Goal: Task Accomplishment & Management: Manage account settings

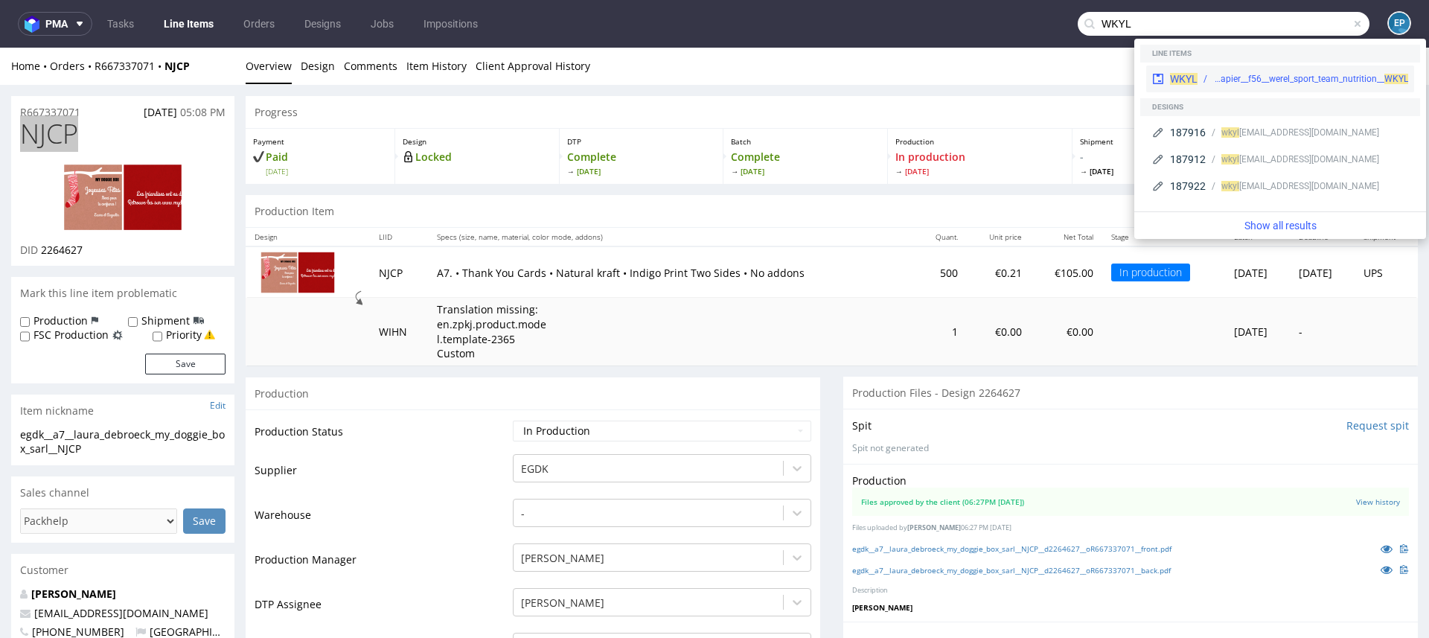
type input "WKYL"
click at [1232, 74] on div "ph-zapier__f56__werel_sport_team_nutrition__ WKYL" at bounding box center [1310, 78] width 195 height 13
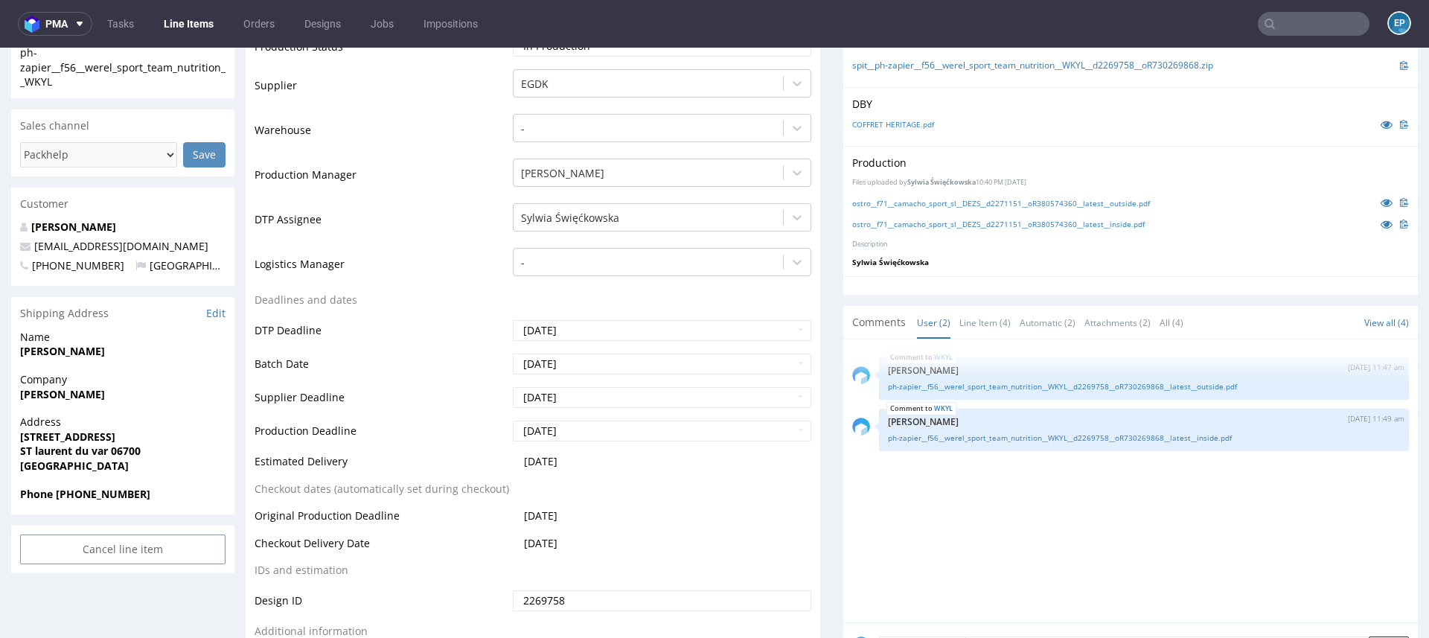
scroll to position [355, 0]
click at [1024, 434] on link "ph-zapier__f56__werel_sport_team_nutrition__WKYL__d2269758__oR730269868__latest…" at bounding box center [1144, 434] width 512 height 11
click at [1148, 430] on link "ph-zapier__f56__werel_sport_team_nutrition__WKYL__d2269758__oR730269868__latest…" at bounding box center [1144, 434] width 512 height 11
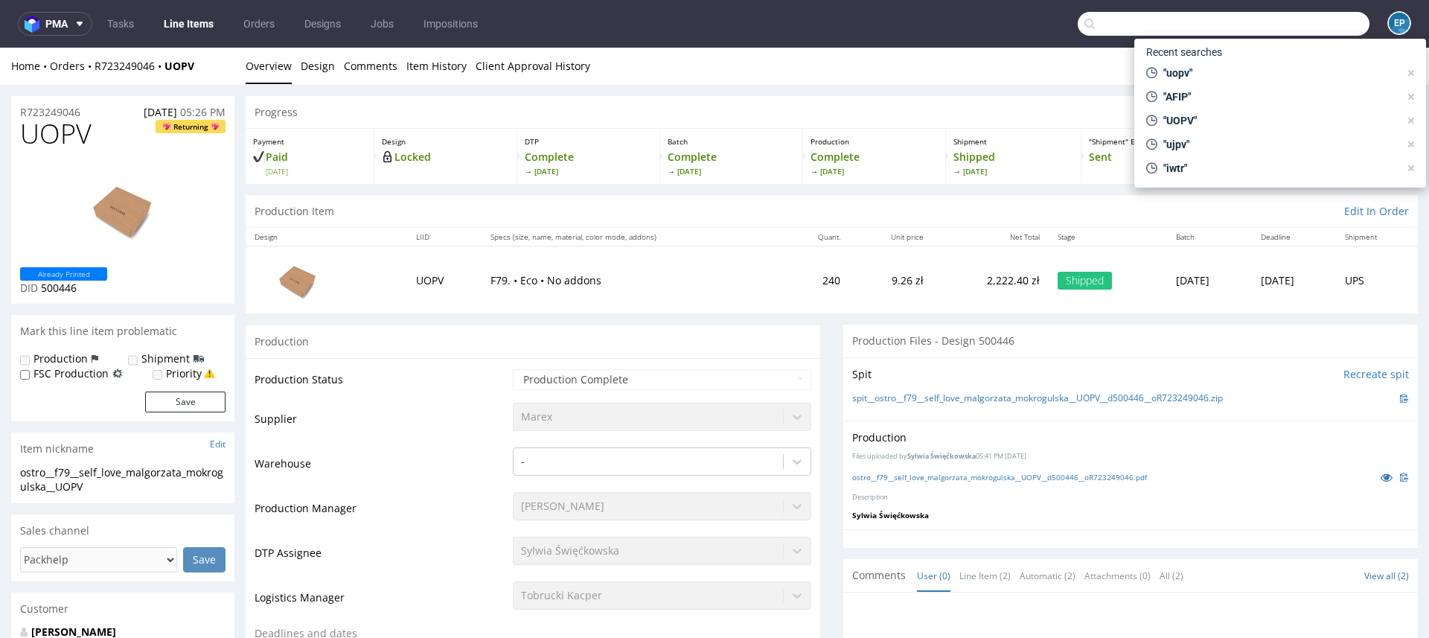
click at [1286, 33] on input "text" at bounding box center [1224, 24] width 292 height 24
type input "j"
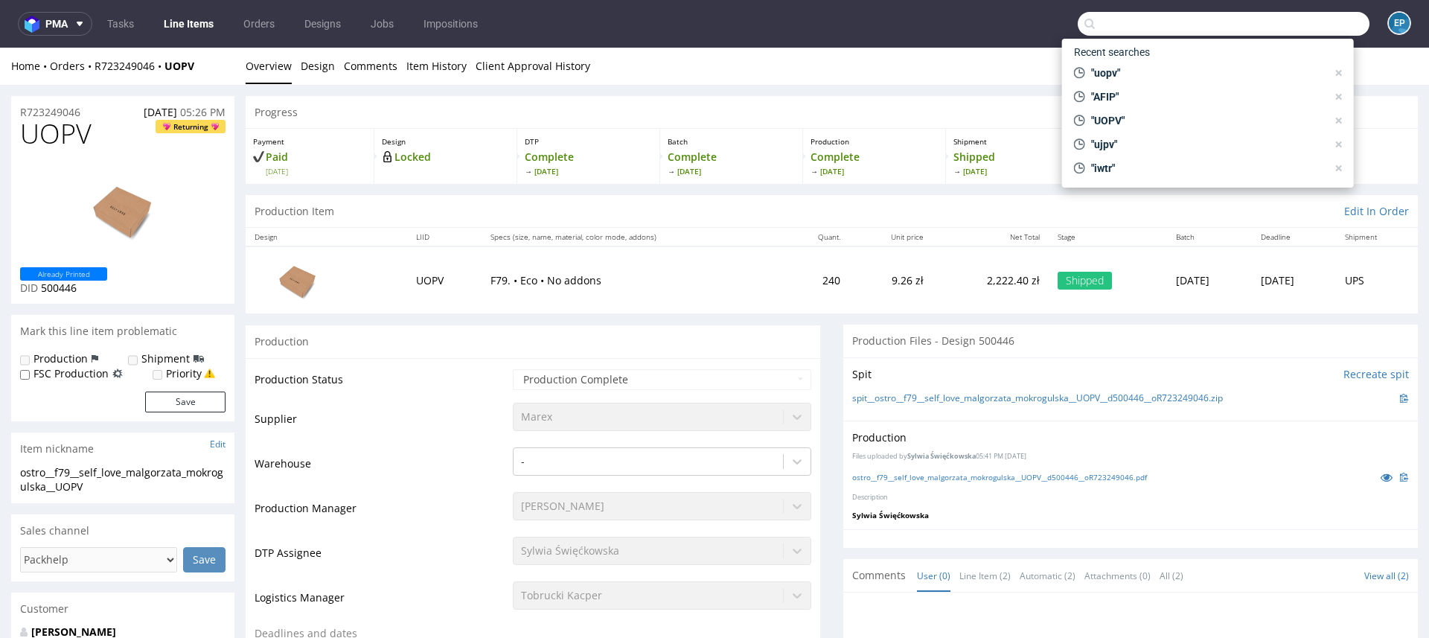
click at [195, 24] on link "Line Items" at bounding box center [189, 24] width 68 height 24
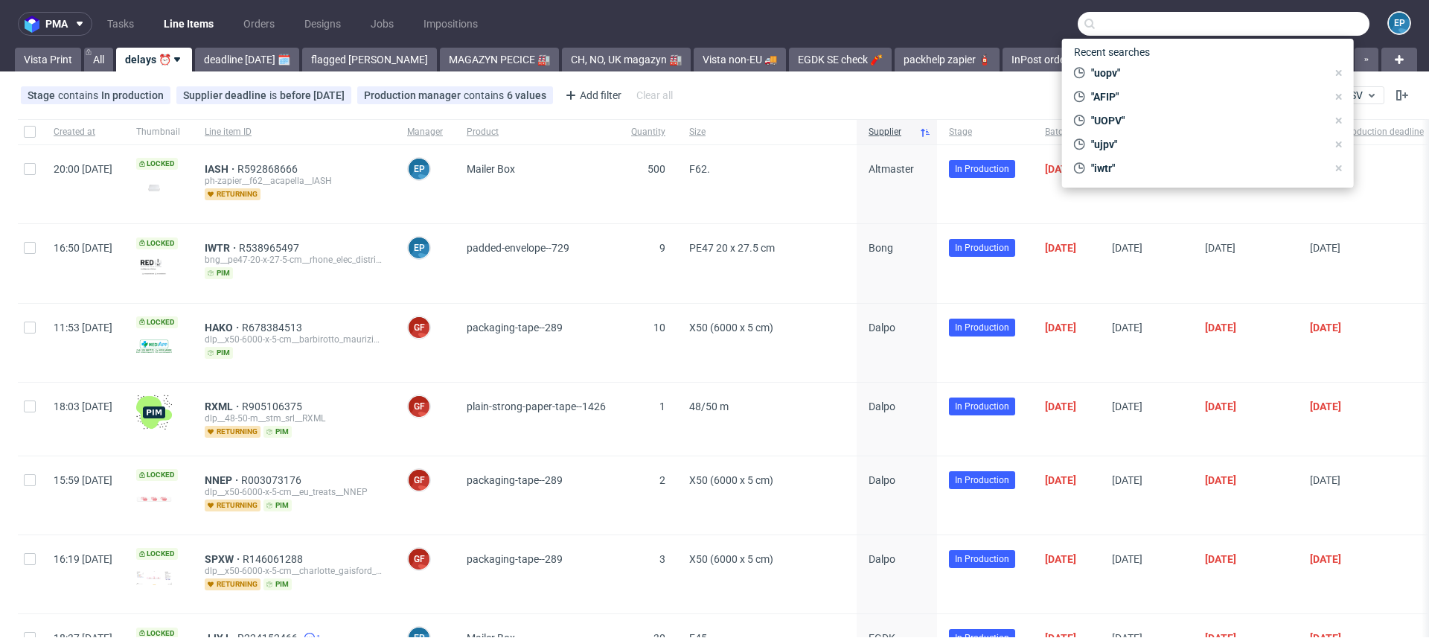
click at [1108, 27] on input "text" at bounding box center [1224, 24] width 292 height 24
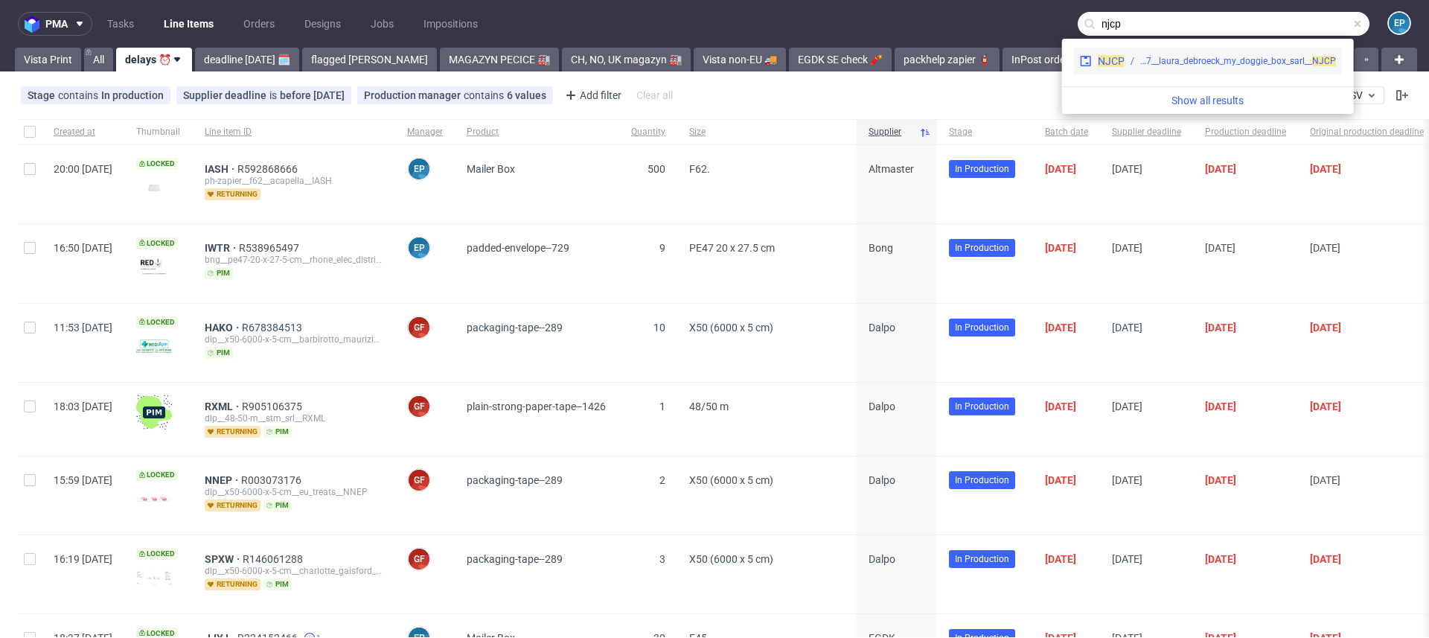
type input "njcp"
click at [1118, 53] on div "NJCP egdk__a7__laura_debroeck_my_doggie_box_sarl__ NJCP" at bounding box center [1208, 61] width 268 height 27
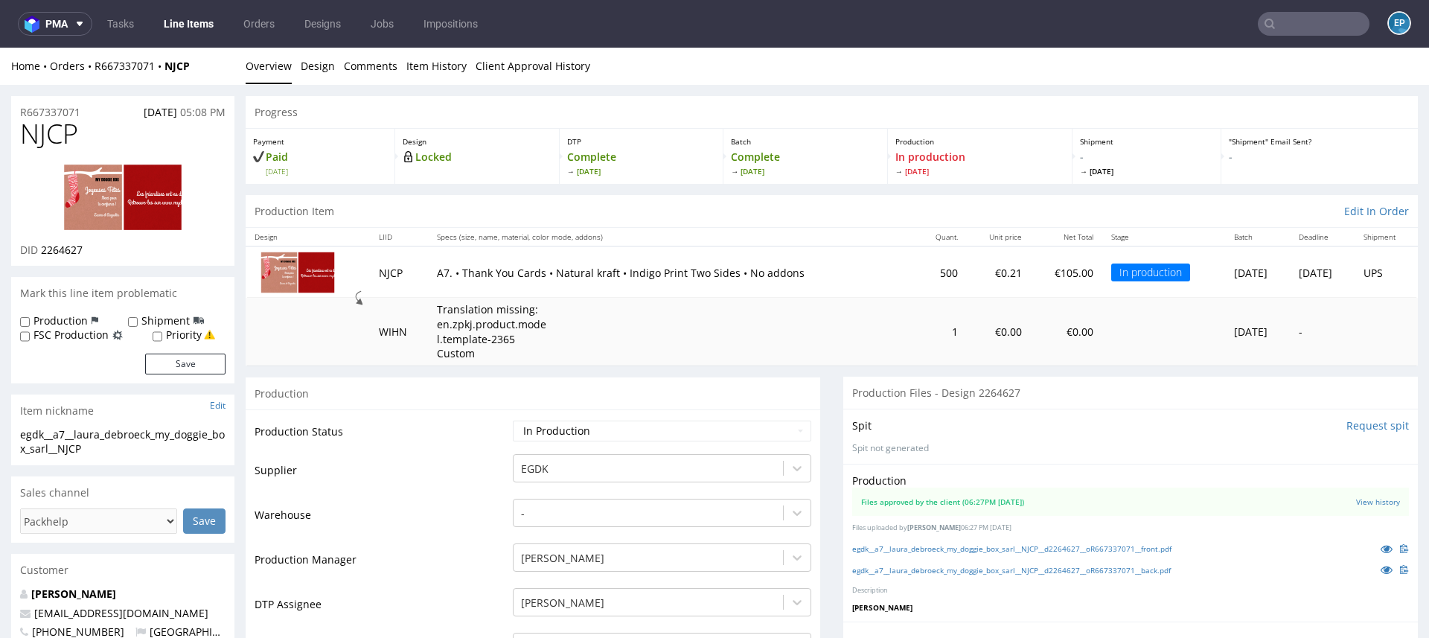
click at [190, 25] on link "Line Items" at bounding box center [189, 24] width 68 height 24
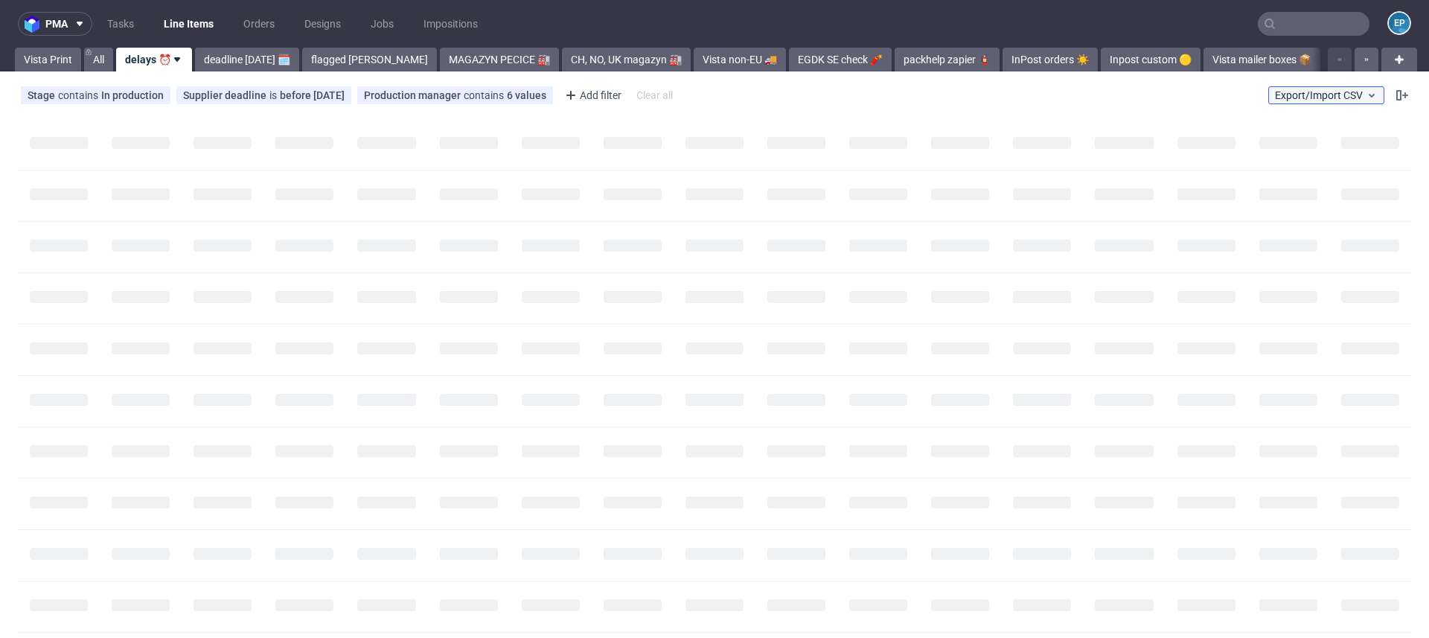
click at [1322, 93] on span "Export/Import CSV" at bounding box center [1326, 95] width 103 height 12
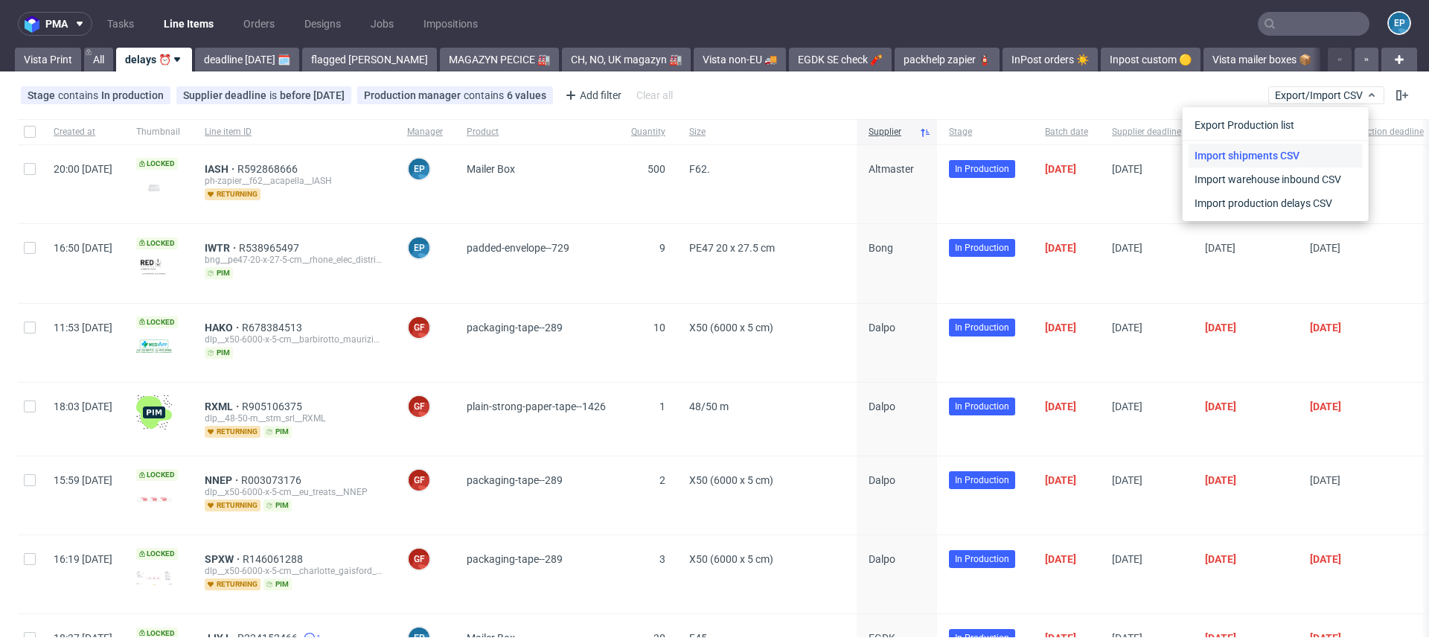
click at [1277, 153] on link "Import shipments CSV" at bounding box center [1275, 156] width 174 height 24
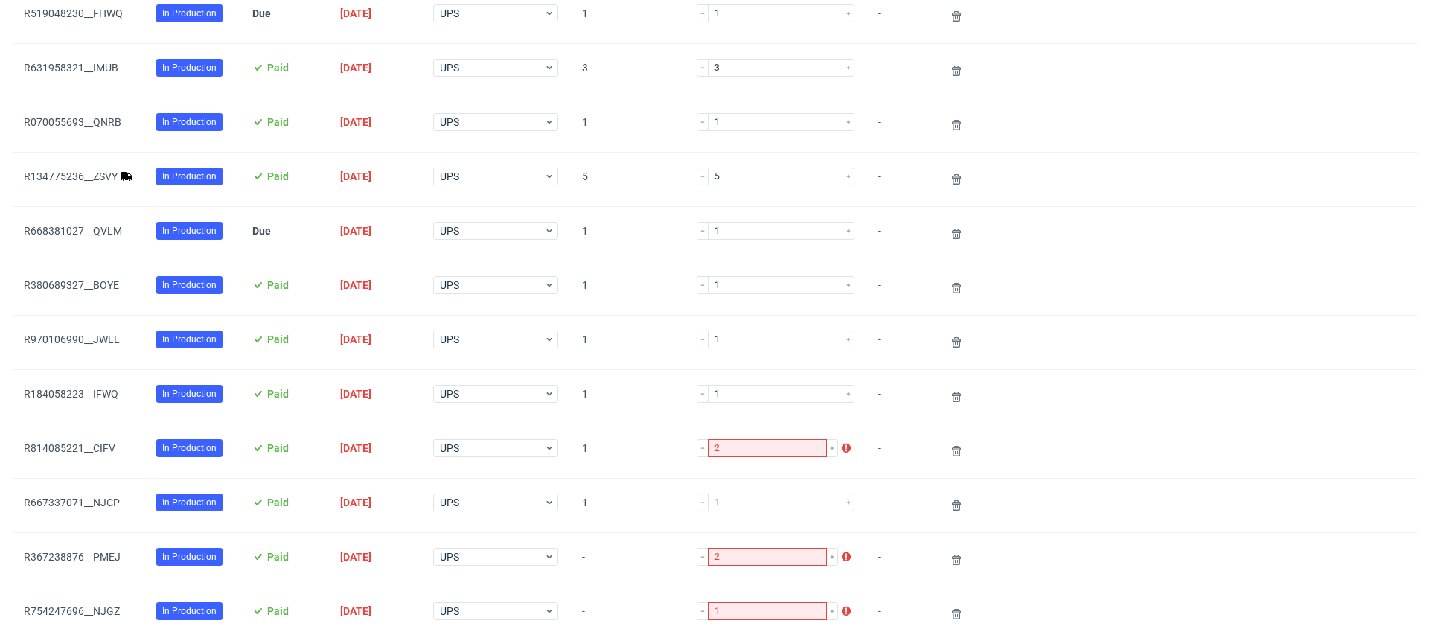
scroll to position [348, 0]
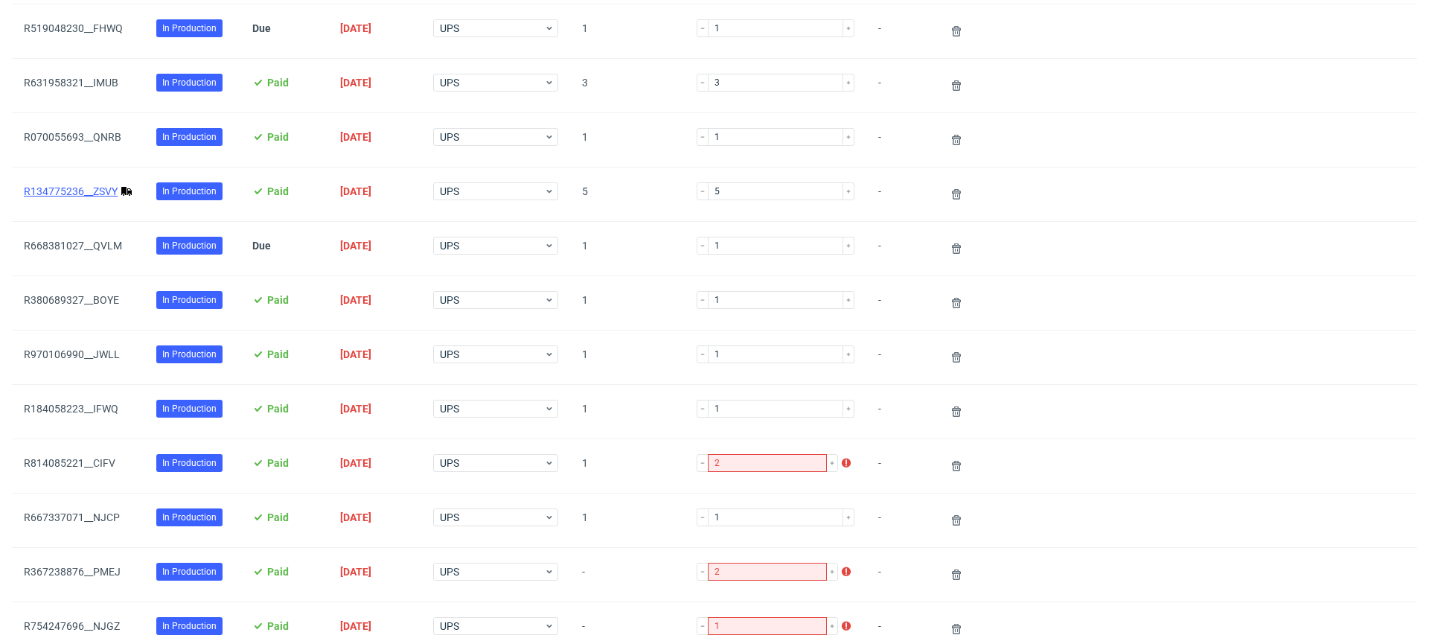
click at [77, 189] on link "R134775236__ZSVY" at bounding box center [71, 191] width 94 height 12
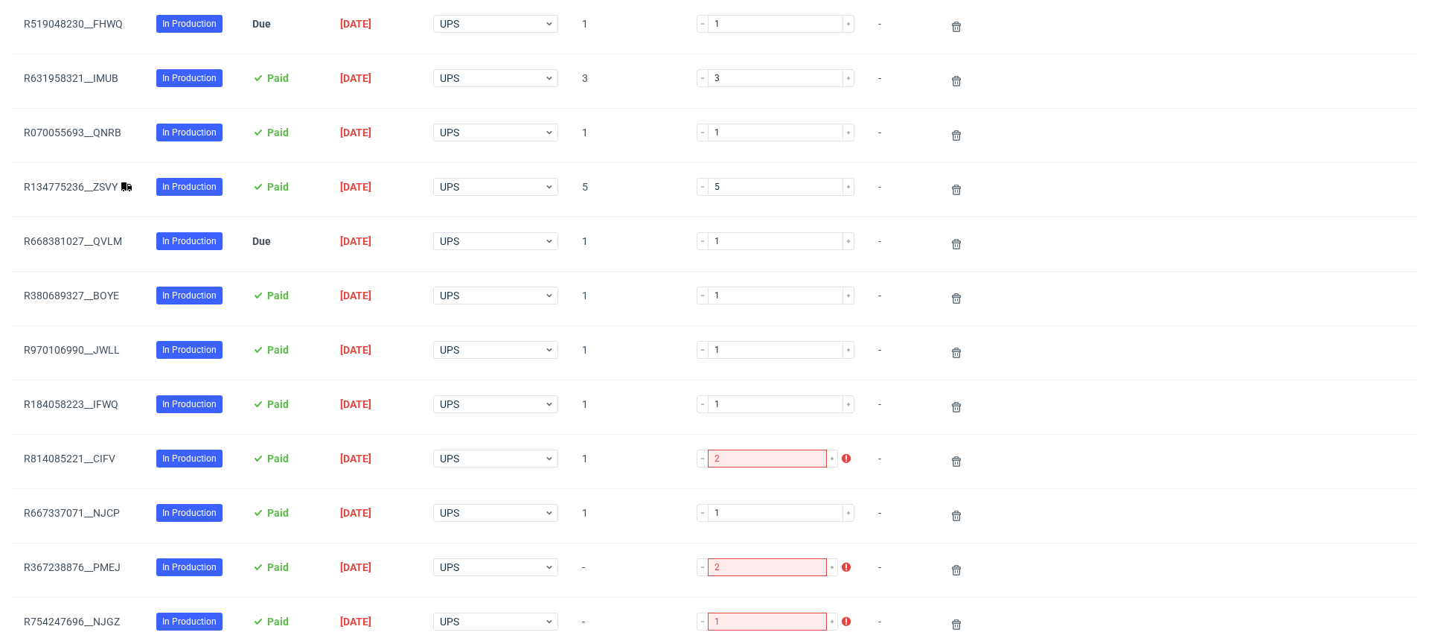
scroll to position [346, 0]
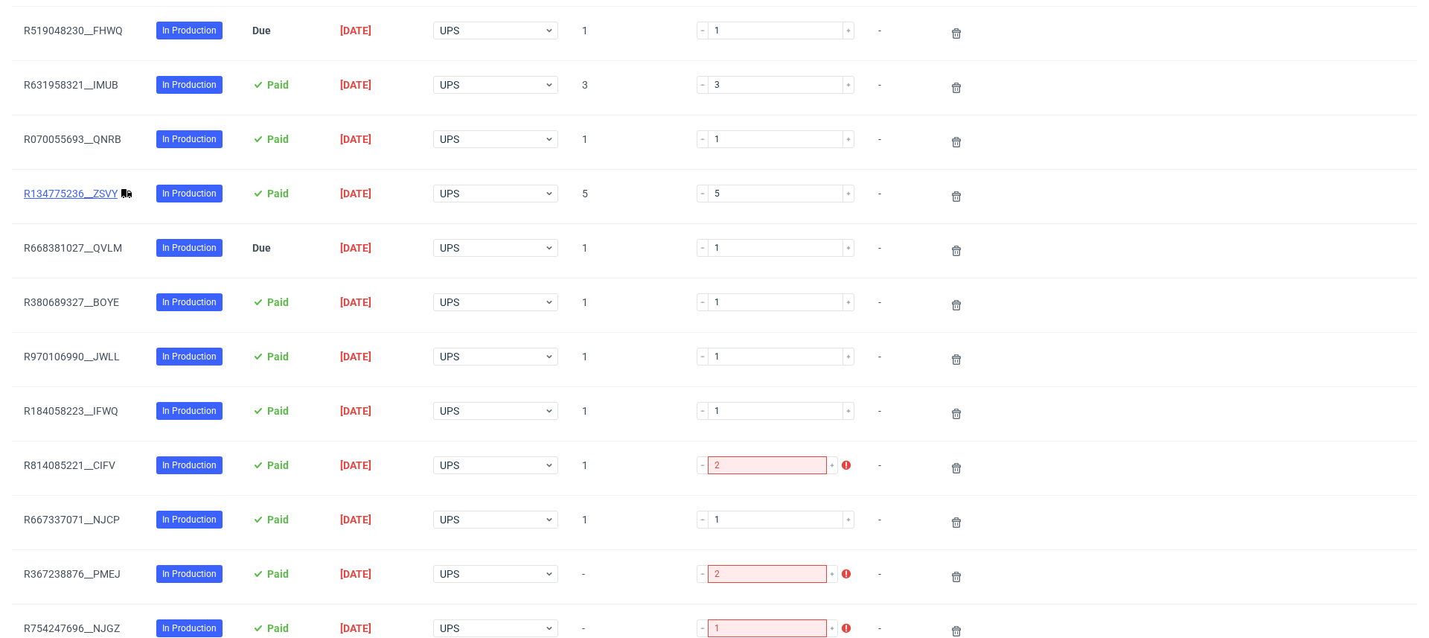
click at [83, 193] on link "R134775236__ZSVY" at bounding box center [71, 194] width 94 height 12
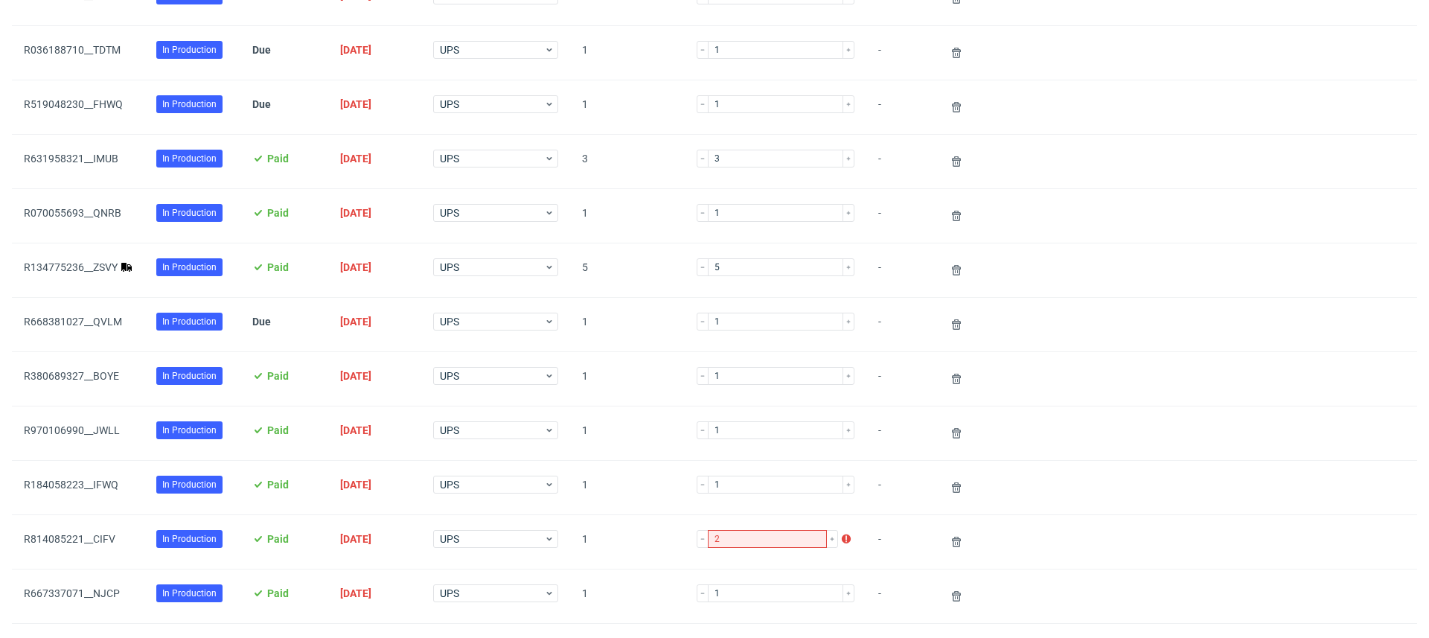
scroll to position [234, 0]
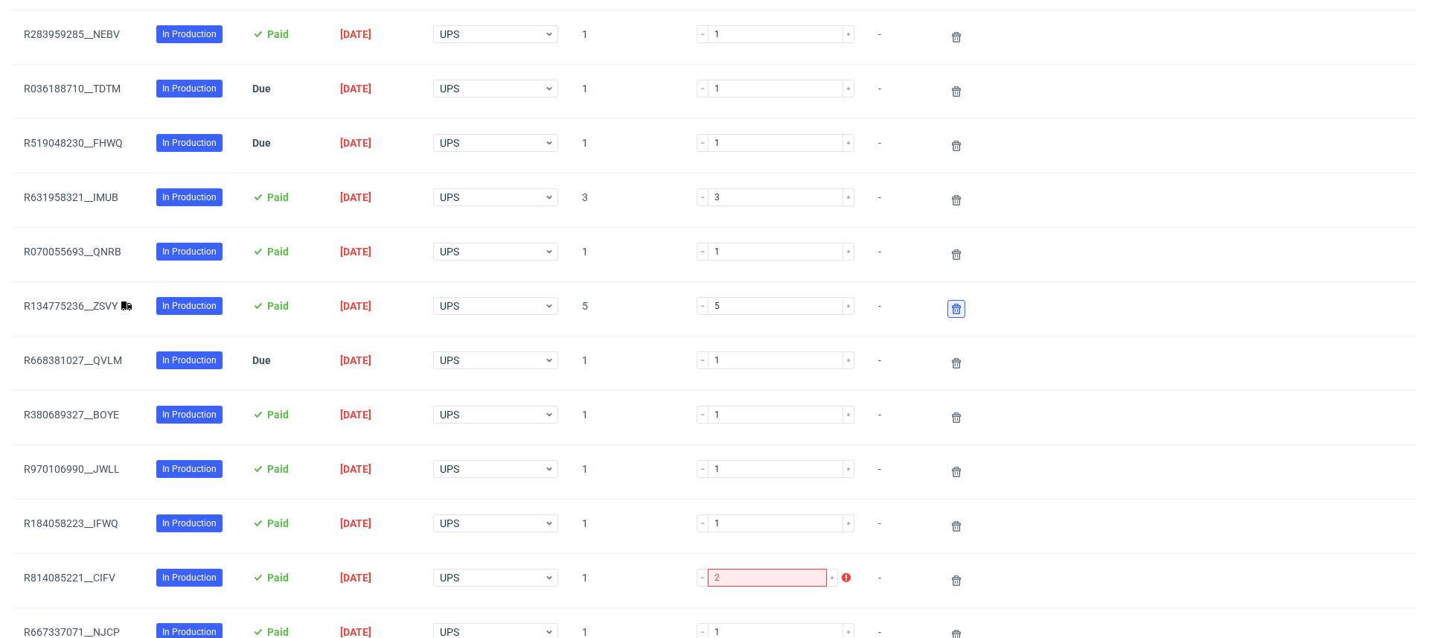
click at [950, 304] on icon at bounding box center [956, 309] width 12 height 12
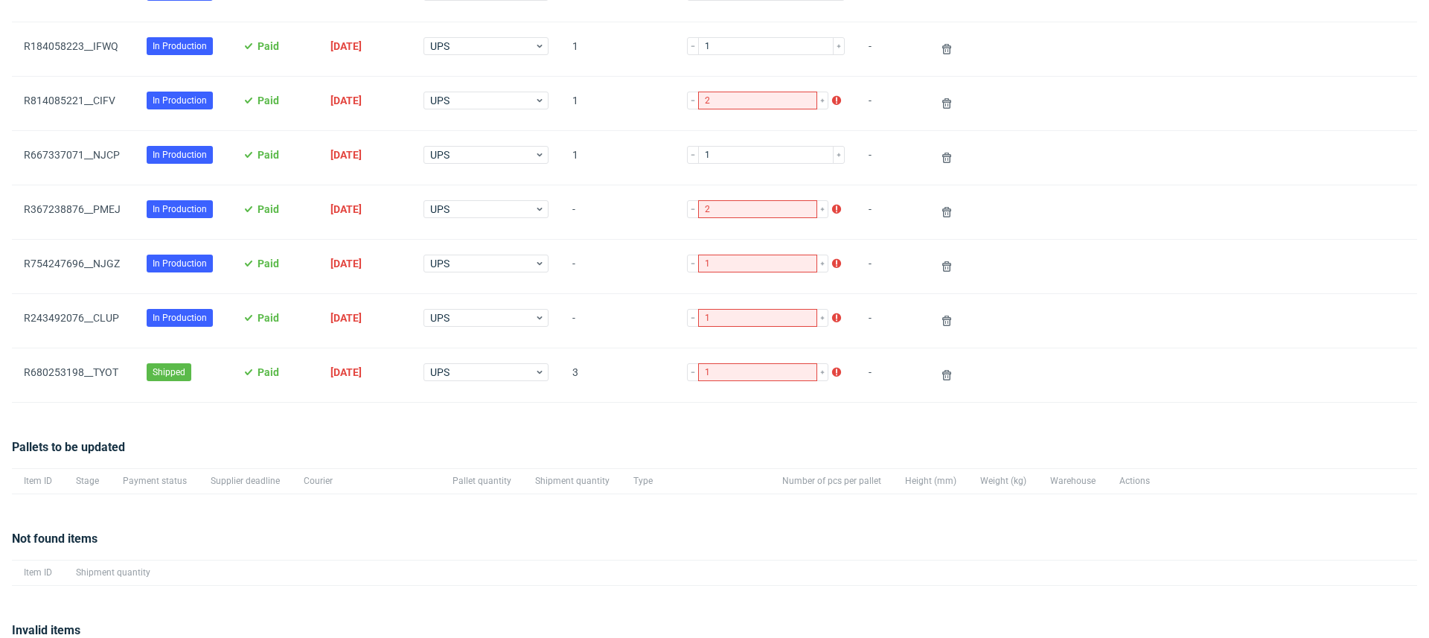
scroll to position [744, 0]
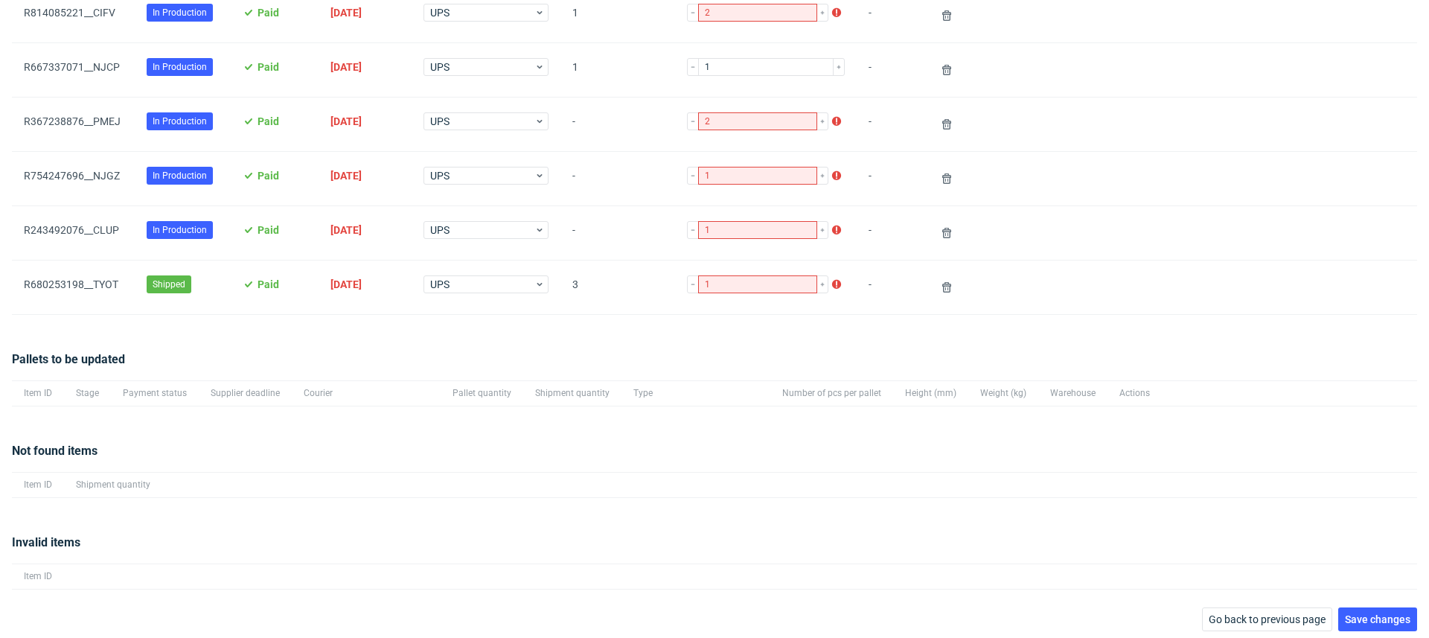
click at [929, 292] on div at bounding box center [953, 287] width 54 height 54
click at [941, 281] on icon at bounding box center [947, 287] width 12 height 12
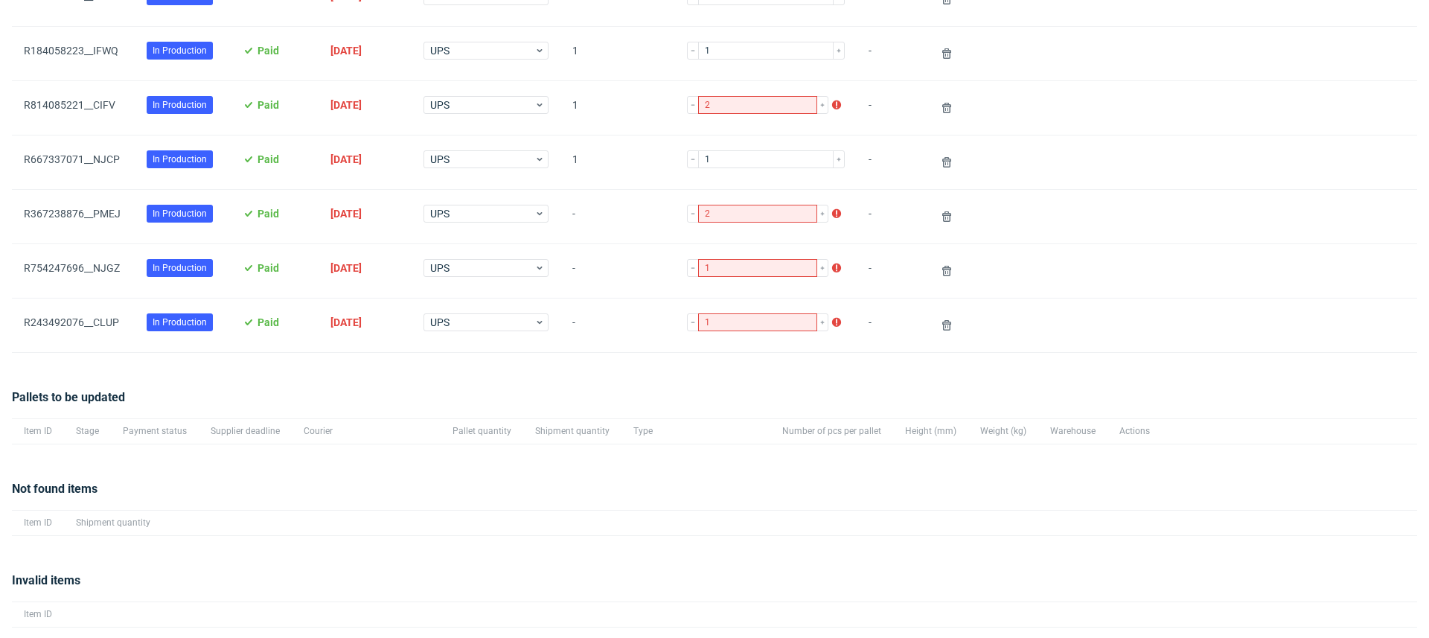
scroll to position [690, 0]
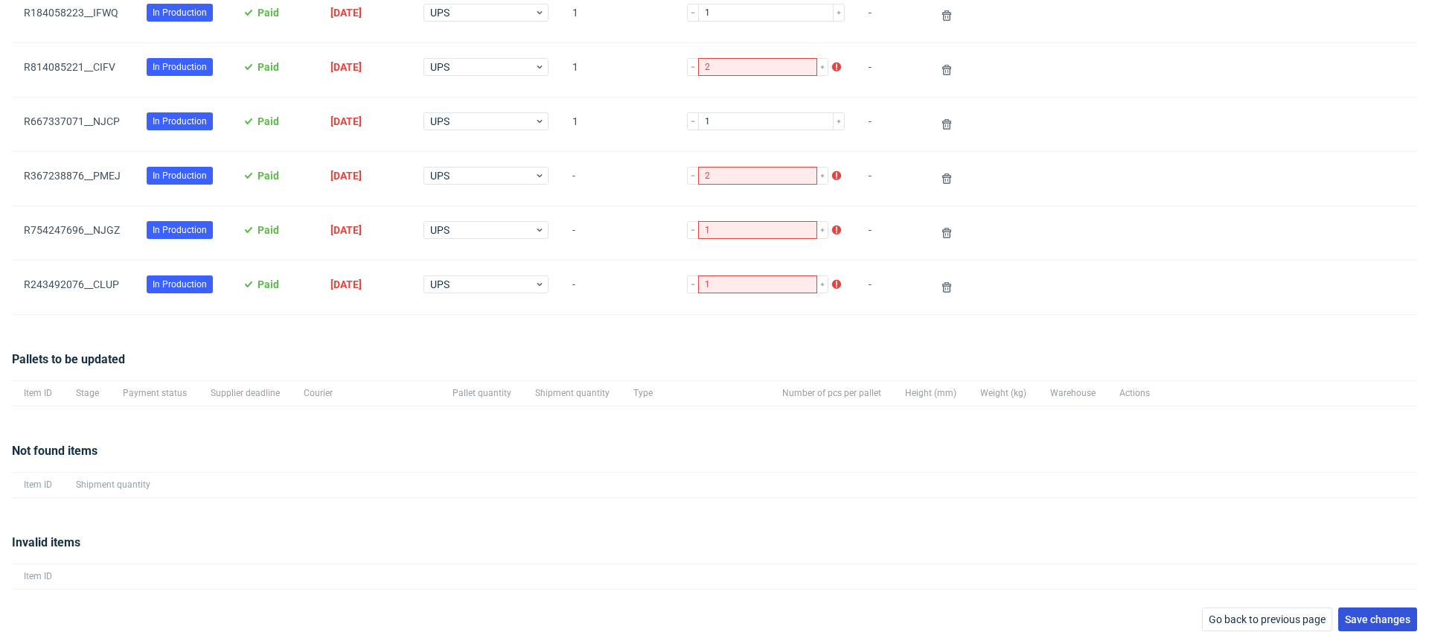
click at [1361, 614] on span "Save changes" at bounding box center [1377, 619] width 65 height 10
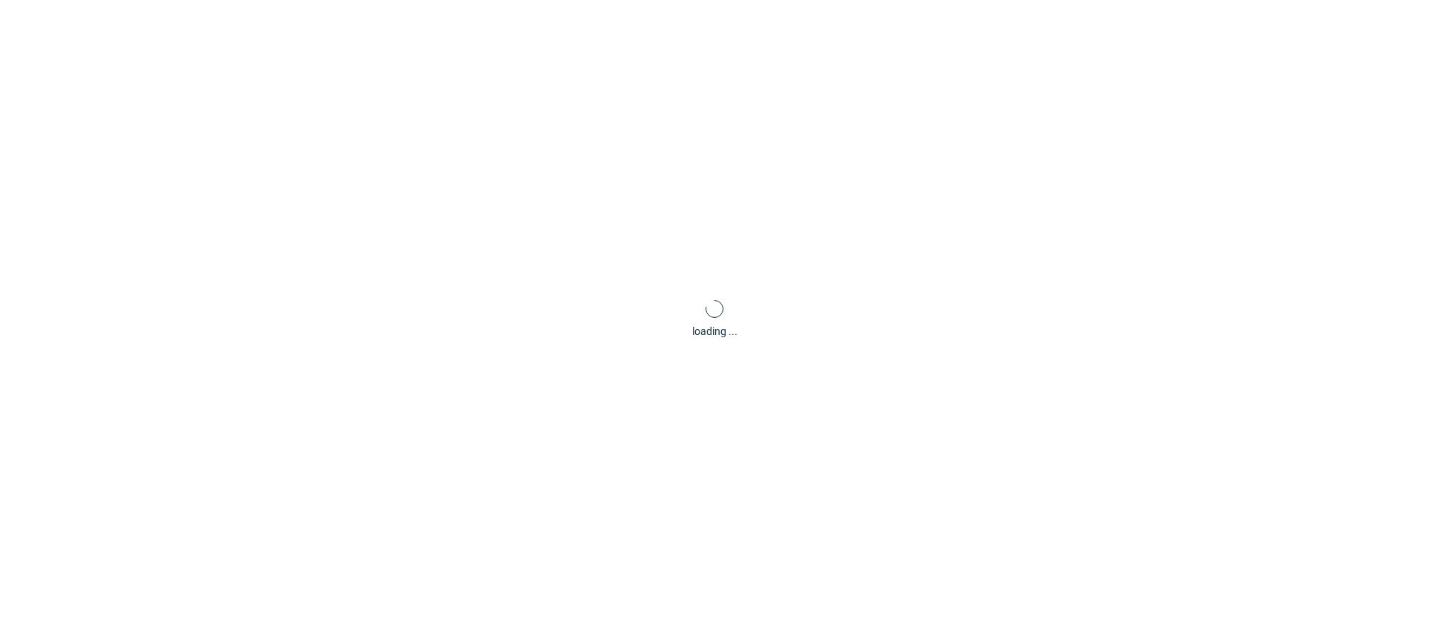
scroll to position [71, 0]
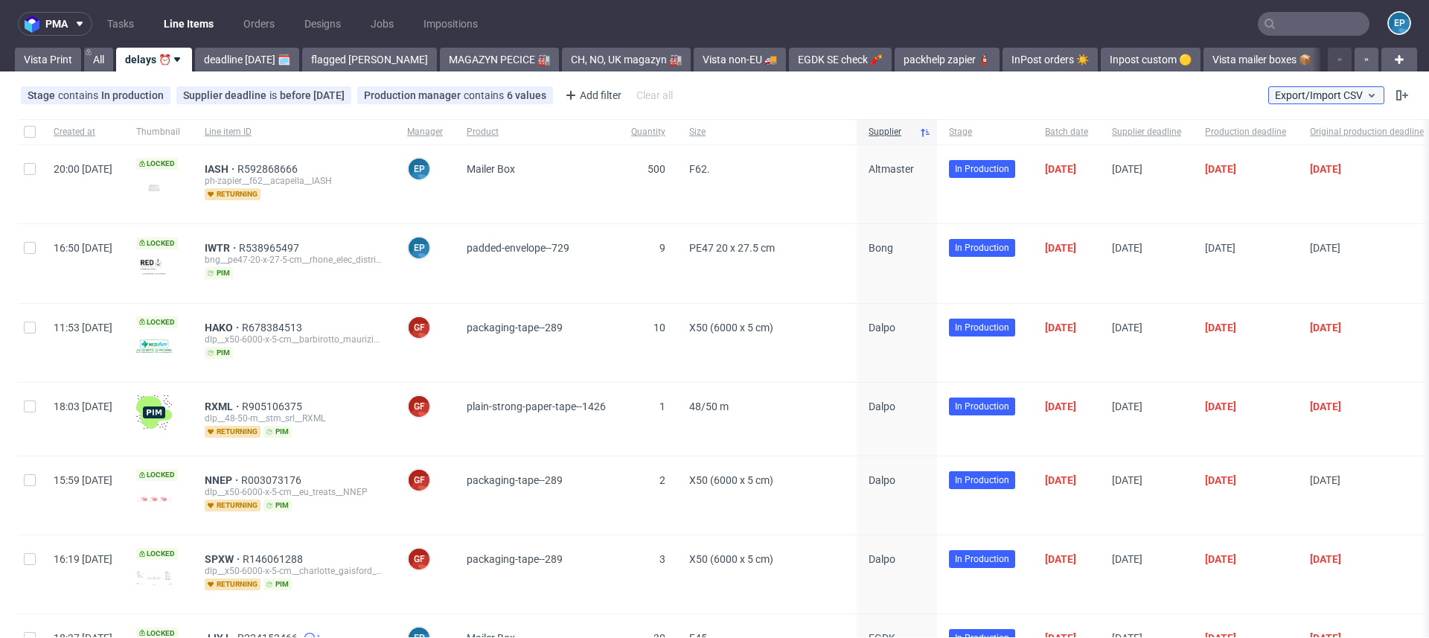
click at [1316, 86] on button "Export/Import CSV" at bounding box center [1326, 95] width 116 height 18
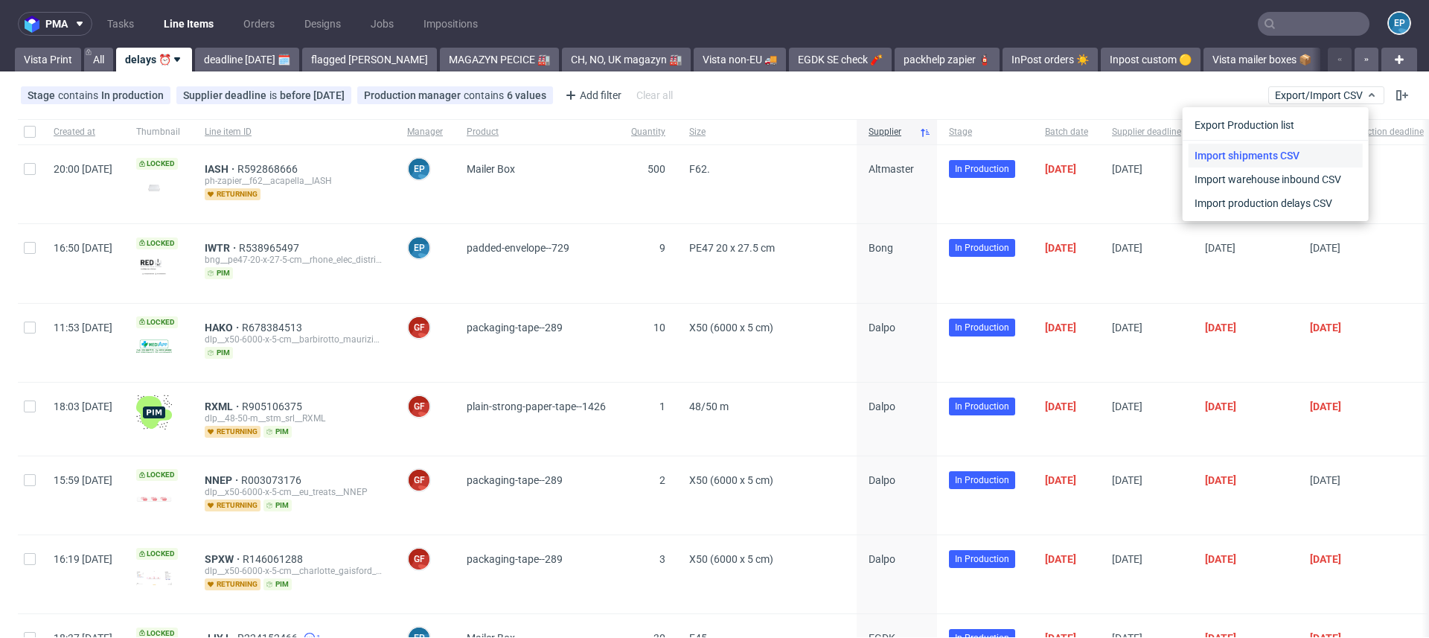
click at [1270, 149] on link "Import shipments CSV" at bounding box center [1275, 156] width 174 height 24
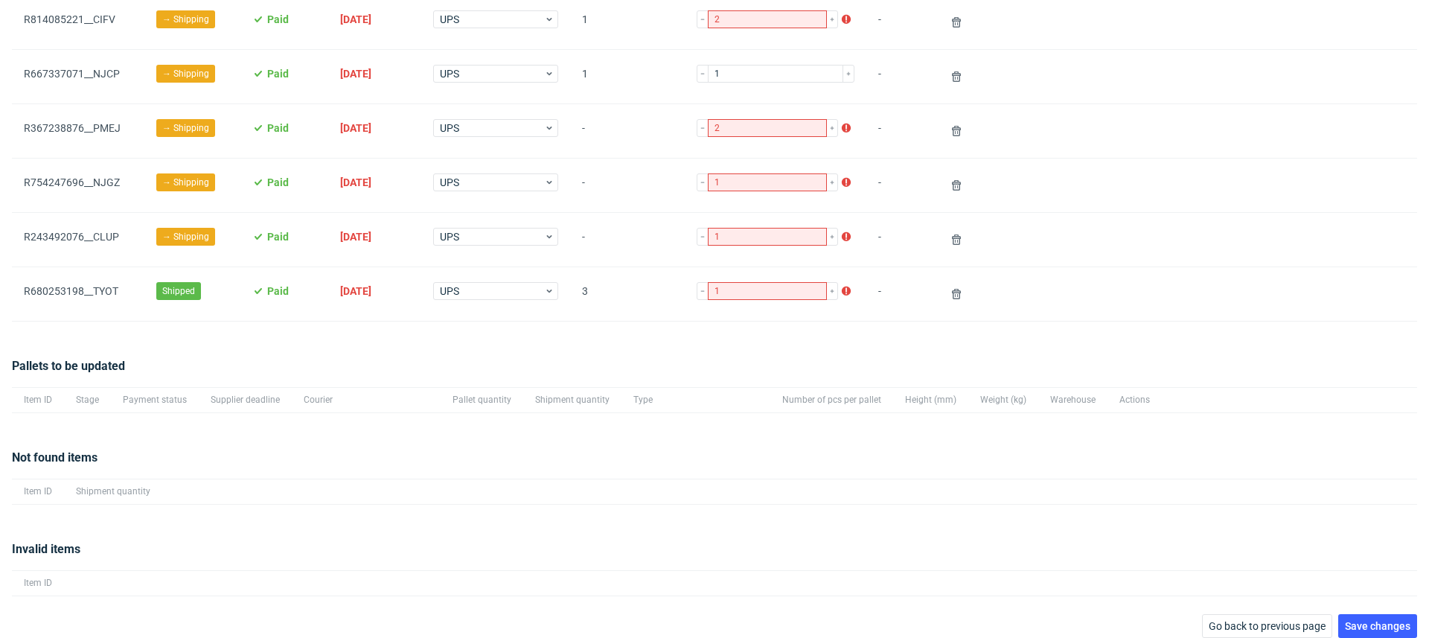
scroll to position [798, 0]
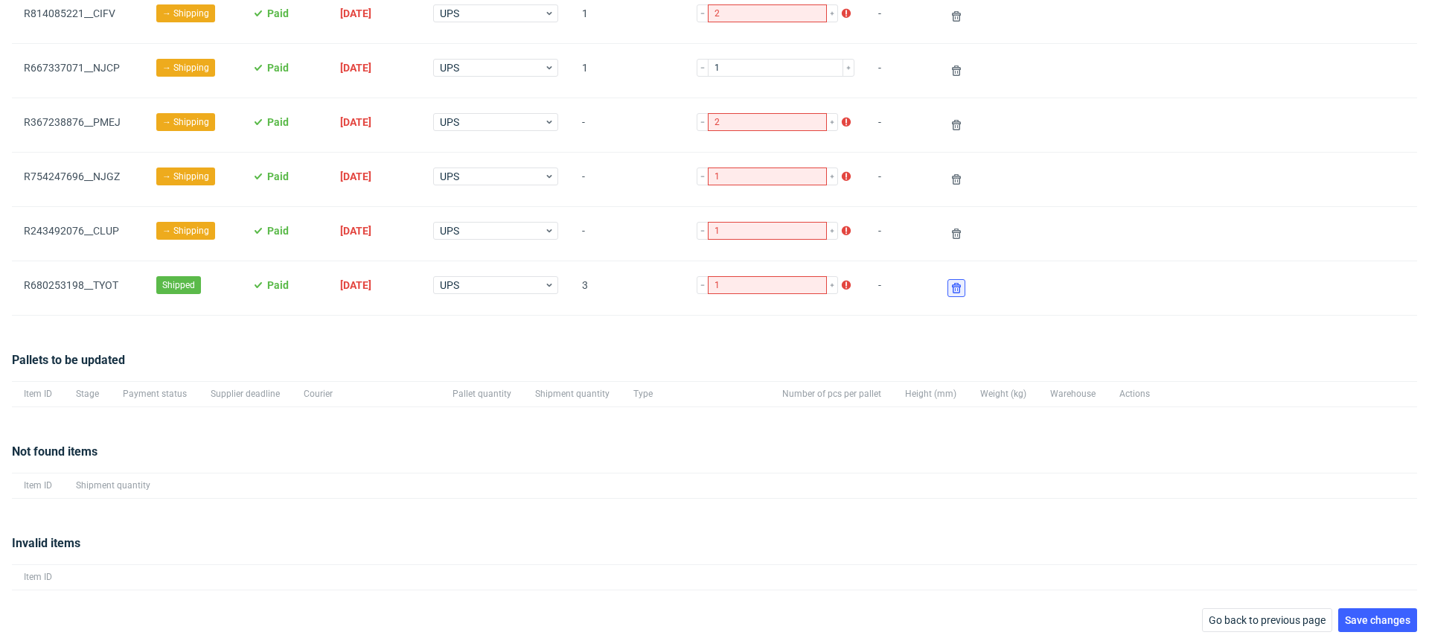
click at [950, 282] on icon at bounding box center [956, 288] width 12 height 12
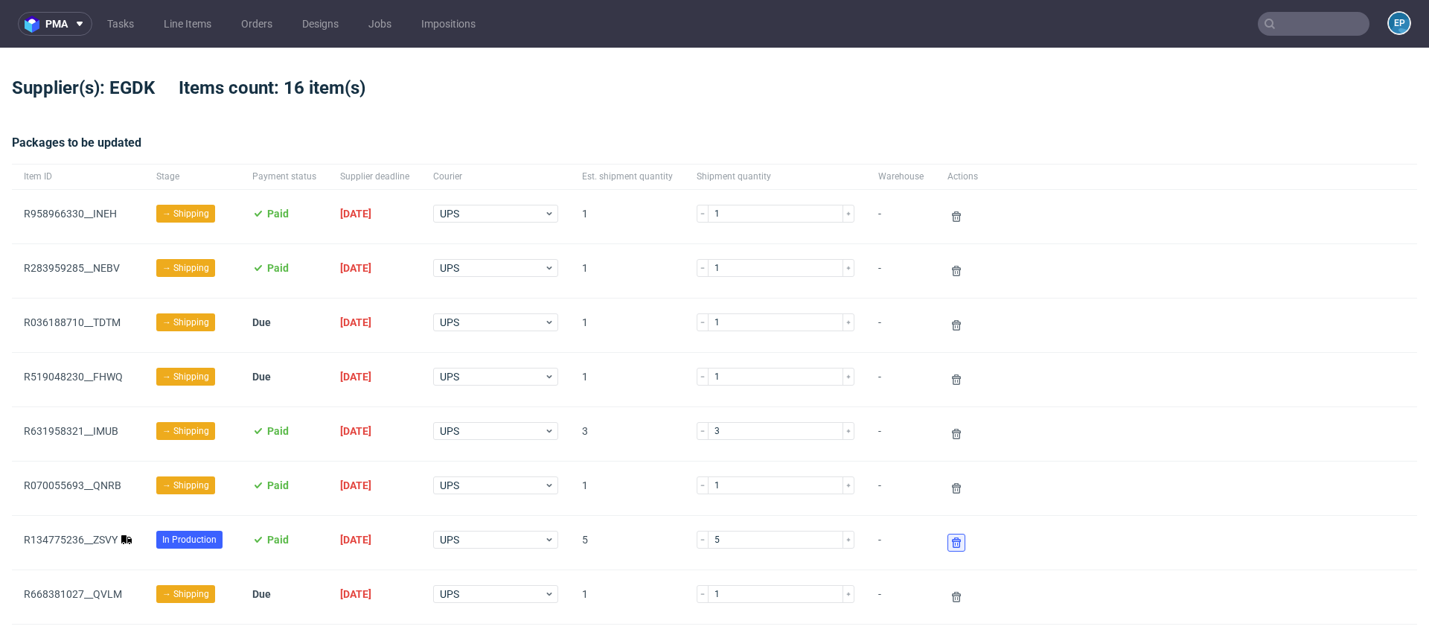
click at [952, 545] on use at bounding box center [956, 542] width 9 height 10
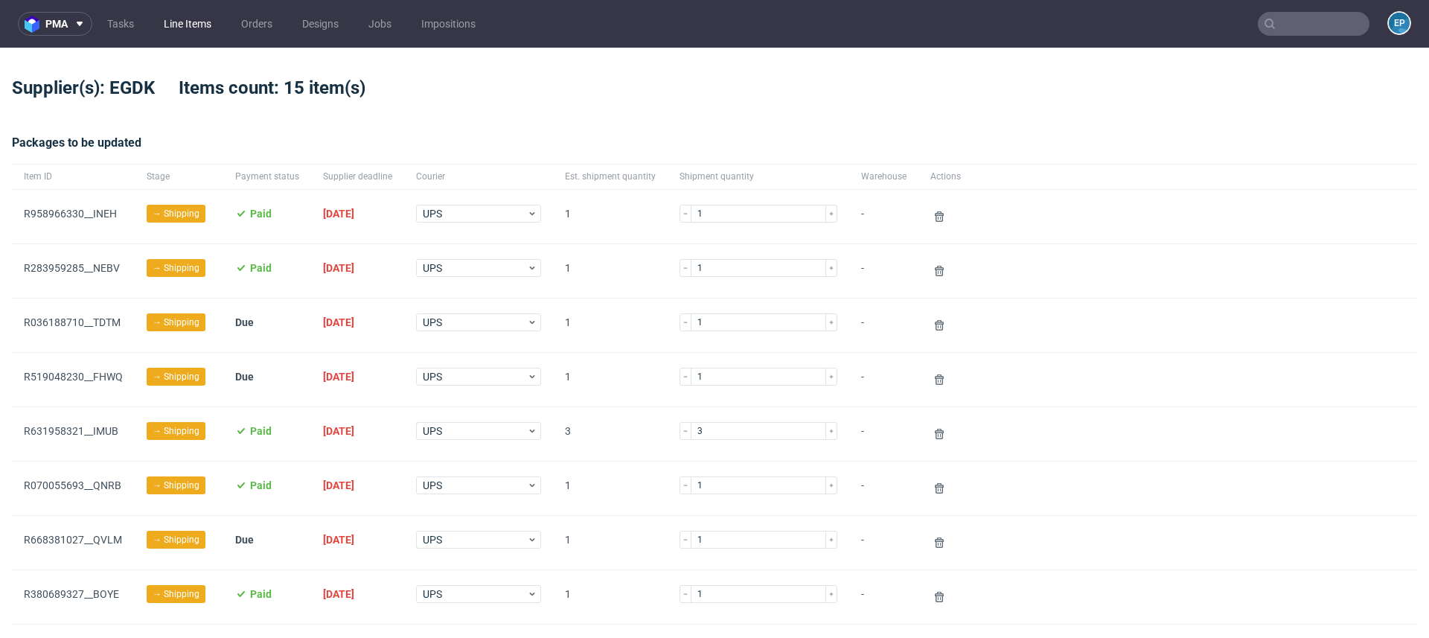
click at [202, 17] on link "Line Items" at bounding box center [187, 24] width 65 height 24
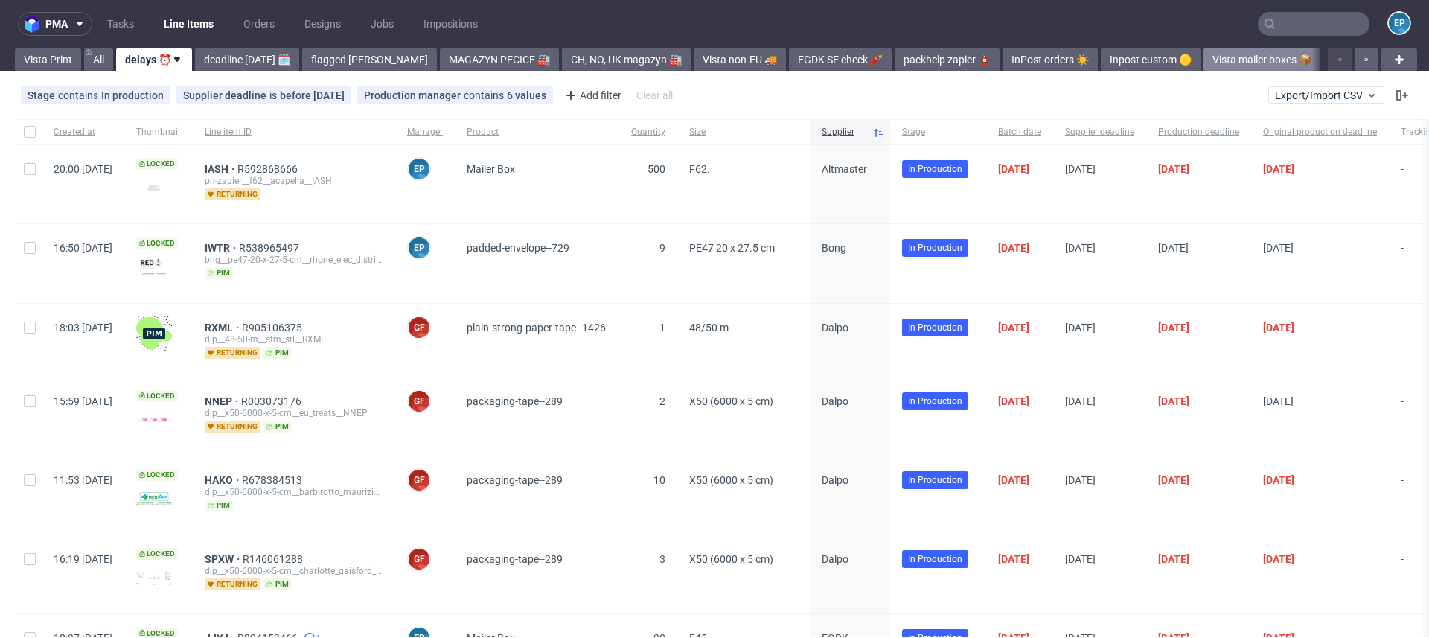
click at [1203, 48] on link "Vista mailer boxes 📦" at bounding box center [1261, 60] width 117 height 24
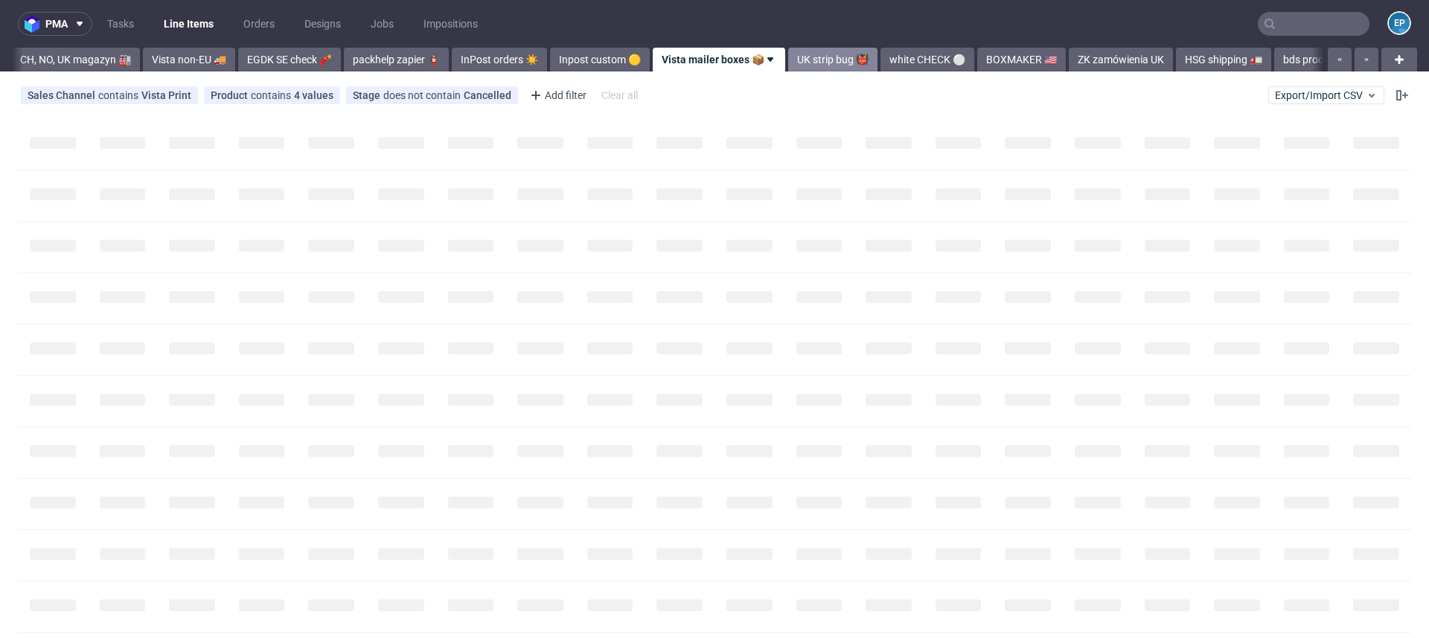
scroll to position [0, 539]
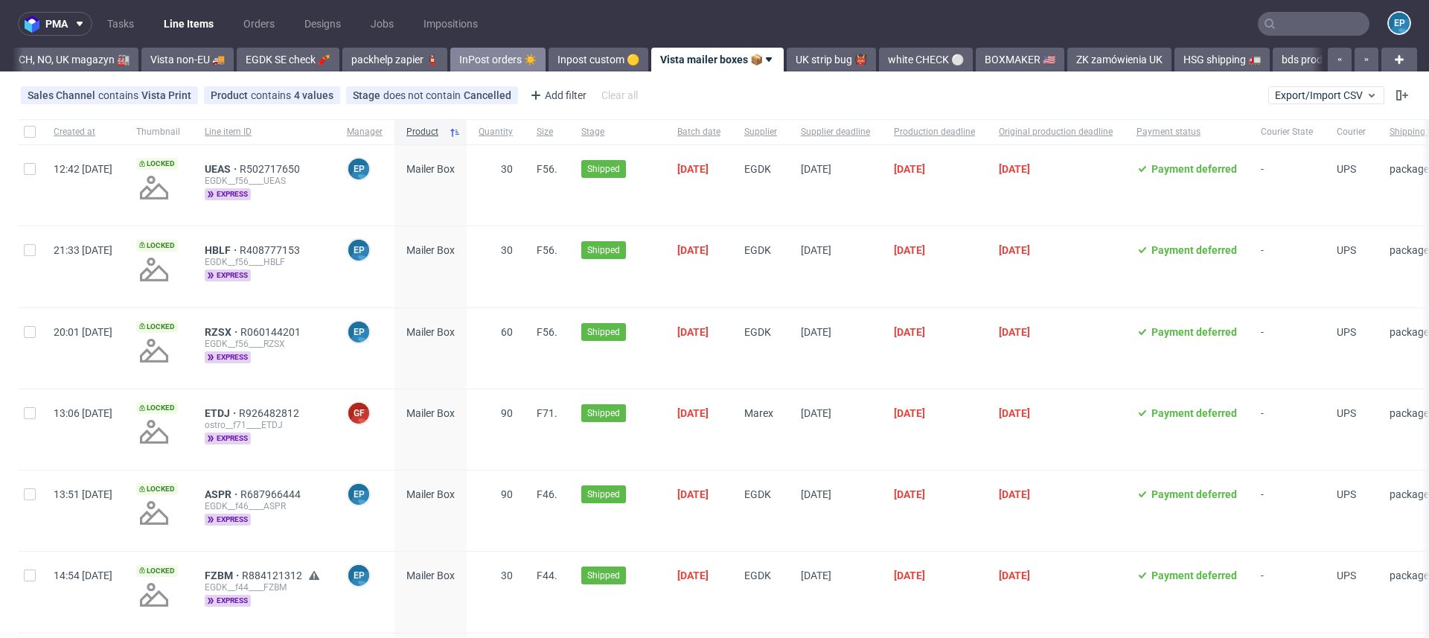
click at [450, 57] on link "InPost orders ☀️" at bounding box center [497, 60] width 95 height 24
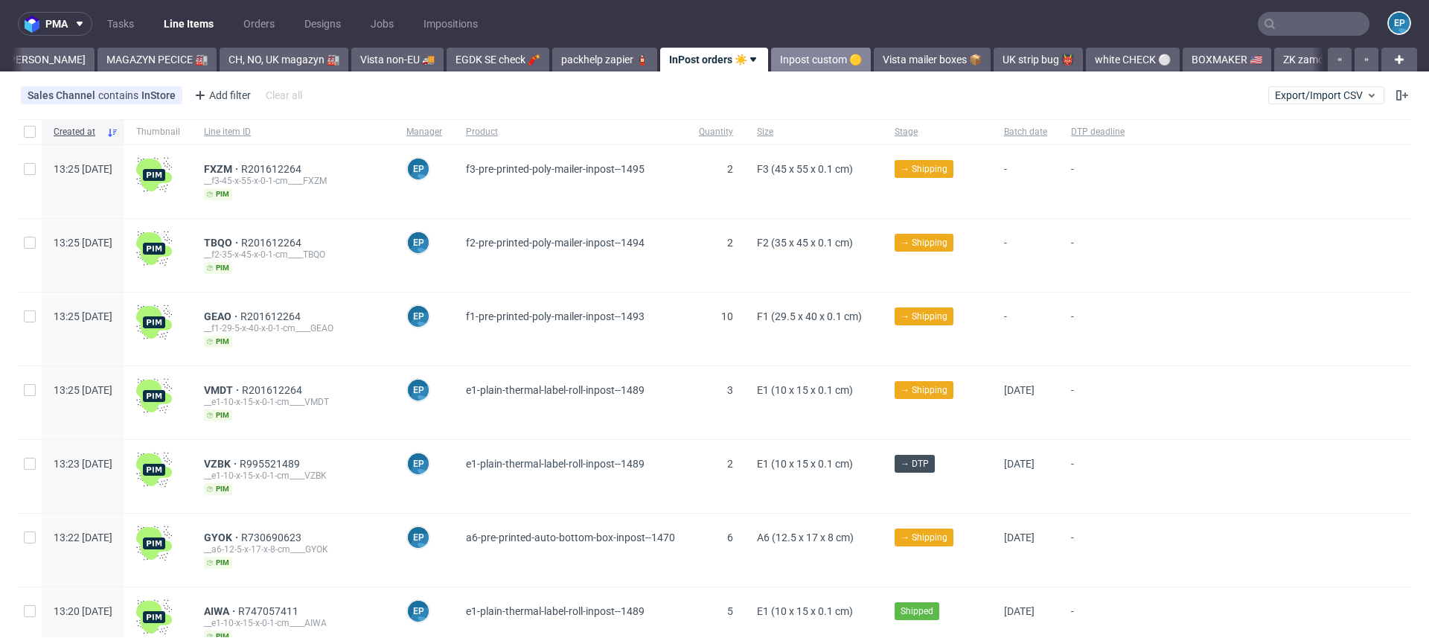
click at [771, 57] on link "Inpost custom 🟡" at bounding box center [821, 60] width 100 height 24
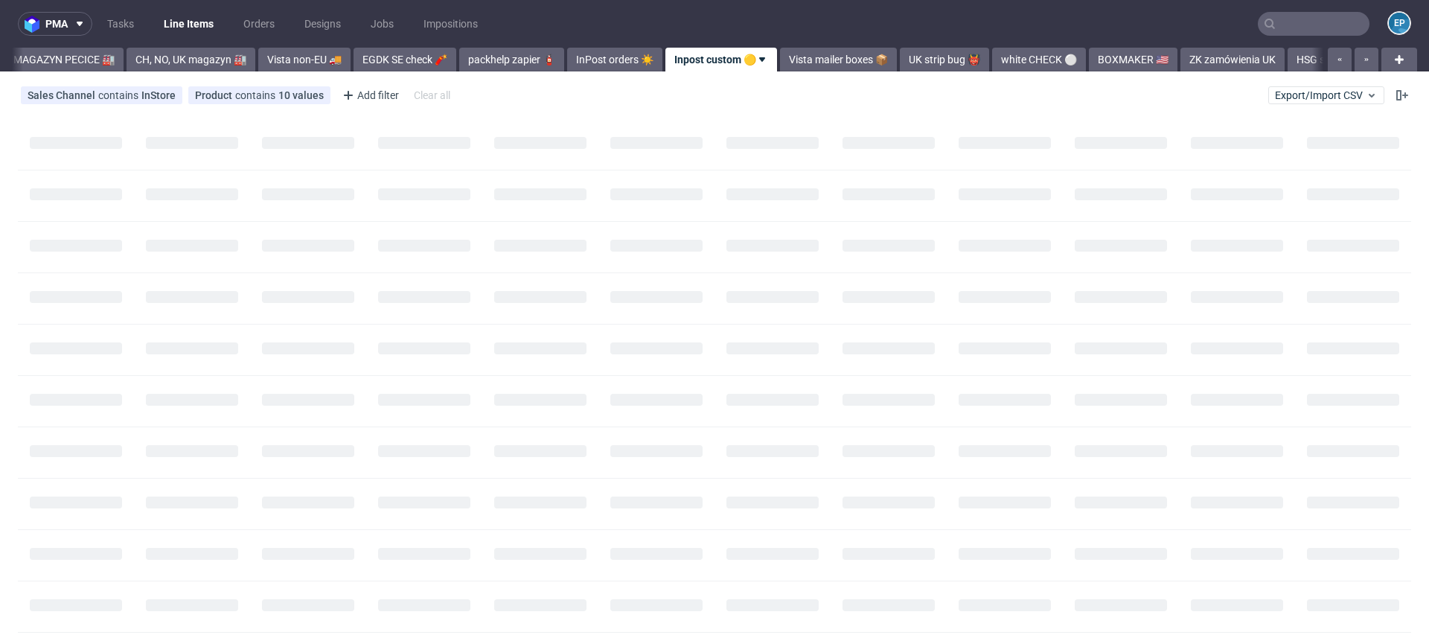
scroll to position [0, 420]
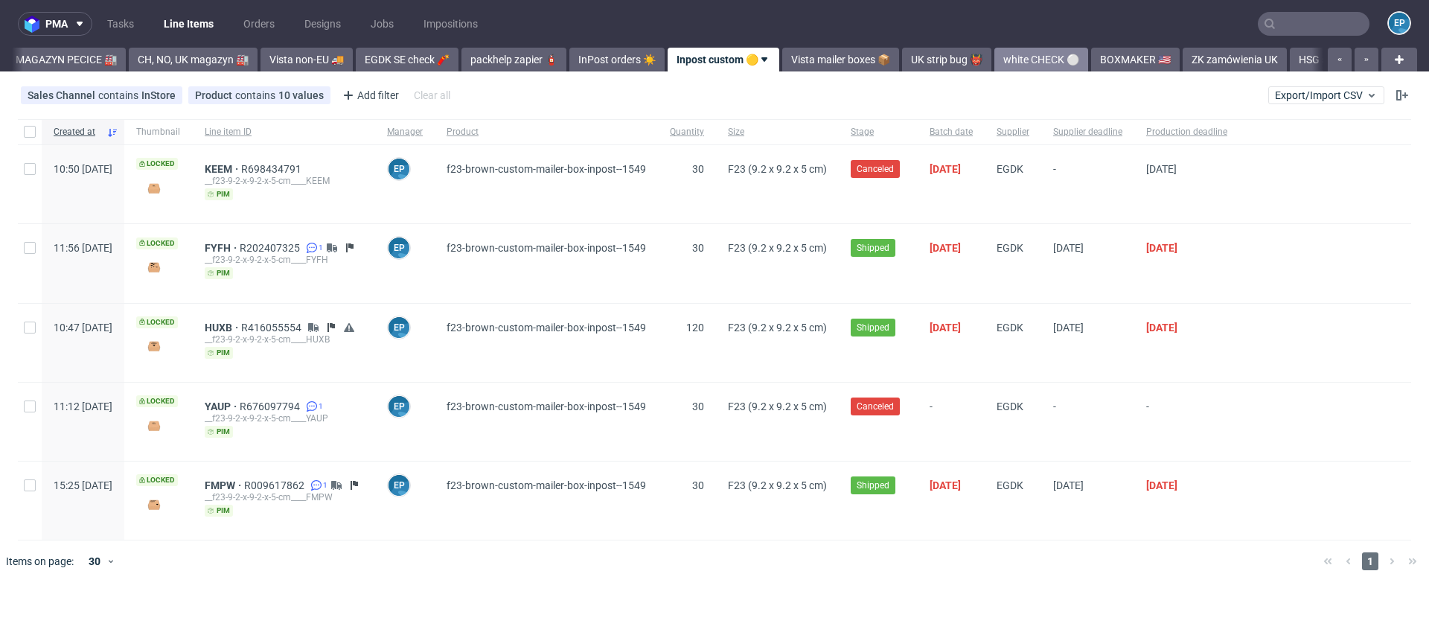
click at [994, 64] on link "white CHECK ⚪️" at bounding box center [1041, 60] width 94 height 24
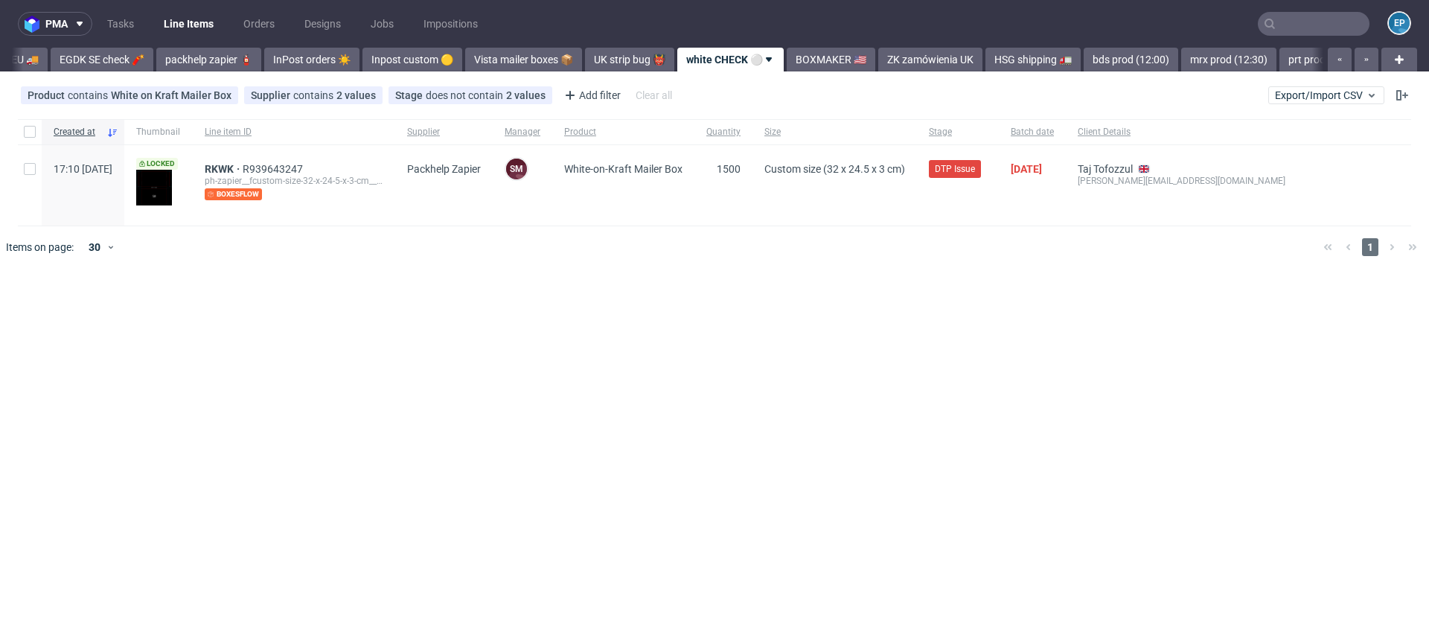
scroll to position [0, 730]
click at [259, 57] on link "InPost orders ☀️" at bounding box center [306, 60] width 95 height 24
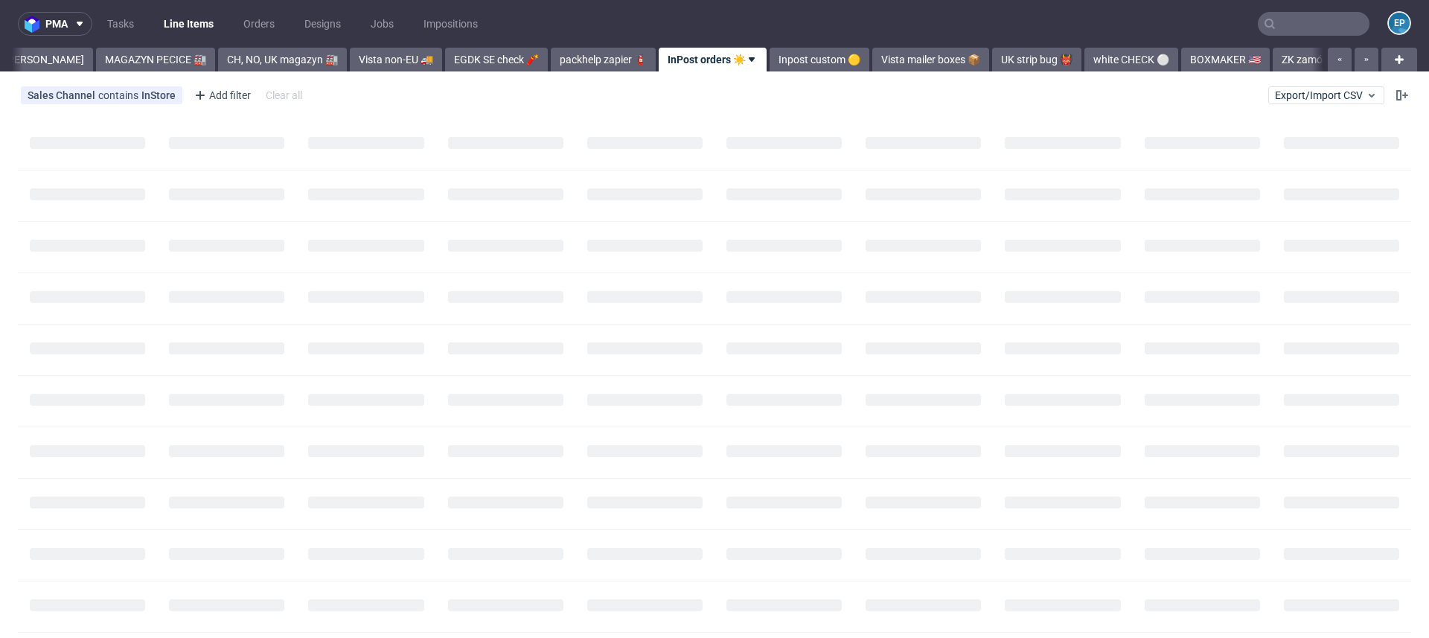
scroll to position [0, 329]
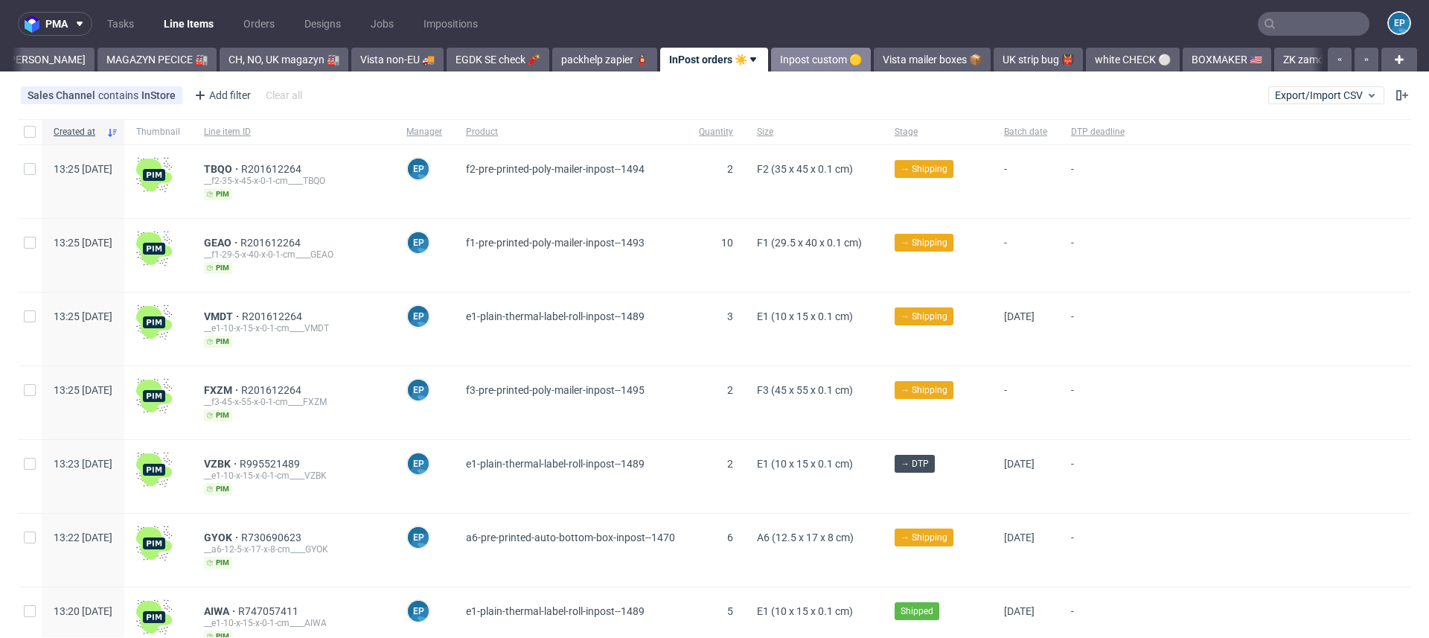
click at [771, 69] on link "Inpost custom 🟡" at bounding box center [821, 60] width 100 height 24
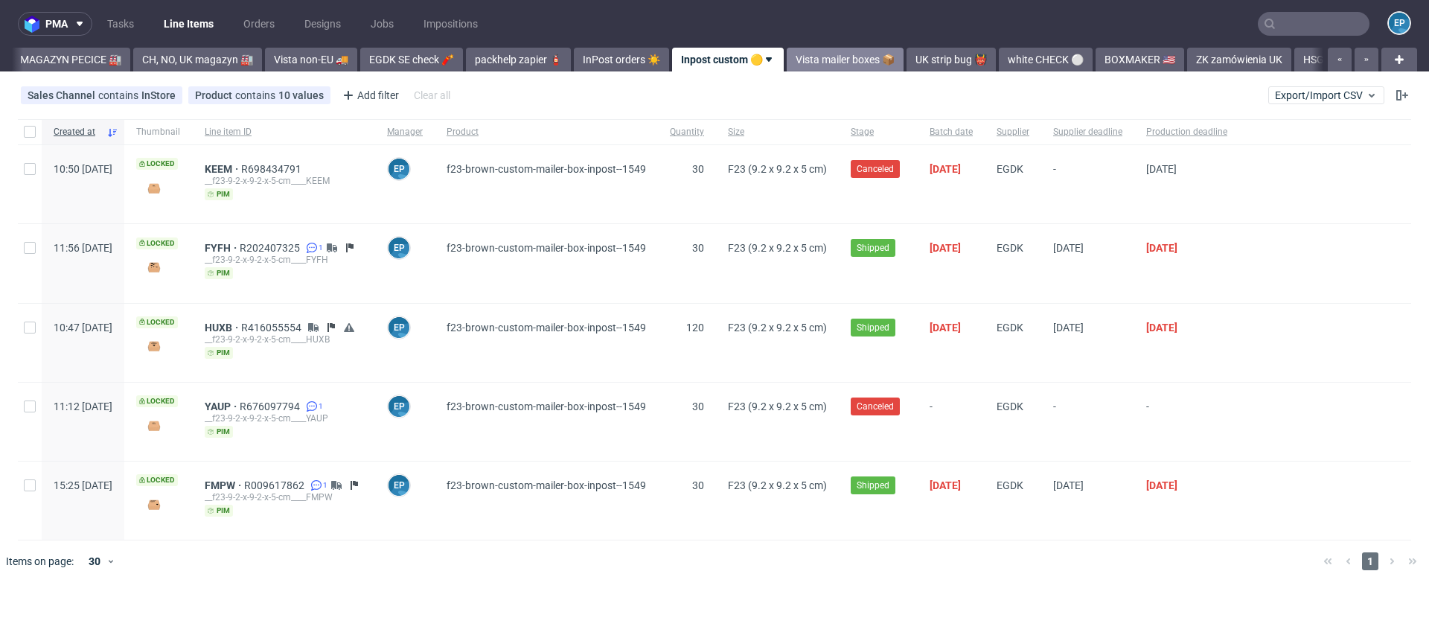
scroll to position [0, 420]
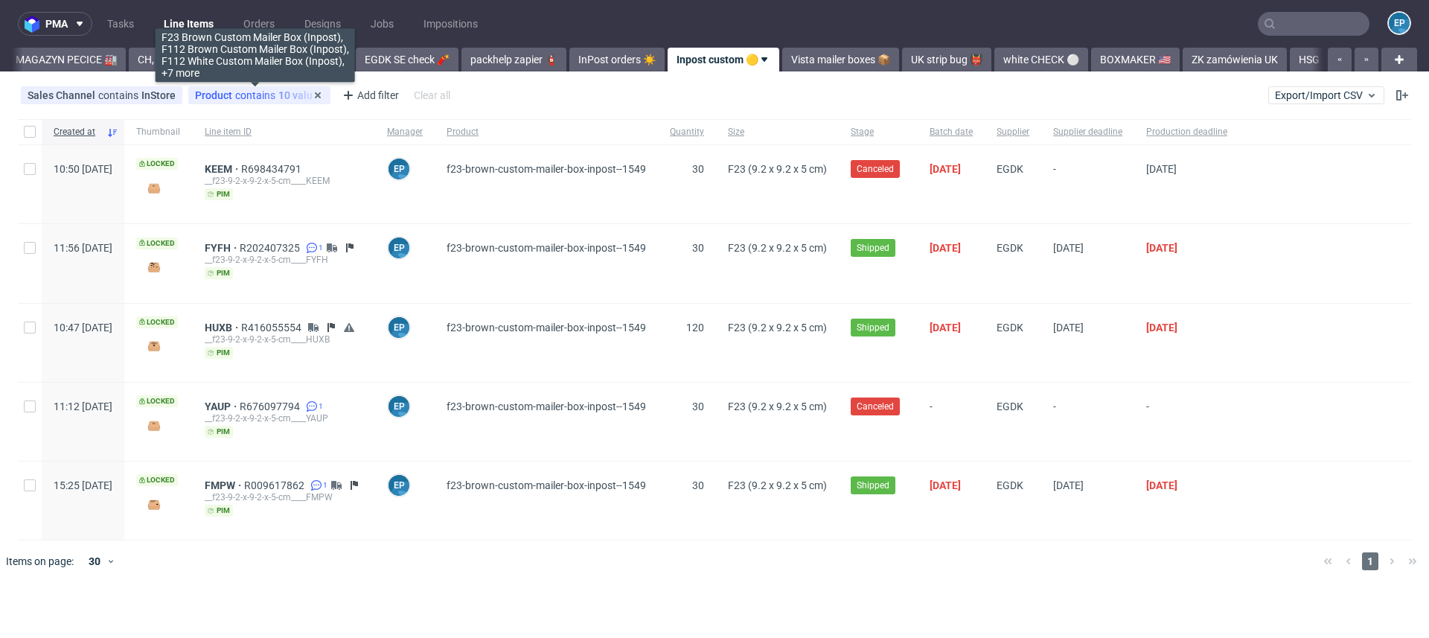
click at [278, 96] on div "Product contains 10 values" at bounding box center [259, 95] width 129 height 12
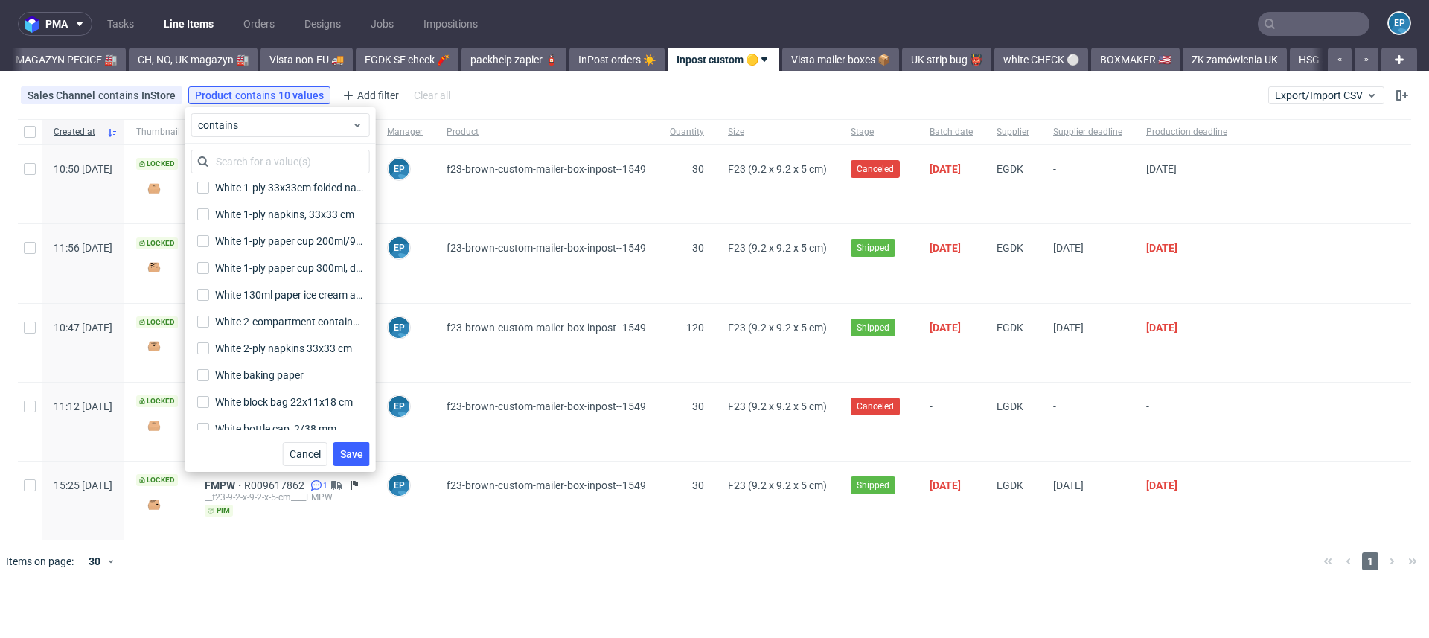
scroll to position [38514, 0]
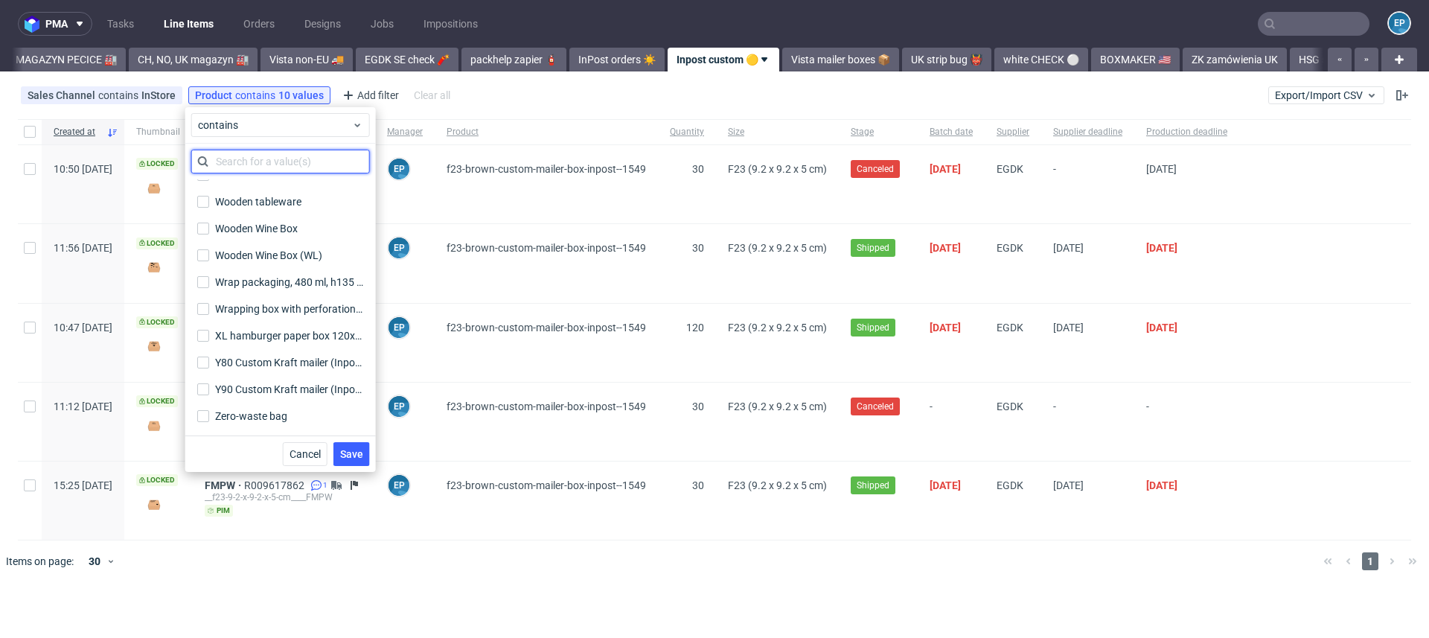
click at [250, 166] on input "text" at bounding box center [280, 162] width 179 height 24
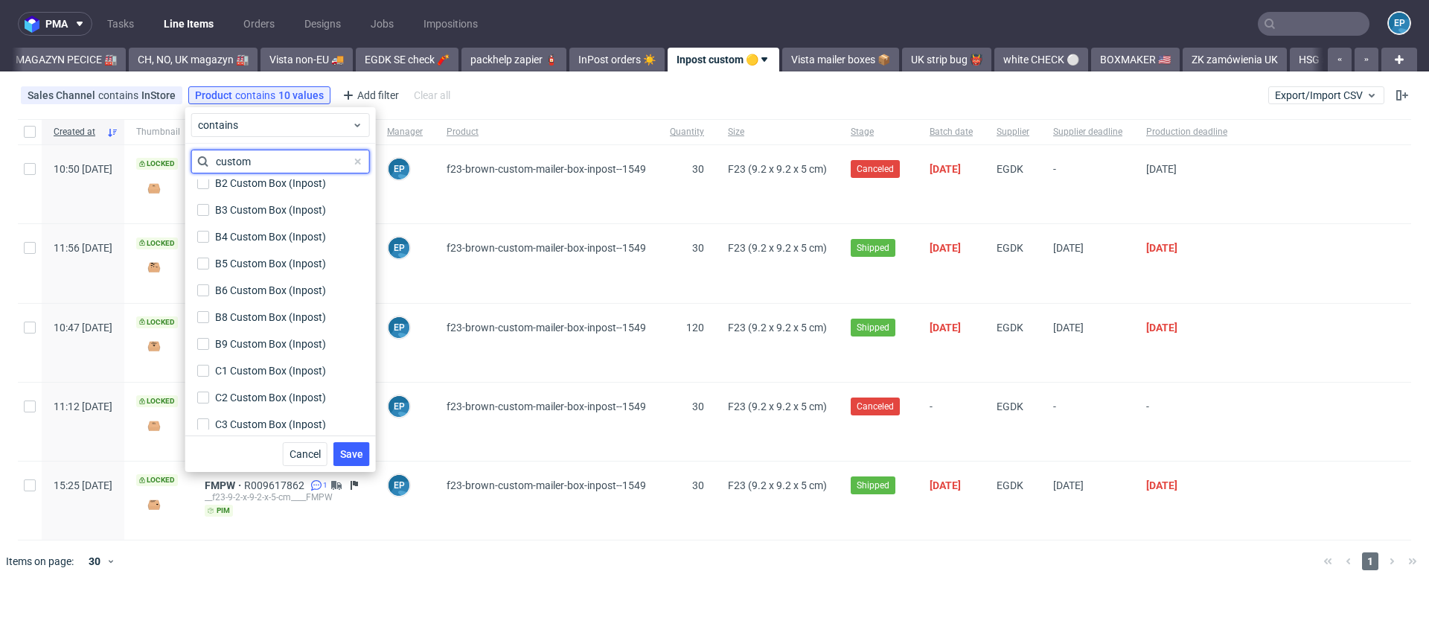
scroll to position [191, 0]
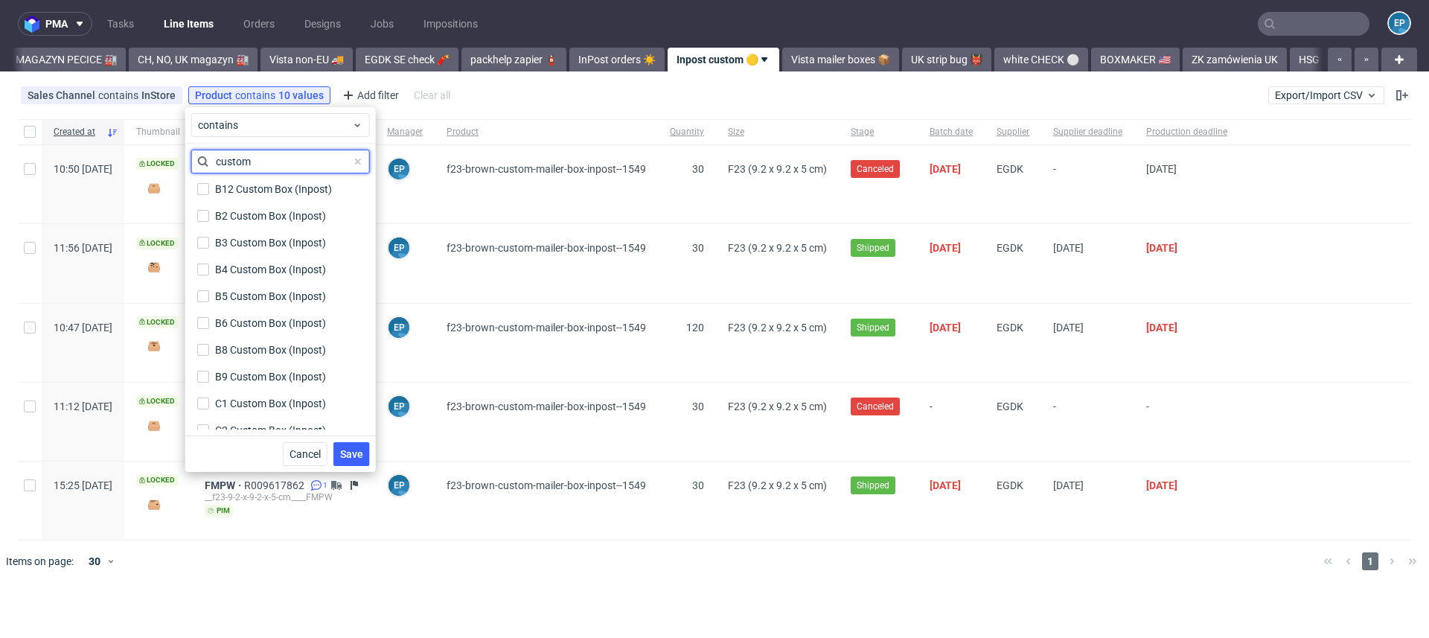
click at [227, 166] on input "custom" at bounding box center [280, 162] width 179 height 24
type input "inpost"
click at [241, 211] on div "A6 Custom Box (Inpost)" at bounding box center [270, 215] width 111 height 15
click at [209, 211] on input "A6 Custom Box (Inpost)" at bounding box center [203, 216] width 12 height 12
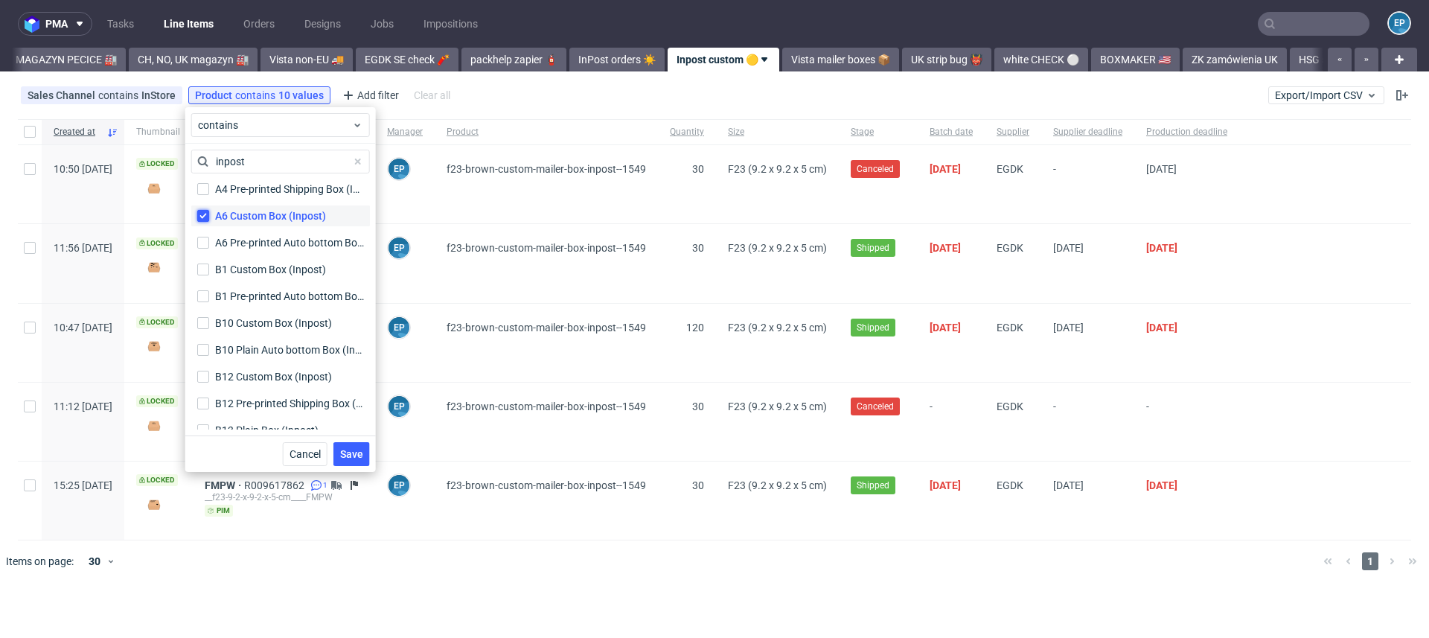
checkbox input "true"
click at [249, 269] on div "B1 Custom Box (Inpost)" at bounding box center [270, 269] width 111 height 15
click at [209, 269] on input "B1 Custom Box (Inpost)" at bounding box center [203, 269] width 12 height 12
checkbox input "true"
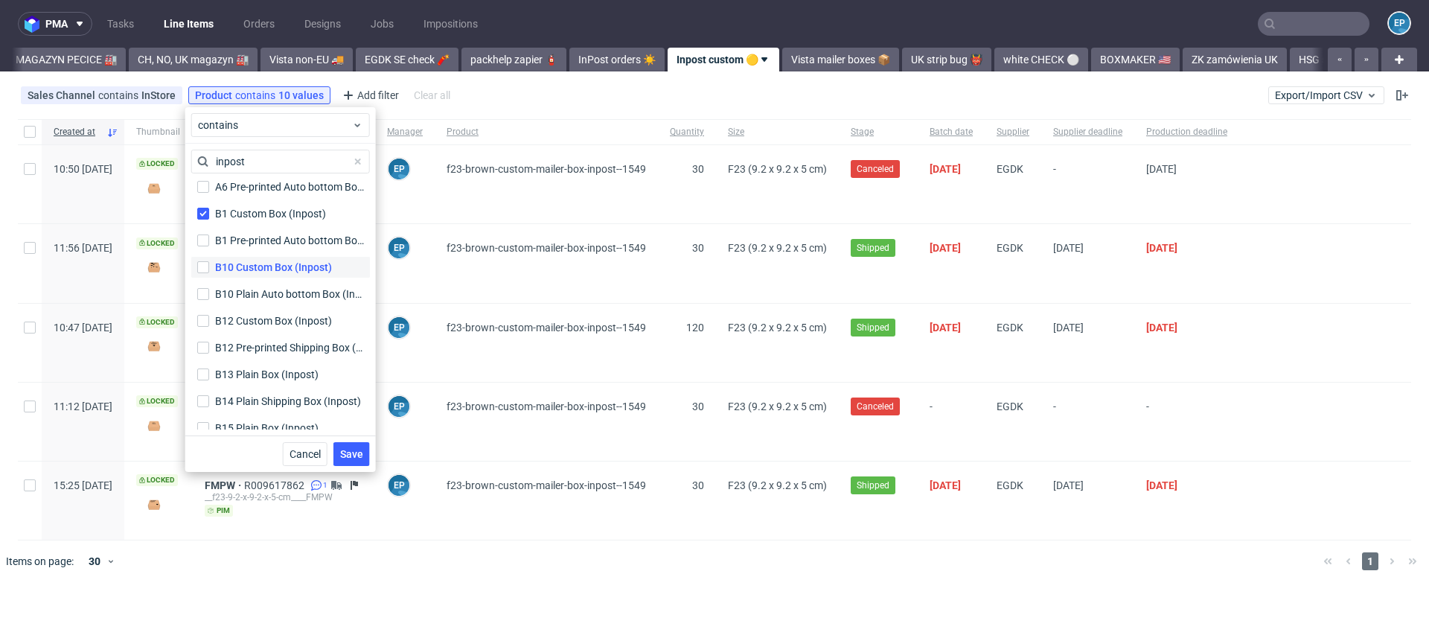
click at [246, 271] on div "B10 Custom Box (Inpost)" at bounding box center [273, 267] width 117 height 15
click at [209, 271] on input "B10 Custom Box (Inpost)" at bounding box center [203, 267] width 12 height 12
checkbox input "true"
click at [254, 321] on div "B12 Custom Box (Inpost)" at bounding box center [273, 320] width 117 height 15
click at [209, 321] on input "B12 Custom Box (Inpost)" at bounding box center [203, 321] width 12 height 12
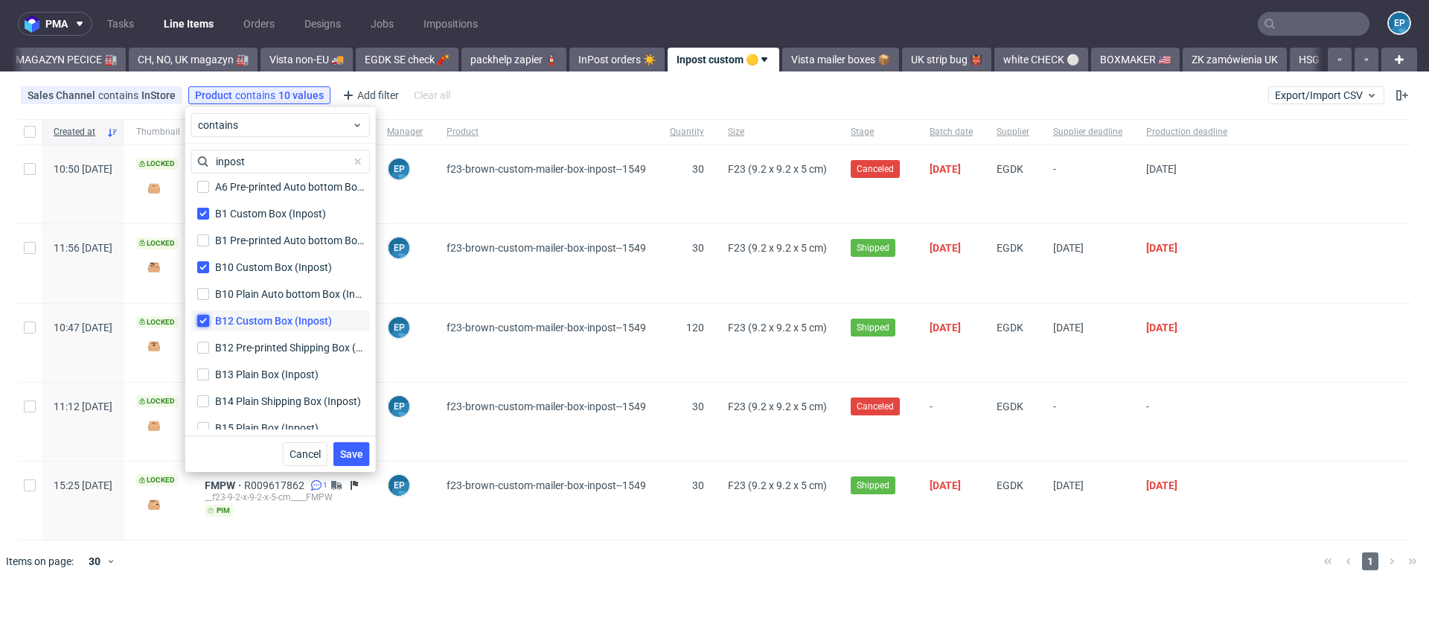
checkbox input "true"
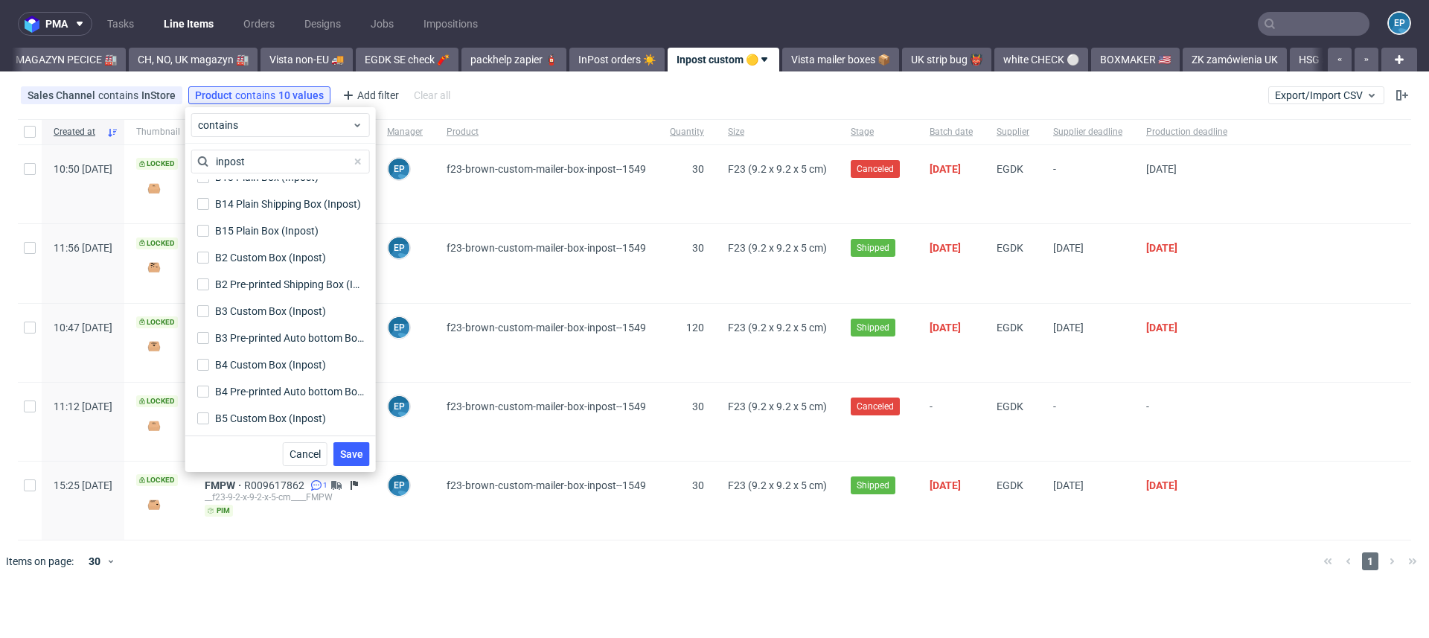
scroll to position [457, 0]
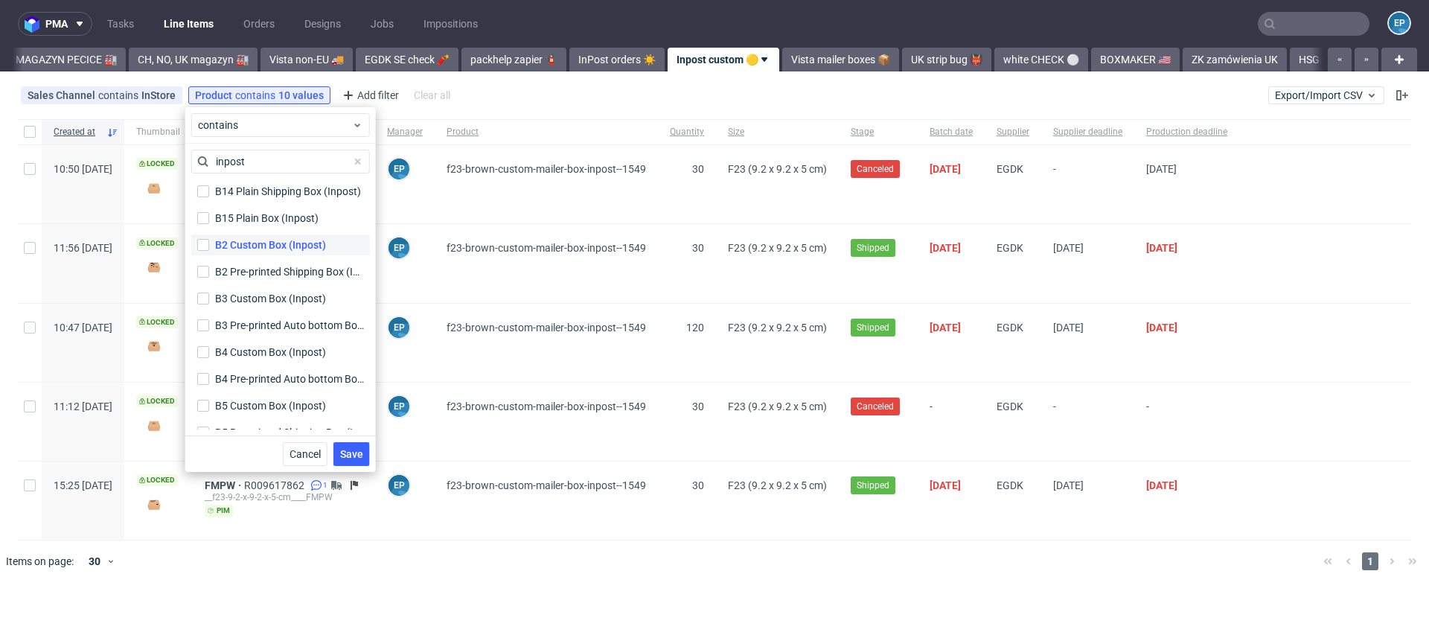
click at [251, 251] on div "B2 Custom Box (Inpost)" at bounding box center [270, 244] width 111 height 15
click at [209, 251] on input "B2 Custom Box (Inpost)" at bounding box center [203, 245] width 12 height 12
checkbox input "true"
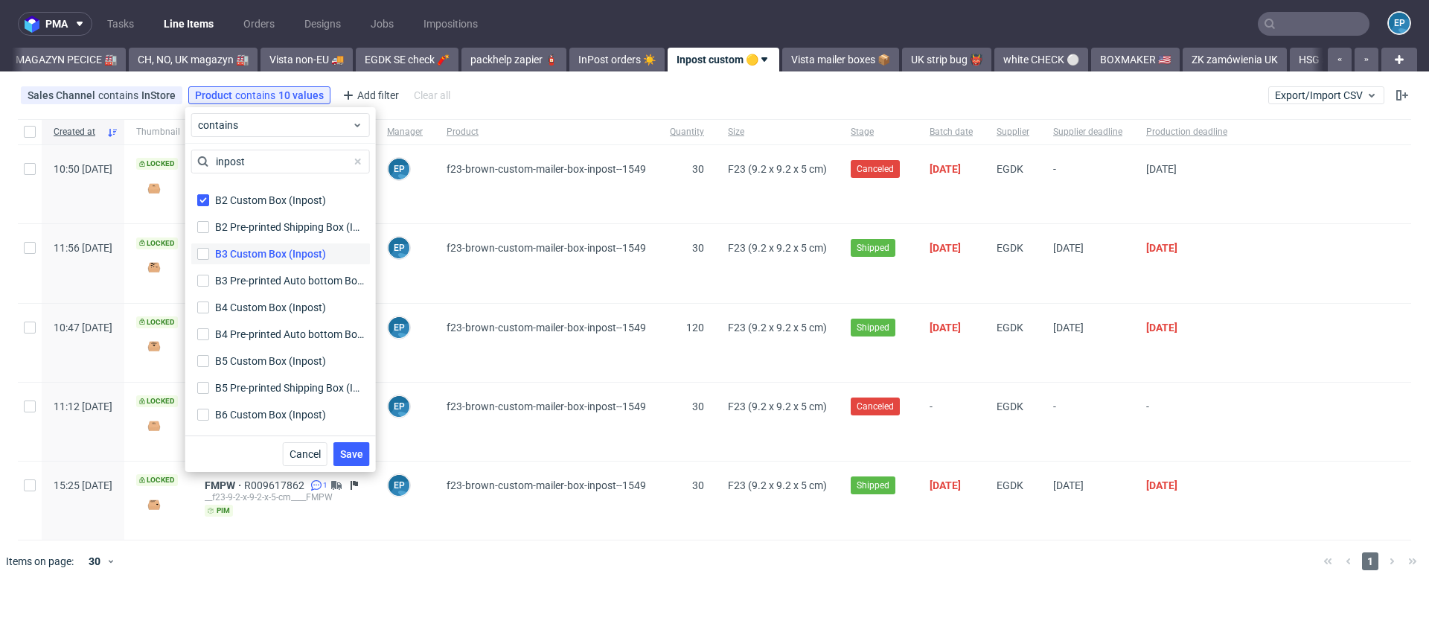
click at [249, 252] on div "B3 Custom Box (Inpost)" at bounding box center [270, 253] width 111 height 15
click at [209, 252] on input "B3 Custom Box (Inpost)" at bounding box center [203, 254] width 12 height 12
checkbox input "true"
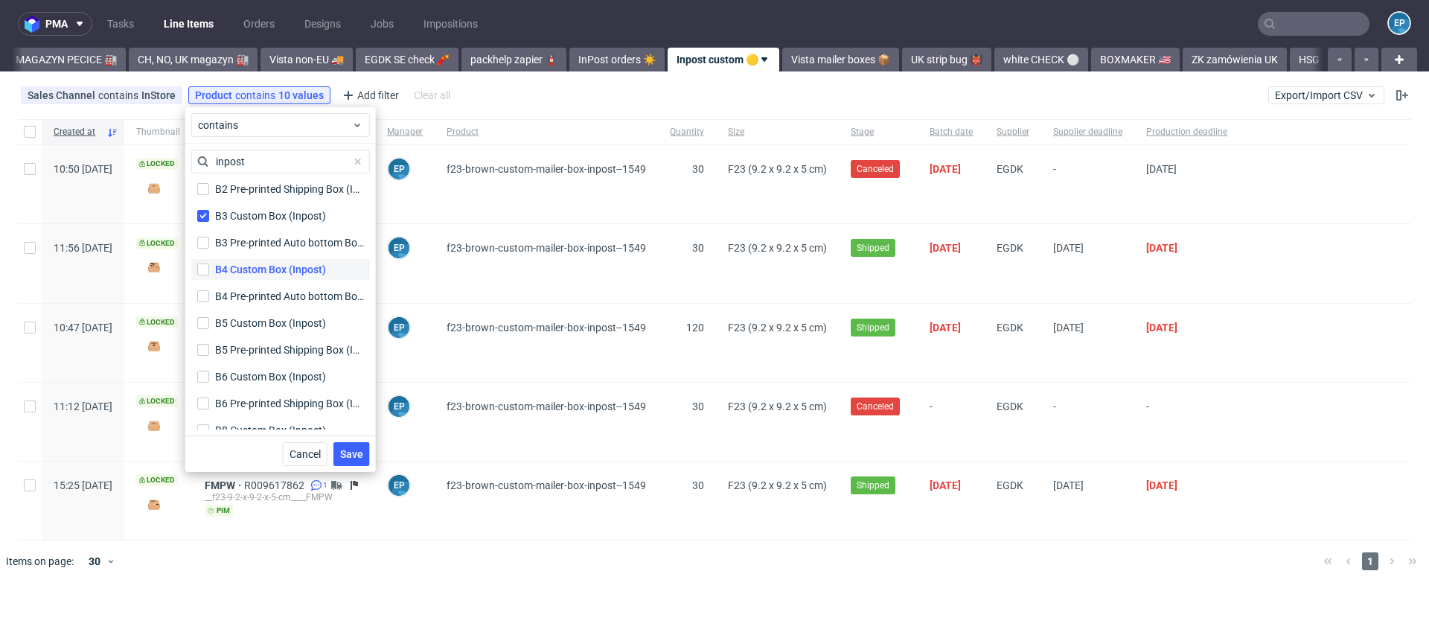
click at [249, 263] on div "B4 Custom Box (Inpost)" at bounding box center [270, 269] width 111 height 15
click at [209, 263] on input "B4 Custom Box (Inpost)" at bounding box center [203, 269] width 12 height 12
checkbox input "true"
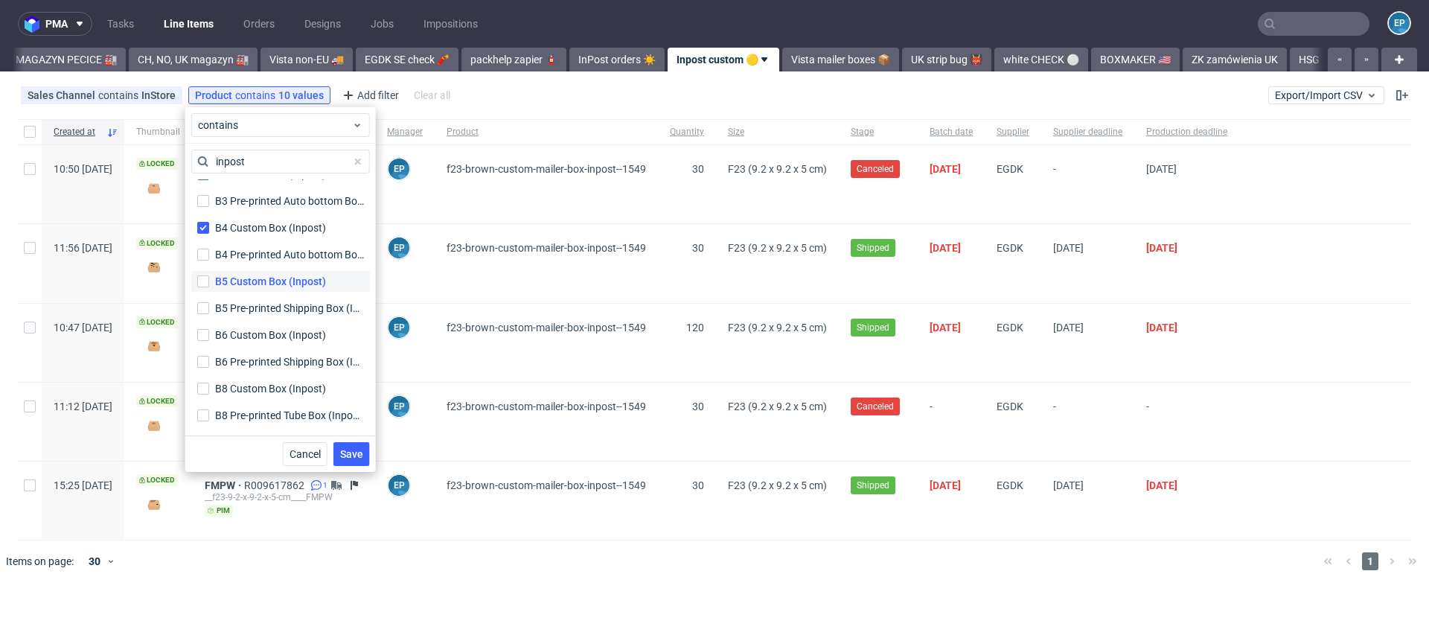
click at [249, 272] on label "B5 Custom Box (Inpost)" at bounding box center [280, 281] width 179 height 21
click at [209, 275] on input "B5 Custom Box (Inpost)" at bounding box center [203, 281] width 12 height 12
checkbox input "true"
click at [249, 264] on div "B6 Custom Box (Inpost)" at bounding box center [270, 258] width 111 height 15
click at [209, 264] on input "B6 Custom Box (Inpost)" at bounding box center [203, 258] width 12 height 12
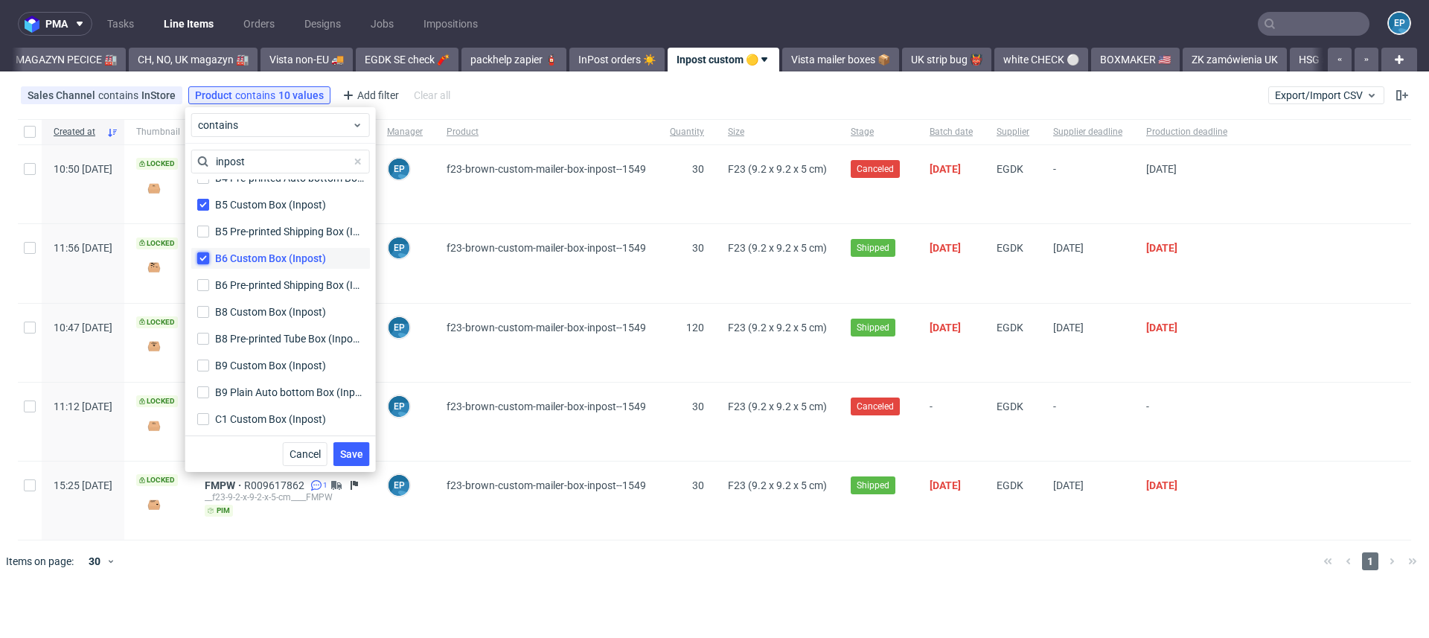
checkbox input "true"
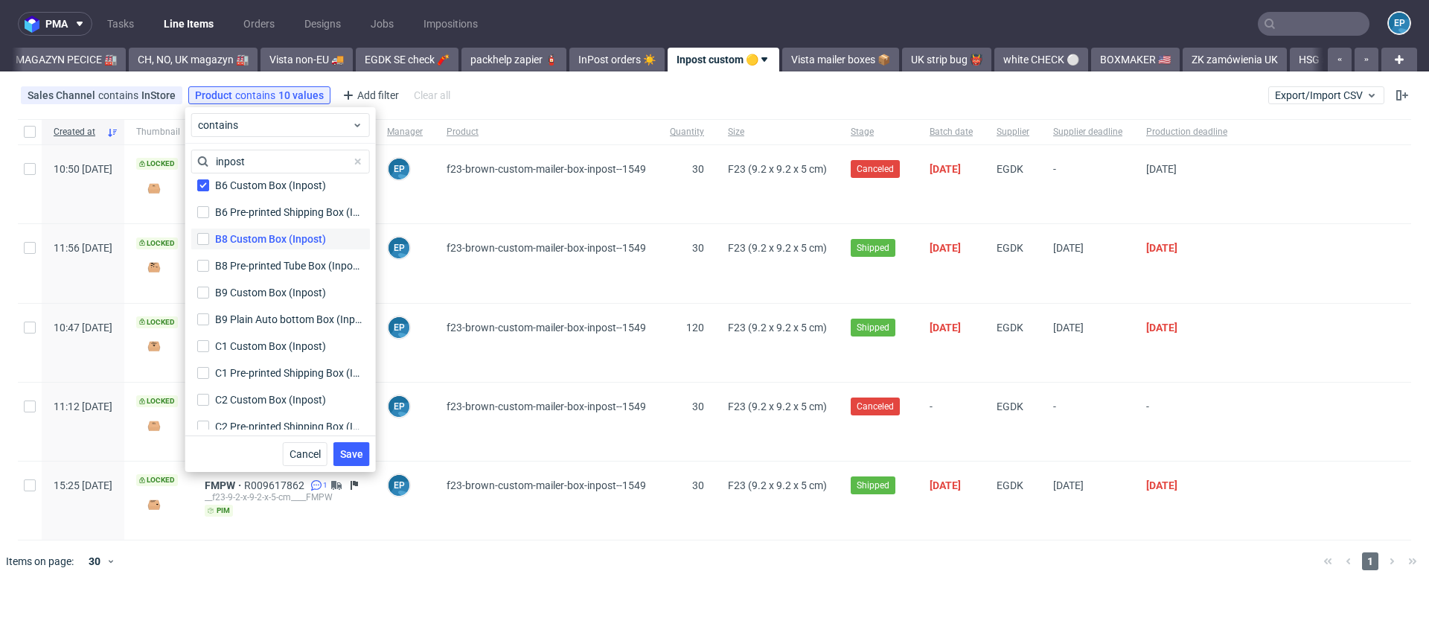
click at [248, 234] on div "B8 Custom Box (Inpost)" at bounding box center [270, 238] width 111 height 15
click at [209, 234] on input "B8 Custom Box (Inpost)" at bounding box center [203, 239] width 12 height 12
checkbox input "true"
click at [259, 292] on div "B9 Custom Box (Inpost)" at bounding box center [270, 292] width 111 height 15
click at [209, 292] on input "B9 Custom Box (Inpost)" at bounding box center [203, 292] width 12 height 12
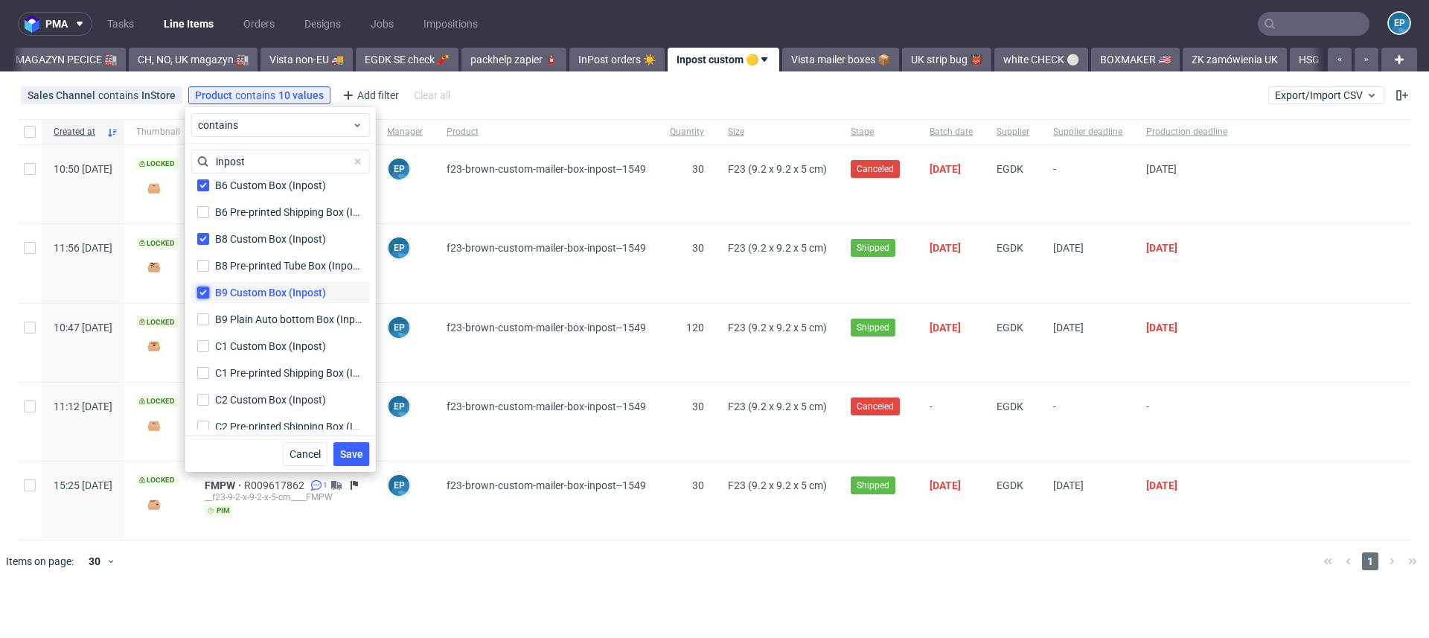
checkbox input "true"
click at [259, 292] on div "C1 Custom Box (Inpost)" at bounding box center [270, 290] width 111 height 15
click at [209, 292] on input "C1 Custom Box (Inpost)" at bounding box center [203, 290] width 12 height 12
checkbox input "true"
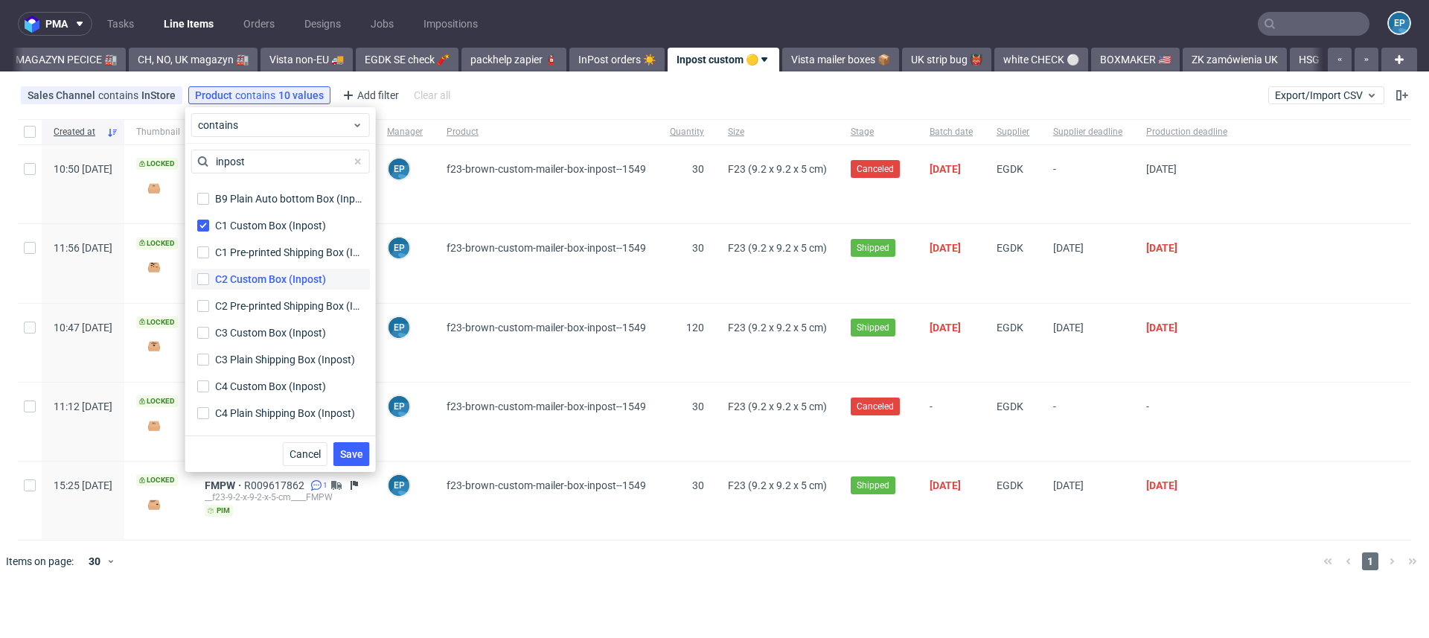
click at [257, 277] on div "C2 Custom Box (Inpost)" at bounding box center [270, 279] width 111 height 15
click at [209, 277] on input "C2 Custom Box (Inpost)" at bounding box center [203, 279] width 12 height 12
checkbox input "true"
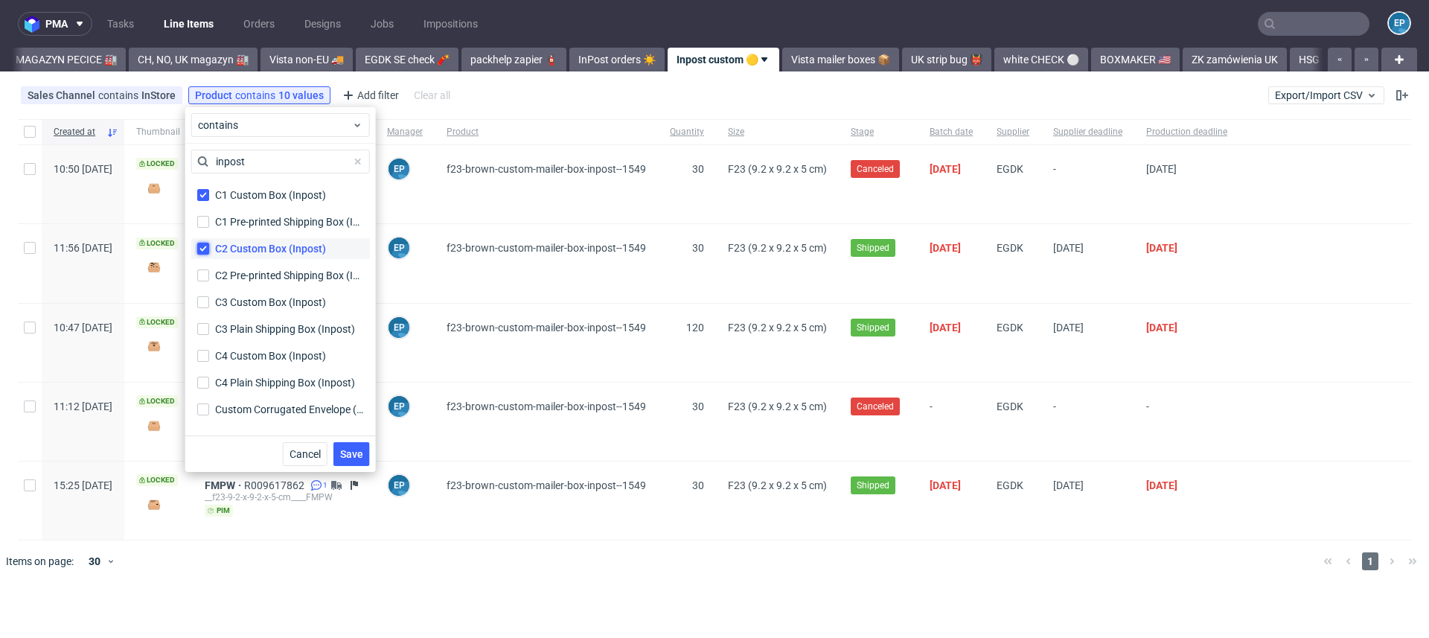
scroll to position [883, 0]
click at [252, 303] on div "C3 Custom Box (Inpost)" at bounding box center [270, 301] width 111 height 15
click at [209, 303] on input "C3 Custom Box (Inpost)" at bounding box center [203, 301] width 12 height 12
checkbox input "true"
click at [258, 352] on div "C4 Custom Box (Inpost)" at bounding box center [270, 355] width 111 height 15
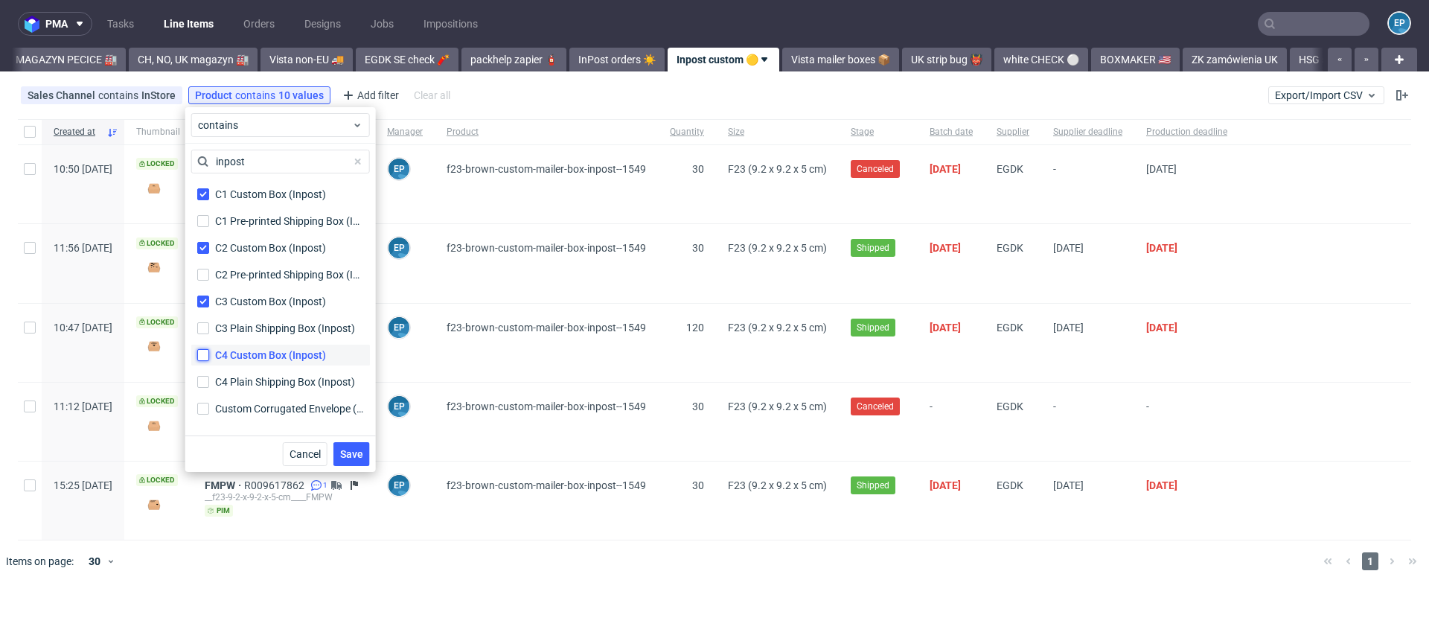
click at [209, 352] on input "C4 Custom Box (Inpost)" at bounding box center [203, 355] width 12 height 12
checkbox input "true"
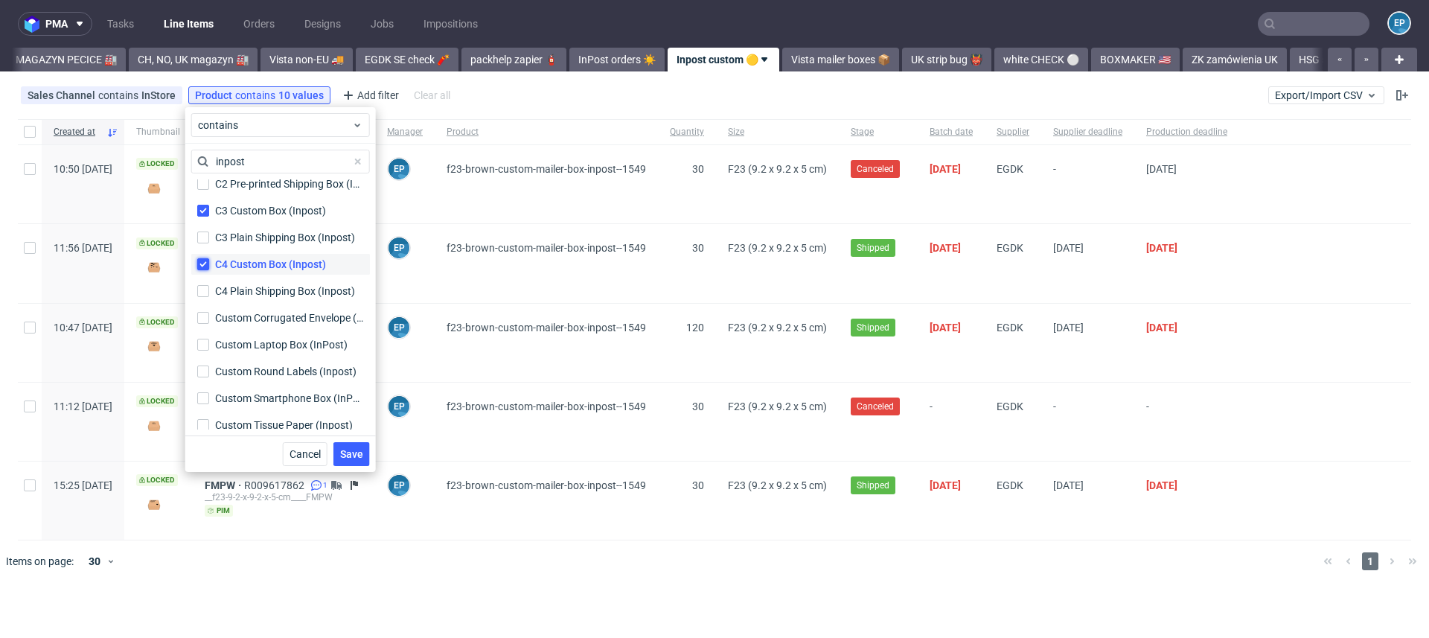
scroll to position [1004, 0]
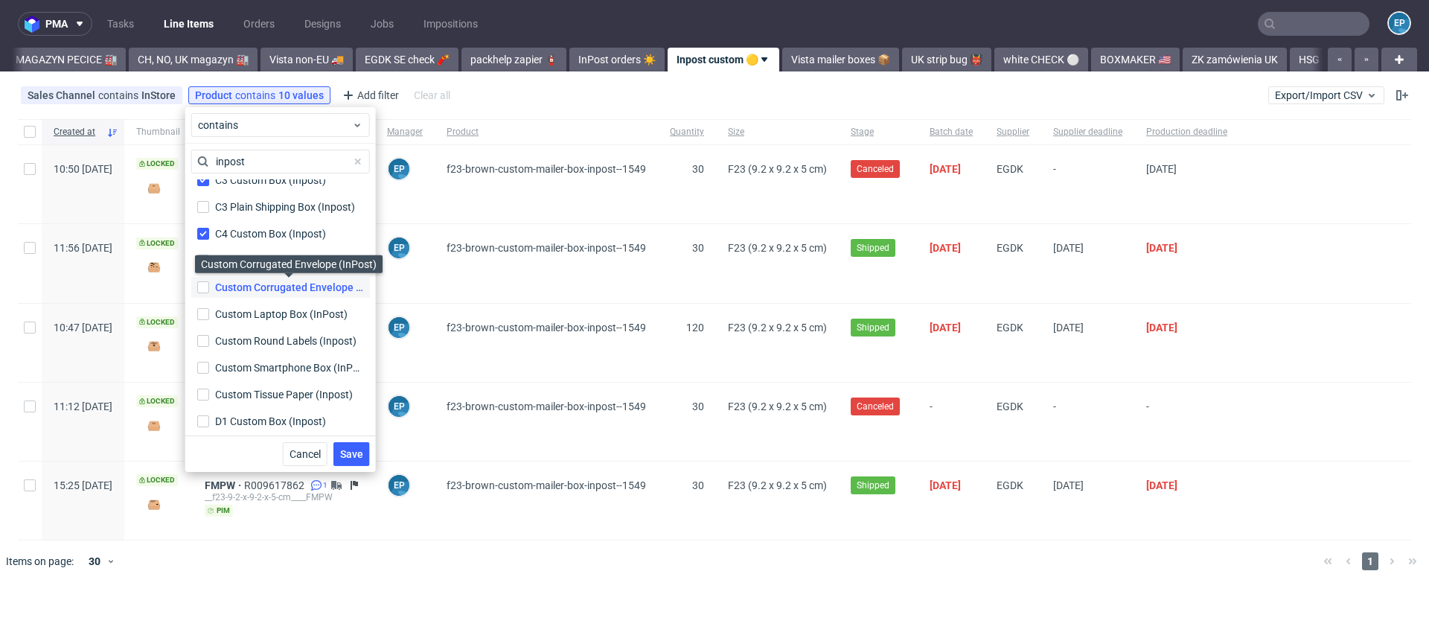
click at [260, 285] on div "Custom Corrugated Envelope (InPost)" at bounding box center [289, 287] width 149 height 15
click at [209, 285] on input "Custom Corrugated Envelope (InPost) Custom Corrugated Envelope (InPost)" at bounding box center [203, 287] width 12 height 12
checkbox input "true"
click at [266, 315] on div "Custom Laptop Box (InPost)" at bounding box center [281, 314] width 132 height 15
click at [209, 315] on input "Custom Laptop Box (InPost)" at bounding box center [203, 314] width 12 height 12
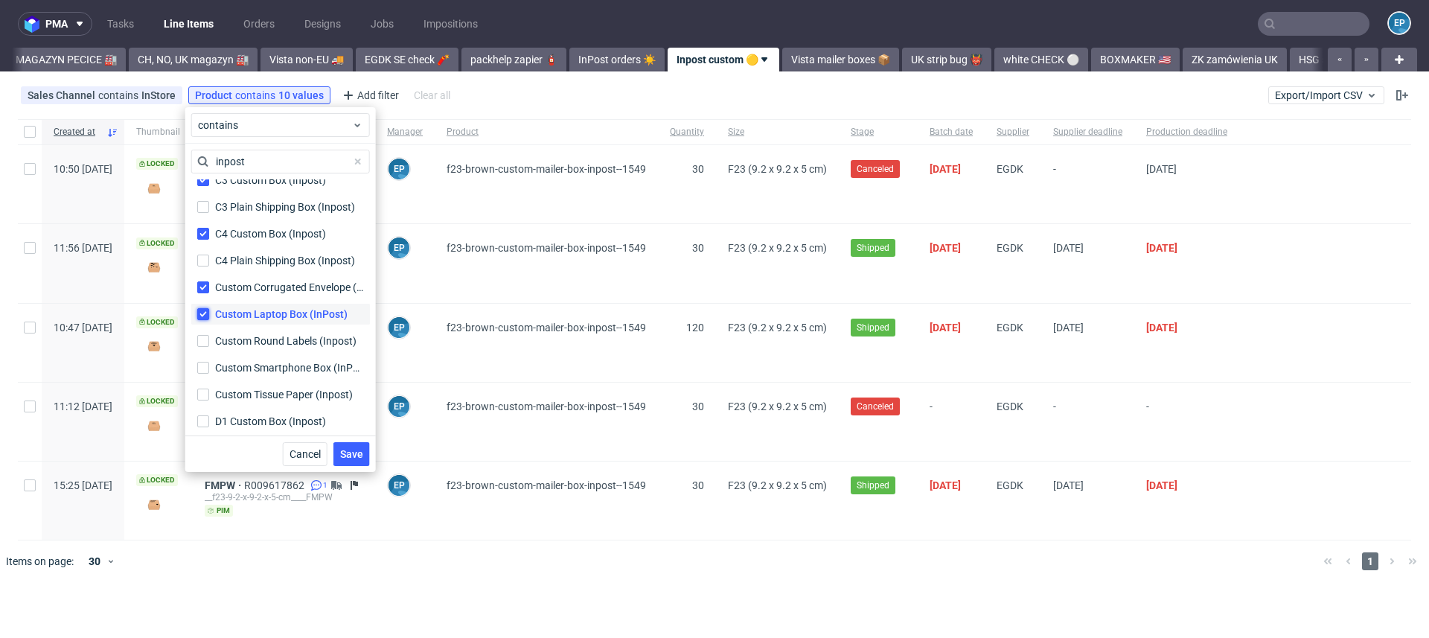
checkbox input "true"
click at [268, 338] on div "Custom Round Labels (Inpost)" at bounding box center [286, 340] width 143 height 15
click at [209, 338] on input "Custom Round Labels (Inpost)" at bounding box center [203, 341] width 12 height 12
checkbox input "true"
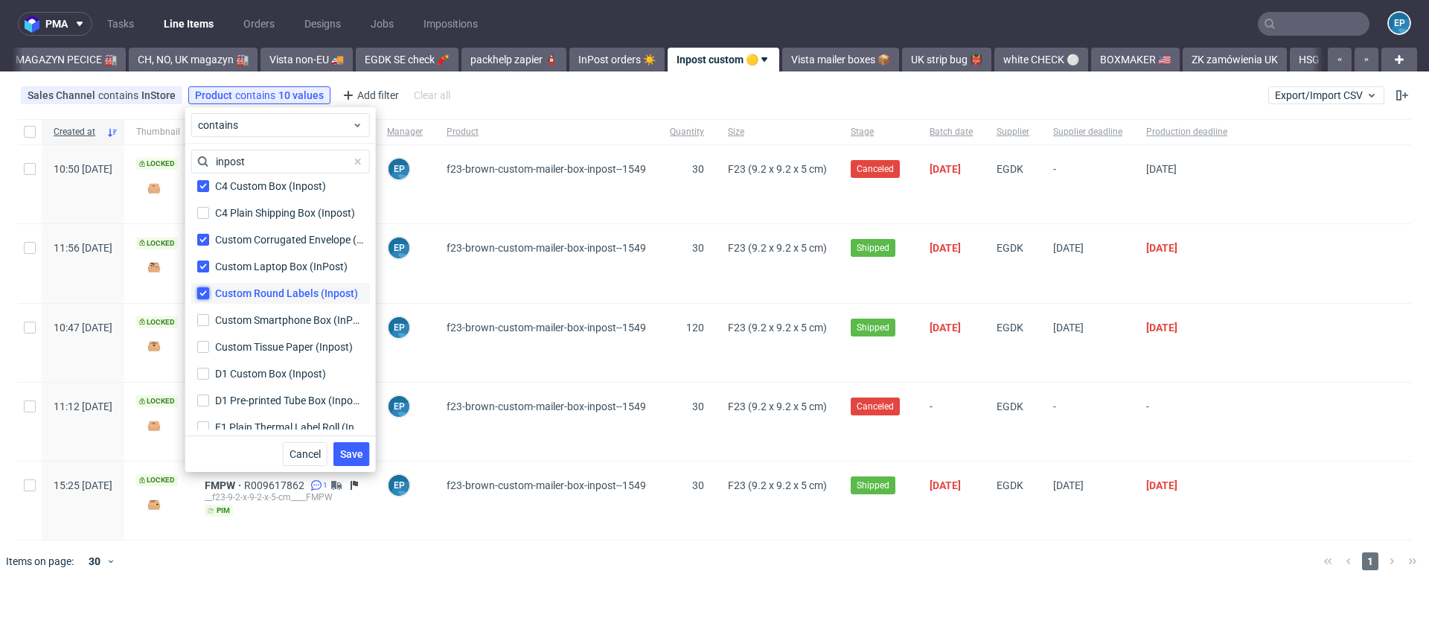
scroll to position [1063, 0]
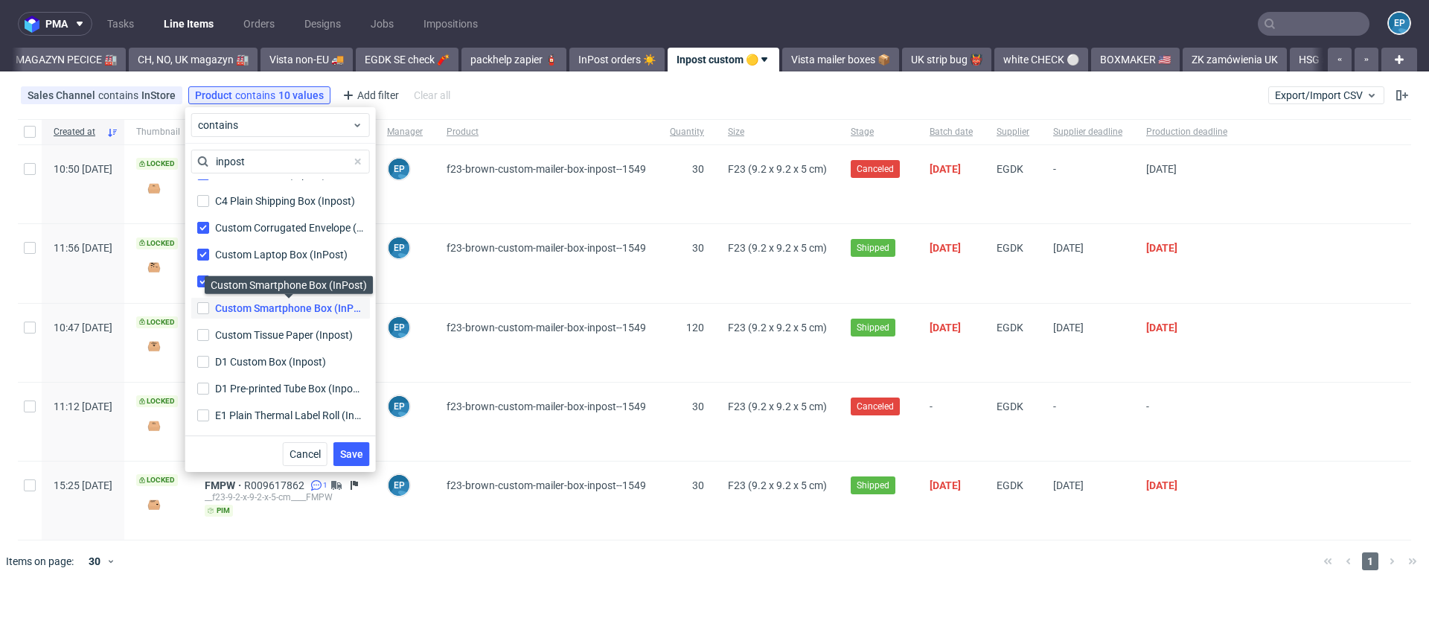
click at [266, 308] on div "Custom Smartphone Box (InPost)" at bounding box center [289, 308] width 149 height 15
click at [209, 308] on input "Custom Smartphone Box (InPost) Custom Smartphone Box (InPost)" at bounding box center [203, 308] width 12 height 12
checkbox input "true"
click at [270, 333] on div "Custom Tissue Paper (Inpost)" at bounding box center [285, 334] width 141 height 15
click at [209, 333] on input "Custom Tissue Paper (Inpost)" at bounding box center [203, 335] width 12 height 12
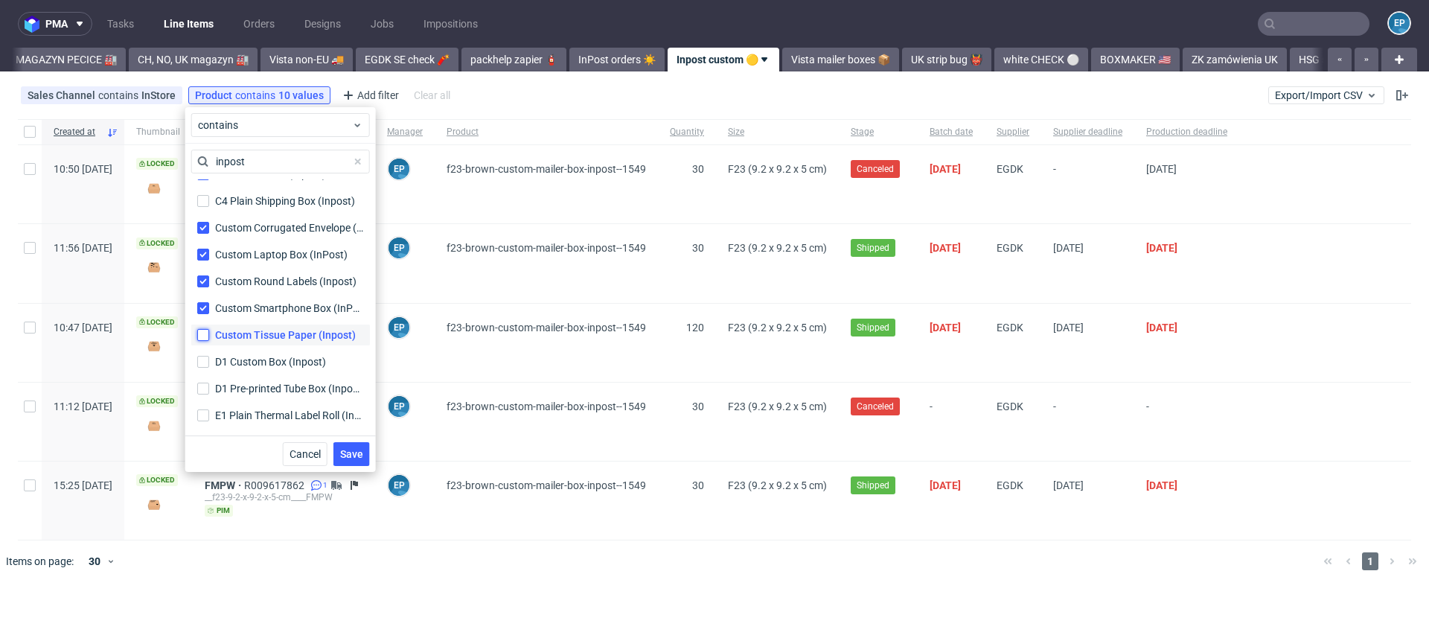
checkbox input "true"
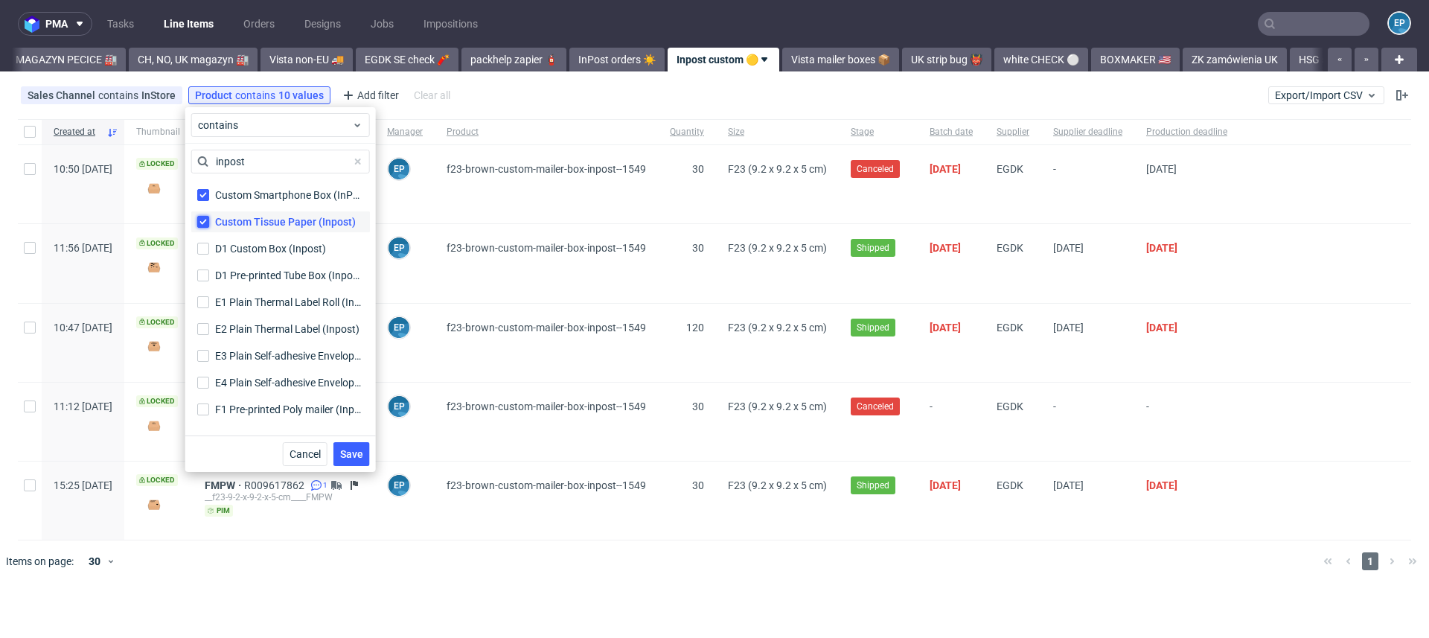
scroll to position [1177, 0]
click at [268, 255] on label "D1 Custom Box (Inpost)" at bounding box center [280, 247] width 179 height 21
click at [209, 254] on input "D1 Custom Box (Inpost)" at bounding box center [203, 248] width 12 height 12
checkbox input "true"
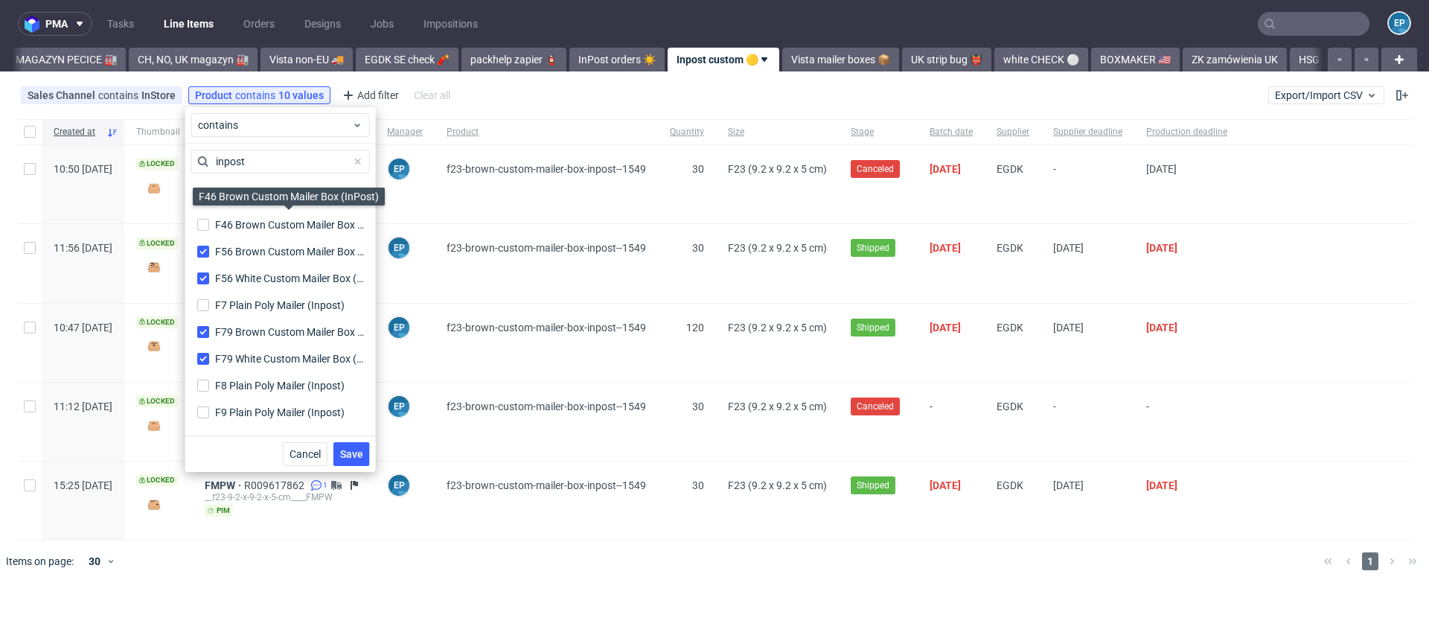
scroll to position [1554, 0]
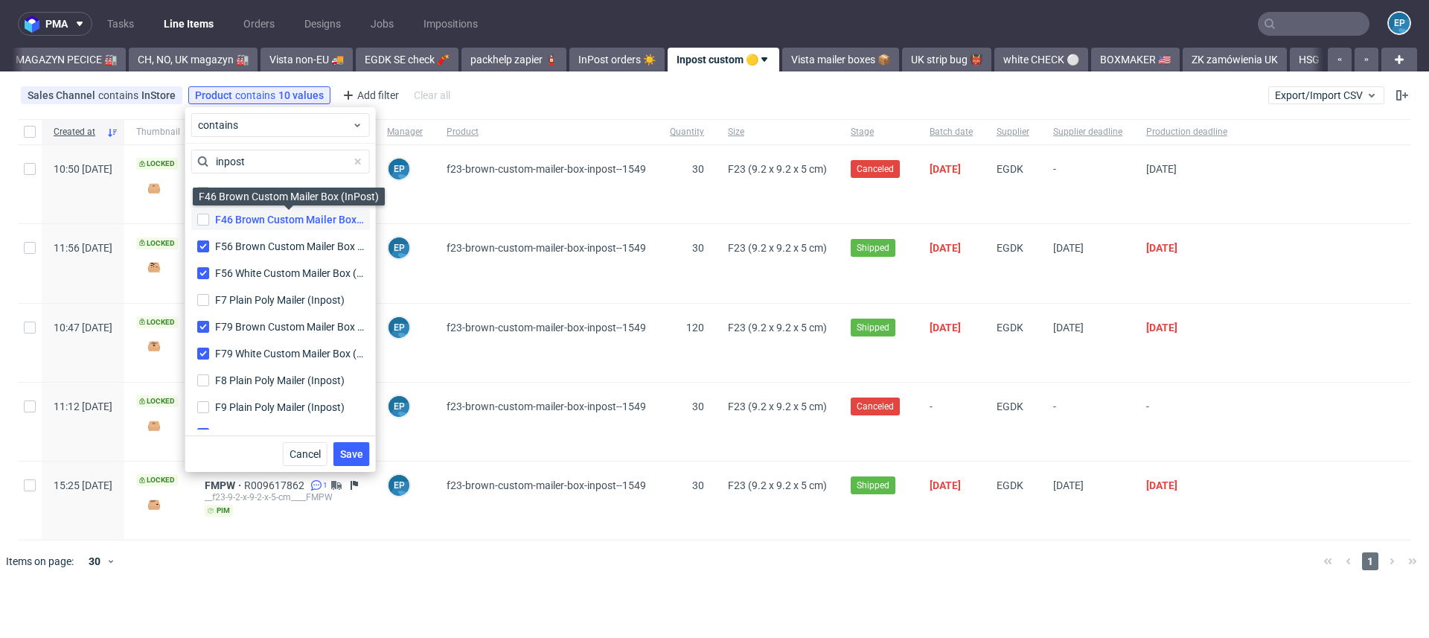
click at [264, 215] on div "F46 Brown Custom Mailer Box (InPost)" at bounding box center [289, 219] width 149 height 15
click at [209, 215] on input "F46 Brown Custom Mailer Box (InPost) F46 Brown Custom Mailer Box (InPost)" at bounding box center [203, 220] width 12 height 12
checkbox input "true"
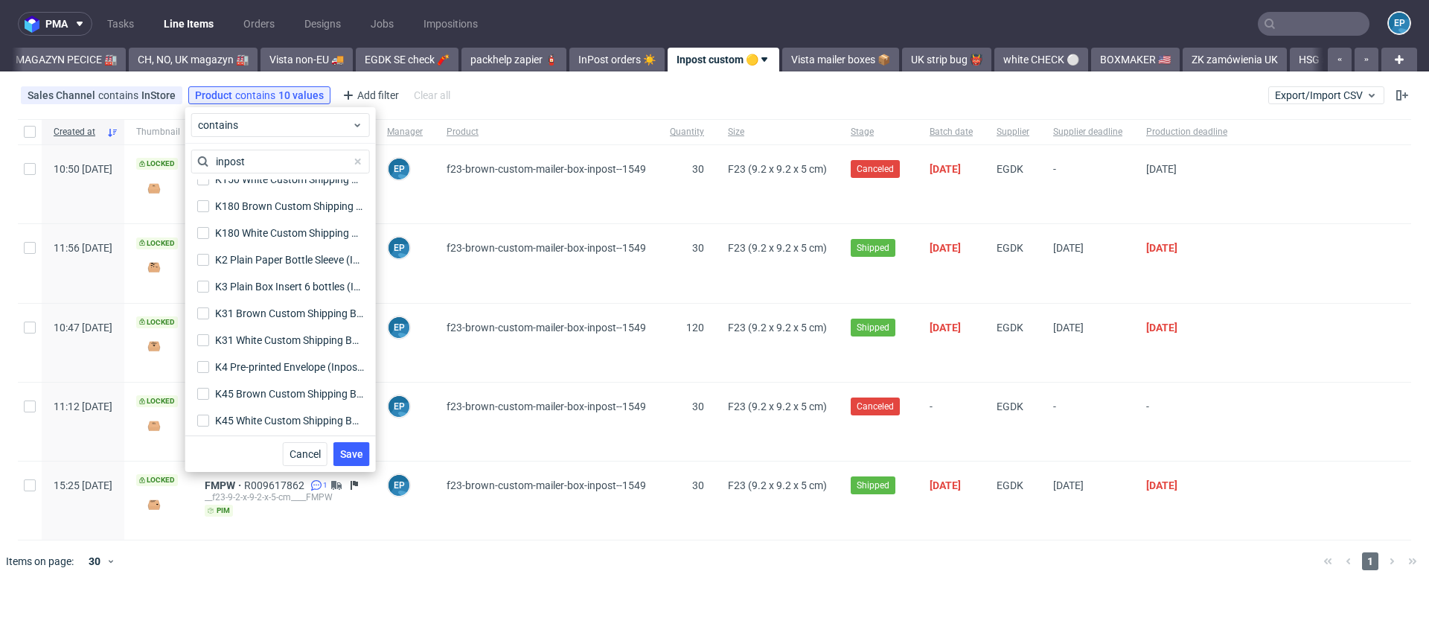
scroll to position [1918, 0]
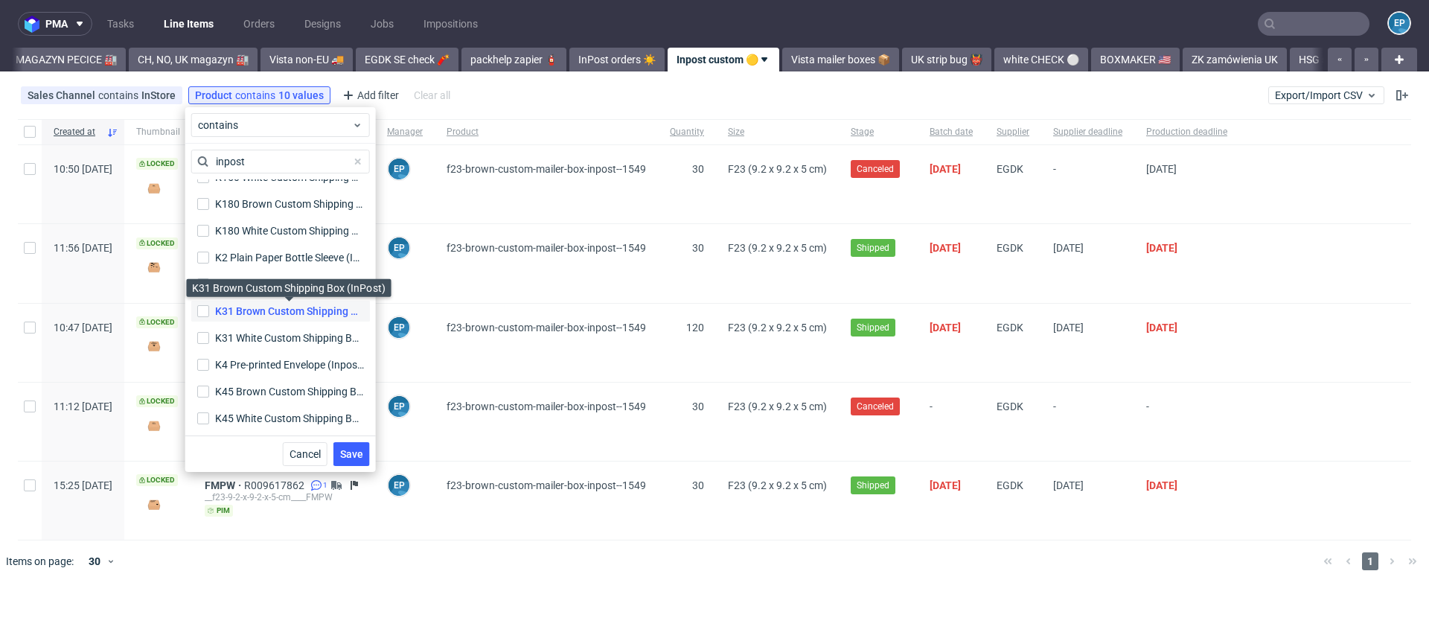
click at [267, 311] on div "K31 Brown Custom Shipping Box (InPost)" at bounding box center [289, 311] width 149 height 15
click at [209, 311] on input "K31 Brown Custom Shipping Box (InPost) K31 Brown Custom Shipping Box (InPost)" at bounding box center [203, 311] width 12 height 12
checkbox input "true"
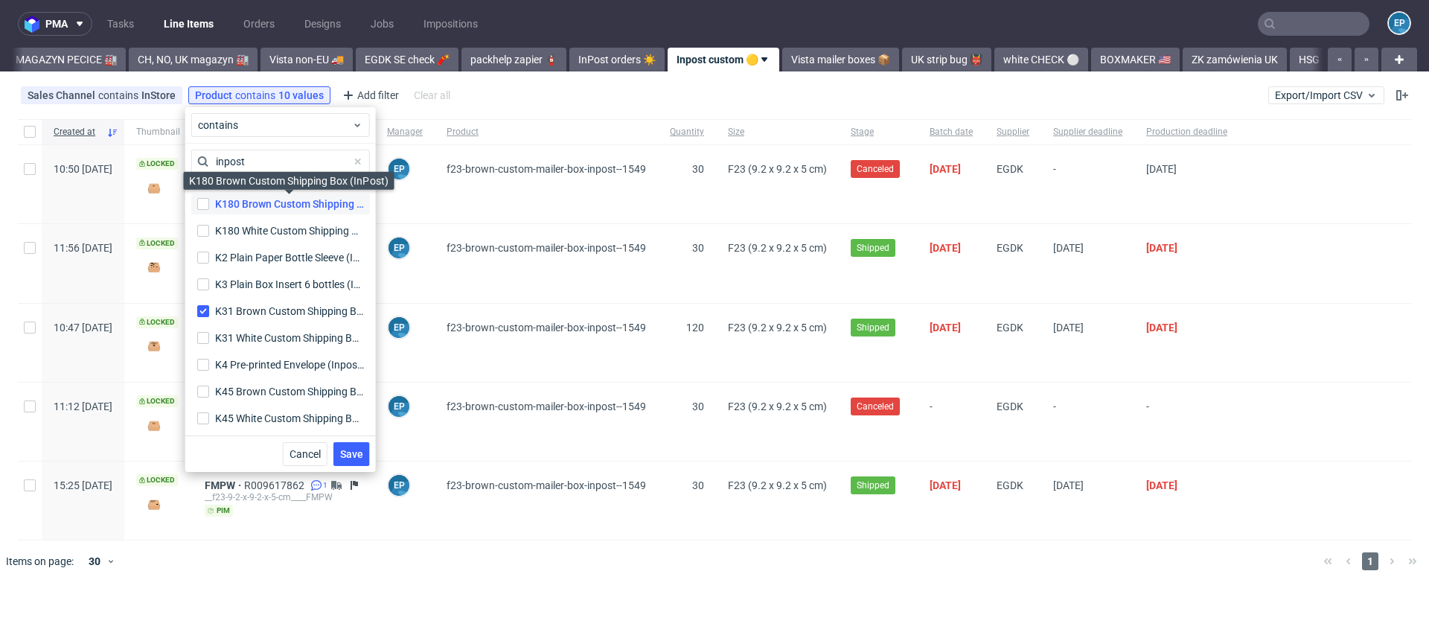
click at [272, 209] on div "K180 Brown Custom Shipping Box (InPost)" at bounding box center [289, 203] width 149 height 15
click at [209, 209] on input "K180 Brown Custom Shipping Box (InPost) K180 Brown Custom Shipping Box (InPost)" at bounding box center [203, 204] width 12 height 12
checkbox input "true"
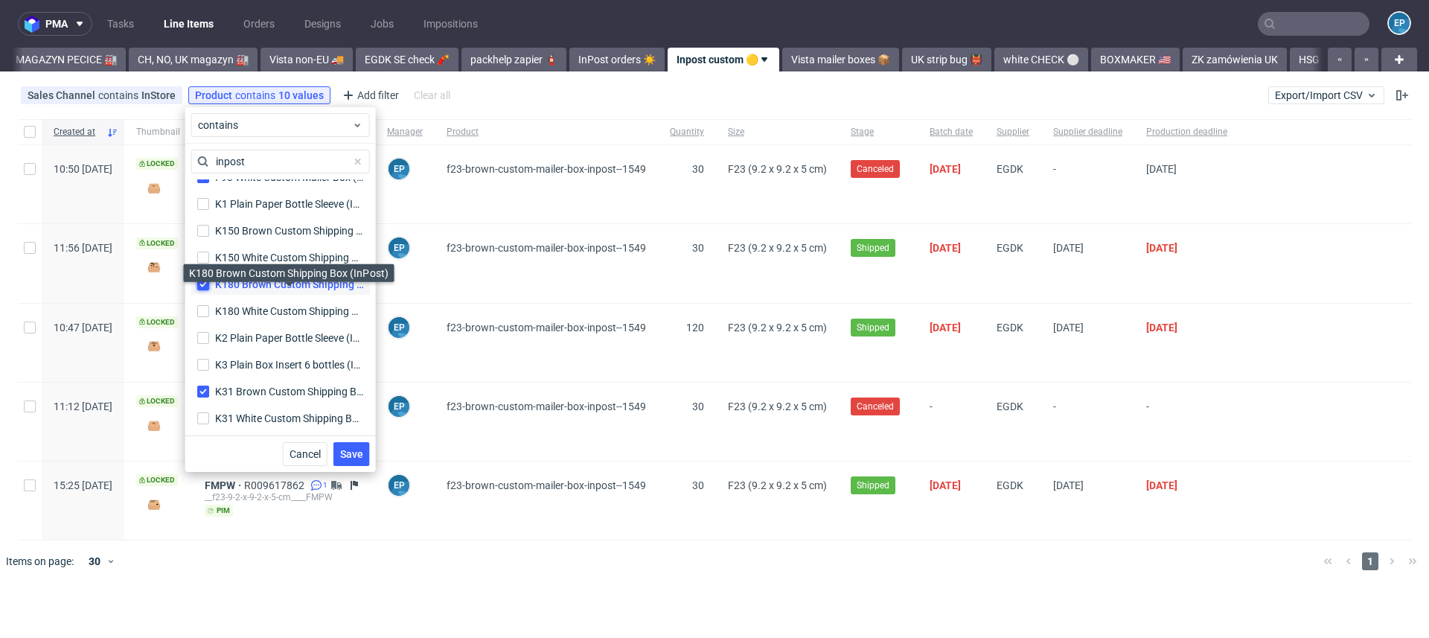
scroll to position [1825, 0]
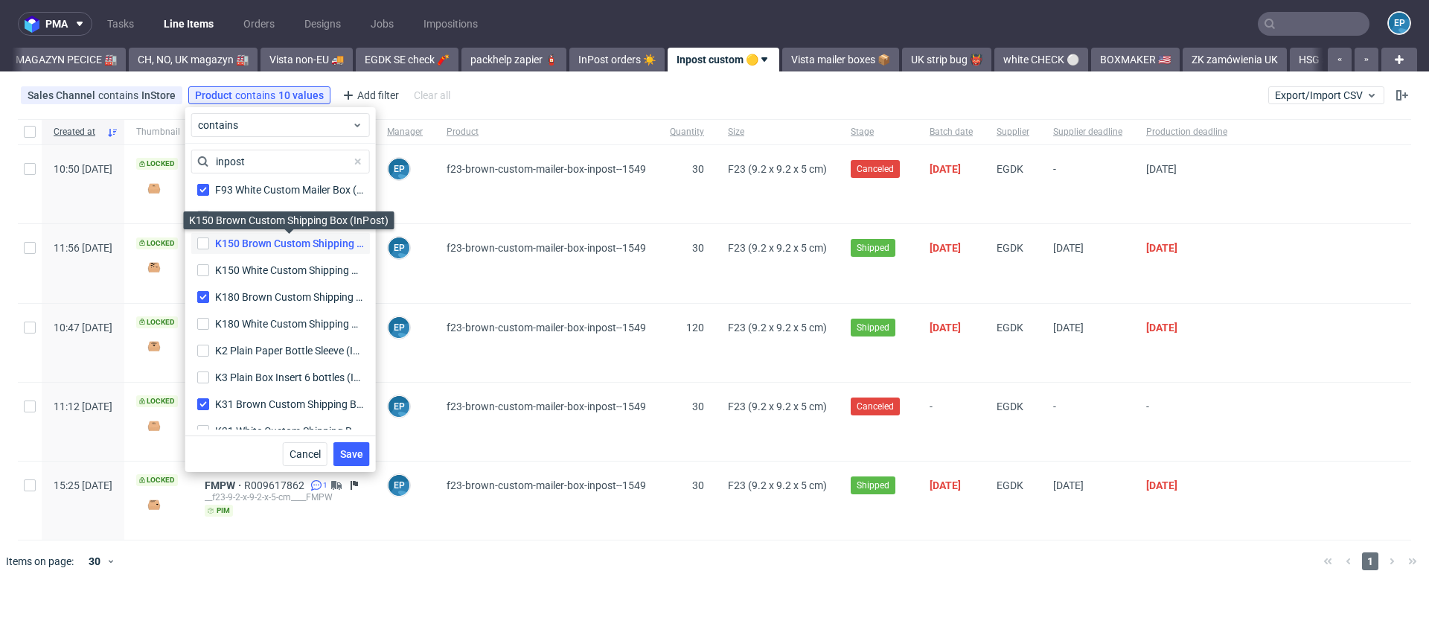
click at [272, 250] on div "K150 Brown Custom Shipping Box (InPost)" at bounding box center [289, 243] width 149 height 15
click at [209, 249] on input "K150 Brown Custom Shipping Box (InPost) K150 Brown Custom Shipping Box (InPost)" at bounding box center [203, 243] width 12 height 12
checkbox input "true"
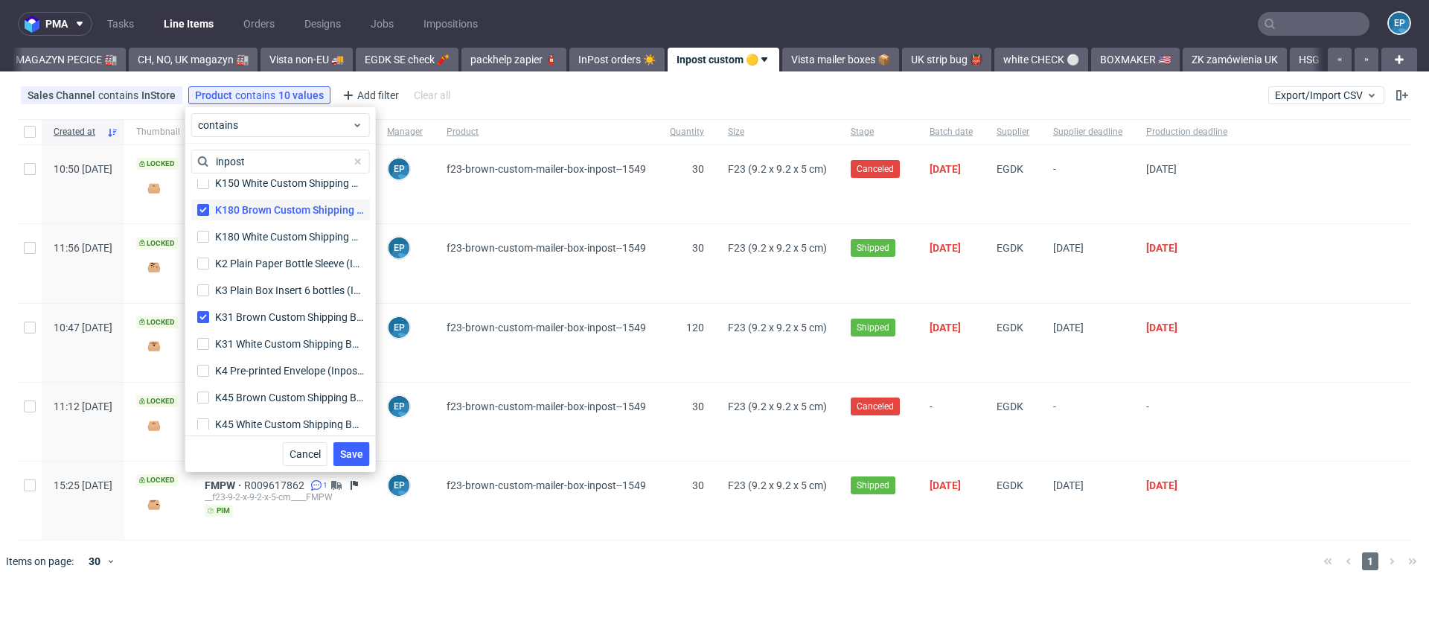
scroll to position [1917, 0]
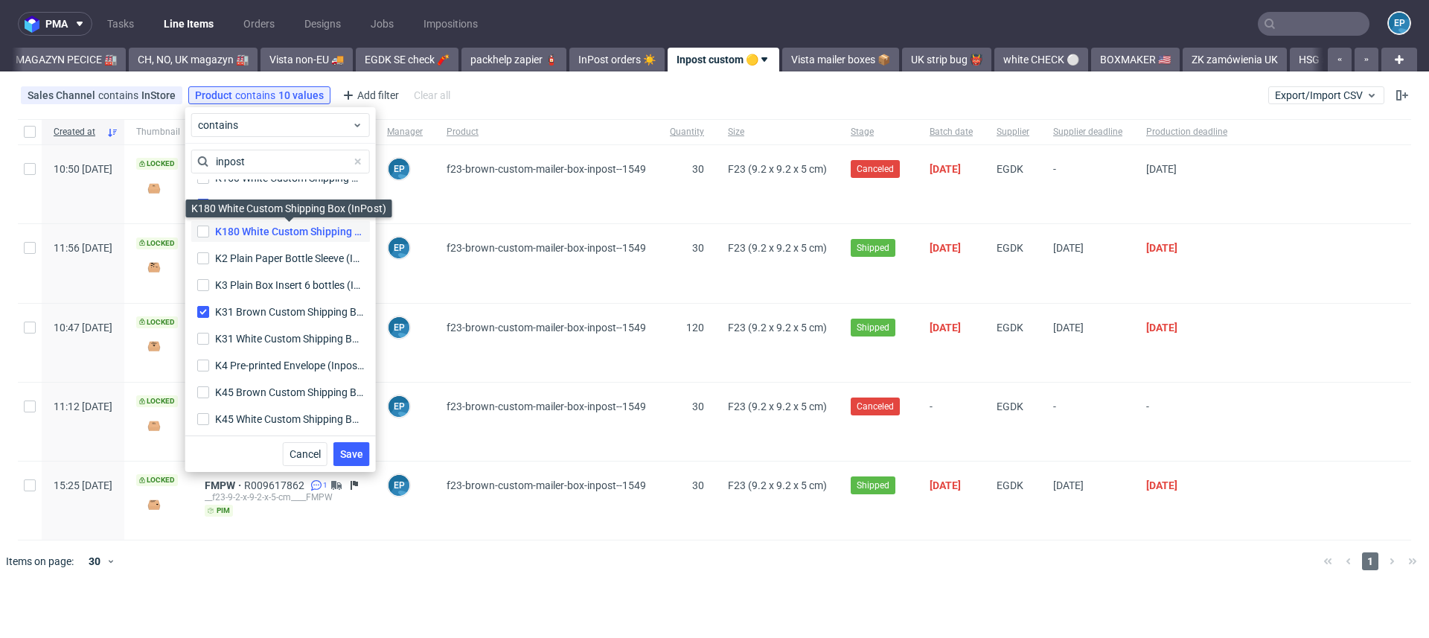
click at [274, 228] on div "K180 White Custom Shipping Box (InPost)" at bounding box center [289, 231] width 149 height 15
click at [209, 228] on input "K180 White Custom Shipping Box (InPost) K180 White Custom Shipping Box (InPost)" at bounding box center [203, 231] width 12 height 12
checkbox input "true"
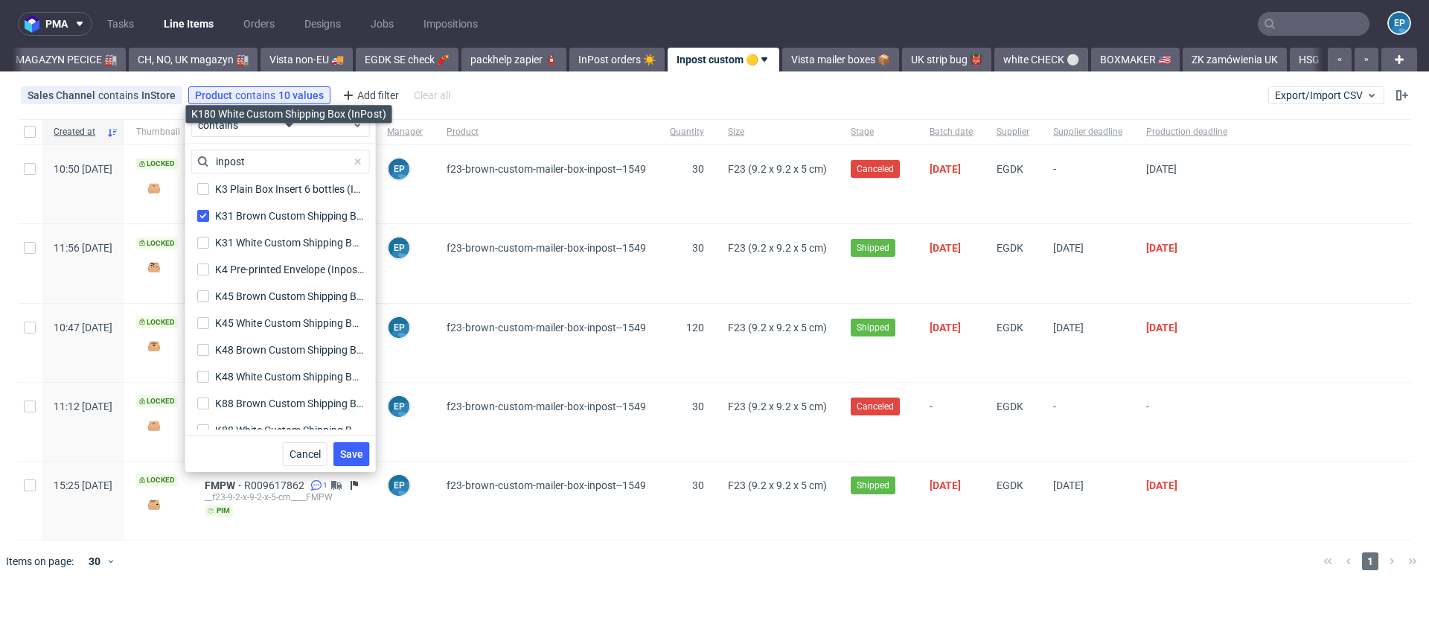
scroll to position [2017, 0]
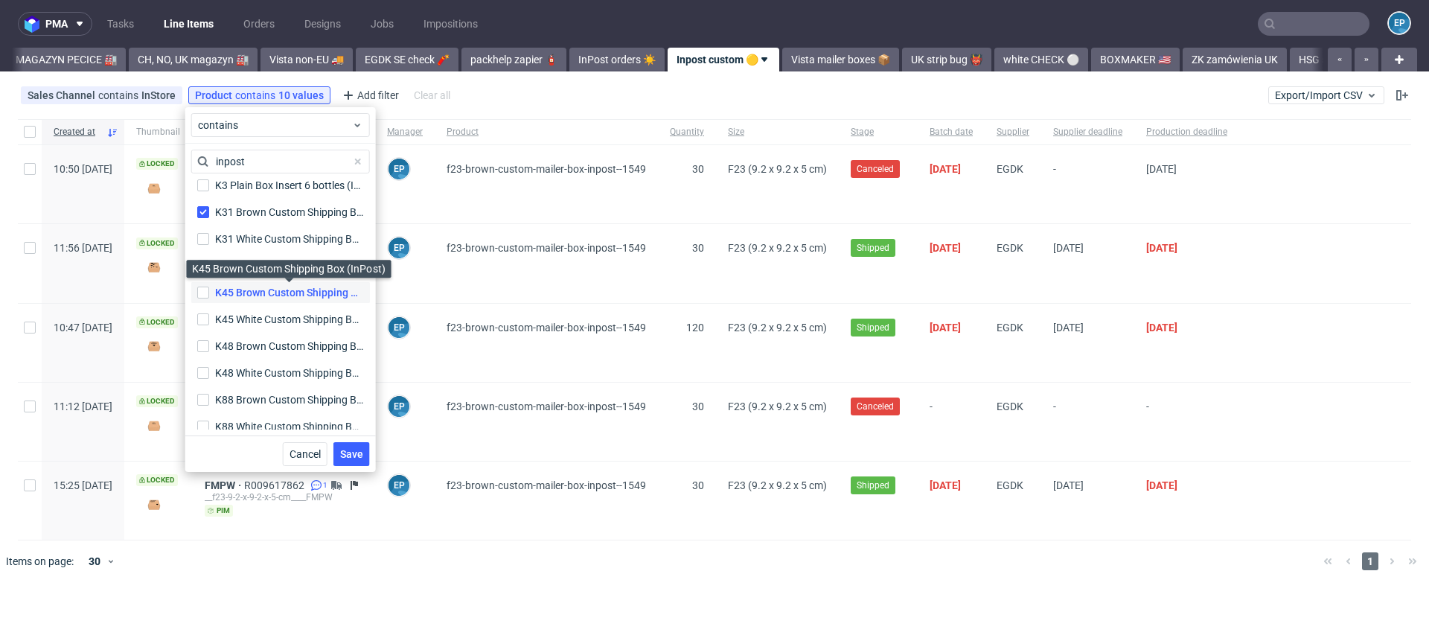
click at [275, 290] on div "K45 Brown Custom Shipping Box (InPost)" at bounding box center [289, 292] width 149 height 15
click at [209, 290] on input "K45 Brown Custom Shipping Box (InPost) K45 Brown Custom Shipping Box (InPost)" at bounding box center [203, 292] width 12 height 12
checkbox input "true"
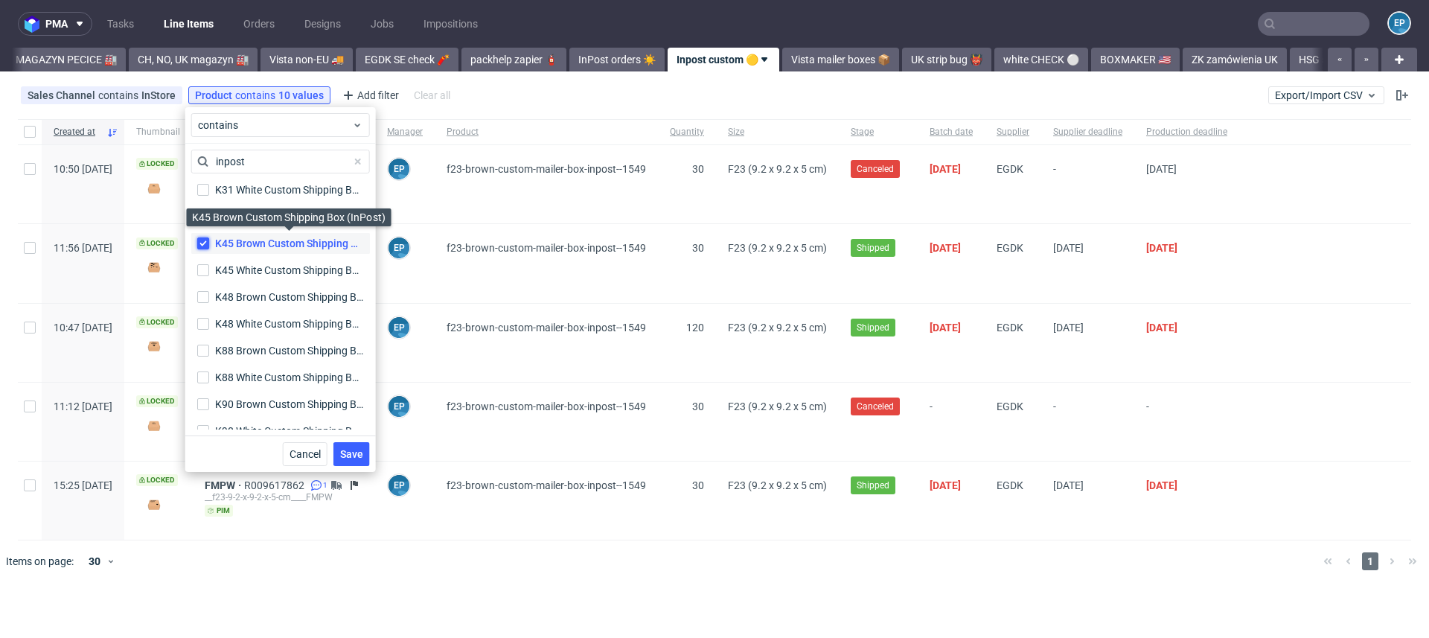
scroll to position [2069, 0]
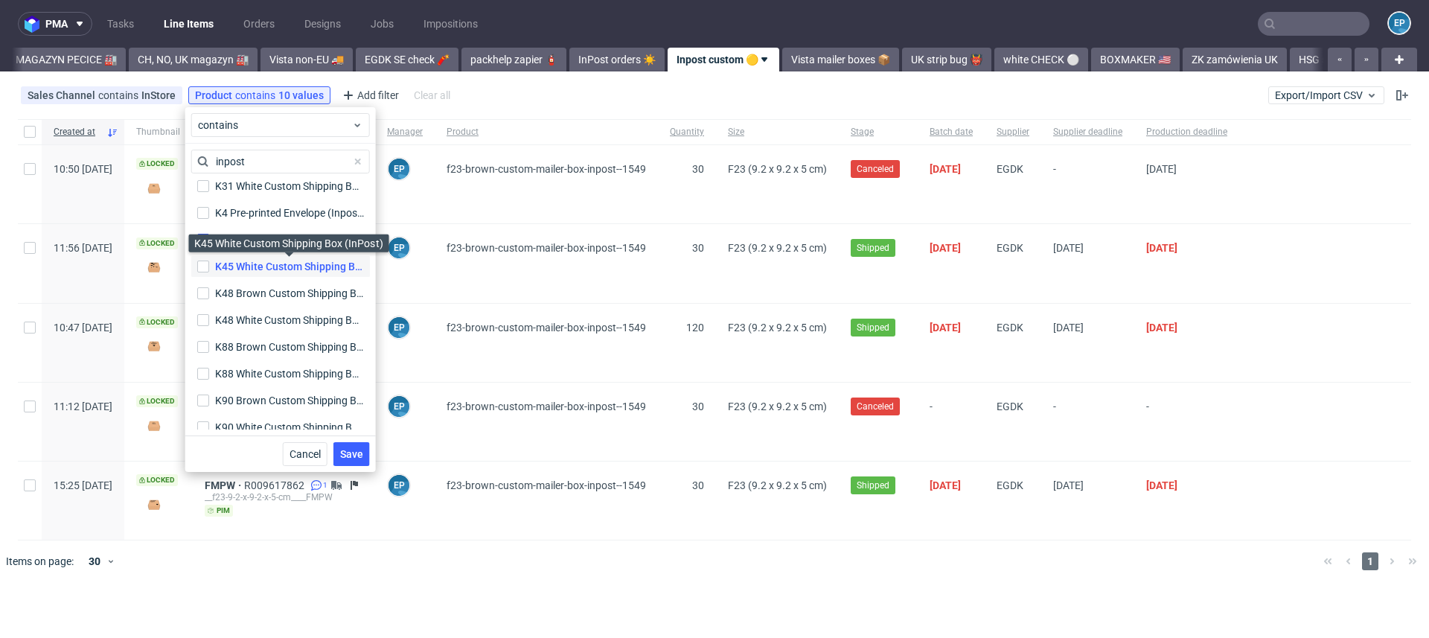
click at [268, 272] on div "K45 White Custom Shipping Box (InPost)" at bounding box center [289, 266] width 149 height 15
click at [209, 272] on input "K45 White Custom Shipping Box (InPost) K45 White Custom Shipping Box (InPost)" at bounding box center [203, 266] width 12 height 12
checkbox input "true"
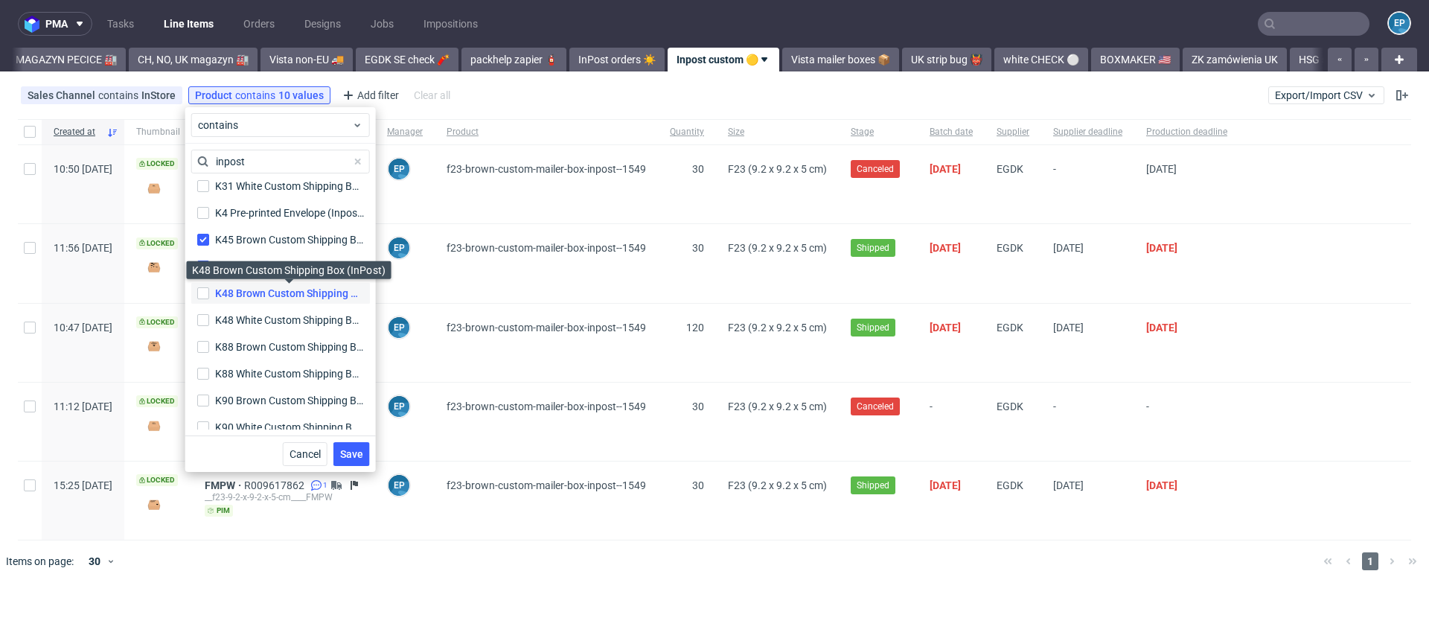
click at [269, 292] on div "K48 Brown Custom Shipping Box (InPost)" at bounding box center [289, 293] width 149 height 15
click at [209, 292] on input "K48 Brown Custom Shipping Box (InPost) K48 Brown Custom Shipping Box (InPost)" at bounding box center [203, 293] width 12 height 12
checkbox input "true"
click at [269, 307] on div "K48 White Custom Shipping Box (InPost) K48 White Custom Shipping Box (InPost)" at bounding box center [280, 320] width 179 height 27
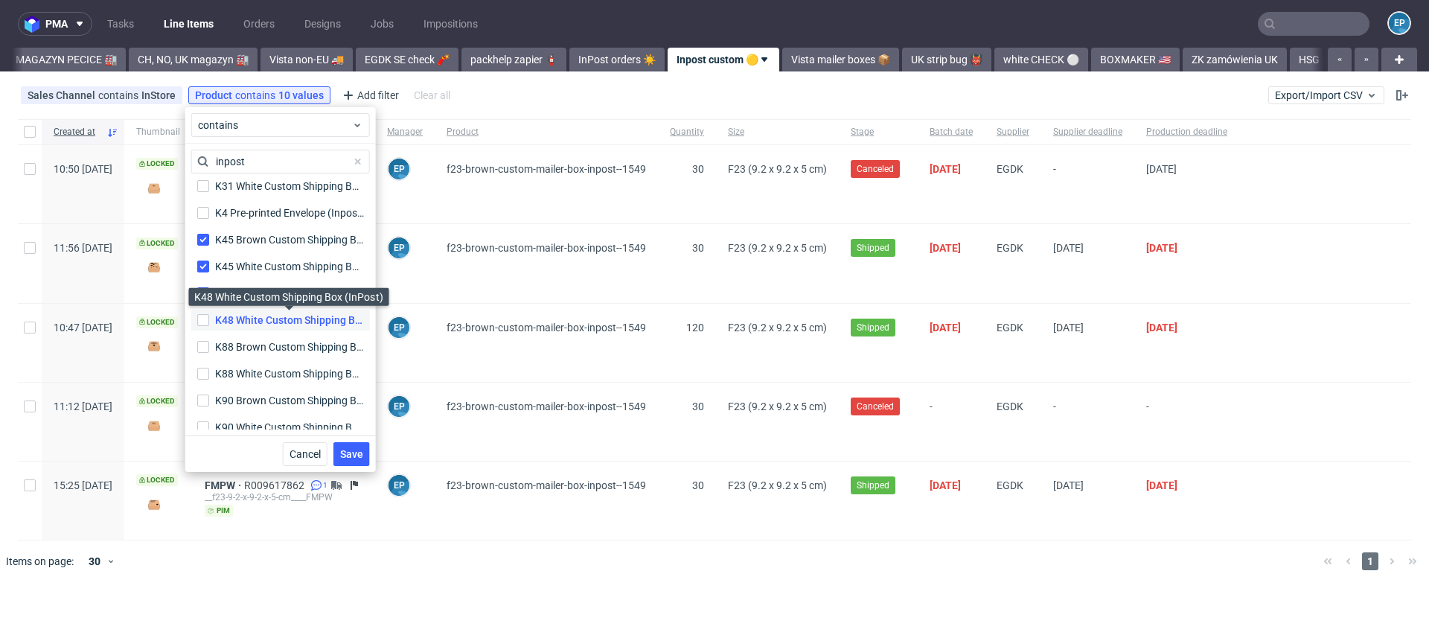
click at [269, 321] on div "K48 White Custom Shipping Box (InPost)" at bounding box center [289, 320] width 149 height 15
click at [209, 321] on input "K48 White Custom Shipping Box (InPost) K48 White Custom Shipping Box (InPost)" at bounding box center [203, 320] width 12 height 12
checkbox input "true"
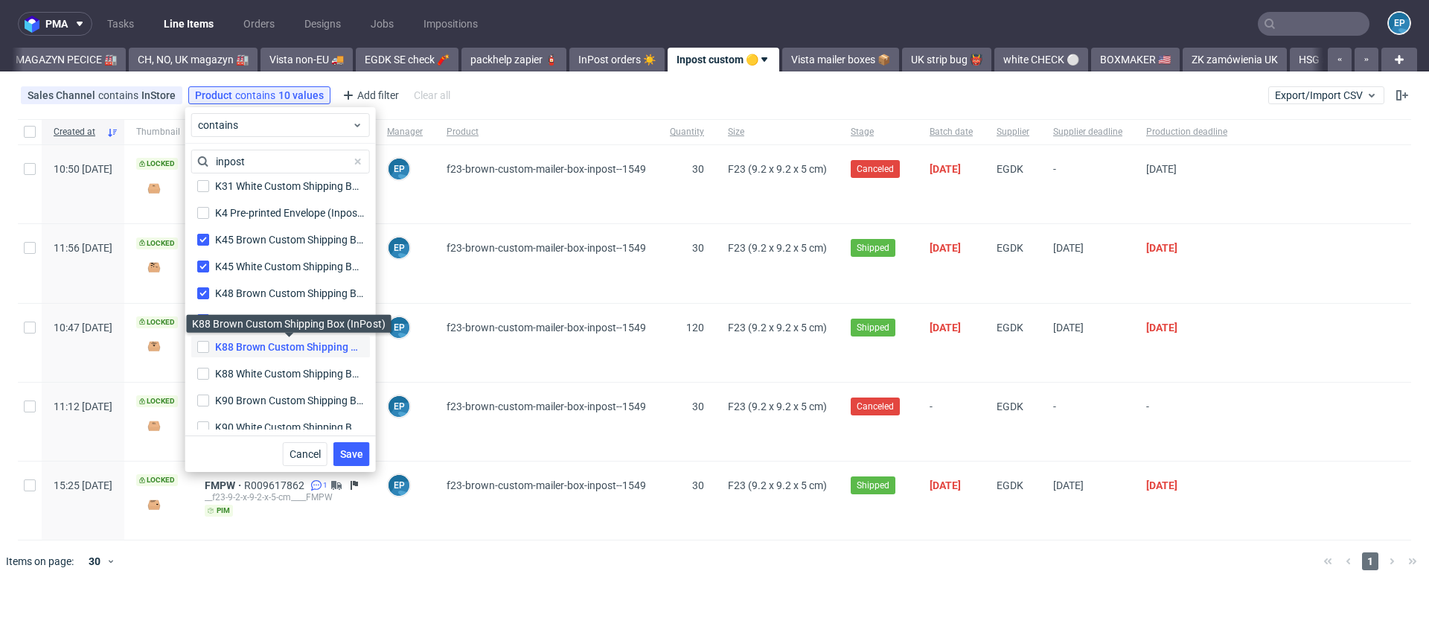
click at [268, 340] on div "K88 Brown Custom Shipping Box (InPost)" at bounding box center [289, 346] width 149 height 15
click at [209, 341] on input "K88 Brown Custom Shipping Box (InPost) K88 Brown Custom Shipping Box (InPost)" at bounding box center [203, 347] width 12 height 12
checkbox input "true"
click at [266, 363] on label "K88 White Custom Shipping Box (InPost) K88 White Custom Shipping Box (InPost)" at bounding box center [280, 373] width 179 height 21
click at [209, 368] on input "K88 White Custom Shipping Box (InPost) K88 White Custom Shipping Box (InPost)" at bounding box center [203, 374] width 12 height 12
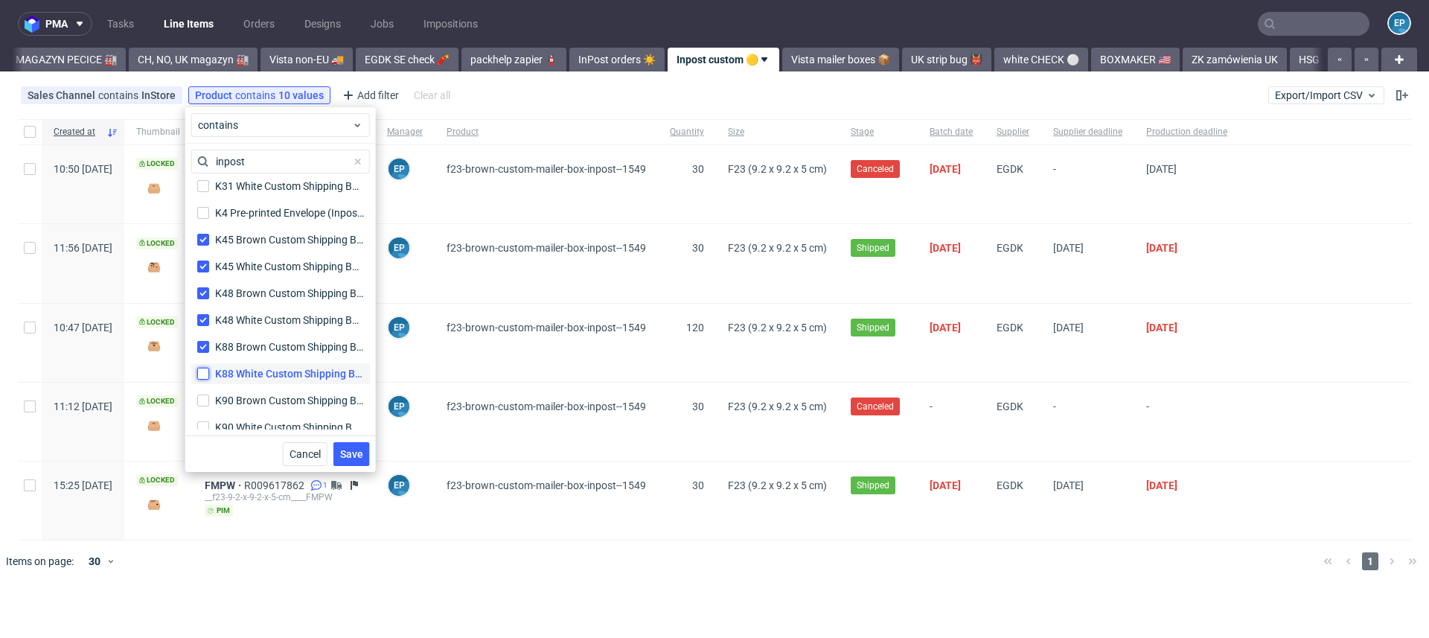
checkbox input "true"
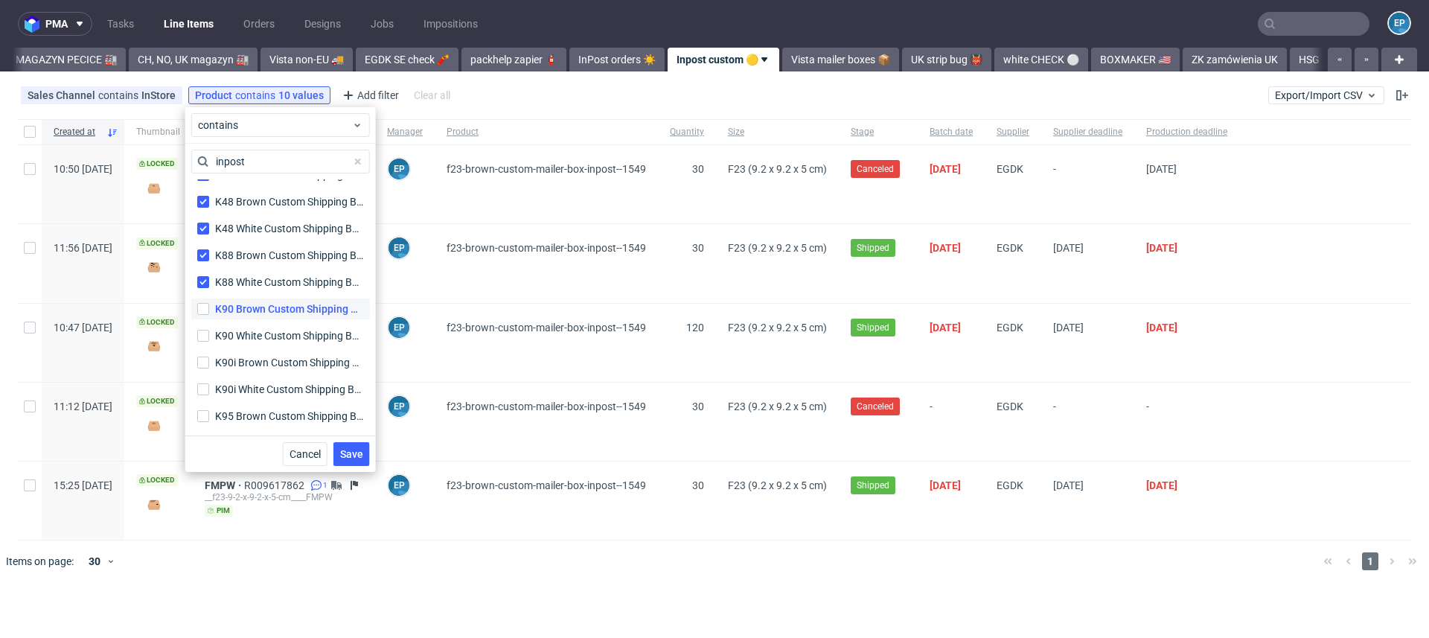
click at [264, 316] on label "K90 Brown Custom Shipping Box (InPost) K90 Brown Custom Shipping Box (InPost)" at bounding box center [280, 308] width 179 height 21
click at [209, 315] on input "K90 Brown Custom Shipping Box (InPost) K90 Brown Custom Shipping Box (InPost)" at bounding box center [203, 309] width 12 height 12
checkbox input "true"
click at [269, 339] on div "K90 White Custom Shipping Box (InPost)" at bounding box center [289, 335] width 149 height 15
click at [209, 339] on input "K90 White Custom Shipping Box (InPost) K90 White Custom Shipping Box (InPost)" at bounding box center [203, 336] width 12 height 12
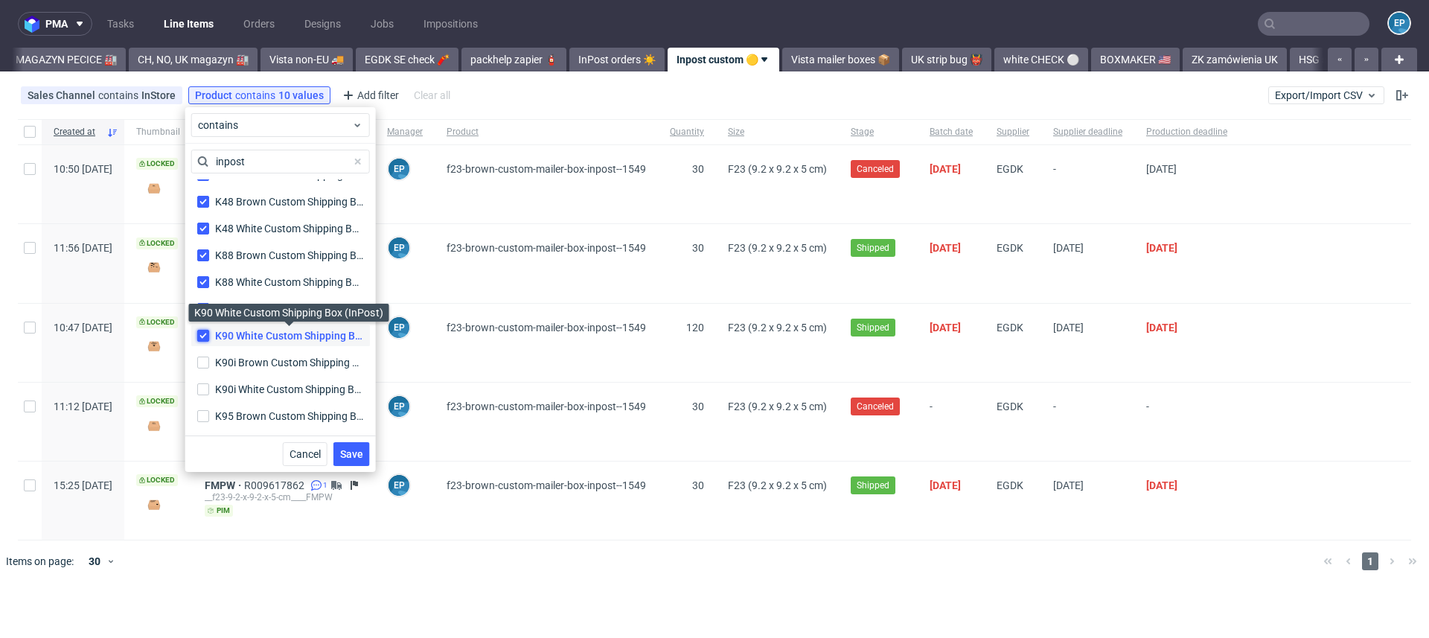
checkbox input "true"
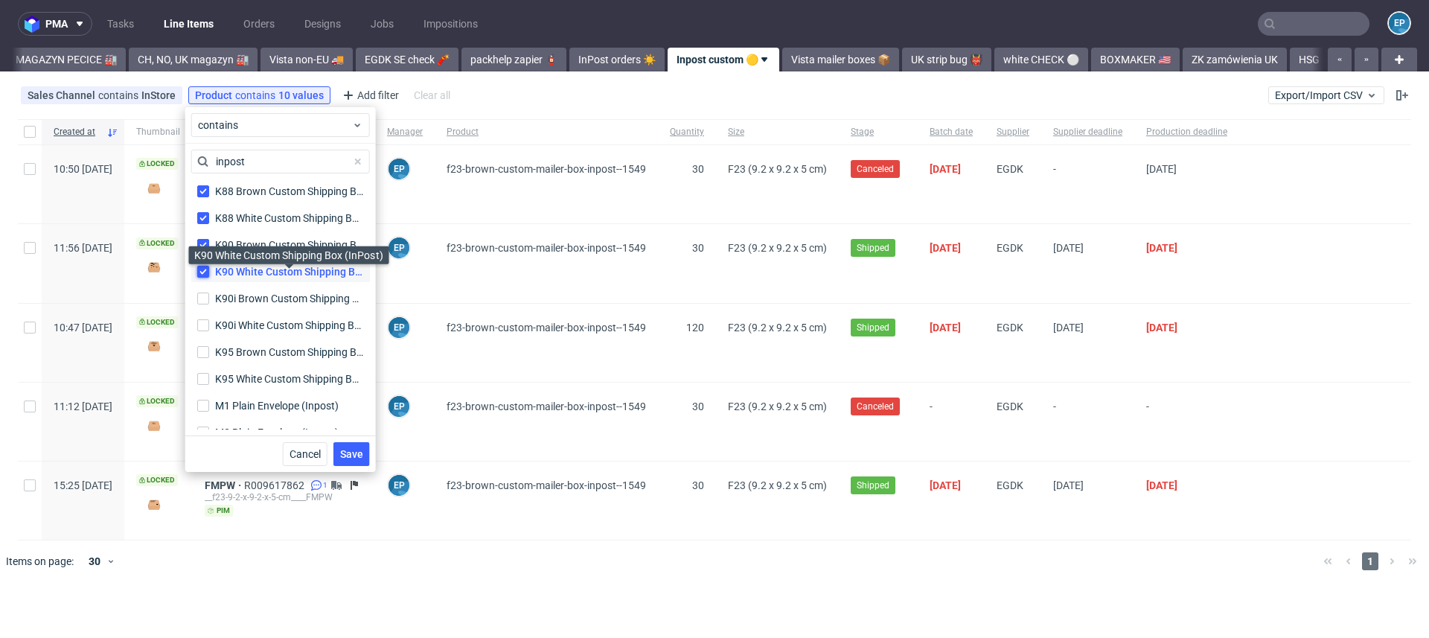
scroll to position [2234, 0]
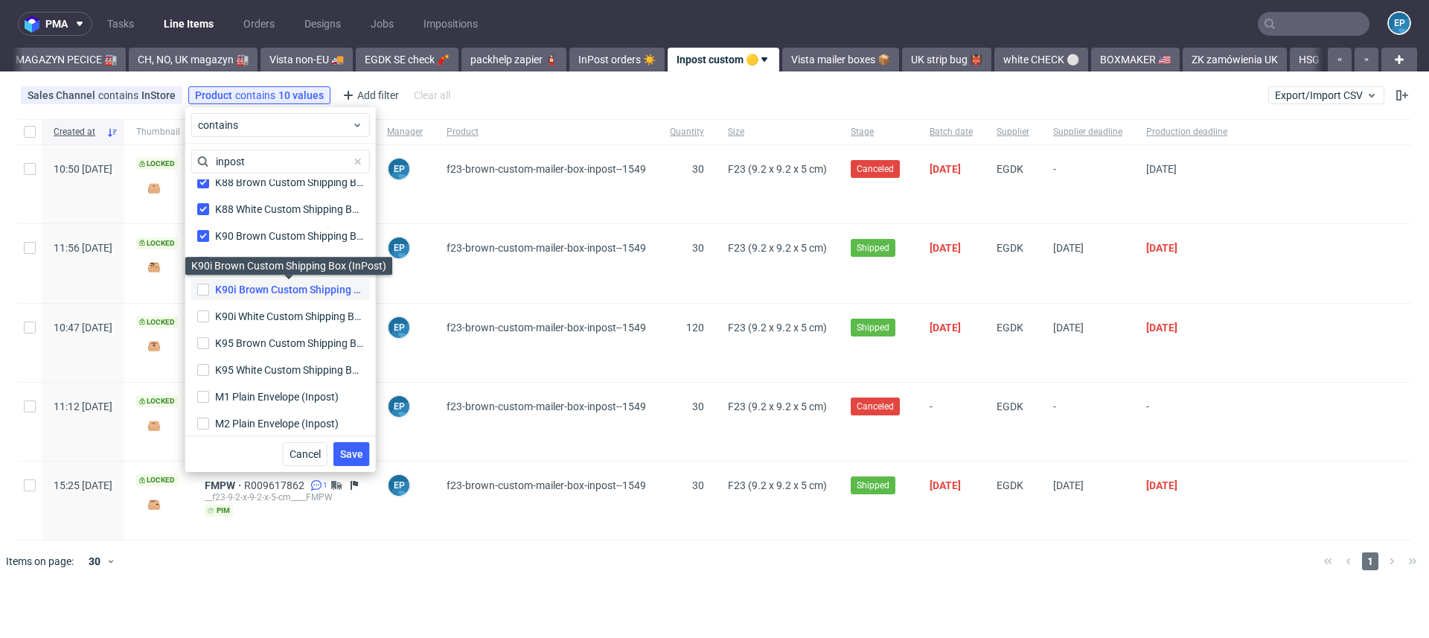
click at [266, 291] on div "K90i Brown Custom Shipping Box (InPost)" at bounding box center [289, 289] width 149 height 15
click at [209, 291] on input "K90i Brown Custom Shipping Box (InPost) K90i Brown Custom Shipping Box (InPost)" at bounding box center [203, 290] width 12 height 12
checkbox input "true"
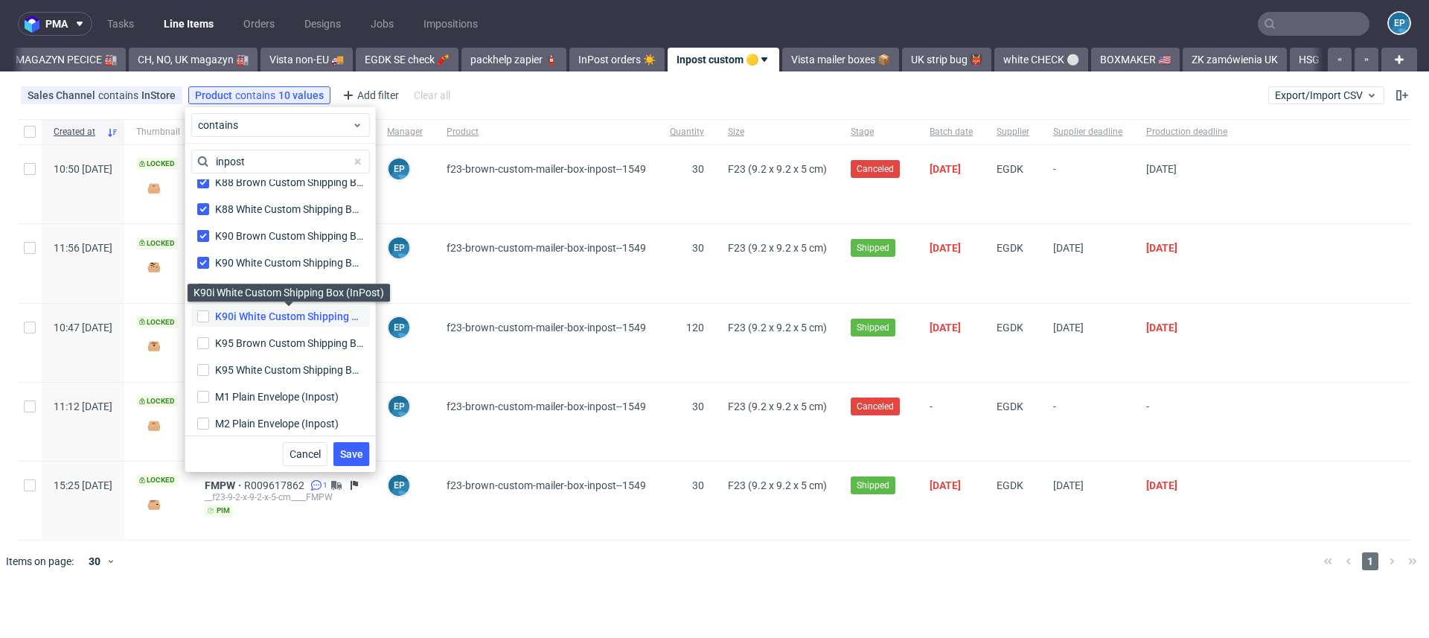
click at [269, 316] on div "K90i White Custom Shipping Box (InPost)" at bounding box center [289, 316] width 149 height 15
click at [209, 316] on input "K90i White Custom Shipping Box (InPost) K90i White Custom Shipping Box (InPost)" at bounding box center [203, 316] width 12 height 12
checkbox input "true"
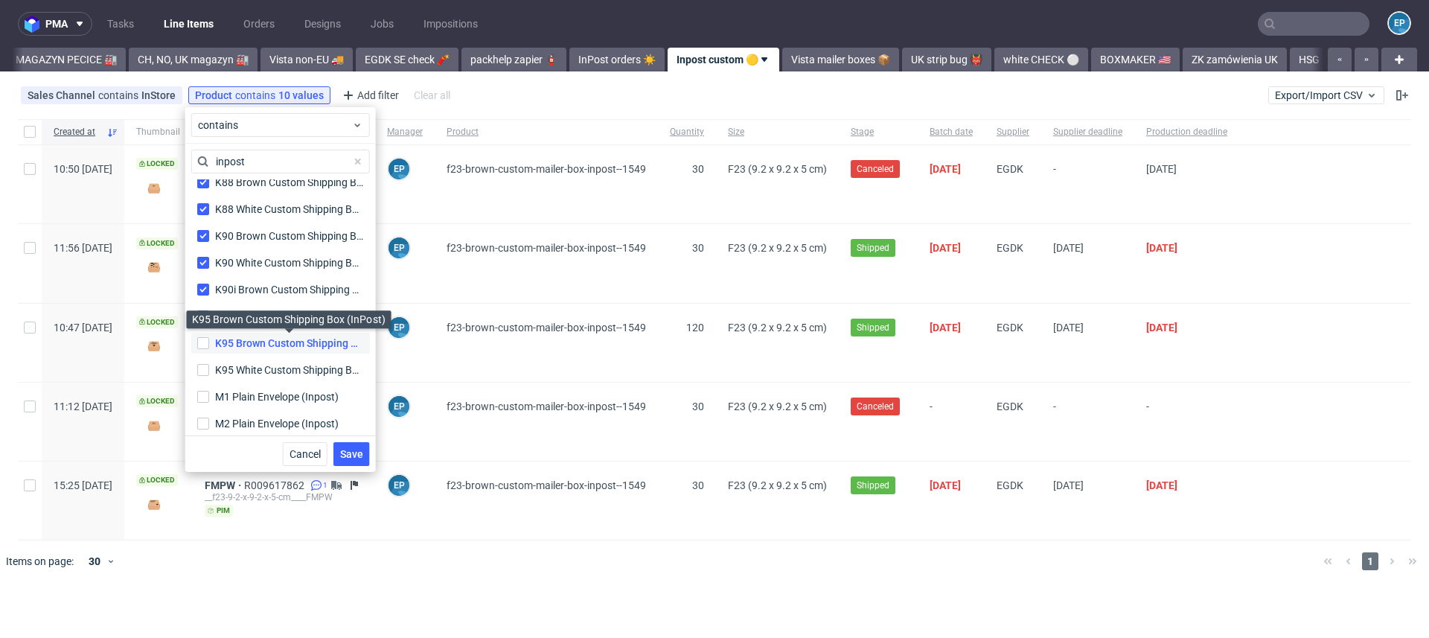
click at [270, 341] on div "K95 Brown Custom Shipping Box (InPost)" at bounding box center [289, 343] width 149 height 15
click at [209, 341] on input "K95 Brown Custom Shipping Box (InPost) K95 Brown Custom Shipping Box (InPost)" at bounding box center [203, 343] width 12 height 12
checkbox input "true"
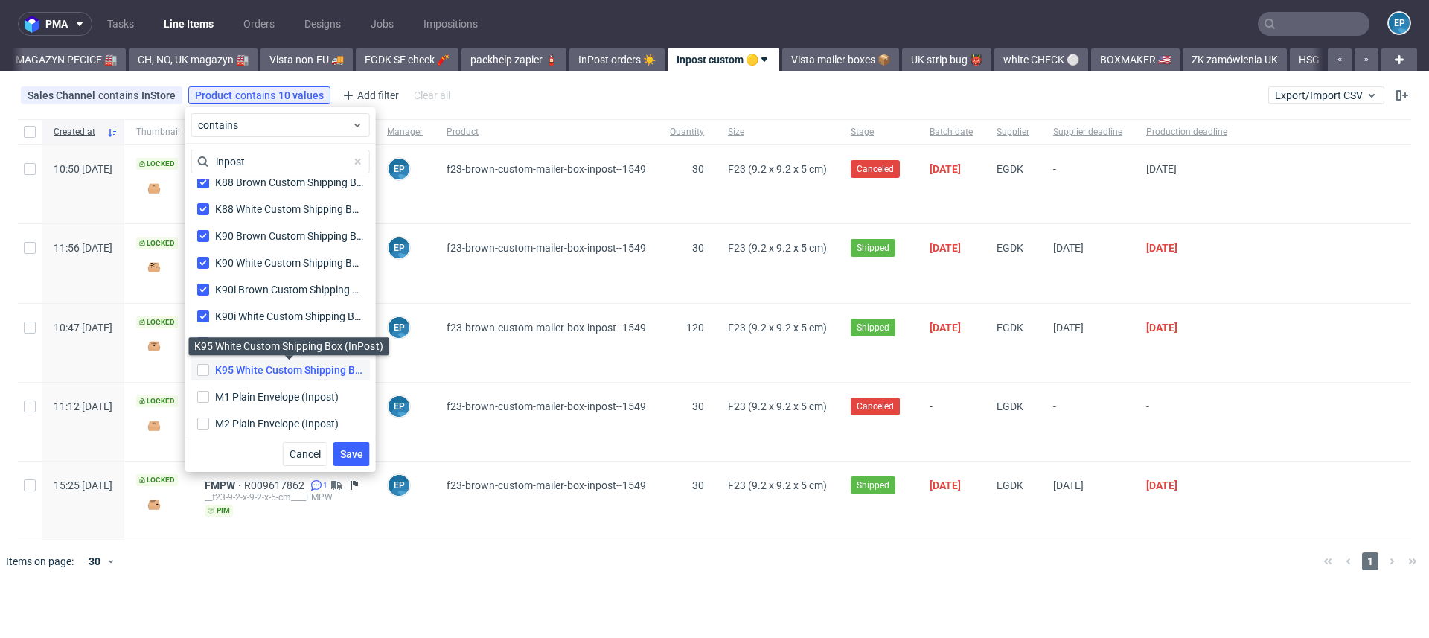
click at [270, 367] on div "K95 White Custom Shipping Box (InPost)" at bounding box center [289, 369] width 149 height 15
click at [209, 367] on input "K95 White Custom Shipping Box (InPost) K95 White Custom Shipping Box (InPost)" at bounding box center [203, 370] width 12 height 12
checkbox input "true"
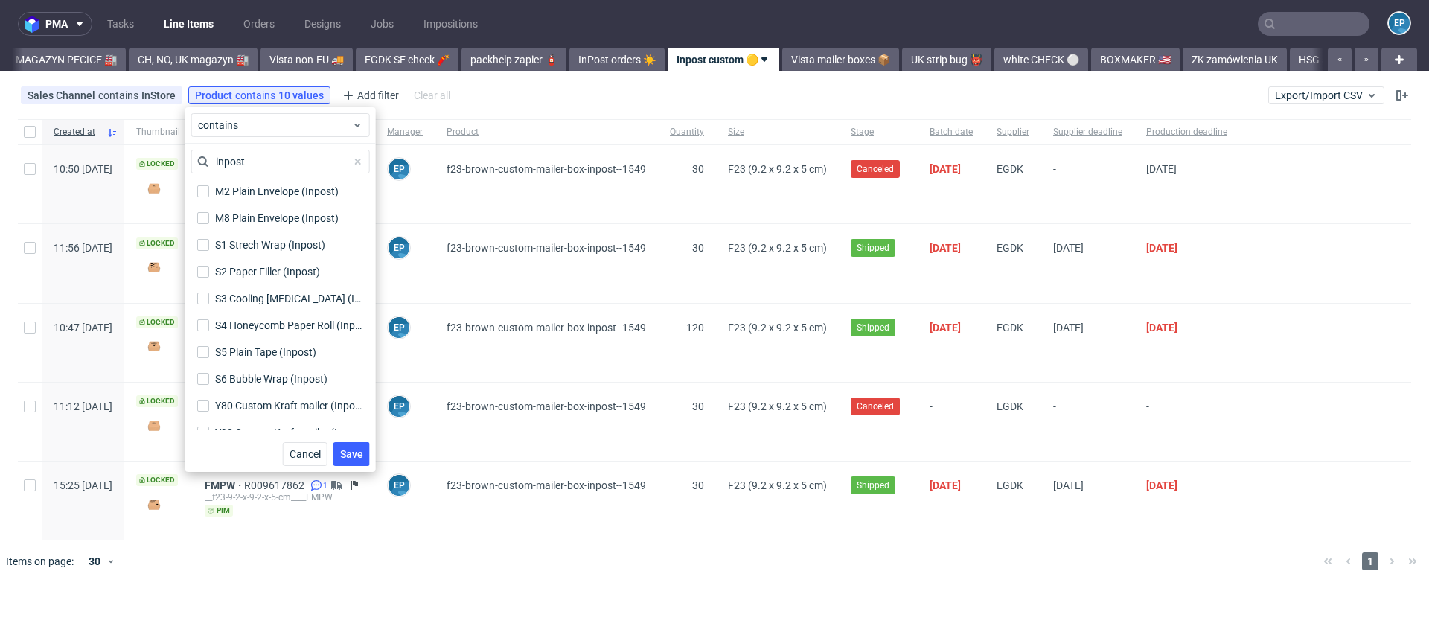
scroll to position [2482, 0]
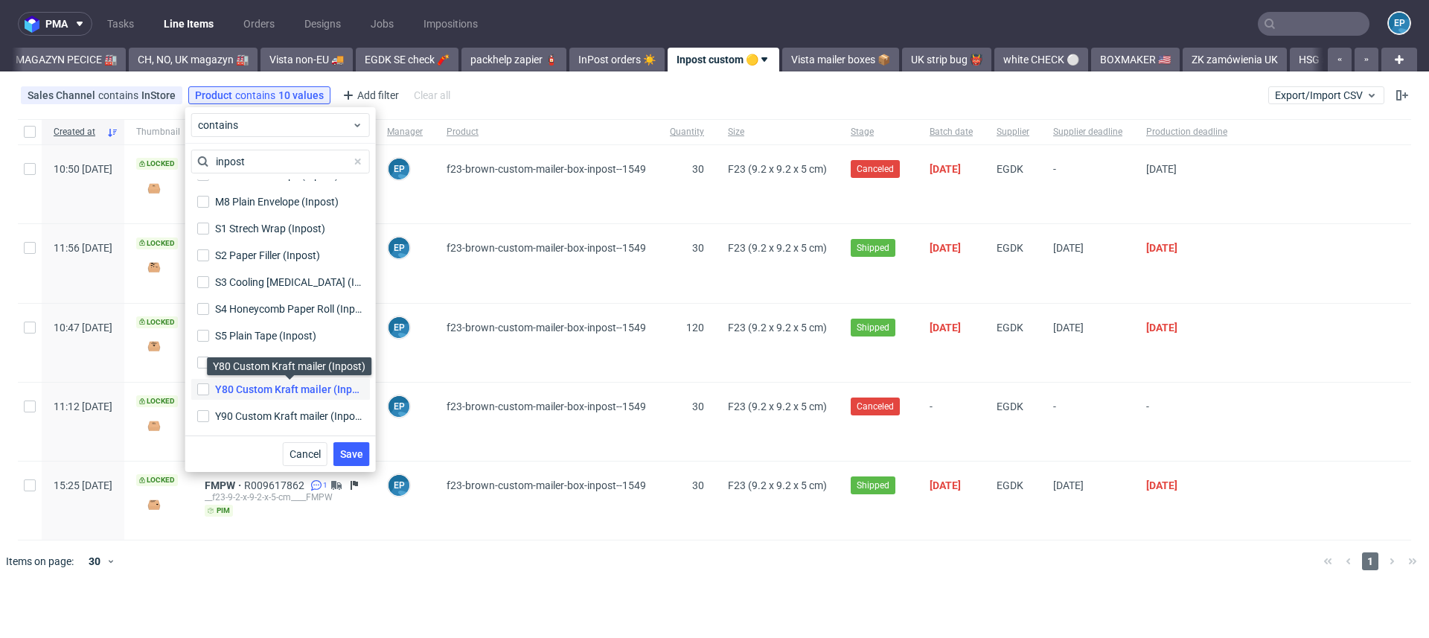
click at [273, 383] on div "Y80 Custom Kraft mailer (Inpost)" at bounding box center [289, 389] width 149 height 15
click at [209, 383] on input "Y80 Custom Kraft mailer (Inpost) Y80 Custom Kraft mailer (Inpost)" at bounding box center [203, 389] width 12 height 12
checkbox input "true"
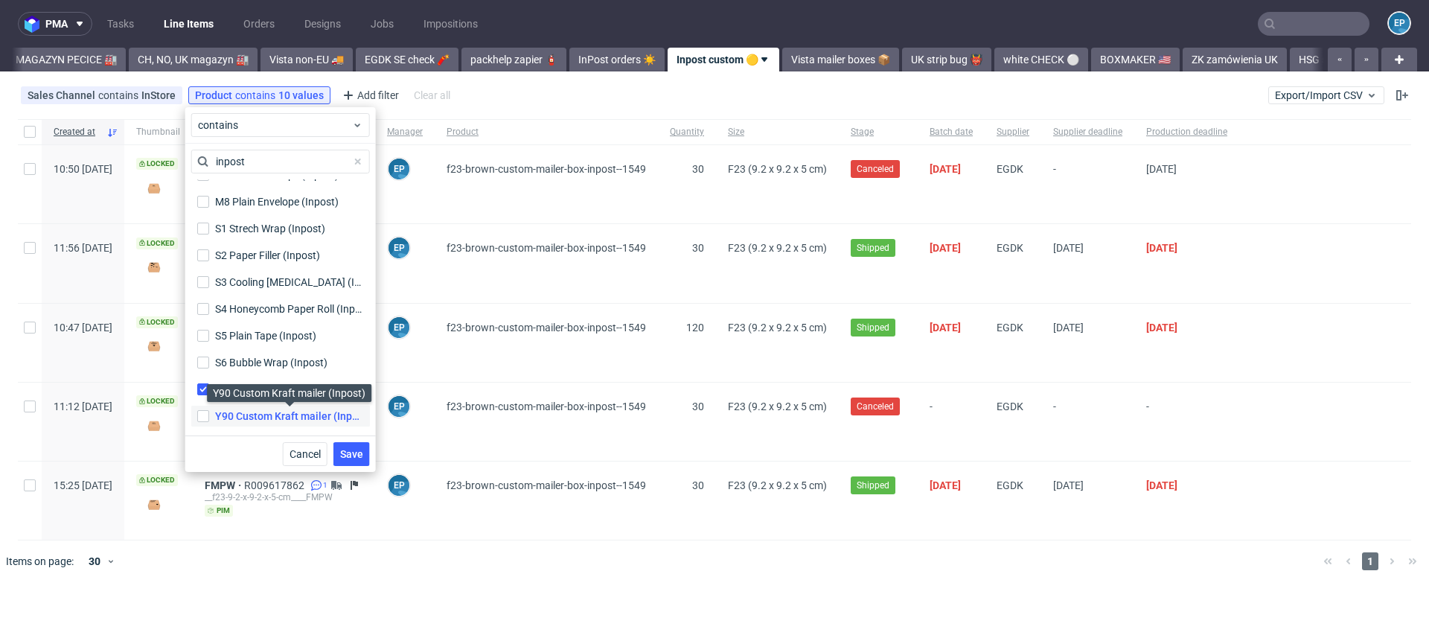
click at [277, 416] on div "Y90 Custom Kraft mailer (Inpost)" at bounding box center [289, 416] width 149 height 15
click at [209, 416] on input "Y90 Custom Kraft mailer (Inpost) Y90 Custom Kraft mailer (Inpost)" at bounding box center [203, 416] width 12 height 12
checkbox input "true"
click at [363, 459] on button "Save" at bounding box center [351, 454] width 36 height 24
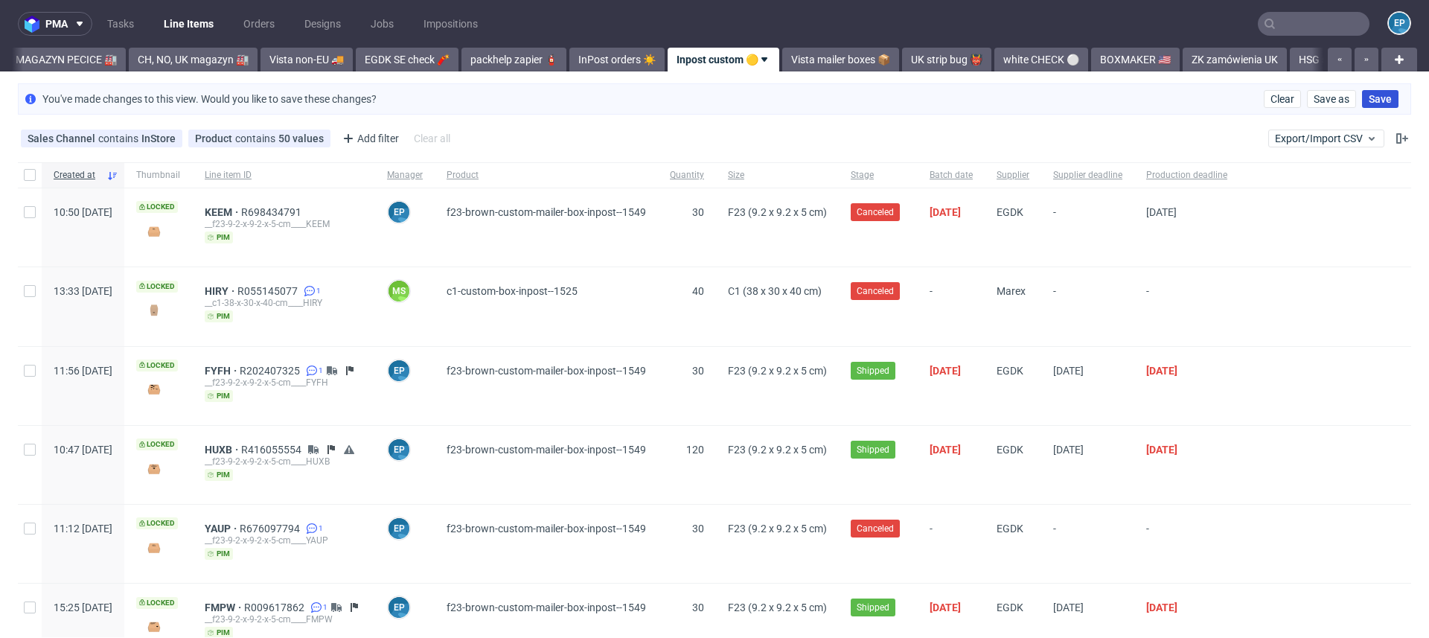
click at [1373, 97] on span "Save" at bounding box center [1379, 99] width 23 height 10
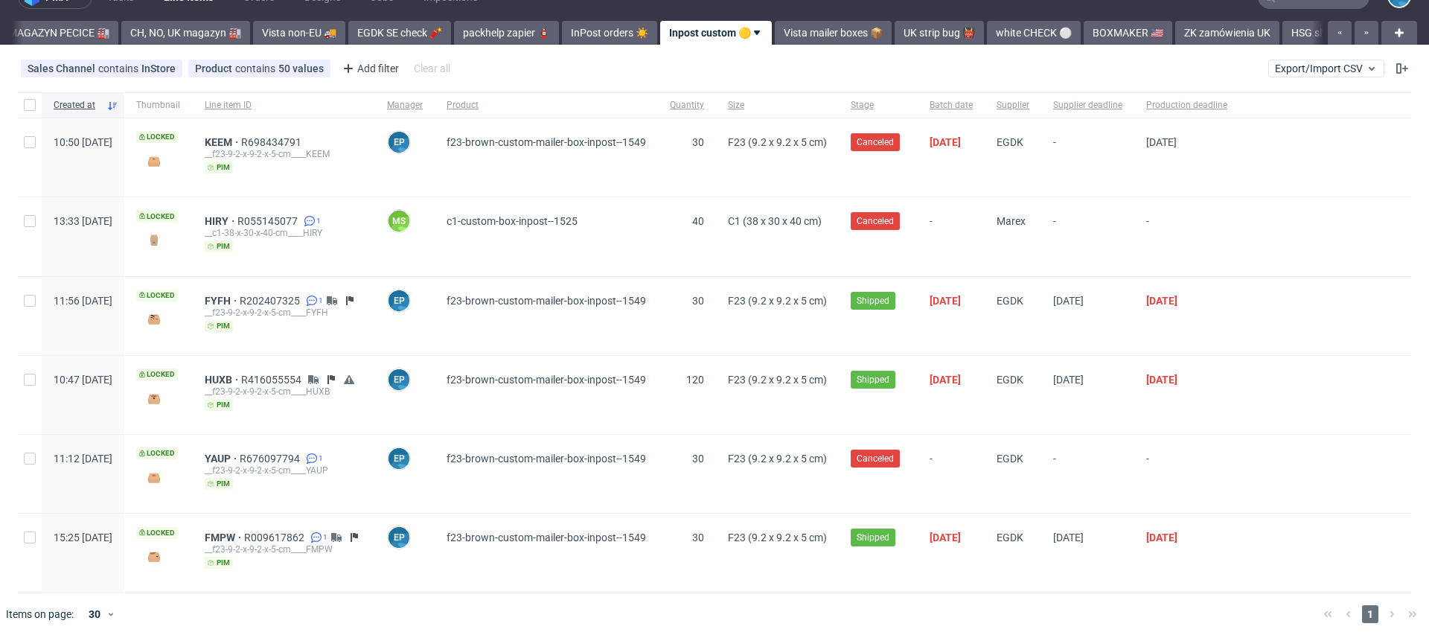
scroll to position [0, 0]
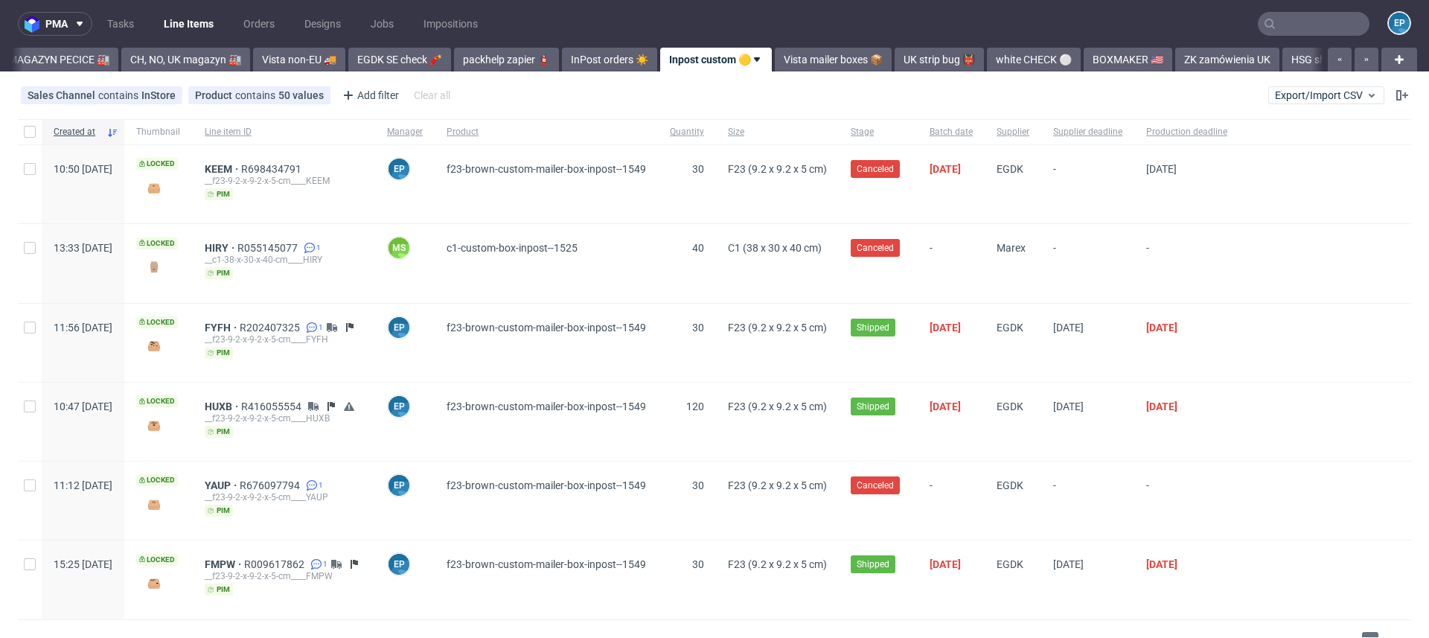
click at [751, 57] on icon at bounding box center [757, 60] width 12 height 12
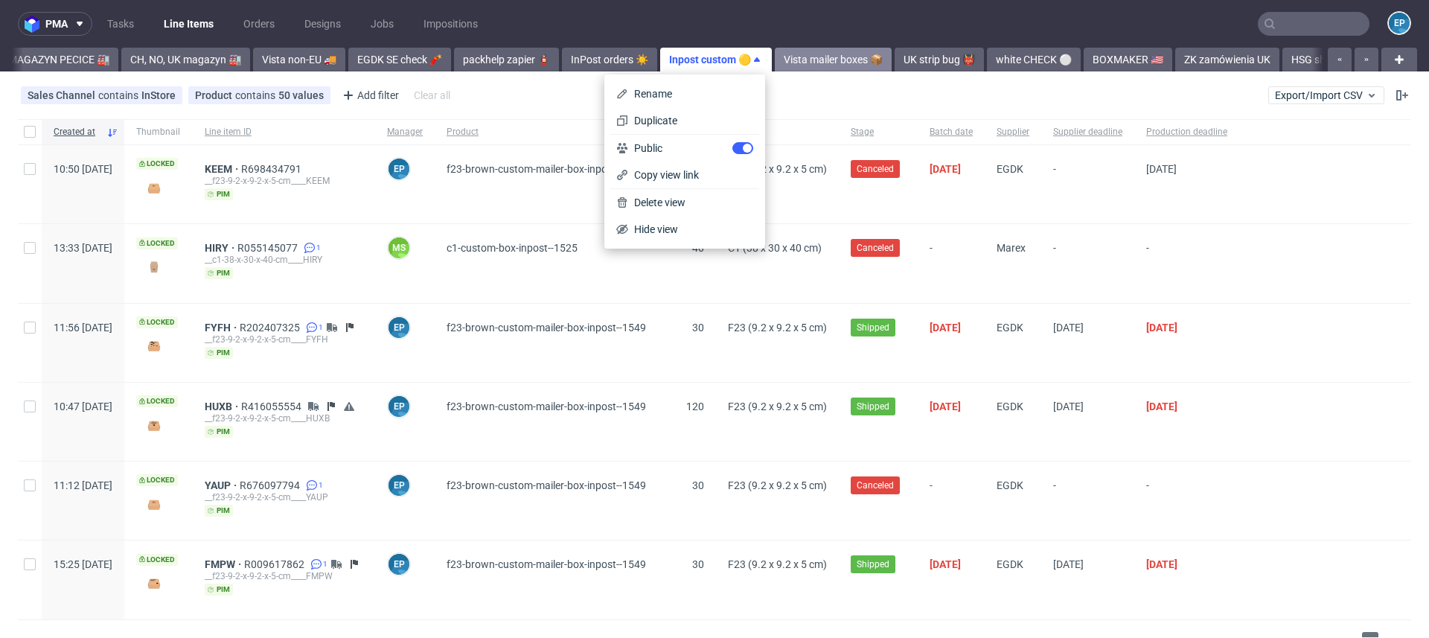
click at [781, 55] on link "Vista mailer boxes 📦" at bounding box center [833, 60] width 117 height 24
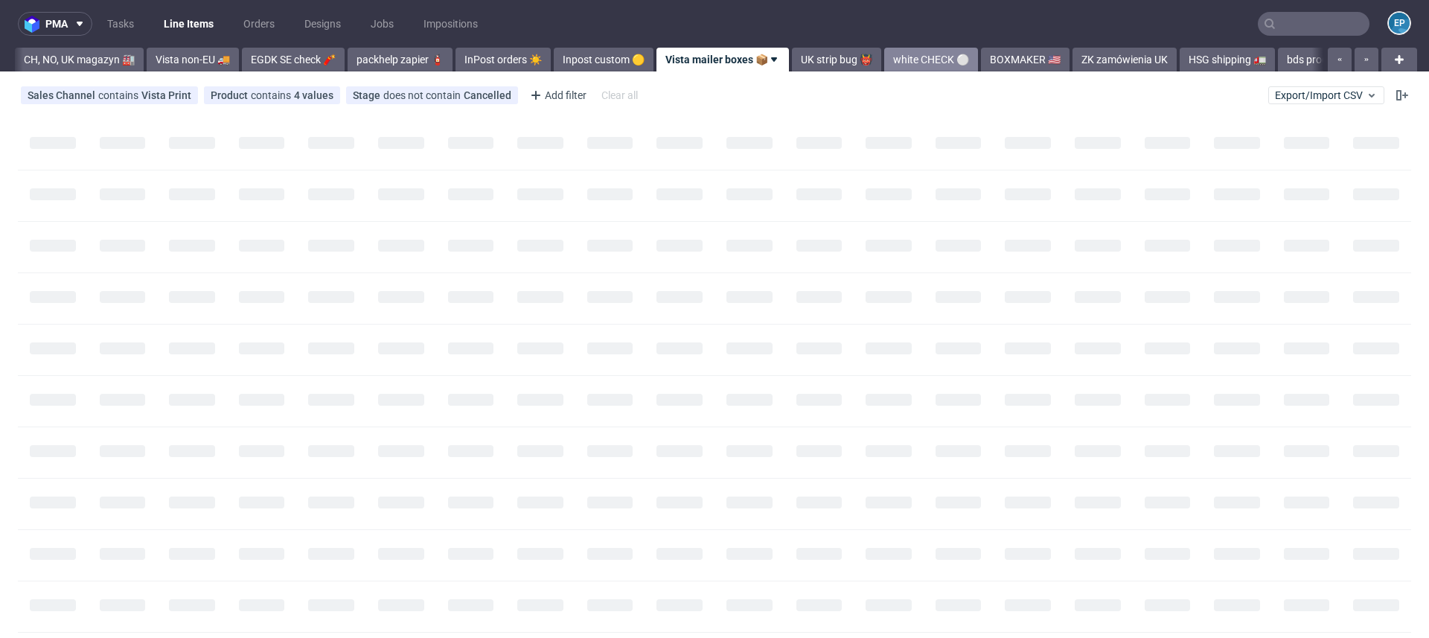
scroll to position [0, 539]
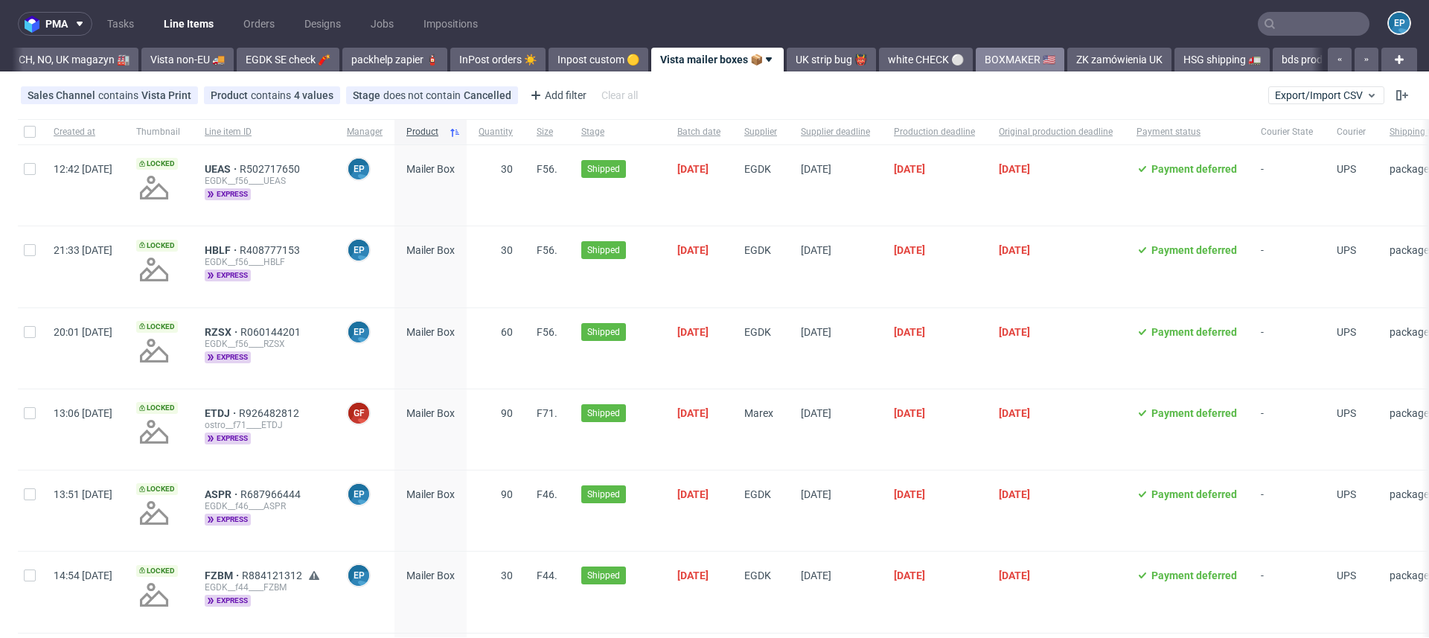
click at [976, 63] on link "BOXMAKER 🇺🇸" at bounding box center [1020, 60] width 89 height 24
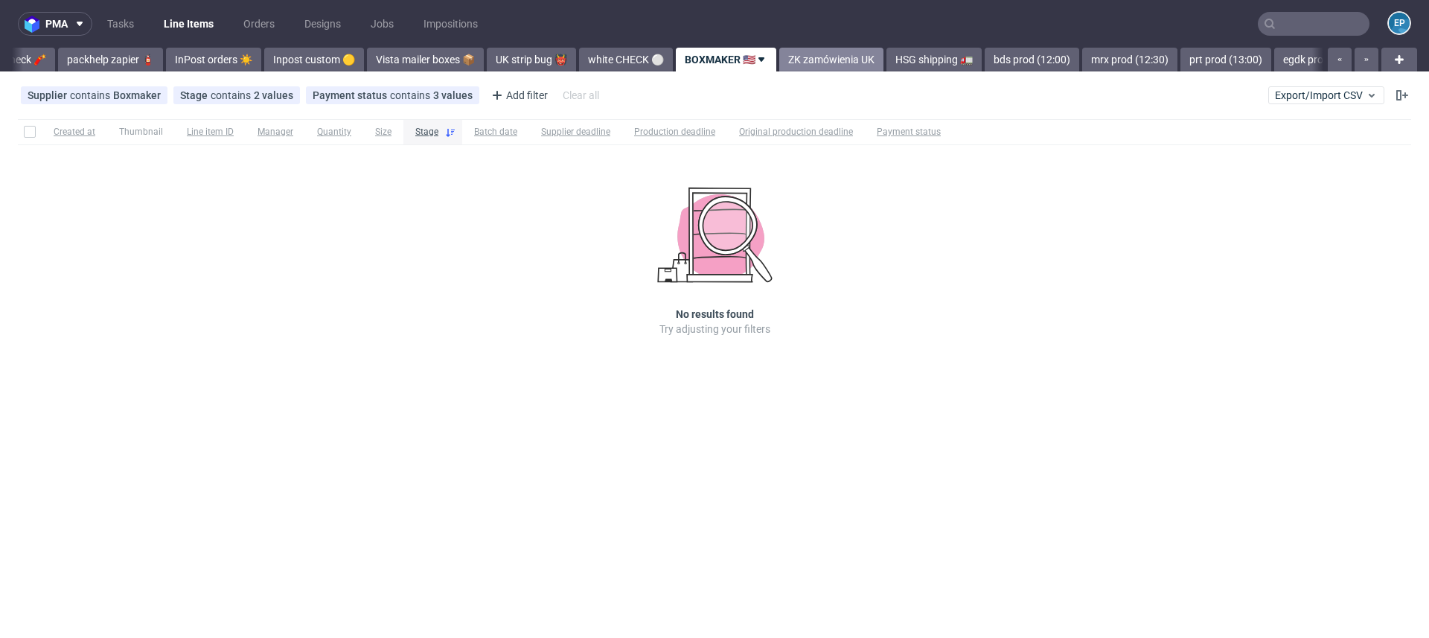
click at [779, 60] on link "ZK zamówienia UK" at bounding box center [831, 60] width 104 height 24
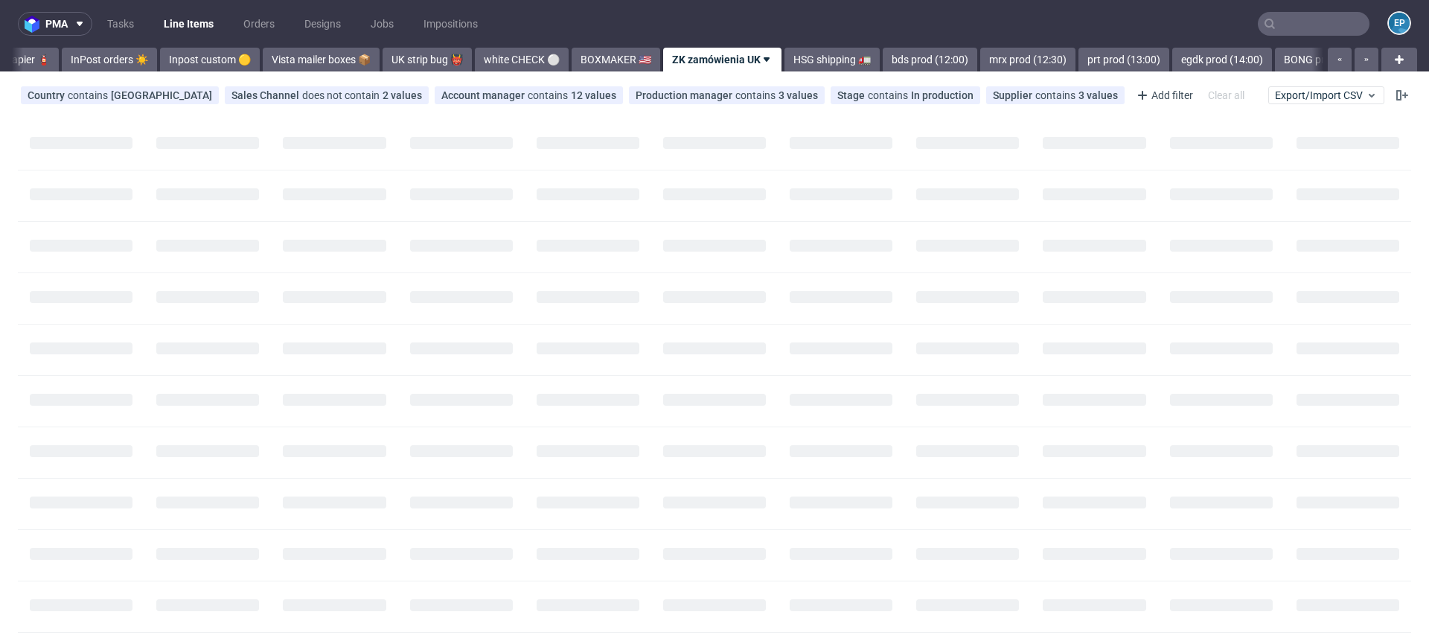
scroll to position [0, 929]
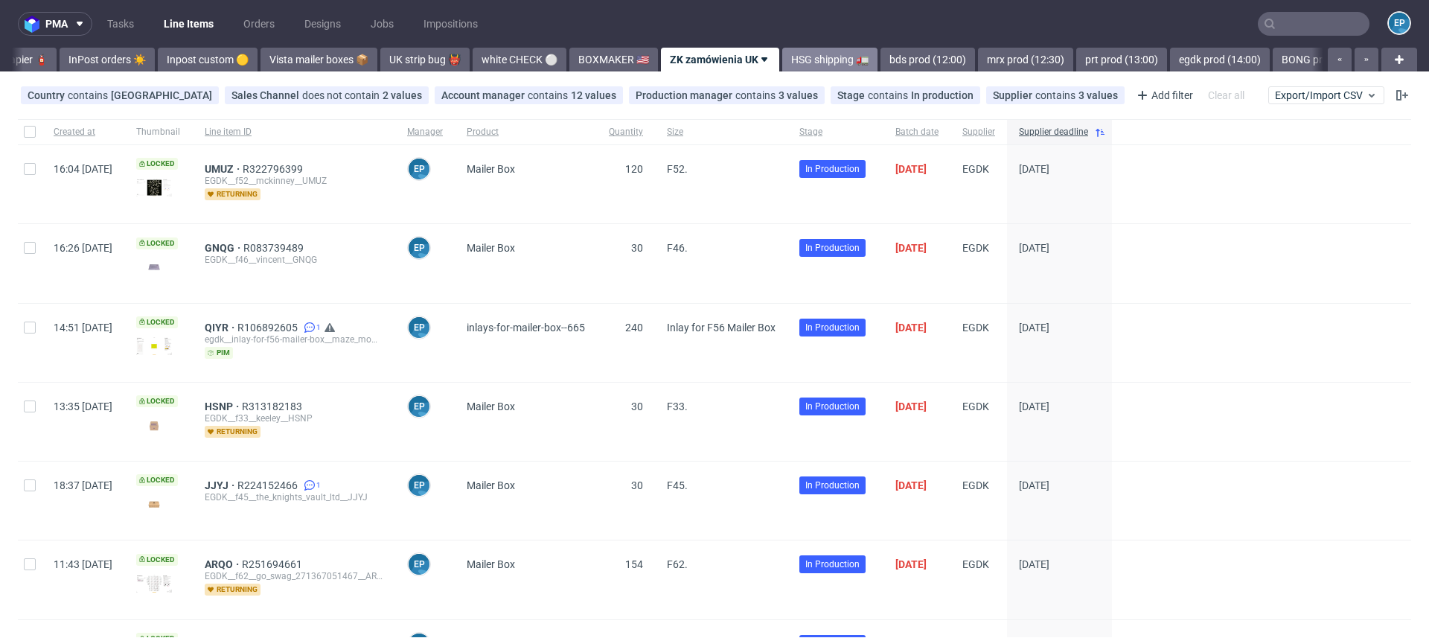
click at [782, 62] on link "HSG shipping 🚛" at bounding box center [829, 60] width 95 height 24
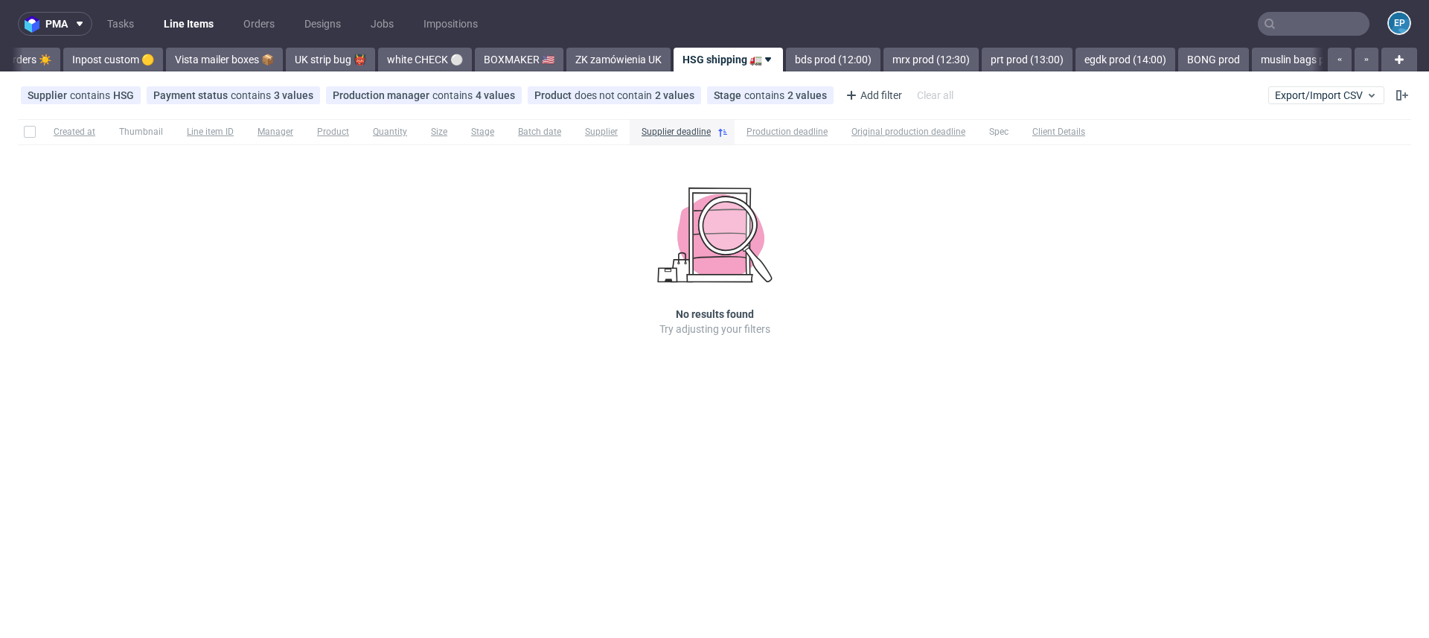
click at [786, 62] on link "bds prod (12:00)" at bounding box center [833, 60] width 95 height 24
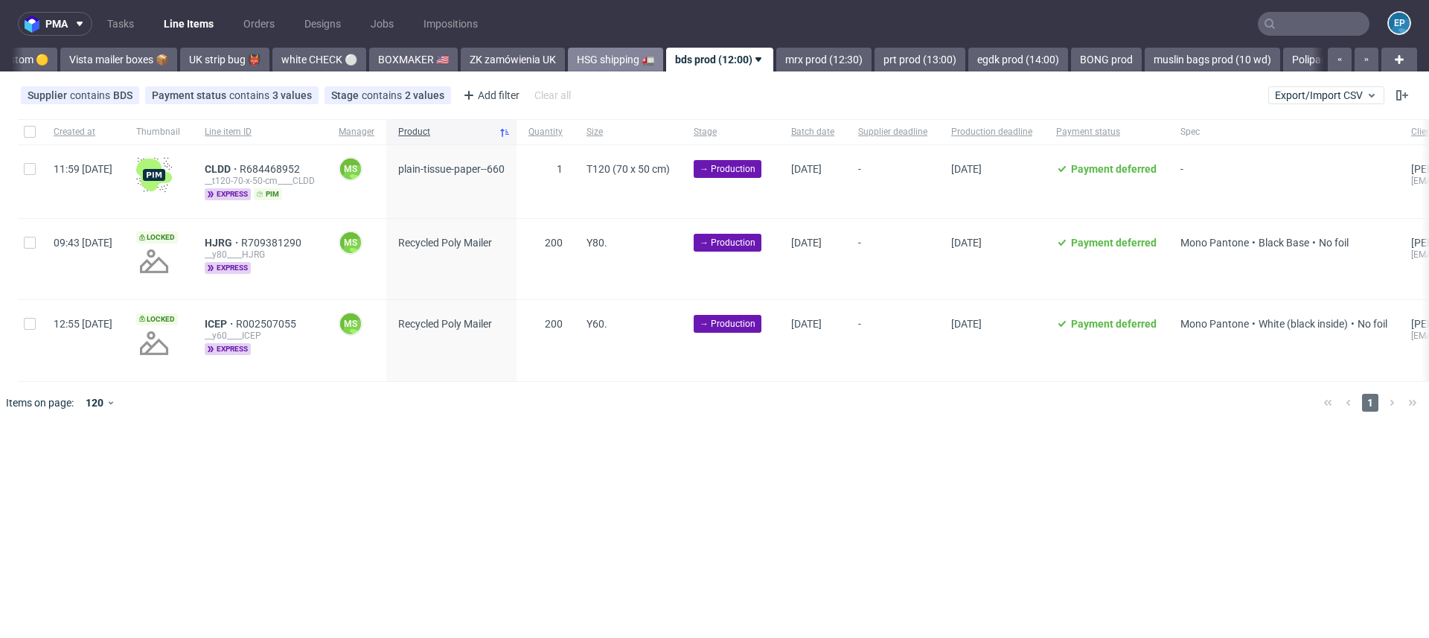
click at [776, 62] on link "mrx prod (12:30)" at bounding box center [823, 60] width 95 height 24
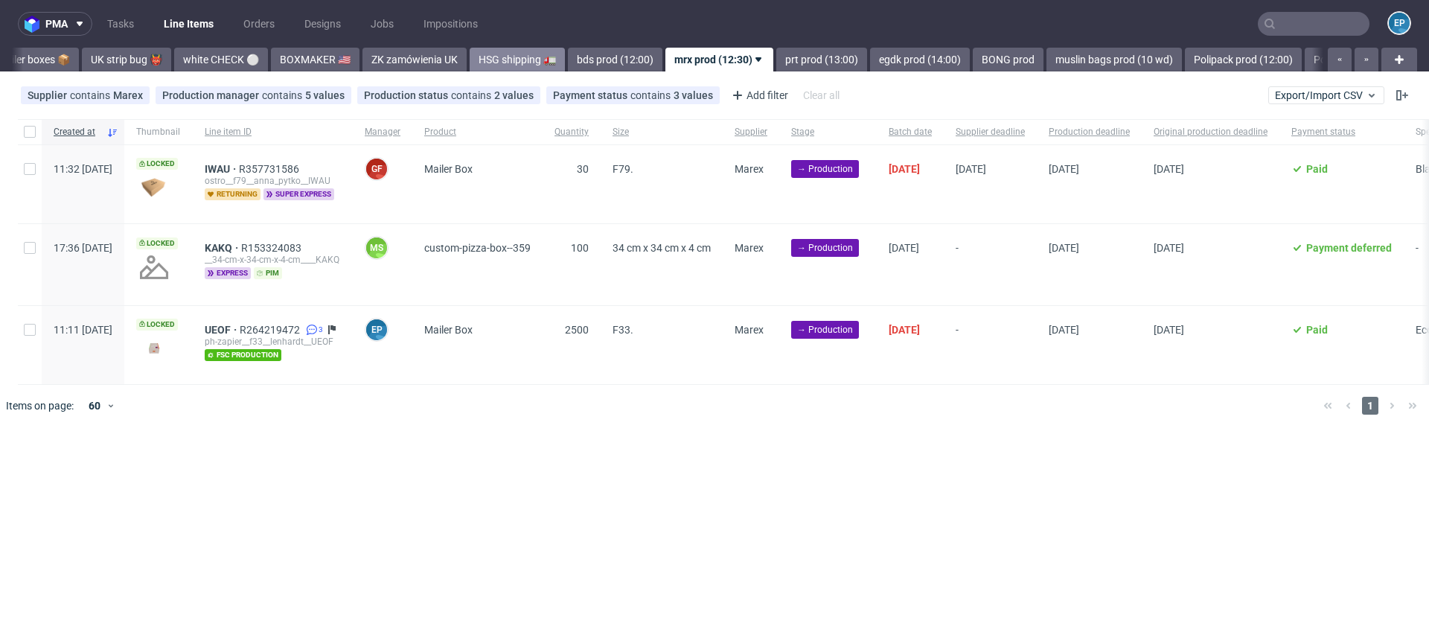
click at [776, 62] on link "prt prod (13:00)" at bounding box center [821, 60] width 91 height 24
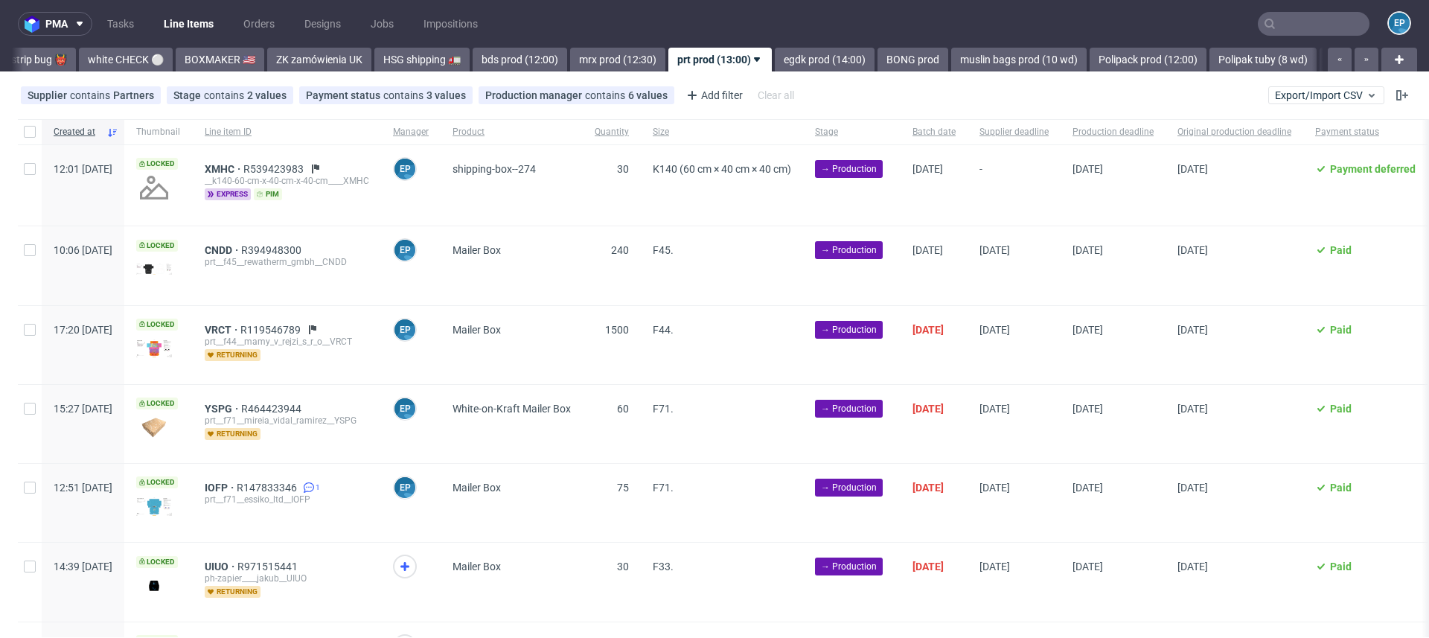
scroll to position [107, 0]
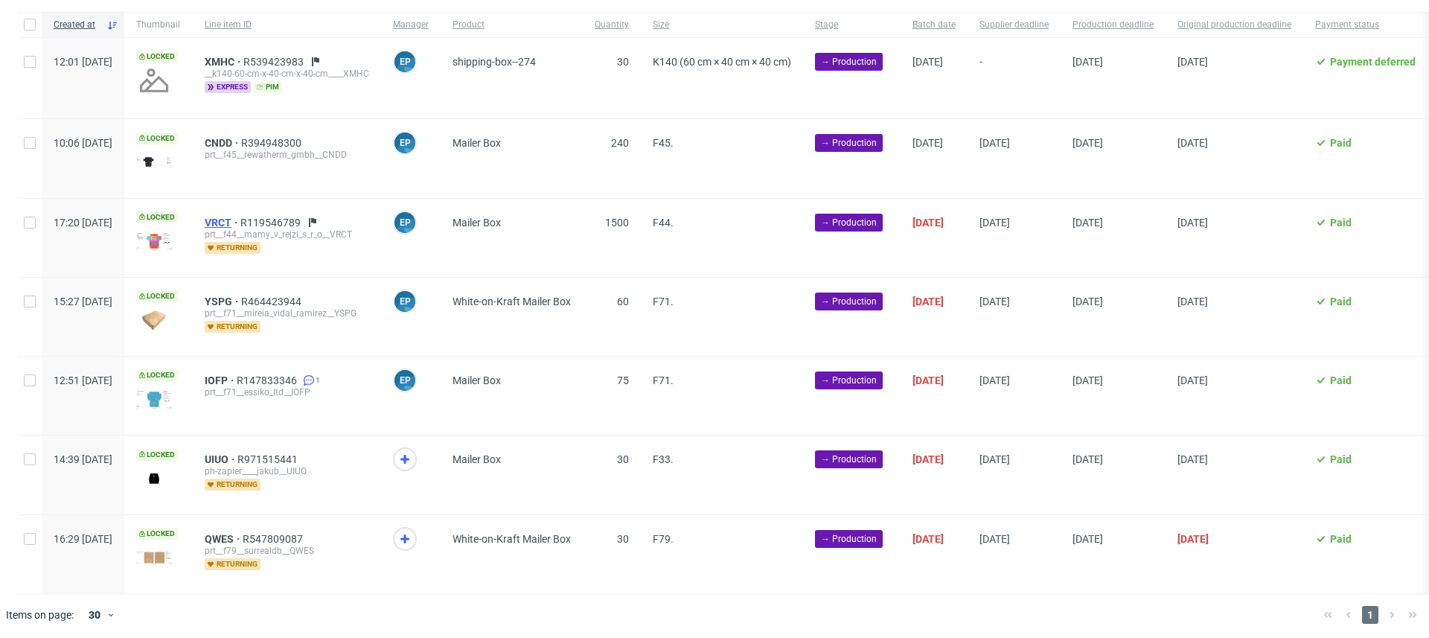
click at [240, 220] on span "VRCT" at bounding box center [223, 223] width 36 height 12
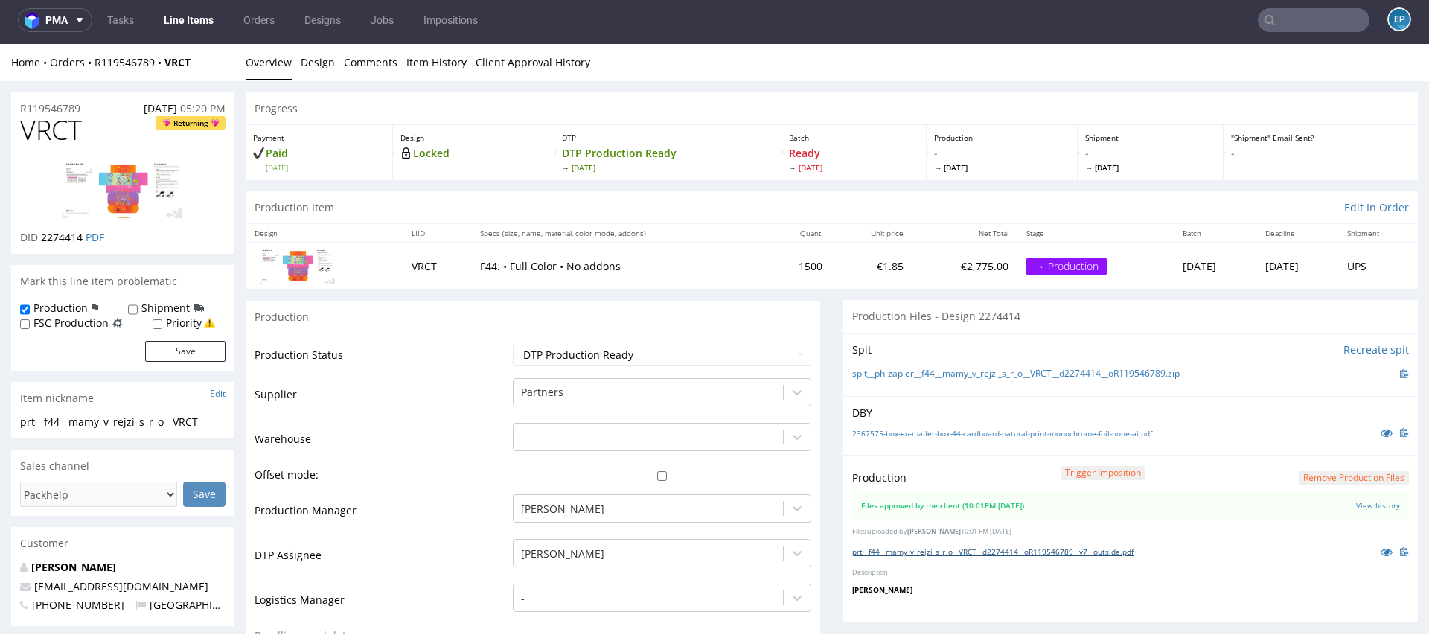
click at [1098, 547] on link "prt__f44__mamy_v_rejzi_s_r_o__VRCT__d2274414__oR119546789__v7__outside.pdf" at bounding box center [992, 551] width 281 height 10
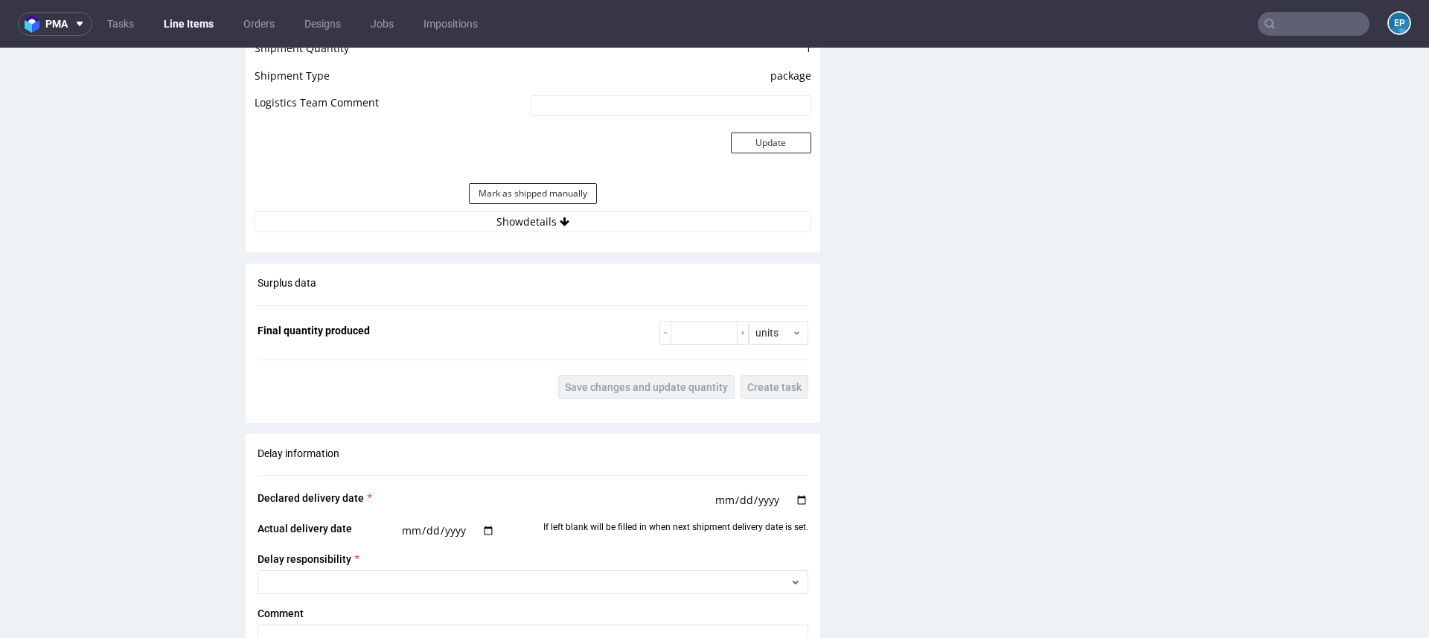
scroll to position [1379, 0]
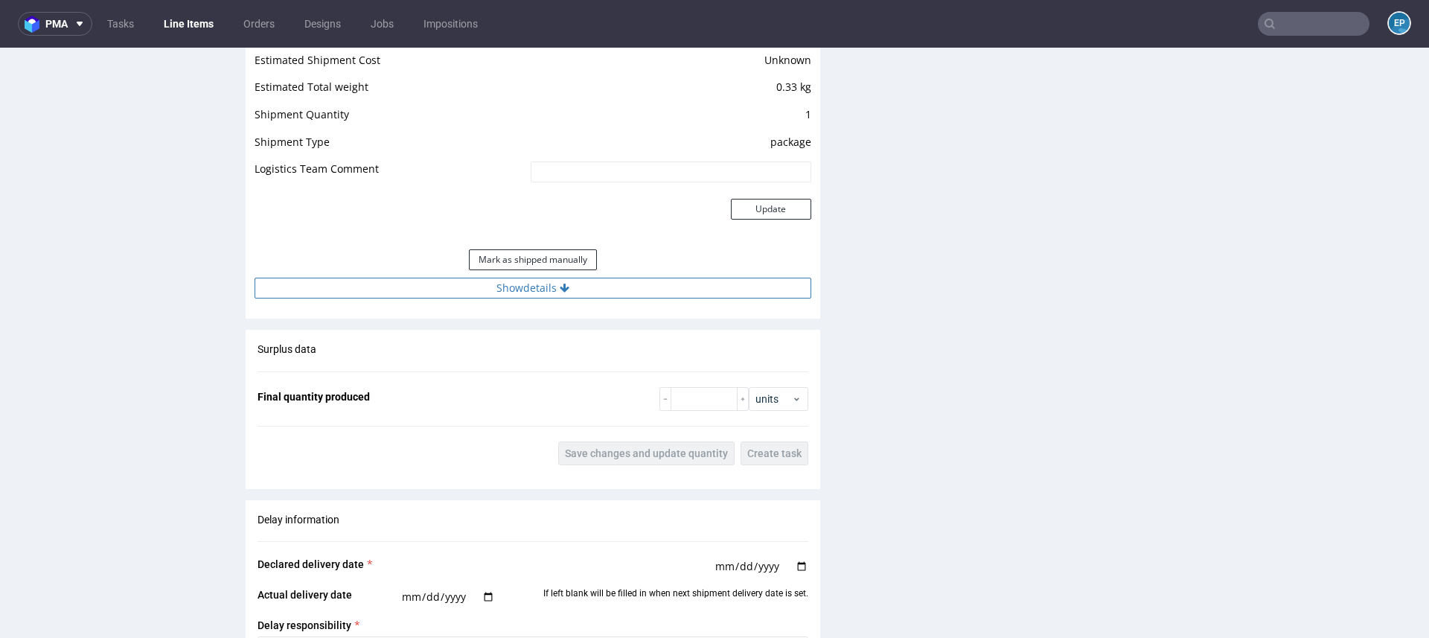
click at [625, 293] on button "Show details" at bounding box center [532, 288] width 557 height 21
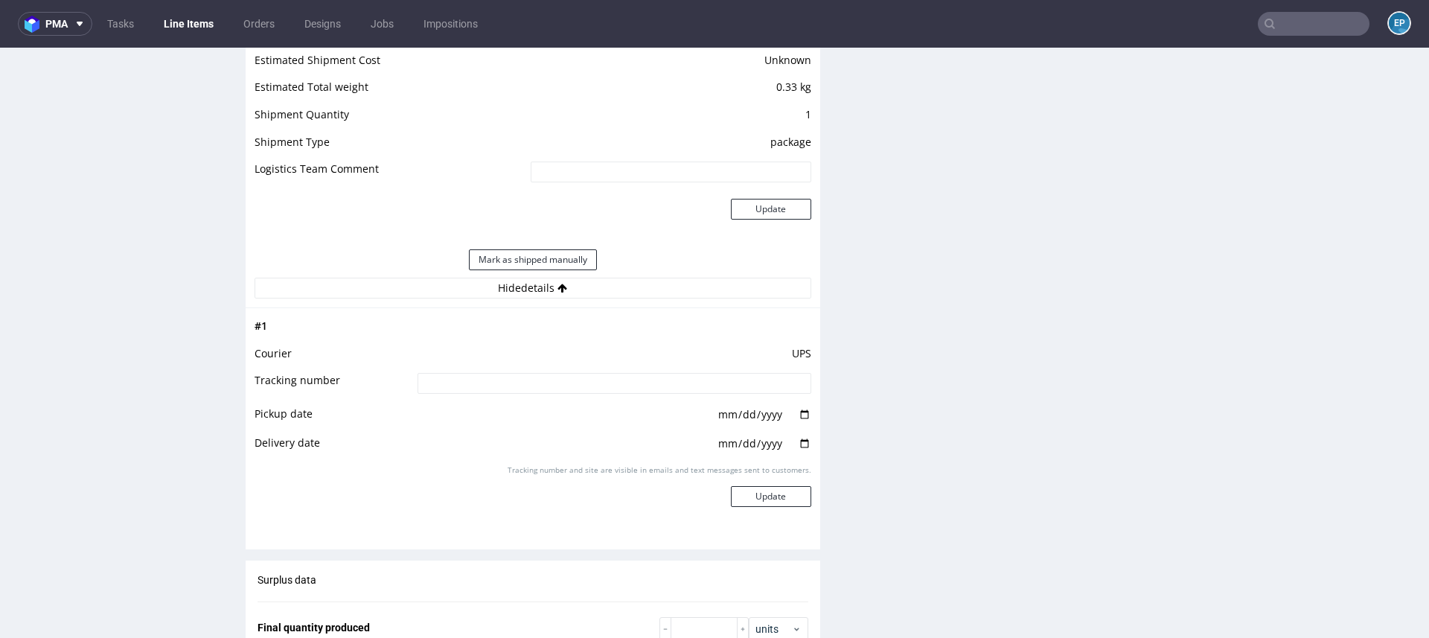
click at [616, 368] on td "UPS" at bounding box center [612, 359] width 397 height 28
click at [619, 379] on input at bounding box center [614, 383] width 394 height 21
paste input "1Z5A15806899905107"
type input "1Z5A15806899905107"
click at [738, 492] on button "Update" at bounding box center [771, 496] width 80 height 21
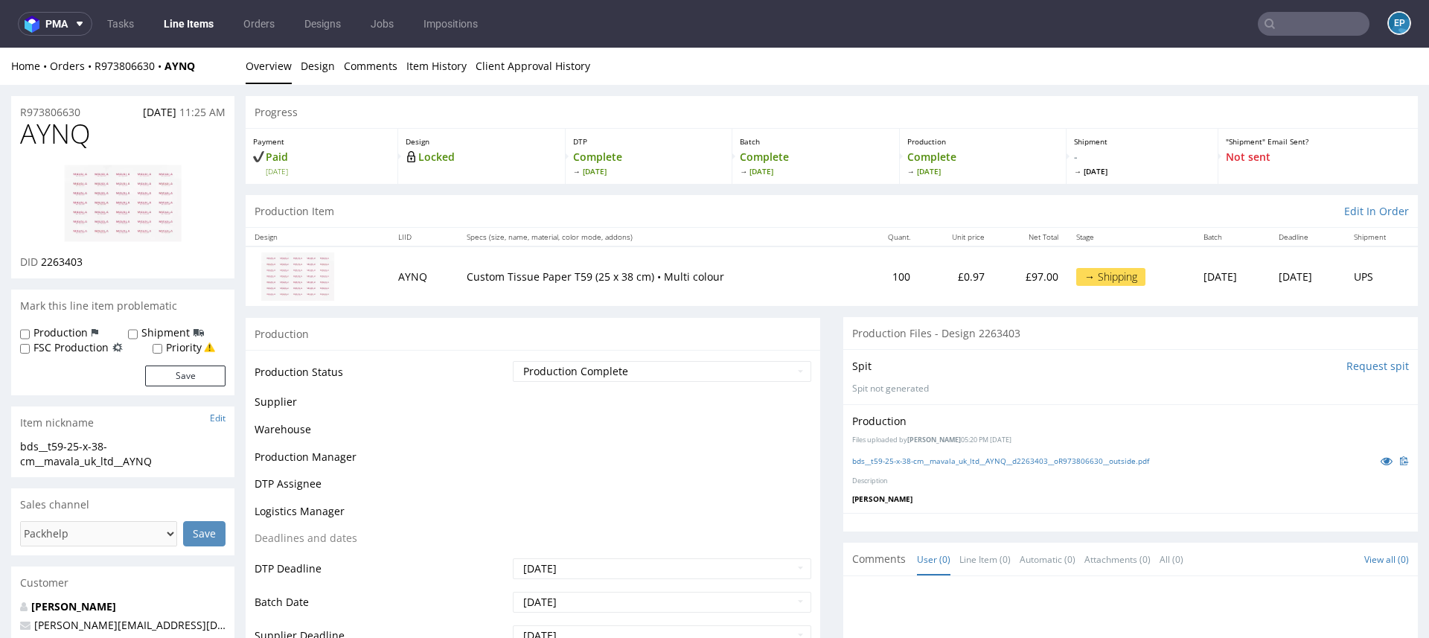
scroll to position [1122, 0]
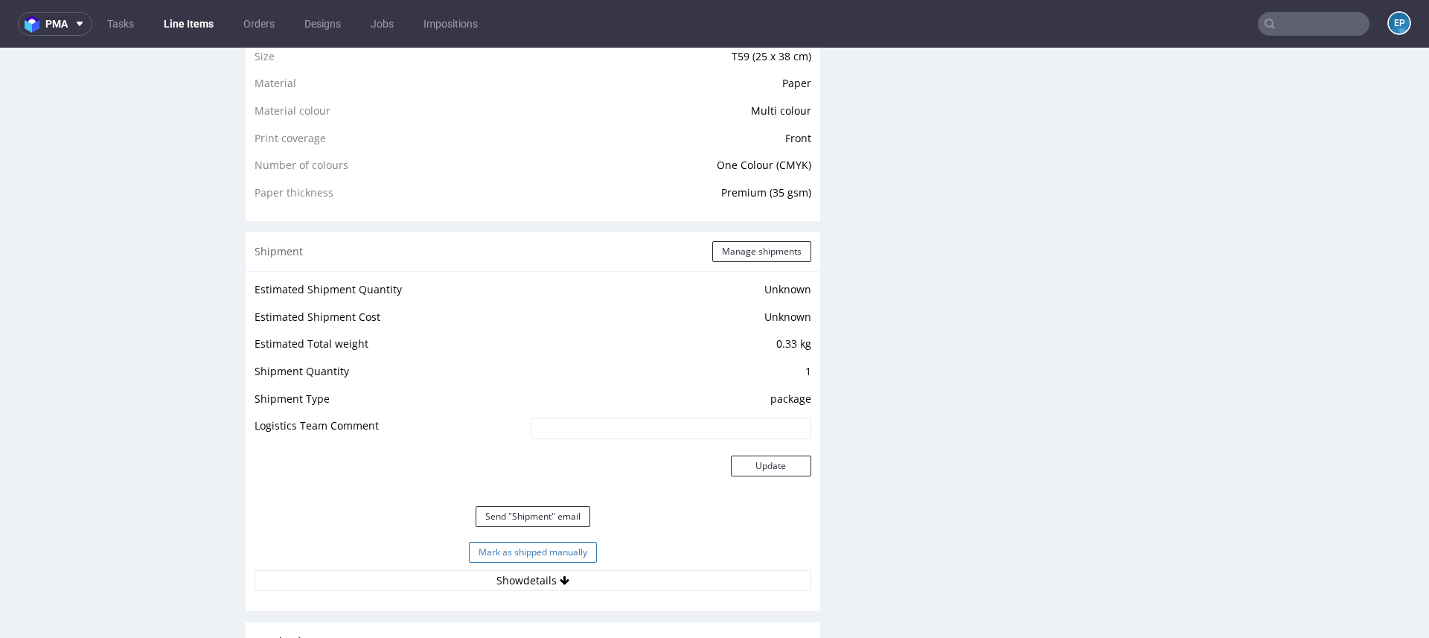
click at [554, 553] on button "Mark as shipped manually" at bounding box center [533, 552] width 128 height 21
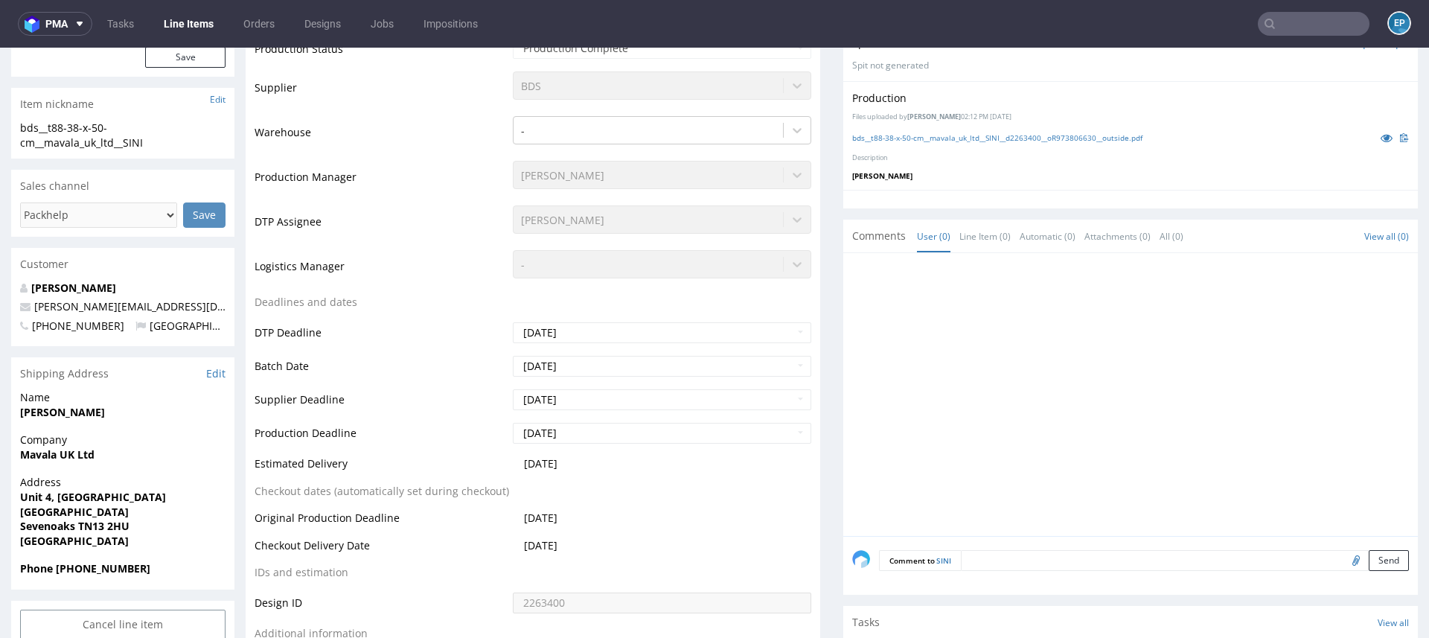
scroll to position [336, 0]
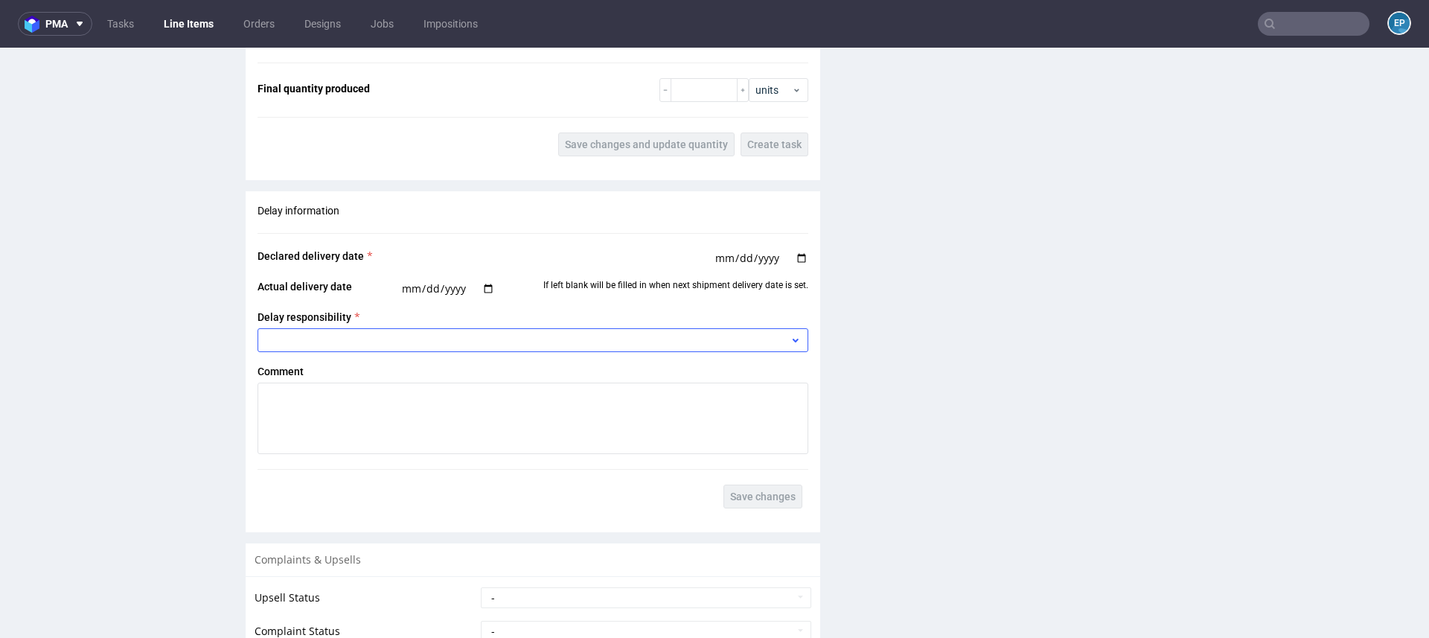
scroll to position [2096, 0]
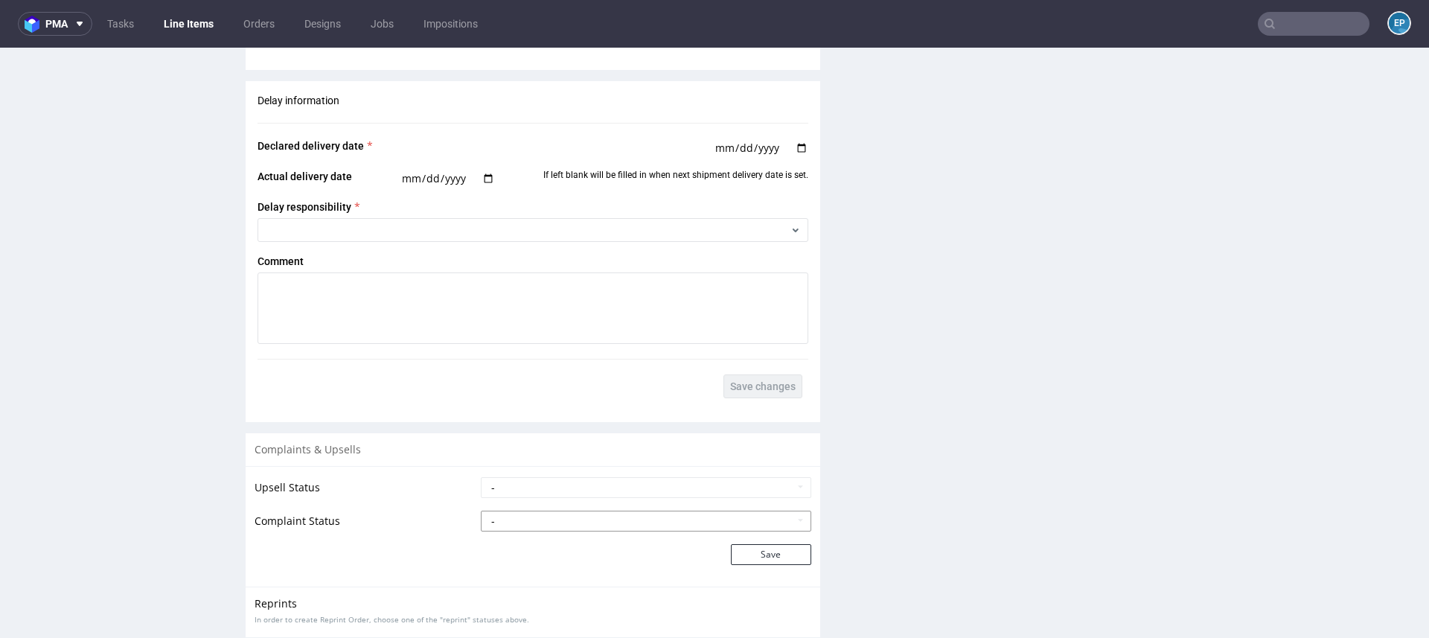
click at [575, 510] on select "- Complaint Received Complaint Rejected Complaint Accepted (DTP Issue) - Reprin…" at bounding box center [646, 520] width 330 height 21
select select "accepted_shipping_issue_reprint"
click at [481, 510] on select "- Complaint Received Complaint Rejected Complaint Accepted (DTP Issue) - Reprin…" at bounding box center [646, 520] width 330 height 21
click at [749, 559] on button "Save" at bounding box center [771, 554] width 80 height 21
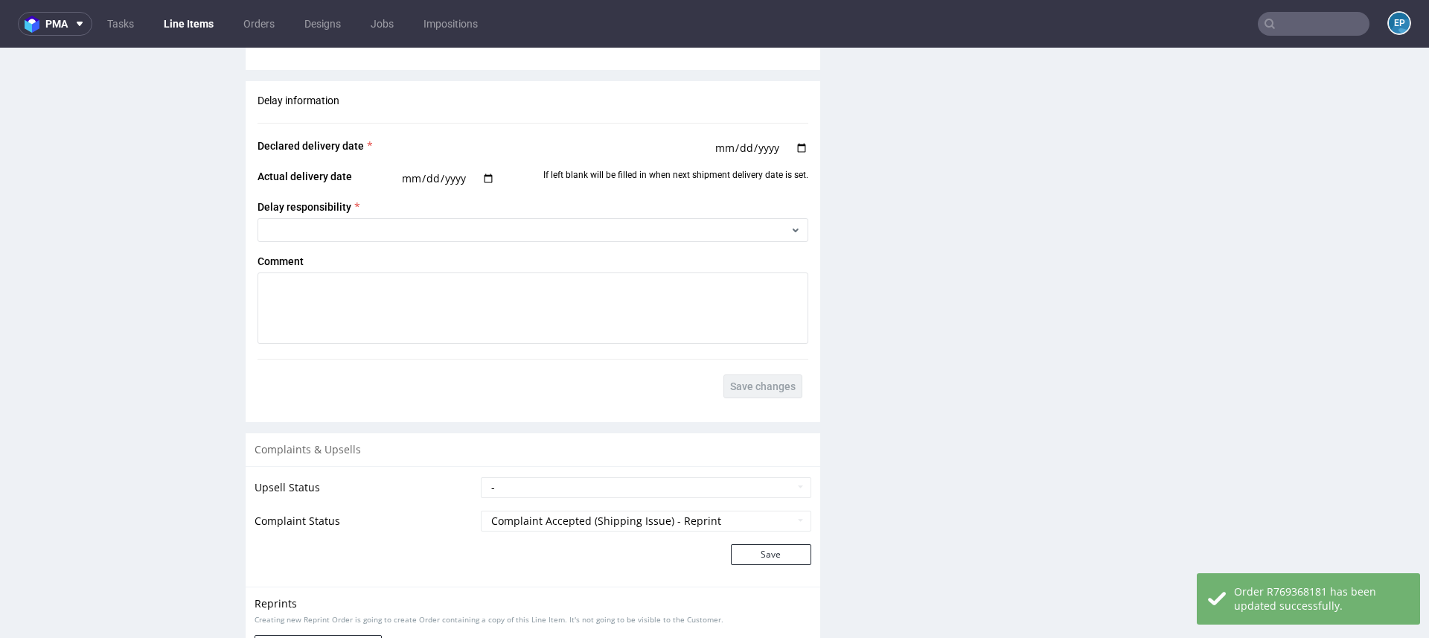
scroll to position [2183, 0]
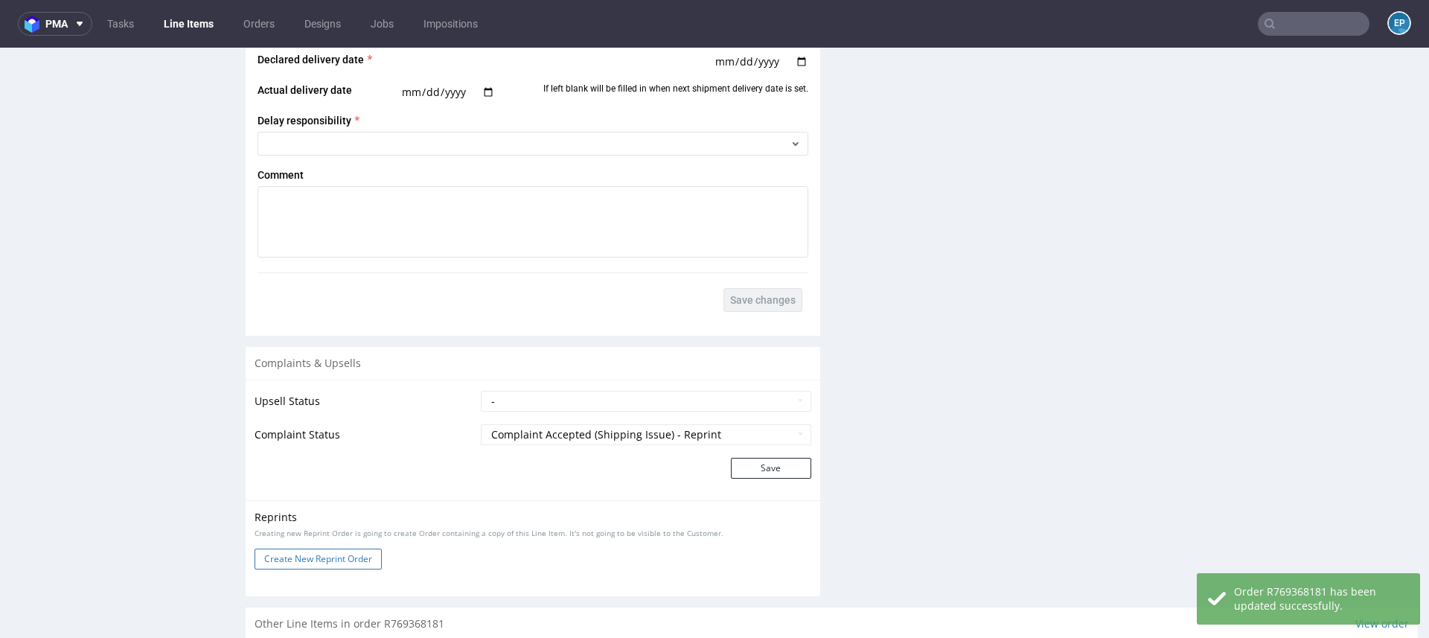
click at [335, 557] on button "Create New Reprint Order" at bounding box center [317, 558] width 127 height 21
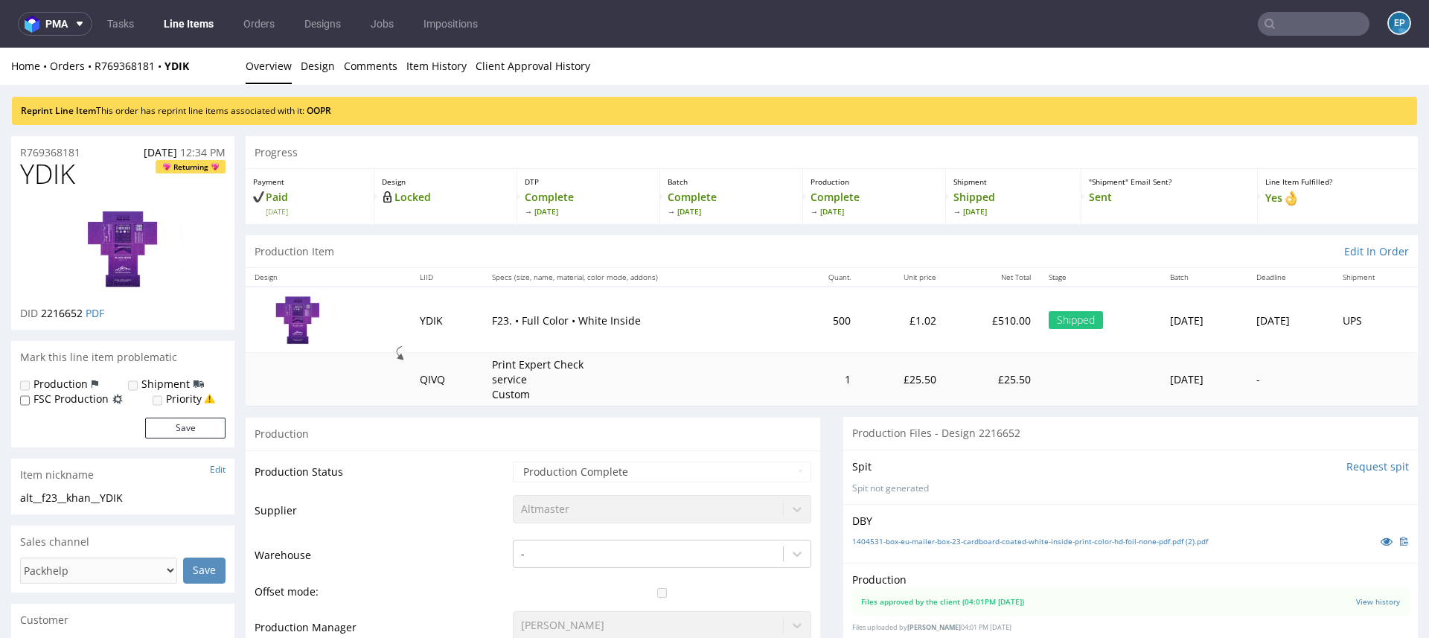
scroll to position [0, 0]
click at [313, 105] on link "OOPR" at bounding box center [319, 110] width 25 height 13
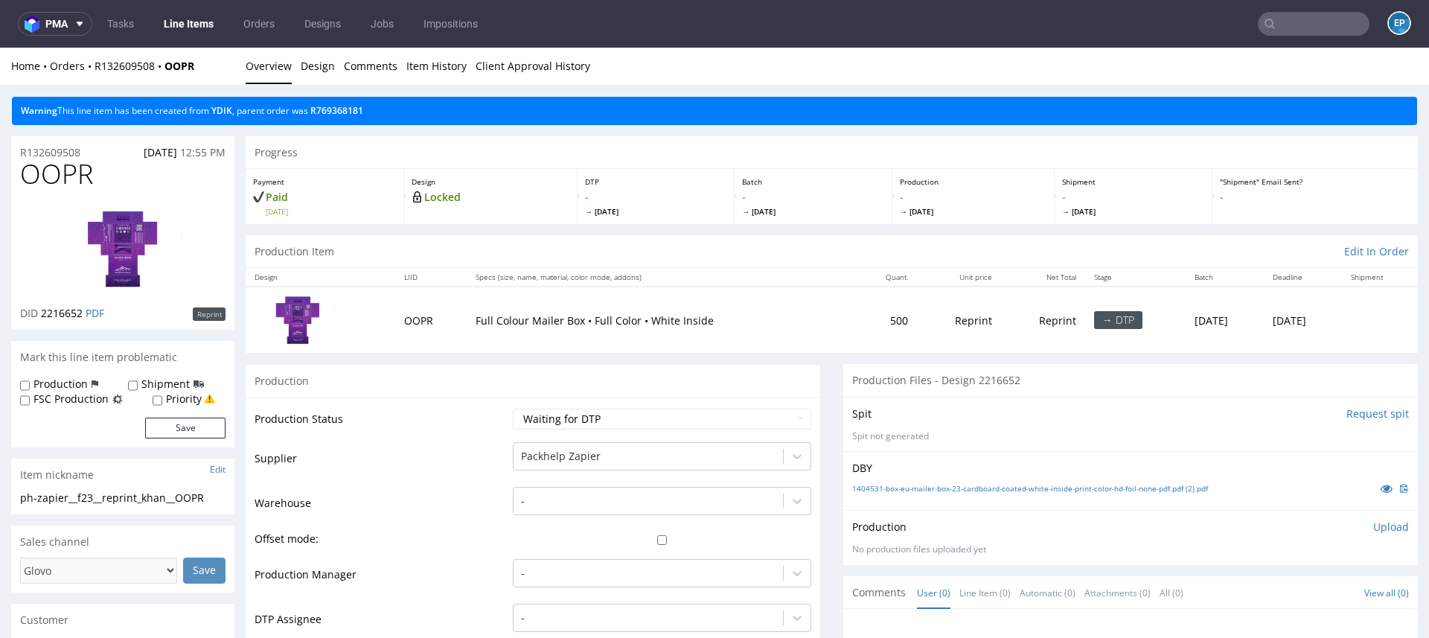
click at [80, 380] on label "Production" at bounding box center [60, 384] width 54 height 15
click at [30, 380] on input "Production" at bounding box center [25, 386] width 10 height 12
checkbox input "true"
click at [151, 383] on label "Shipment" at bounding box center [165, 384] width 48 height 15
click at [138, 383] on input "Shipment" at bounding box center [133, 386] width 10 height 12
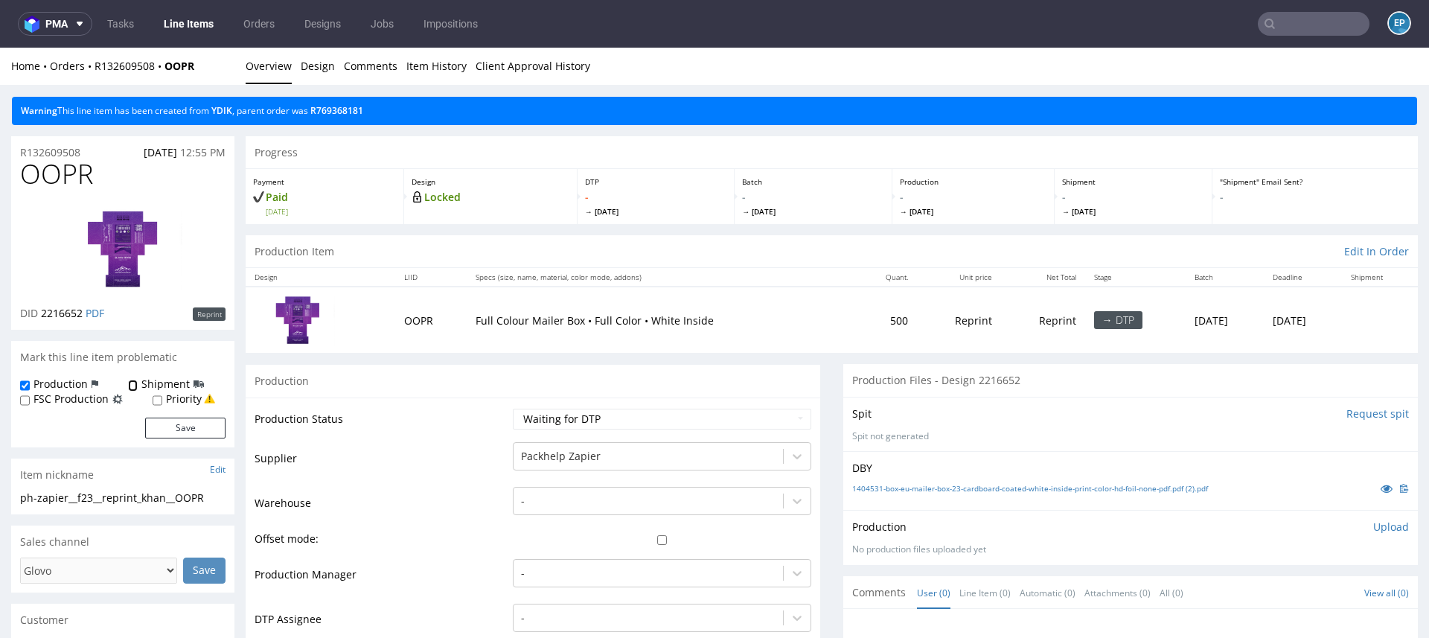
checkbox input "true"
click at [180, 443] on div "Production Shipment FSC Production Priority Save" at bounding box center [122, 412] width 223 height 70
click at [177, 434] on button "Save" at bounding box center [185, 427] width 80 height 21
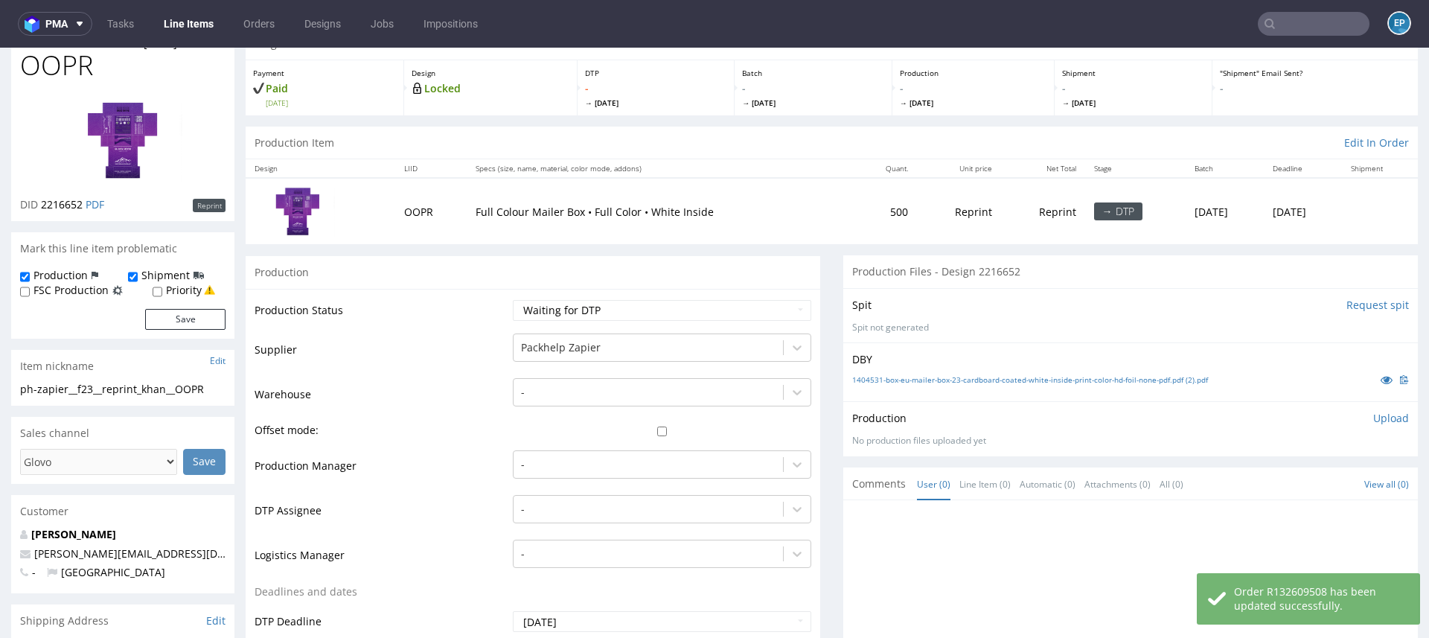
scroll to position [147, 0]
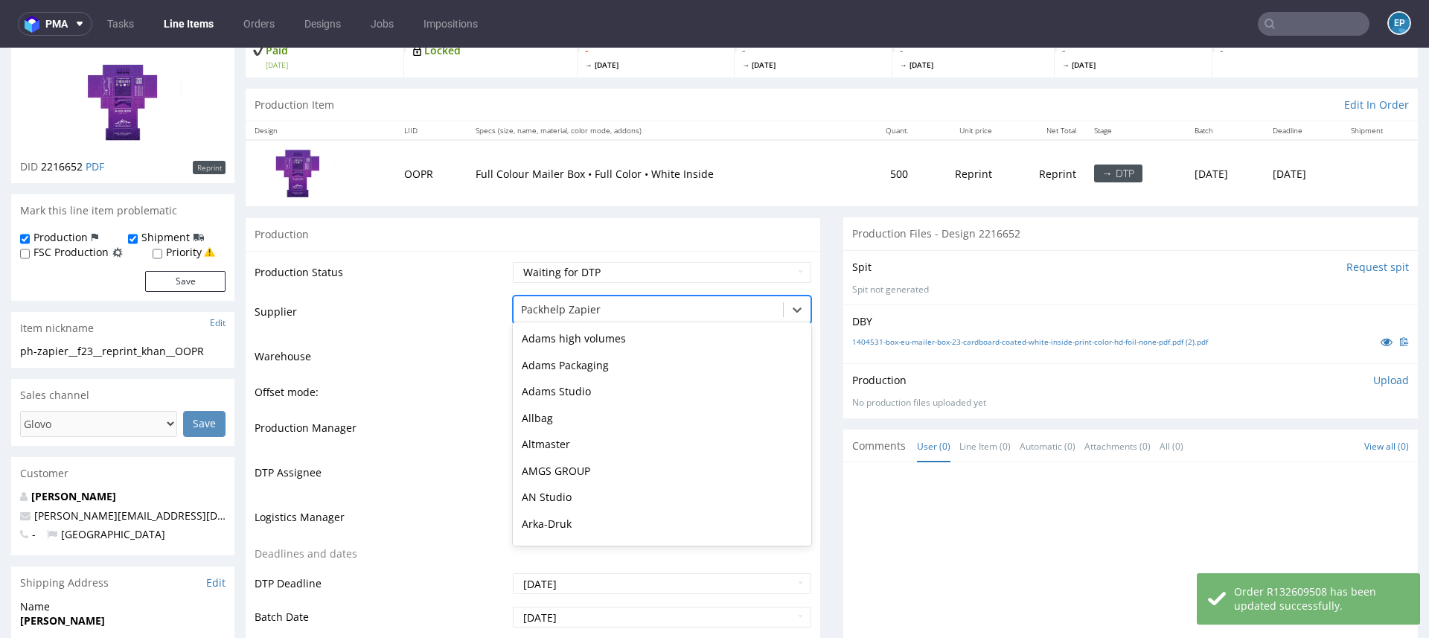
click at [623, 312] on div at bounding box center [648, 310] width 254 height 18
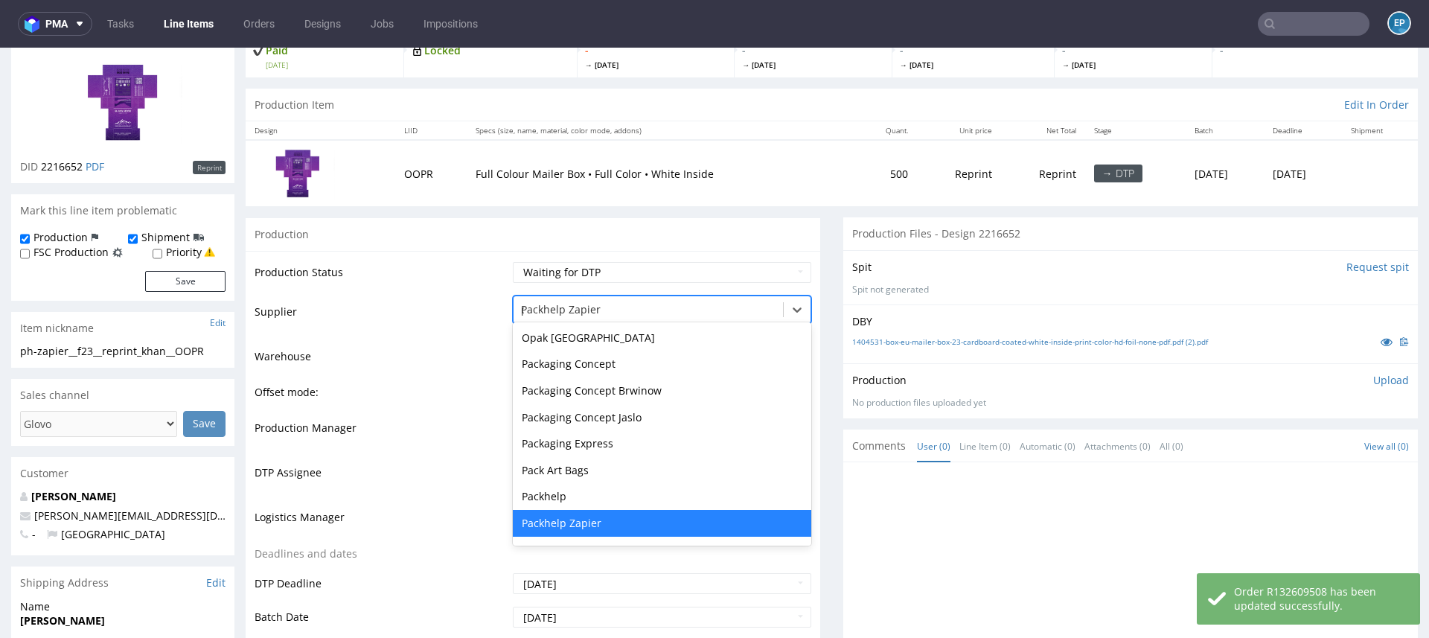
scroll to position [662, 0]
type input "par"
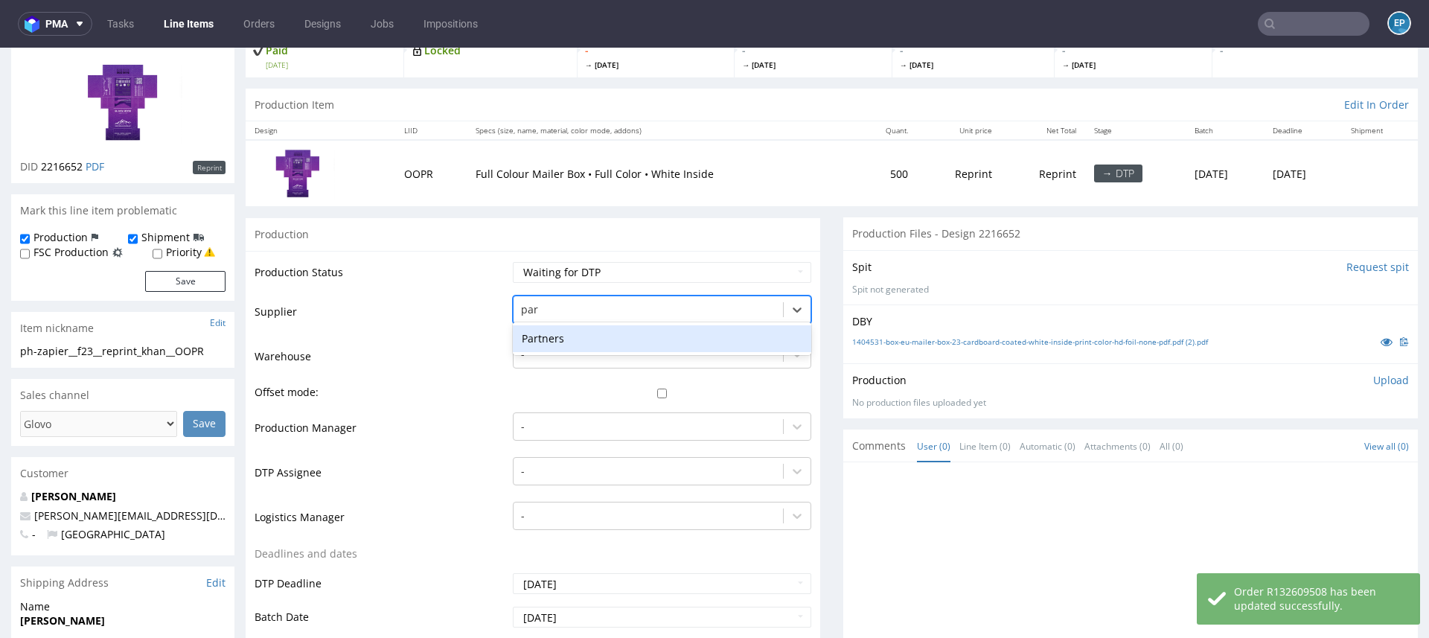
click at [574, 339] on div "Partners" at bounding box center [662, 338] width 298 height 27
click at [543, 426] on div "-" at bounding box center [662, 422] width 298 height 21
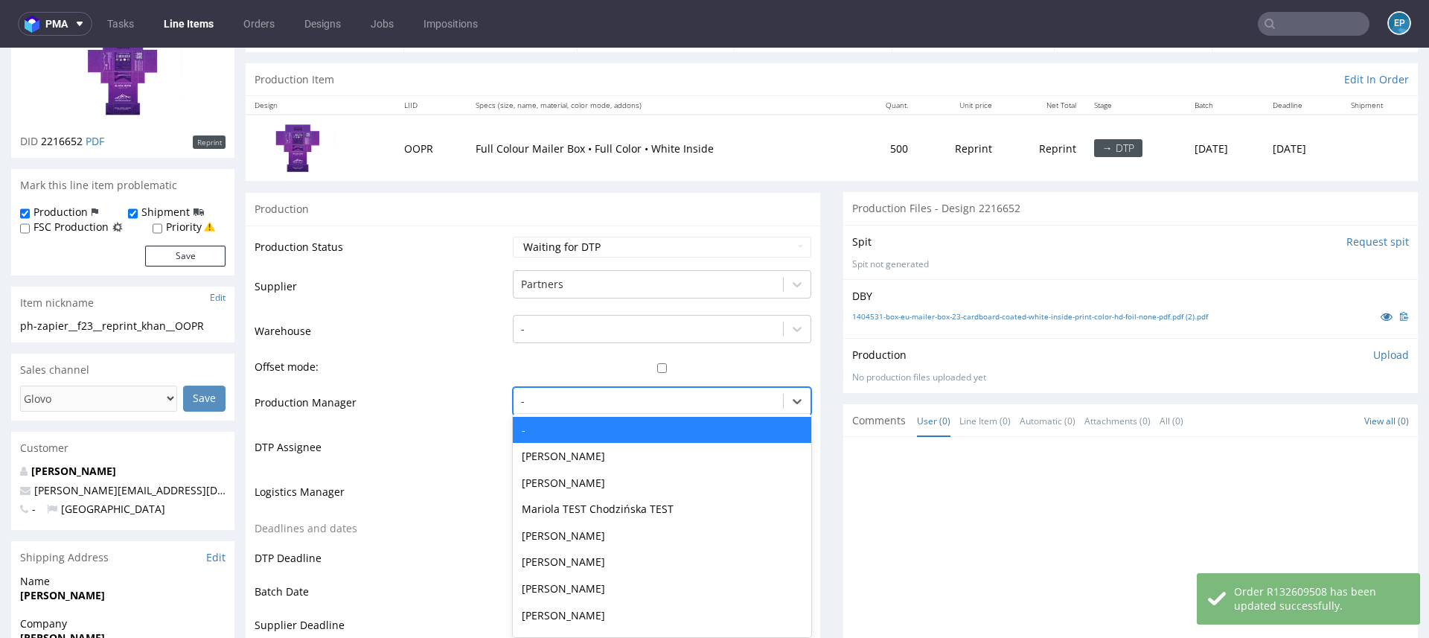
scroll to position [176, 0]
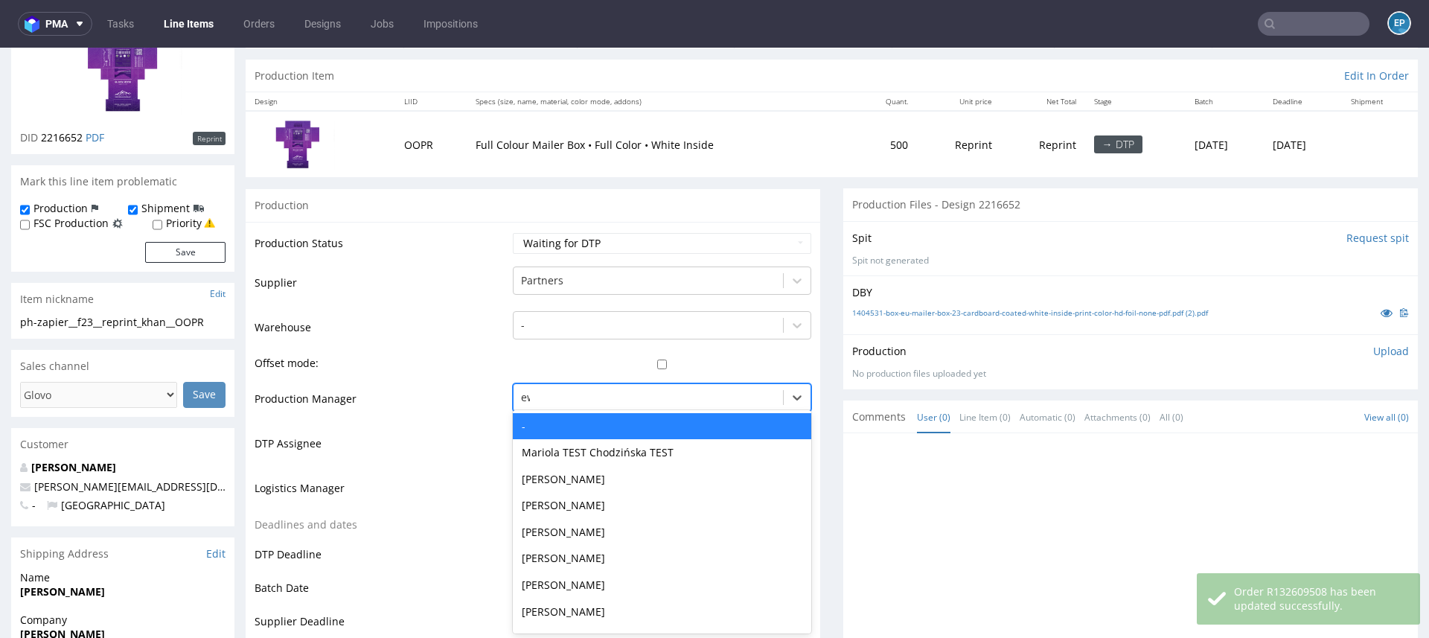
type input "ewa"
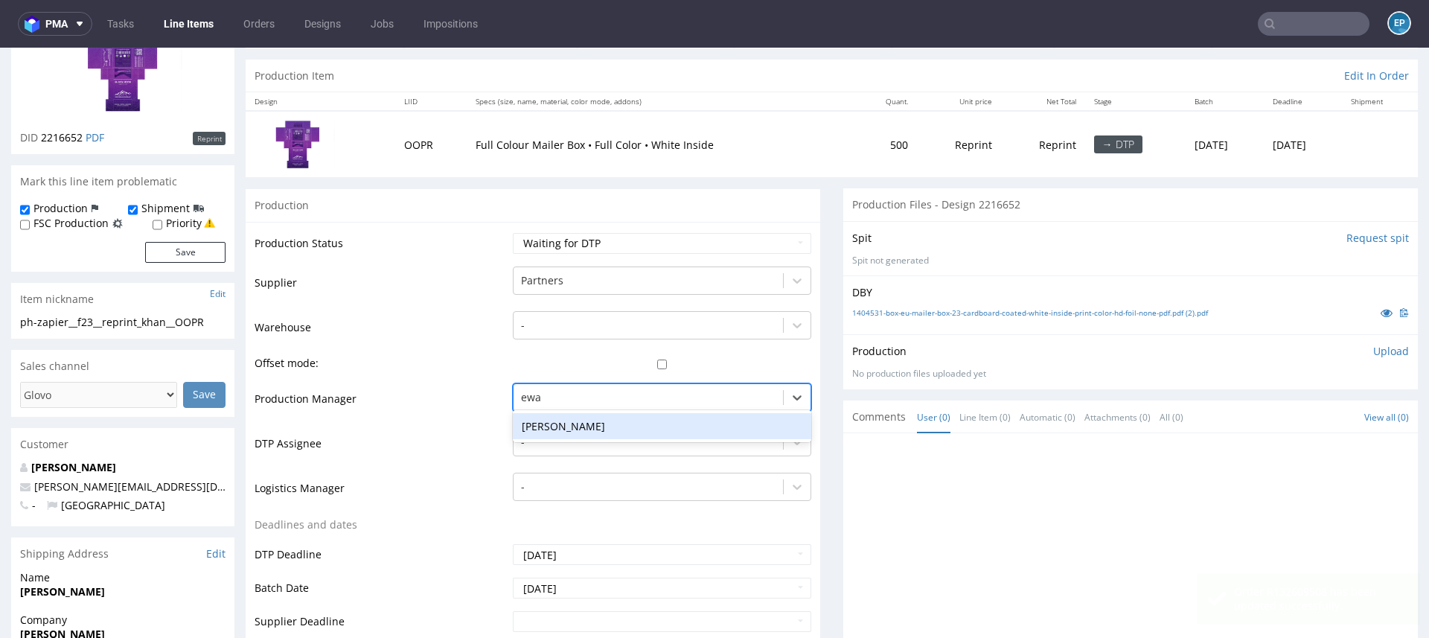
click at [537, 413] on div "[PERSON_NAME]" at bounding box center [662, 426] width 298 height 27
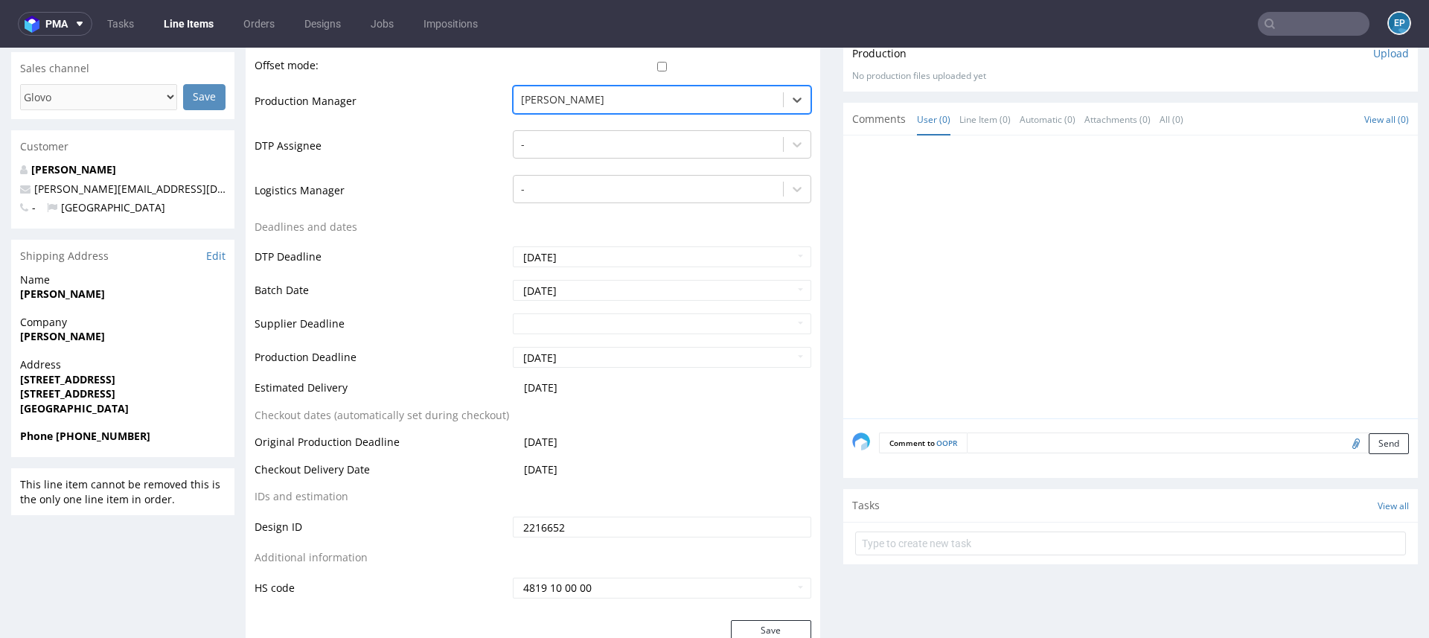
scroll to position [530, 0]
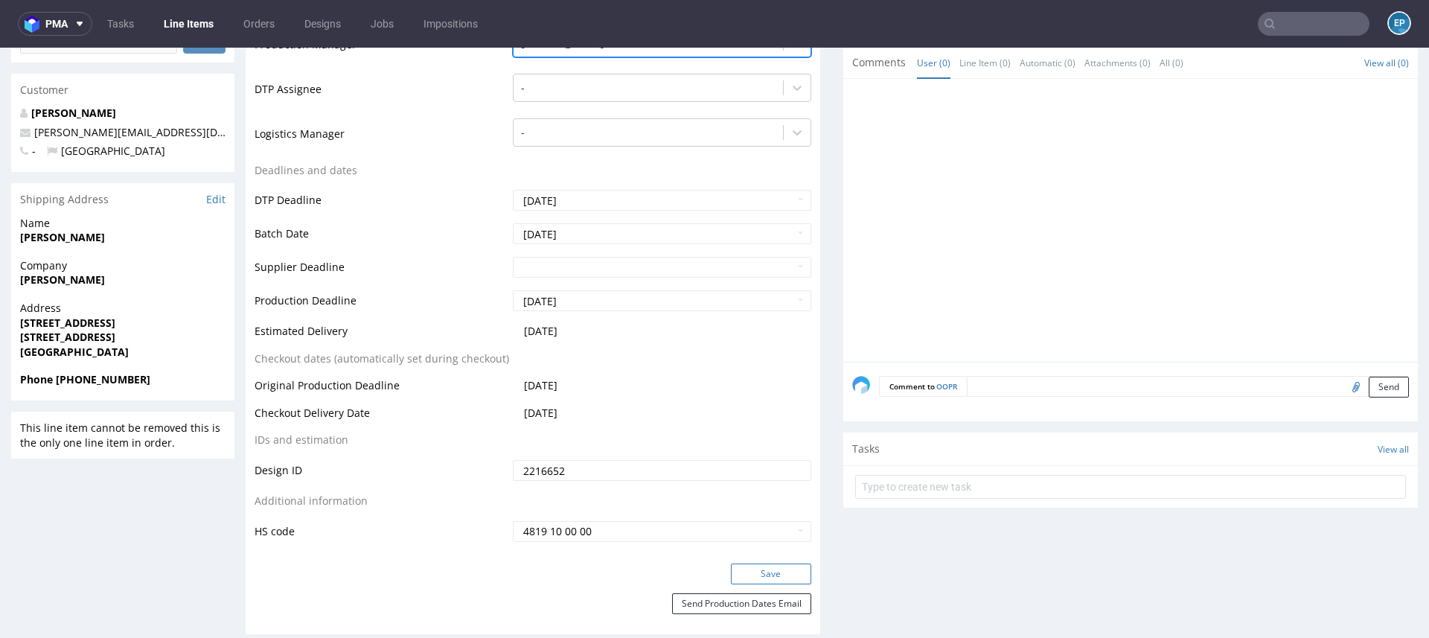
click at [742, 581] on button "Save" at bounding box center [771, 573] width 80 height 21
click at [1033, 386] on textarea at bounding box center [1188, 386] width 442 height 21
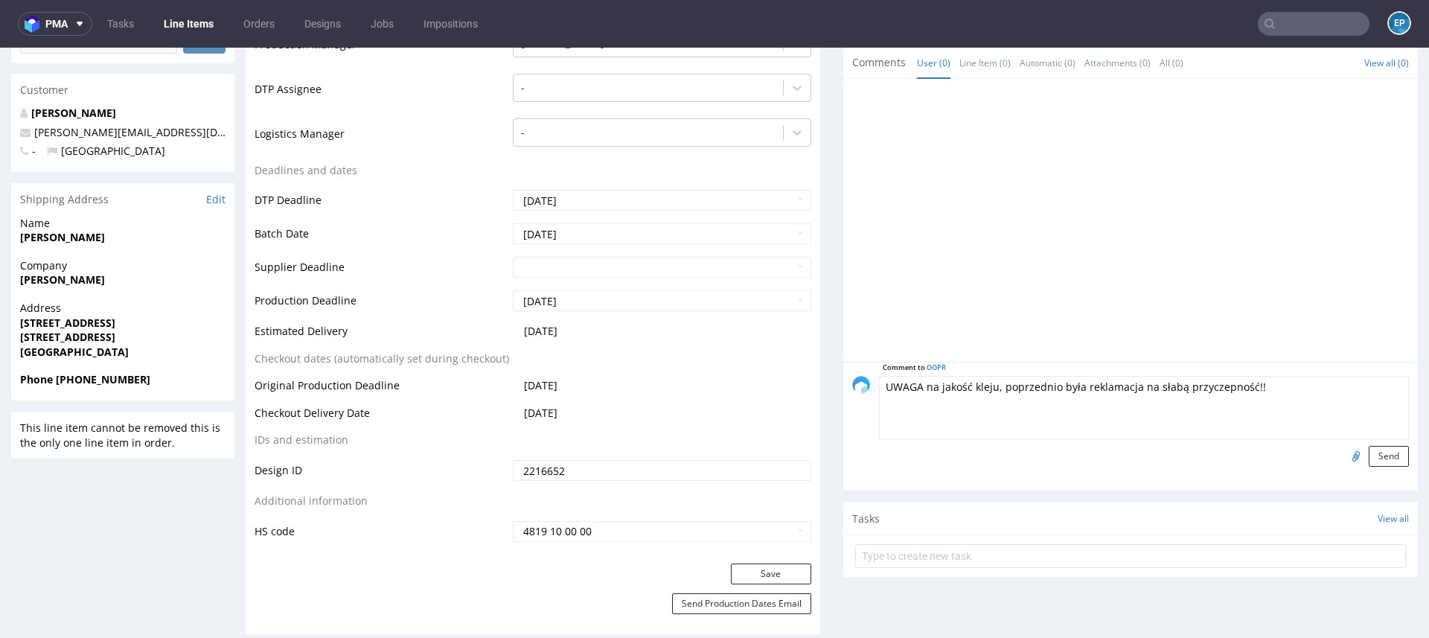
click at [914, 388] on textarea "UWAGA na jakość kleju, poprzednio była reklamacja na słabą przyczepność!!" at bounding box center [1144, 408] width 530 height 64
type textarea "UWAGA DO TCM na jakość kleju, poprzednio była reklamacja na słabą przyczepność!!"
click at [1351, 463] on div at bounding box center [1355, 456] width 25 height 21
click at [1368, 457] on button "Send" at bounding box center [1388, 456] width 40 height 21
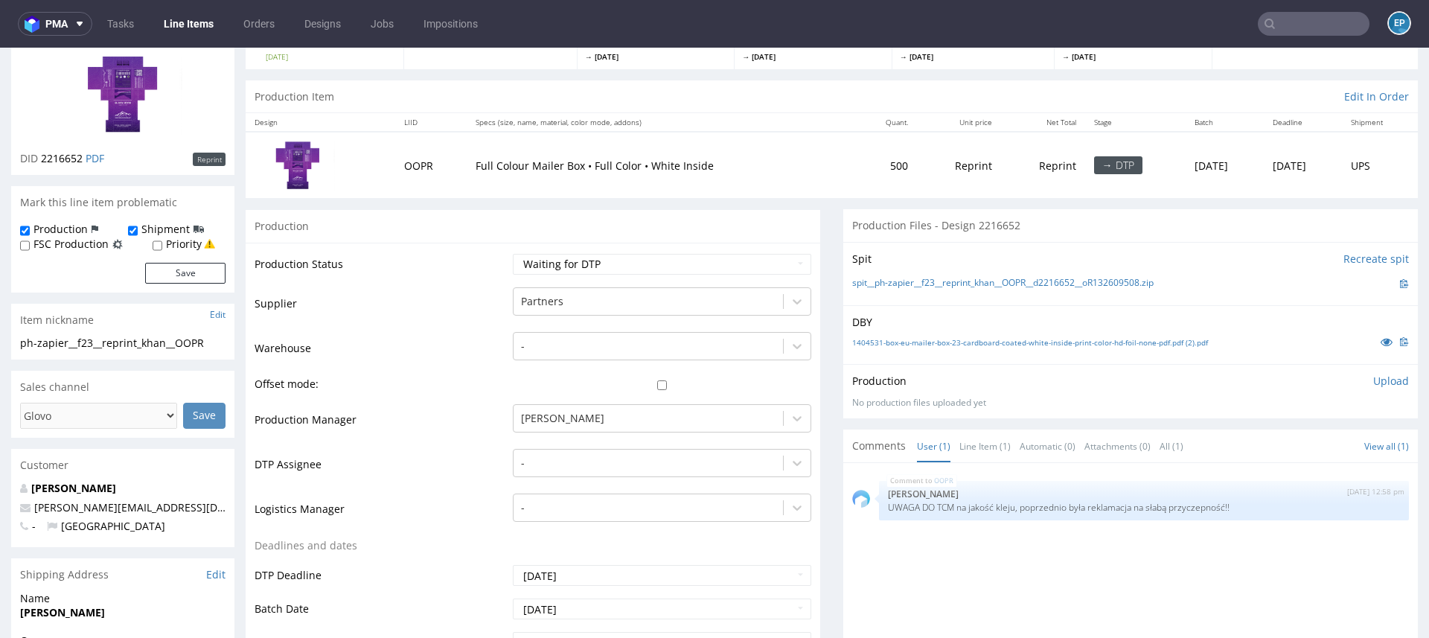
scroll to position [370, 0]
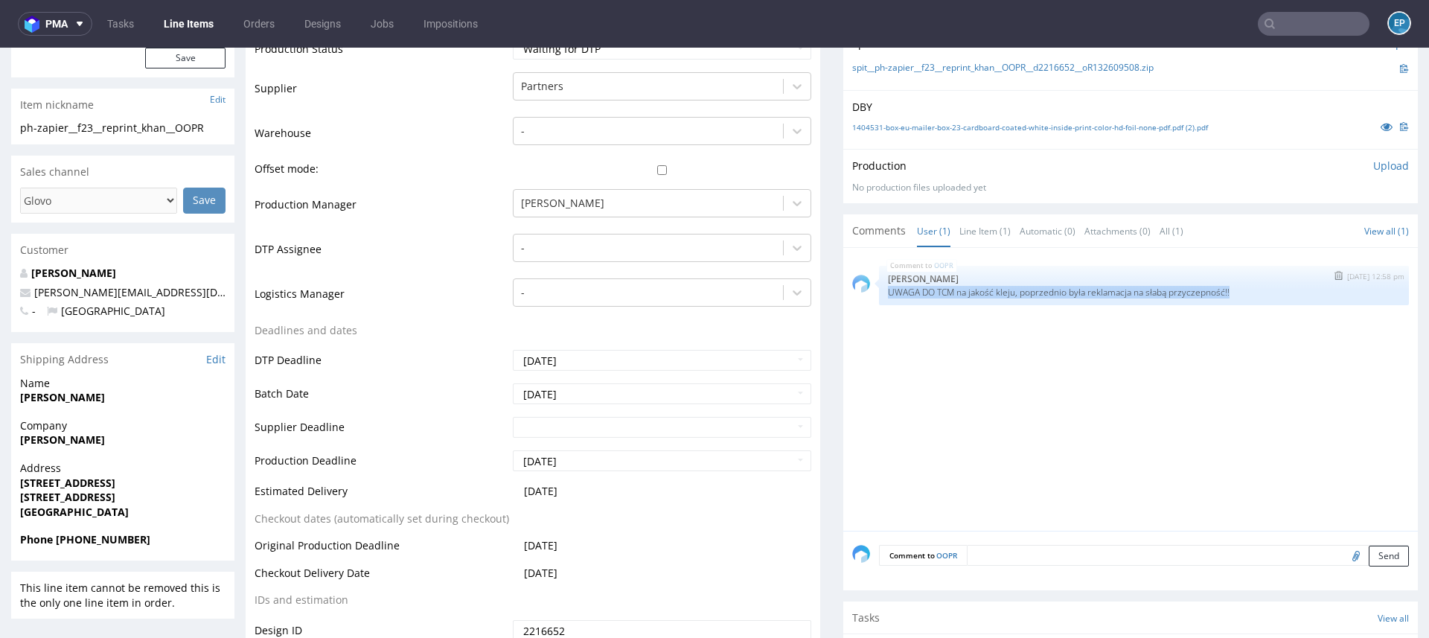
drag, startPoint x: 1247, startPoint y: 287, endPoint x: 878, endPoint y: 291, distance: 369.1
click at [888, 291] on p "UWAGA DO TCM na jakość kleju, poprzednio była reklamacja na słabą przyczepność!!" at bounding box center [1144, 291] width 512 height 11
copy p "UWAGA DO TCM na jakość kleju, poprzednio była reklamacja na słabą przyczepność!!"
click at [1334, 274] on img "submit" at bounding box center [1338, 275] width 8 height 9
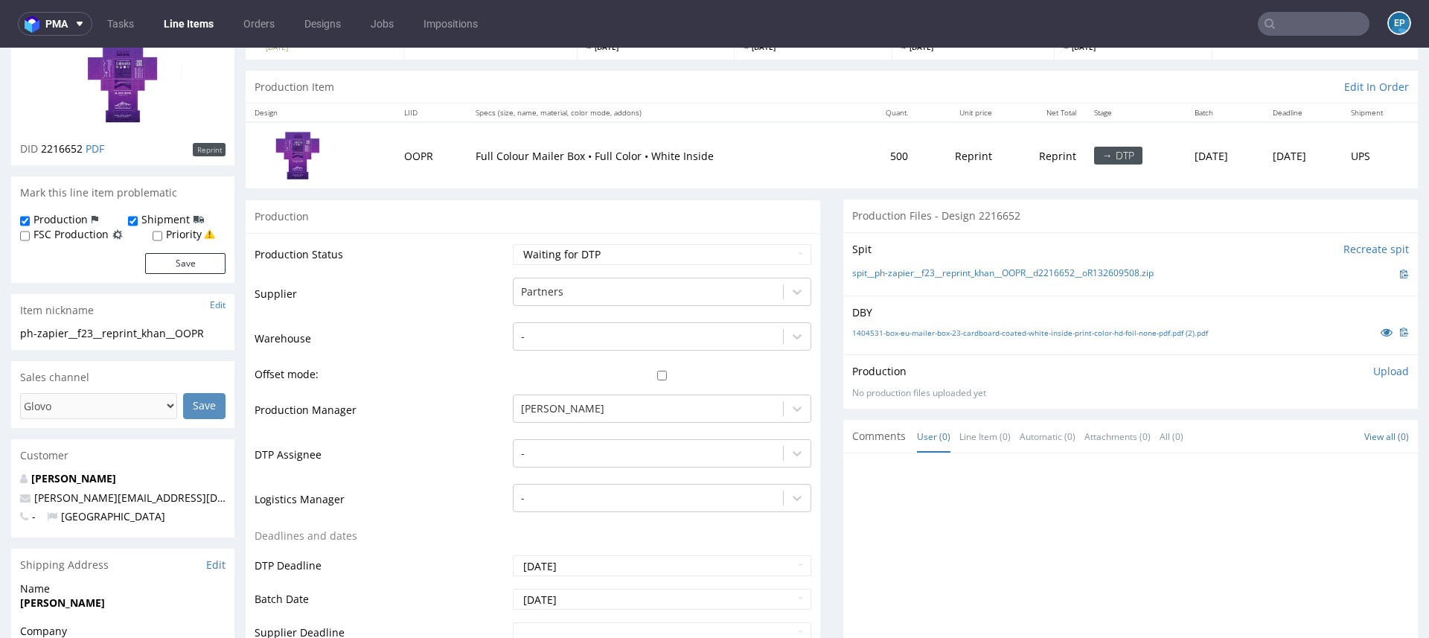
scroll to position [170, 0]
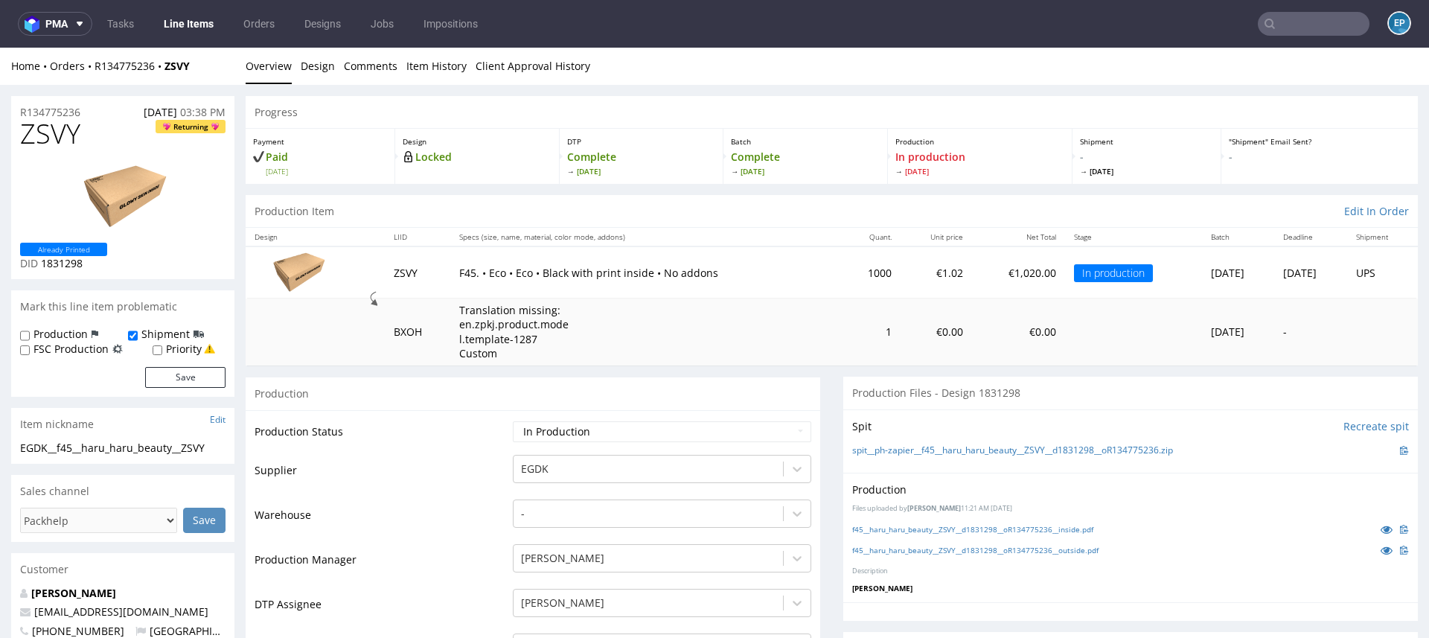
click at [63, 134] on span "ZSVY" at bounding box center [50, 134] width 60 height 30
copy span "ZSVY"
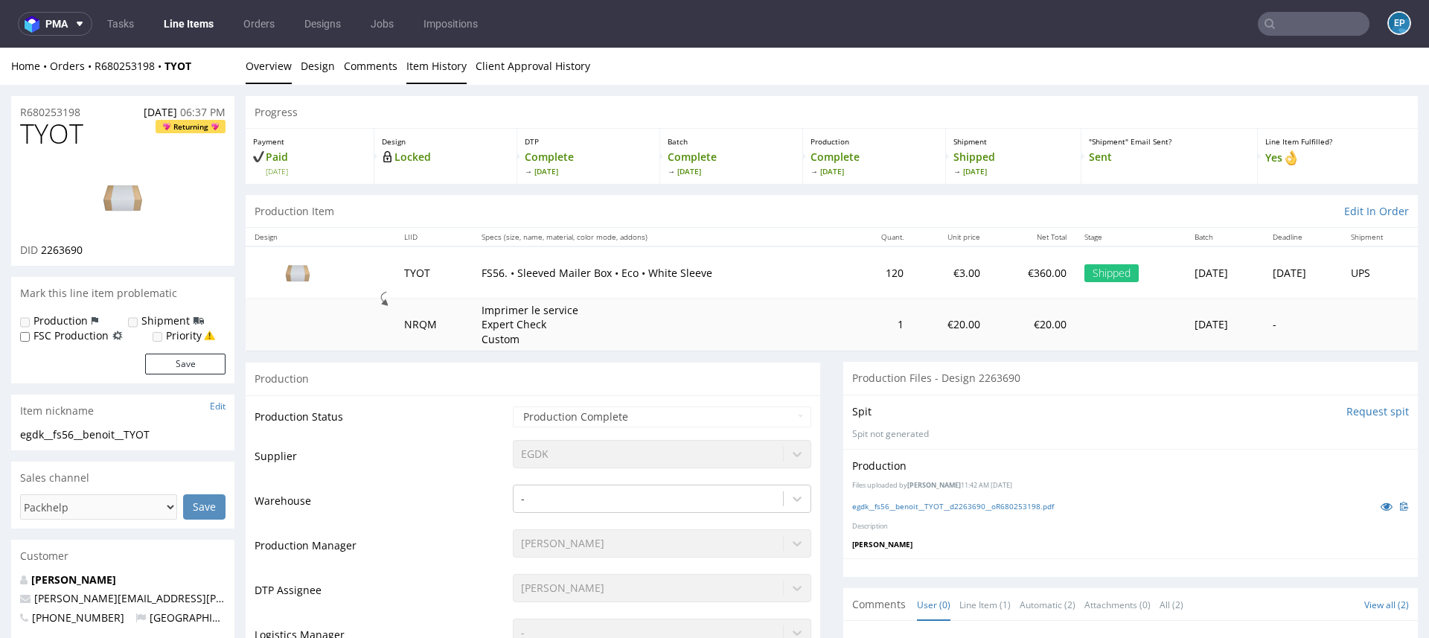
click at [441, 62] on link "Item History" at bounding box center [436, 66] width 60 height 36
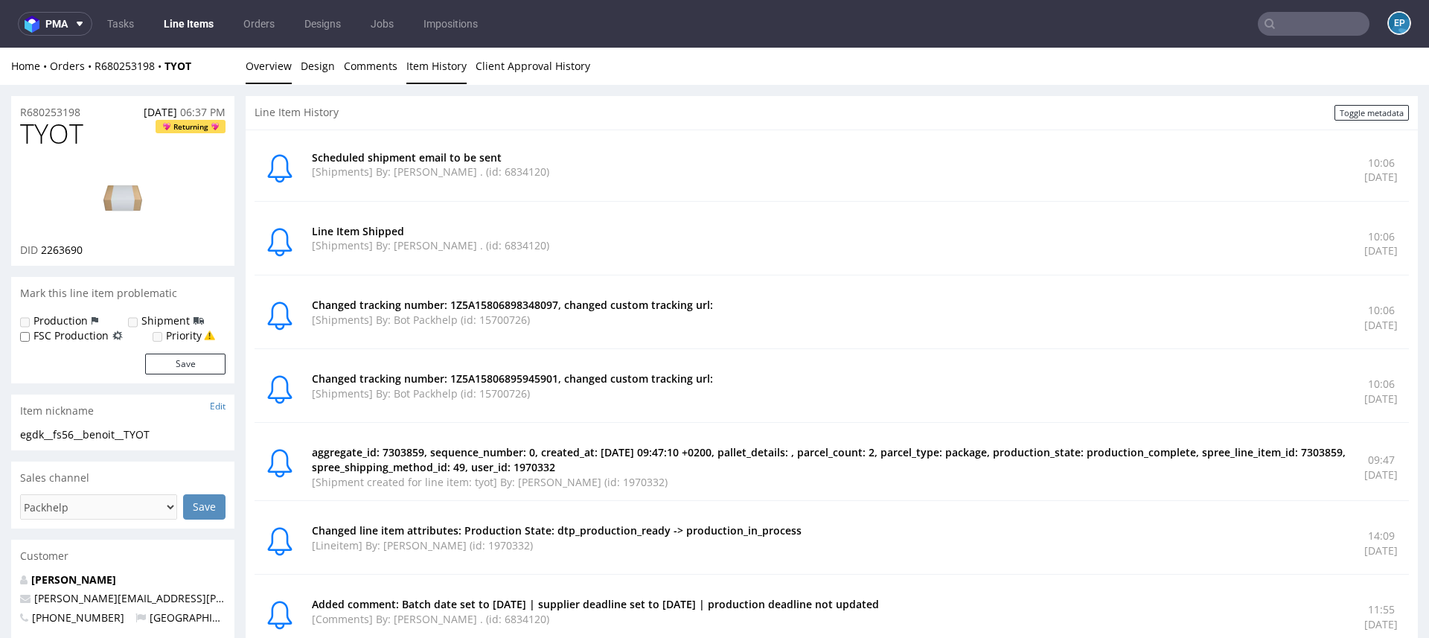
click at [278, 70] on link "Overview" at bounding box center [269, 66] width 46 height 36
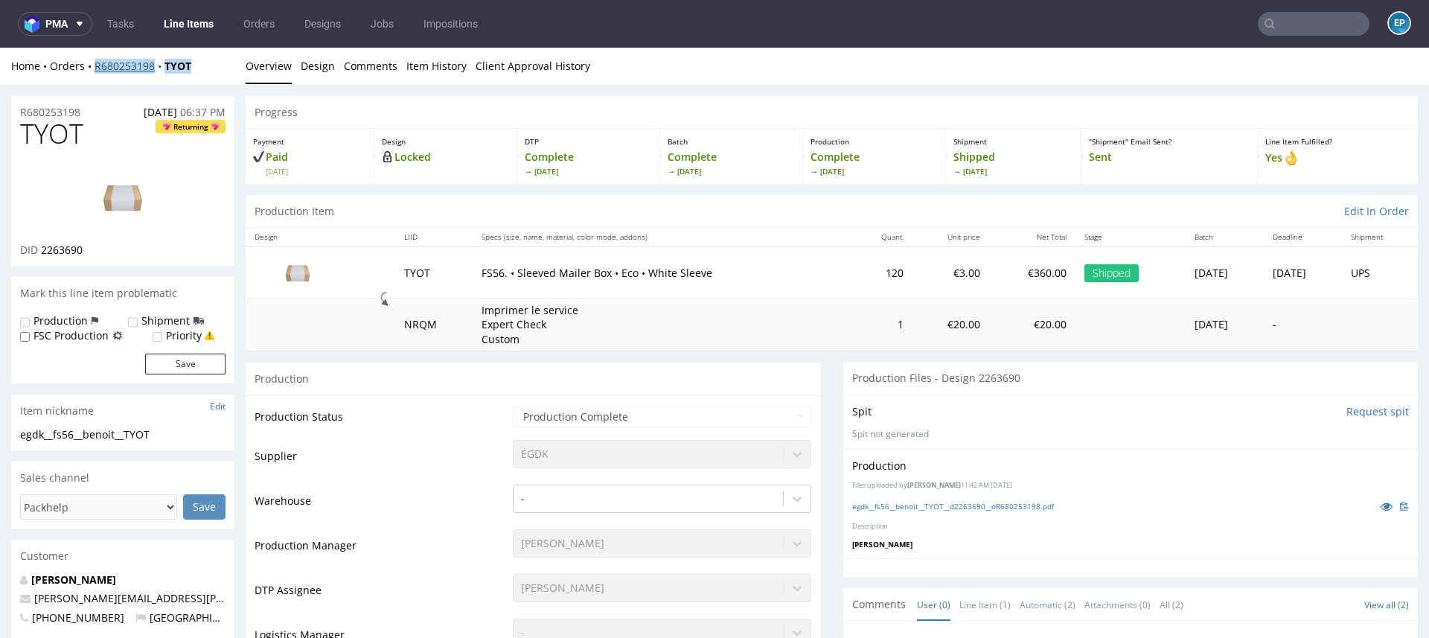
drag, startPoint x: 199, startPoint y: 65, endPoint x: 97, endPoint y: 68, distance: 102.7
click at [97, 68] on div "Home Orders R680253198 TYOT" at bounding box center [122, 66] width 223 height 15
copy div "R680253198 TYOT"
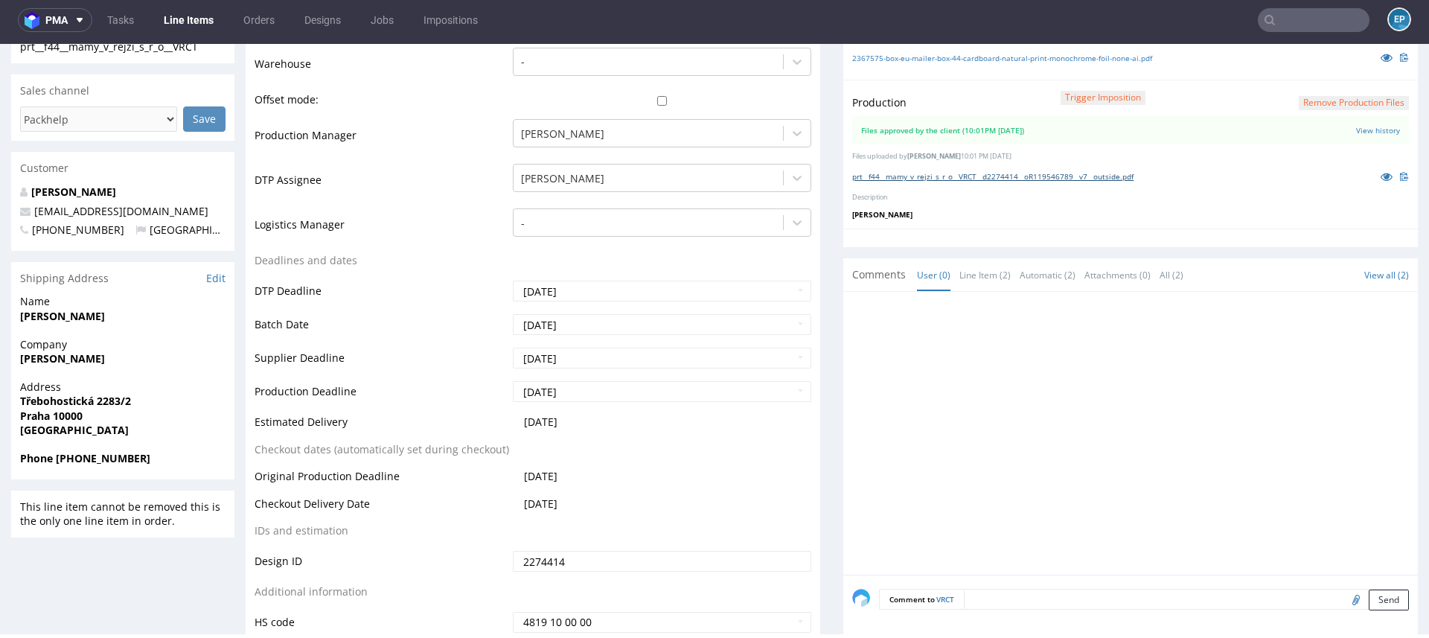
scroll to position [380, 0]
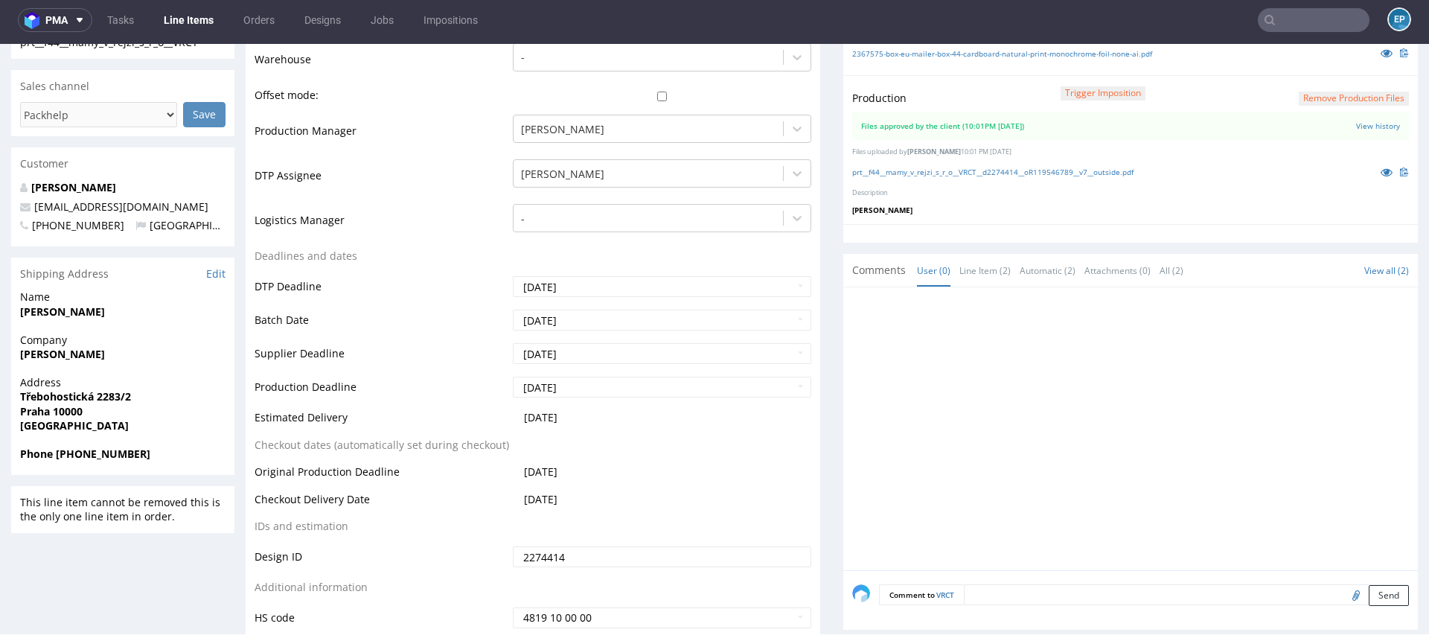
click at [187, 16] on link "Line Items" at bounding box center [189, 20] width 68 height 24
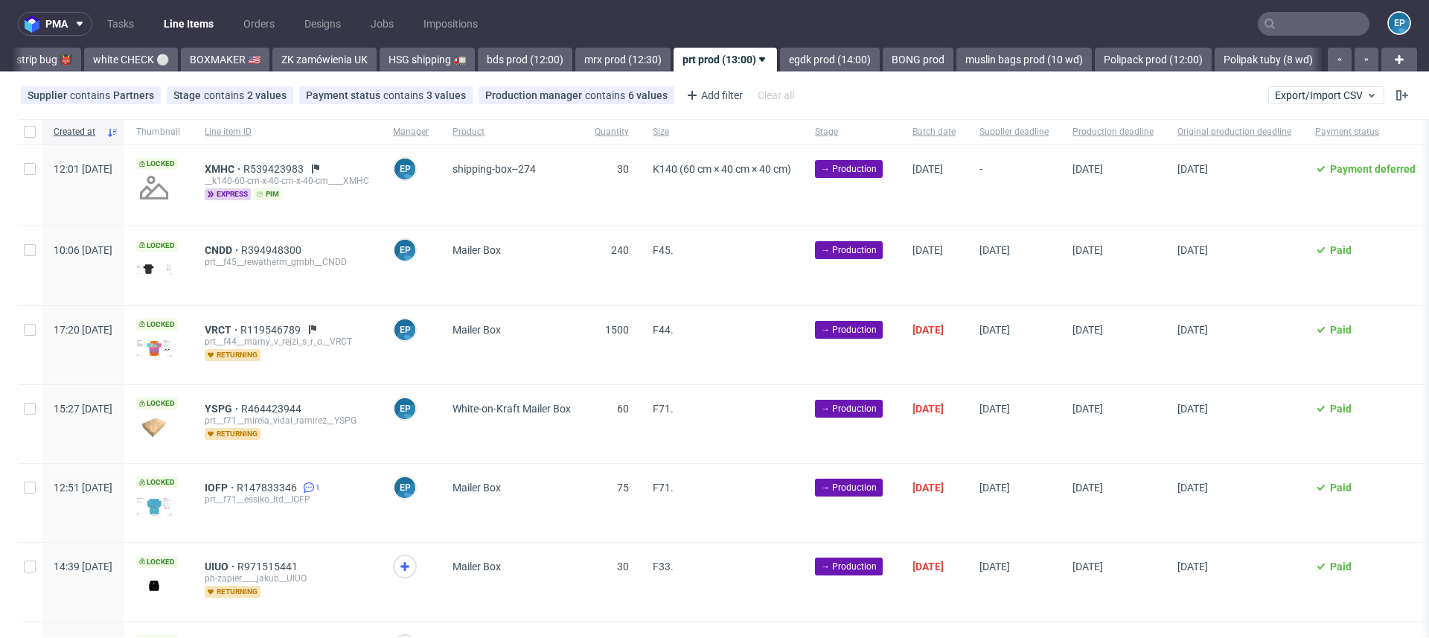
scroll to position [0, 1323]
click at [27, 170] on input "checkbox" at bounding box center [30, 169] width 12 height 12
checkbox input "true"
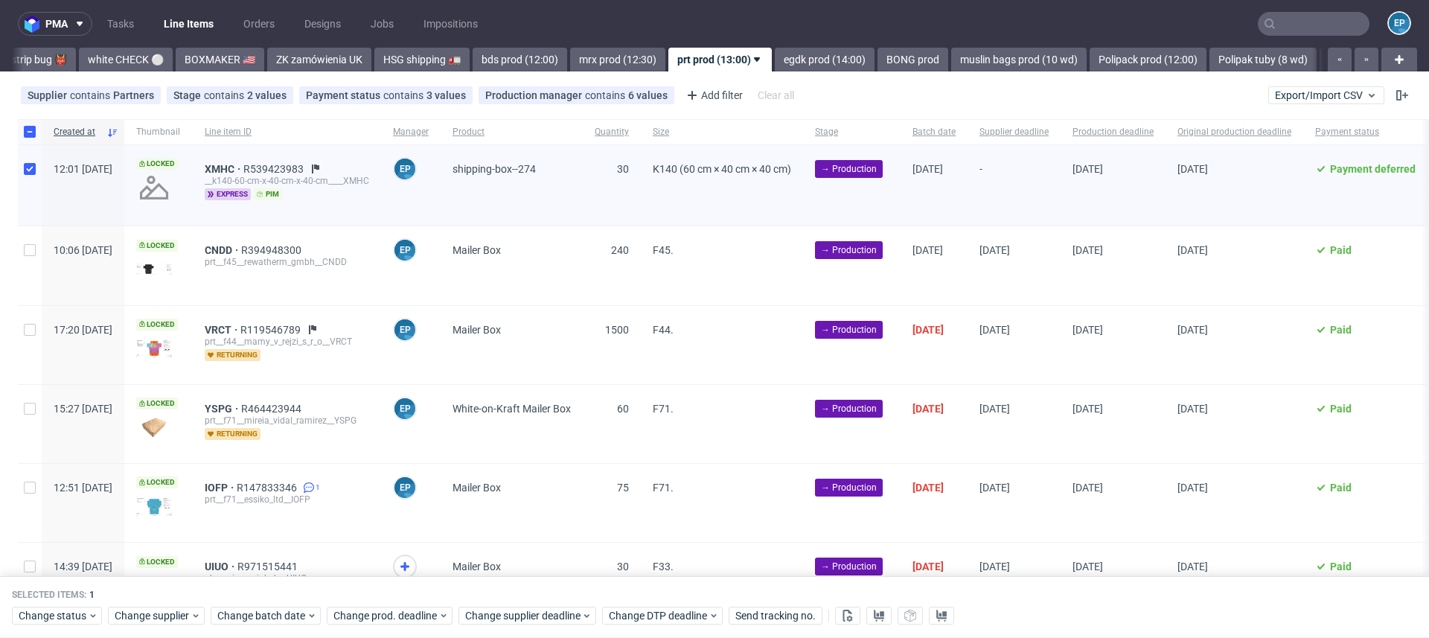
click at [28, 256] on div at bounding box center [30, 265] width 24 height 78
checkbox input "true"
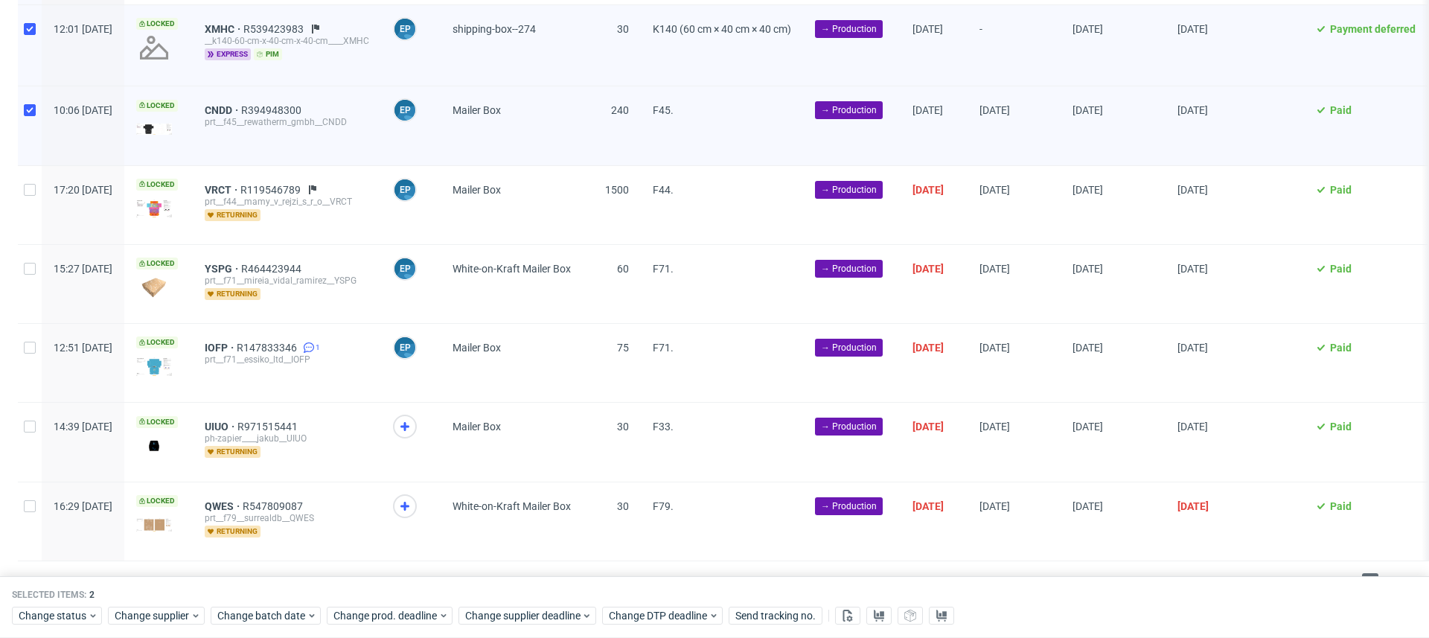
scroll to position [168, 0]
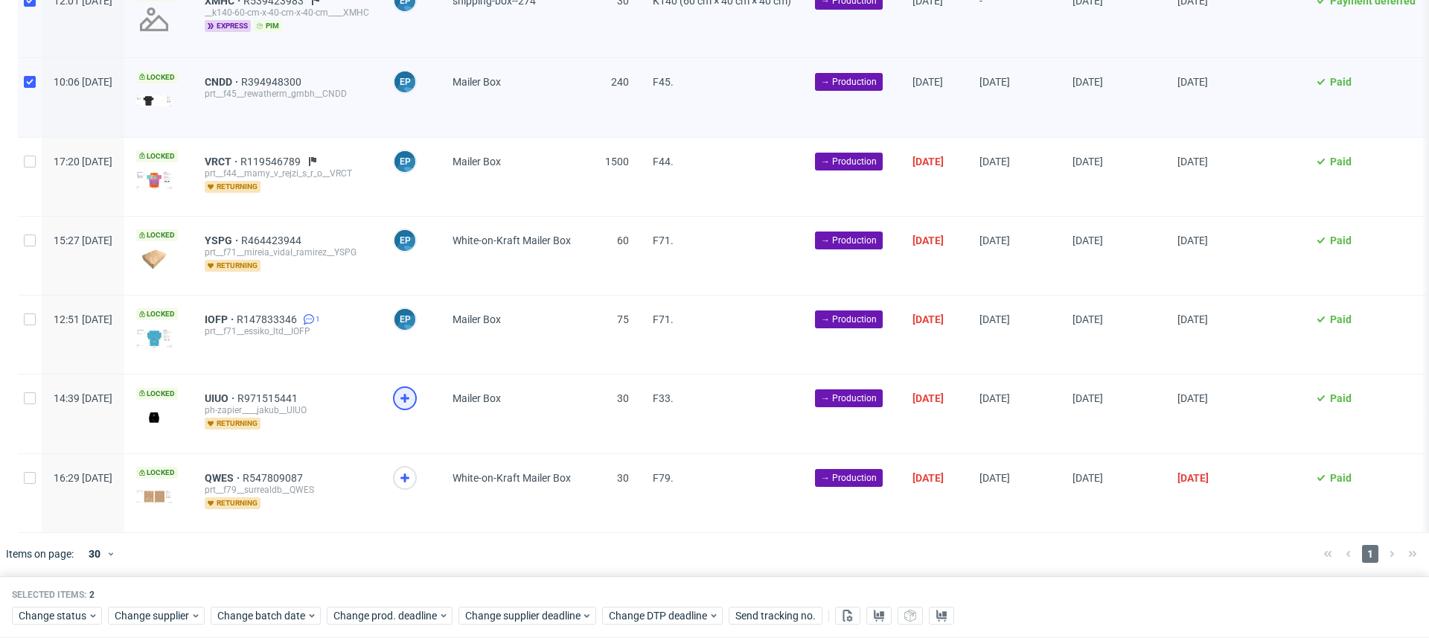
click at [414, 395] on icon at bounding box center [405, 398] width 18 height 18
click at [414, 478] on icon at bounding box center [405, 478] width 18 height 18
click at [284, 614] on span "Change batch date" at bounding box center [261, 616] width 89 height 15
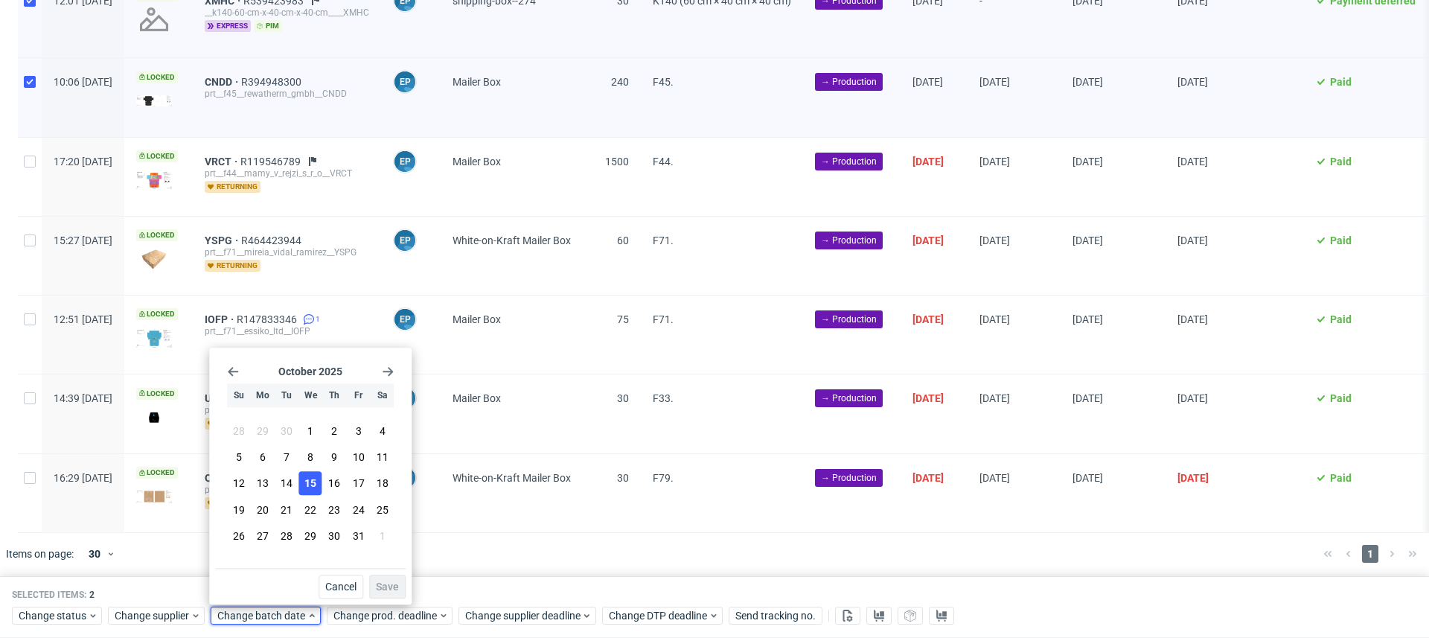
click at [301, 487] on button "15" at bounding box center [310, 484] width 23 height 24
click at [388, 583] on span "Save" at bounding box center [387, 586] width 23 height 10
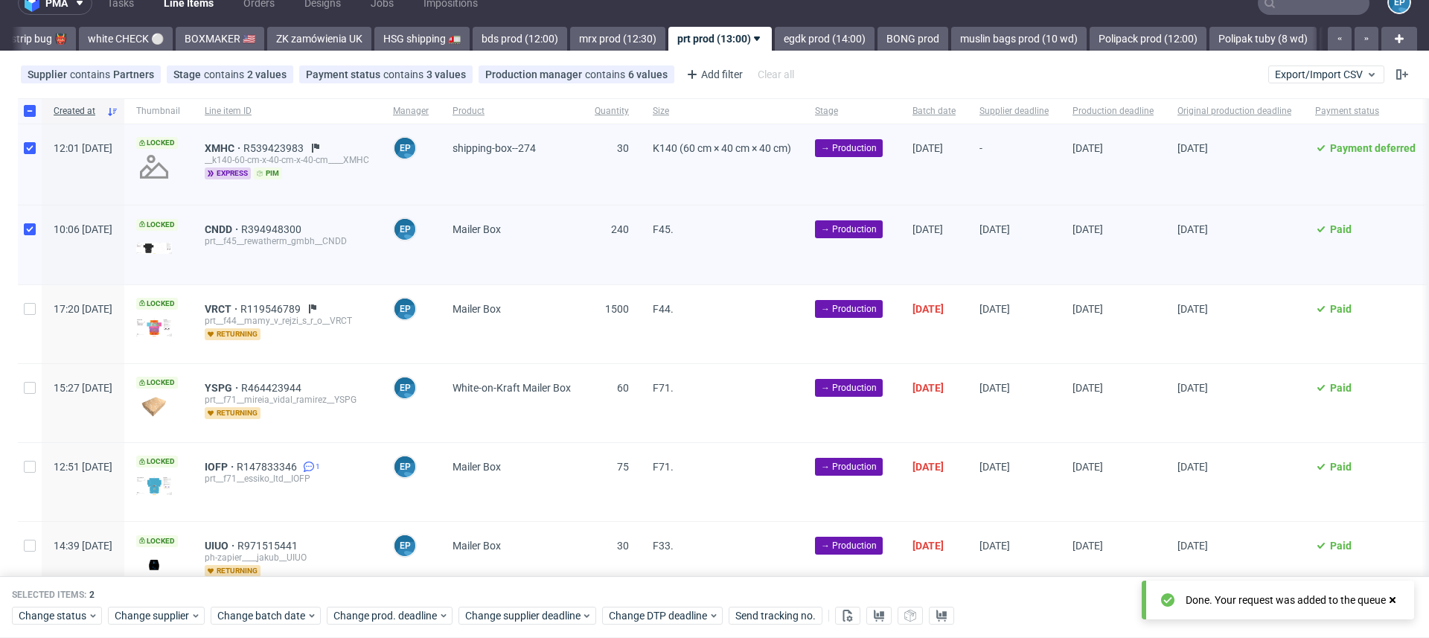
scroll to position [0, 0]
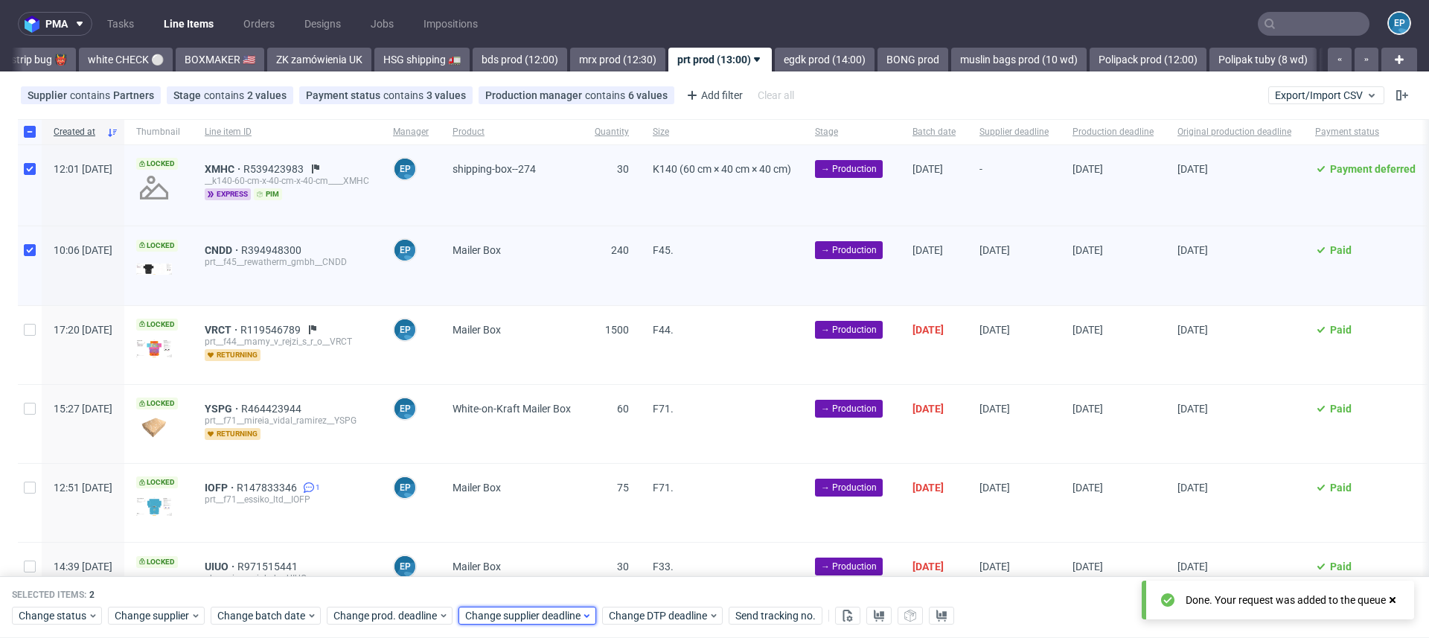
click at [556, 617] on span "Change supplier deadline" at bounding box center [523, 616] width 116 height 15
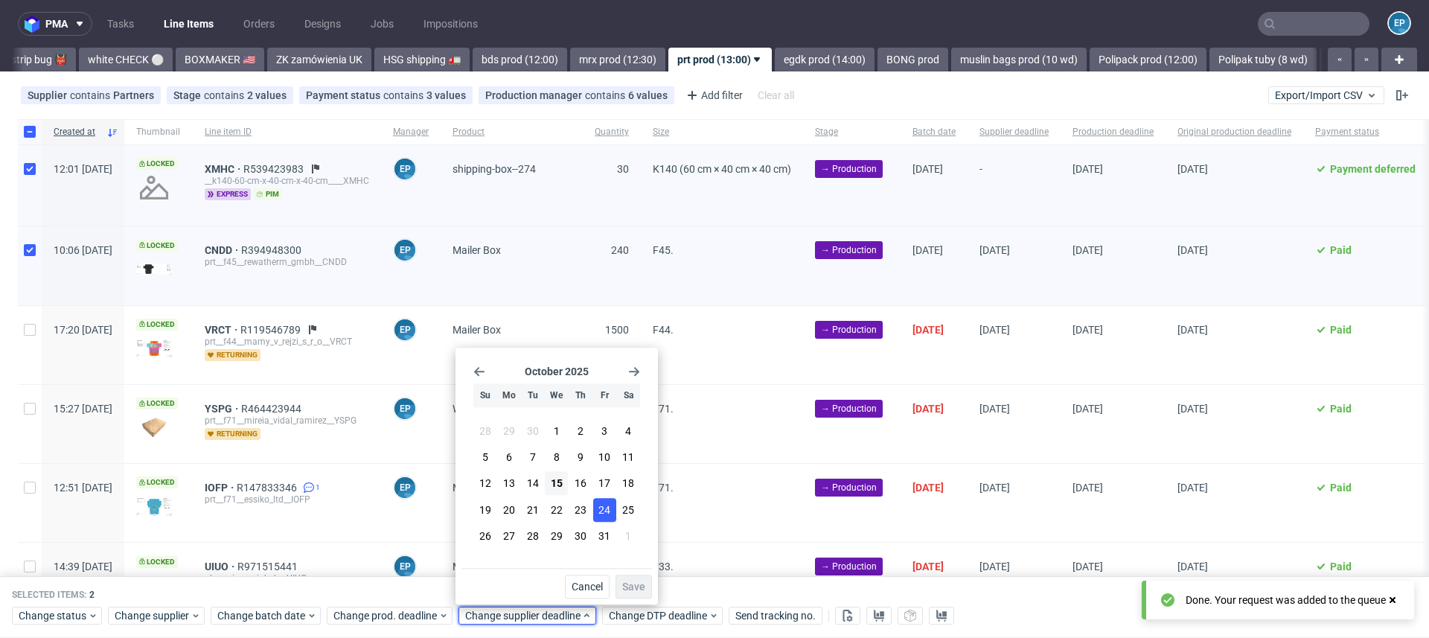
click at [611, 507] on button "24" at bounding box center [604, 510] width 23 height 24
click at [634, 585] on span "Save" at bounding box center [633, 586] width 23 height 10
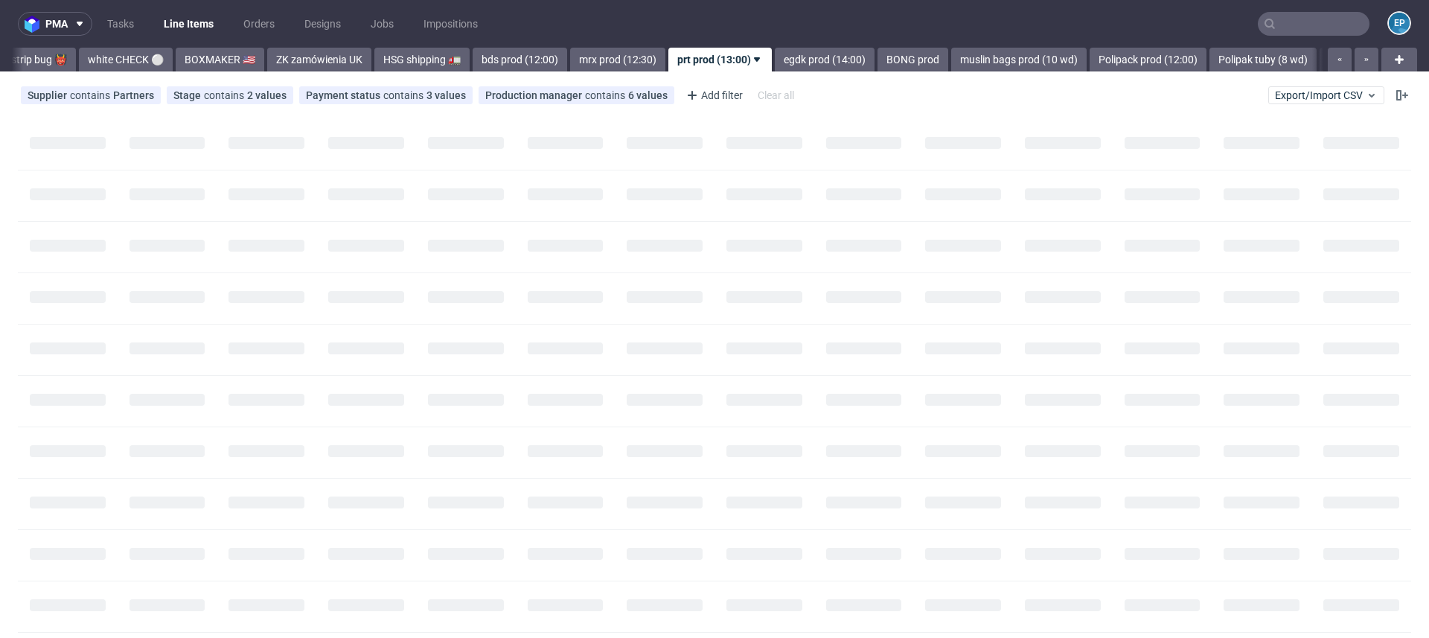
scroll to position [0, 1323]
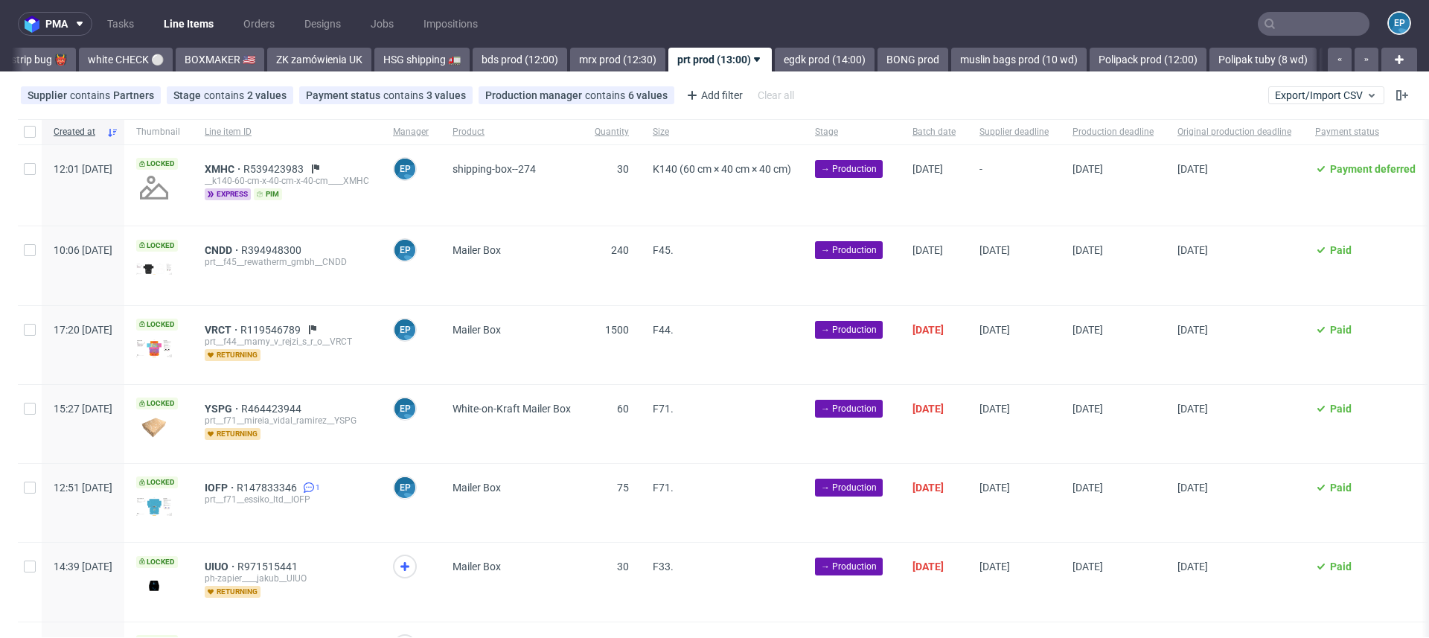
click at [1186, 19] on nav "pma Tasks Line Items Orders Designs Jobs Impositions EP" at bounding box center [714, 24] width 1429 height 48
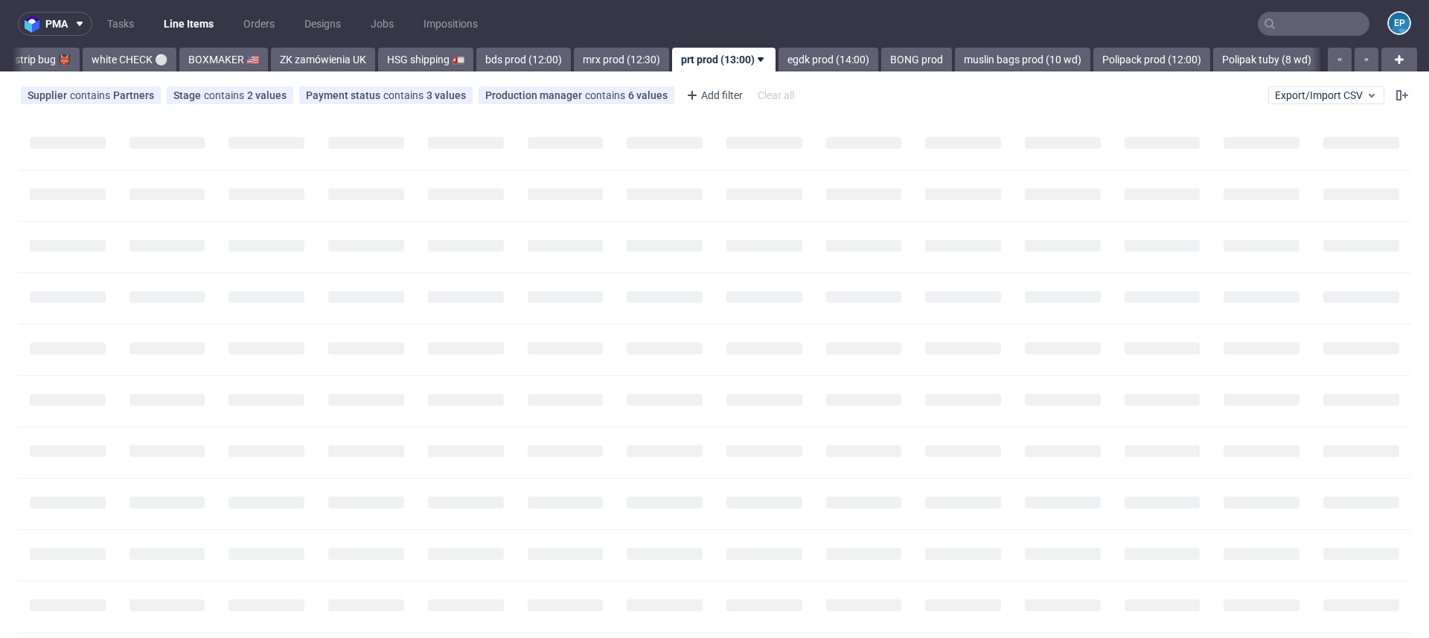
scroll to position [0, 1323]
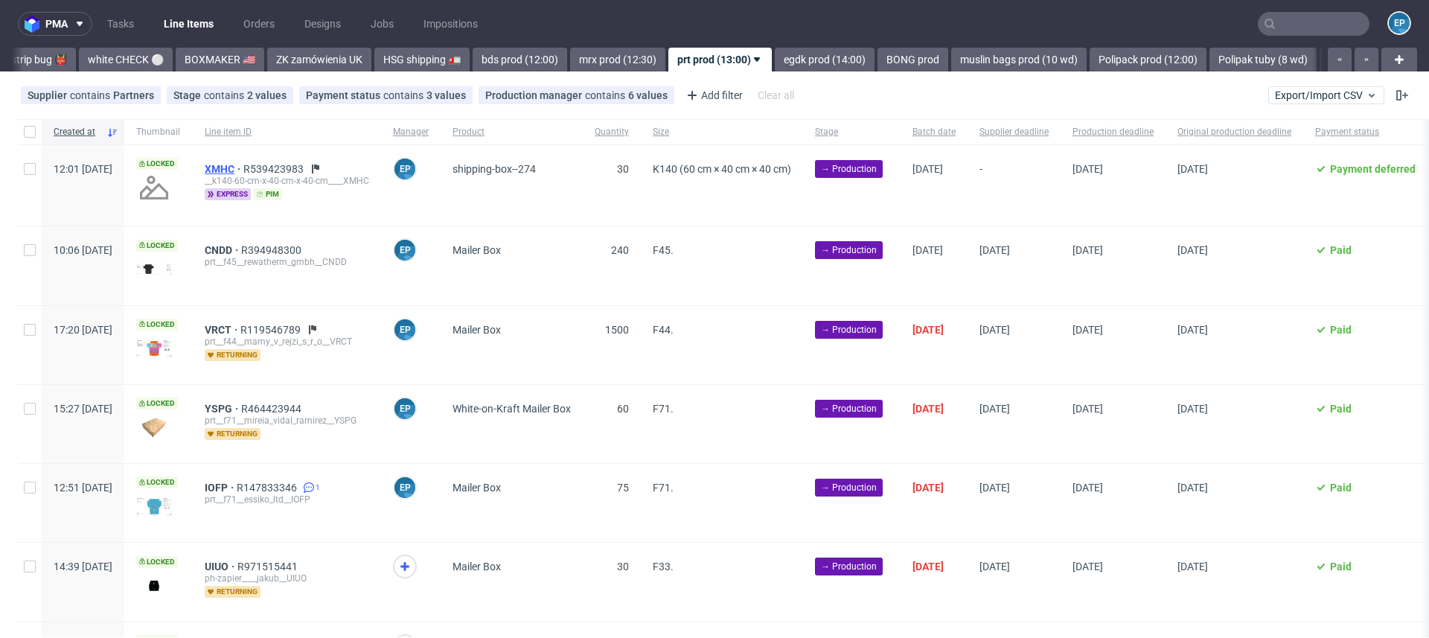
click at [243, 170] on span "XMHC" at bounding box center [224, 169] width 39 height 12
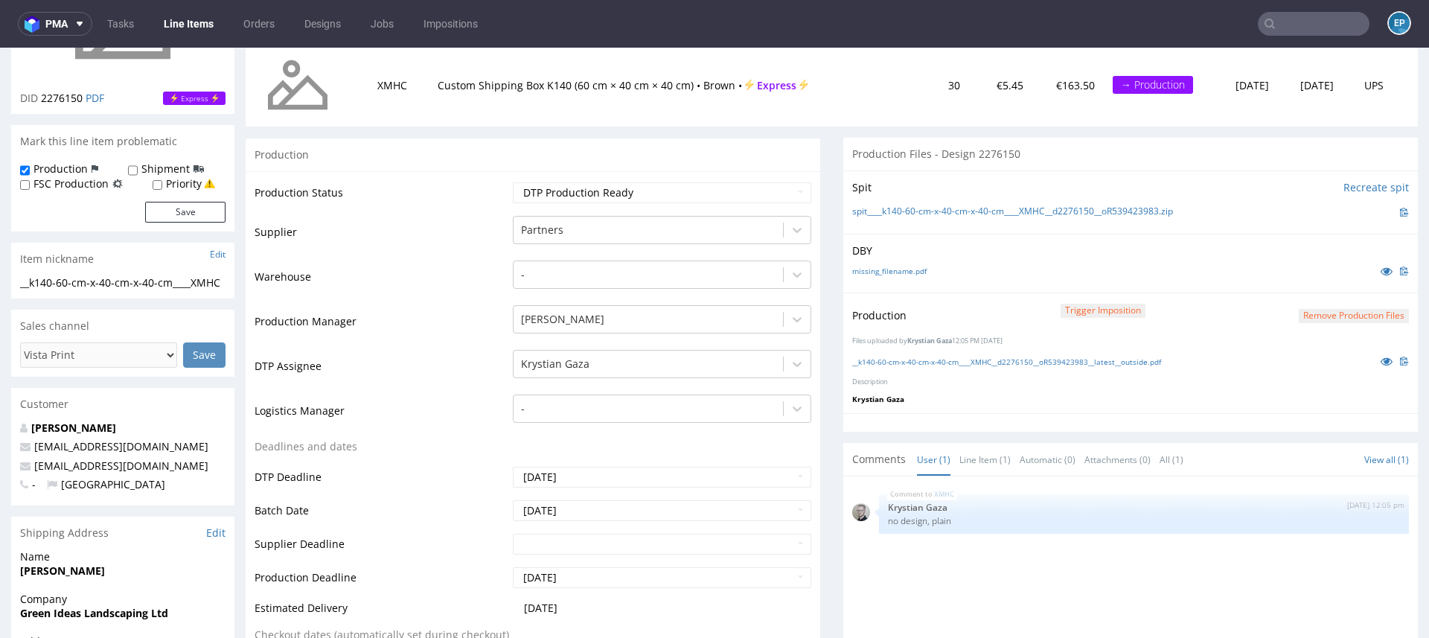
scroll to position [352, 0]
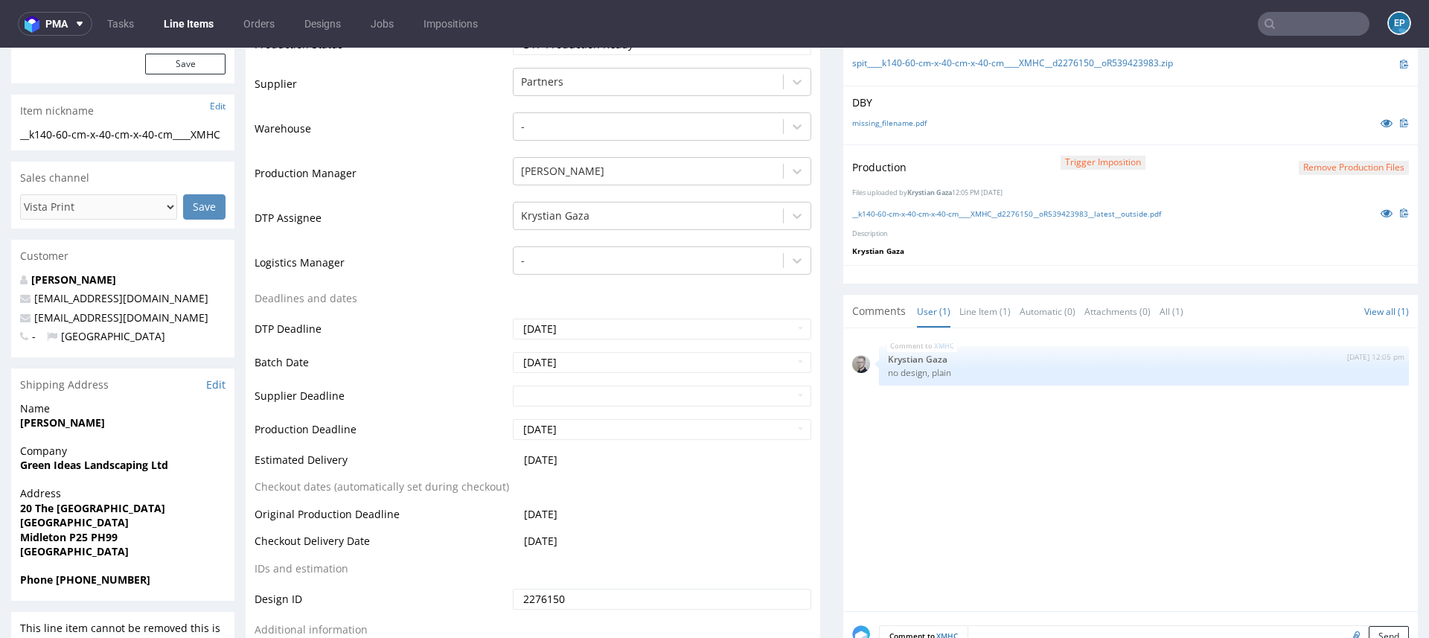
click at [193, 28] on link "Line Items" at bounding box center [189, 24] width 68 height 24
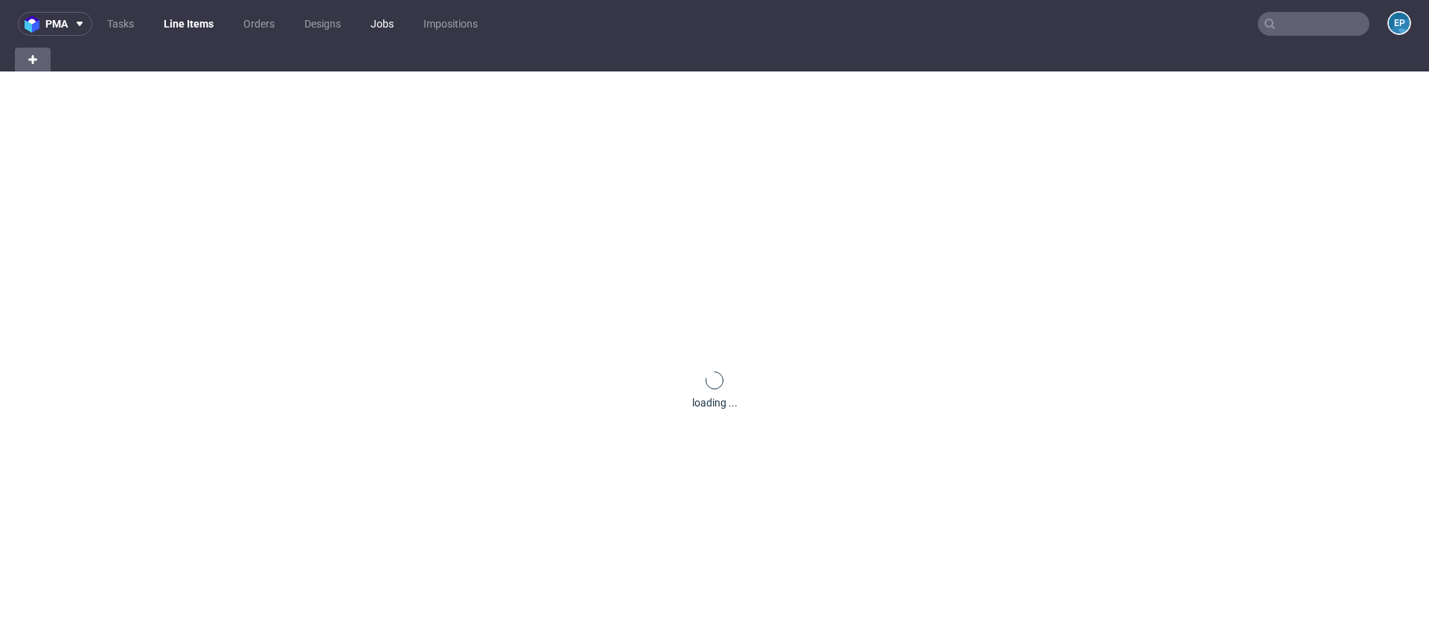
click at [390, 26] on link "Jobs" at bounding box center [382, 24] width 41 height 24
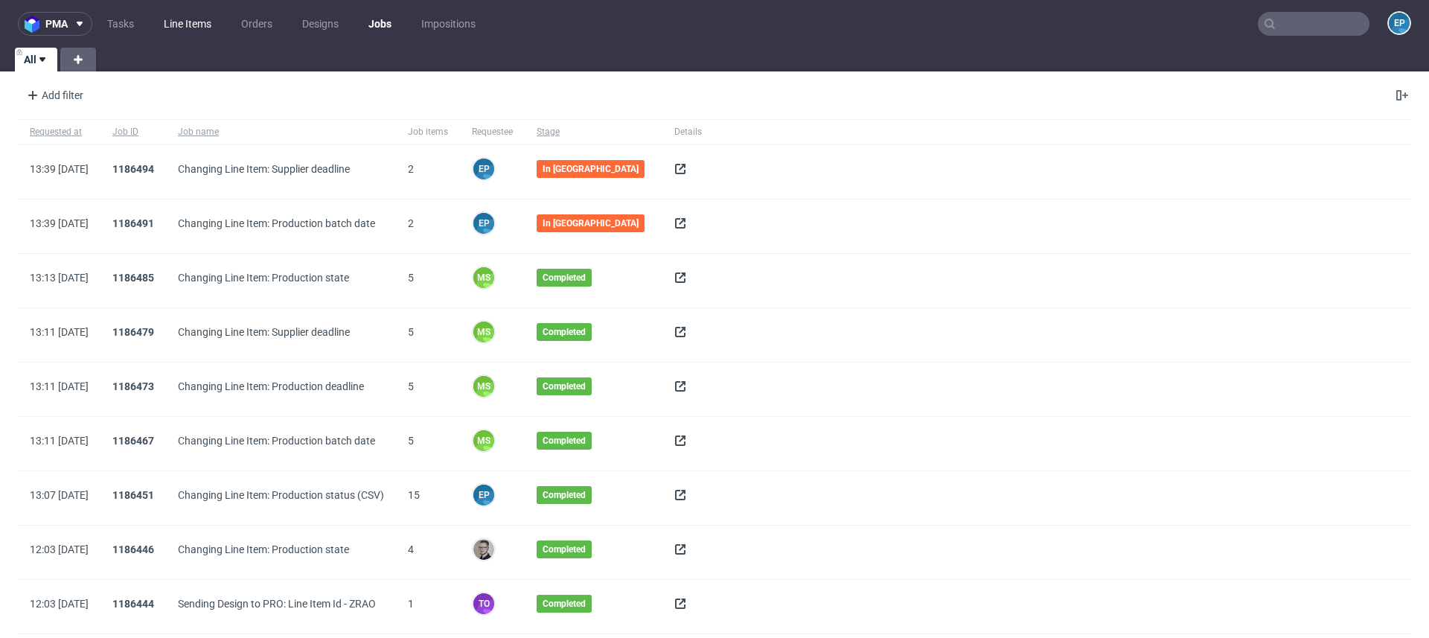
click at [199, 21] on link "Line Items" at bounding box center [187, 24] width 65 height 24
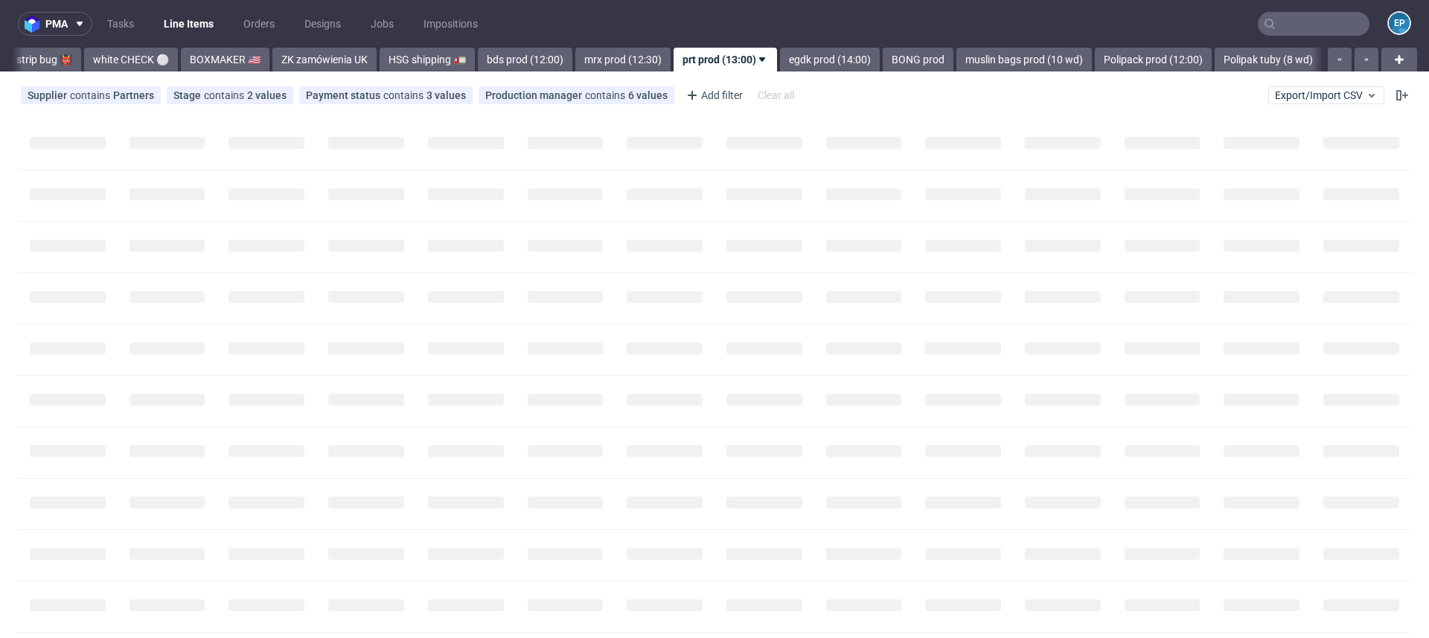
scroll to position [0, 1323]
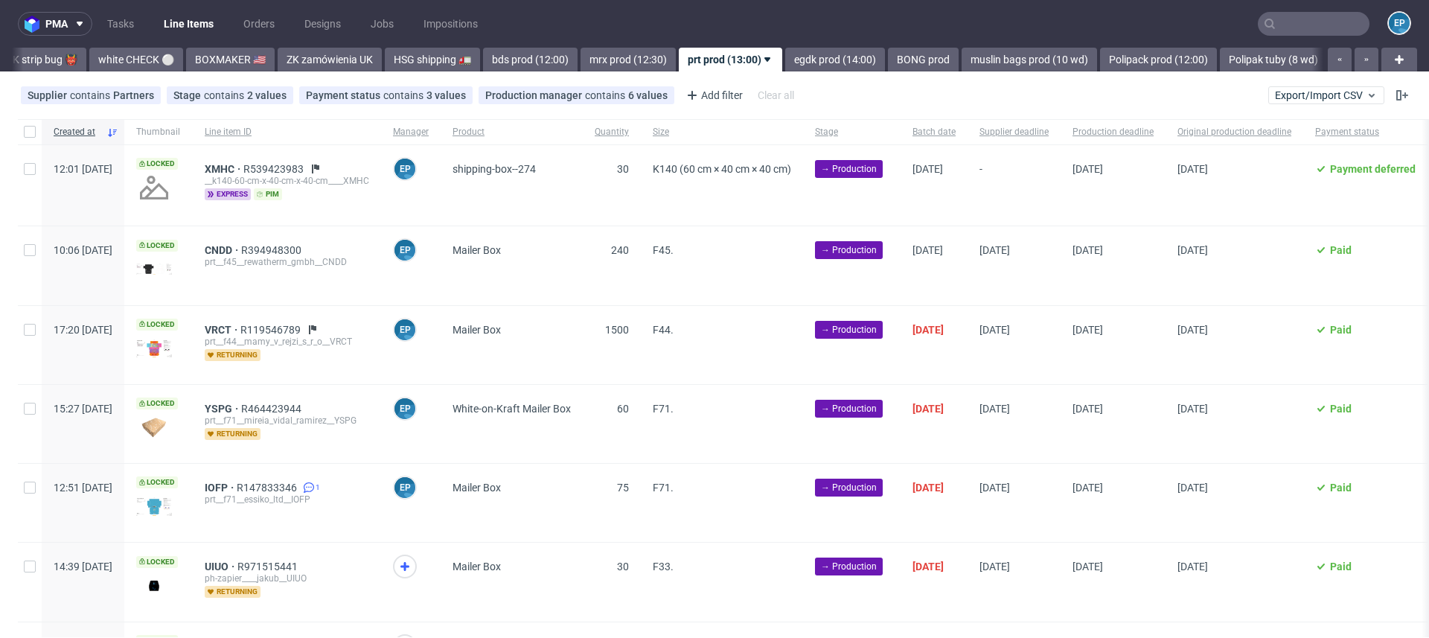
scroll to position [0, 1323]
click at [383, 23] on link "Jobs" at bounding box center [382, 24] width 41 height 24
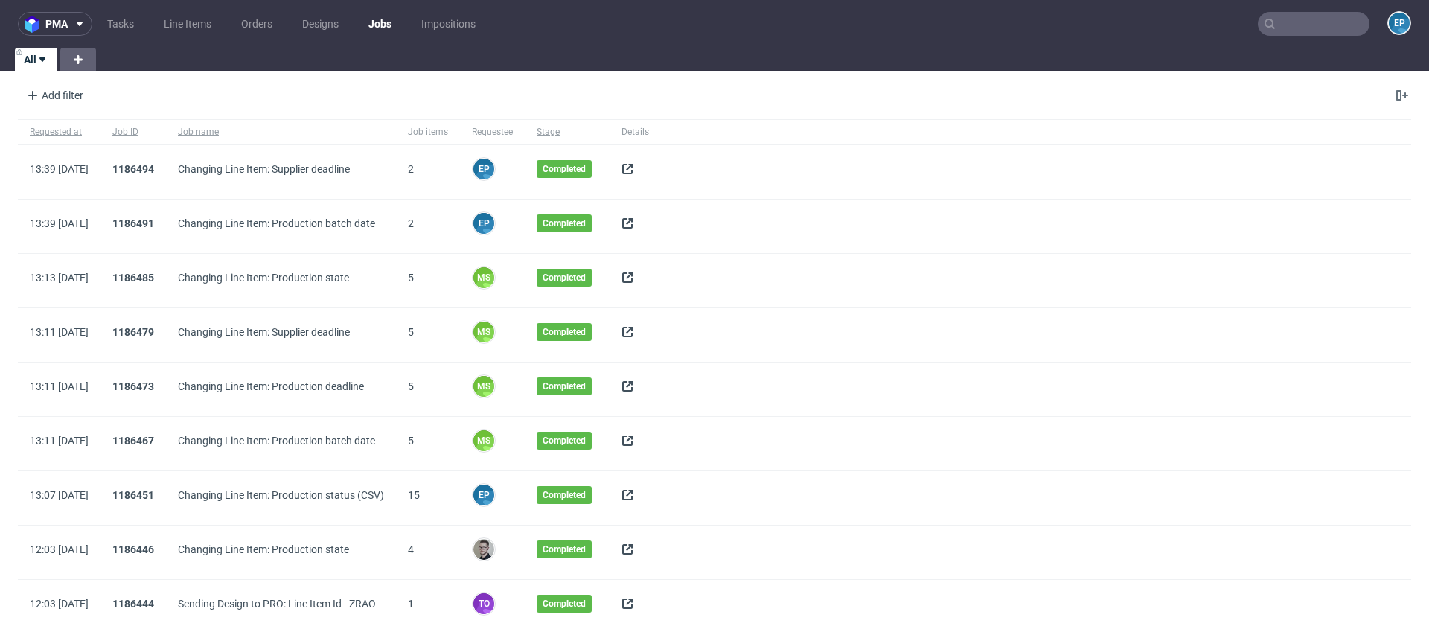
click at [149, 24] on ul "Tasks Line Items Orders Designs Jobs Impositions" at bounding box center [291, 24] width 398 height 24
click at [189, 21] on link "Line Items" at bounding box center [187, 24] width 65 height 24
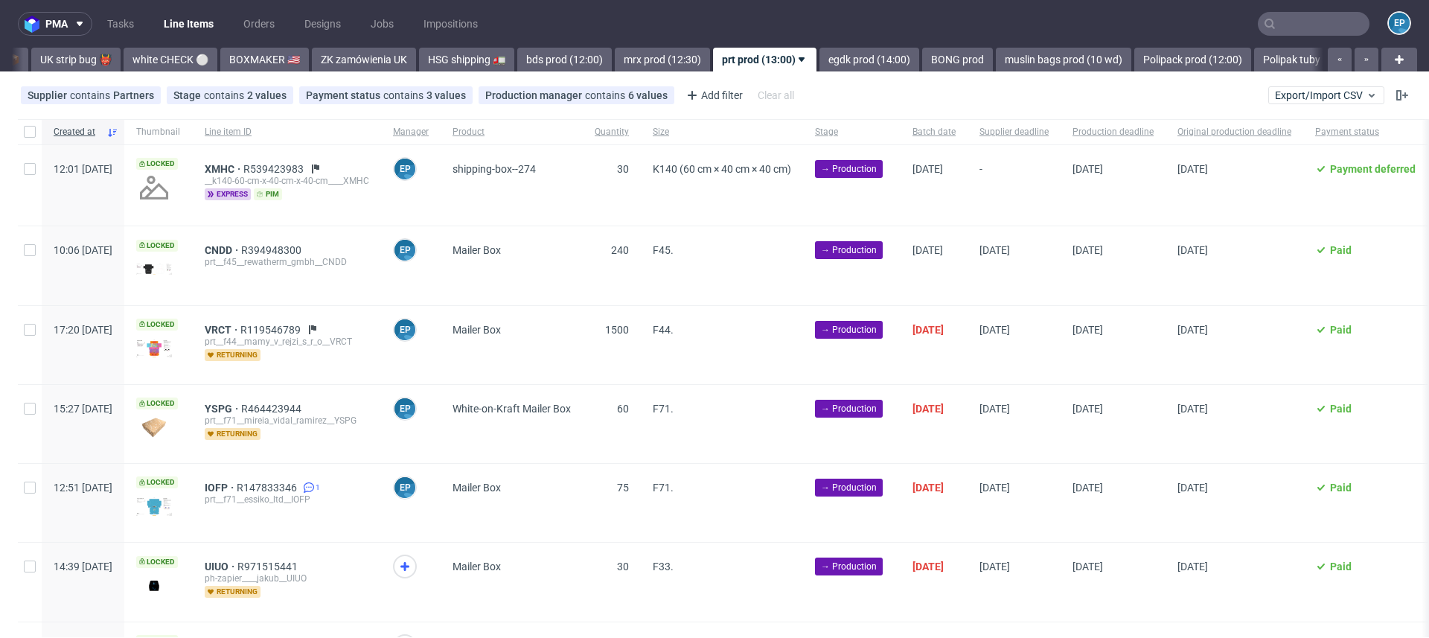
scroll to position [0, 1323]
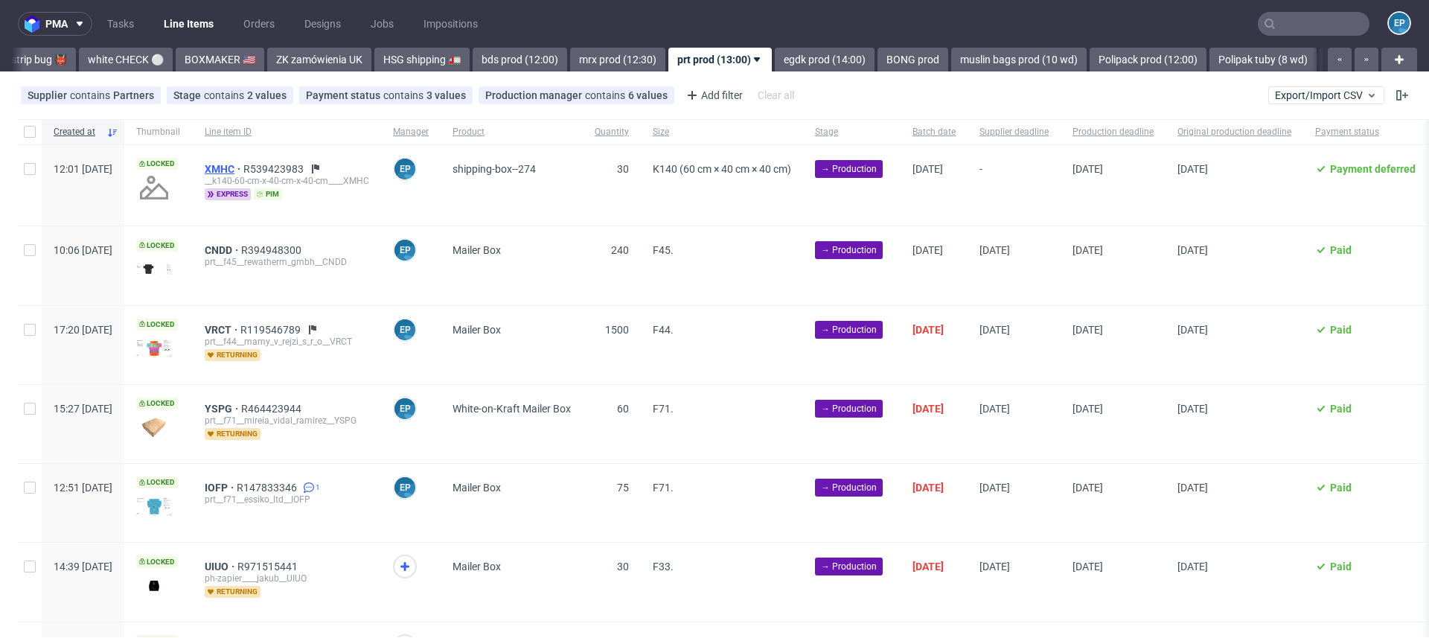
click at [243, 167] on span "XMHC" at bounding box center [224, 169] width 39 height 12
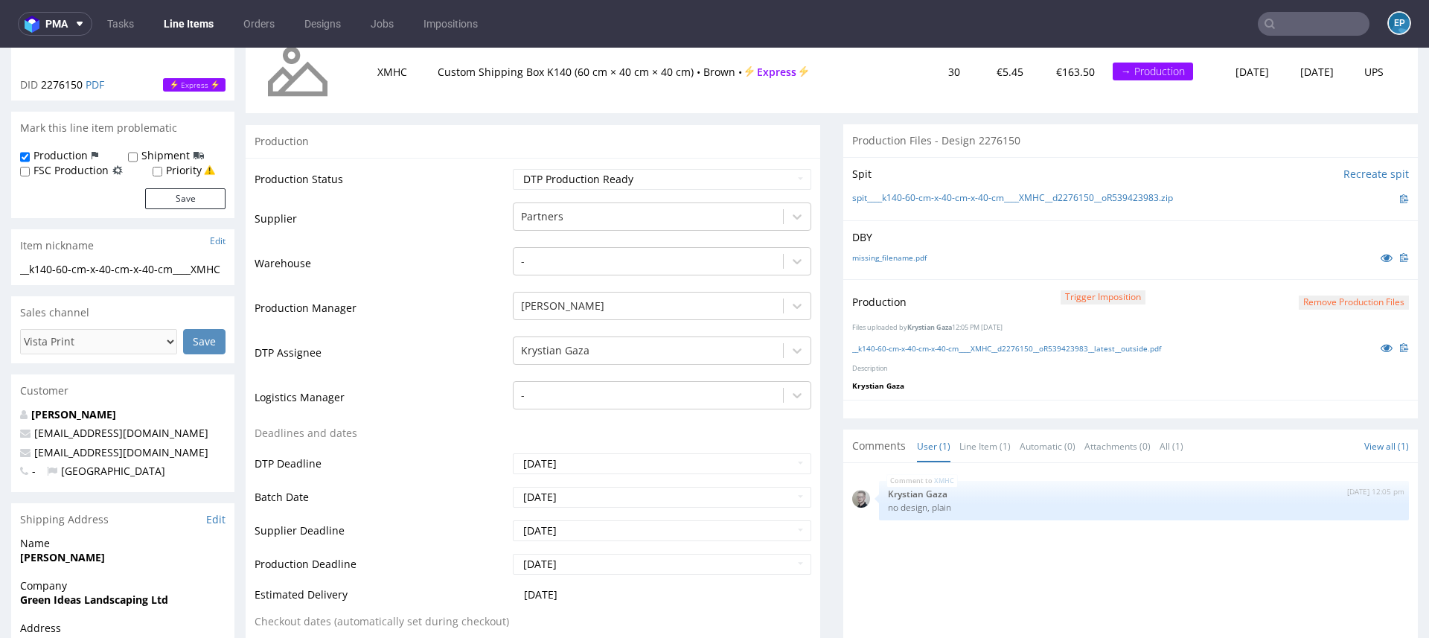
scroll to position [219, 0]
click at [194, 22] on link "Line Items" at bounding box center [189, 24] width 68 height 24
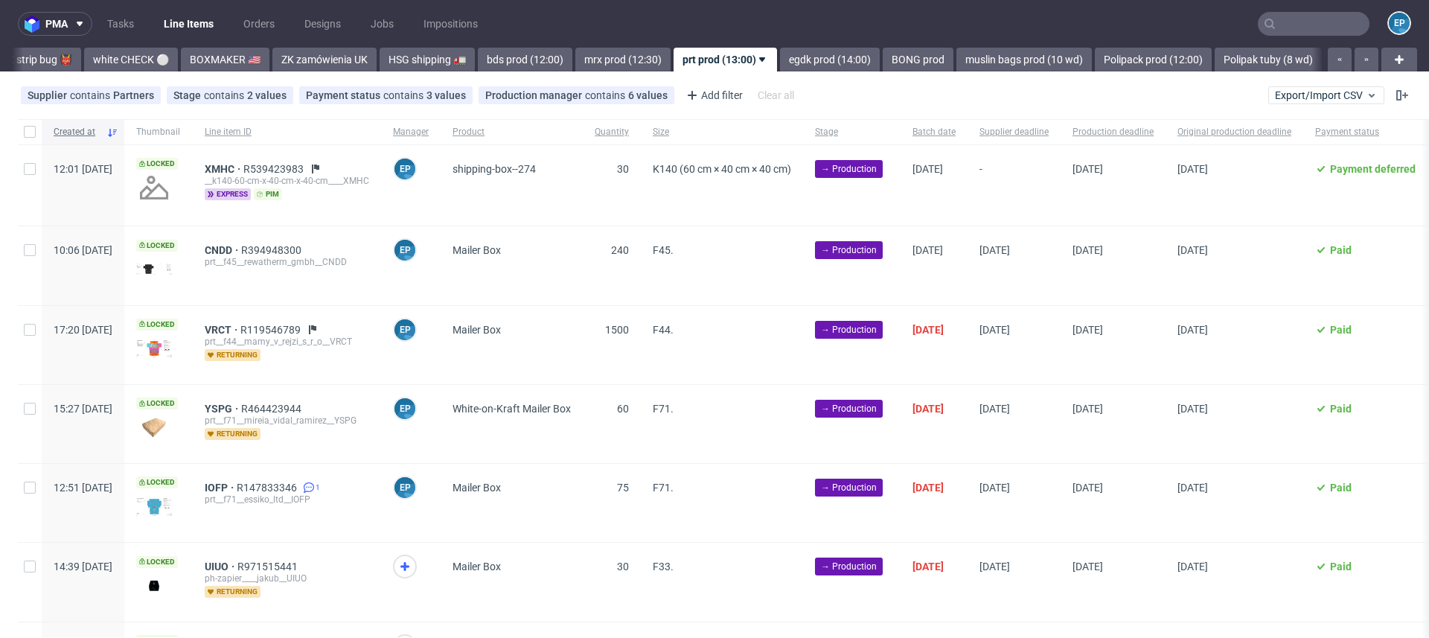
scroll to position [0, 1323]
click at [27, 132] on input "checkbox" at bounding box center [30, 132] width 12 height 12
checkbox input "true"
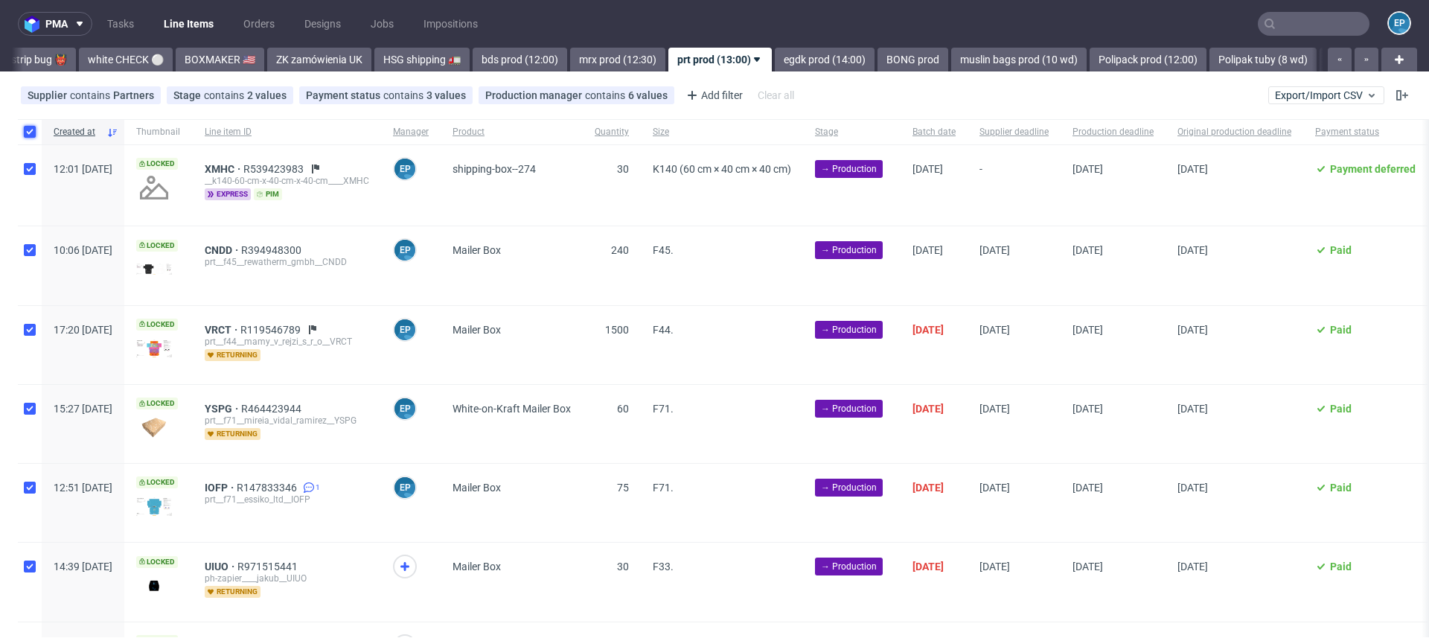
checkbox input "true"
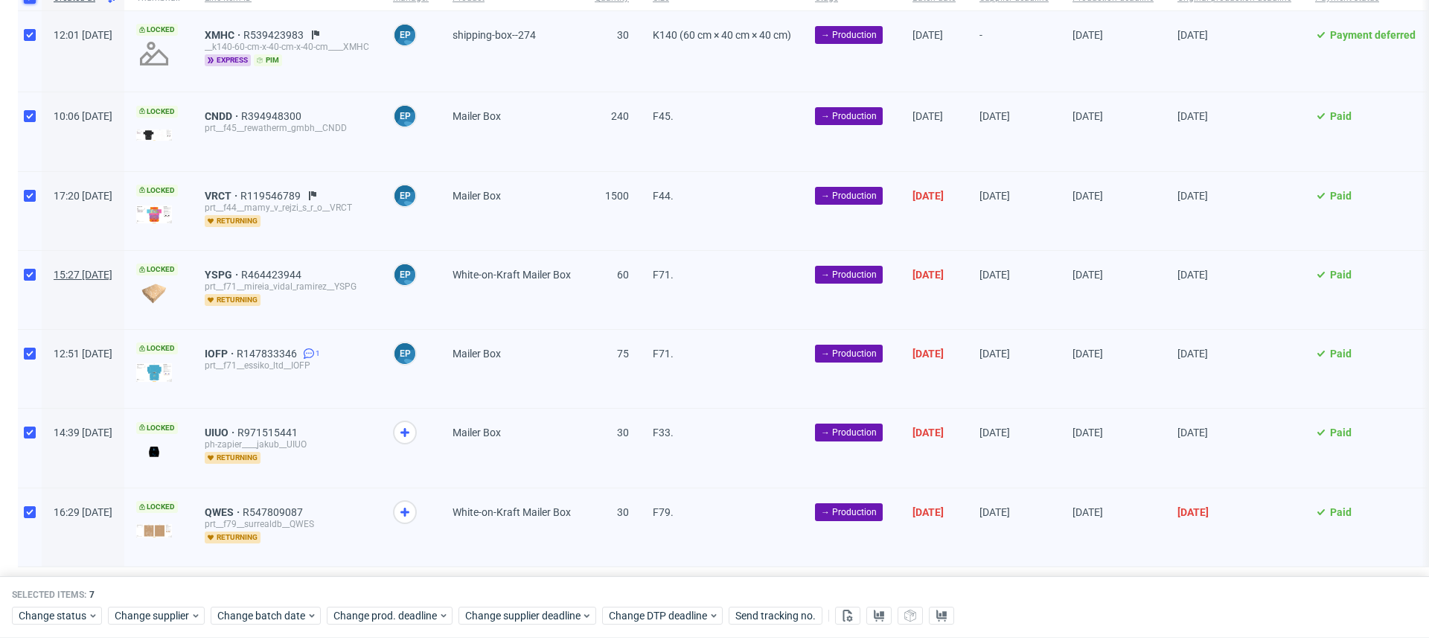
scroll to position [147, 0]
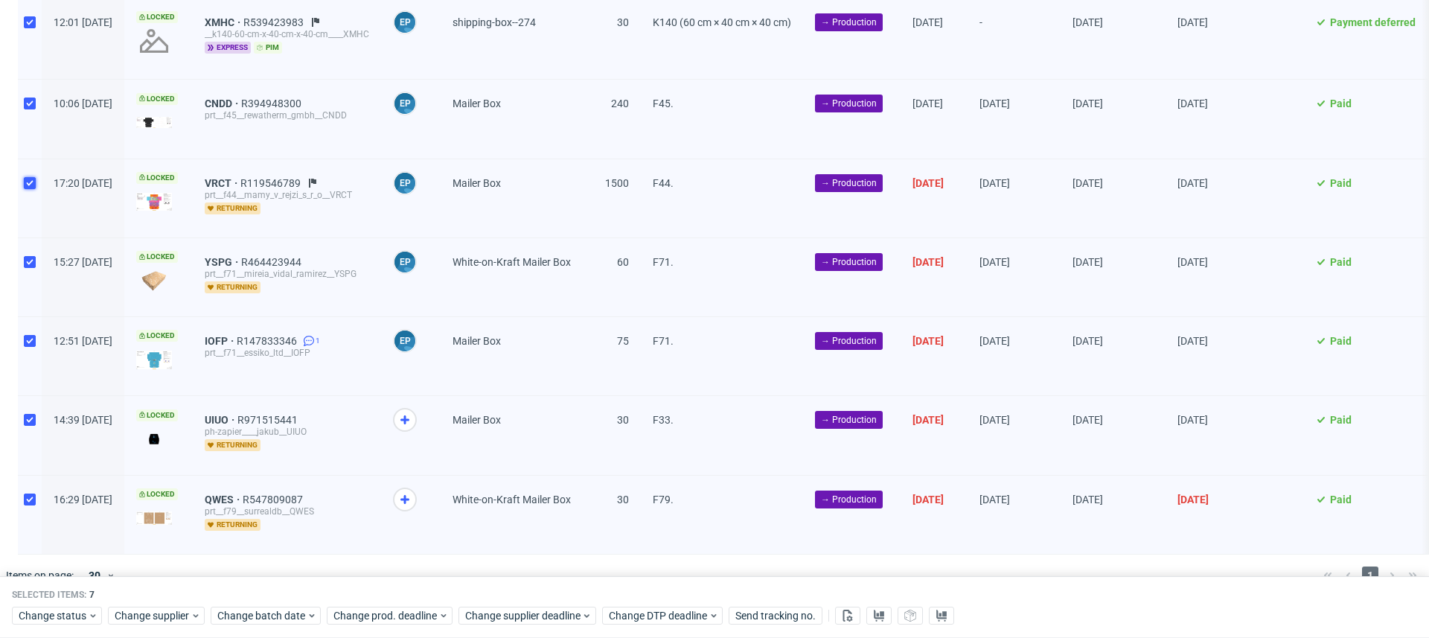
click at [28, 184] on input "checkbox" at bounding box center [30, 183] width 12 height 12
checkbox input "false"
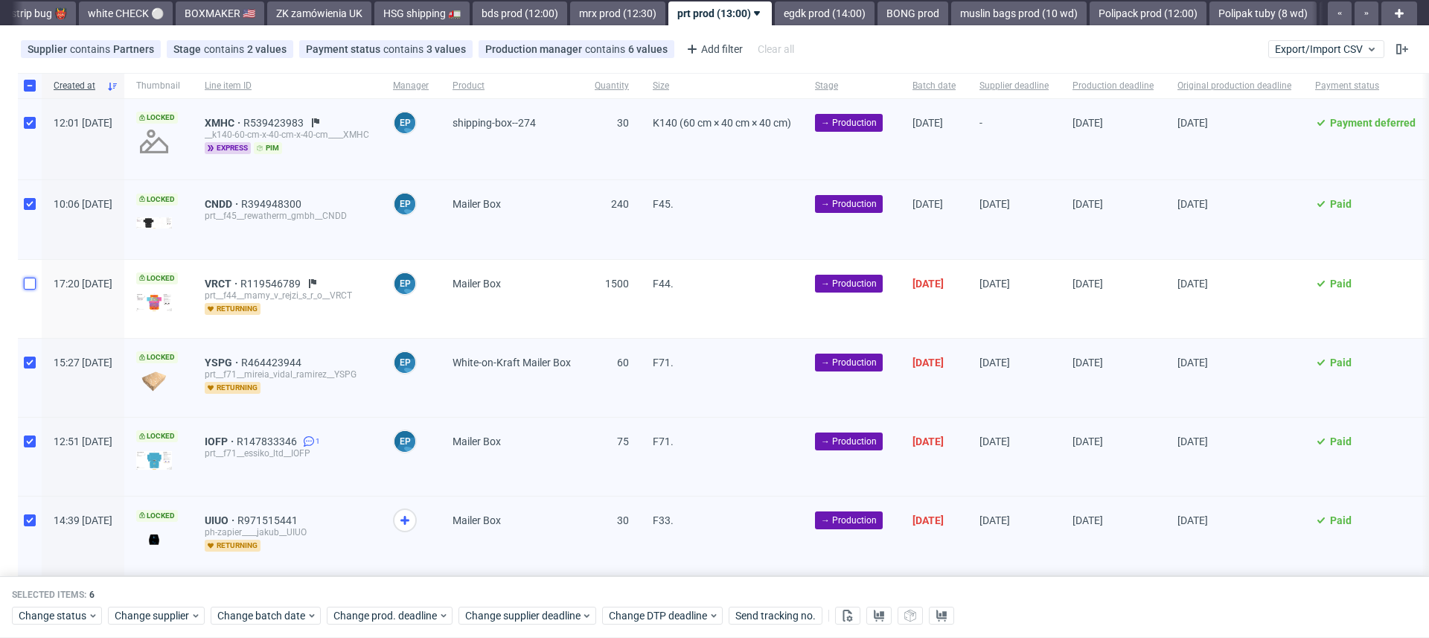
scroll to position [48, 0]
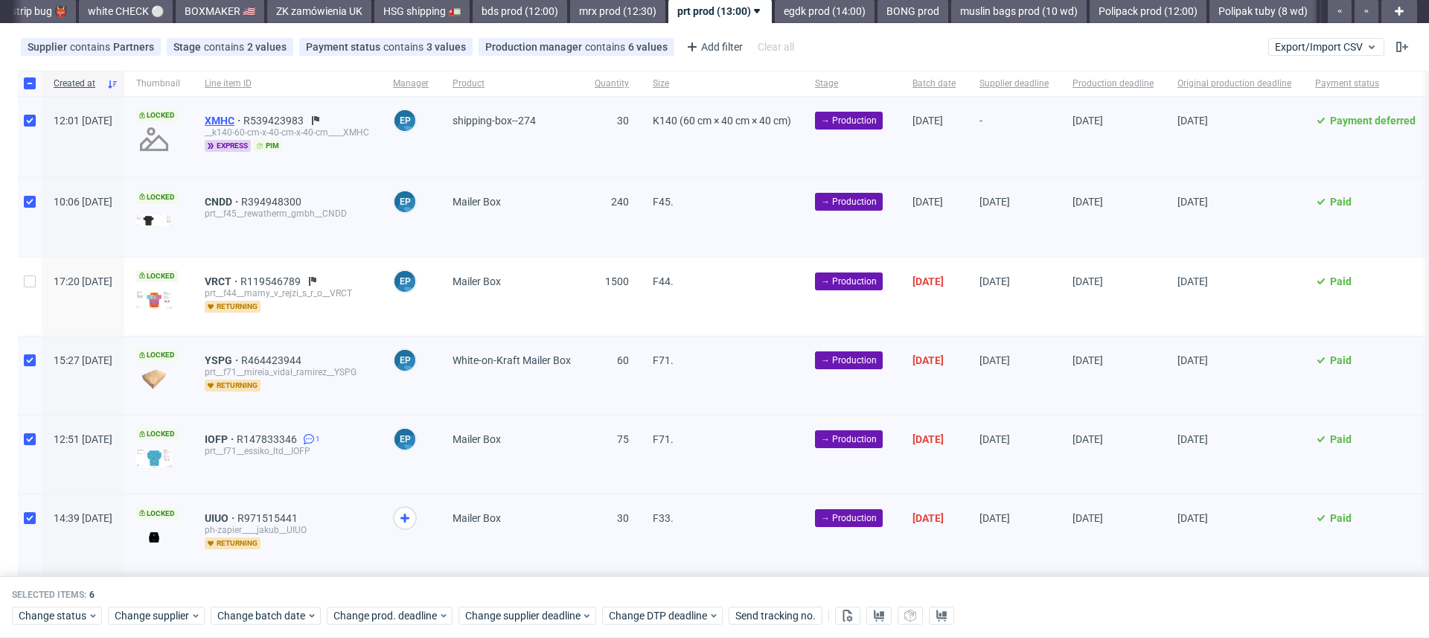
click at [243, 118] on span "XMHC" at bounding box center [224, 121] width 39 height 12
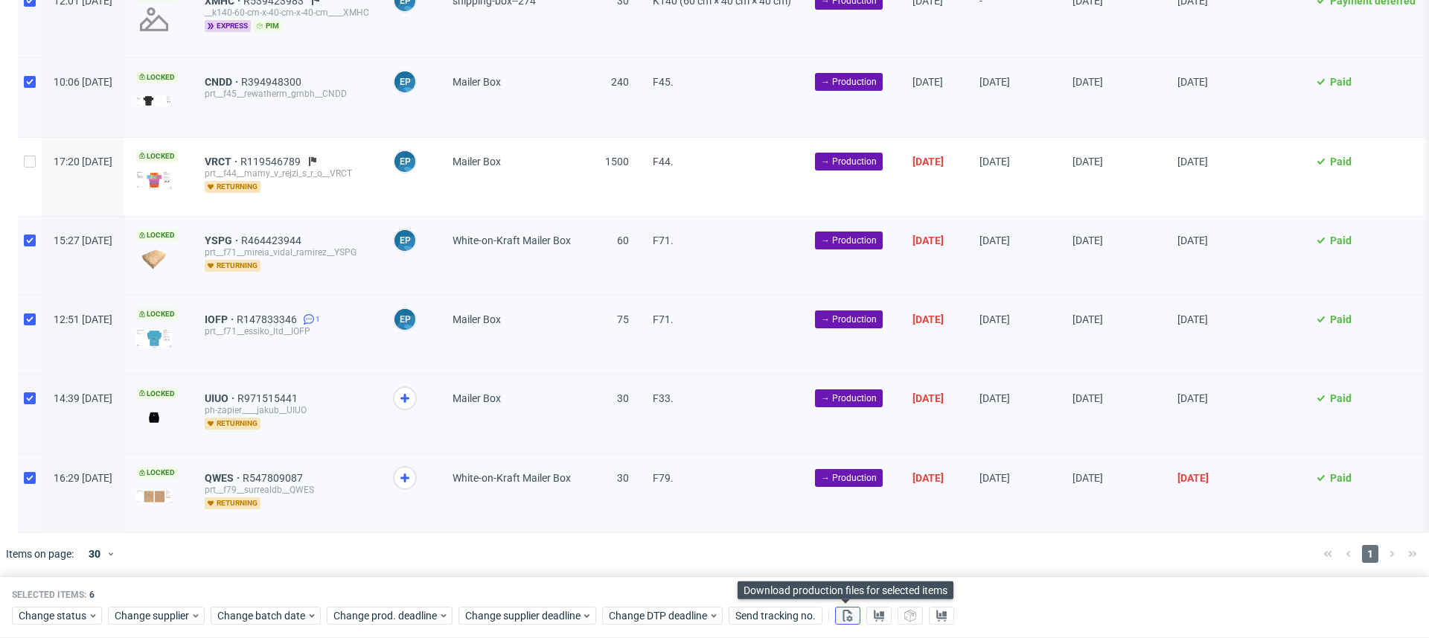
click at [845, 624] on button at bounding box center [847, 616] width 25 height 18
click at [880, 623] on button at bounding box center [878, 616] width 25 height 18
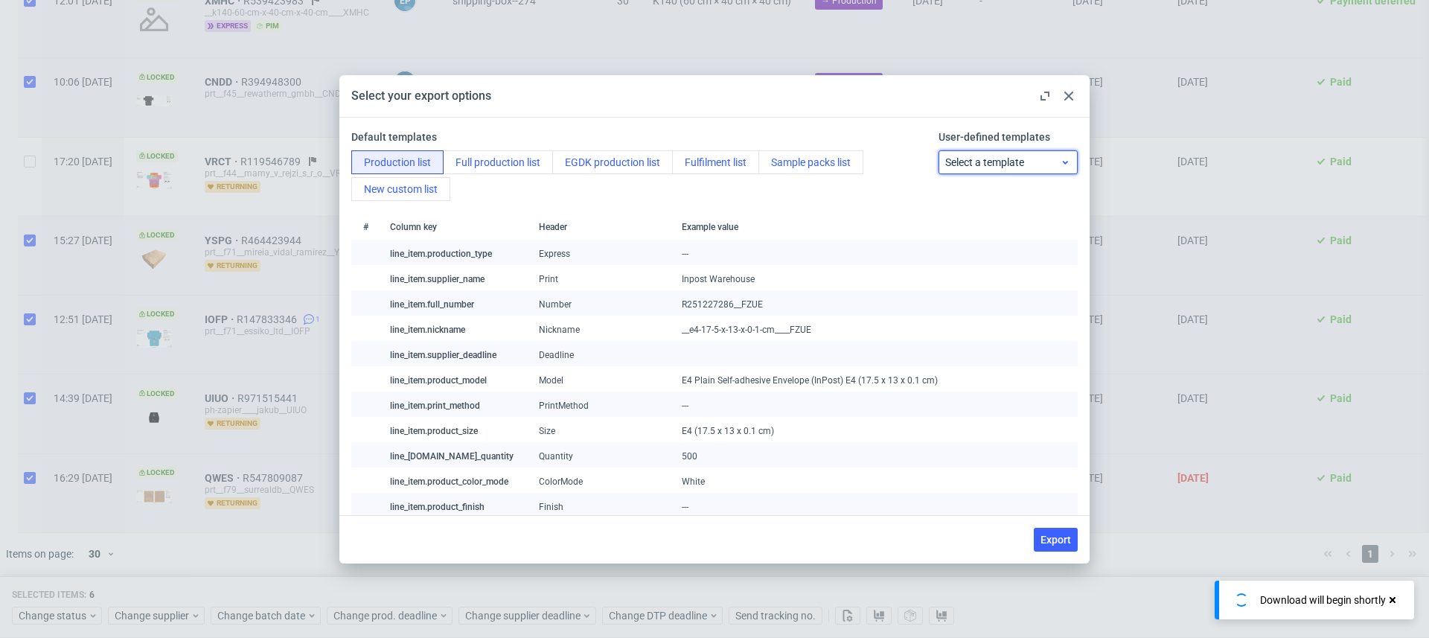
click at [978, 161] on span "Select a template" at bounding box center [1002, 162] width 115 height 15
click at [991, 230] on div "prt production list" at bounding box center [1007, 222] width 127 height 27
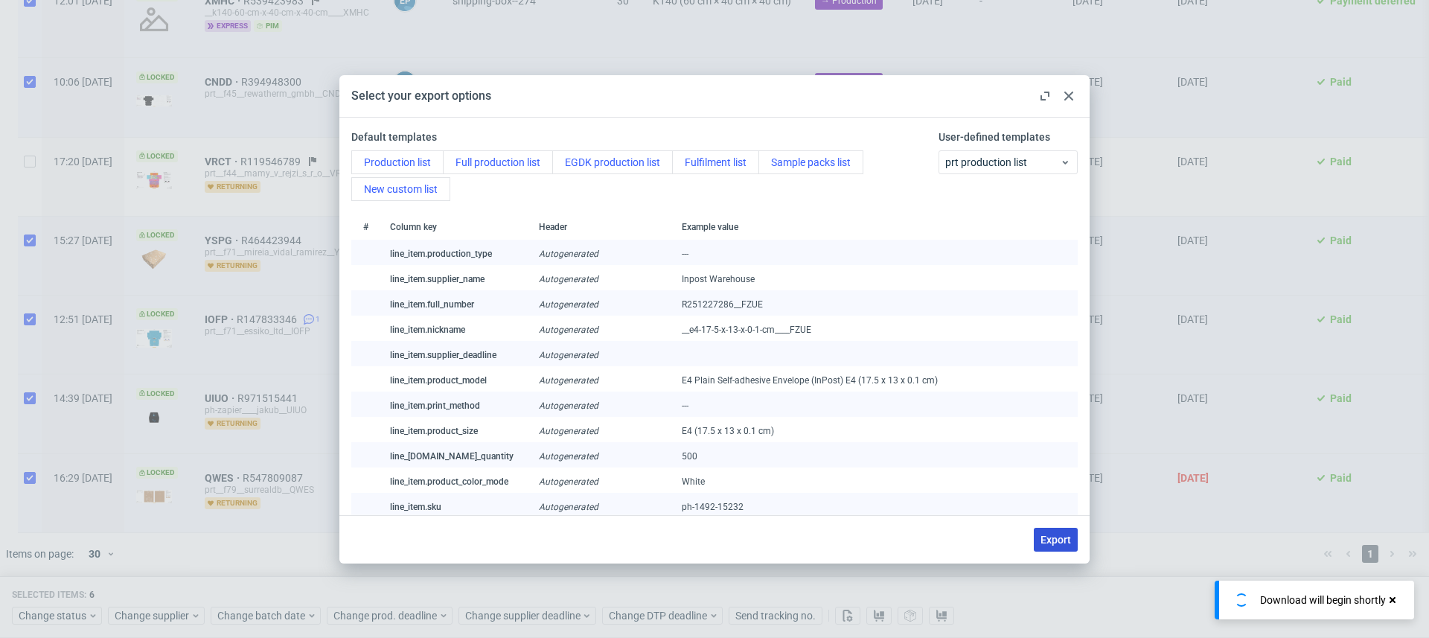
click at [1063, 540] on span "Export" at bounding box center [1055, 539] width 31 height 10
checkbox input "false"
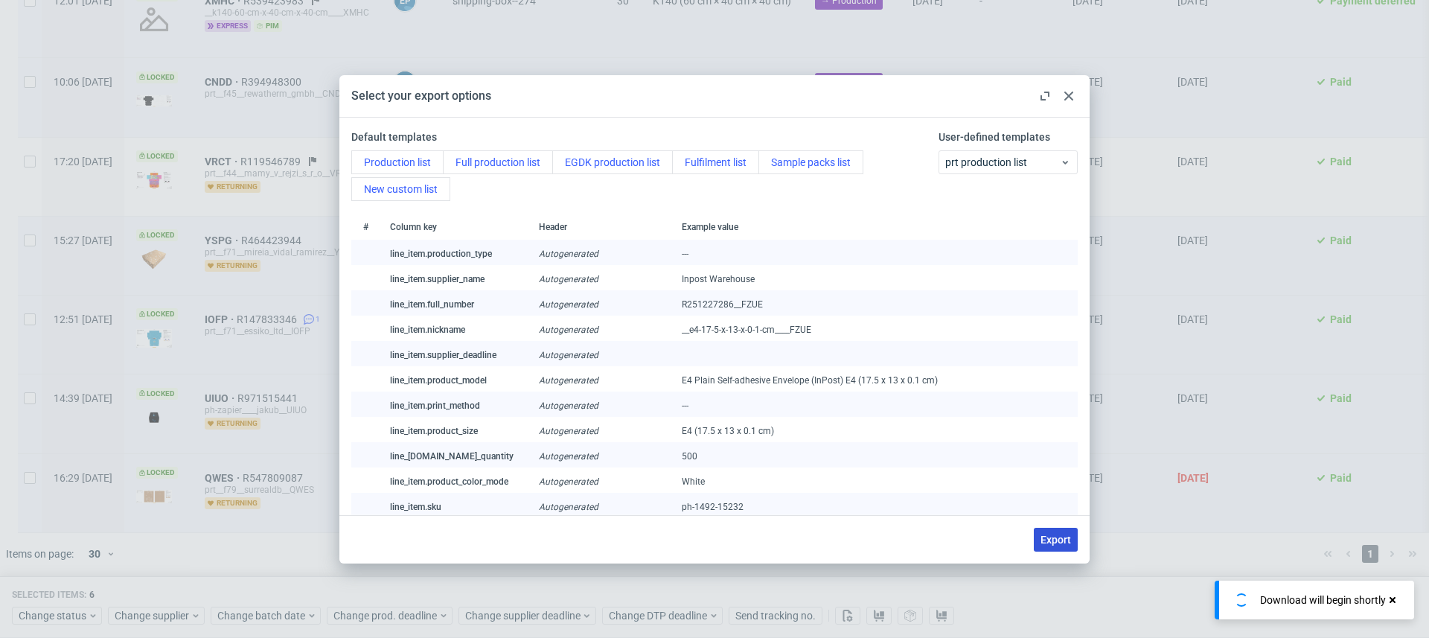
checkbox input "false"
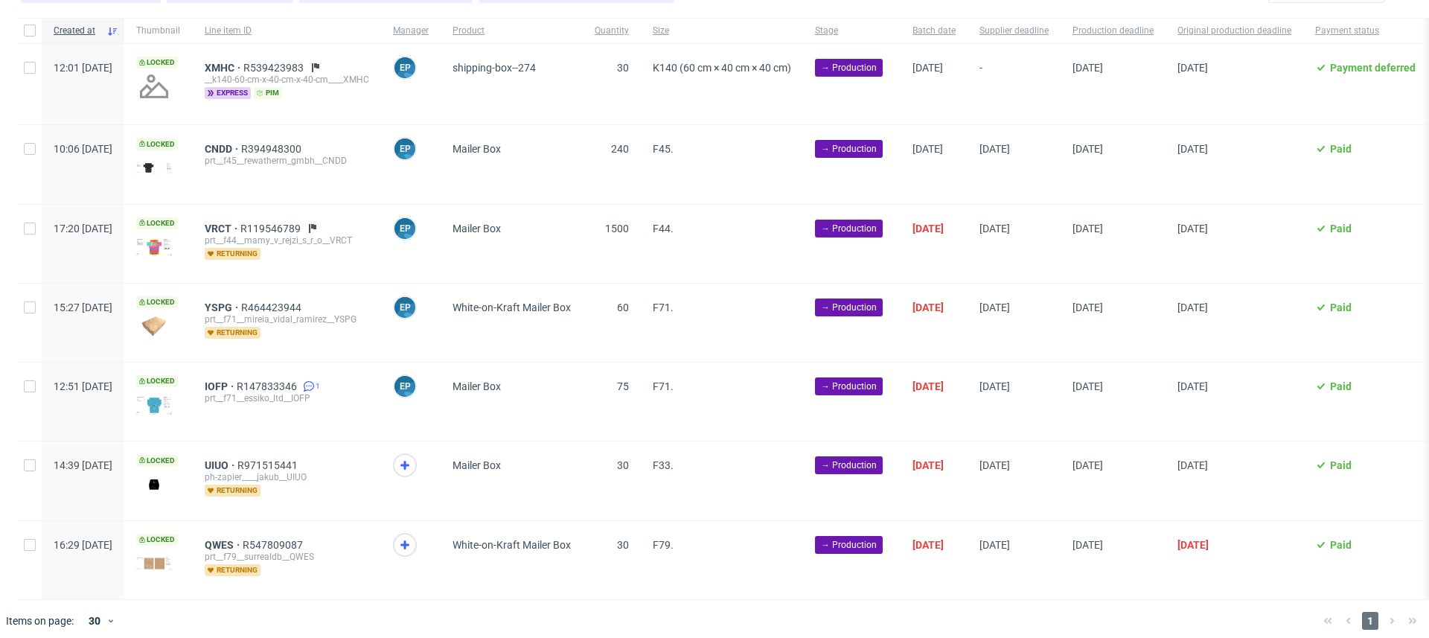
scroll to position [107, 0]
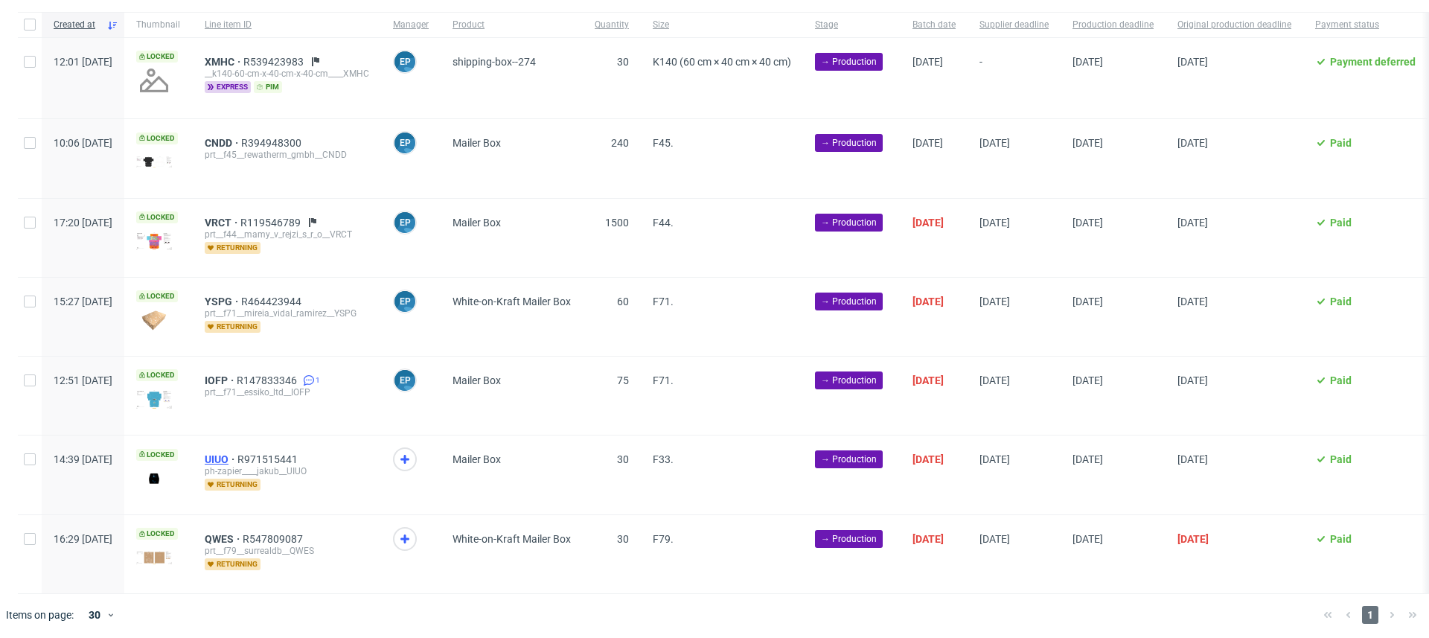
click at [237, 454] on span "UIUO" at bounding box center [221, 459] width 33 height 12
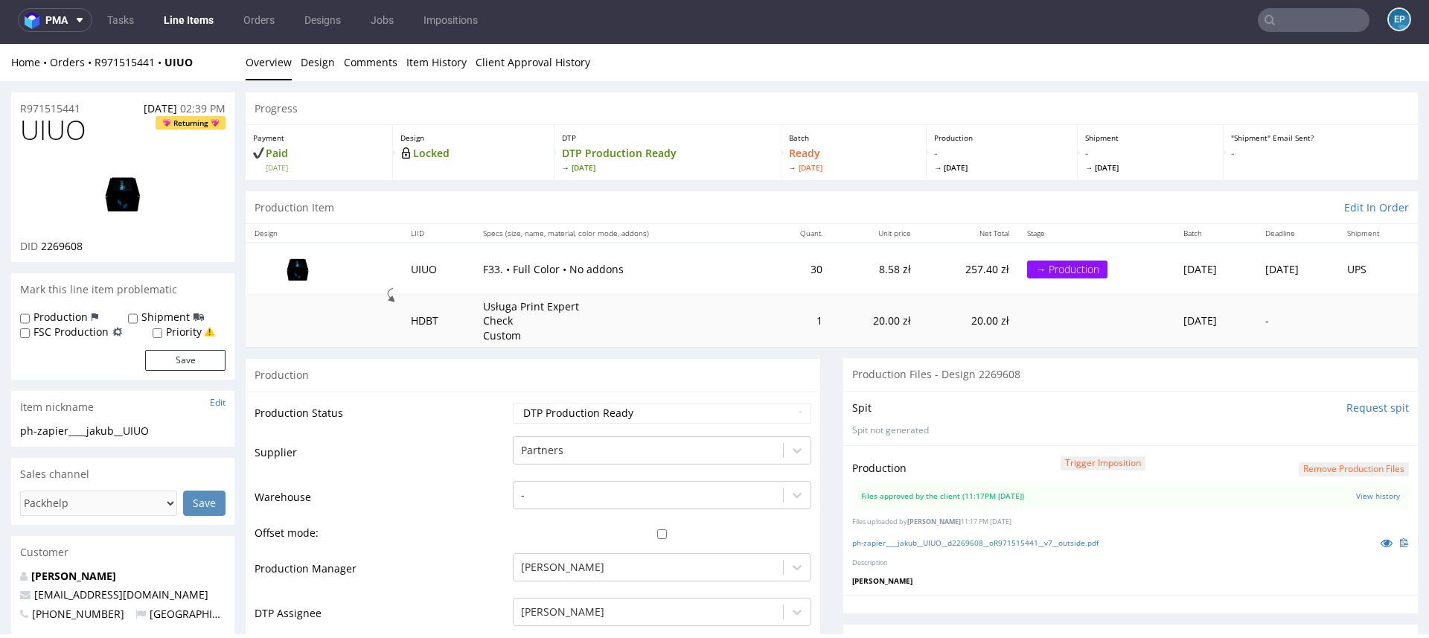
click at [214, 20] on link "Line Items" at bounding box center [189, 20] width 68 height 24
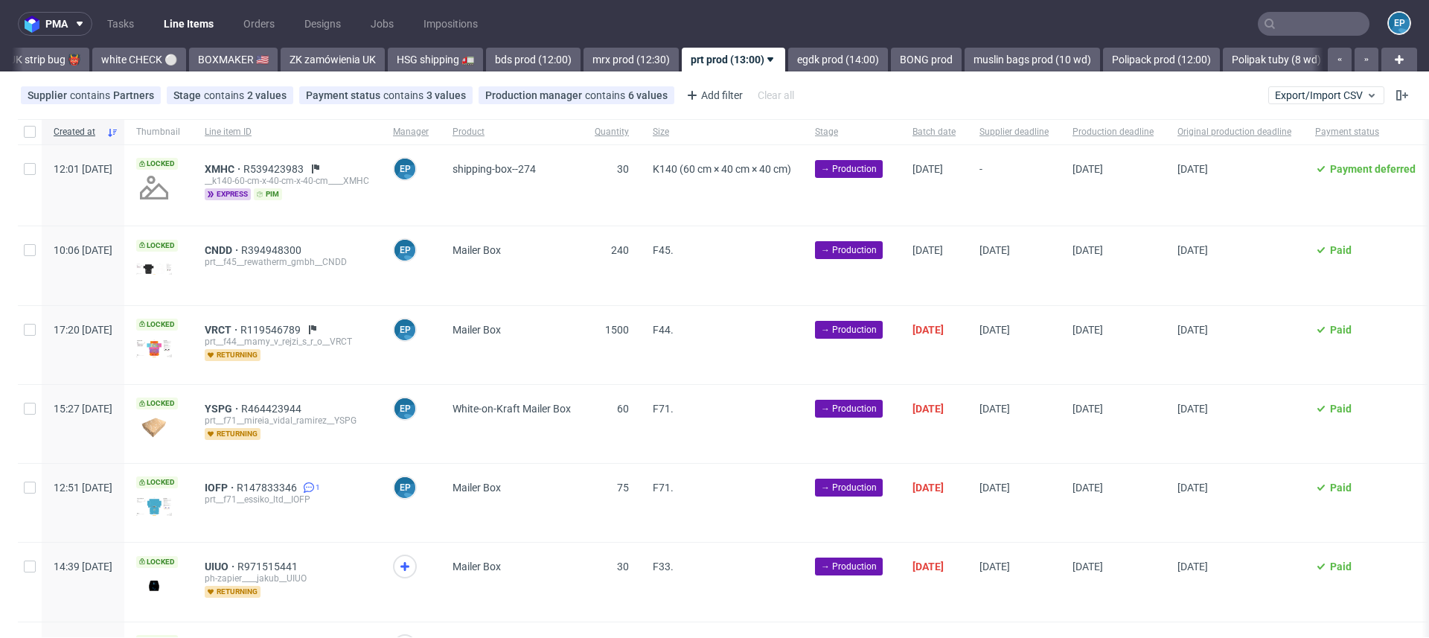
scroll to position [0, 1323]
click at [27, 128] on input "checkbox" at bounding box center [30, 132] width 12 height 12
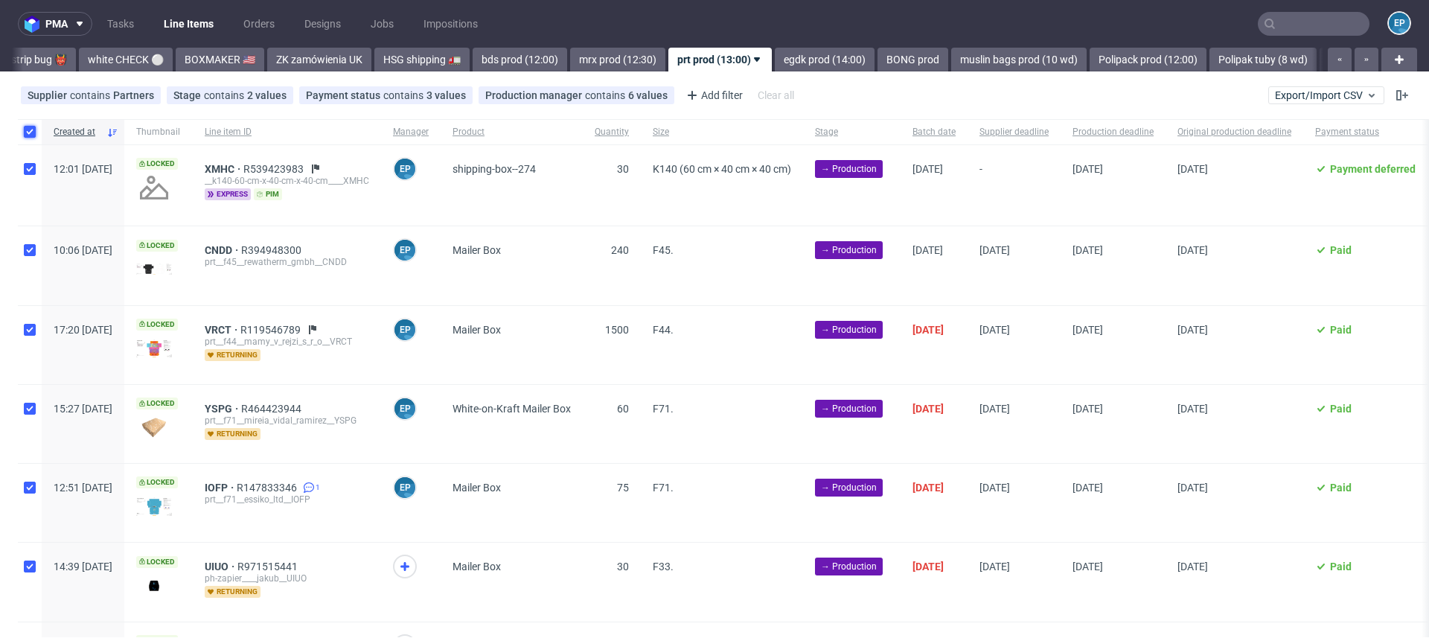
checkbox input "true"
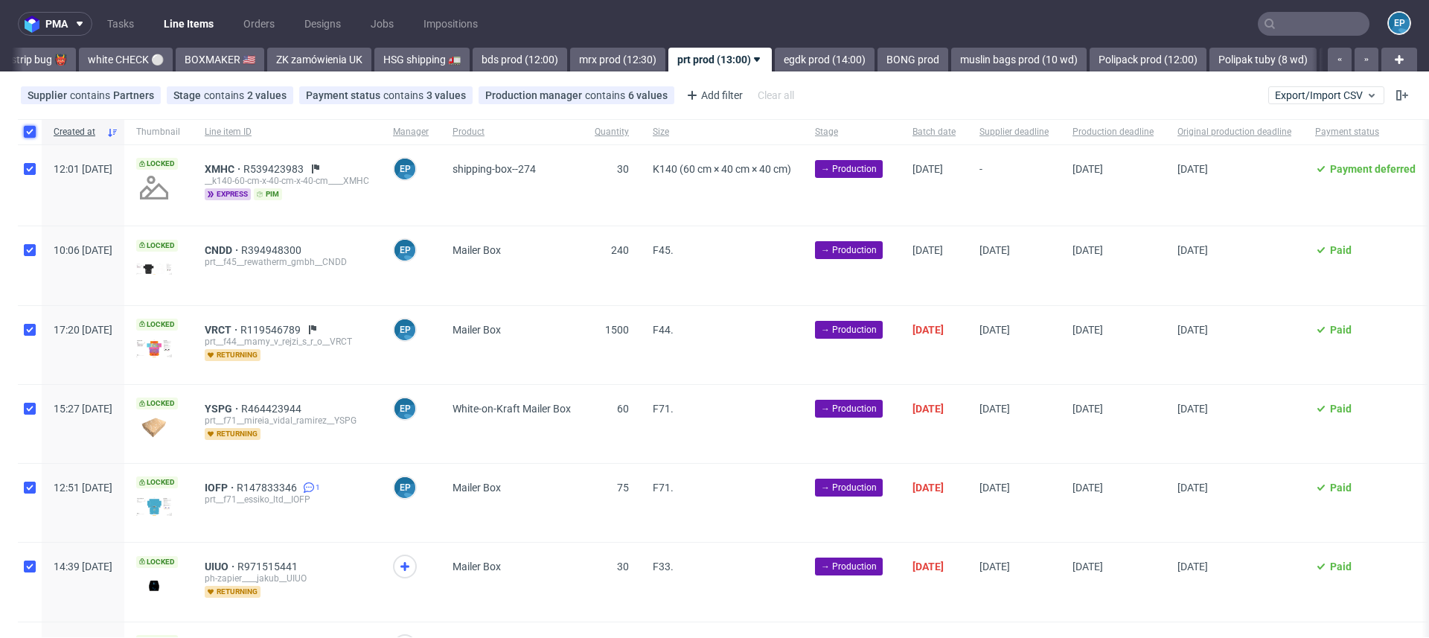
checkbox input "true"
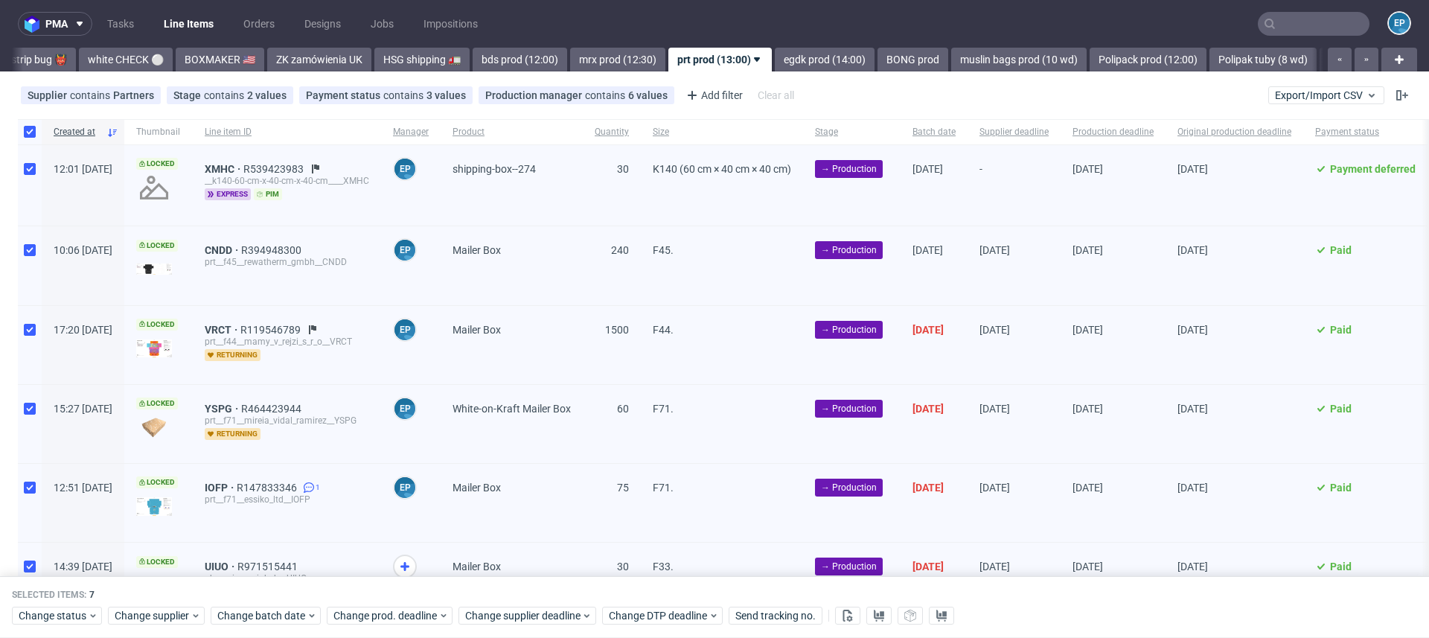
click at [32, 334] on div at bounding box center [30, 345] width 24 height 78
checkbox input "false"
click at [57, 601] on div "Selected items: 6 Change status Change supplier Change batch date Change prod. …" at bounding box center [714, 608] width 1429 height 62
click at [58, 607] on div "Change status" at bounding box center [57, 616] width 90 height 18
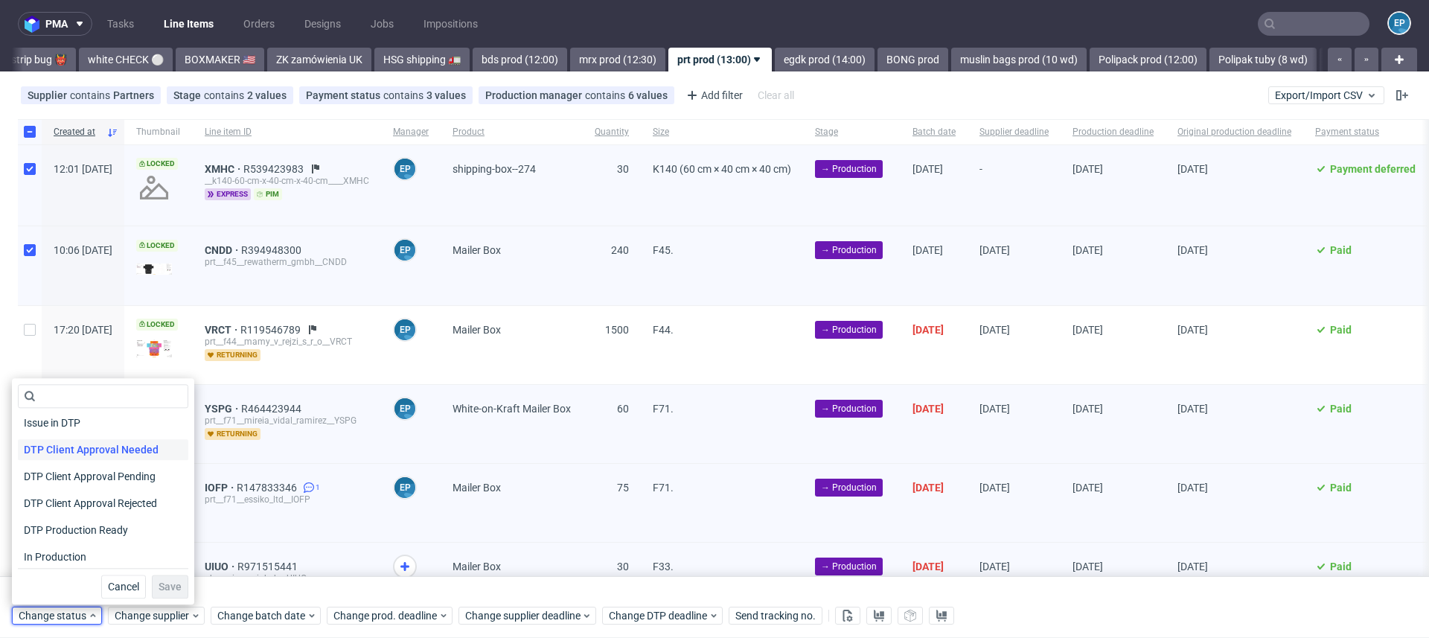
scroll to position [92, 0]
click at [57, 549] on span "In Production" at bounding box center [55, 549] width 75 height 21
click at [152, 580] on button "Save" at bounding box center [170, 586] width 36 height 24
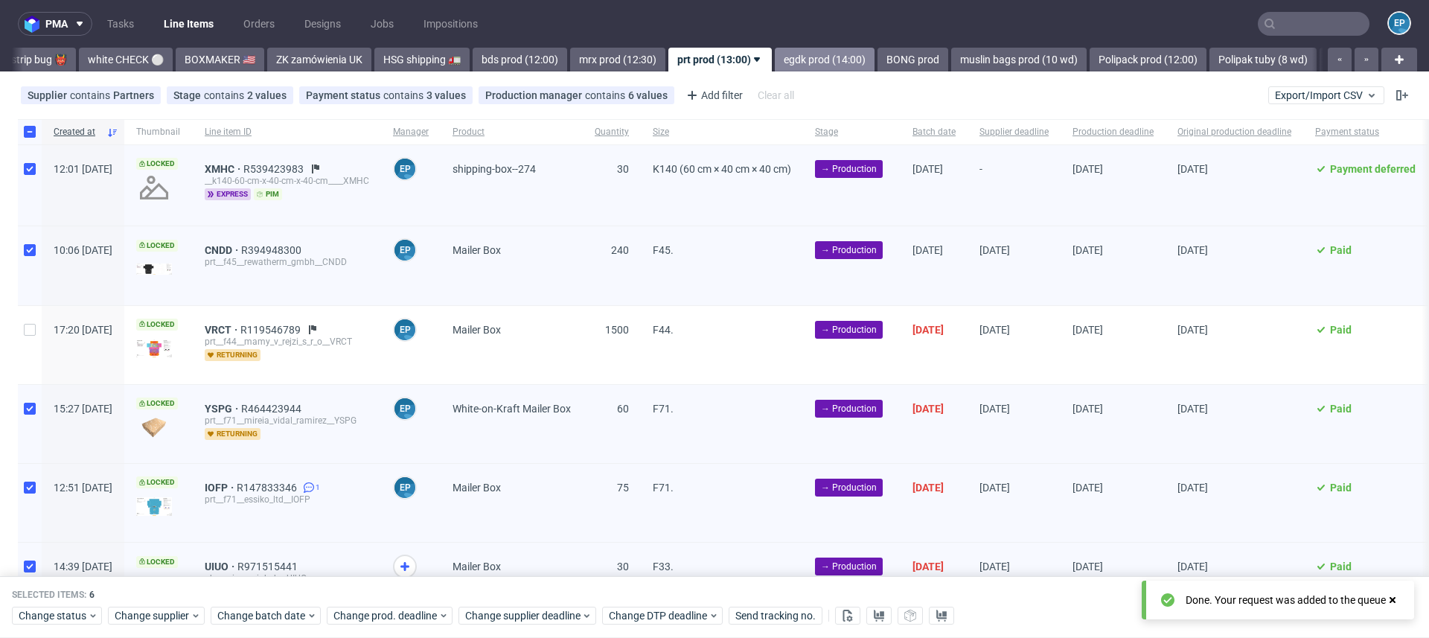
click at [775, 60] on link "egdk prod (14:00)" at bounding box center [825, 60] width 100 height 24
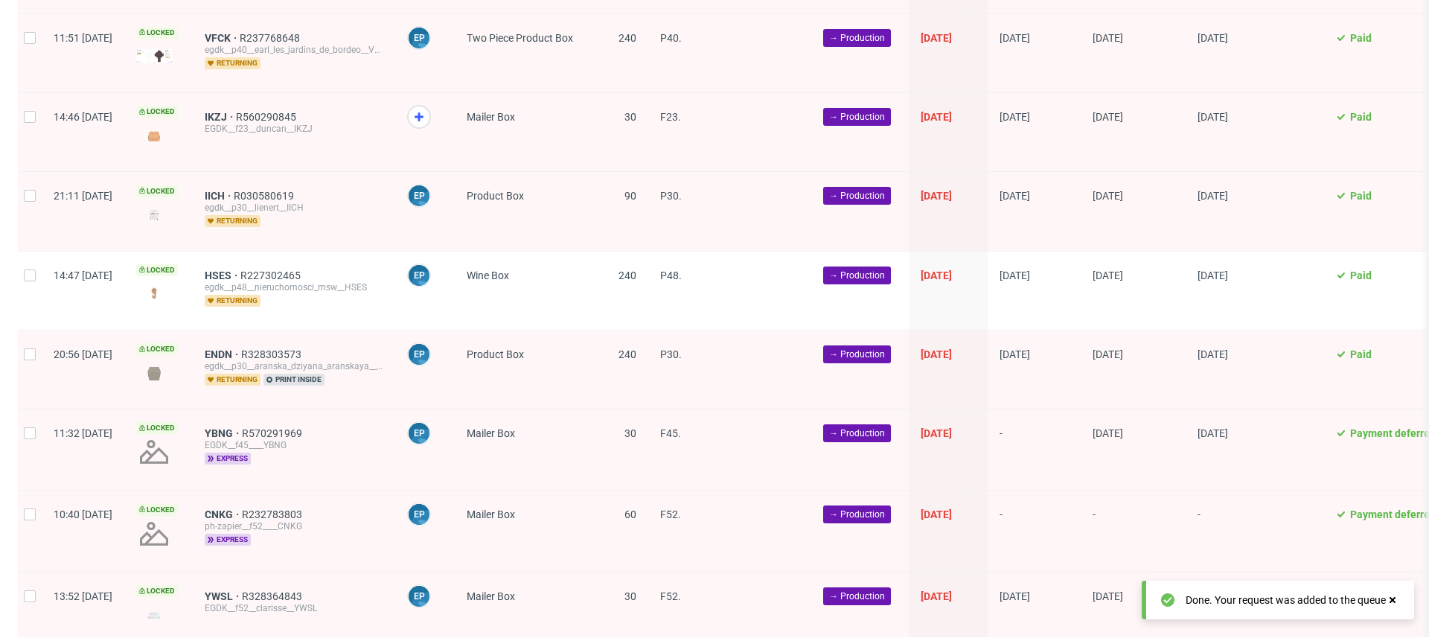
scroll to position [1726, 0]
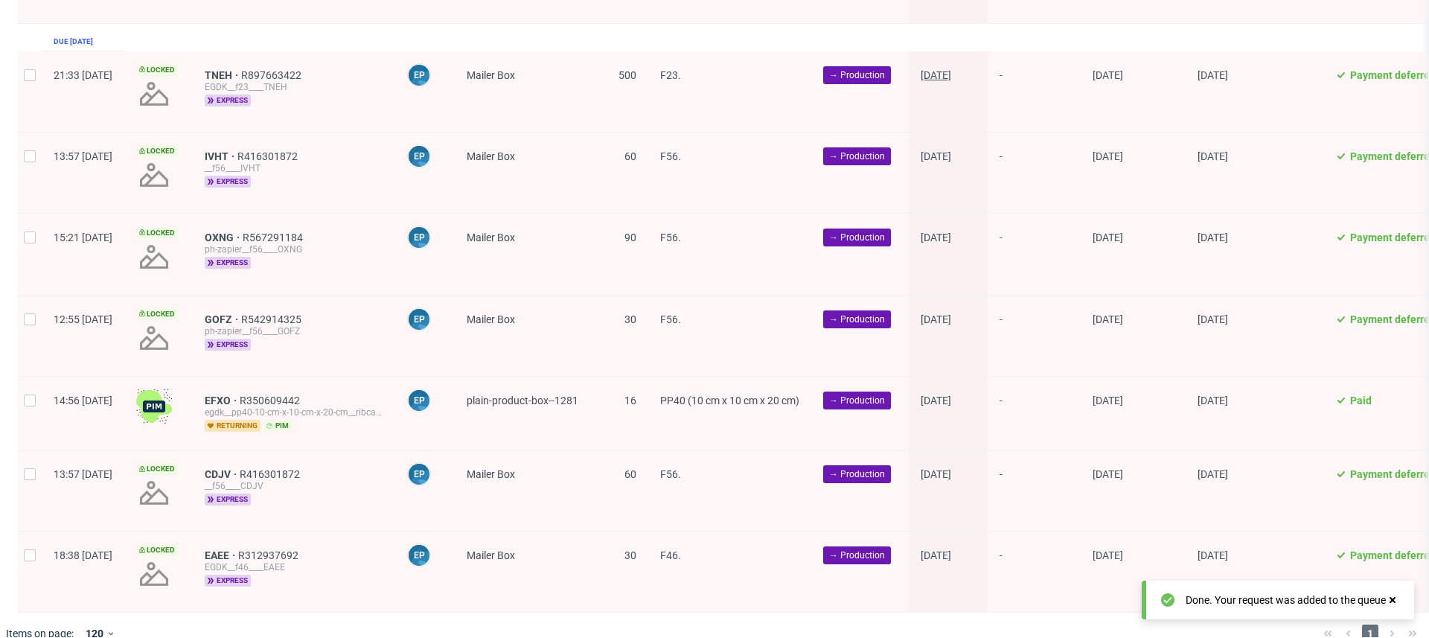
click at [951, 69] on span "17/10/2025" at bounding box center [935, 75] width 31 height 12
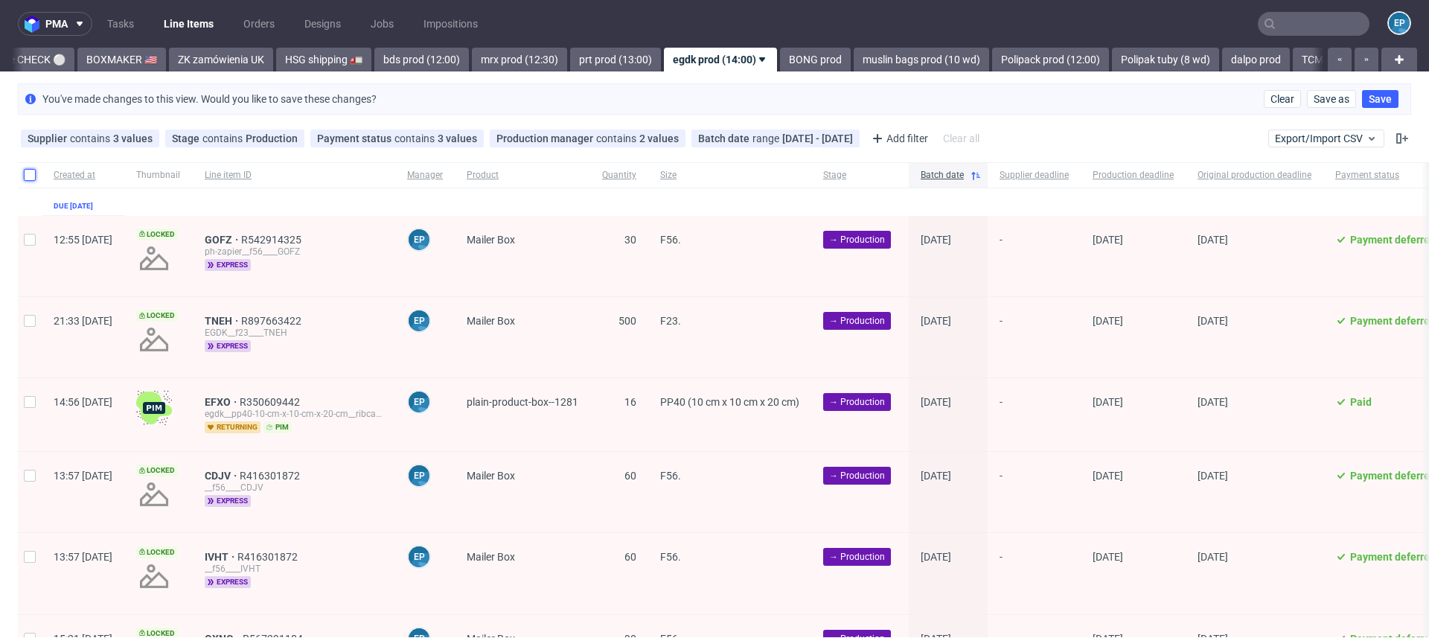
click at [24, 179] on input "checkbox" at bounding box center [30, 175] width 12 height 12
checkbox input "true"
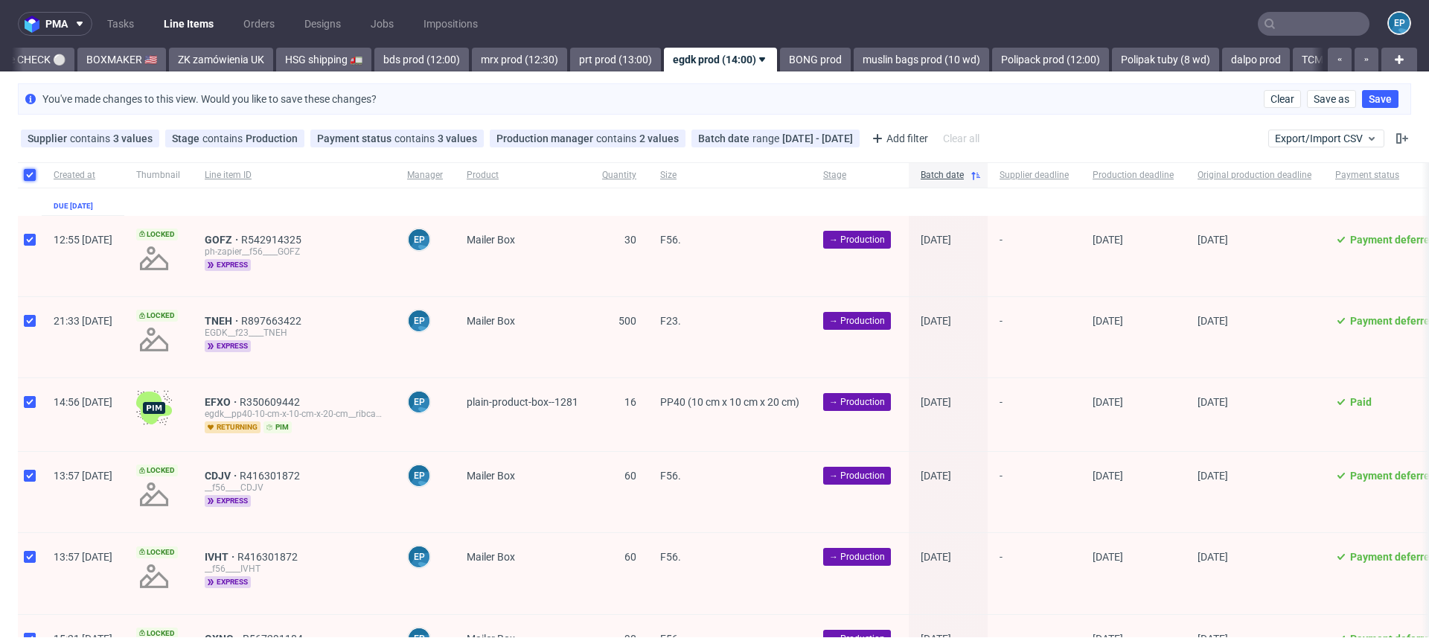
checkbox input "true"
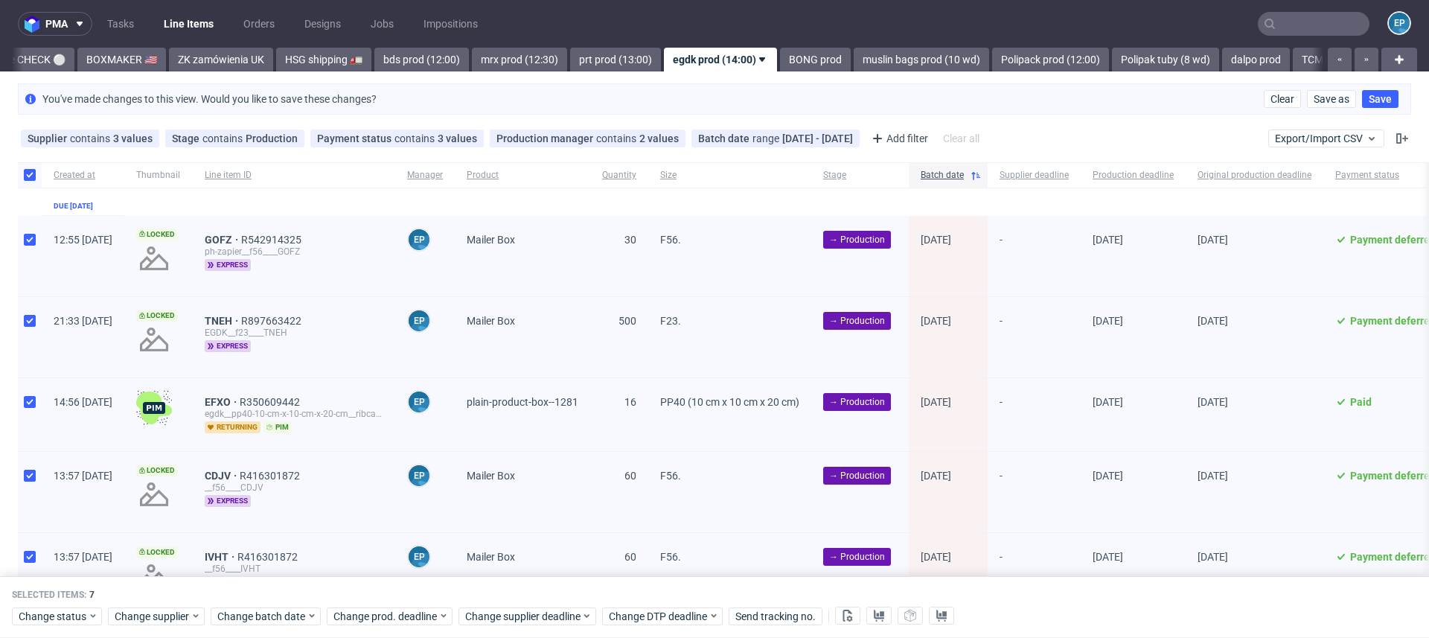
click at [18, 410] on div at bounding box center [30, 414] width 24 height 73
checkbox input "false"
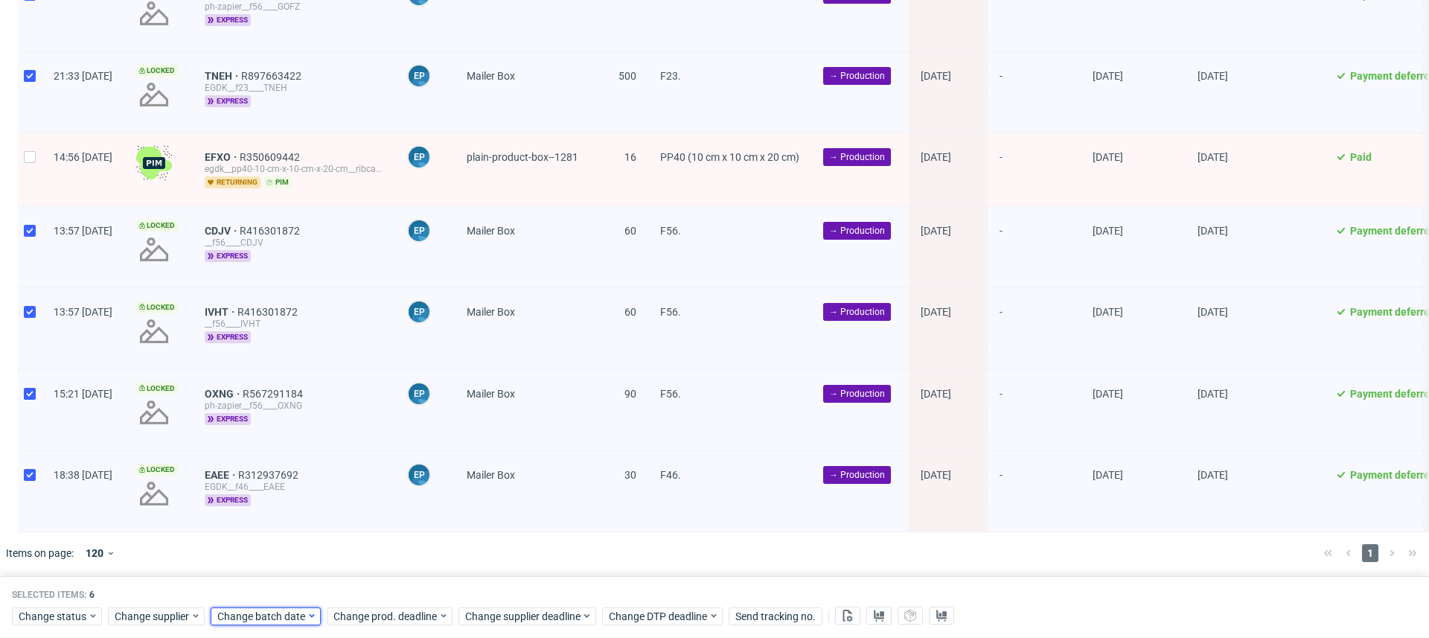
click at [293, 616] on span "Change batch date" at bounding box center [261, 616] width 89 height 15
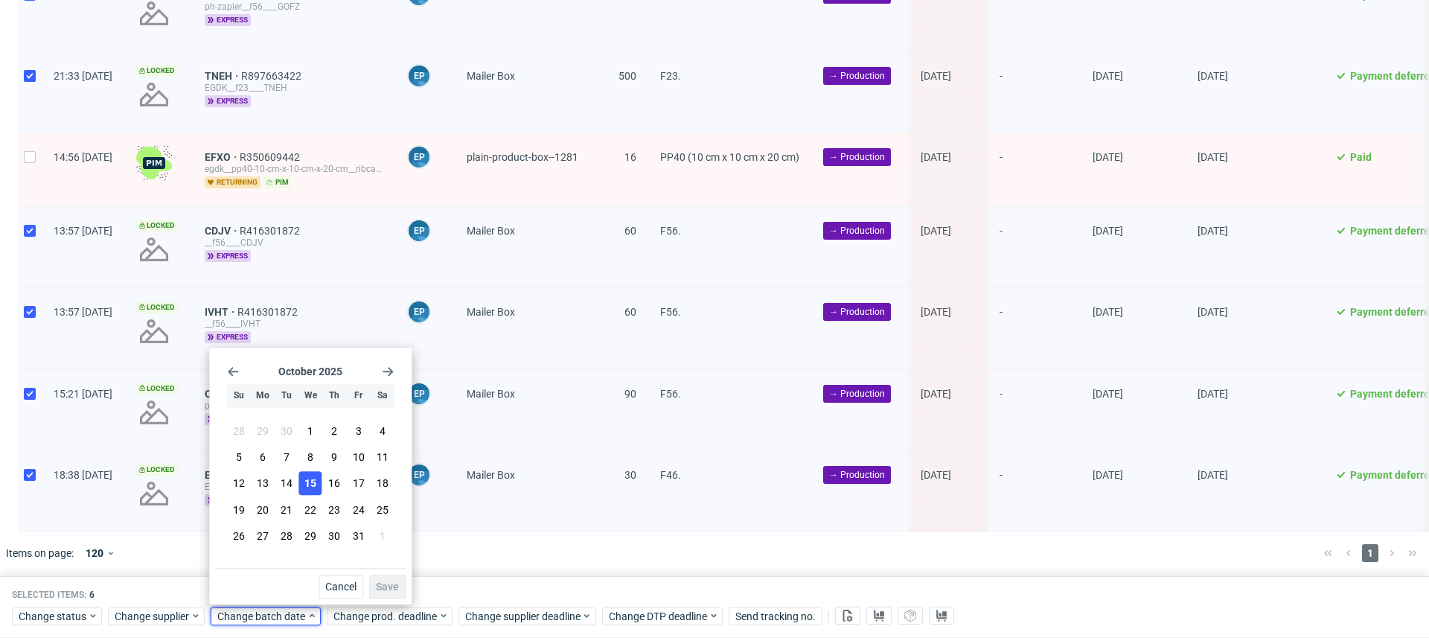
click at [311, 480] on span "15" at bounding box center [310, 483] width 12 height 15
click at [394, 583] on span "Save" at bounding box center [387, 586] width 23 height 10
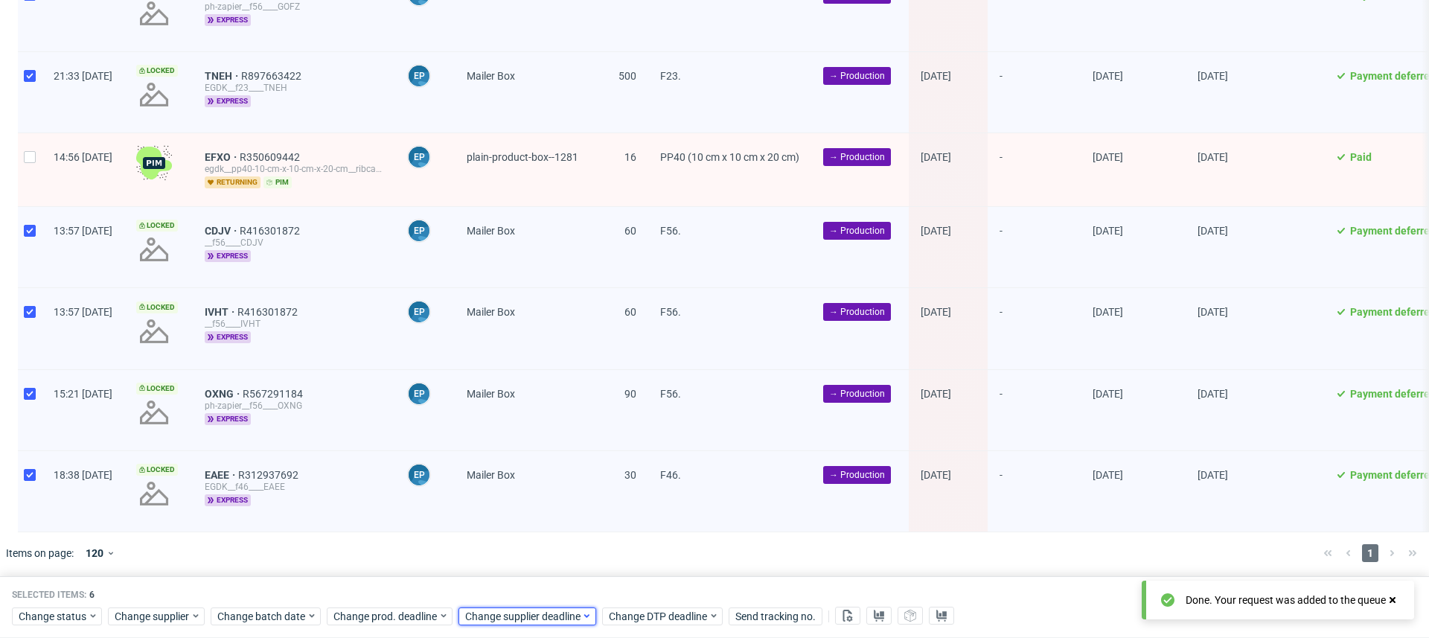
click at [526, 623] on span "Change supplier deadline" at bounding box center [523, 616] width 116 height 15
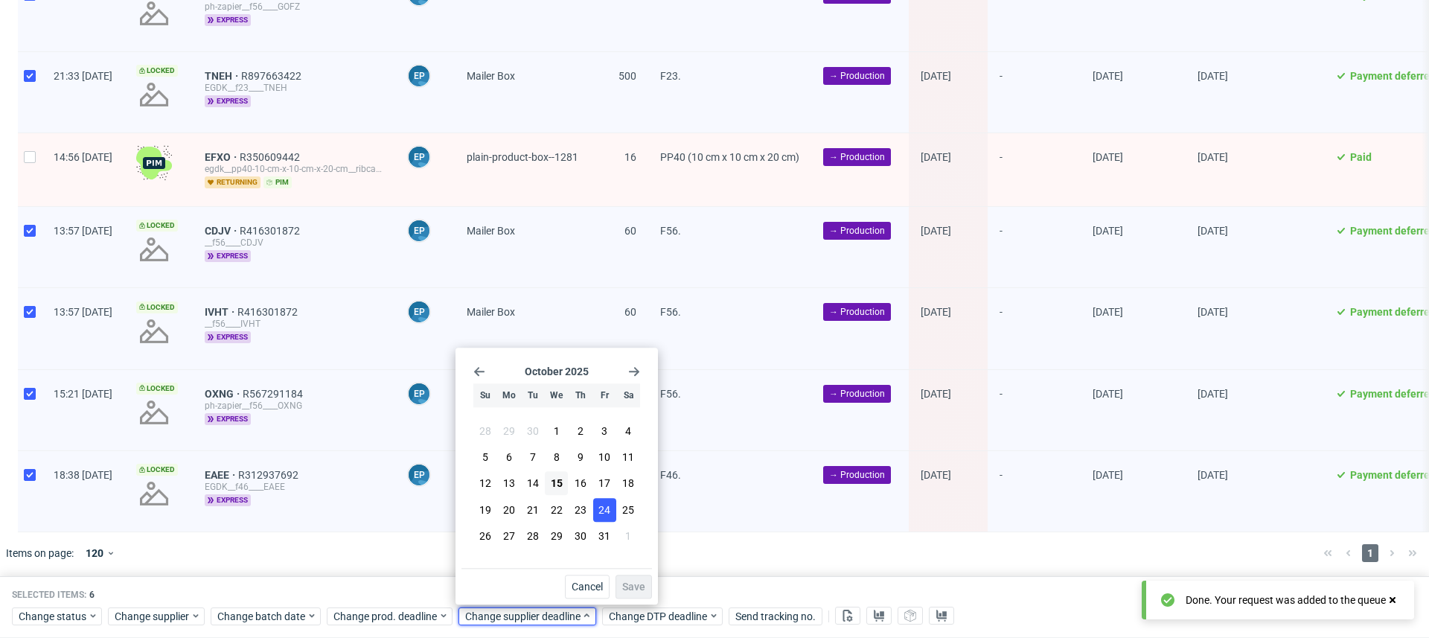
click at [605, 511] on span "24" at bounding box center [604, 509] width 12 height 15
click at [633, 598] on div "October 2025 Su Mo Tu We Th Fr Sa 28 29 30 1 2 3 4 5 6 7 8 9 10 11 12 13 14 15 …" at bounding box center [556, 476] width 202 height 257
click at [635, 589] on span "Save" at bounding box center [633, 586] width 23 height 10
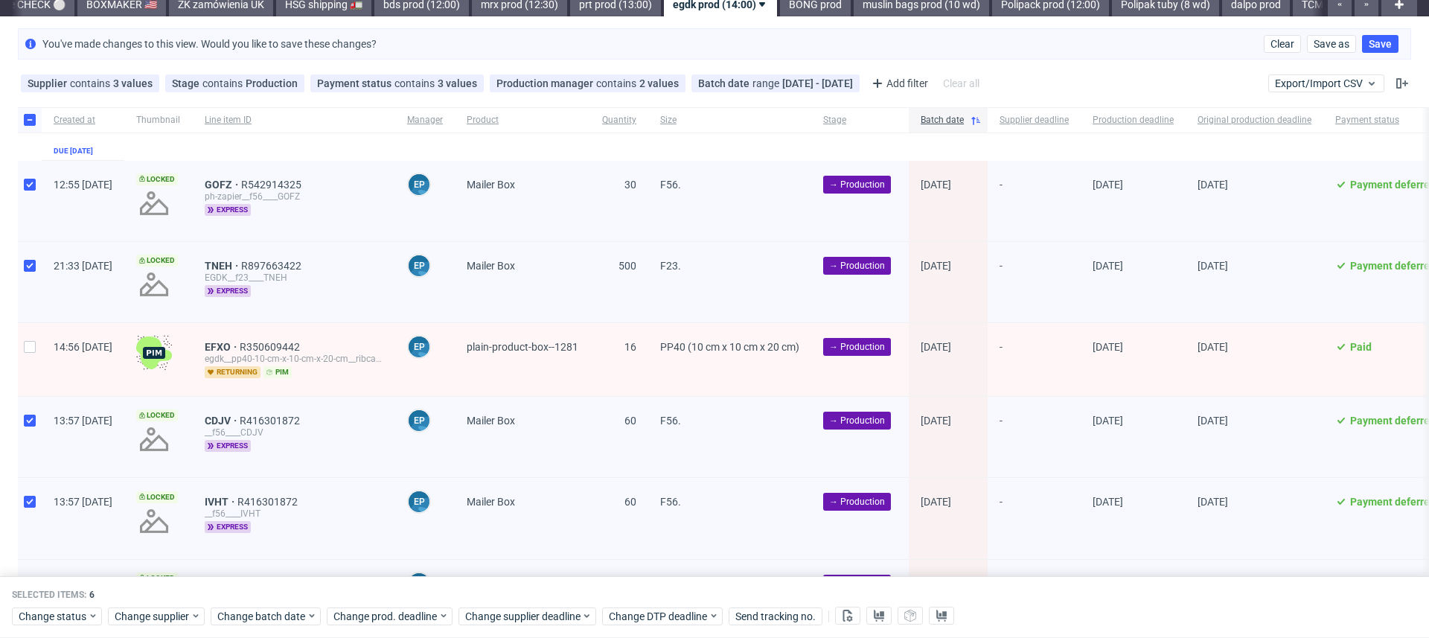
scroll to position [0, 0]
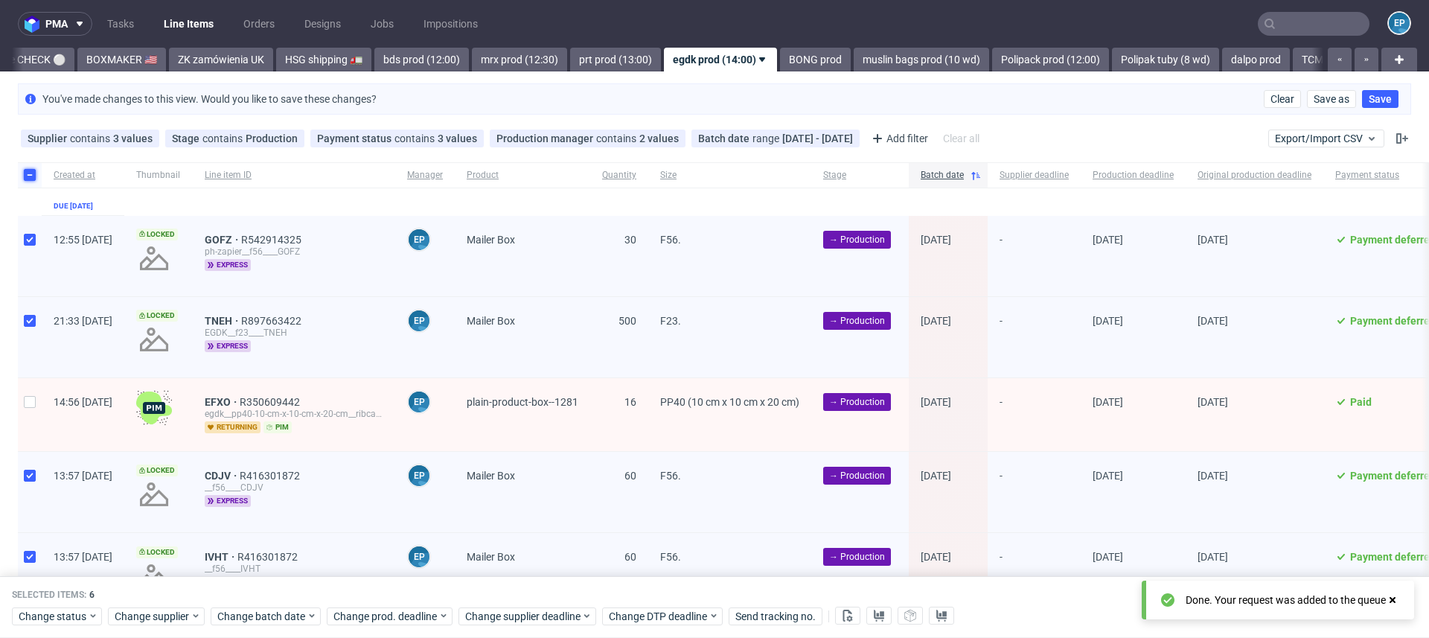
click at [33, 173] on input "checkbox" at bounding box center [30, 175] width 12 height 12
checkbox input "false"
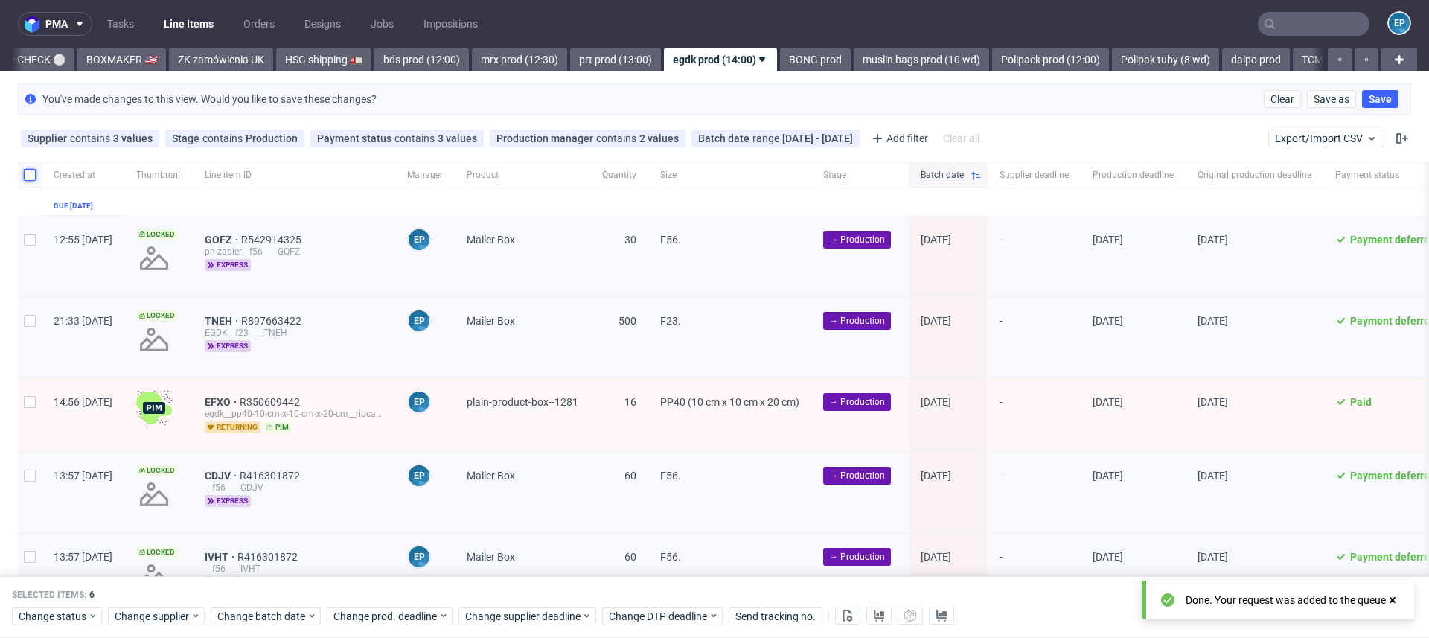
checkbox input "false"
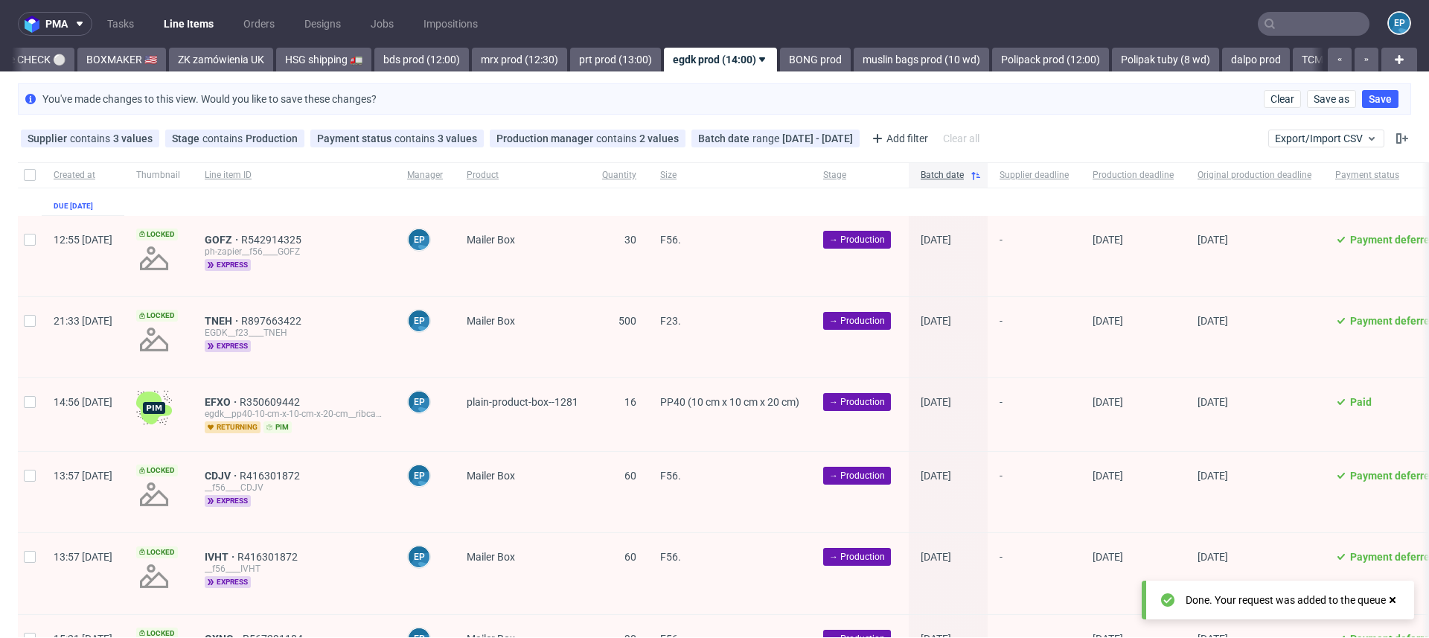
click at [32, 410] on div at bounding box center [30, 414] width 24 height 73
checkbox input "true"
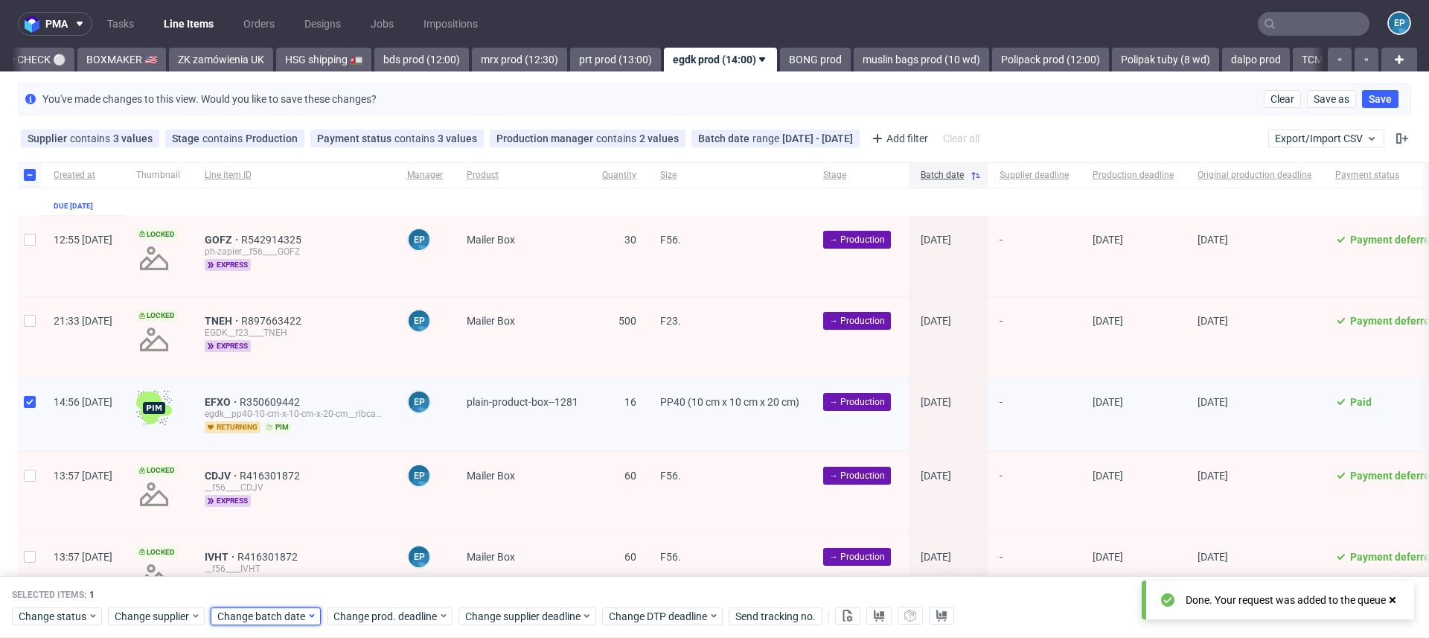
click at [301, 623] on span "Change batch date" at bounding box center [261, 616] width 89 height 15
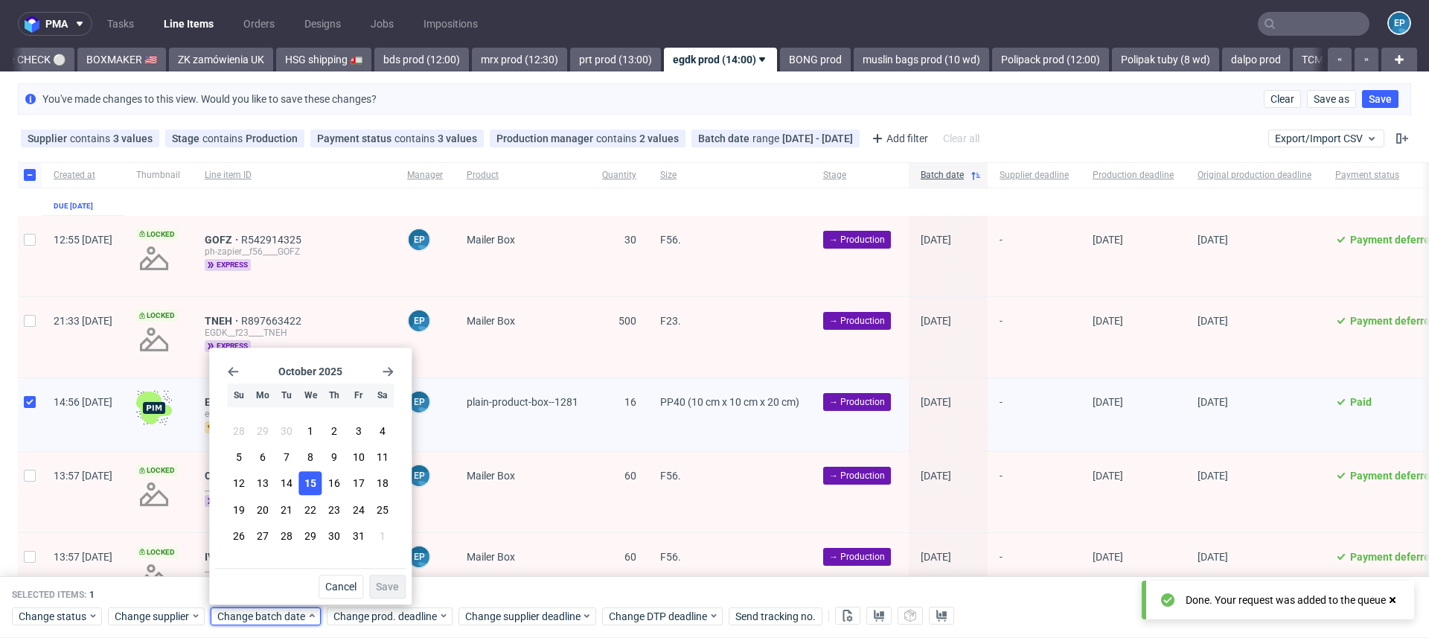
click at [307, 484] on span "15" at bounding box center [310, 483] width 12 height 15
click at [388, 590] on span "Save" at bounding box center [387, 586] width 23 height 10
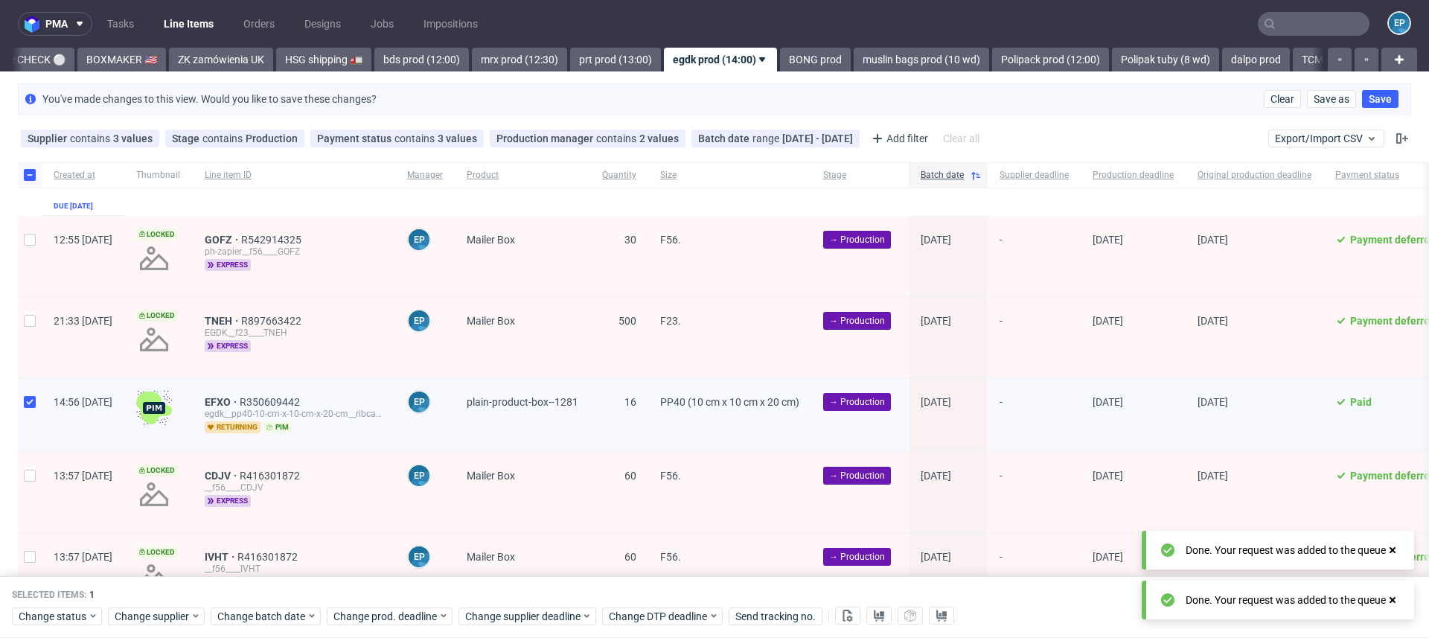
click at [546, 601] on div "Selected items: 1 Change status Change supplier Change batch date Change prod. …" at bounding box center [714, 608] width 1429 height 62
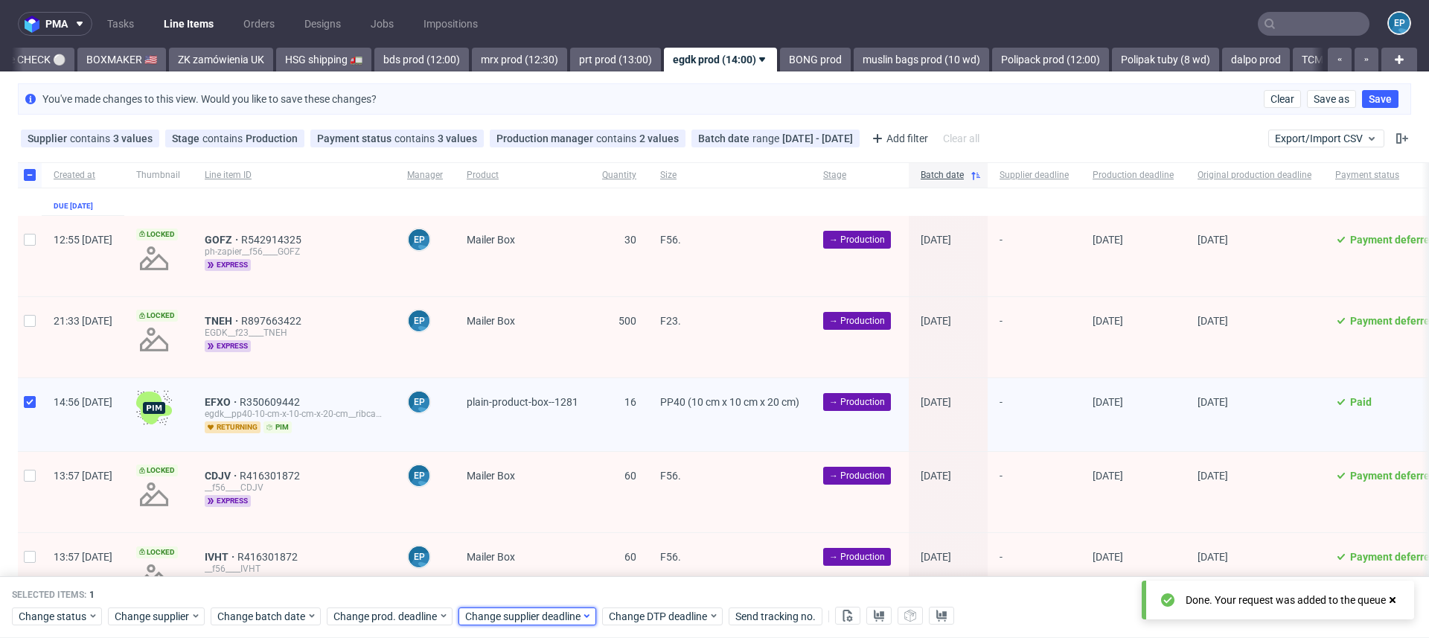
click at [546, 616] on span "Change supplier deadline" at bounding box center [523, 616] width 116 height 15
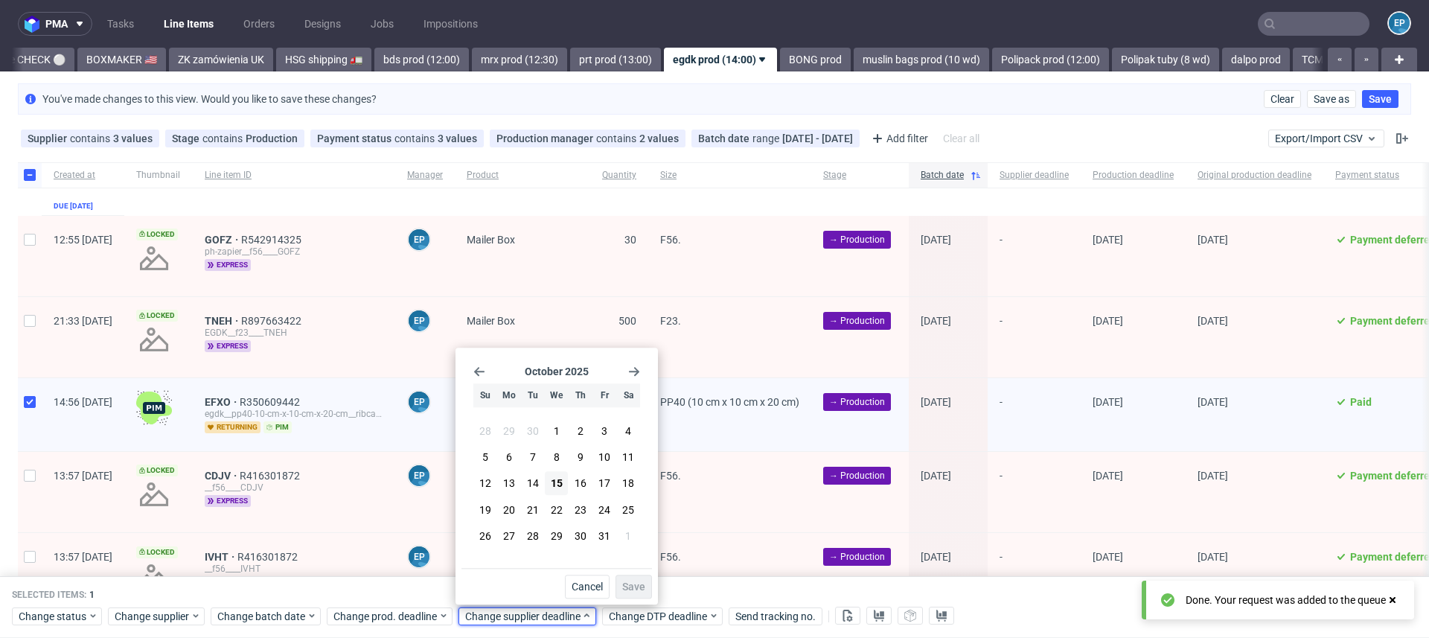
click at [554, 522] on section "28 29 30 1 2 3 4 5 6 7 8 9 10 11 12 13 14 15 16 17 18 19 20 21 22 23 24 25 26 2…" at bounding box center [556, 484] width 167 height 131
click at [553, 511] on span "22" at bounding box center [557, 509] width 12 height 15
click at [632, 589] on span "Save" at bounding box center [633, 586] width 23 height 10
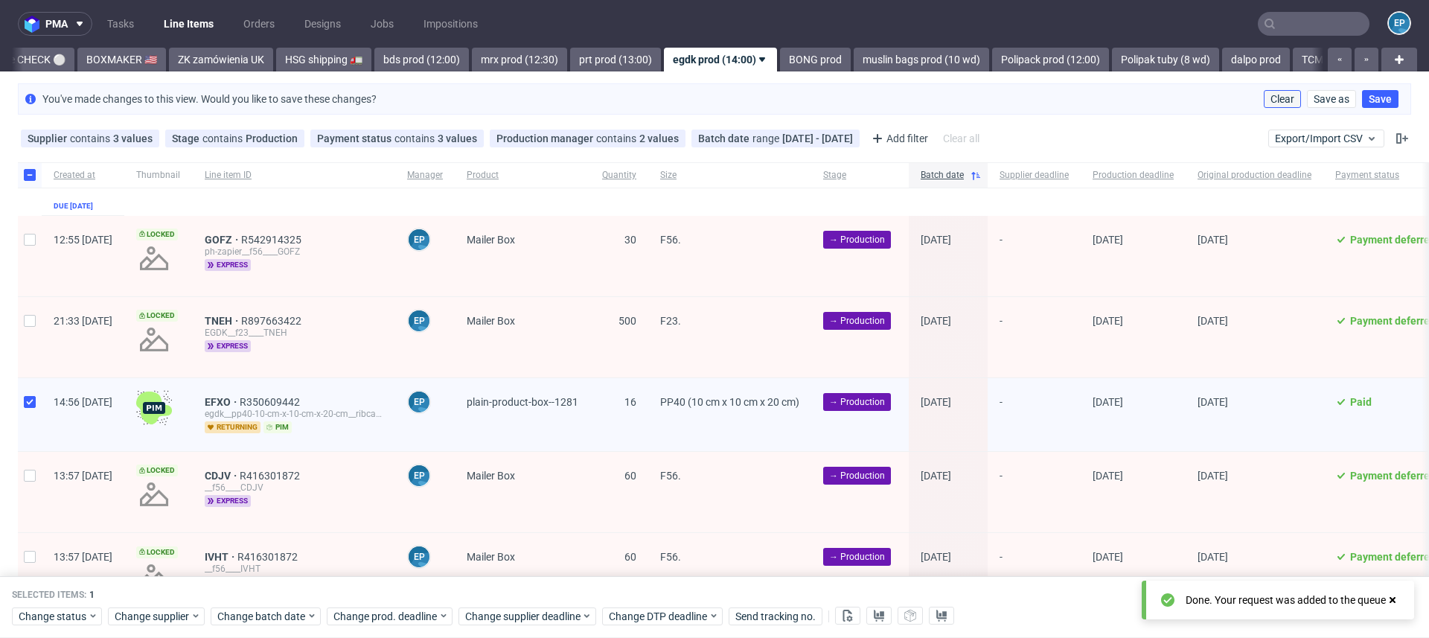
click at [1267, 106] on button "Clear" at bounding box center [1282, 99] width 37 height 18
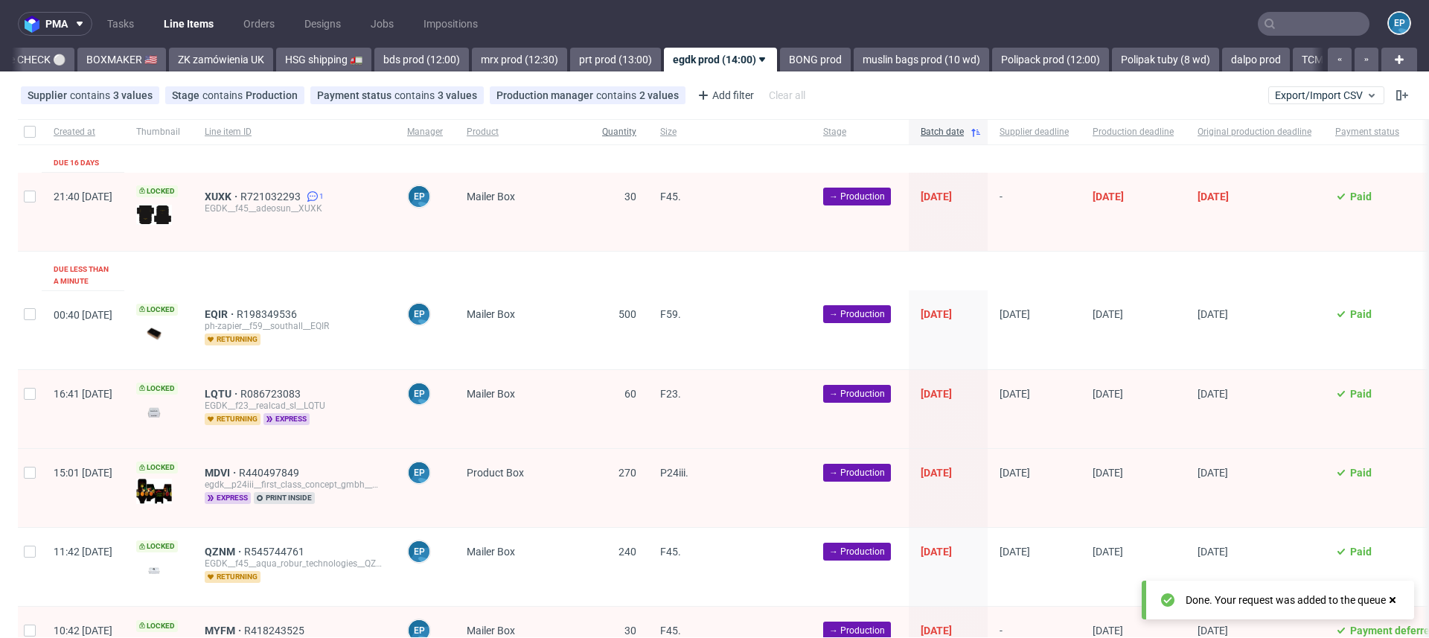
click at [636, 135] on span "Quantity" at bounding box center [619, 132] width 34 height 13
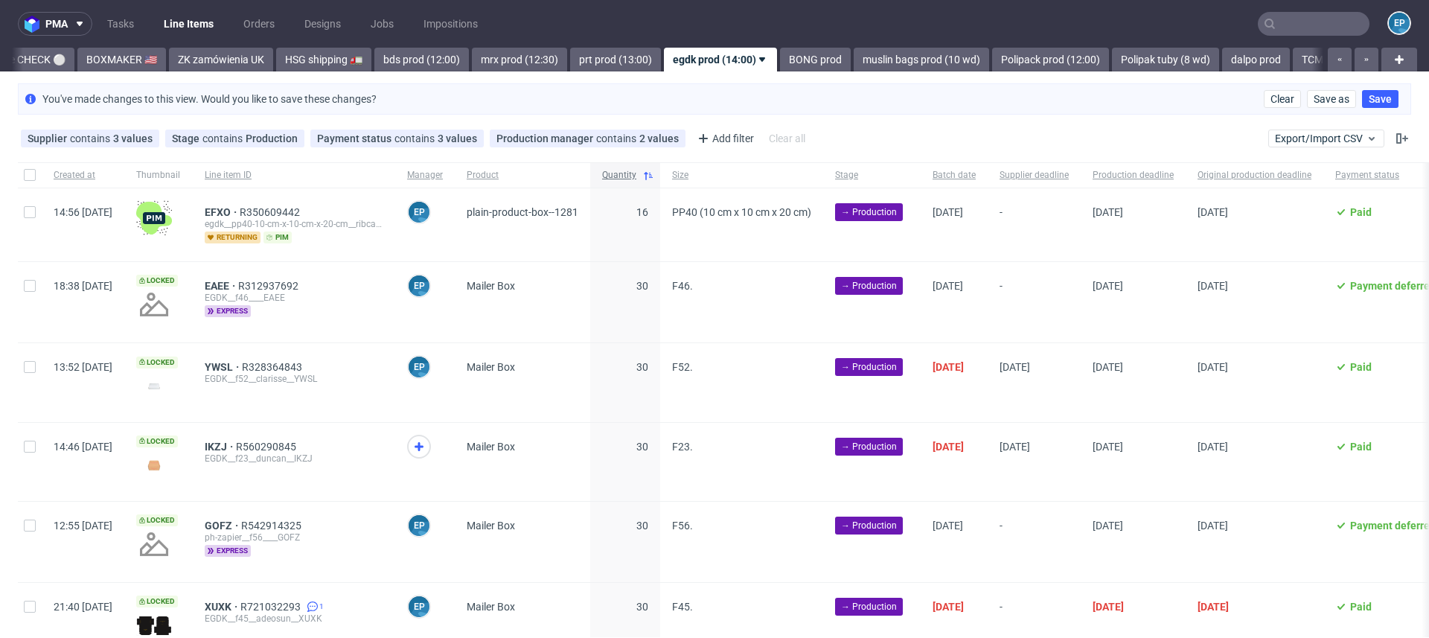
click at [636, 175] on span "Quantity" at bounding box center [619, 175] width 34 height 13
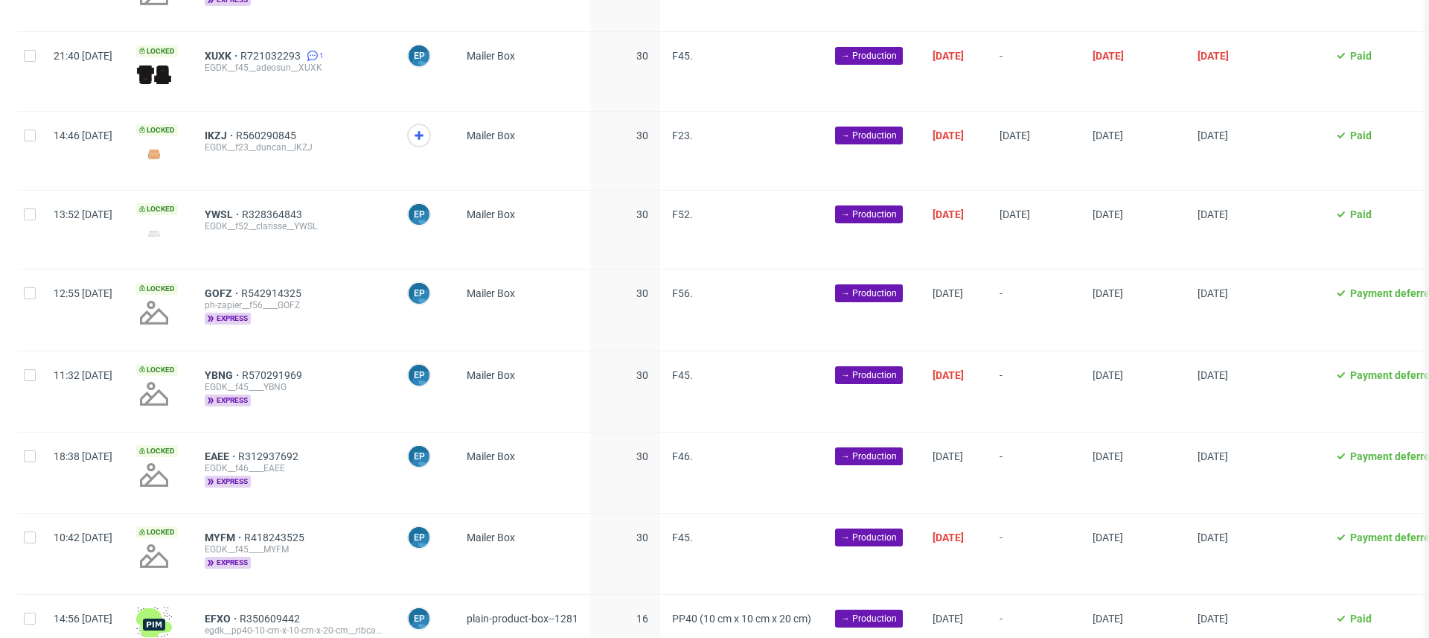
scroll to position [1661, 0]
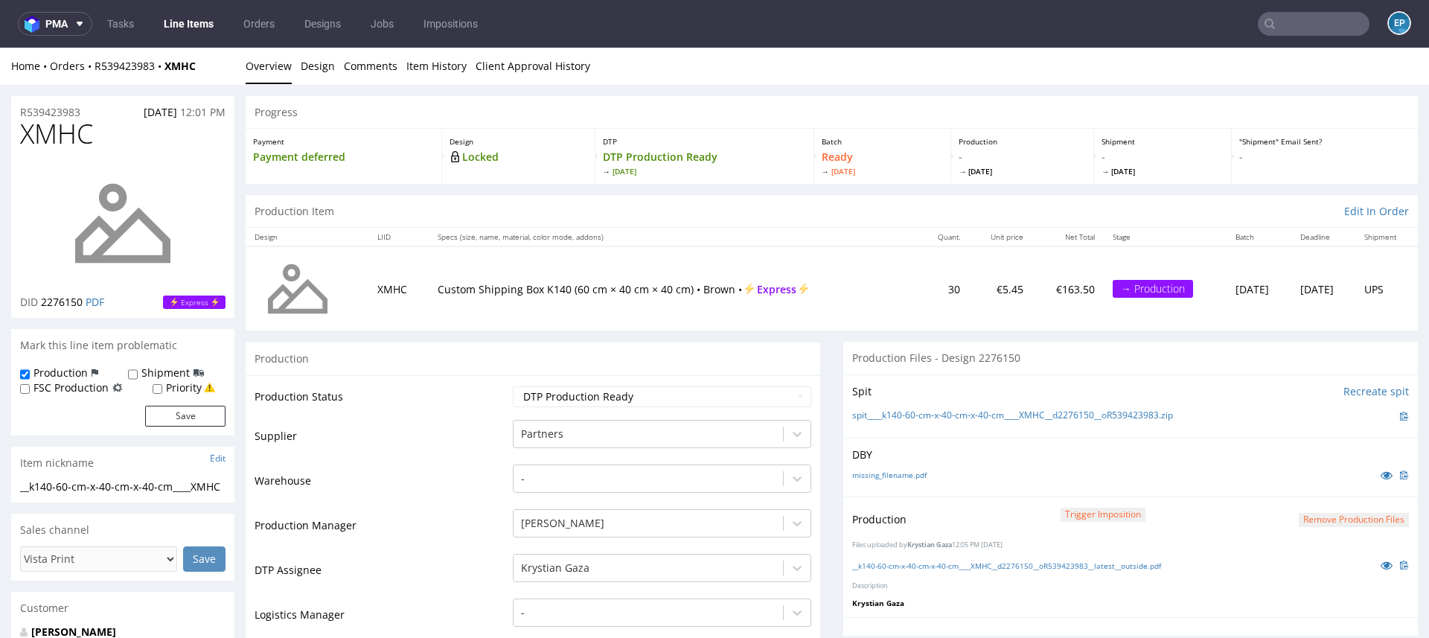
click at [185, 27] on link "Line Items" at bounding box center [189, 24] width 68 height 24
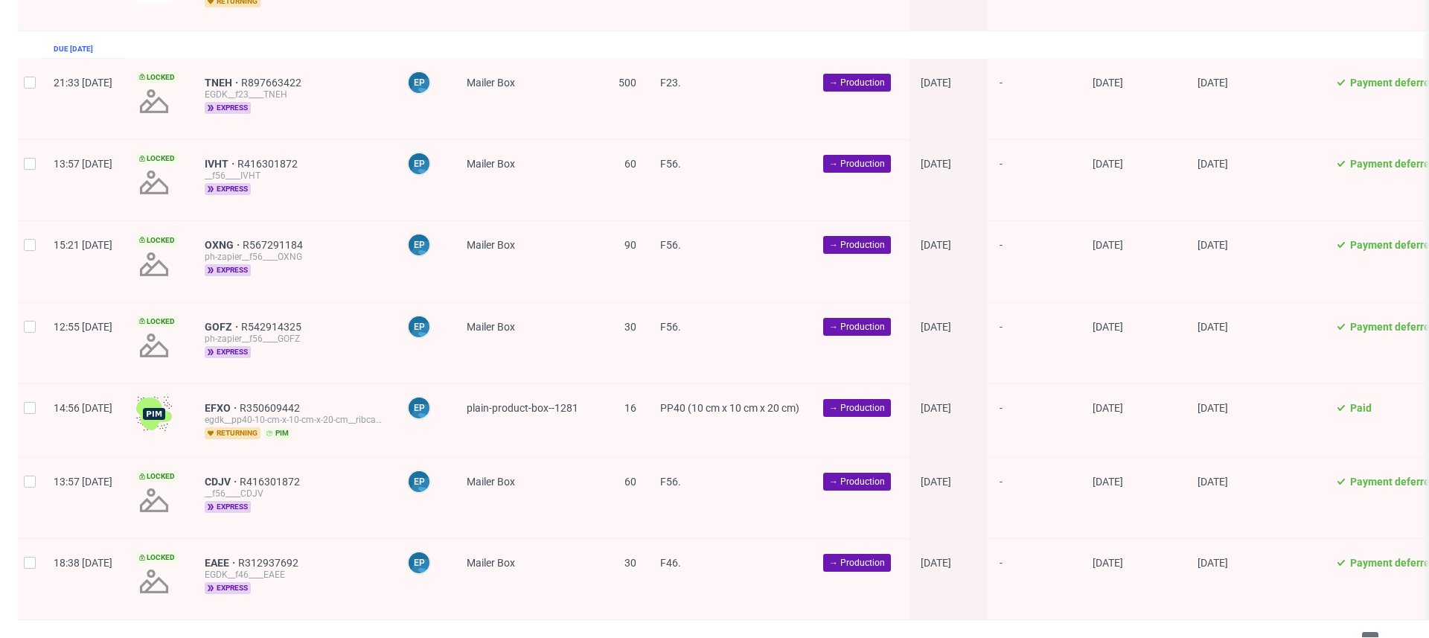
scroll to position [1726, 0]
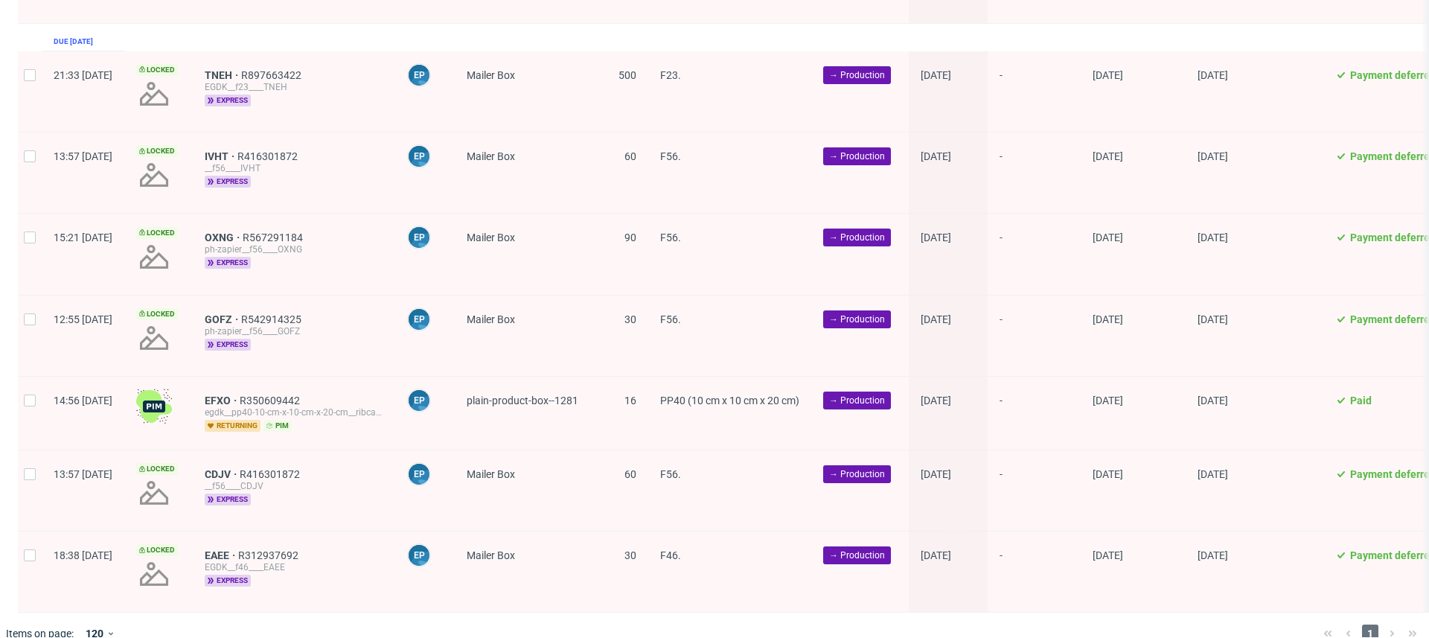
click at [240, 132] on div "IVHT R416301872 __f56____IVHT express" at bounding box center [294, 172] width 202 height 80
click at [237, 150] on span "IVHT" at bounding box center [221, 156] width 33 height 12
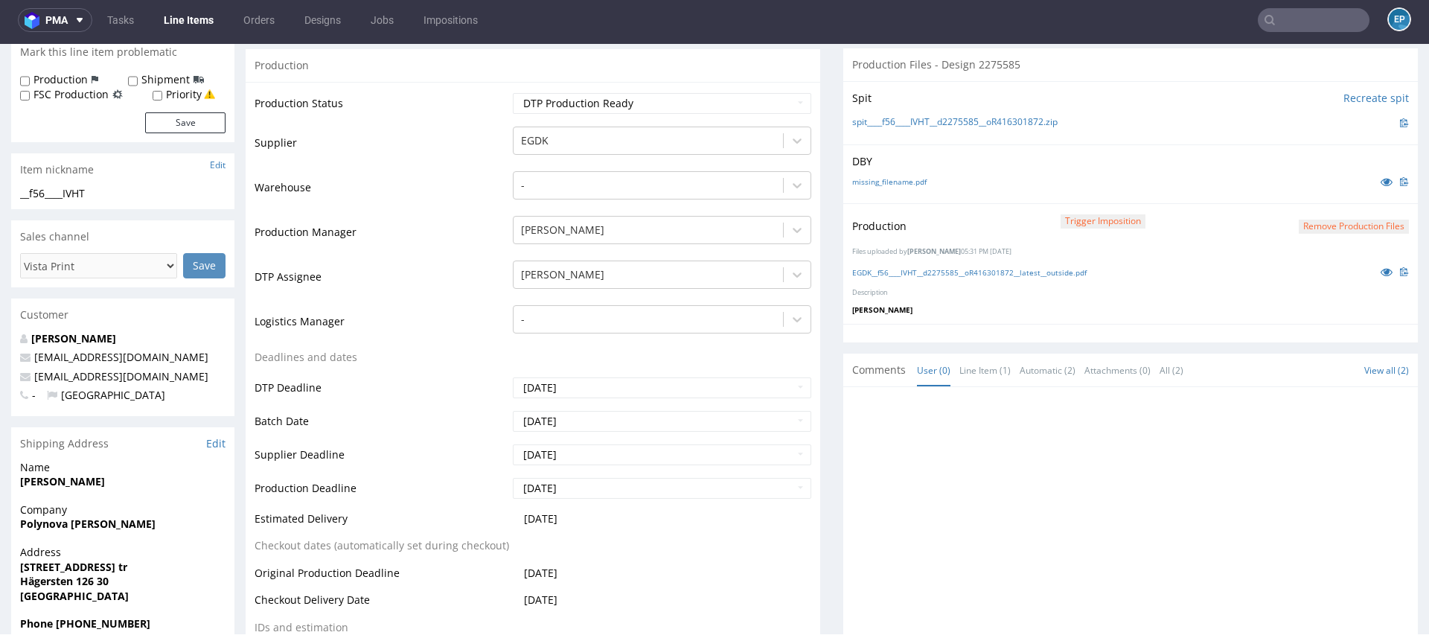
scroll to position [293, 0]
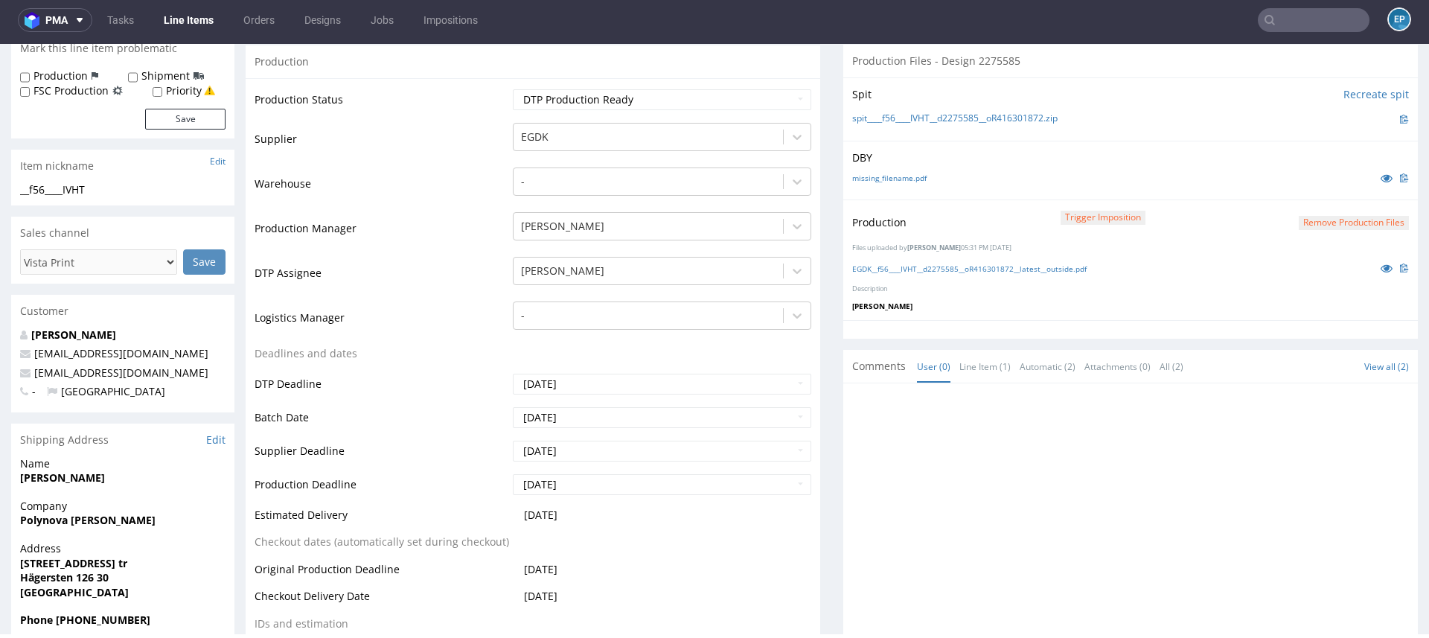
click at [185, 22] on link "Line Items" at bounding box center [189, 20] width 68 height 24
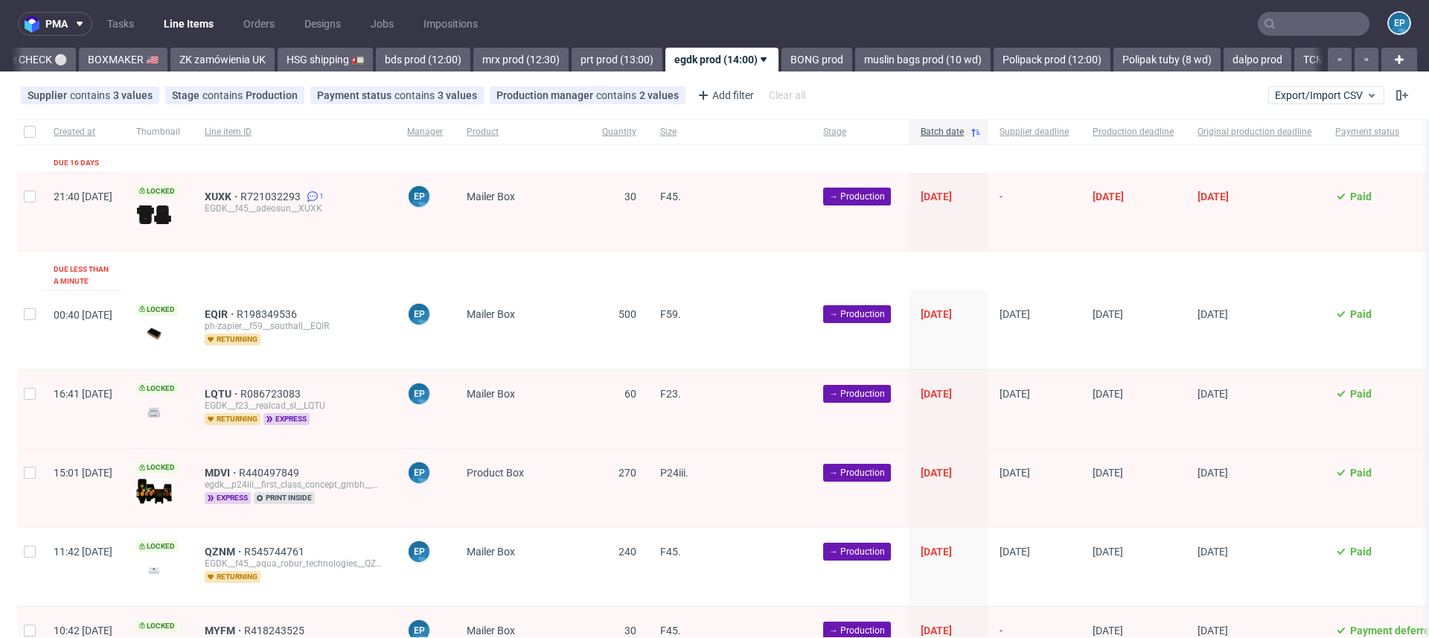
scroll to position [0, 1421]
click at [781, 53] on link "BONG prod" at bounding box center [815, 60] width 71 height 24
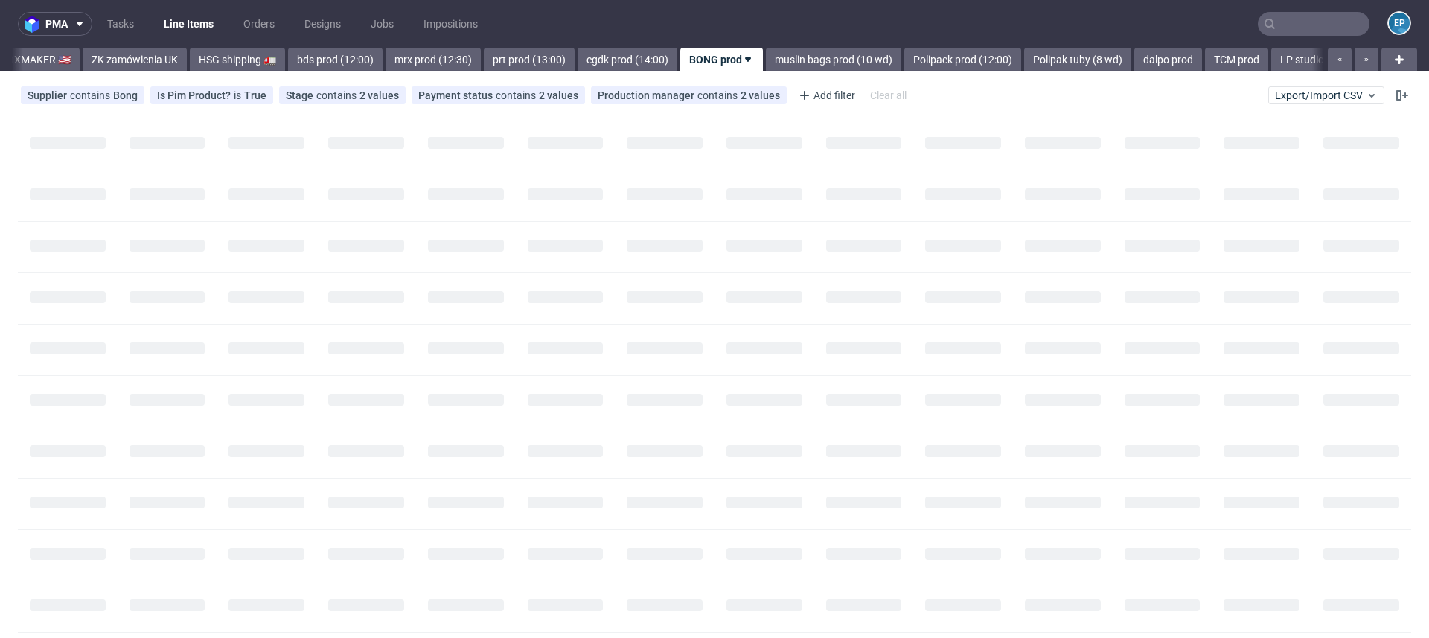
scroll to position [0, 1509]
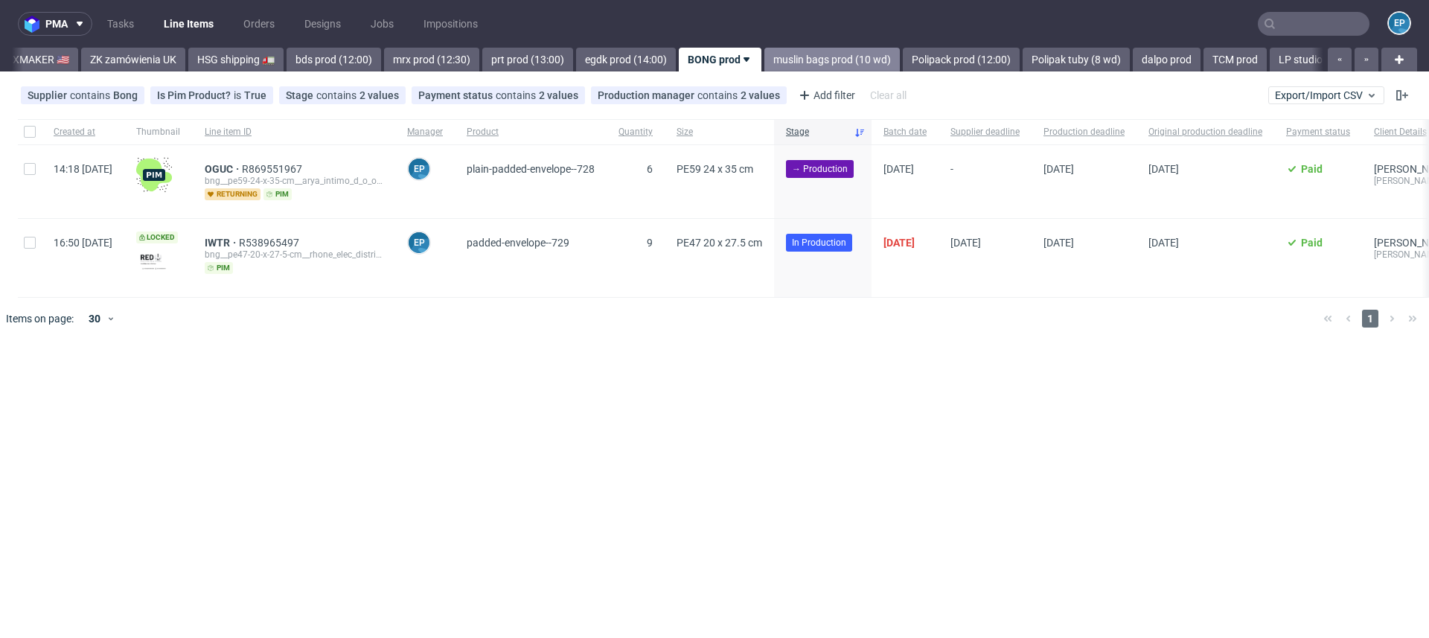
click at [766, 63] on link "muslin bags prod (10 wd)" at bounding box center [831, 60] width 135 height 24
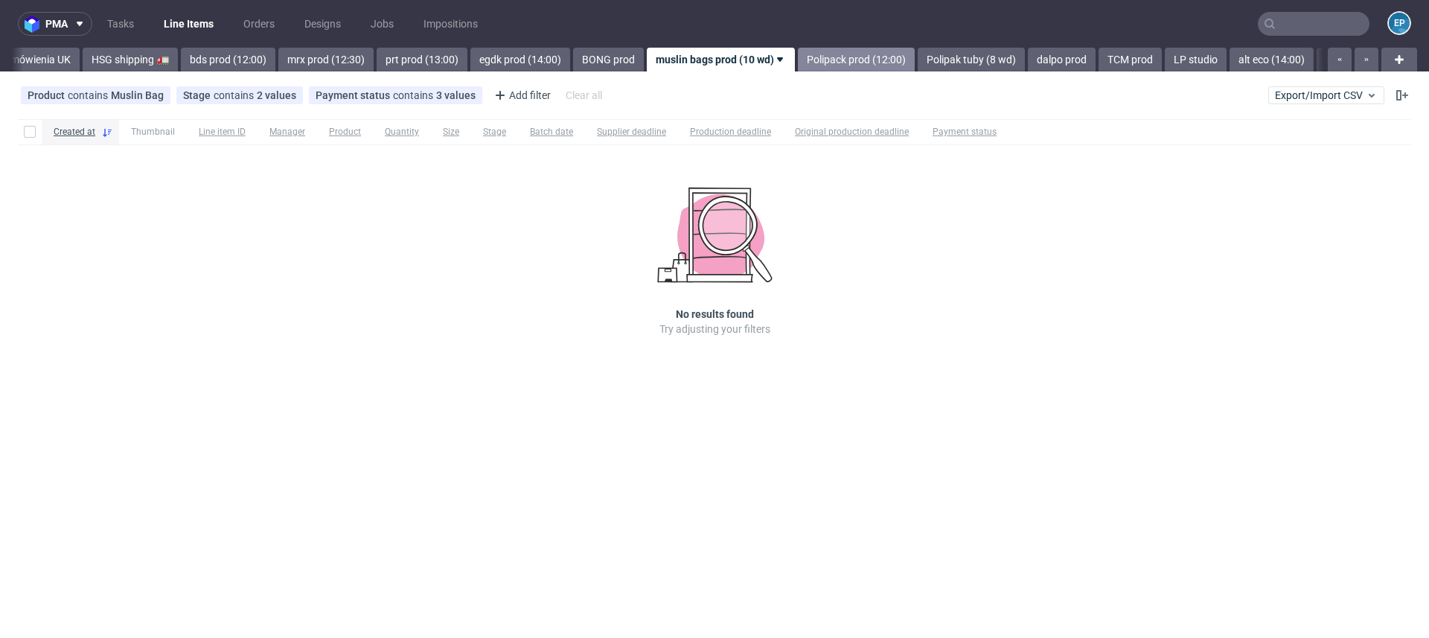
click at [798, 60] on link "Polipack prod (12:00)" at bounding box center [856, 60] width 117 height 24
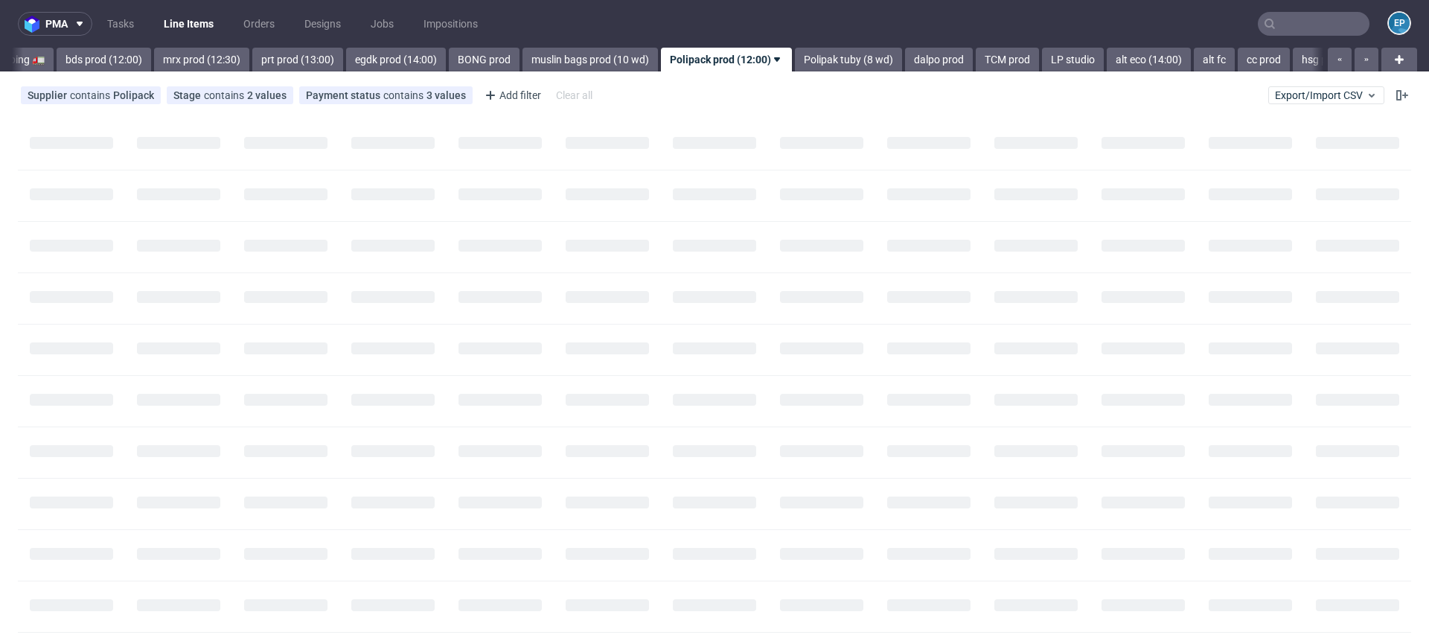
scroll to position [0, 1744]
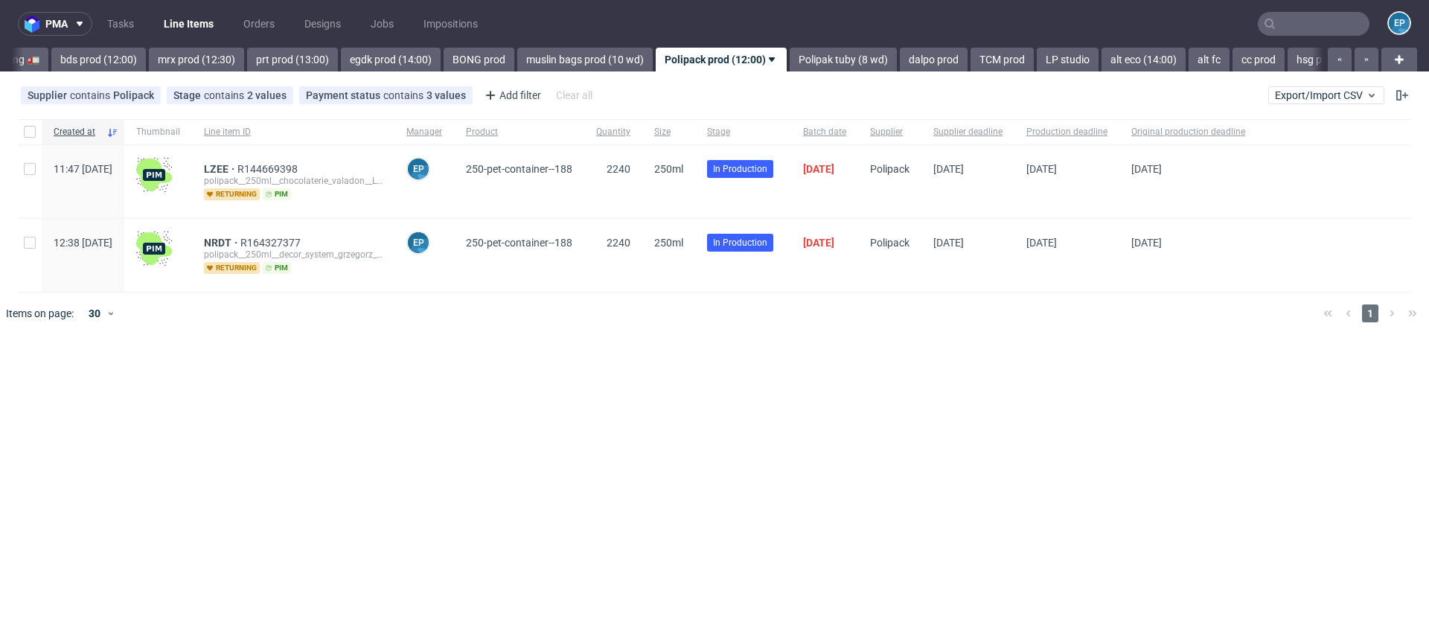
click at [790, 60] on link "Polipak tuby (8 wd)" at bounding box center [843, 60] width 107 height 24
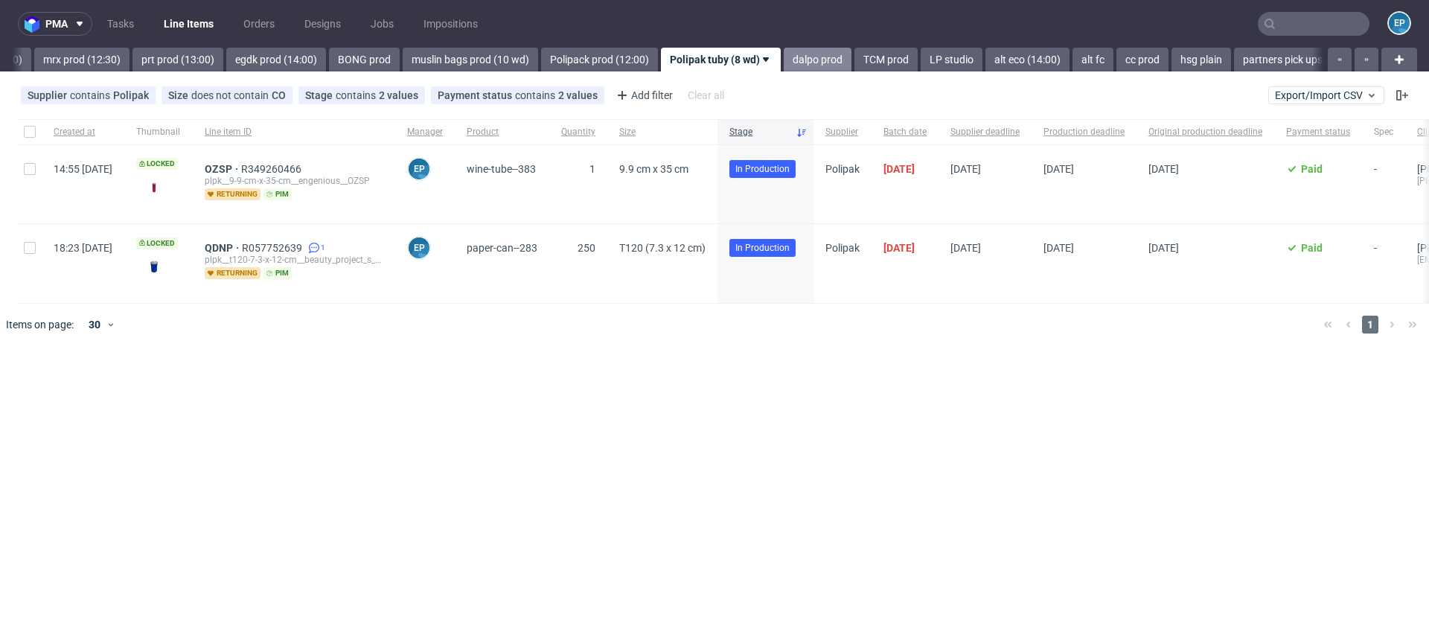
click at [784, 58] on link "dalpo prod" at bounding box center [818, 60] width 68 height 24
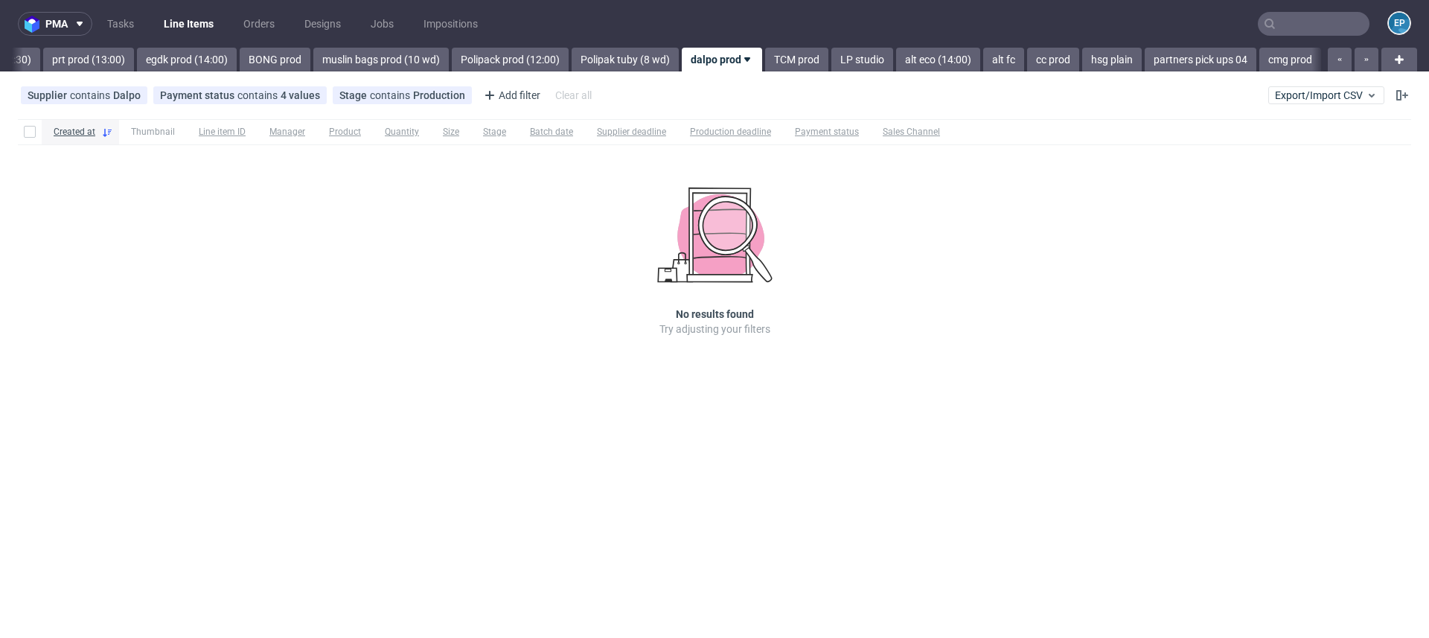
click at [765, 58] on link "TCM prod" at bounding box center [796, 60] width 63 height 24
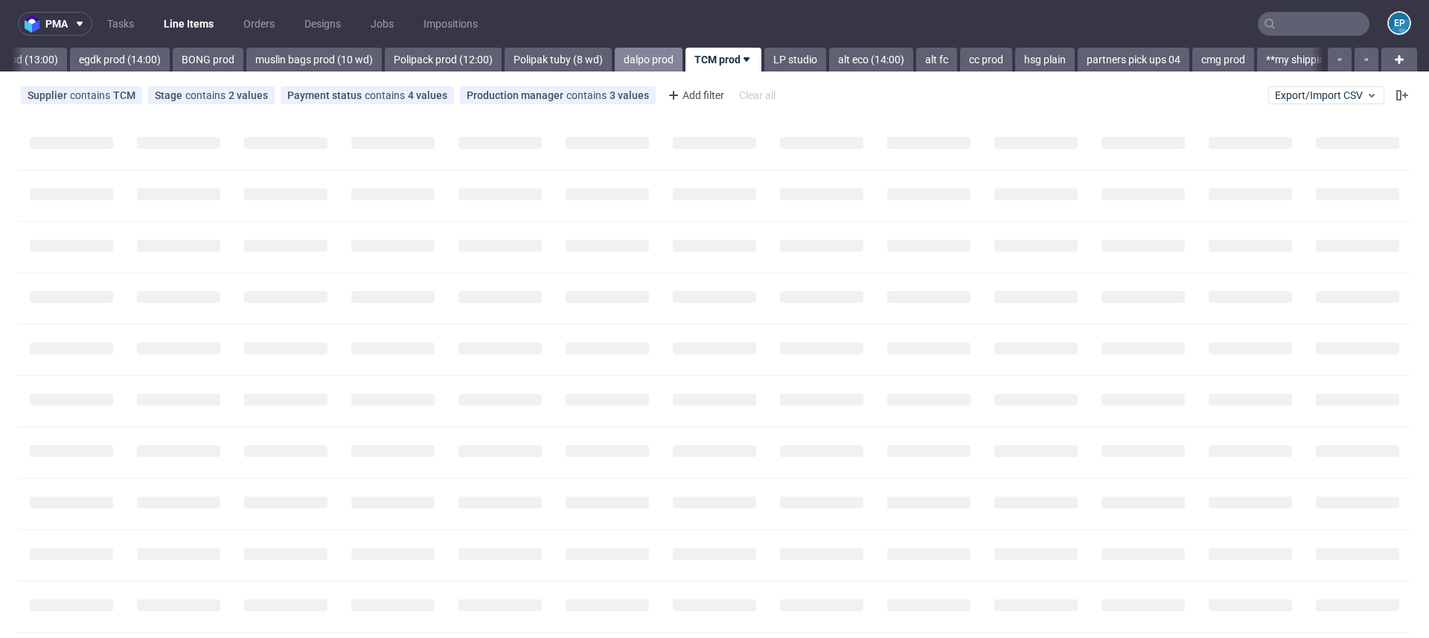
scroll to position [0, 2017]
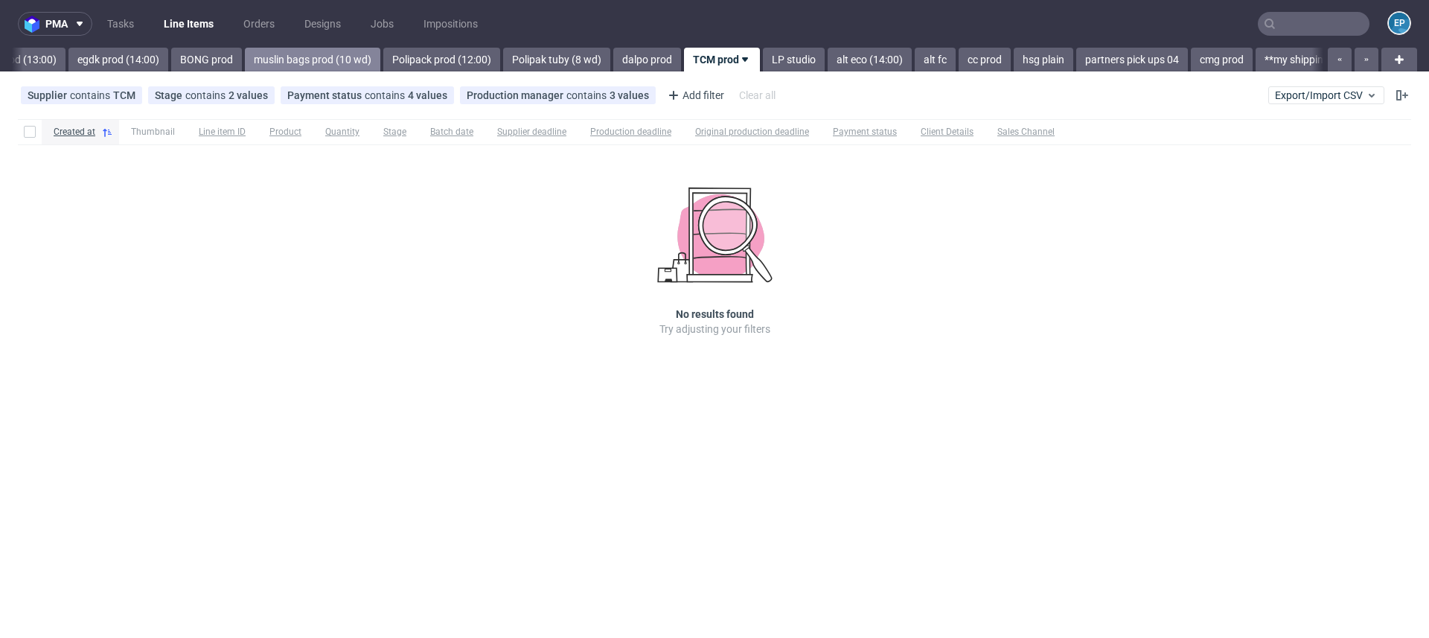
click at [245, 59] on link "muslin bags prod (10 wd)" at bounding box center [312, 60] width 135 height 24
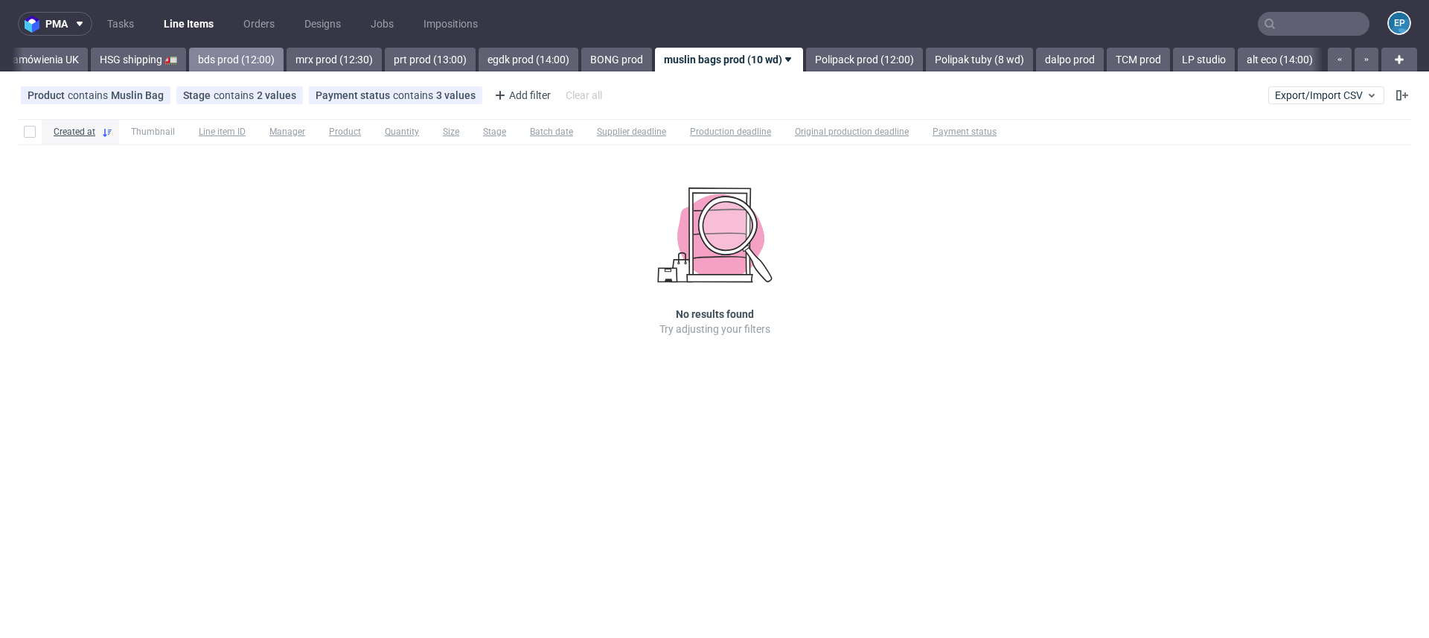
click at [217, 58] on link "bds prod (12:00)" at bounding box center [236, 60] width 95 height 24
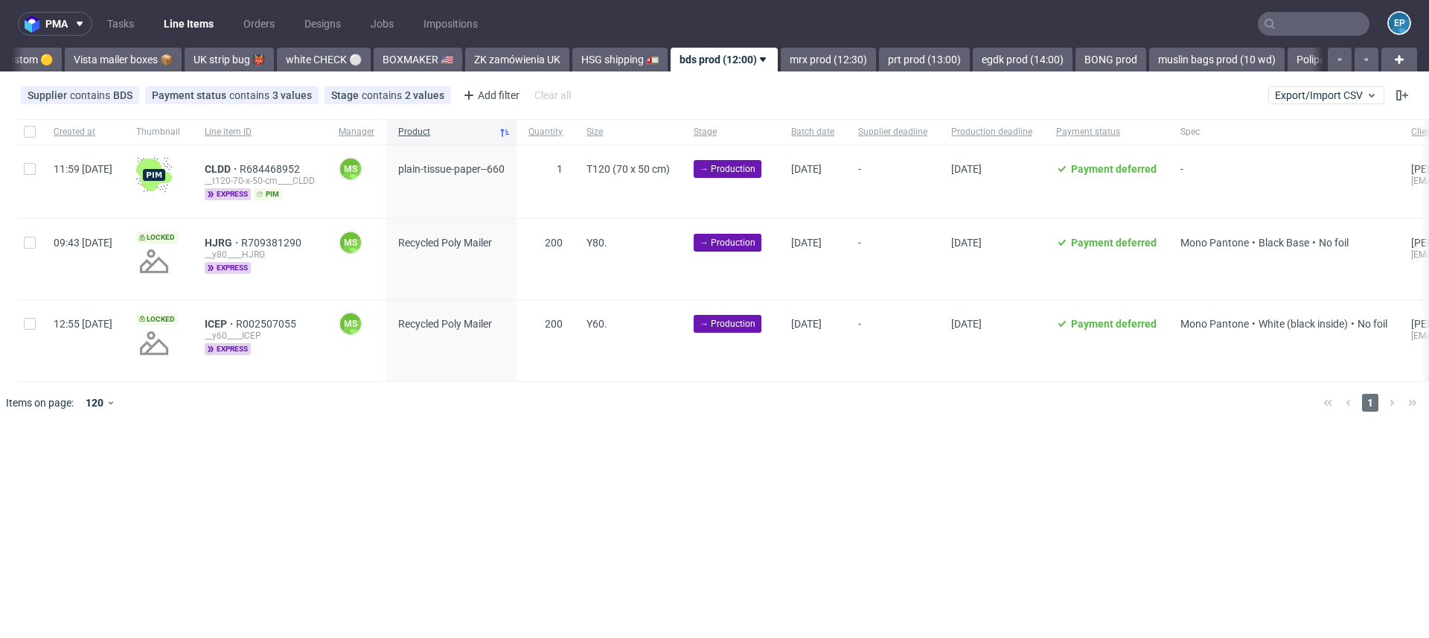
scroll to position [0, 1122]
click at [882, 59] on link "prt prod (13:00)" at bounding box center [927, 60] width 91 height 24
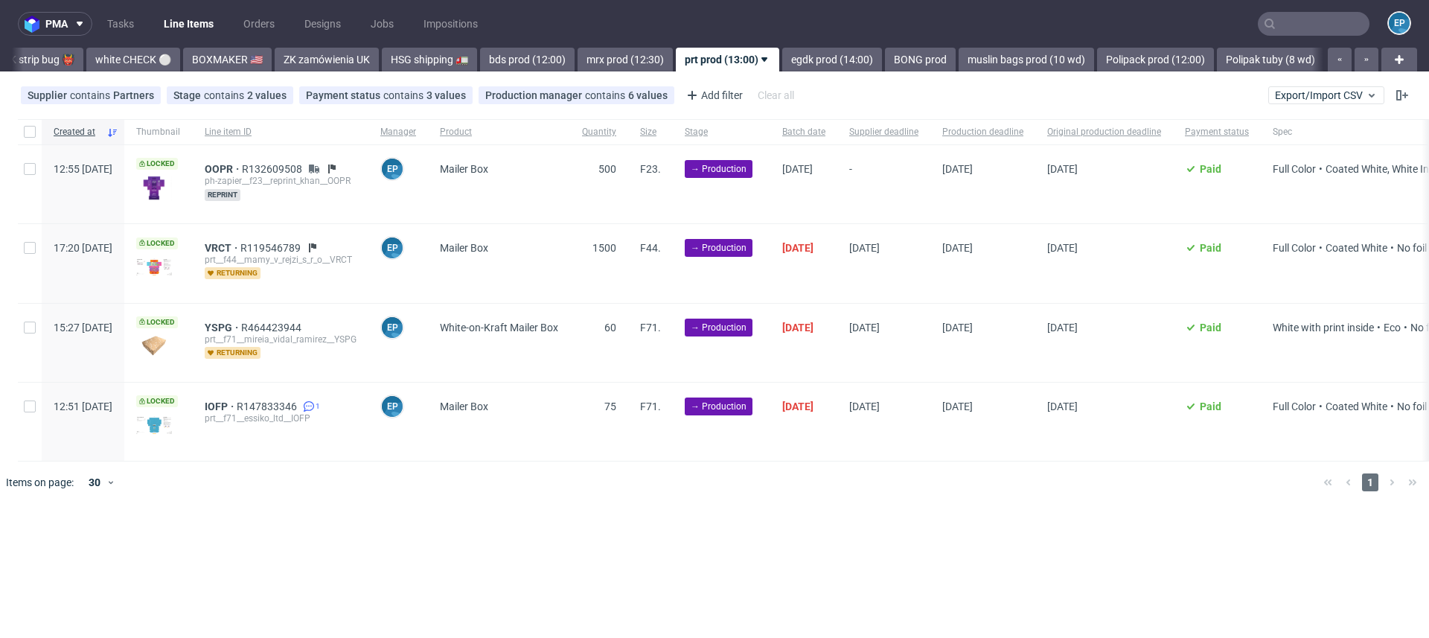
scroll to position [0, 1316]
click at [31, 326] on input "checkbox" at bounding box center [30, 327] width 12 height 12
checkbox input "true"
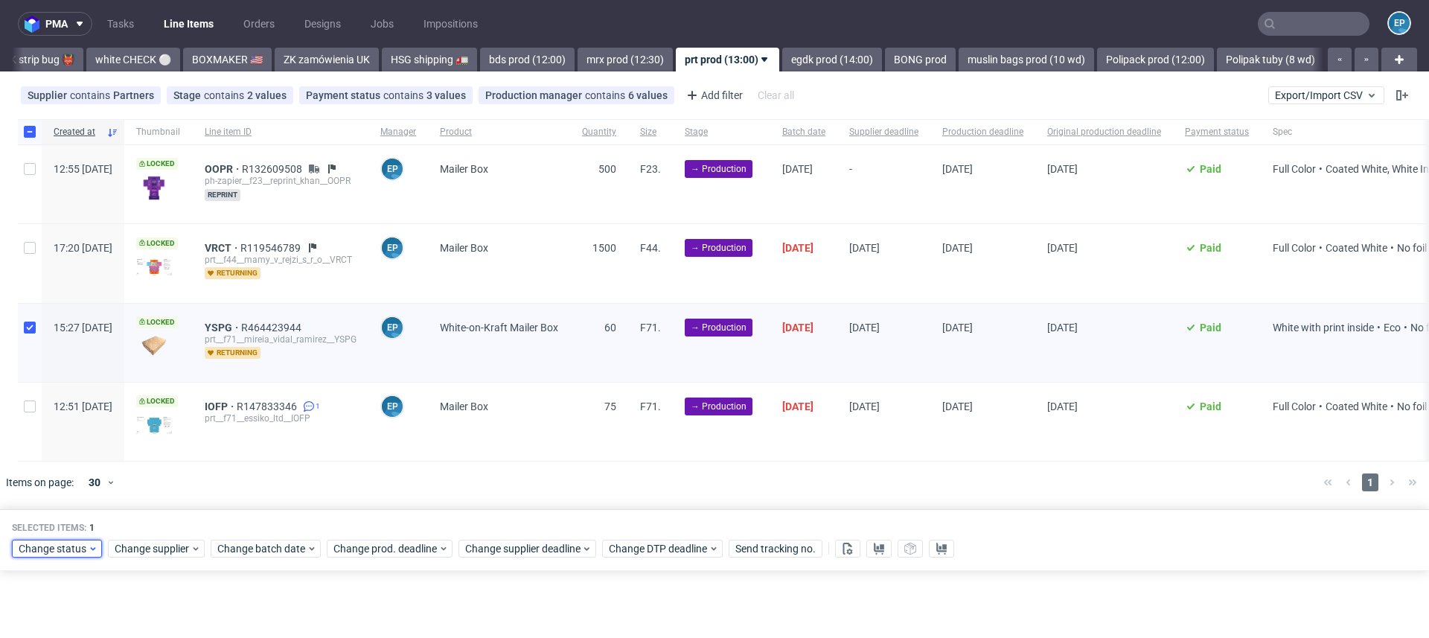
click at [75, 546] on span "Change status" at bounding box center [53, 548] width 69 height 15
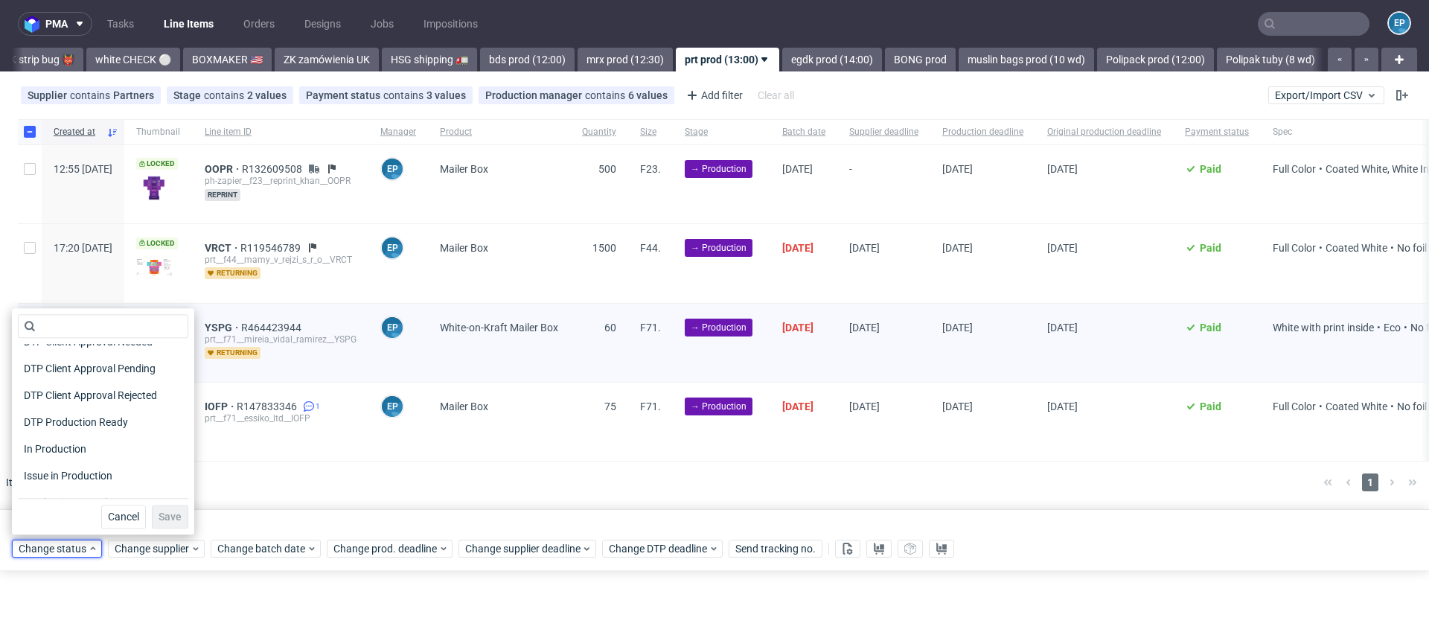
scroll to position [125, 0]
click at [62, 454] on span "In Production" at bounding box center [55, 446] width 75 height 21
click at [164, 515] on span "Save" at bounding box center [170, 516] width 23 height 10
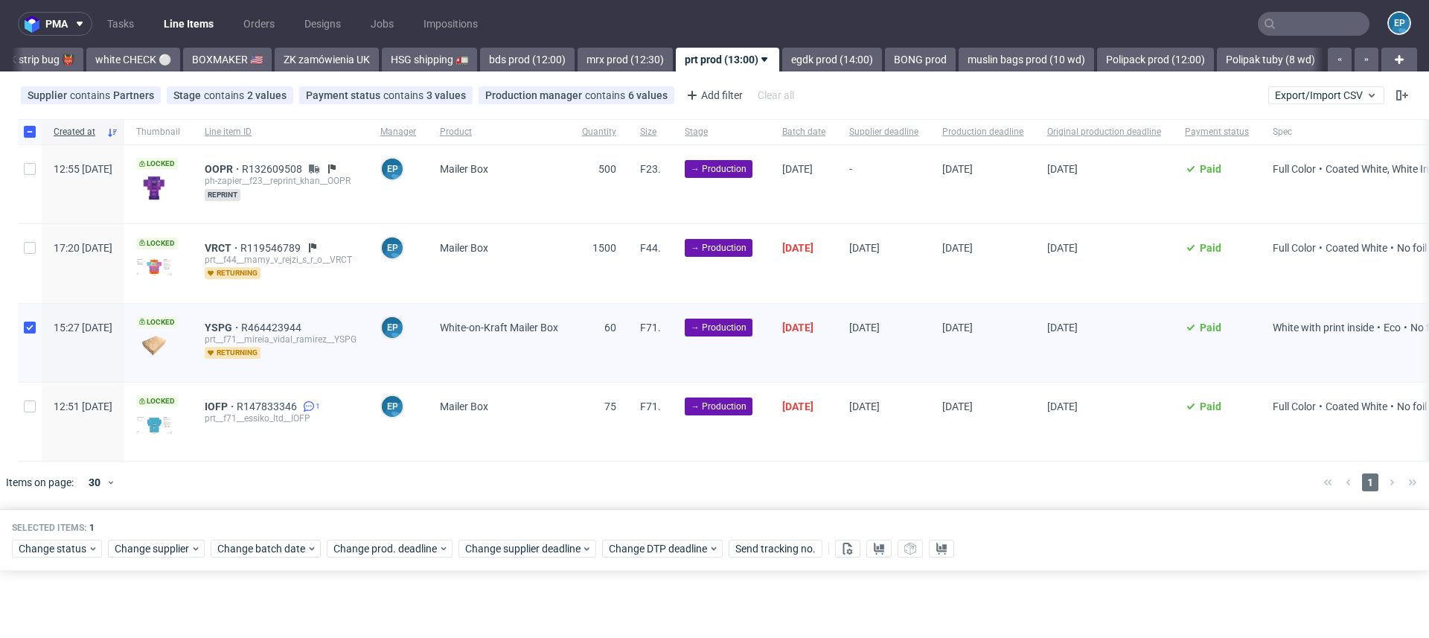
click at [20, 350] on div at bounding box center [30, 343] width 24 height 78
checkbox input "false"
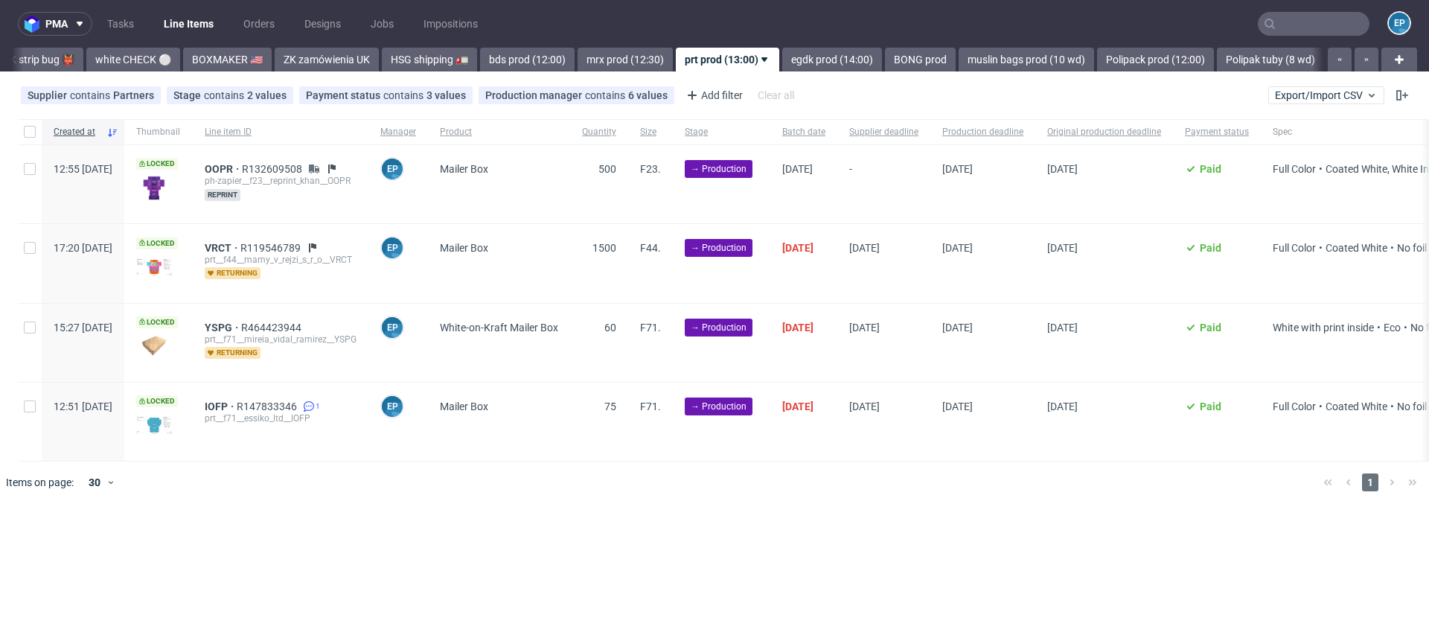
click at [19, 434] on div at bounding box center [30, 421] width 24 height 78
checkbox input "true"
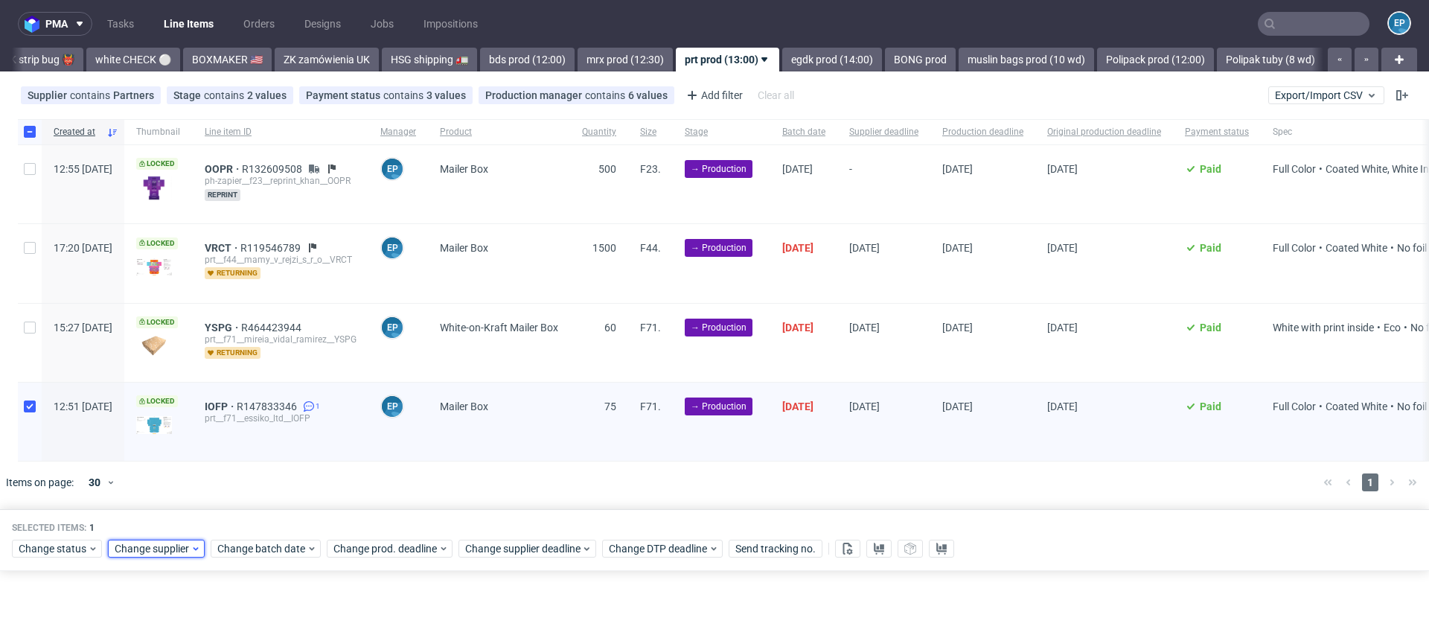
click at [179, 548] on span "Change supplier" at bounding box center [153, 548] width 76 height 15
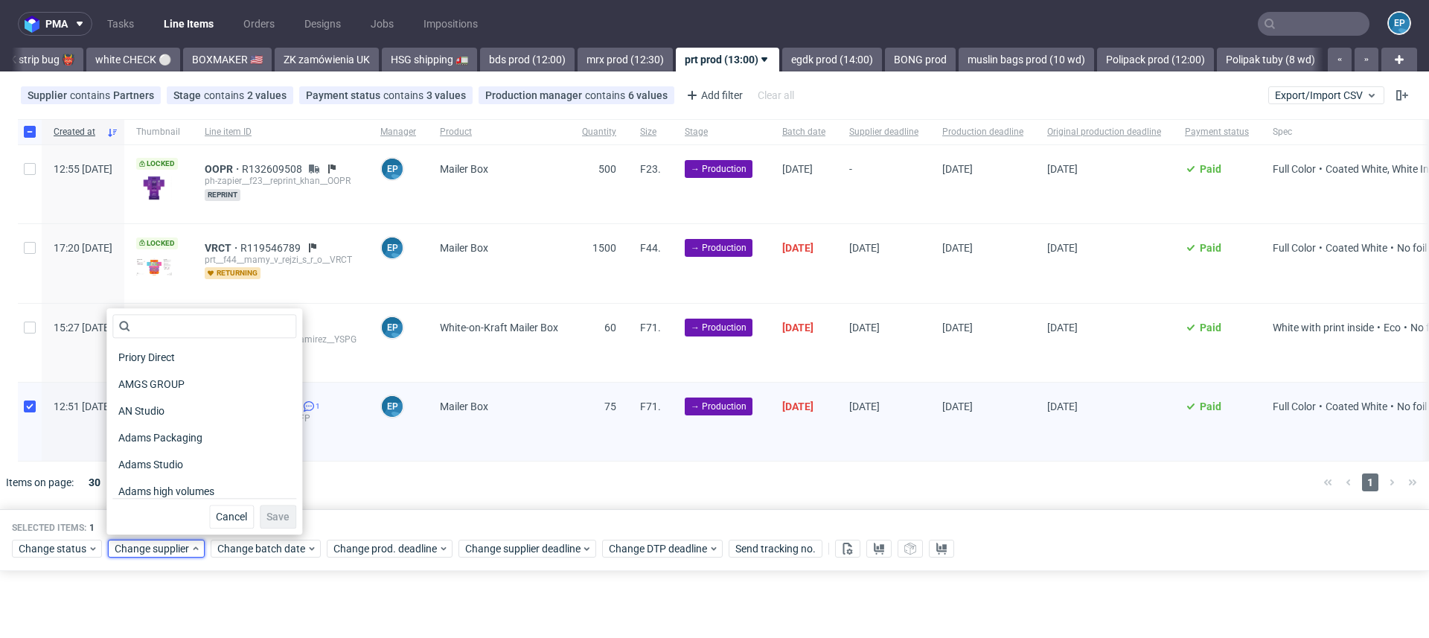
click at [62, 441] on div "12:51 [DATE]" at bounding box center [83, 421] width 83 height 78
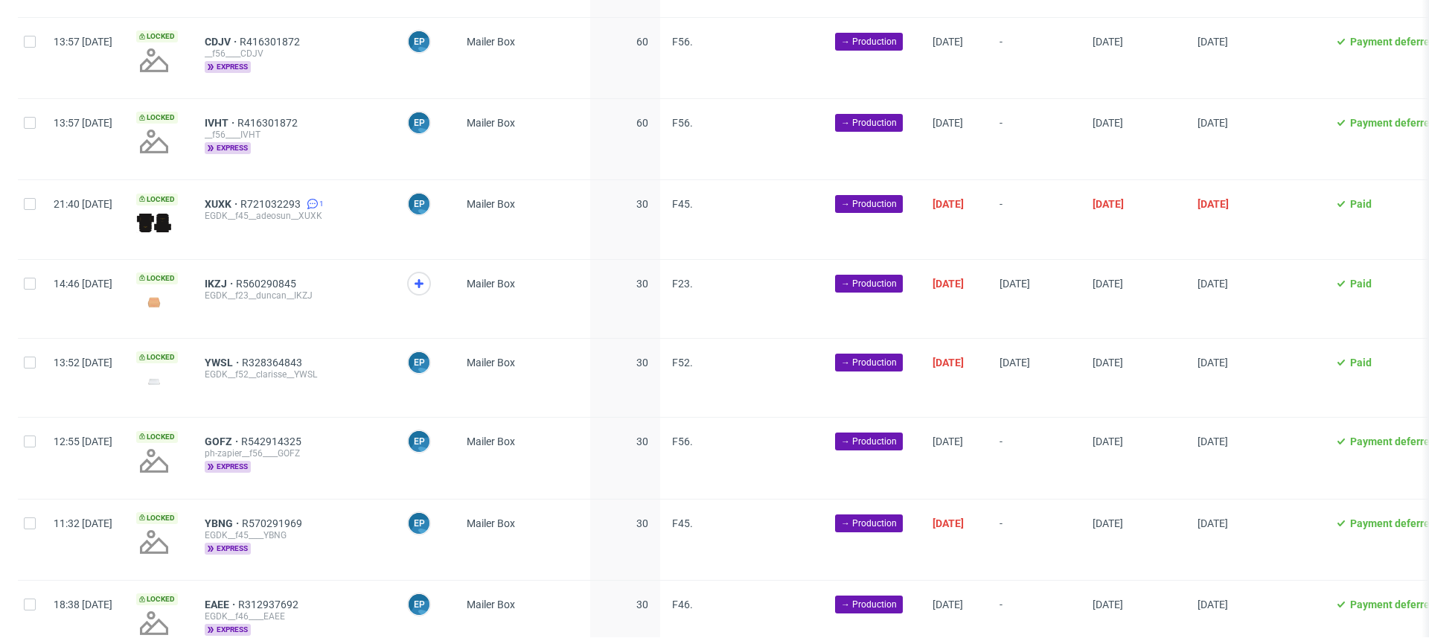
scroll to position [1447, 0]
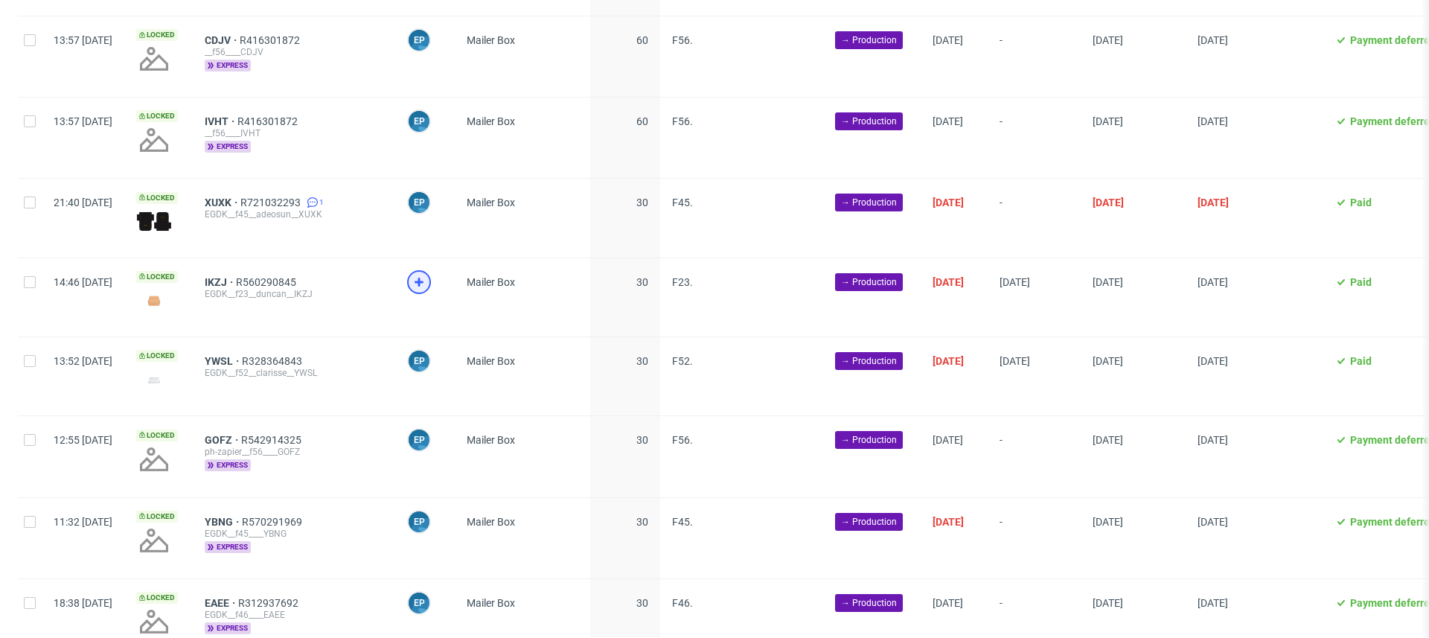
click at [423, 278] on use at bounding box center [418, 282] width 9 height 9
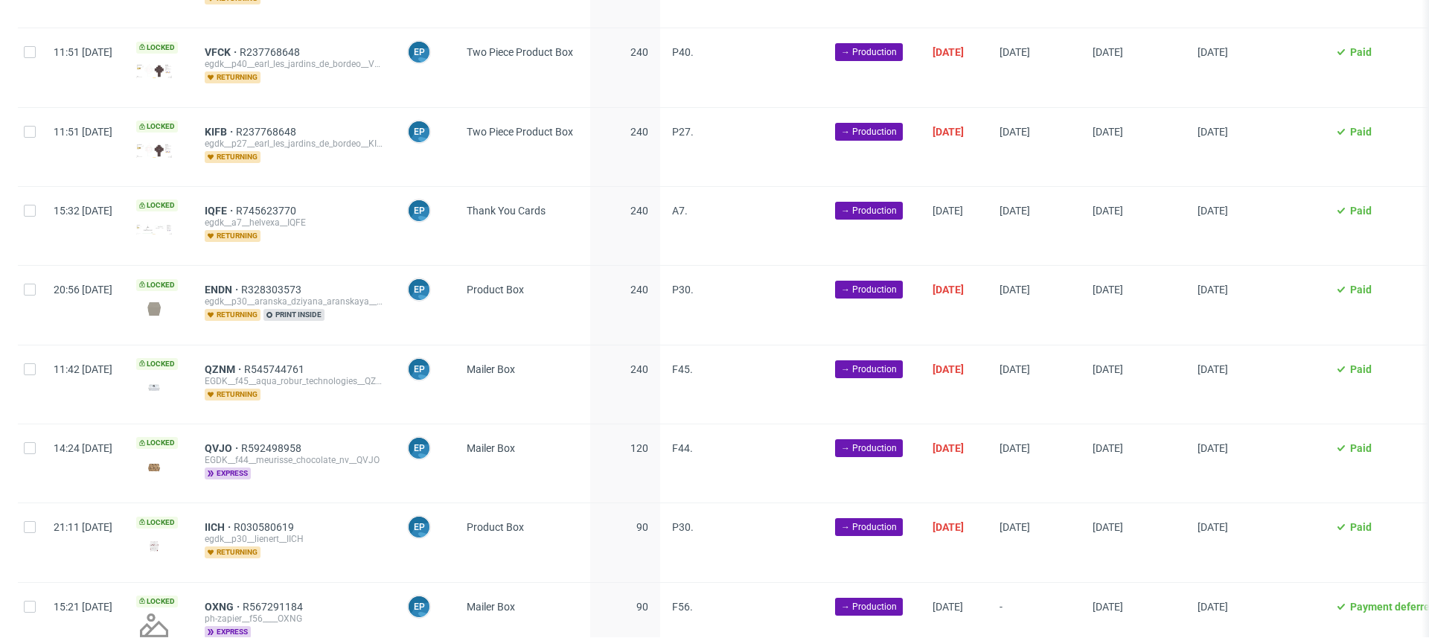
scroll to position [0, 0]
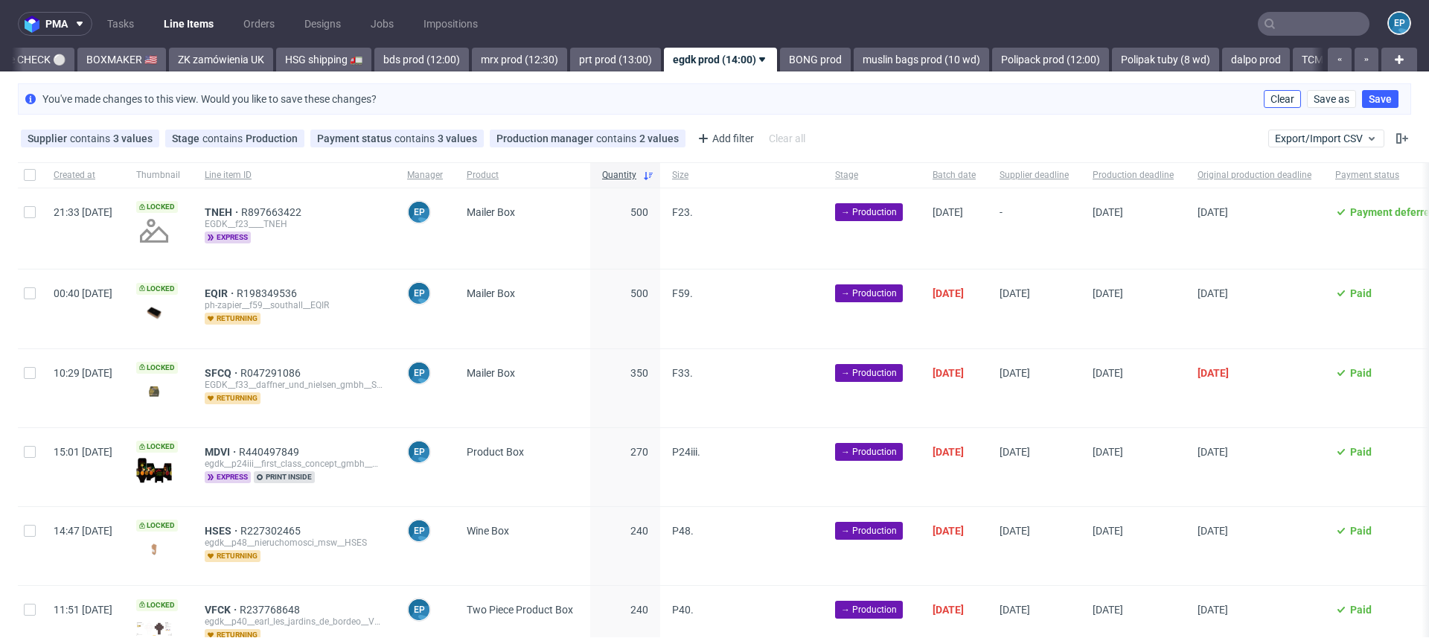
click at [1267, 106] on button "Clear" at bounding box center [1282, 99] width 37 height 18
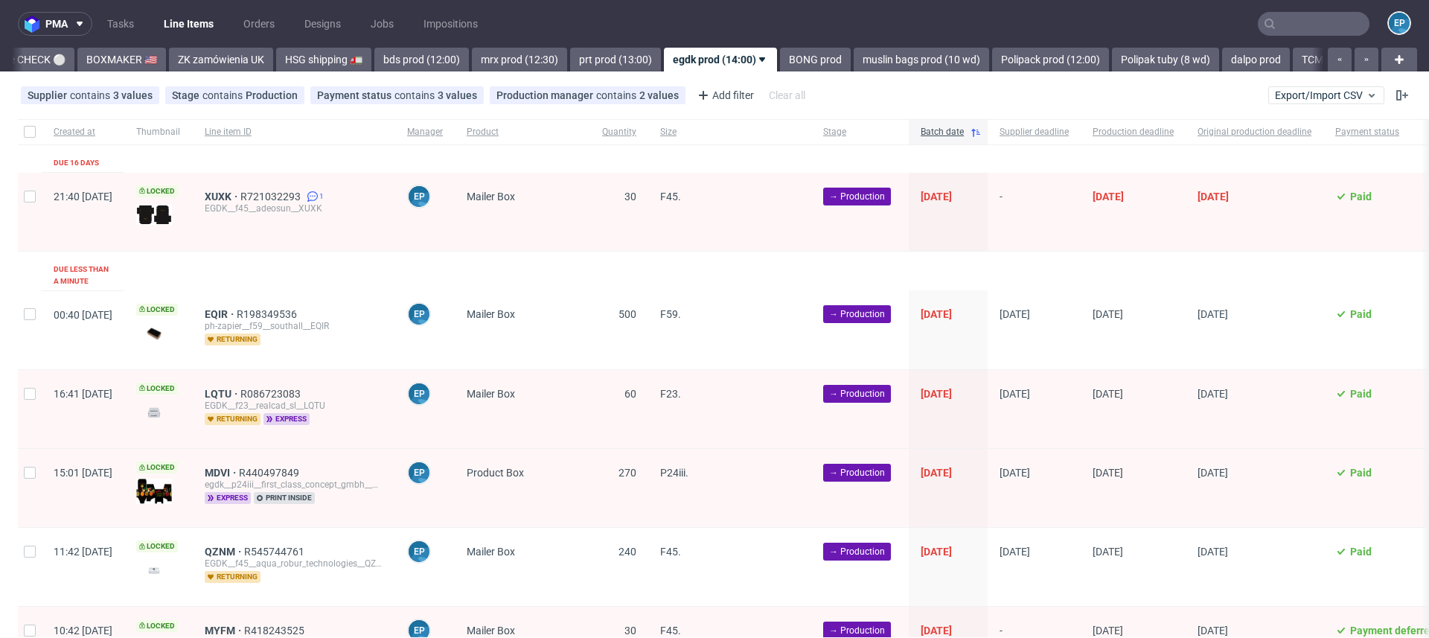
click at [1290, 32] on input "text" at bounding box center [1314, 24] width 112 height 24
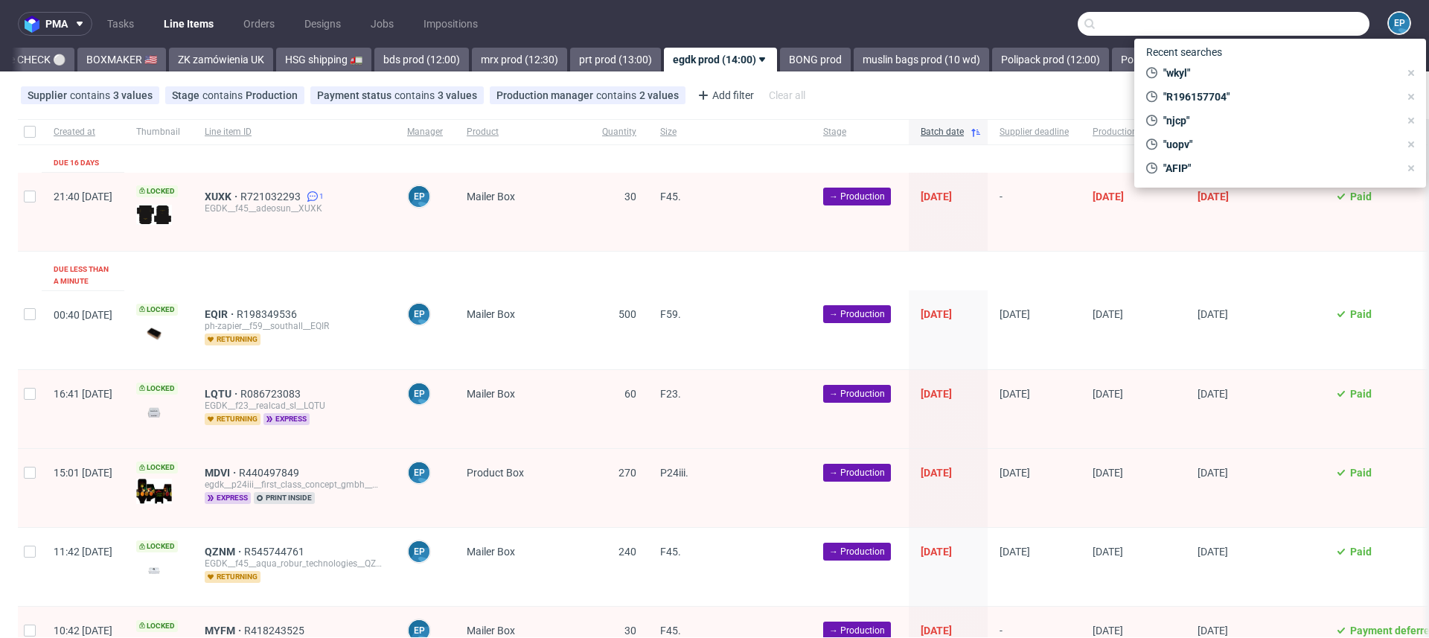
paste input "R949123260"
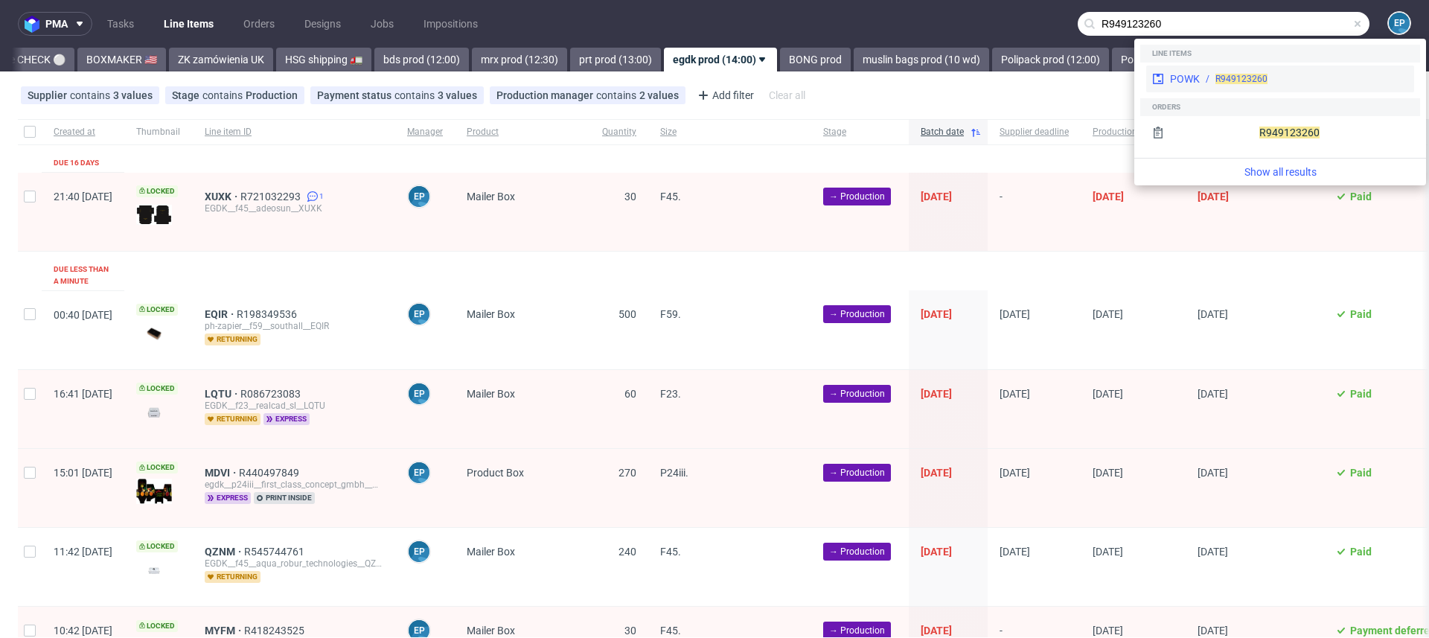
type input "R949123260"
click at [1224, 67] on div "POWK R949123260" at bounding box center [1280, 78] width 268 height 27
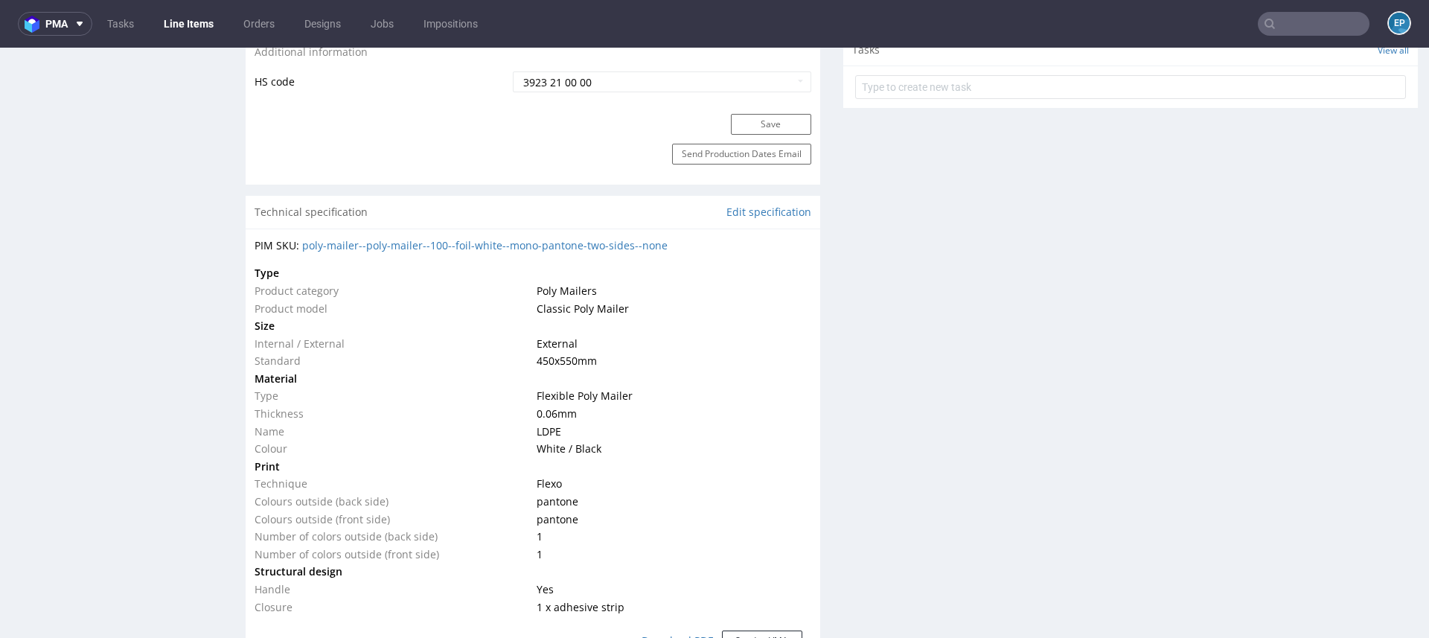
scroll to position [924, 0]
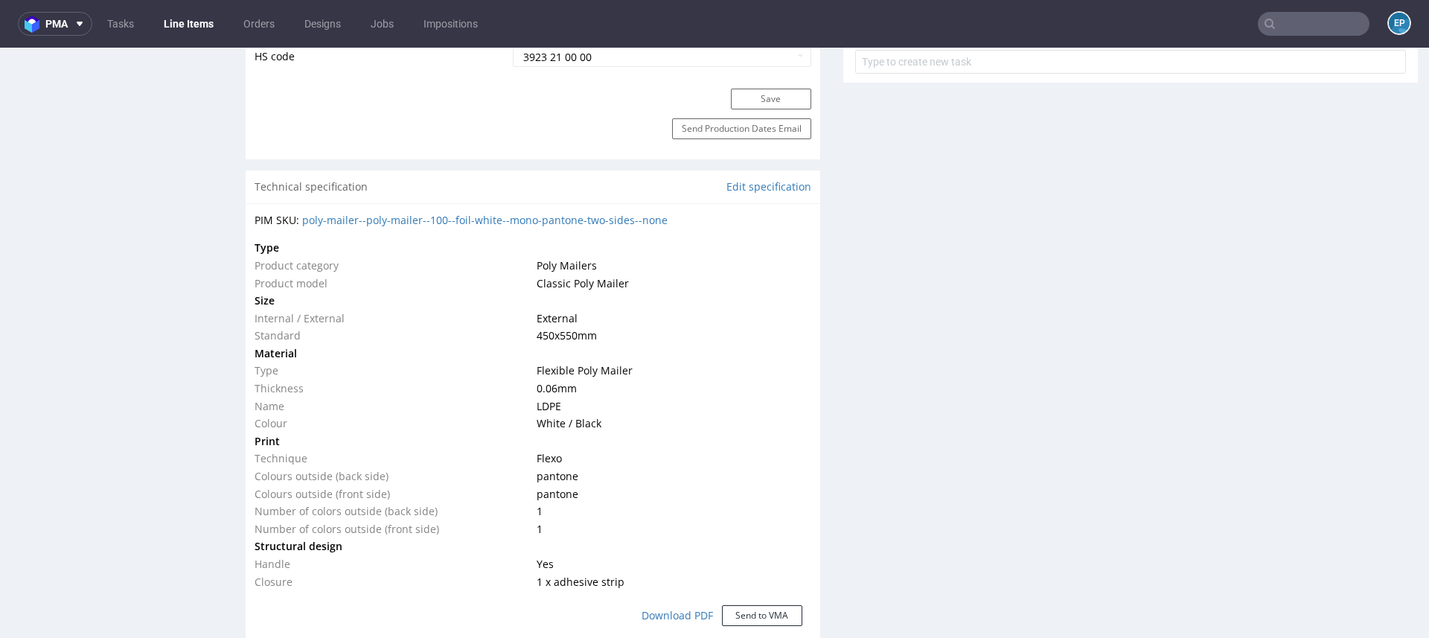
click at [180, 22] on link "Line Items" at bounding box center [189, 24] width 68 height 24
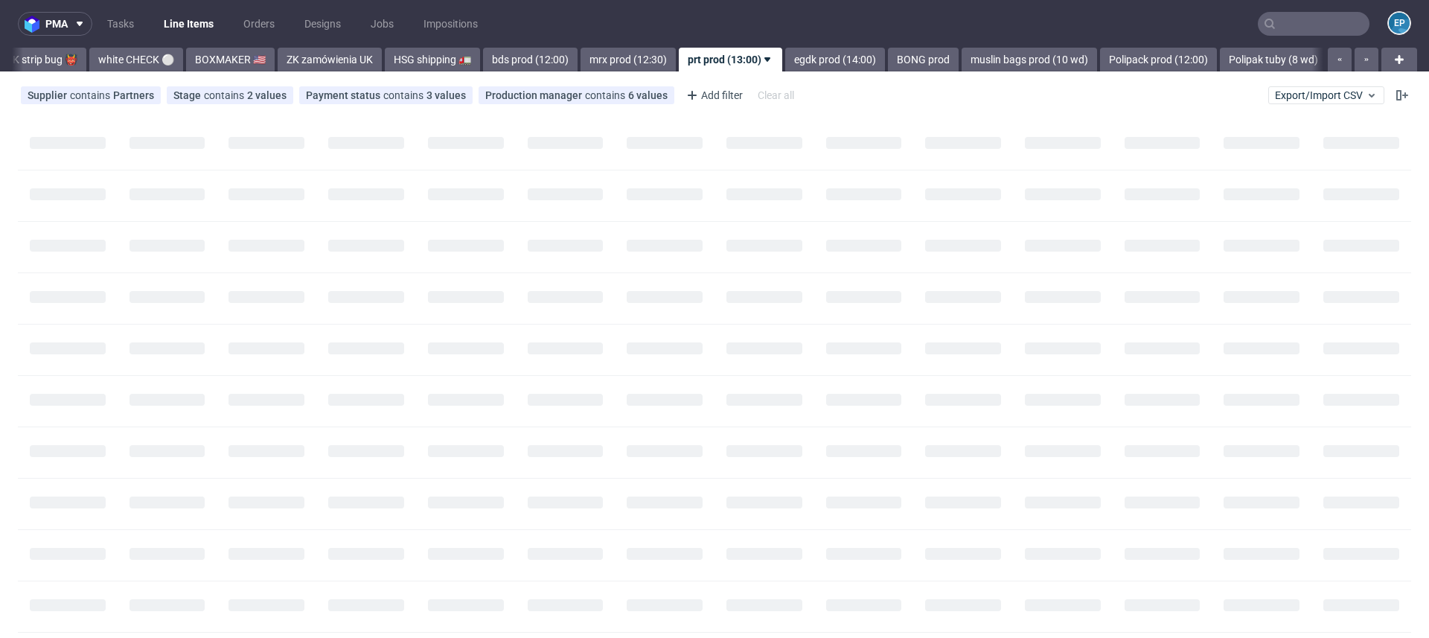
scroll to position [0, 1323]
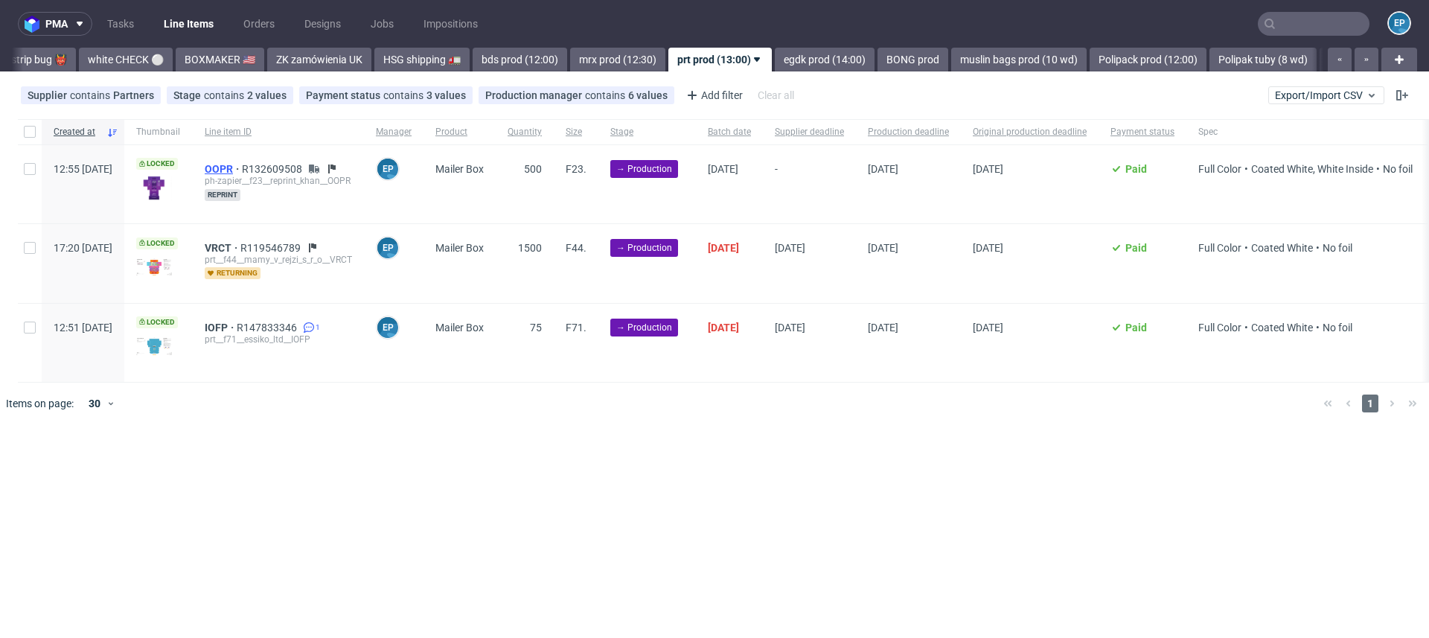
click at [242, 164] on span "OOPR" at bounding box center [223, 169] width 37 height 12
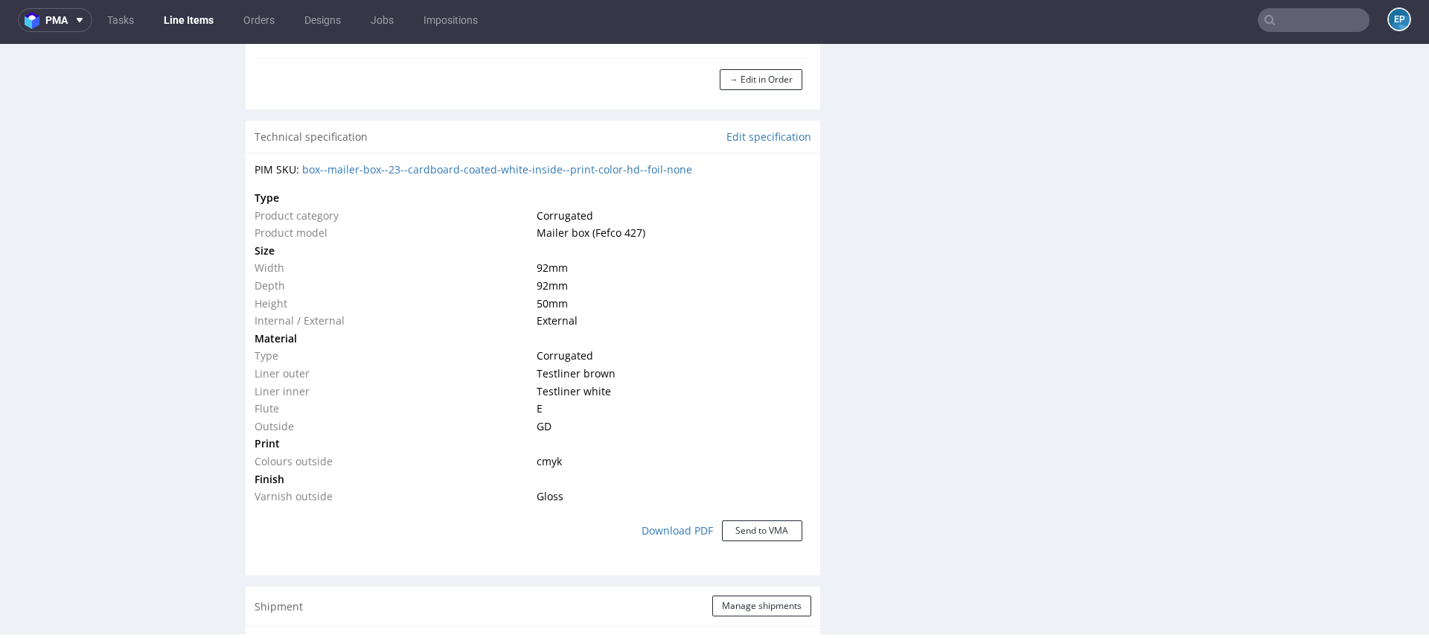
scroll to position [1423, 0]
drag, startPoint x: 528, startPoint y: 367, endPoint x: 592, endPoint y: 396, distance: 70.3
click at [592, 396] on tbody "Type Product category Corrugated Product model Mailer box (Fefco 427) Size Widt…" at bounding box center [532, 343] width 557 height 316
click at [592, 398] on td "E" at bounding box center [672, 404] width 278 height 18
click at [197, 16] on link "Line Items" at bounding box center [189, 20] width 68 height 24
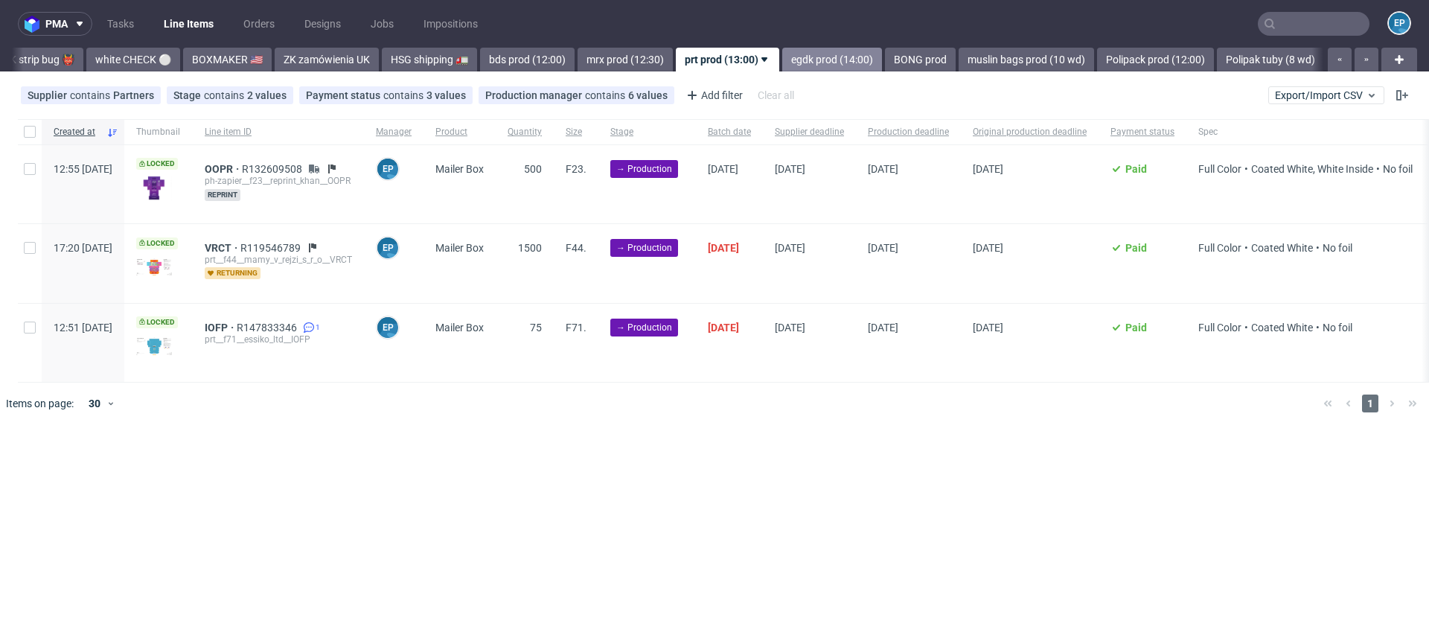
click at [782, 57] on link "egdk prod (14:00)" at bounding box center [832, 60] width 100 height 24
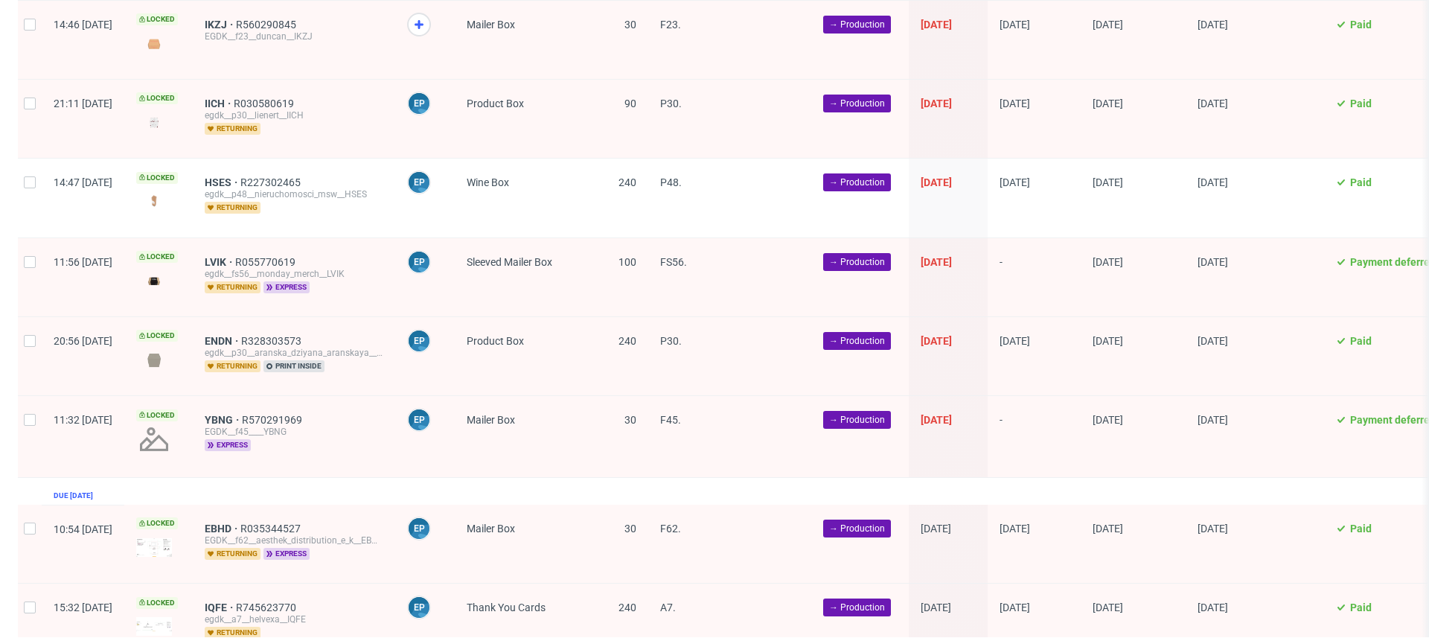
scroll to position [2070, 0]
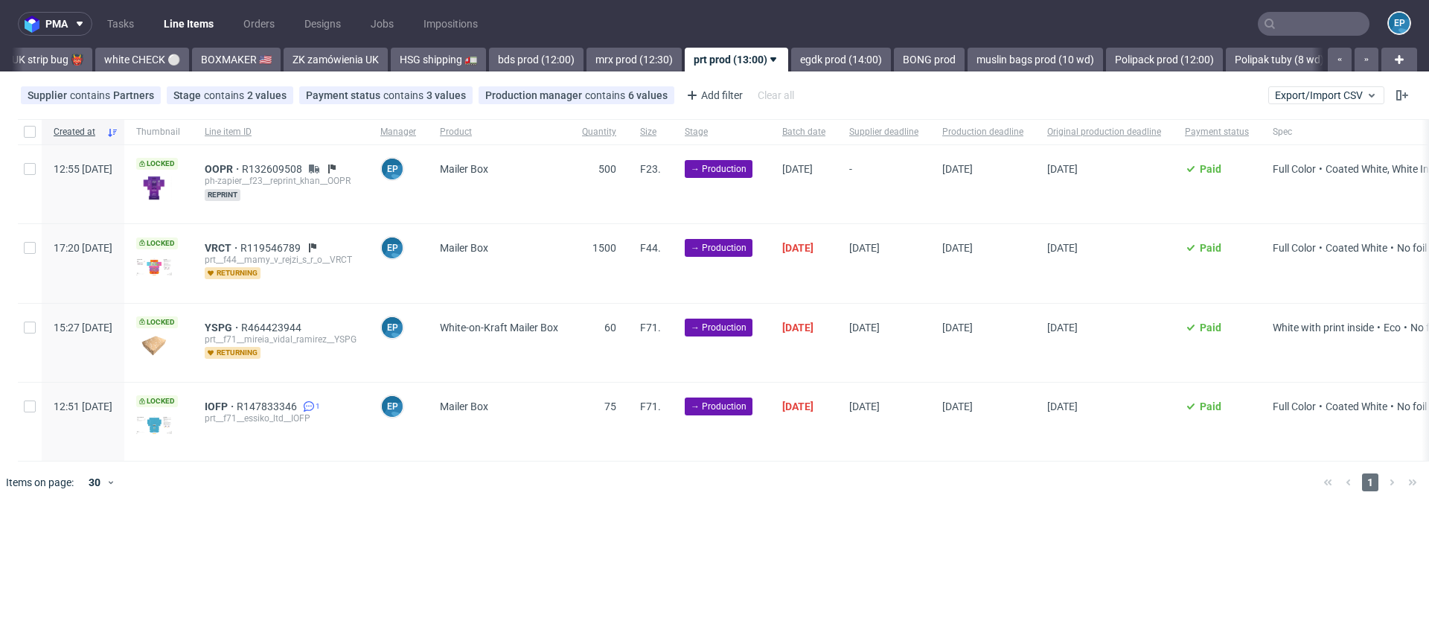
scroll to position [0, 1316]
click at [22, 177] on div at bounding box center [30, 184] width 24 height 78
checkbox input "true"
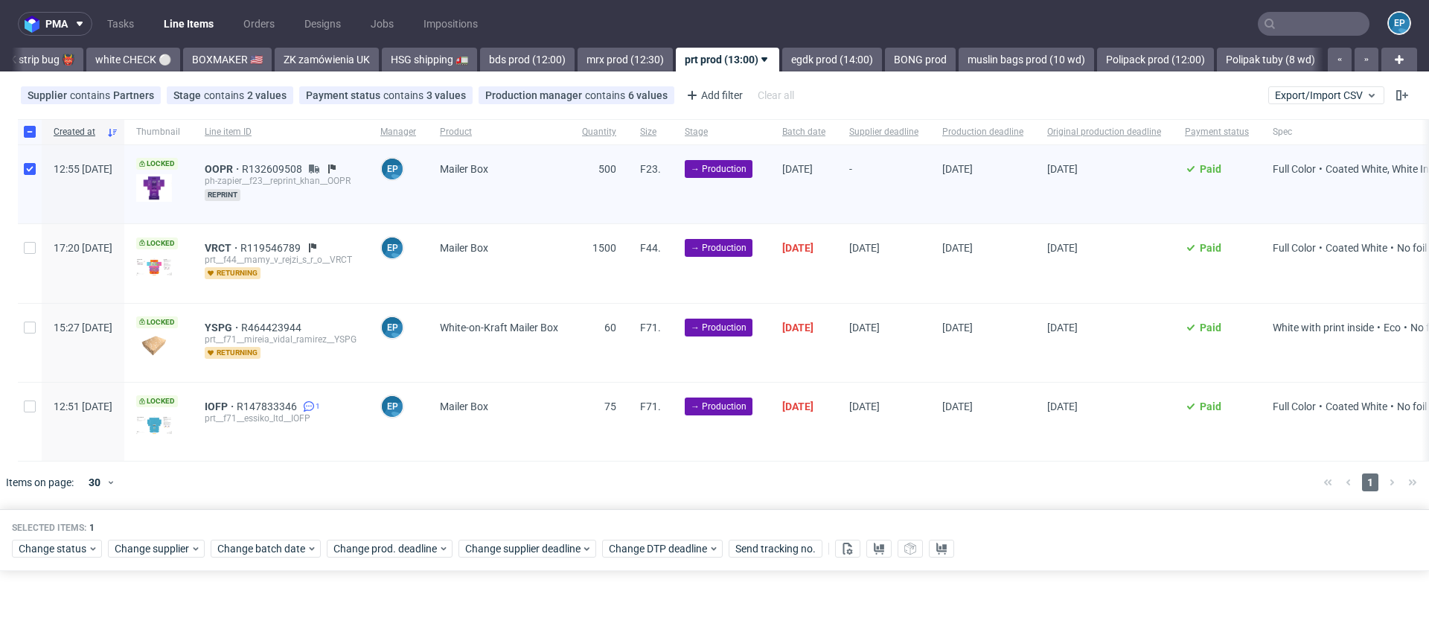
click at [279, 537] on div "Change status Change supplier Change batch date Change prod. deadline Change su…" at bounding box center [714, 548] width 1405 height 22
click at [280, 545] on span "Change batch date" at bounding box center [261, 548] width 89 height 15
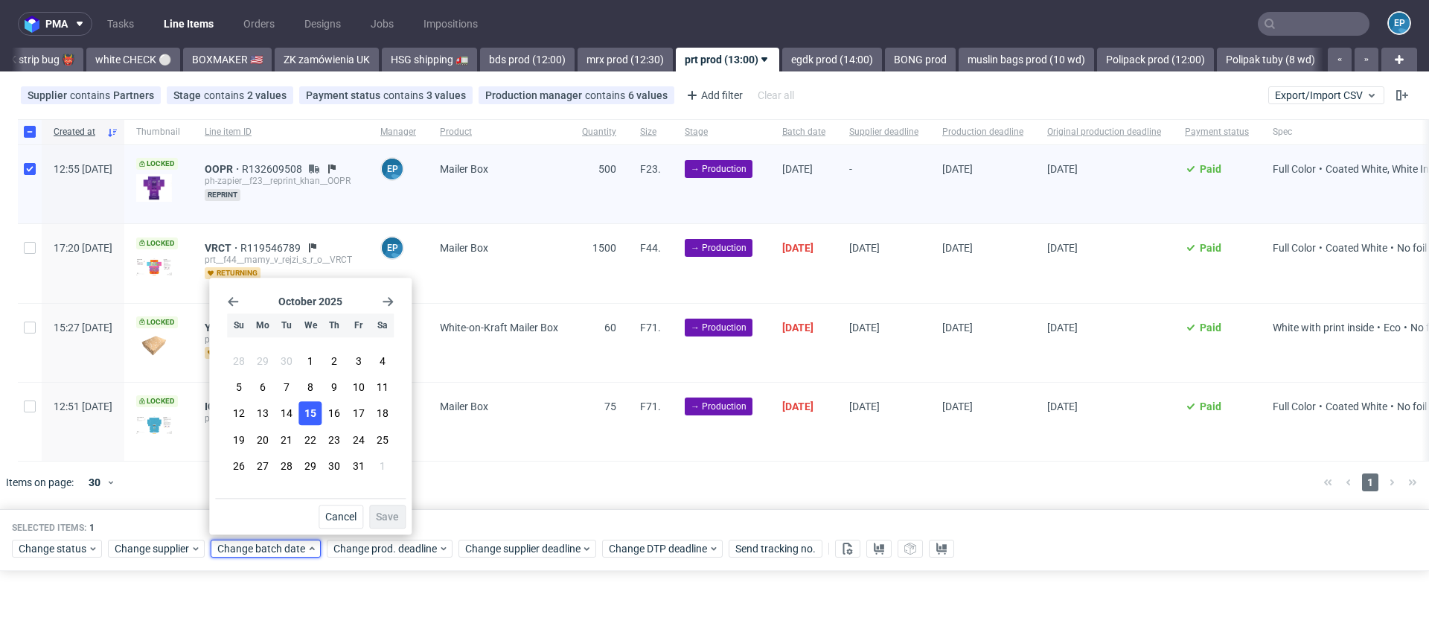
click at [311, 414] on span "15" at bounding box center [310, 413] width 12 height 15
click at [391, 505] on div "Cancel Save" at bounding box center [310, 513] width 190 height 31
click at [391, 513] on span "Save" at bounding box center [387, 516] width 23 height 10
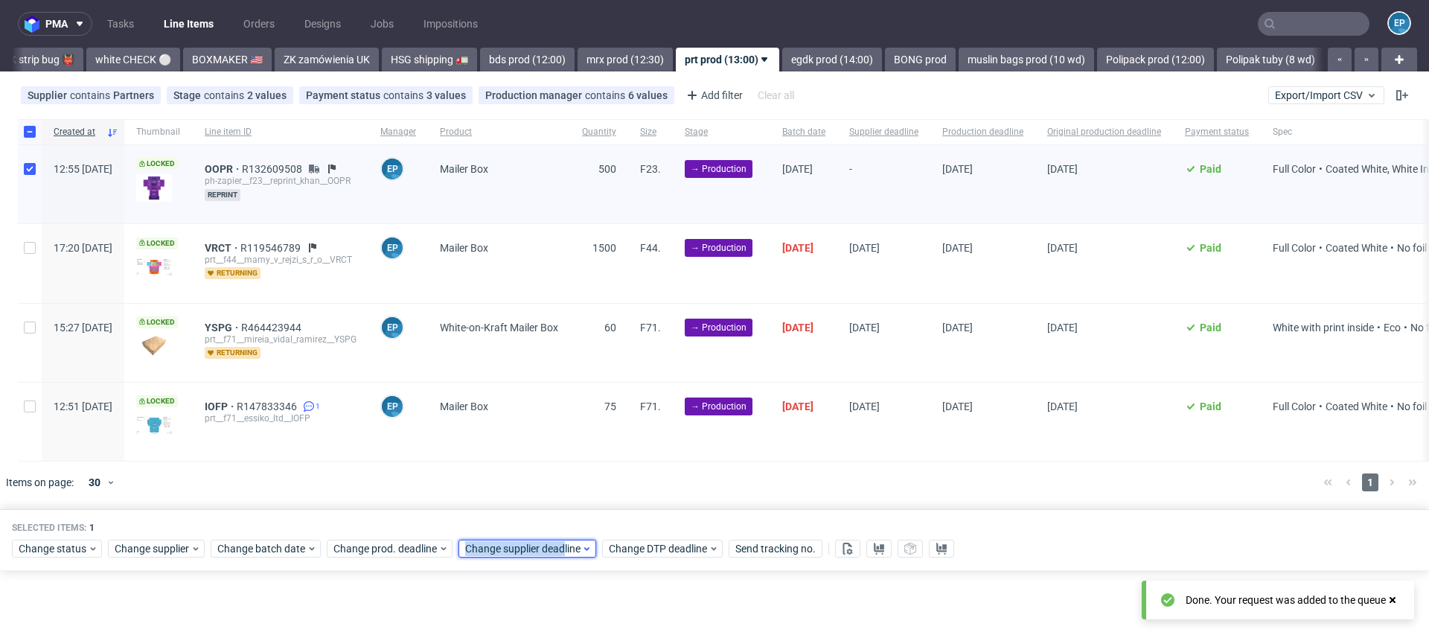
click at [562, 541] on span "Change supplier deadline" at bounding box center [523, 548] width 116 height 15
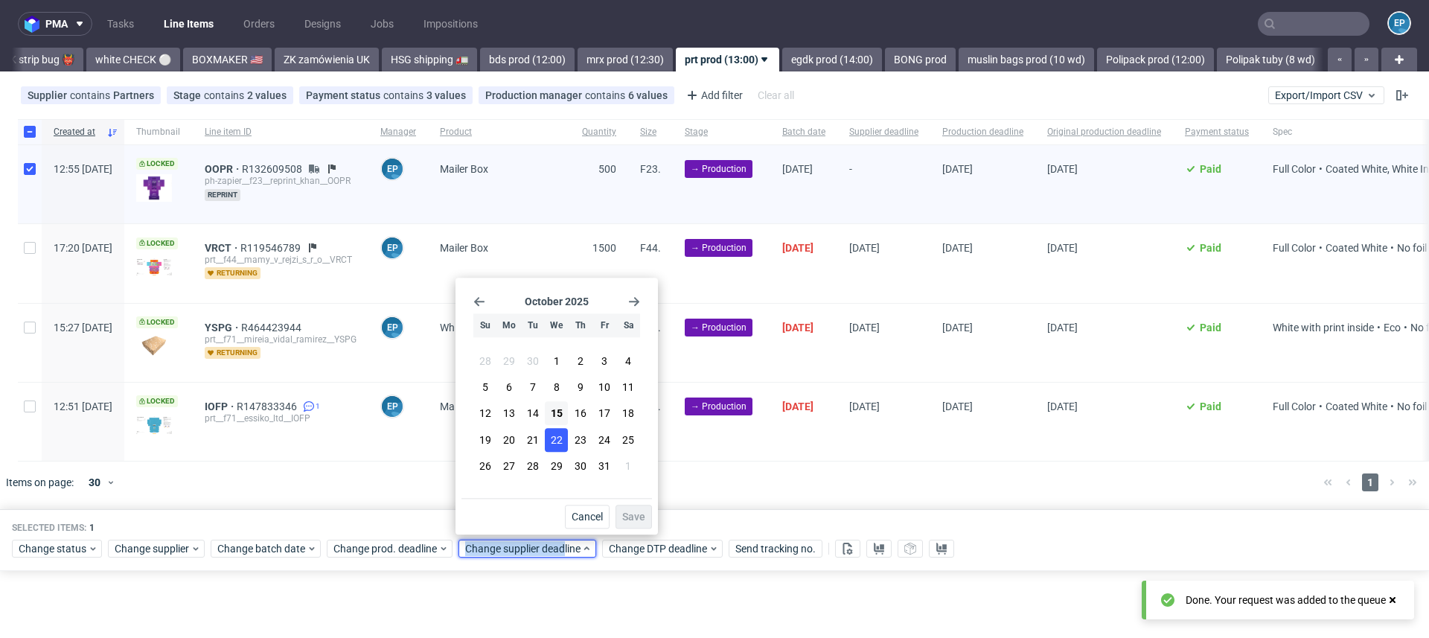
click at [563, 439] on button "22" at bounding box center [556, 440] width 23 height 24
click at [644, 510] on button "Save" at bounding box center [633, 517] width 36 height 24
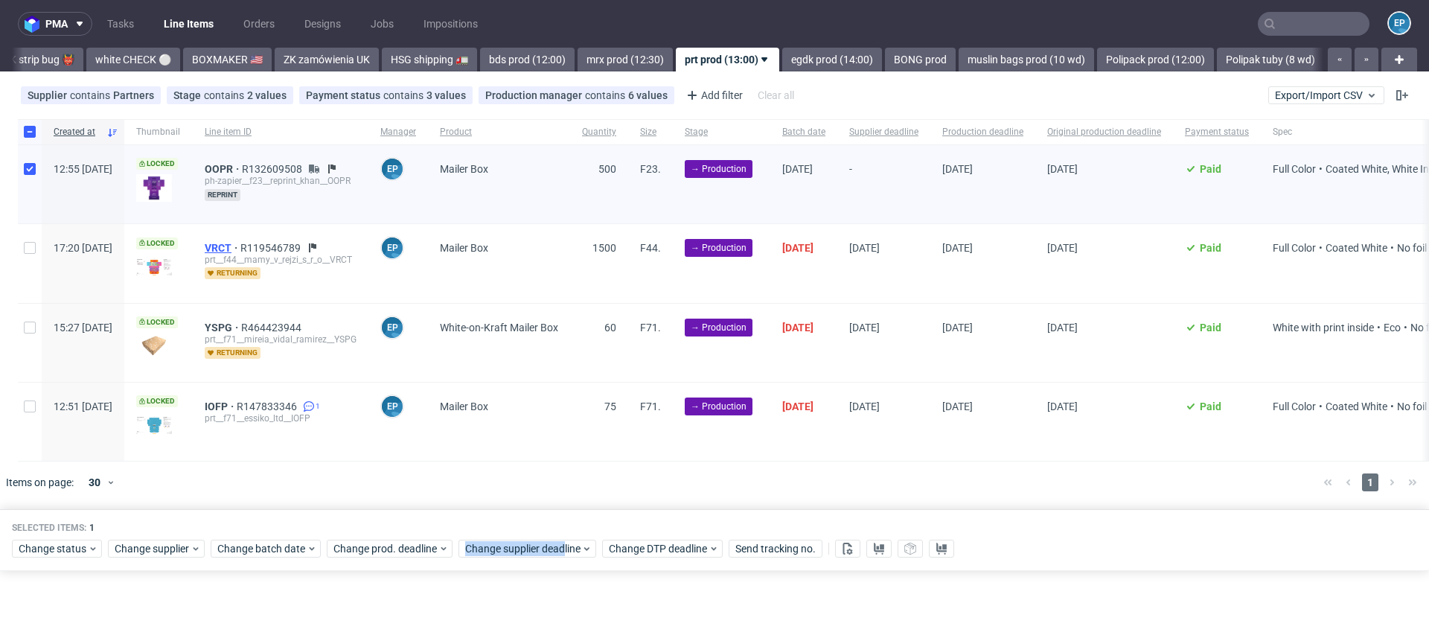
click at [240, 242] on span "VRCT" at bounding box center [223, 248] width 36 height 12
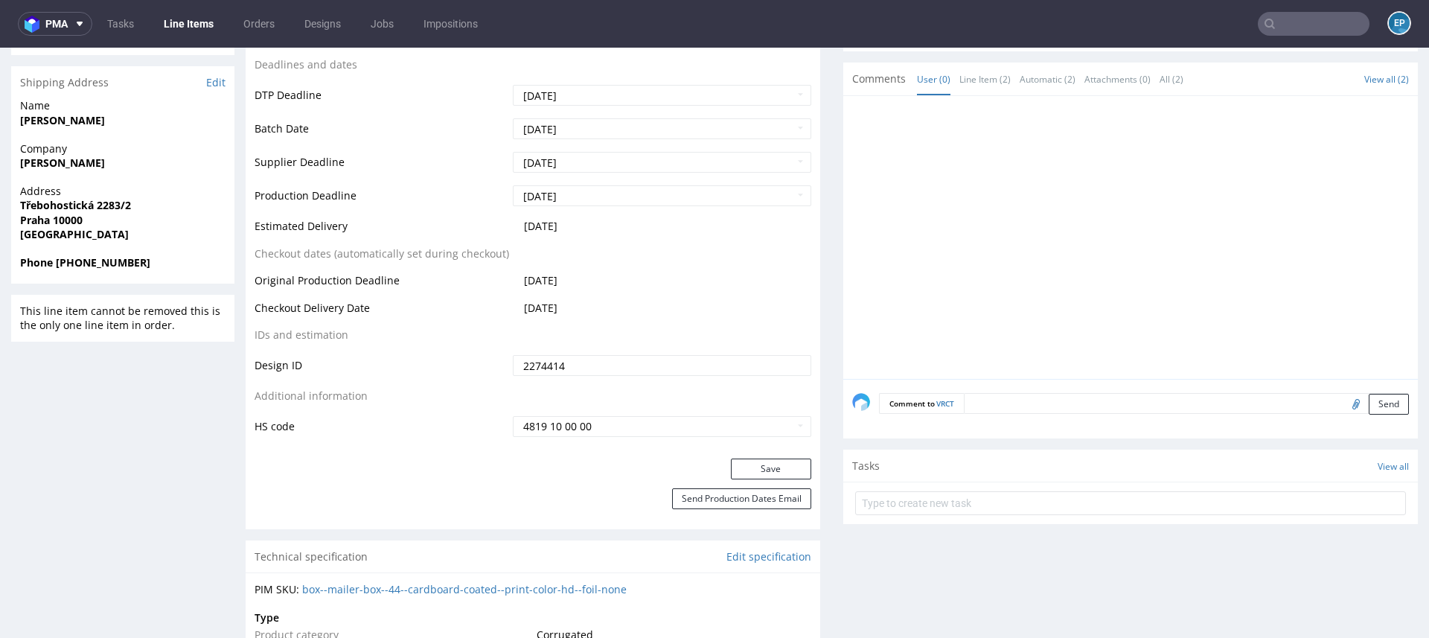
scroll to position [573, 0]
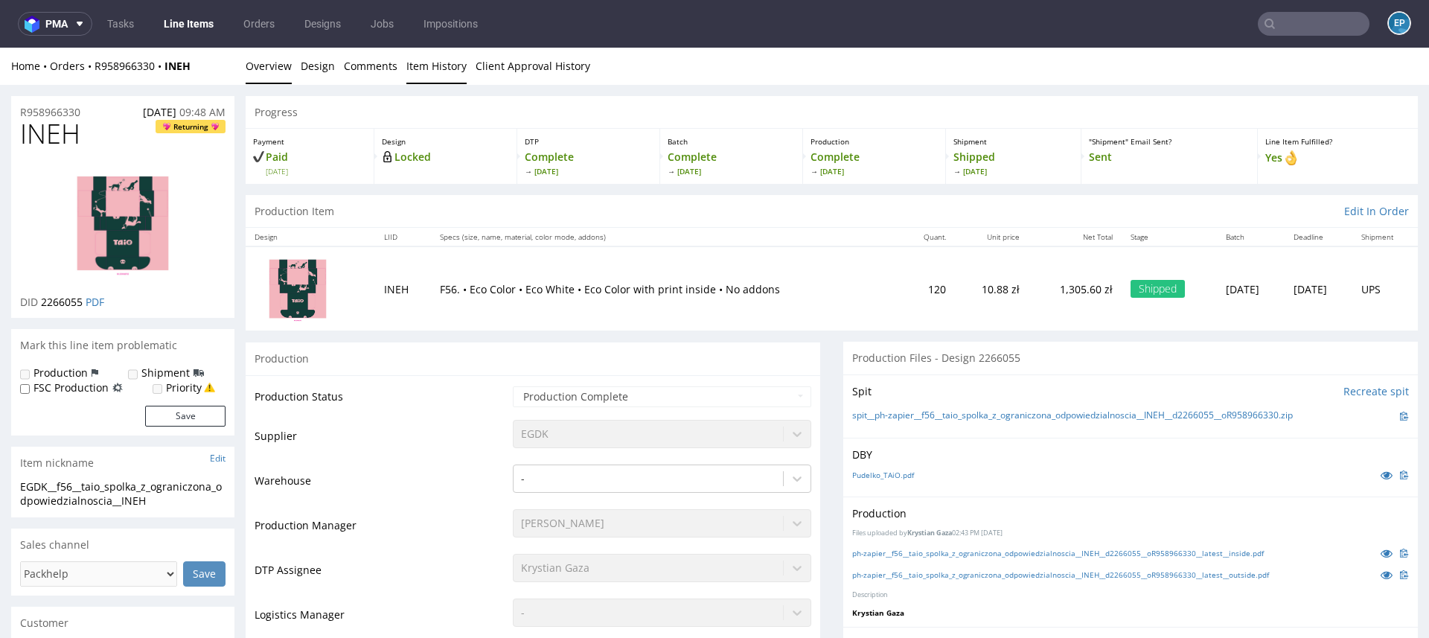
click at [429, 70] on link "Item History" at bounding box center [436, 66] width 60 height 36
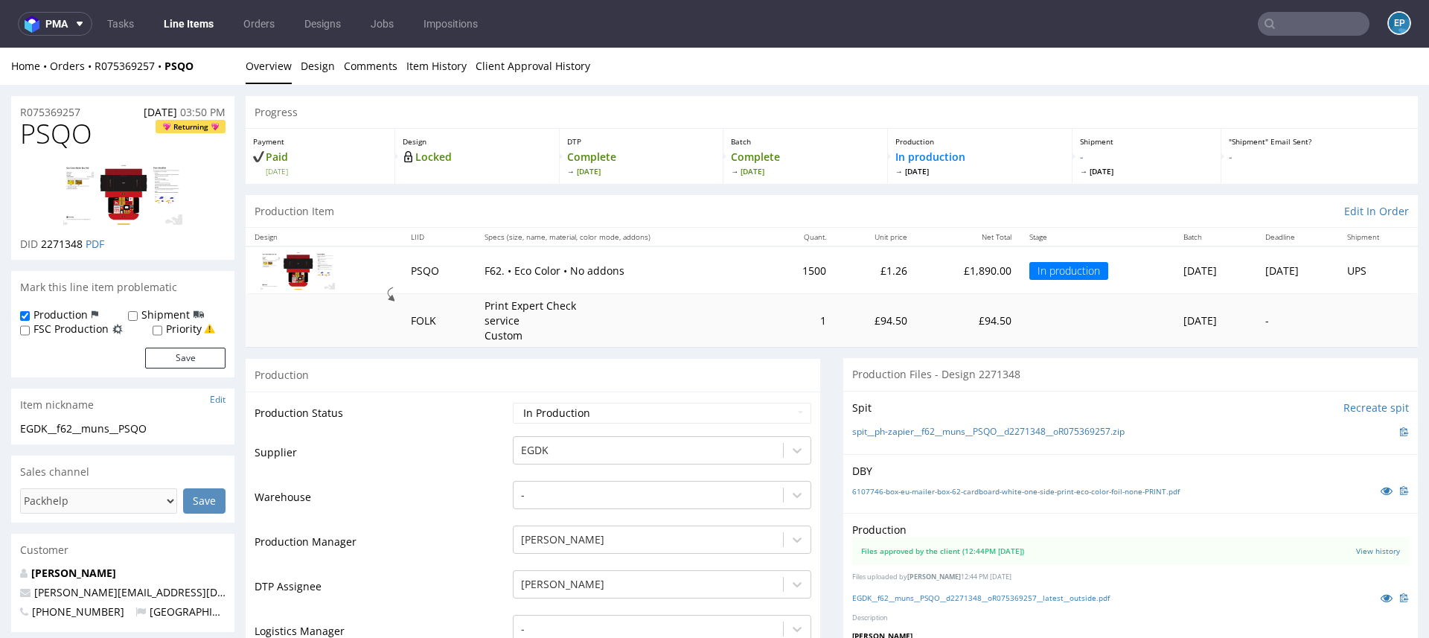
click at [74, 134] on span "PSQO" at bounding box center [56, 134] width 72 height 30
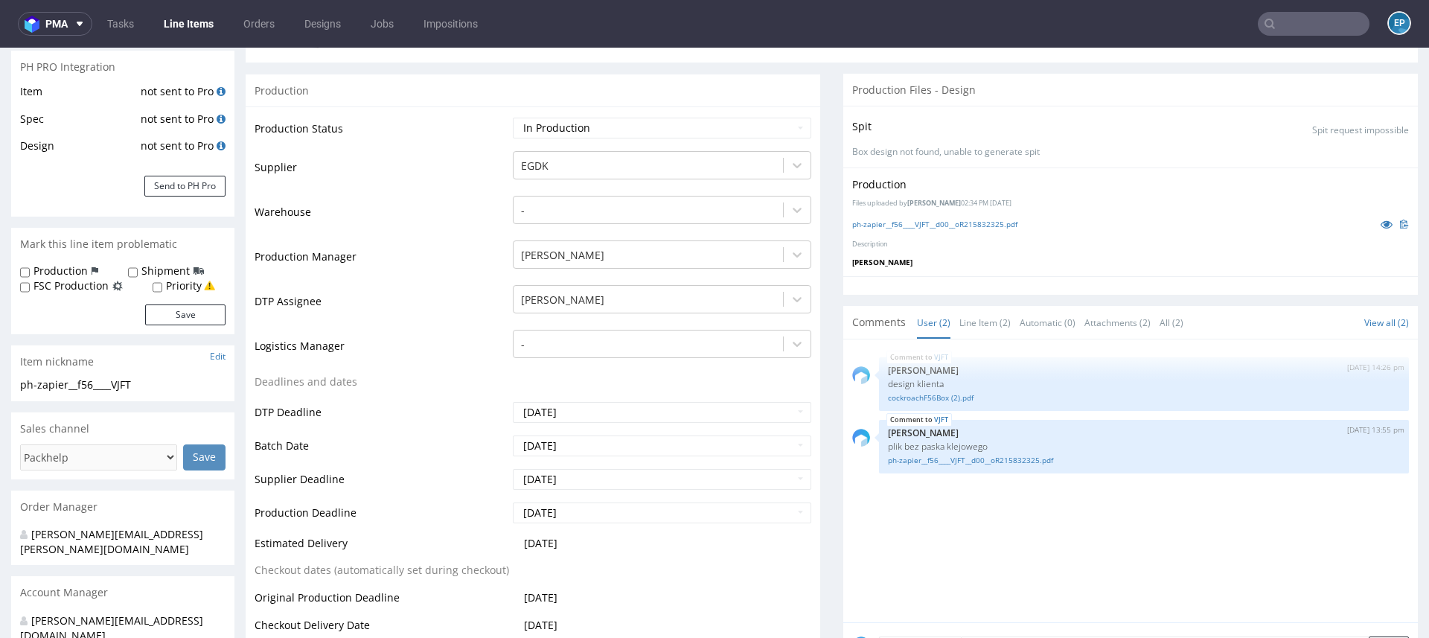
scroll to position [330, 0]
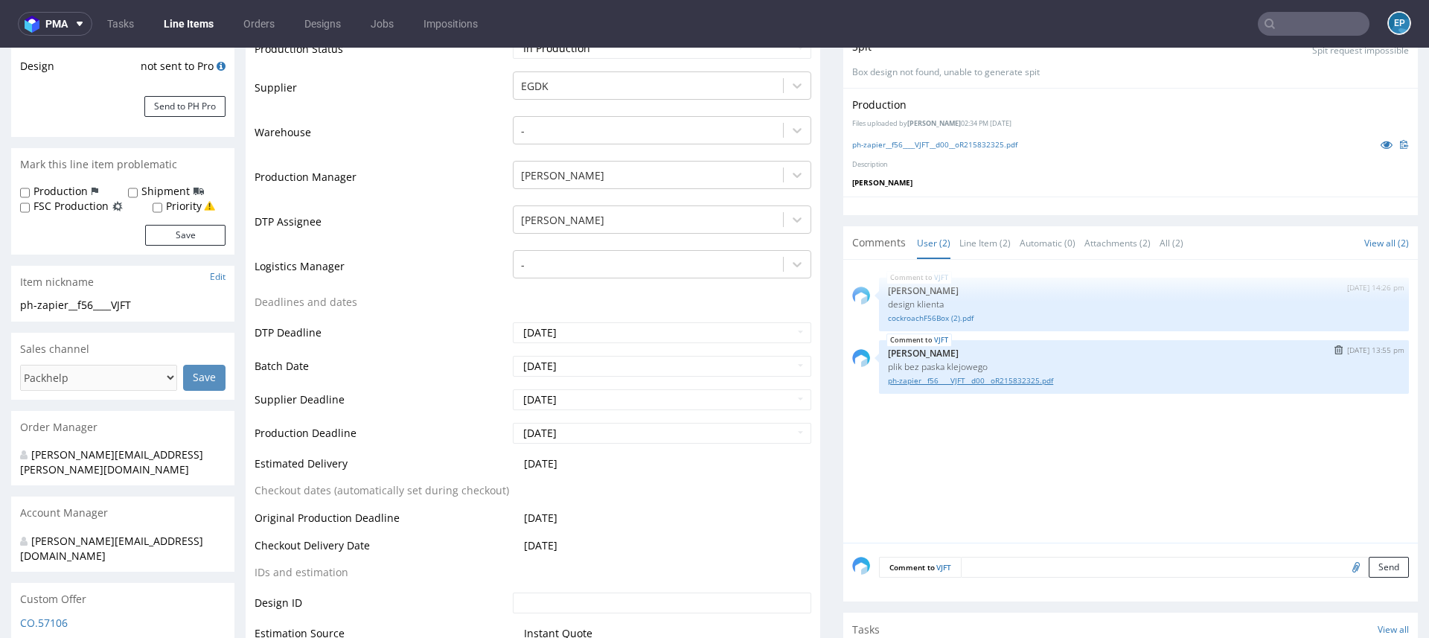
click at [1009, 380] on link "ph-zapier__f56____VJFT__d00__oR215832325.pdf" at bounding box center [1144, 380] width 512 height 11
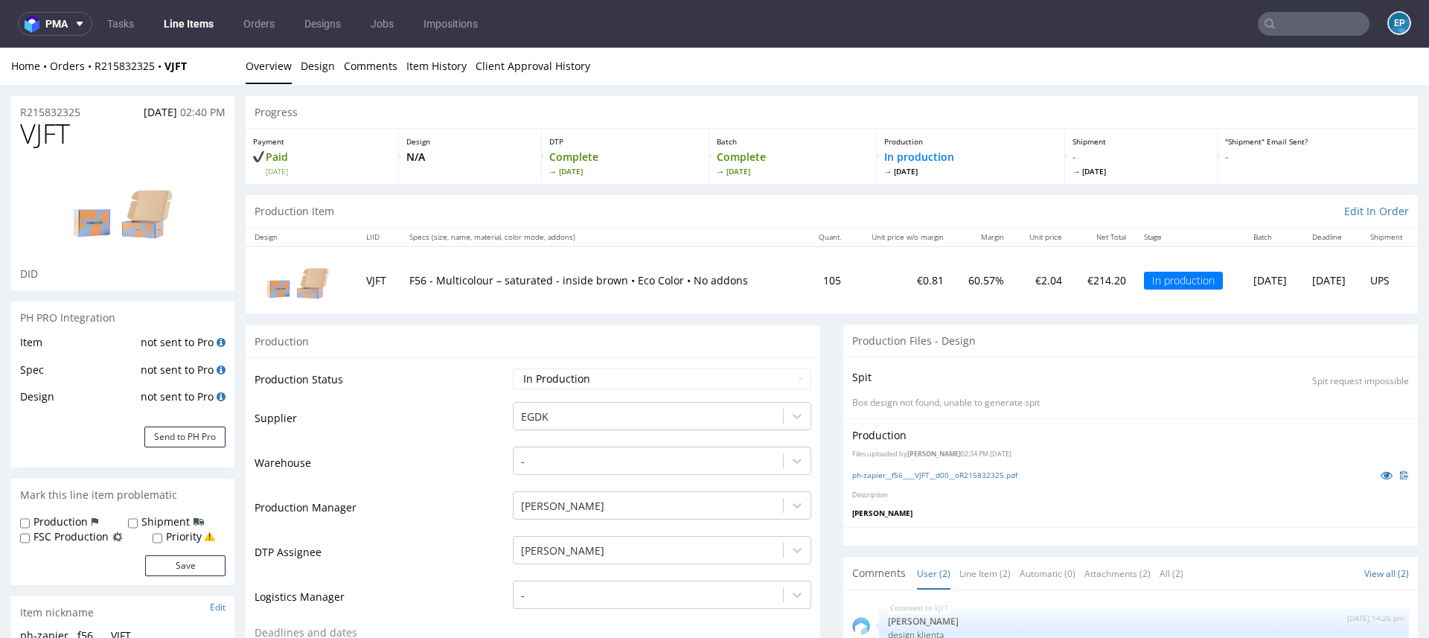
click at [59, 129] on span "VJFT" at bounding box center [45, 134] width 50 height 30
copy span "VJFT"
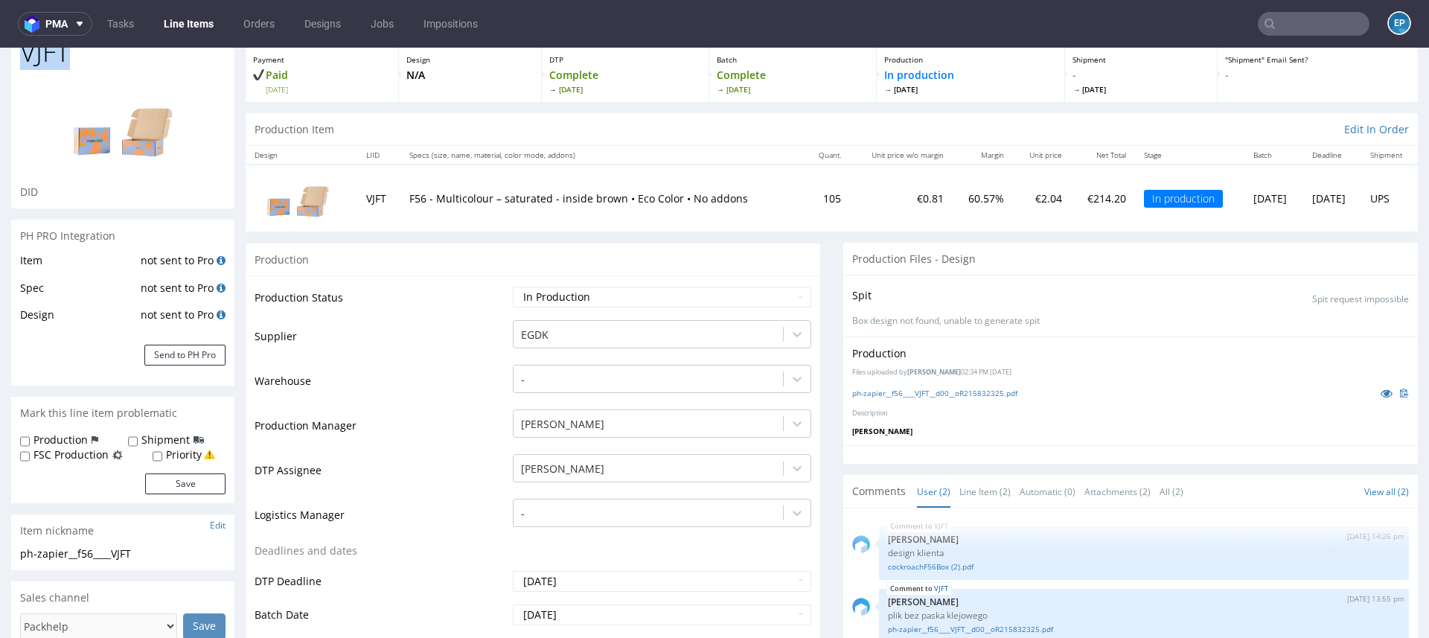
scroll to position [84, 0]
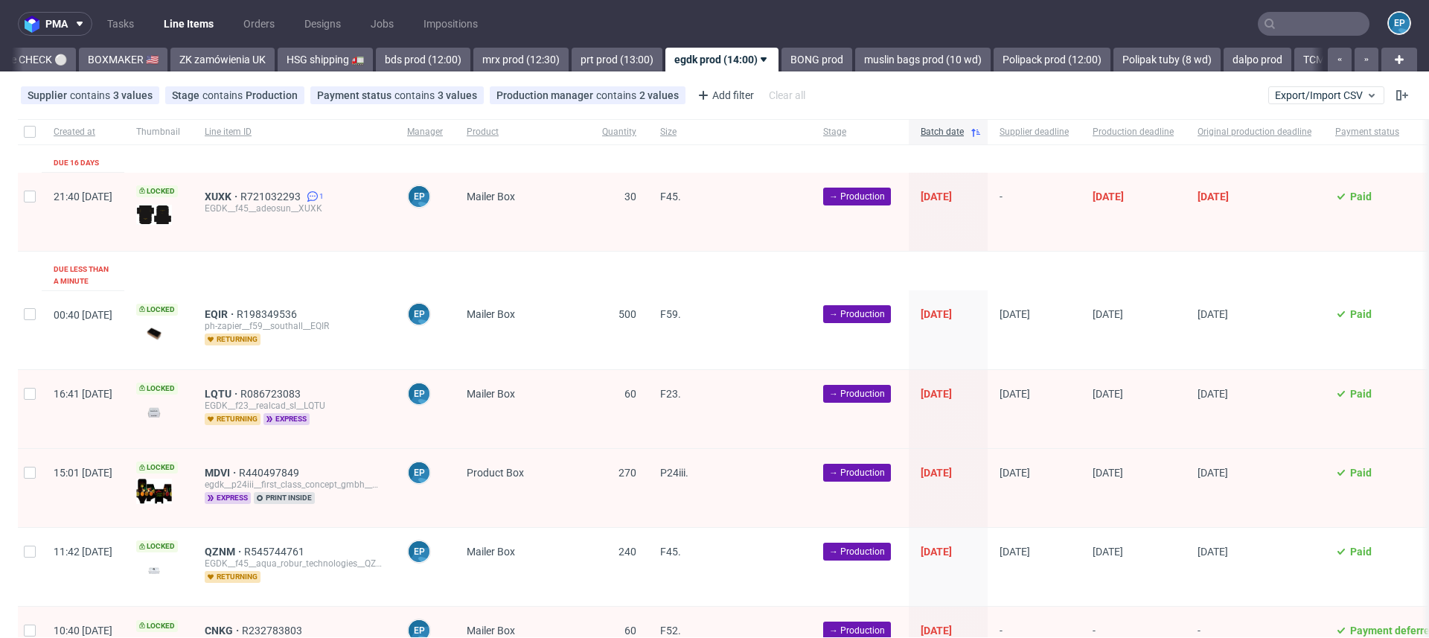
scroll to position [0, 1421]
click at [33, 196] on input "checkbox" at bounding box center [30, 196] width 12 height 12
checkbox input "true"
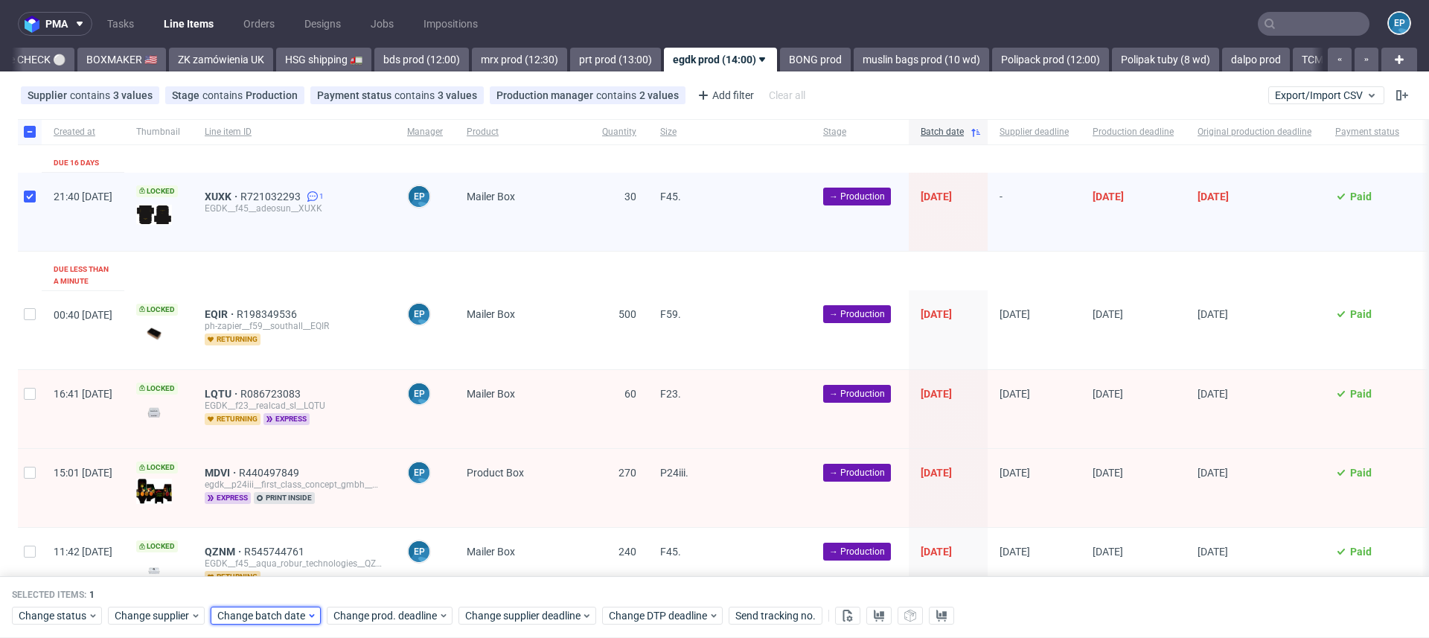
click at [263, 624] on div "Change batch date" at bounding box center [266, 616] width 110 height 18
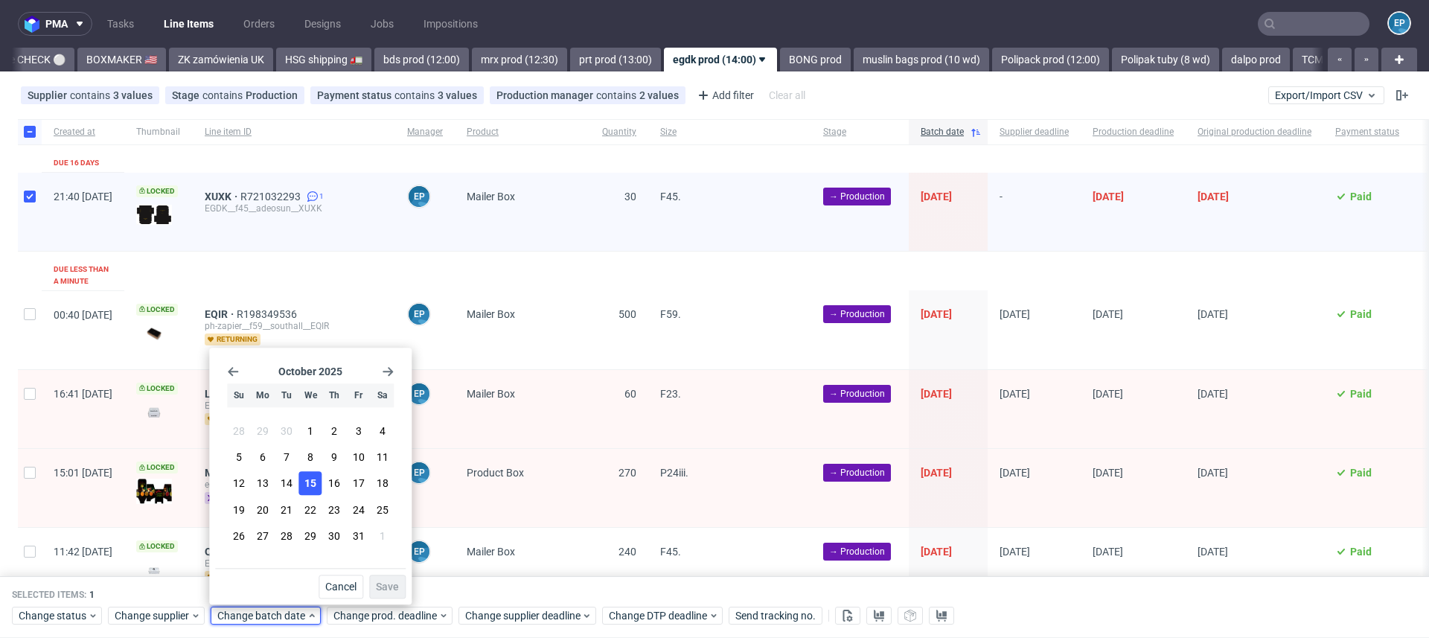
click at [316, 481] on span "15" at bounding box center [310, 483] width 12 height 15
click at [389, 583] on span "Save" at bounding box center [387, 586] width 23 height 10
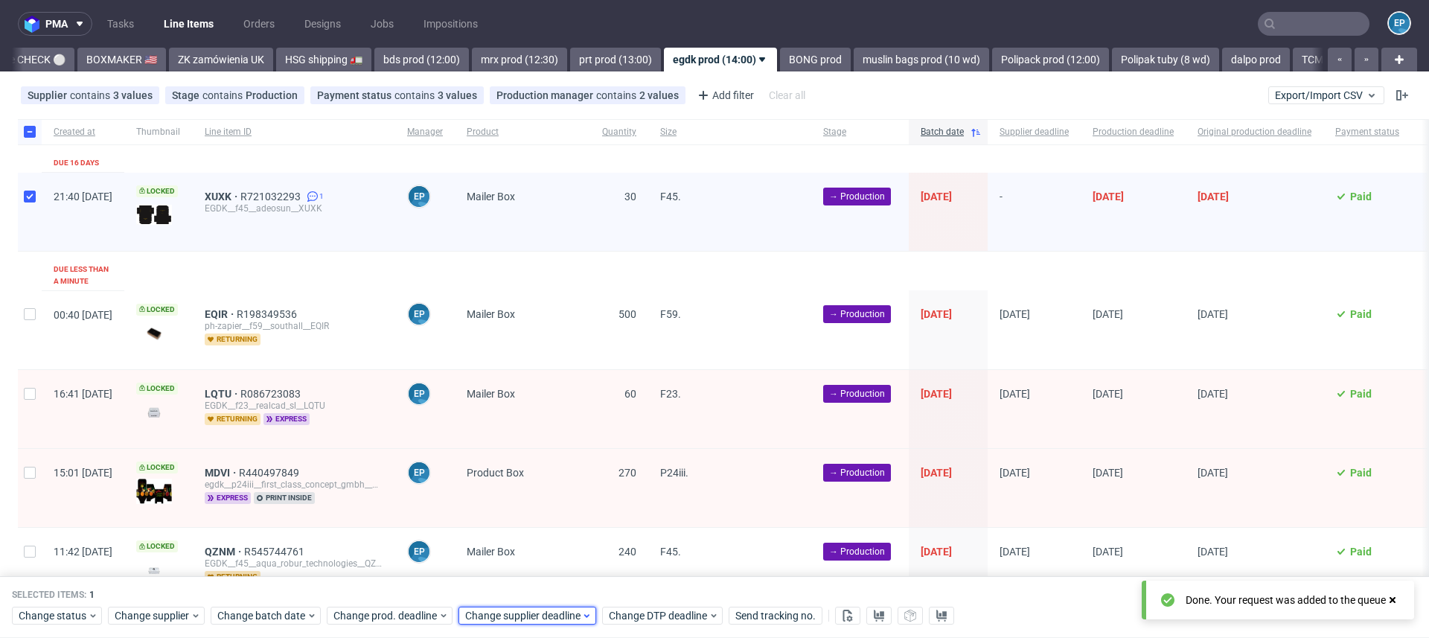
click at [543, 614] on span "Change supplier deadline" at bounding box center [523, 616] width 116 height 15
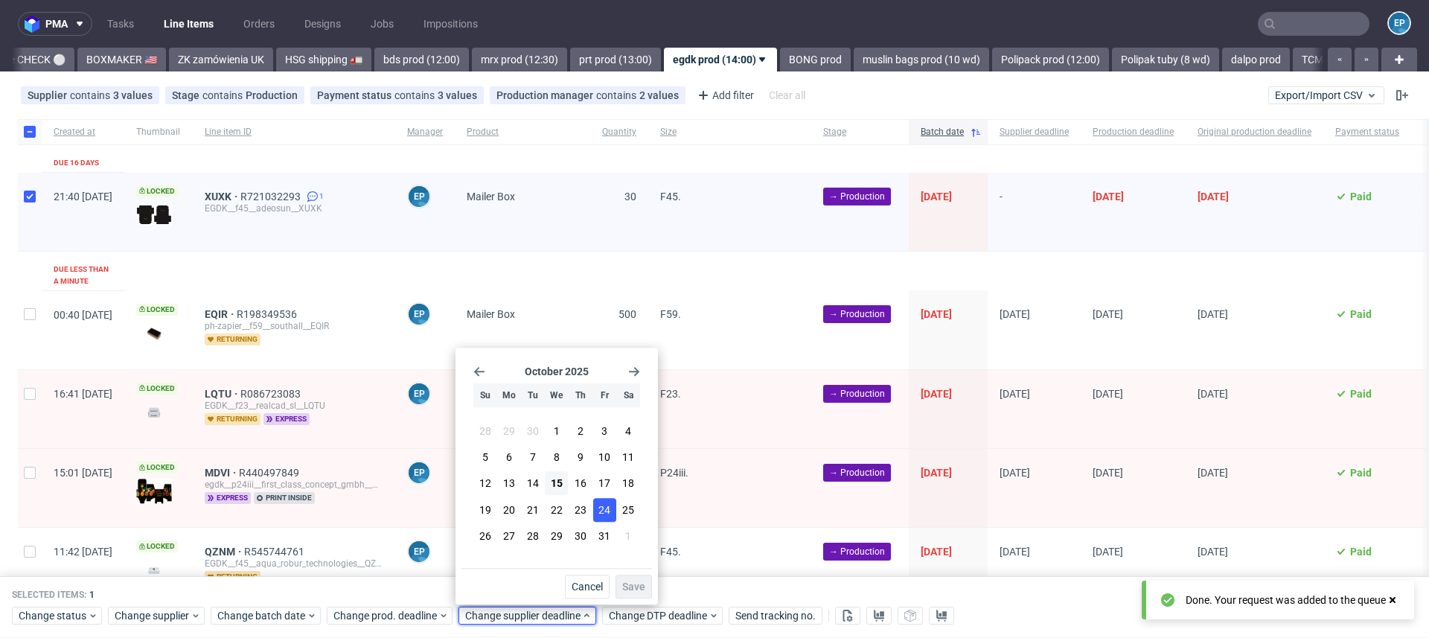
click at [608, 505] on span "24" at bounding box center [604, 509] width 12 height 15
click at [638, 579] on button "Save" at bounding box center [633, 586] width 36 height 24
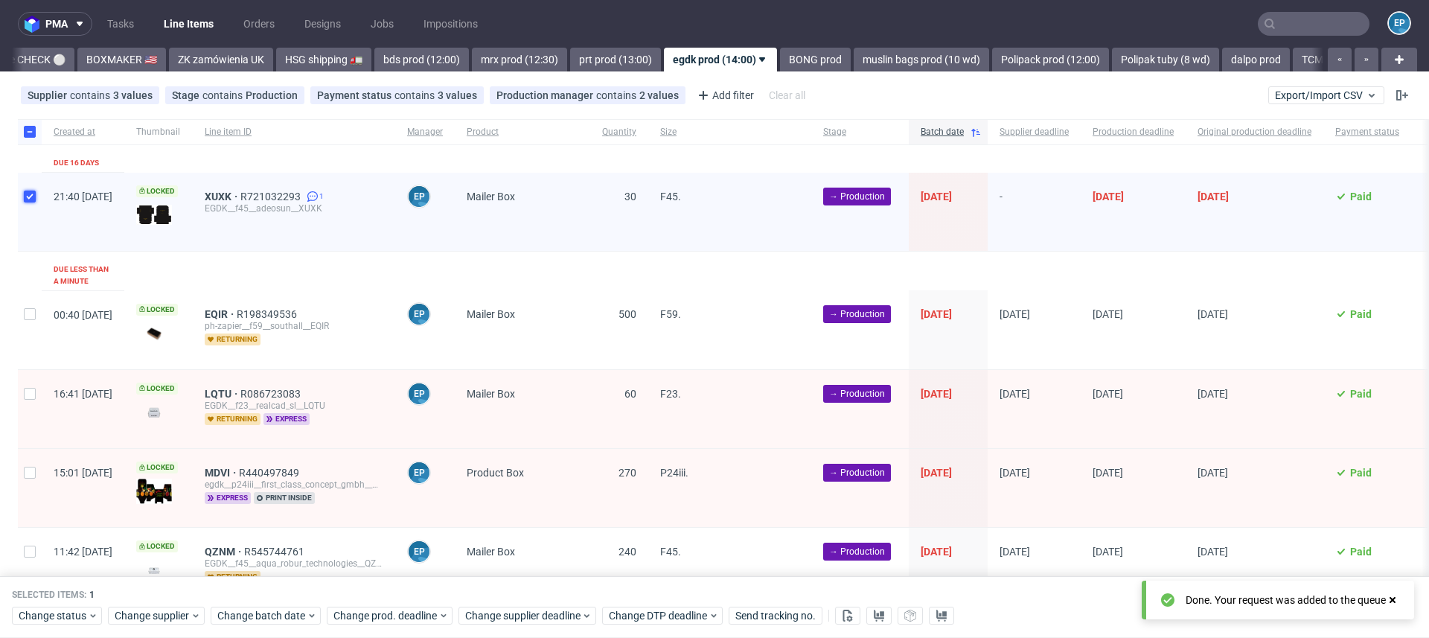
click at [30, 201] on input "checkbox" at bounding box center [30, 196] width 12 height 12
checkbox input "false"
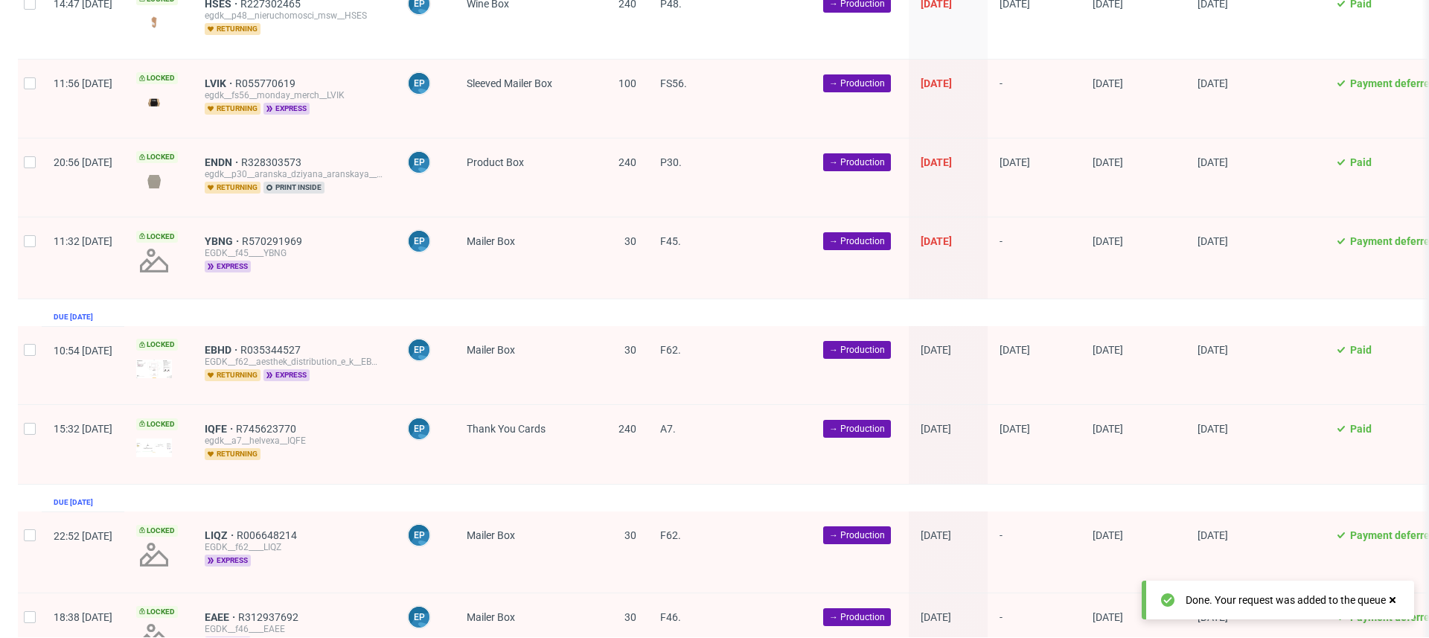
scroll to position [1426, 0]
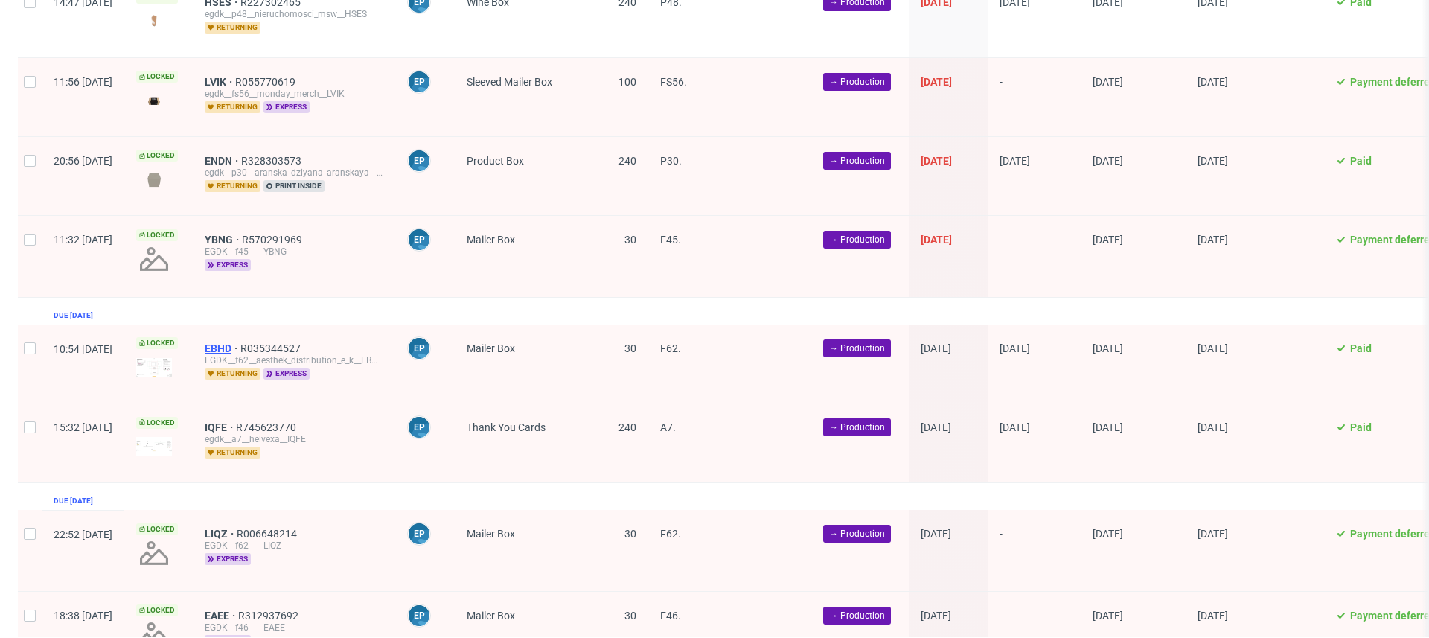
click at [240, 342] on span "EBHD" at bounding box center [223, 348] width 36 height 12
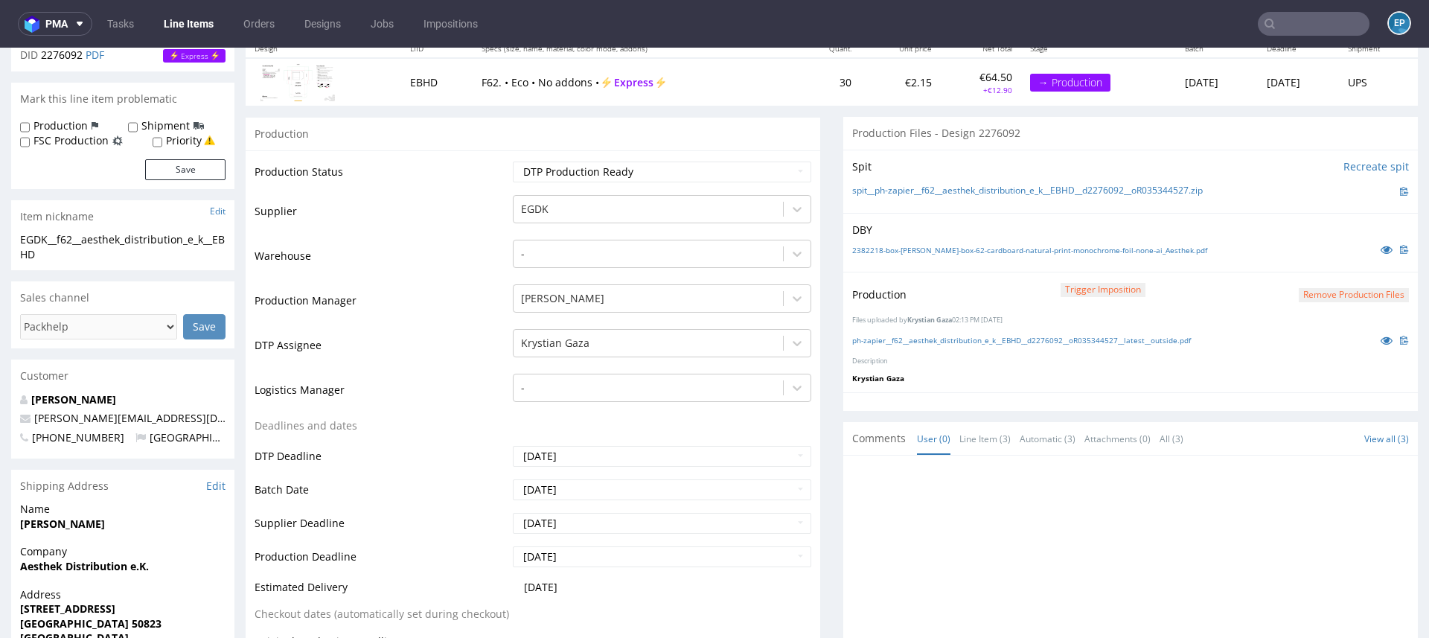
scroll to position [191, 0]
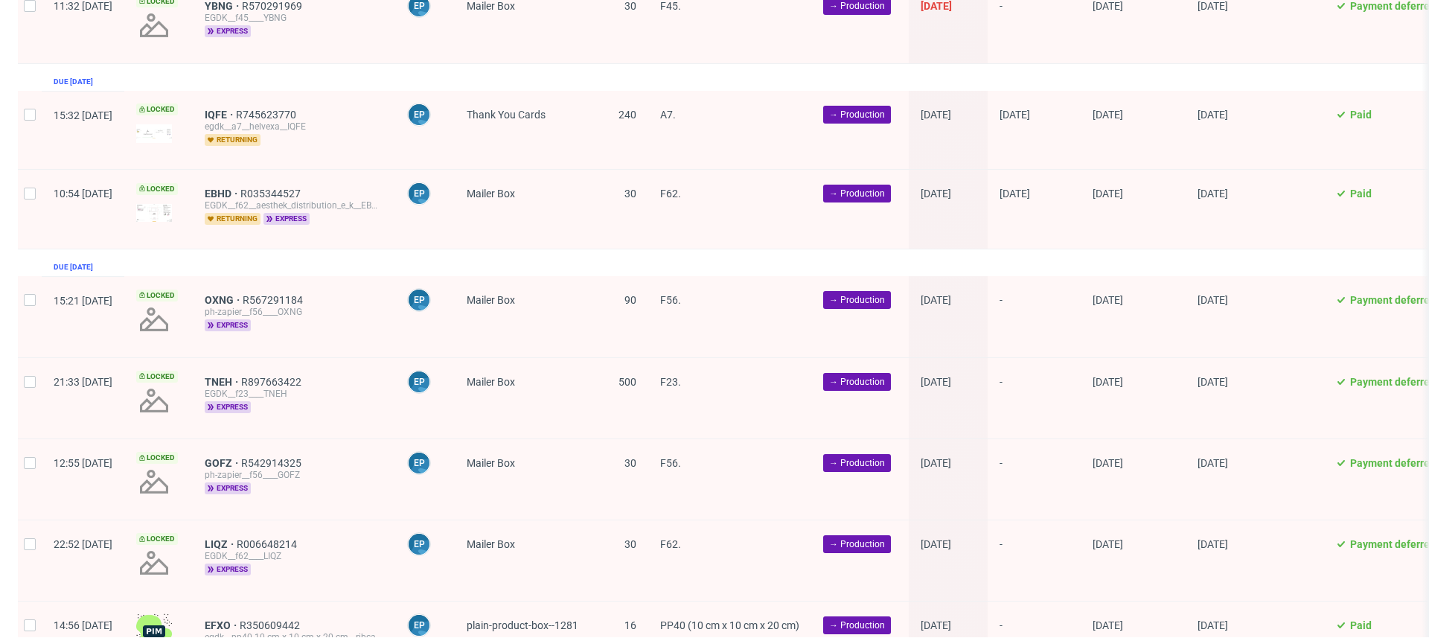
scroll to position [1560, 0]
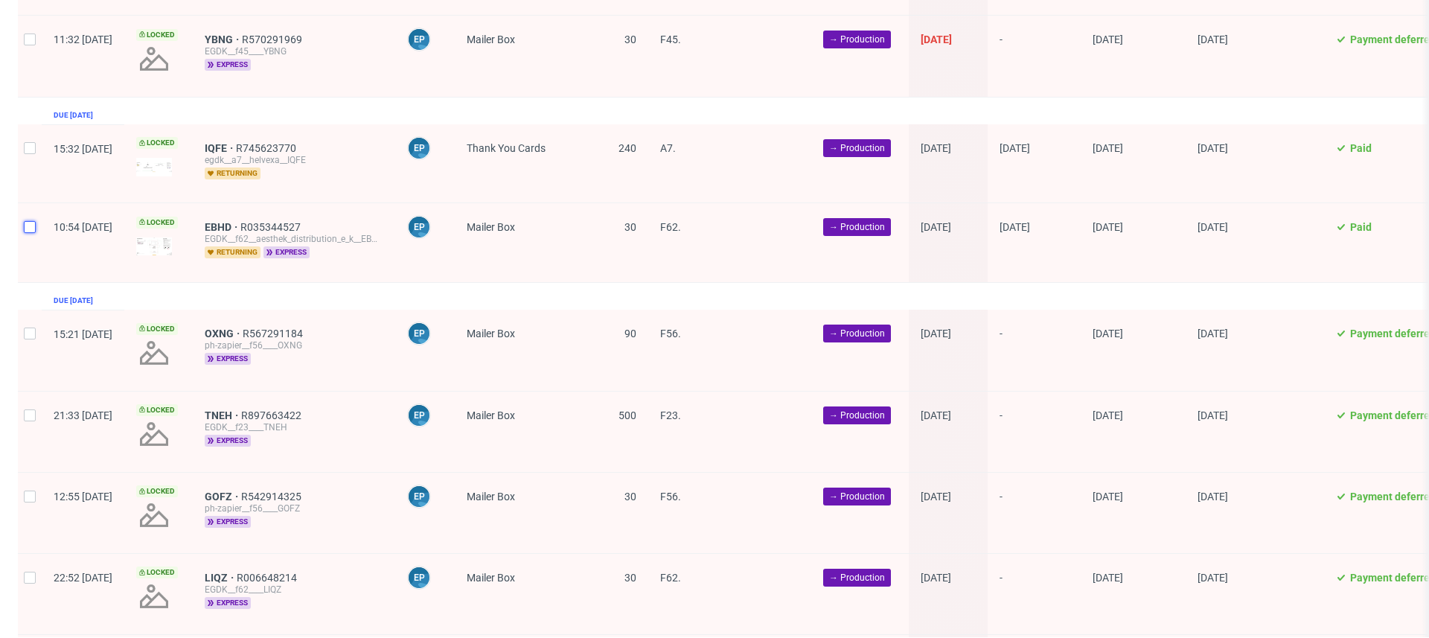
click at [35, 221] on input "checkbox" at bounding box center [30, 227] width 12 height 12
checkbox input "true"
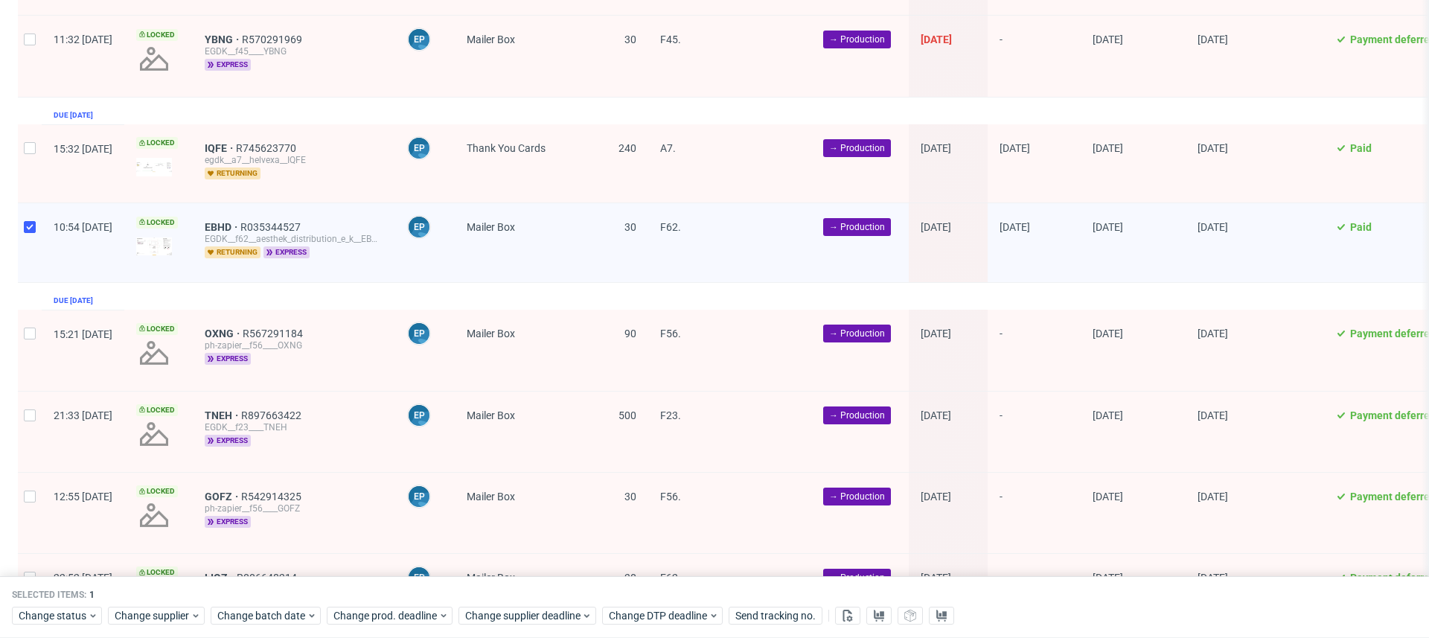
click at [35, 150] on div at bounding box center [30, 163] width 24 height 78
checkbox input "true"
click at [285, 613] on span "Change batch date" at bounding box center [261, 616] width 89 height 15
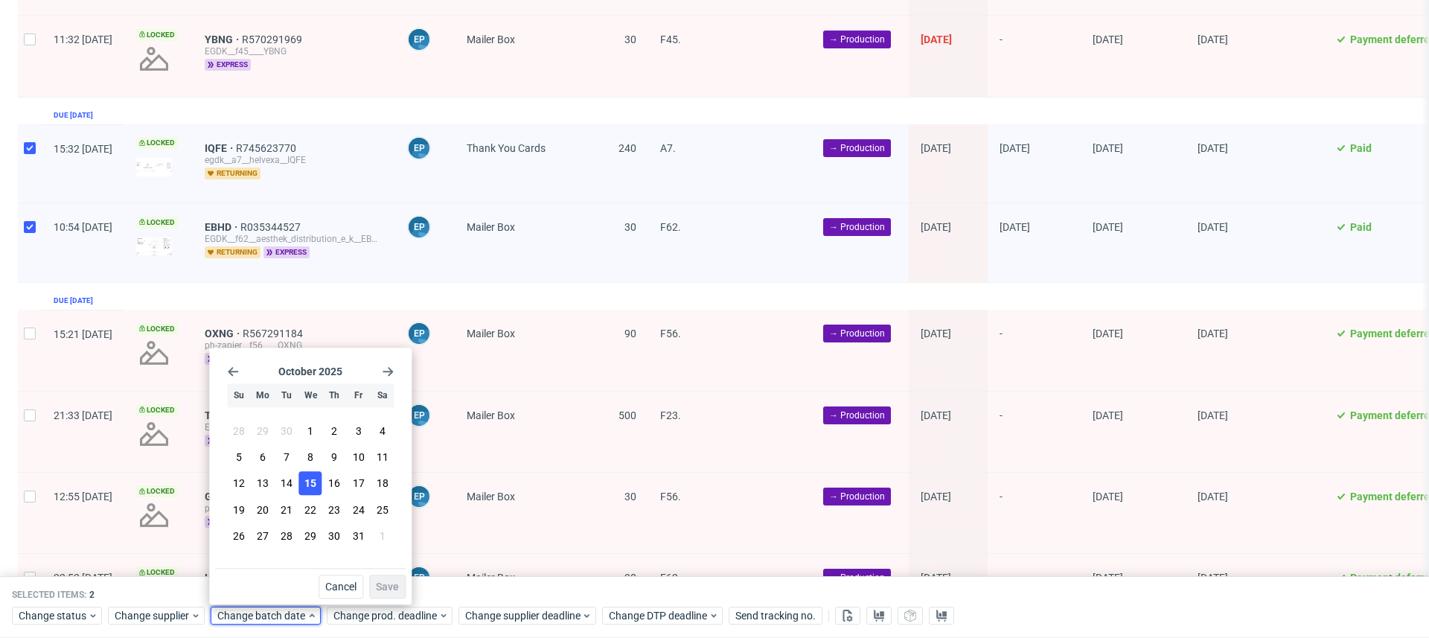
click at [317, 484] on button "15" at bounding box center [310, 484] width 23 height 24
click at [386, 585] on span "Save" at bounding box center [387, 586] width 23 height 10
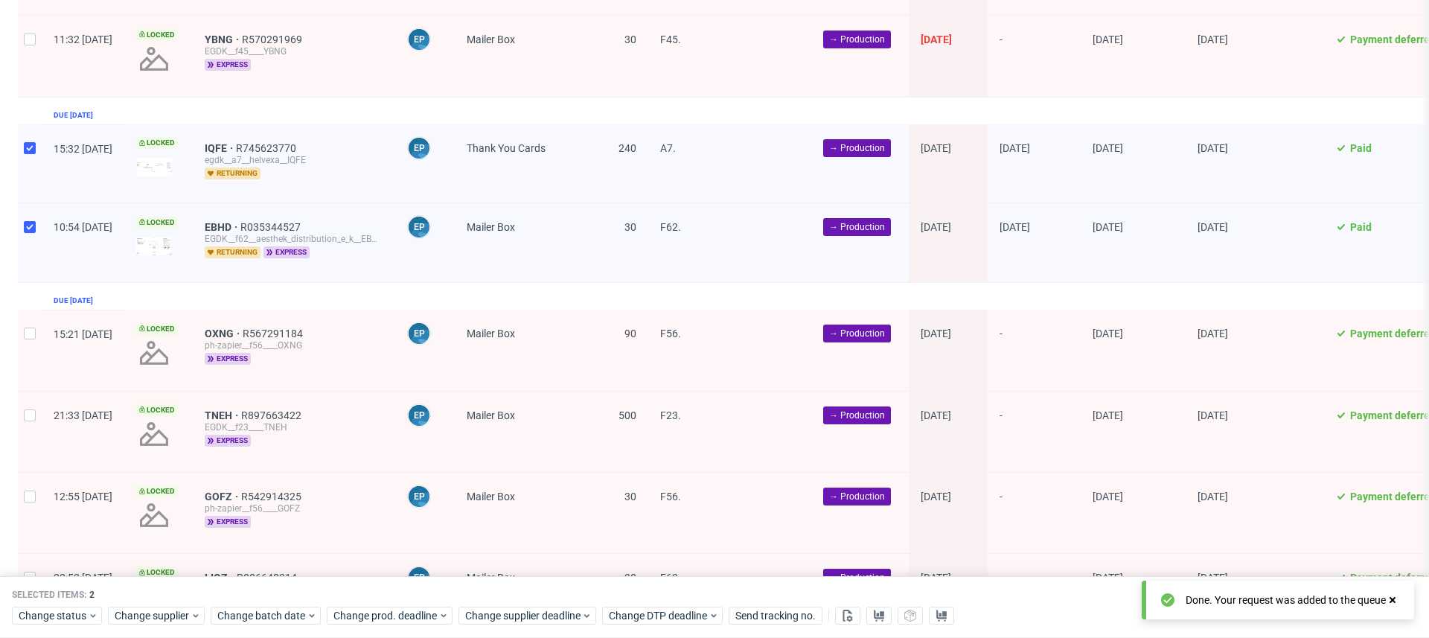
click at [28, 225] on div at bounding box center [30, 242] width 24 height 78
checkbox input "false"
click at [548, 612] on span "Change supplier deadline" at bounding box center [523, 616] width 116 height 15
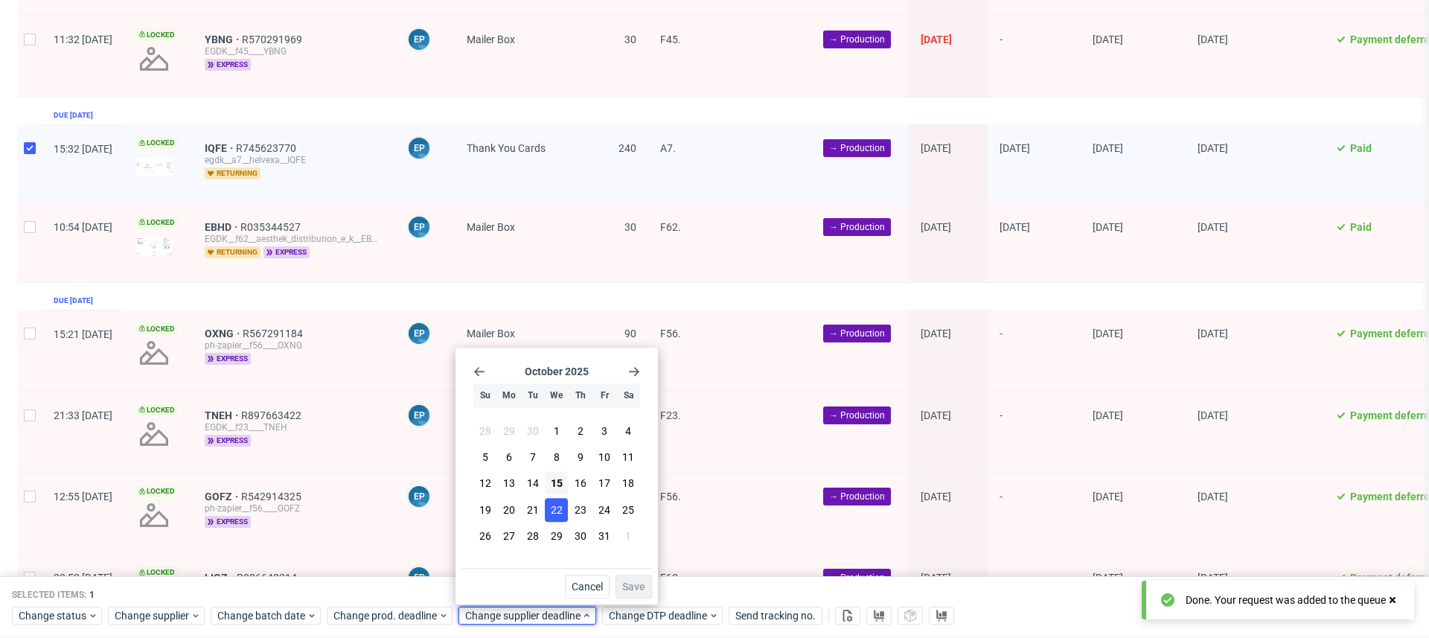
click at [563, 510] on button "22" at bounding box center [556, 510] width 23 height 24
click at [638, 587] on span "Save" at bounding box center [633, 586] width 23 height 10
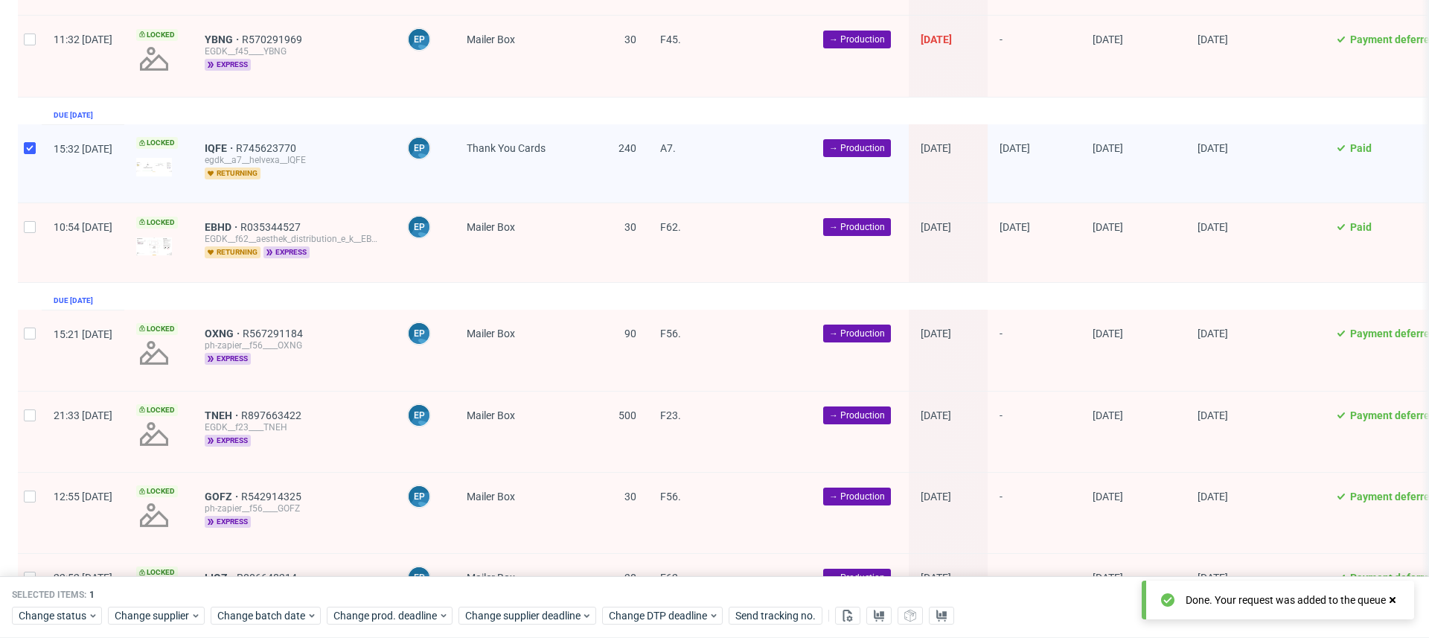
click at [22, 144] on div at bounding box center [30, 163] width 24 height 78
checkbox input "false"
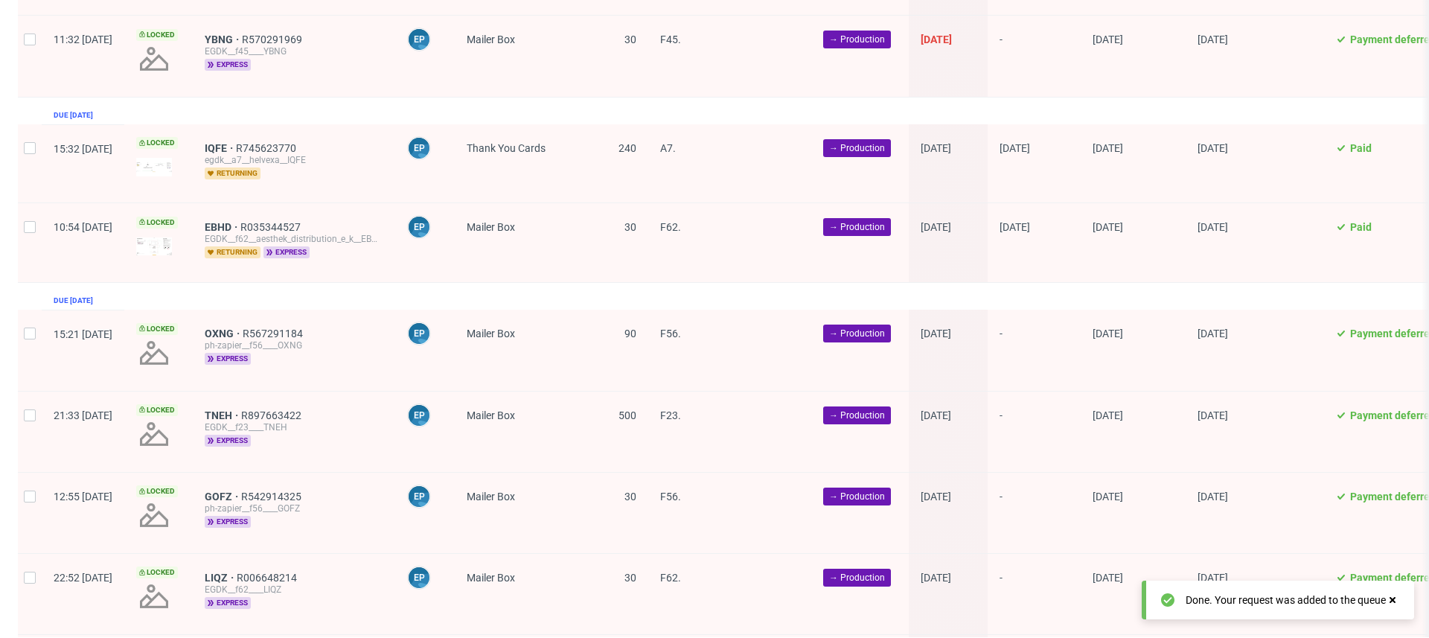
click at [24, 225] on div at bounding box center [30, 242] width 24 height 78
checkbox input "true"
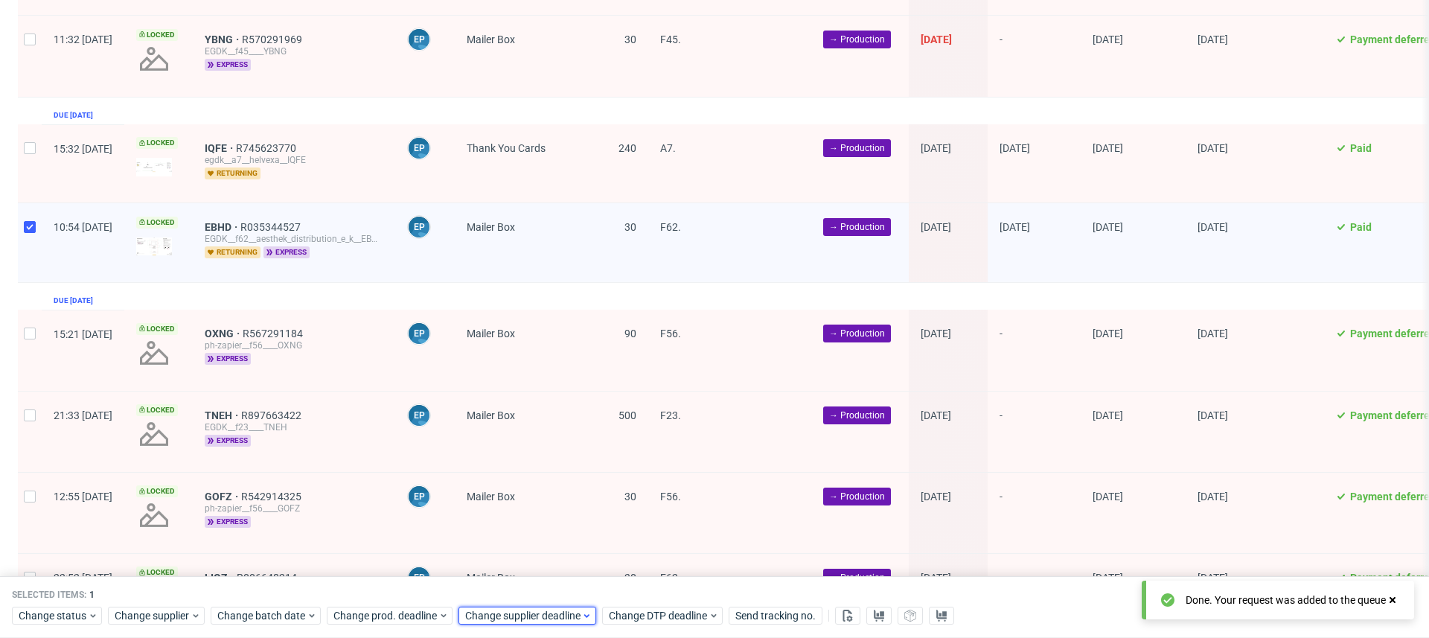
click at [554, 612] on span "Change supplier deadline" at bounding box center [523, 616] width 116 height 15
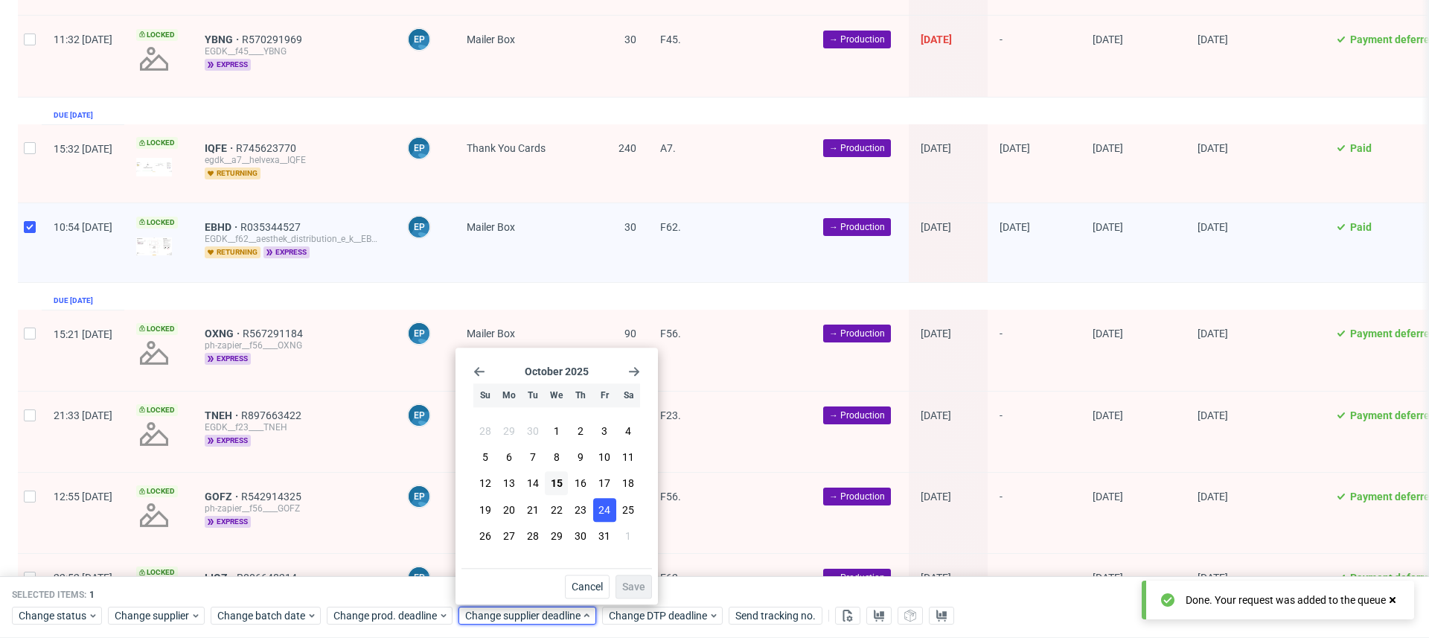
click at [594, 511] on button "24" at bounding box center [604, 510] width 23 height 24
click at [635, 596] on button "Save" at bounding box center [633, 586] width 36 height 24
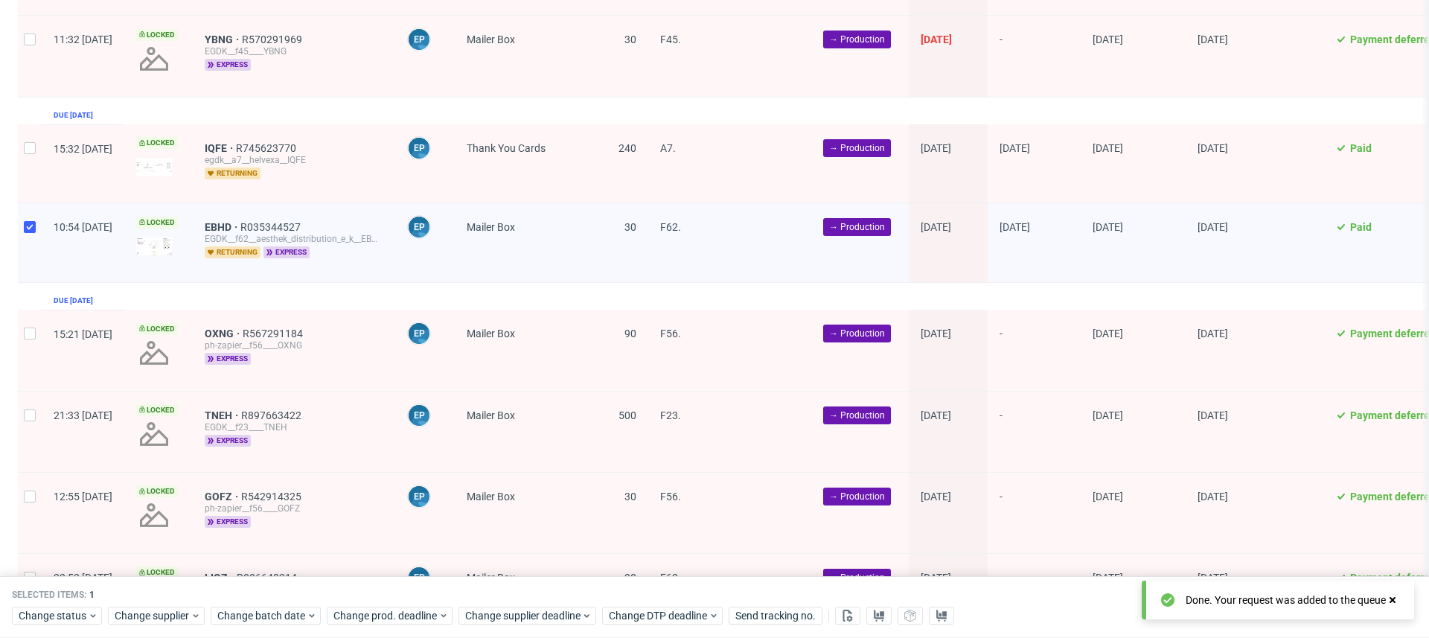
click at [22, 211] on div at bounding box center [30, 242] width 24 height 78
checkbox input "false"
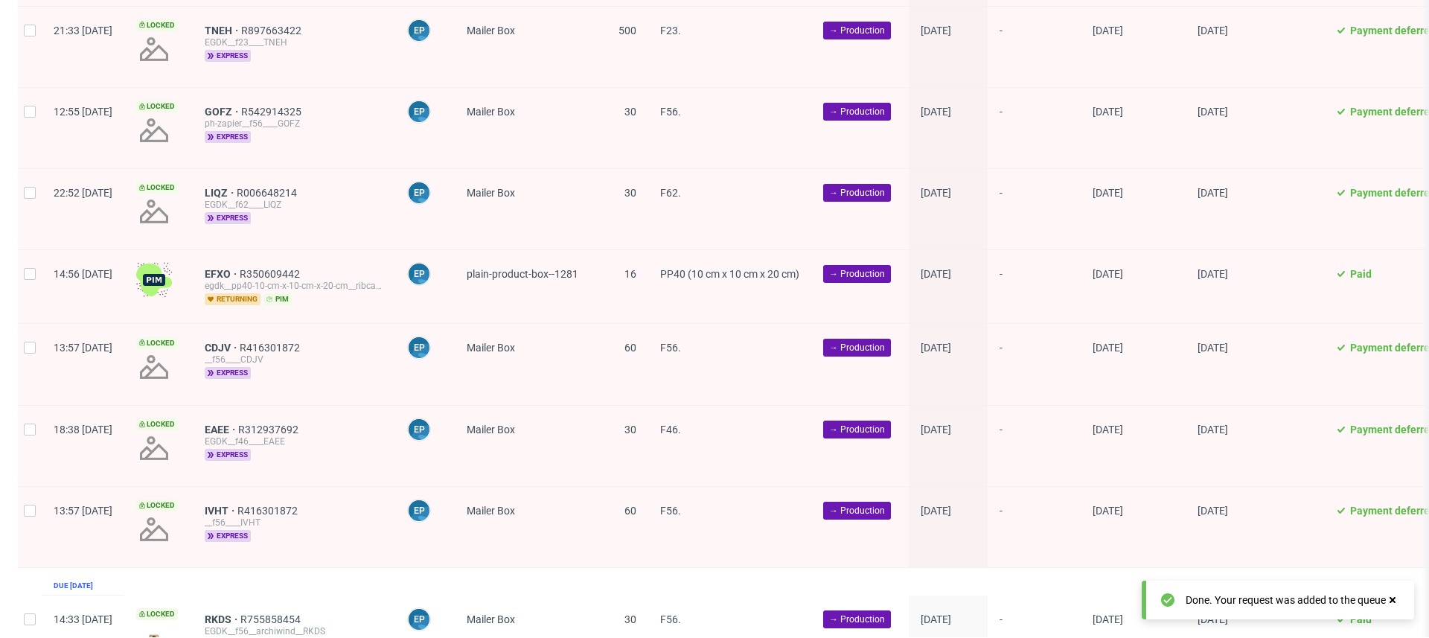
scroll to position [2016, 0]
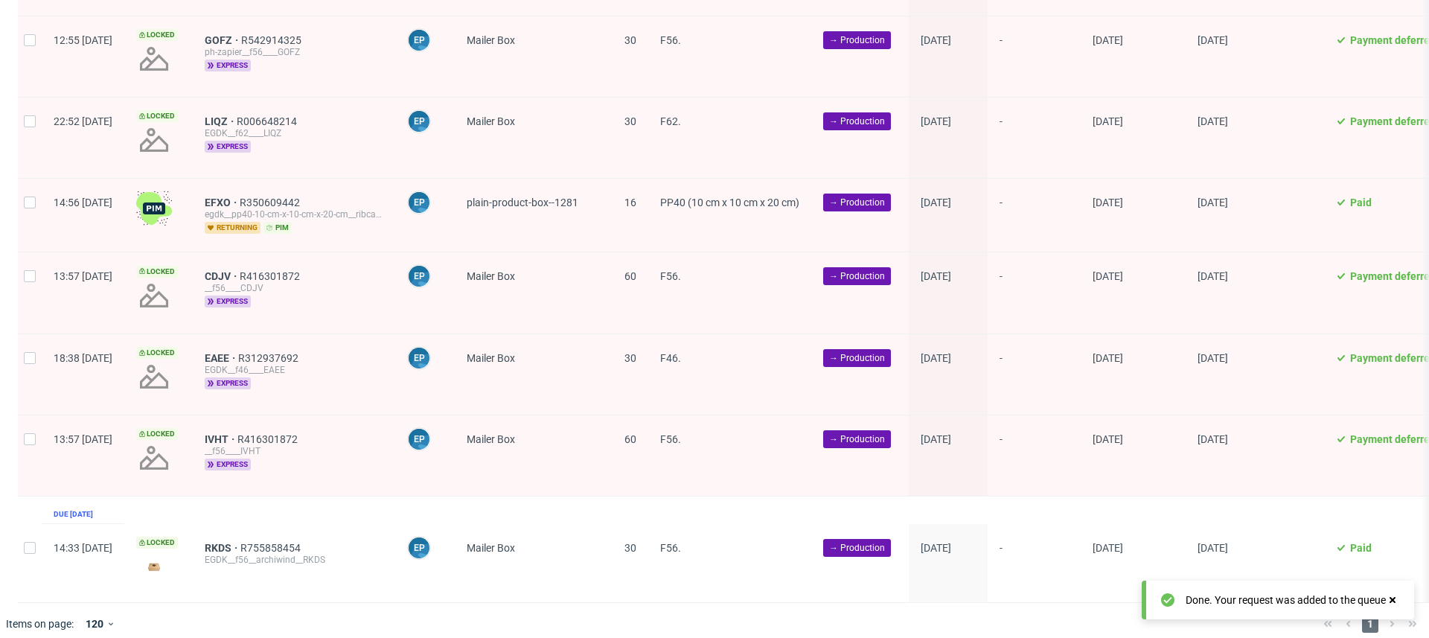
click at [36, 534] on div at bounding box center [30, 563] width 24 height 78
checkbox input "true"
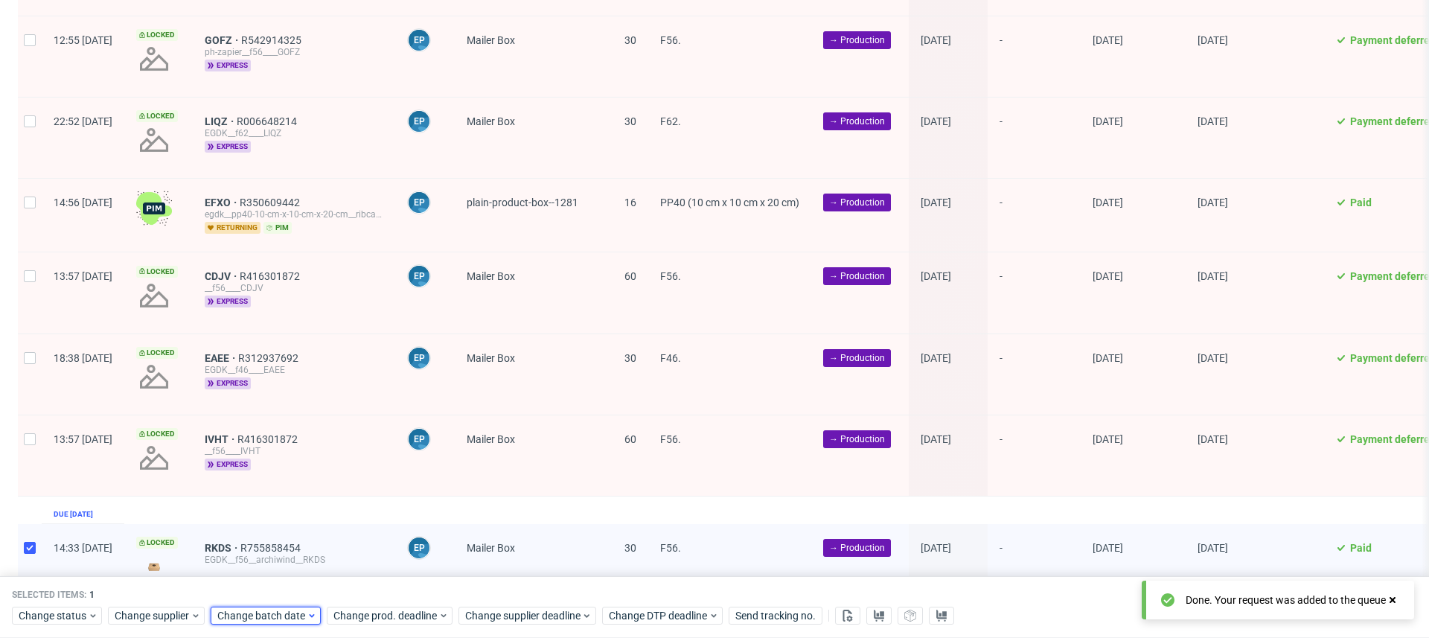
click at [249, 618] on span "Change batch date" at bounding box center [261, 616] width 89 height 15
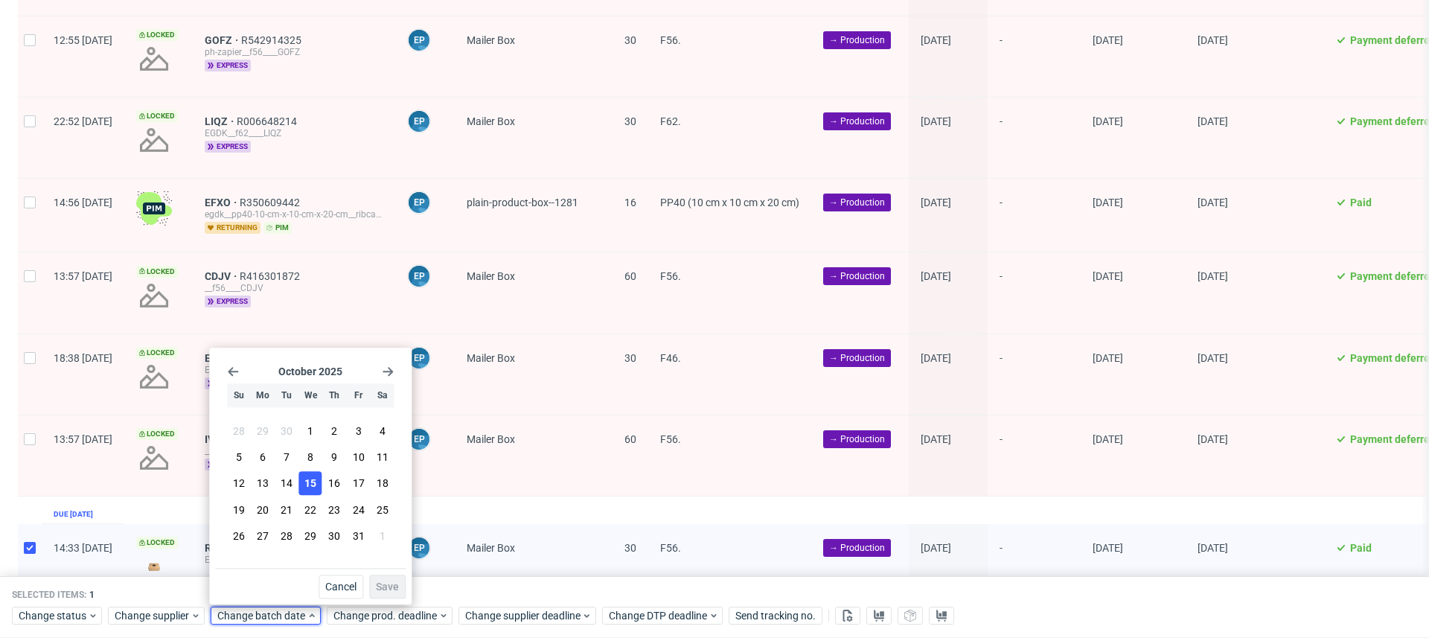
click at [310, 488] on span "15" at bounding box center [310, 483] width 12 height 15
click at [382, 588] on span "Save" at bounding box center [387, 586] width 23 height 10
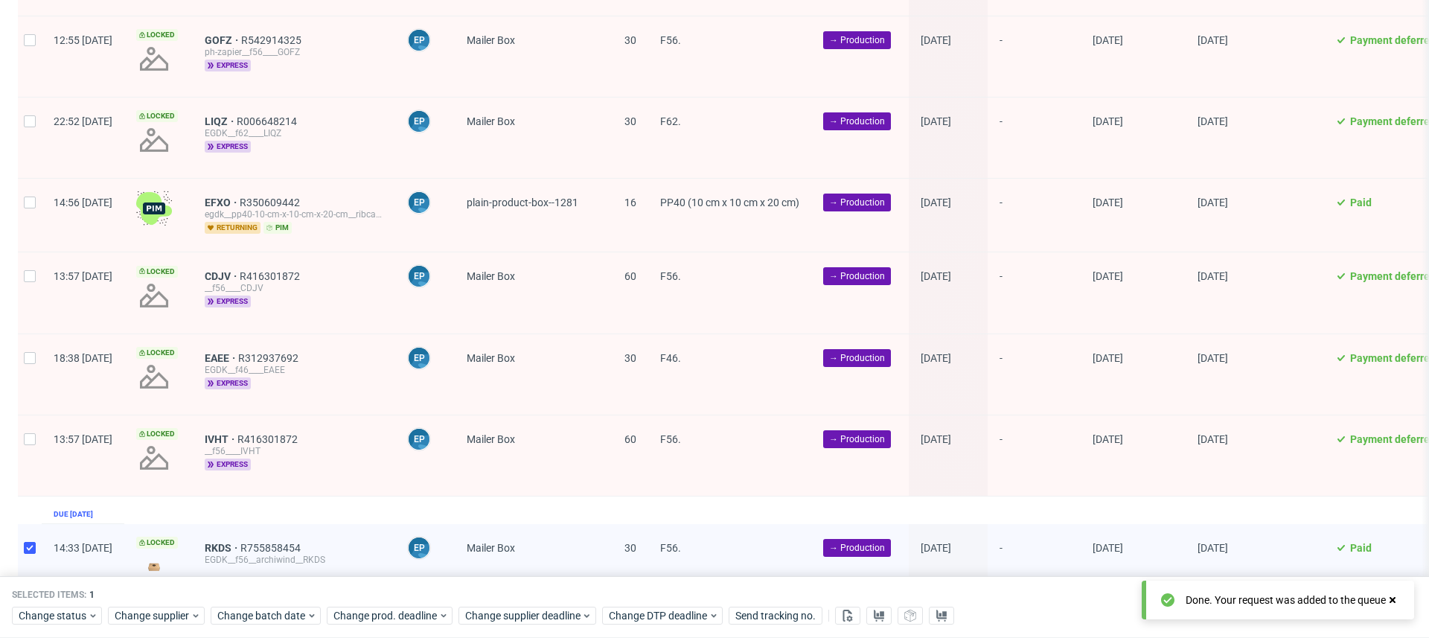
click at [511, 599] on div "Selected items: 1" at bounding box center [714, 595] width 1405 height 12
click at [511, 613] on span "Change supplier deadline" at bounding box center [523, 616] width 116 height 15
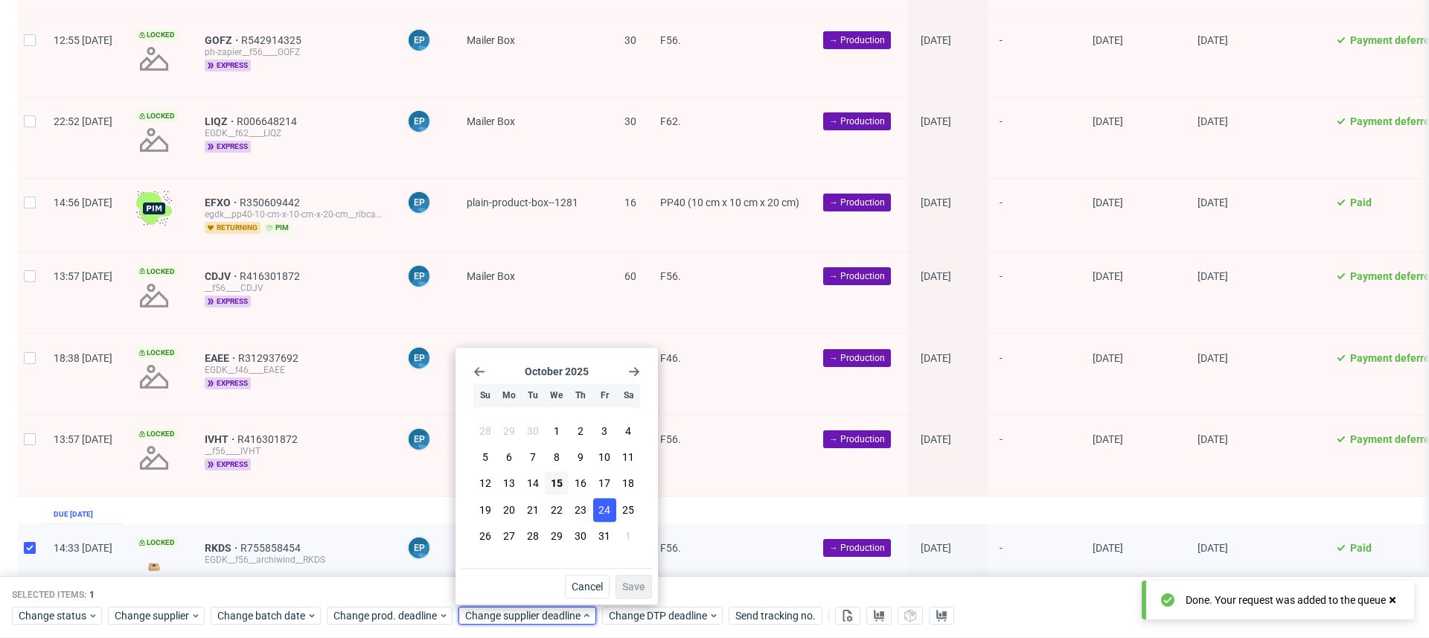
click at [606, 501] on button "24" at bounding box center [604, 510] width 23 height 24
click at [635, 589] on span "Save" at bounding box center [633, 586] width 23 height 10
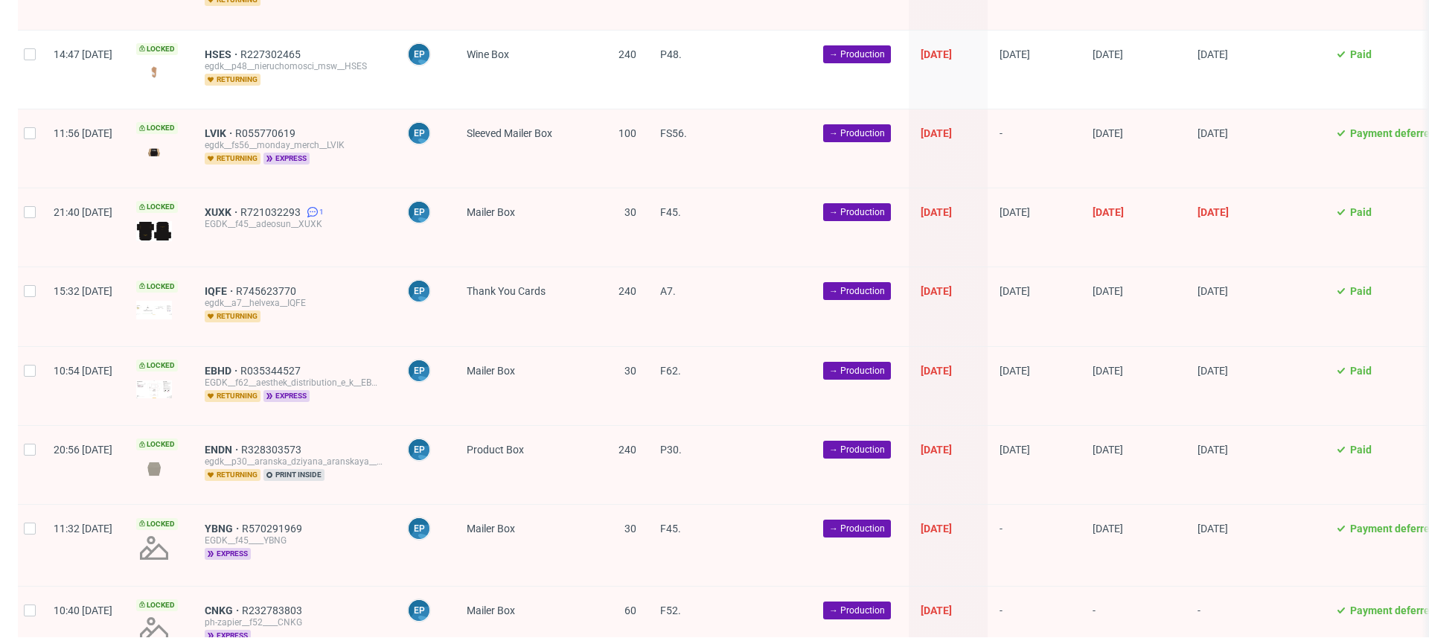
scroll to position [1989, 0]
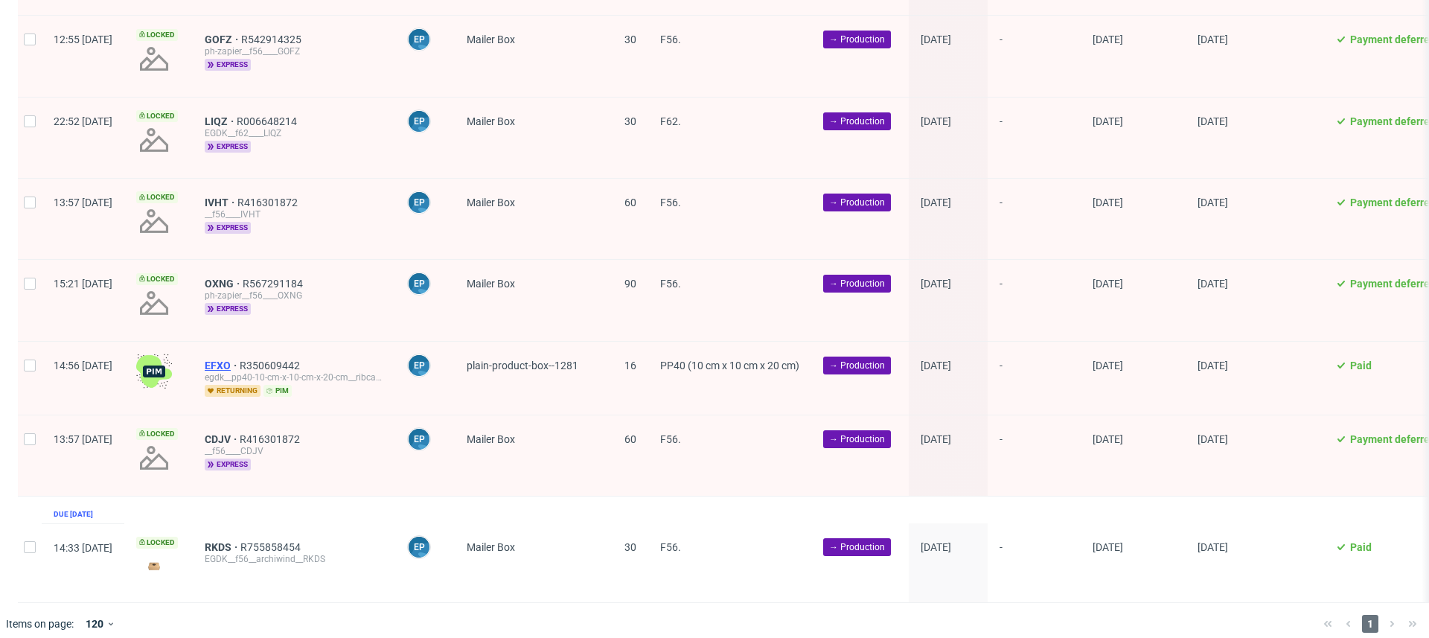
click at [240, 359] on span "EFXO" at bounding box center [222, 365] width 35 height 12
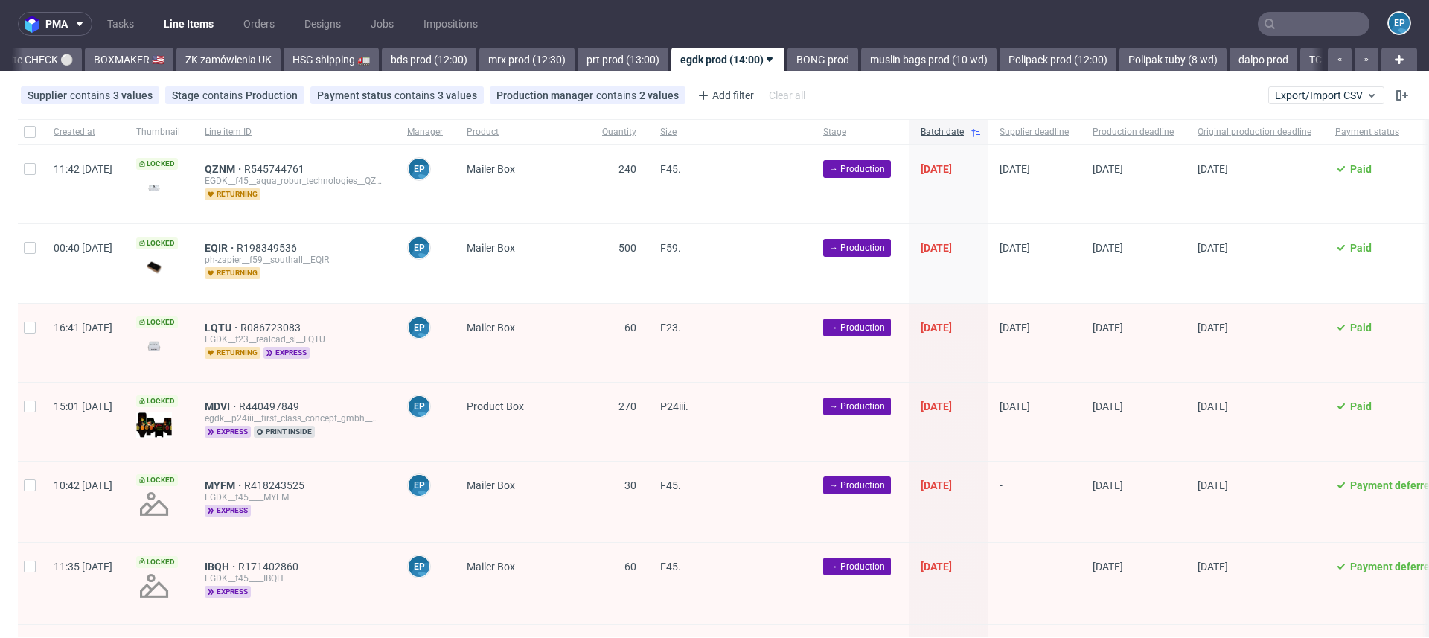
scroll to position [0, 1421]
click at [25, 120] on div at bounding box center [30, 131] width 24 height 25
checkbox input "true"
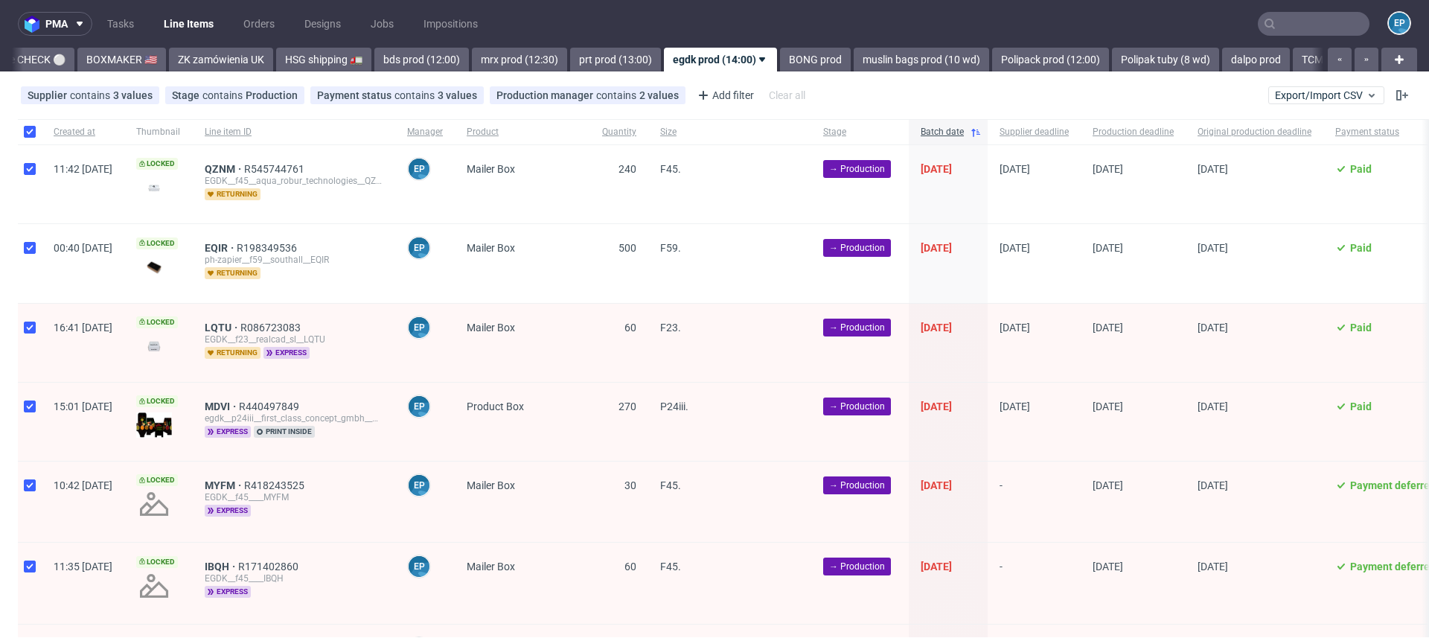
checkbox input "true"
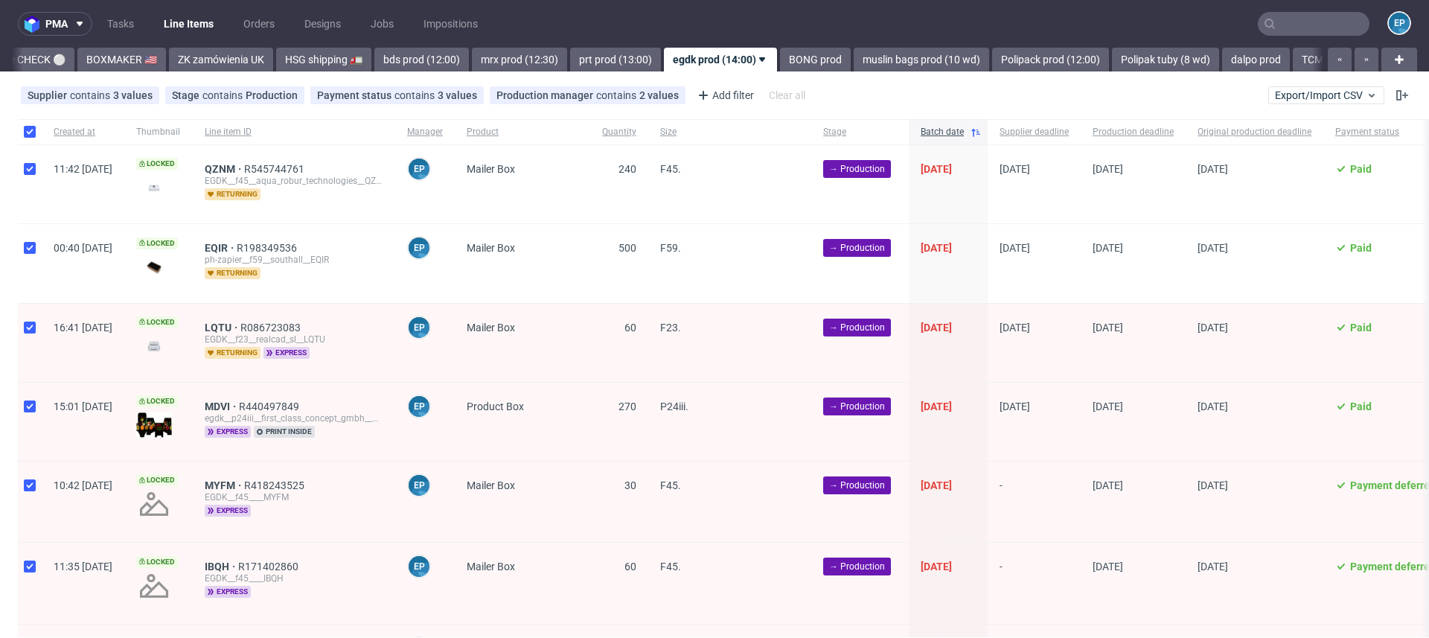
checkbox input "true"
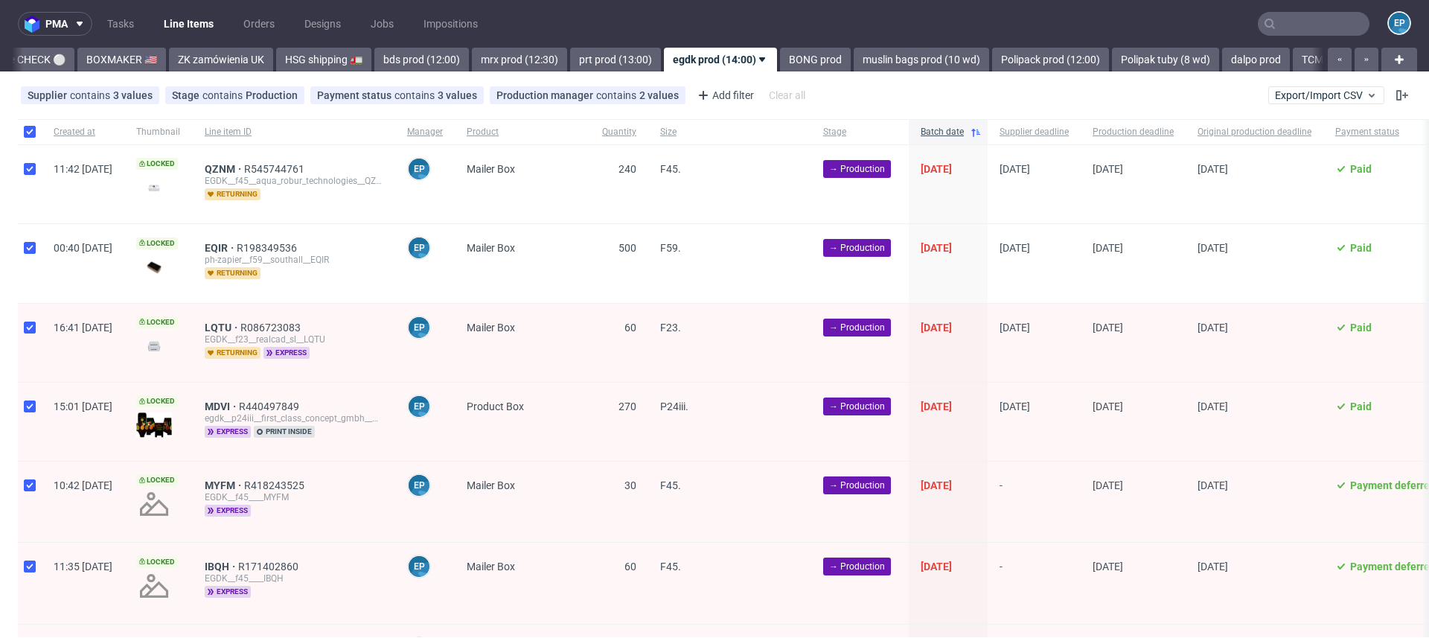
checkbox input "true"
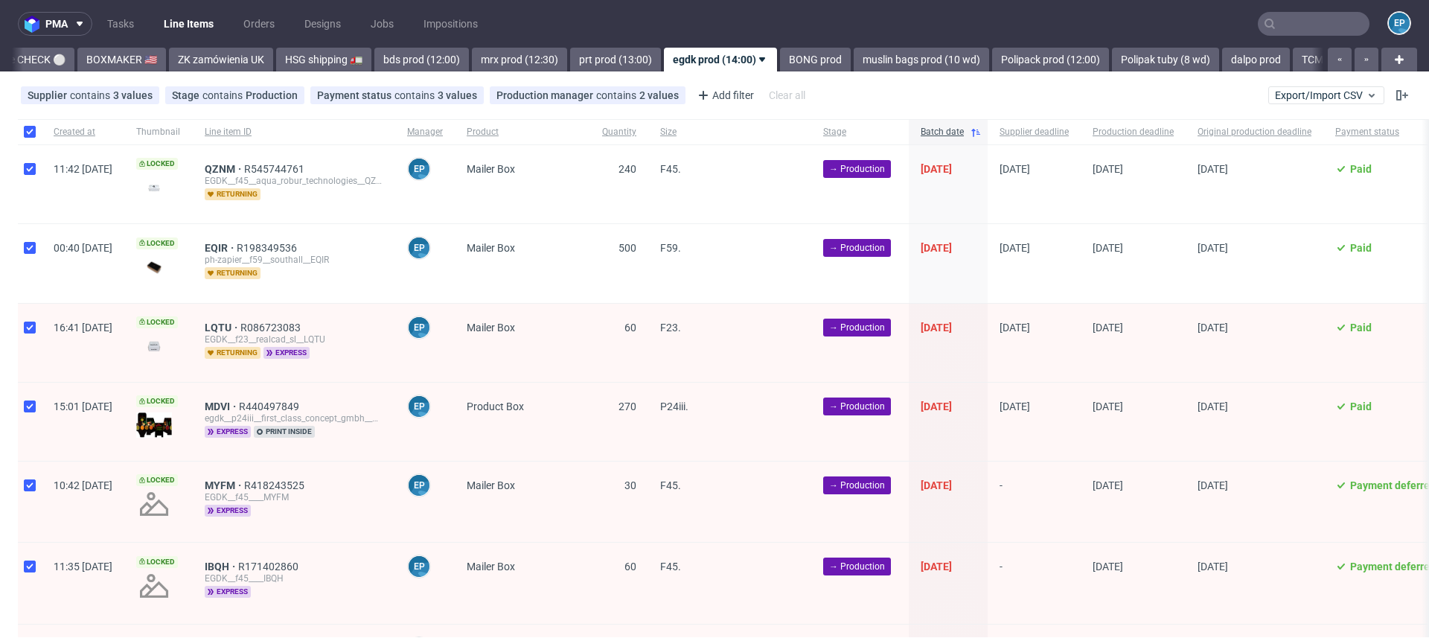
checkbox input "true"
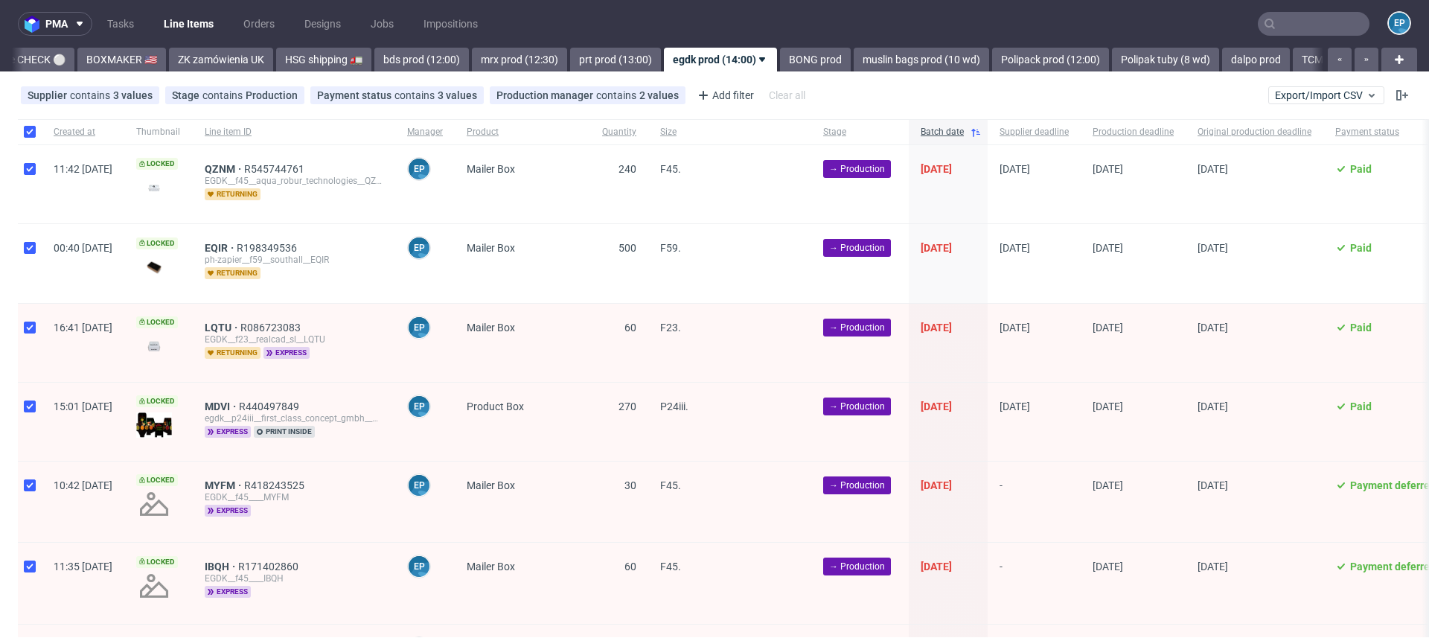
checkbox input "true"
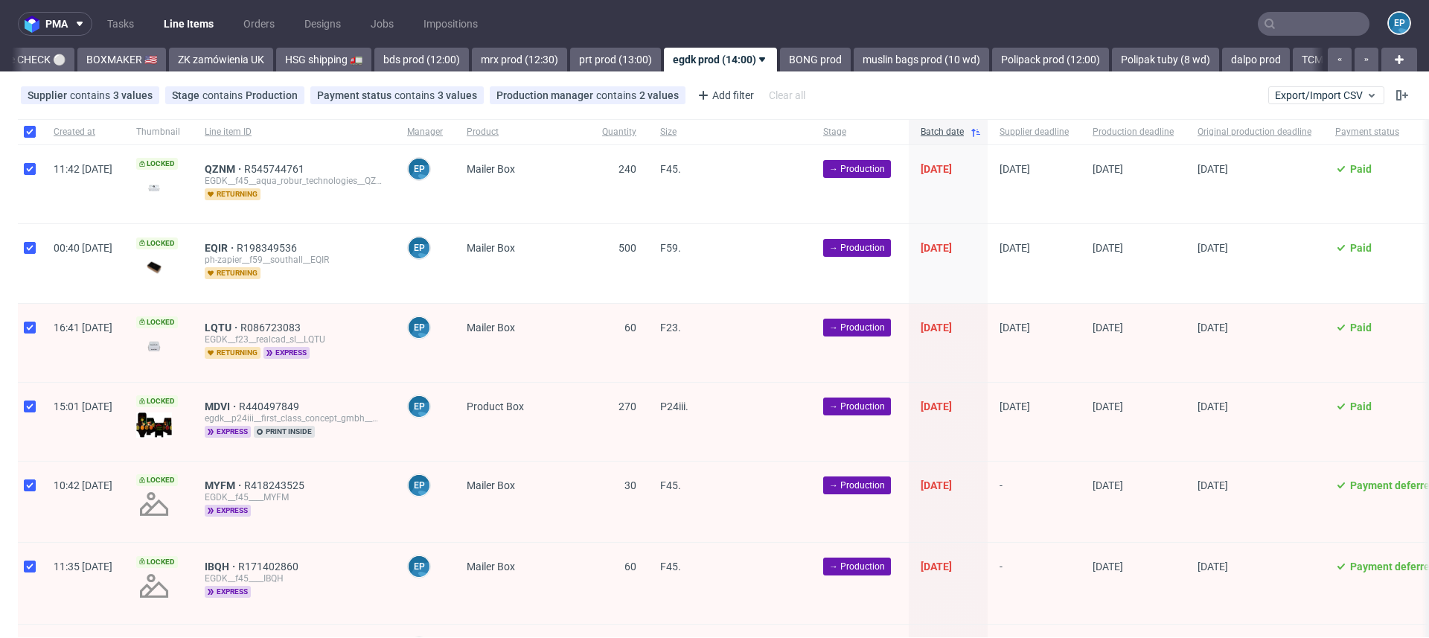
checkbox input "true"
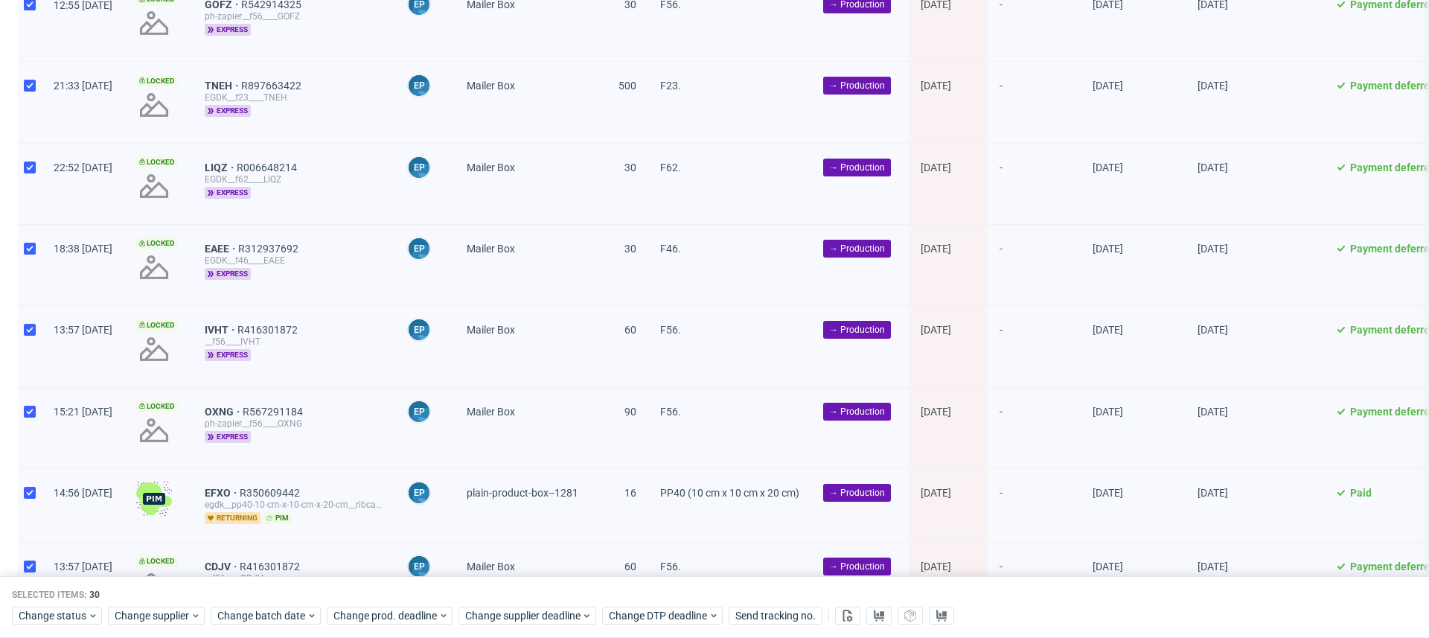
scroll to position [2023, 0]
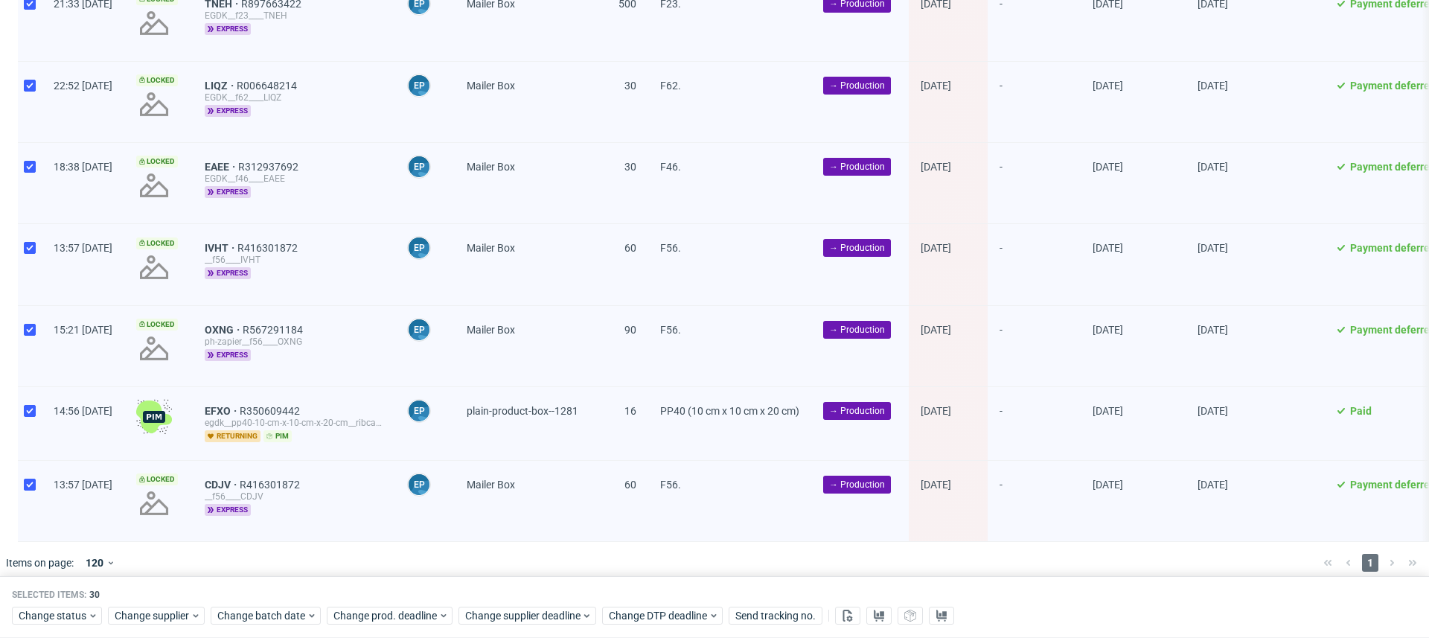
click at [38, 401] on div at bounding box center [30, 423] width 24 height 73
checkbox input "false"
click at [851, 615] on icon at bounding box center [848, 615] width 12 height 12
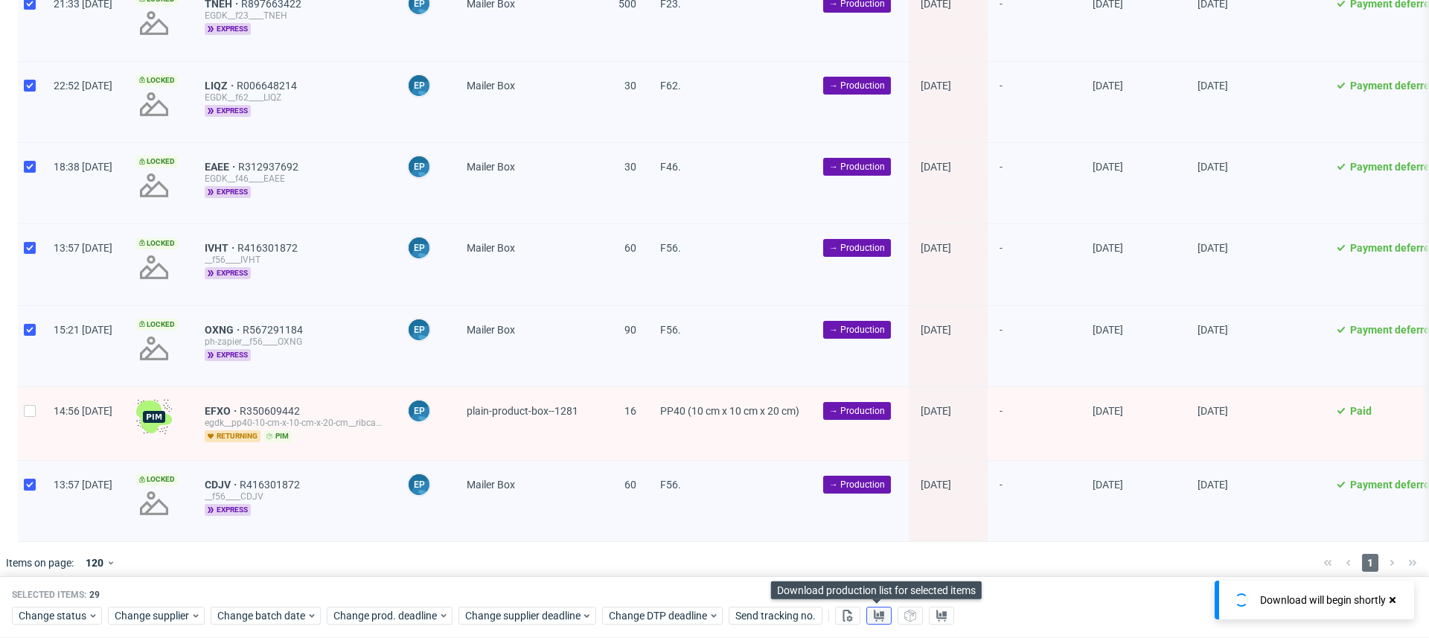
click at [887, 617] on button at bounding box center [878, 616] width 25 height 18
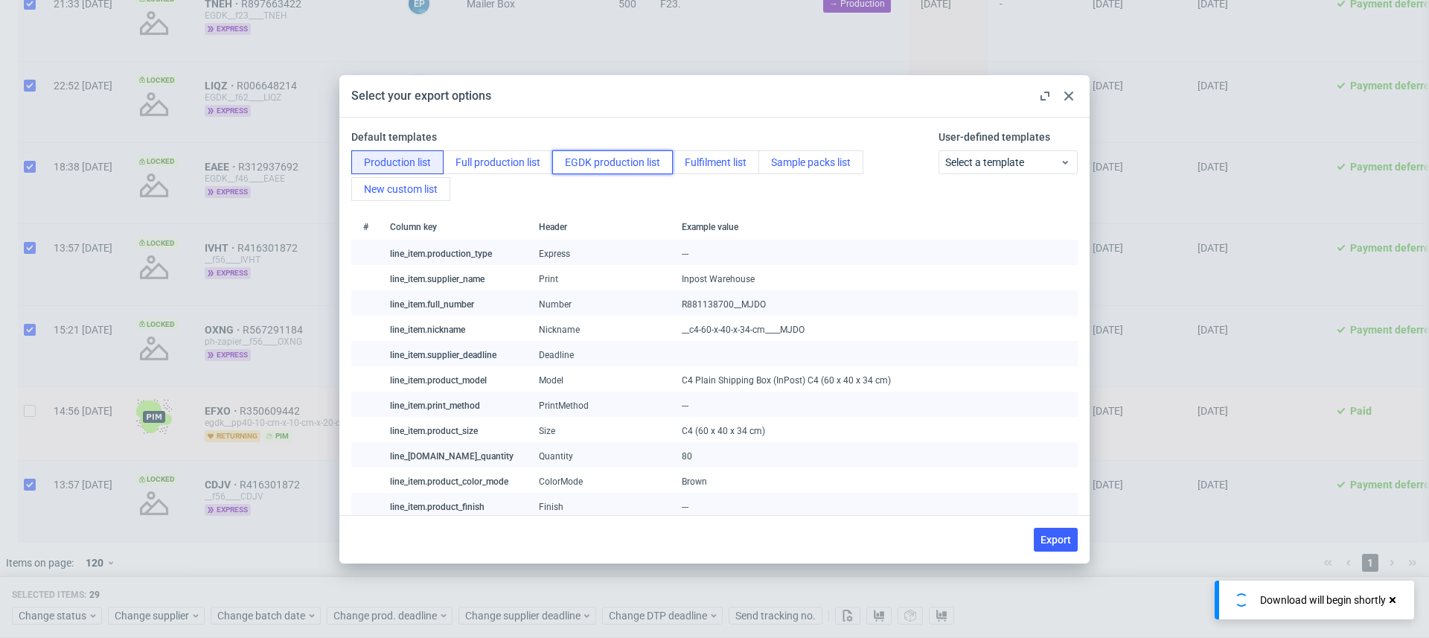
click at [628, 166] on button "EGDK production list" at bounding box center [612, 162] width 121 height 24
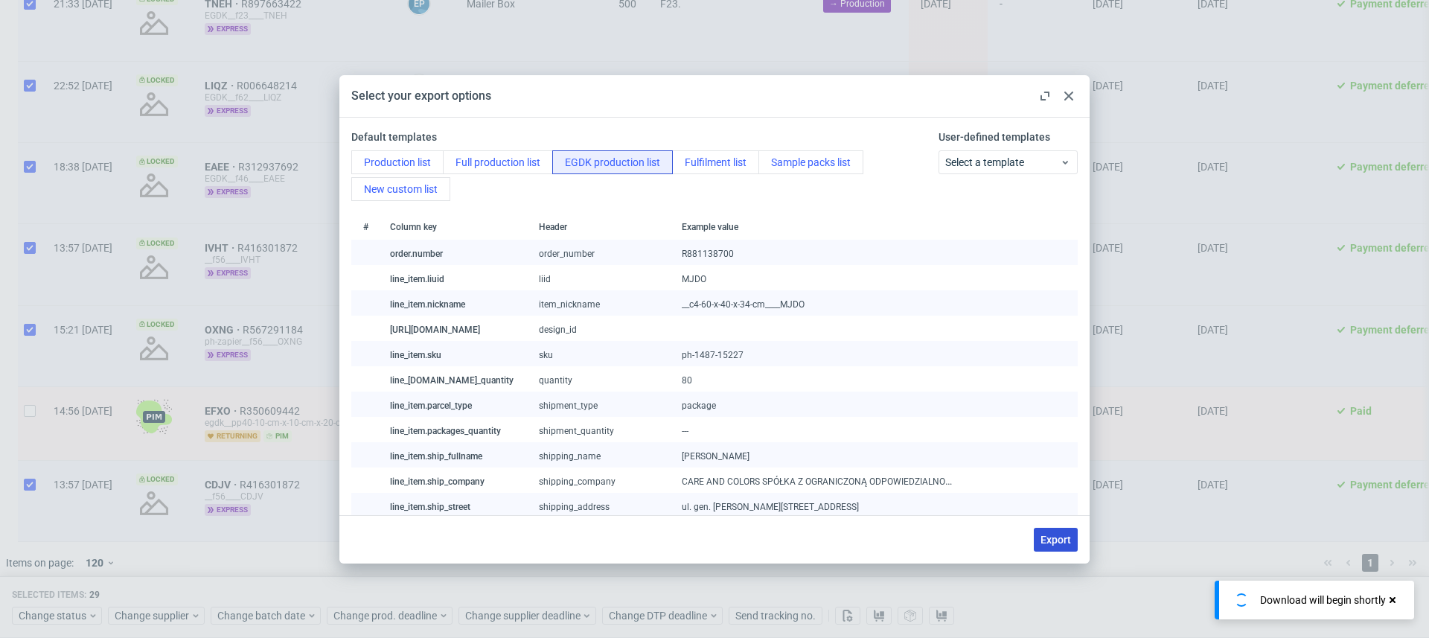
click at [1065, 537] on span "Export" at bounding box center [1055, 539] width 31 height 10
checkbox input "false"
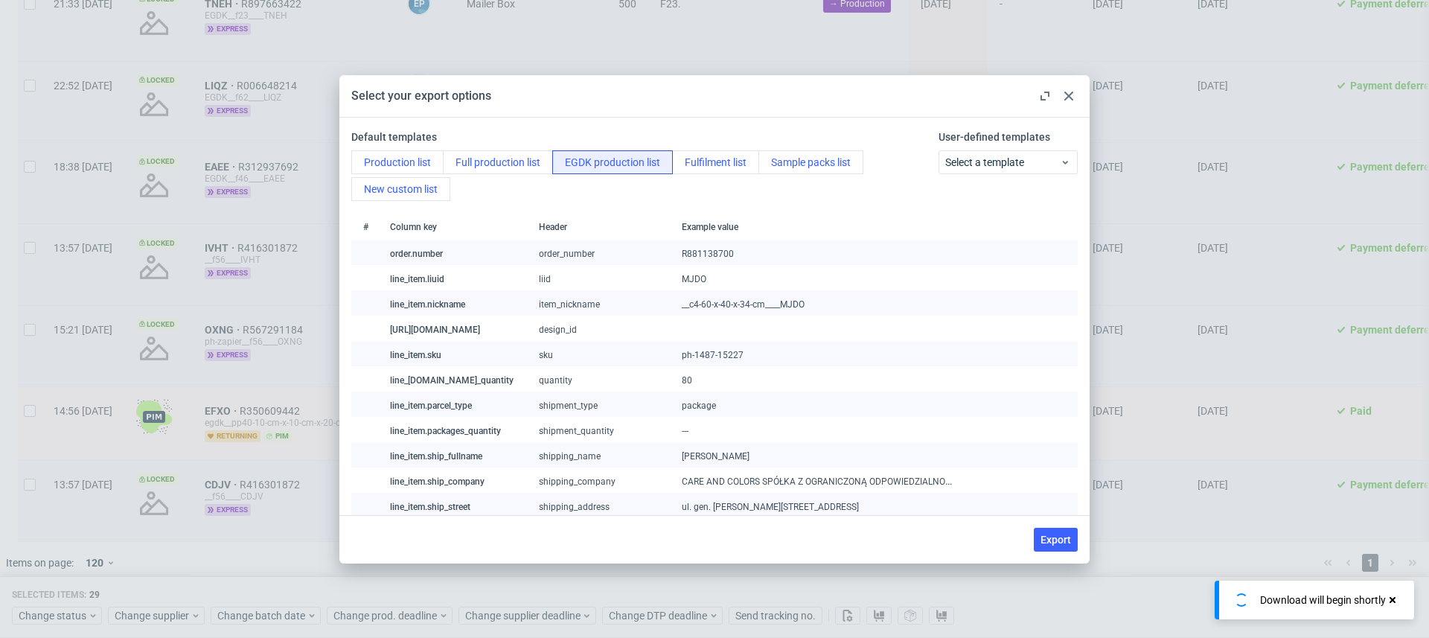
checkbox input "false"
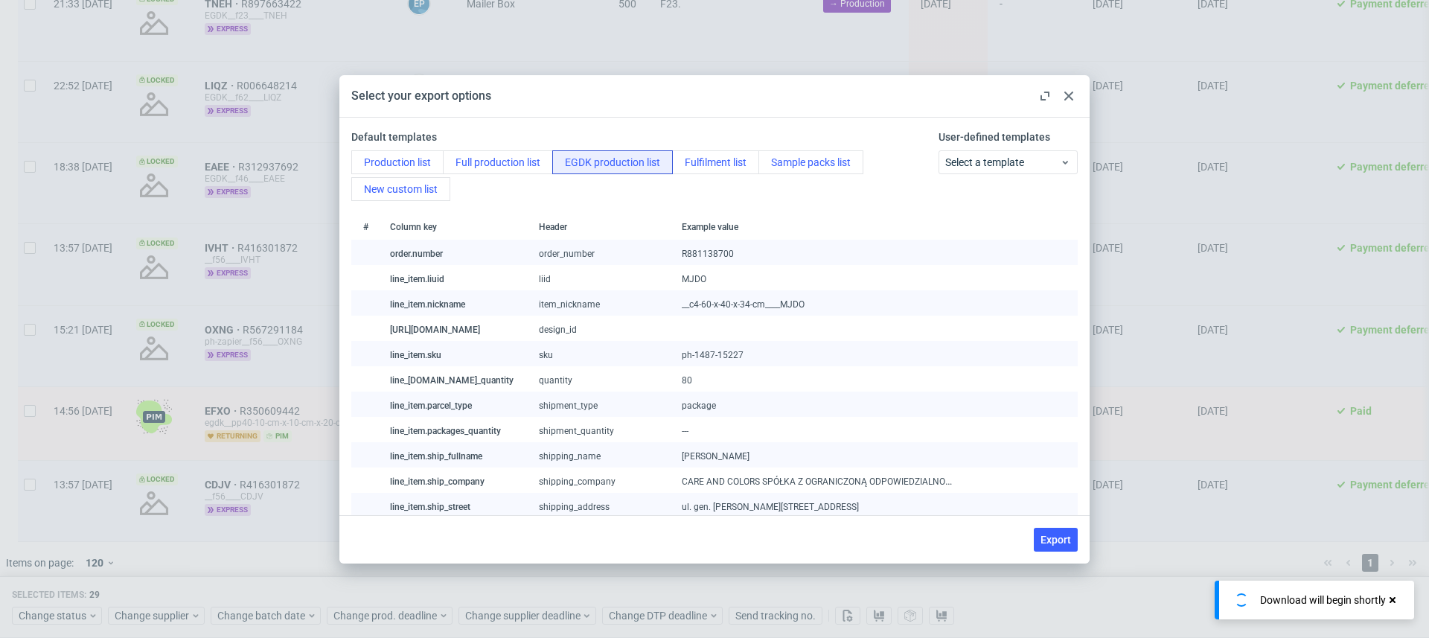
checkbox input "false"
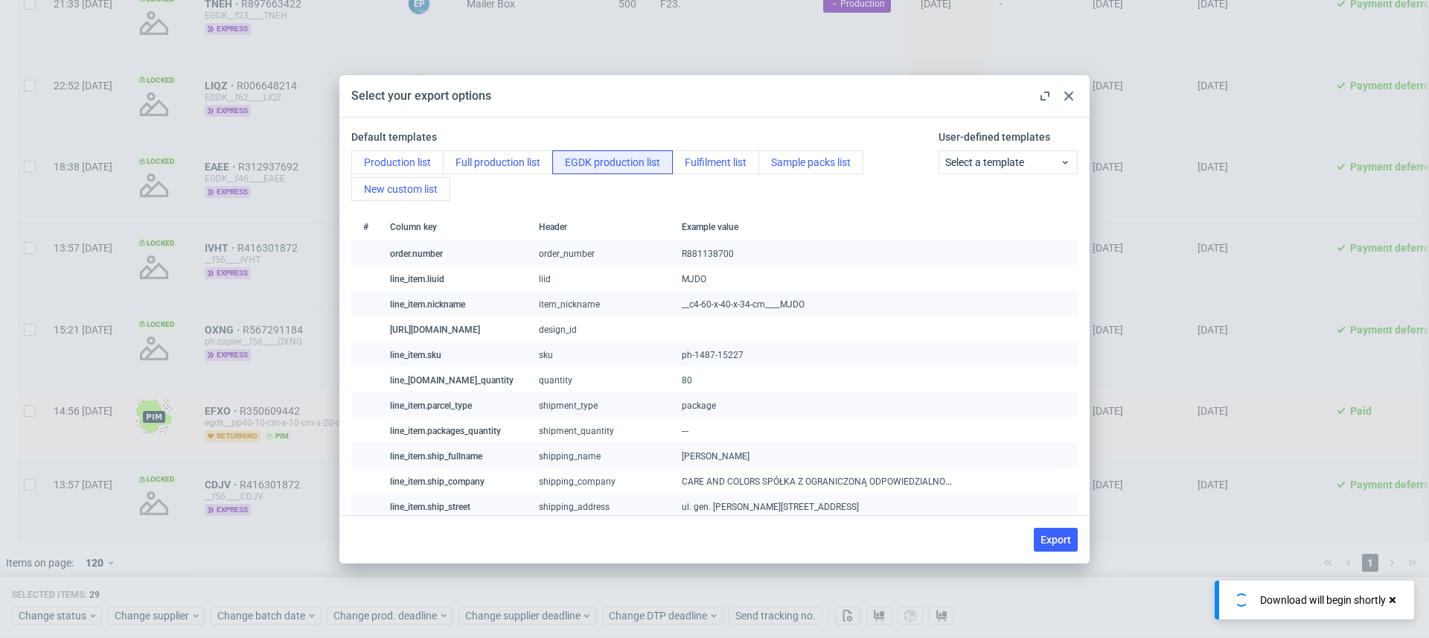
checkbox input "false"
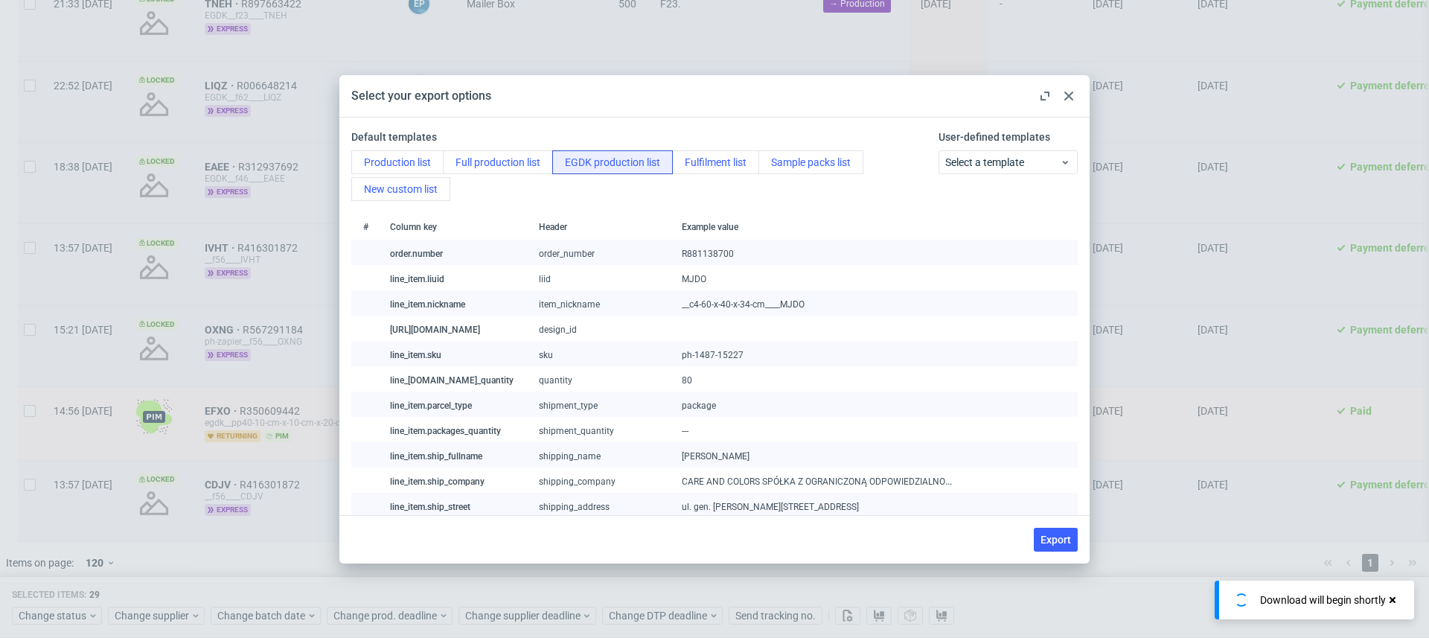
checkbox input "false"
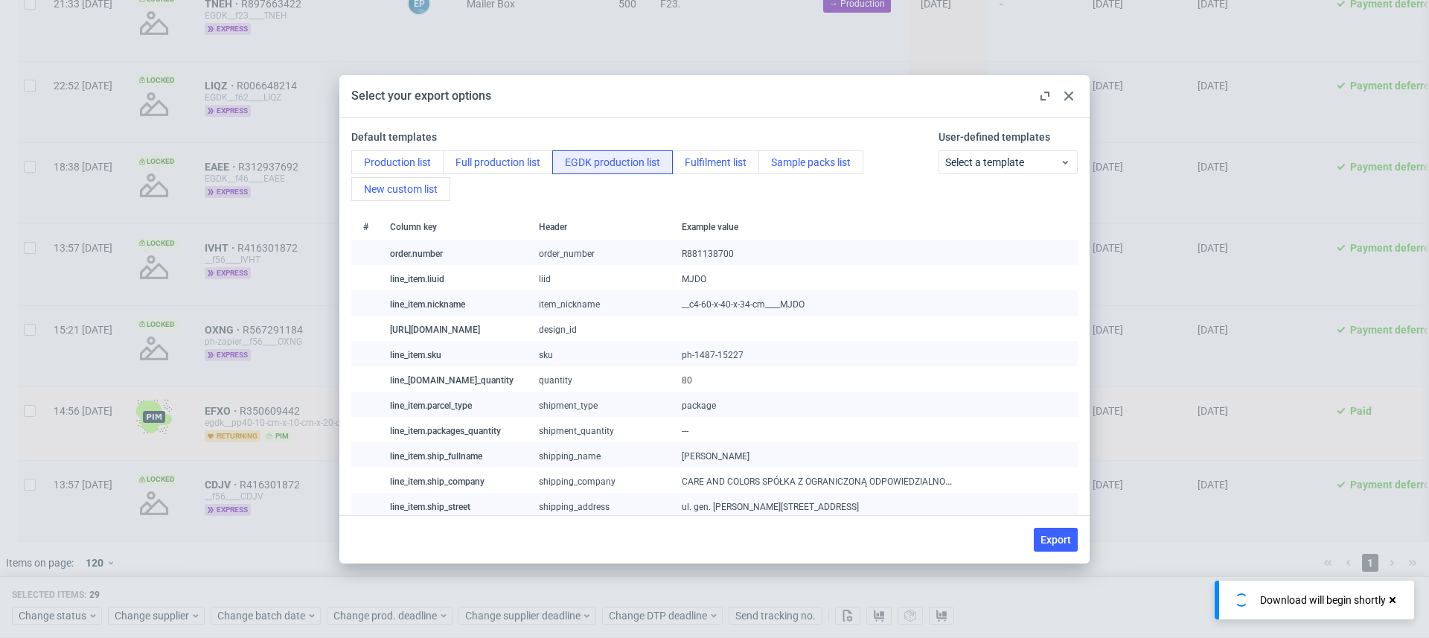
checkbox input "false"
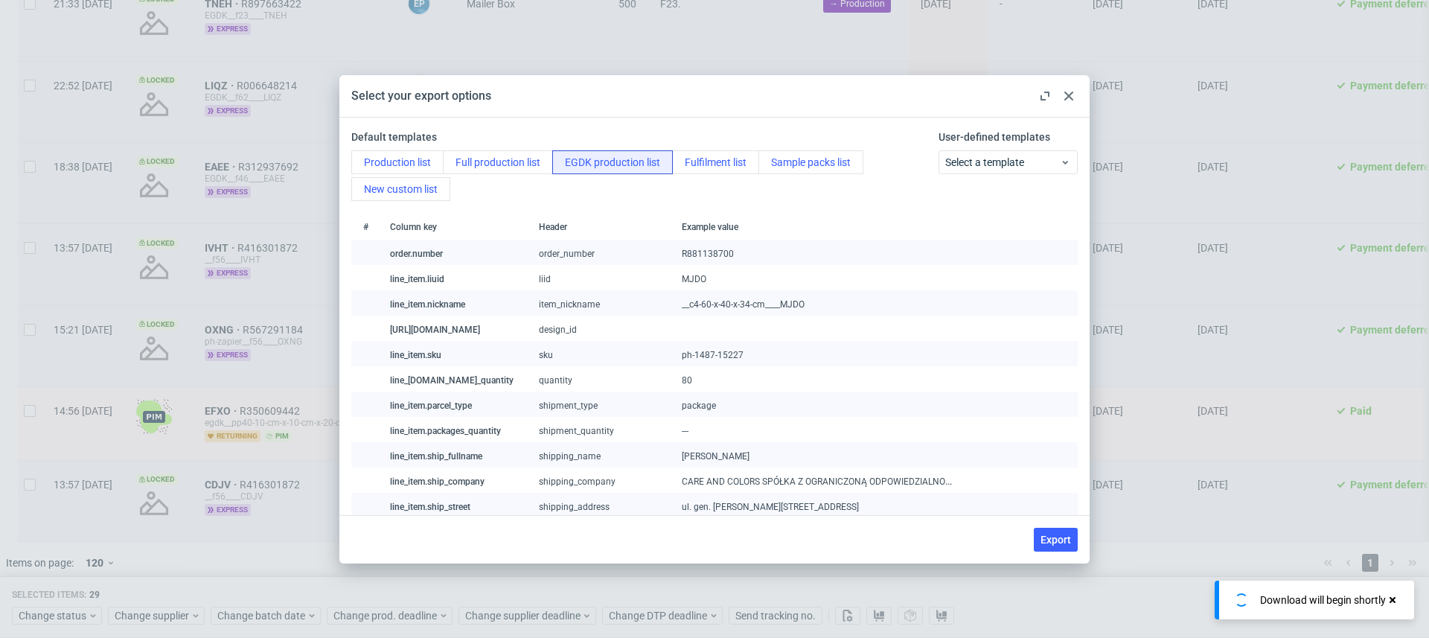
checkbox input "false"
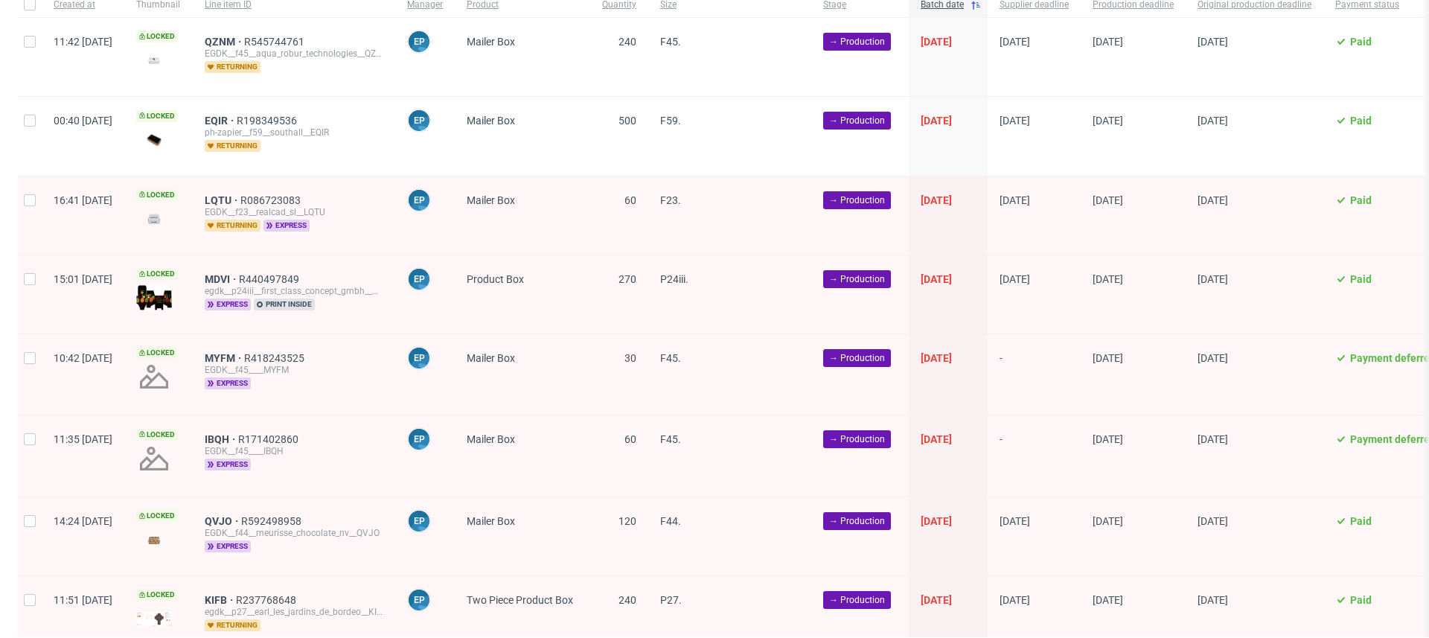
scroll to position [0, 0]
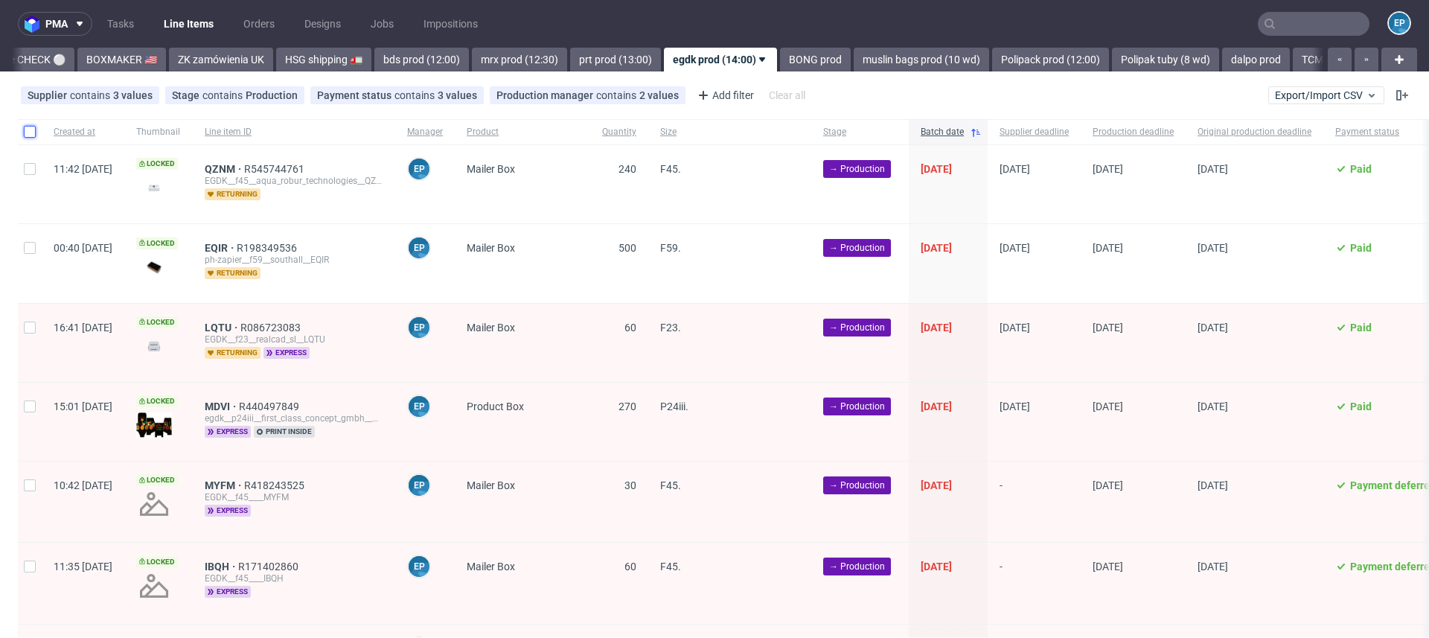
click at [31, 131] on input "checkbox" at bounding box center [30, 132] width 12 height 12
checkbox input "true"
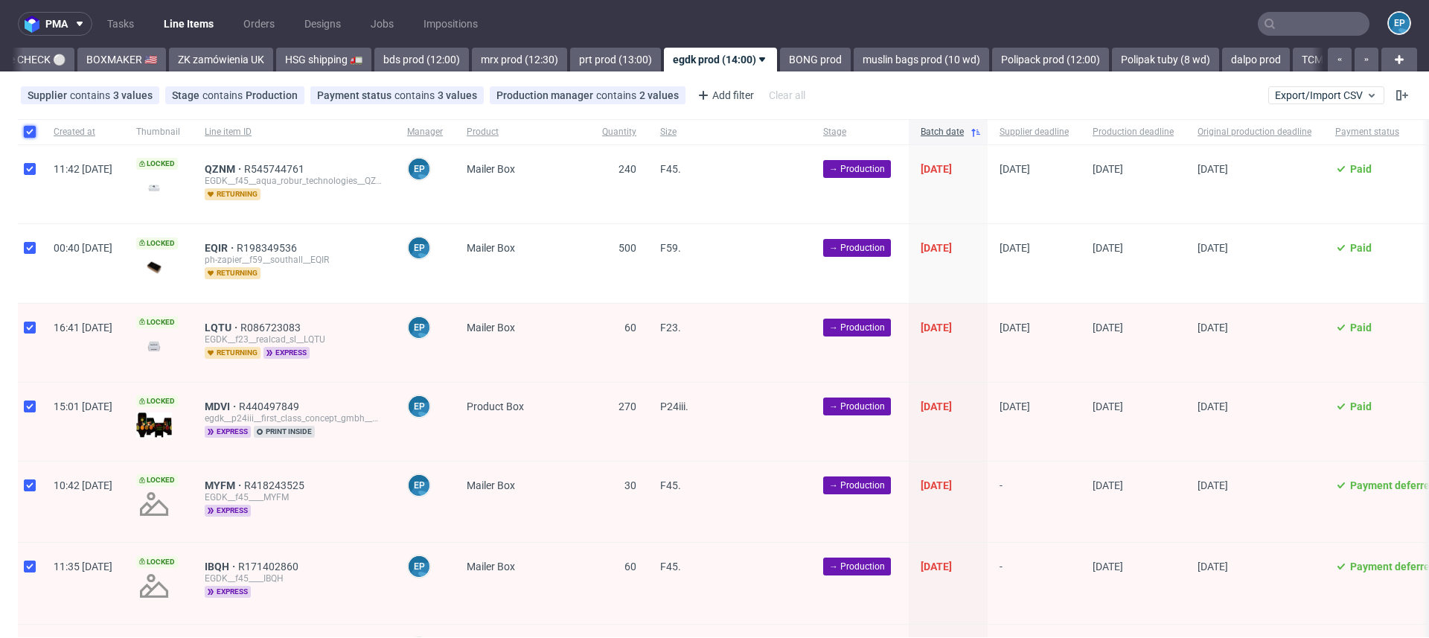
checkbox input "true"
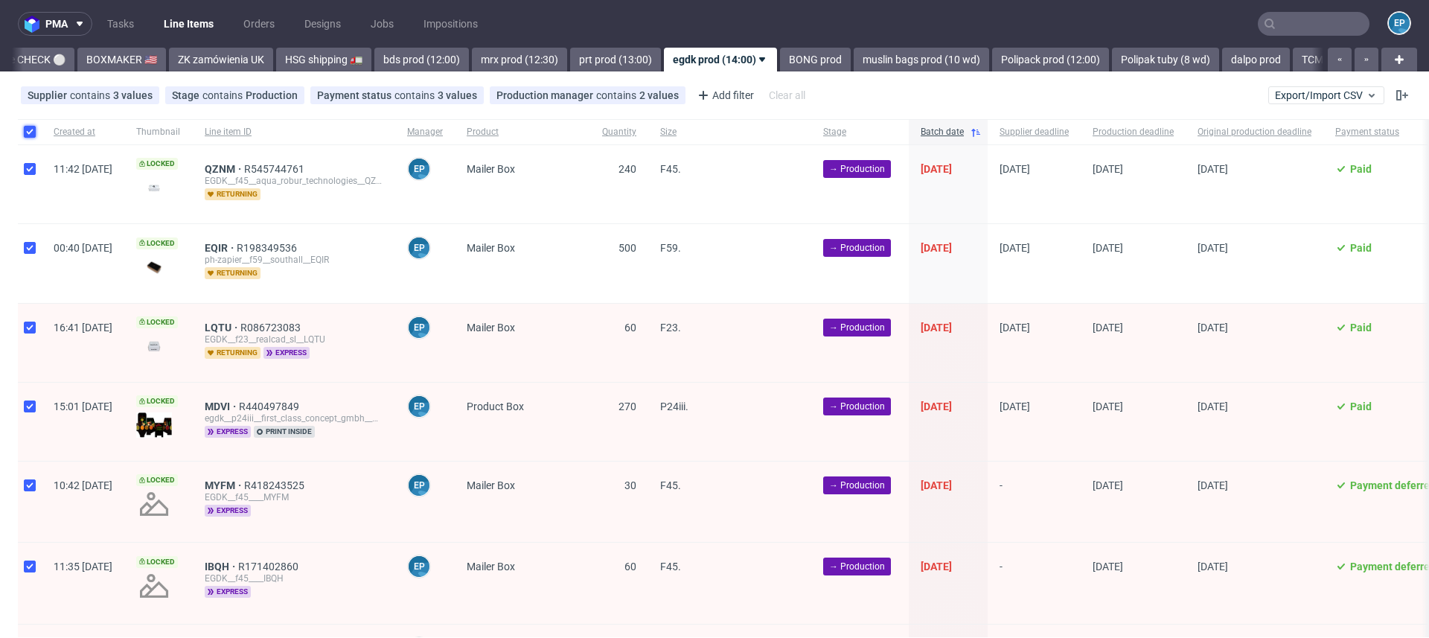
checkbox input "true"
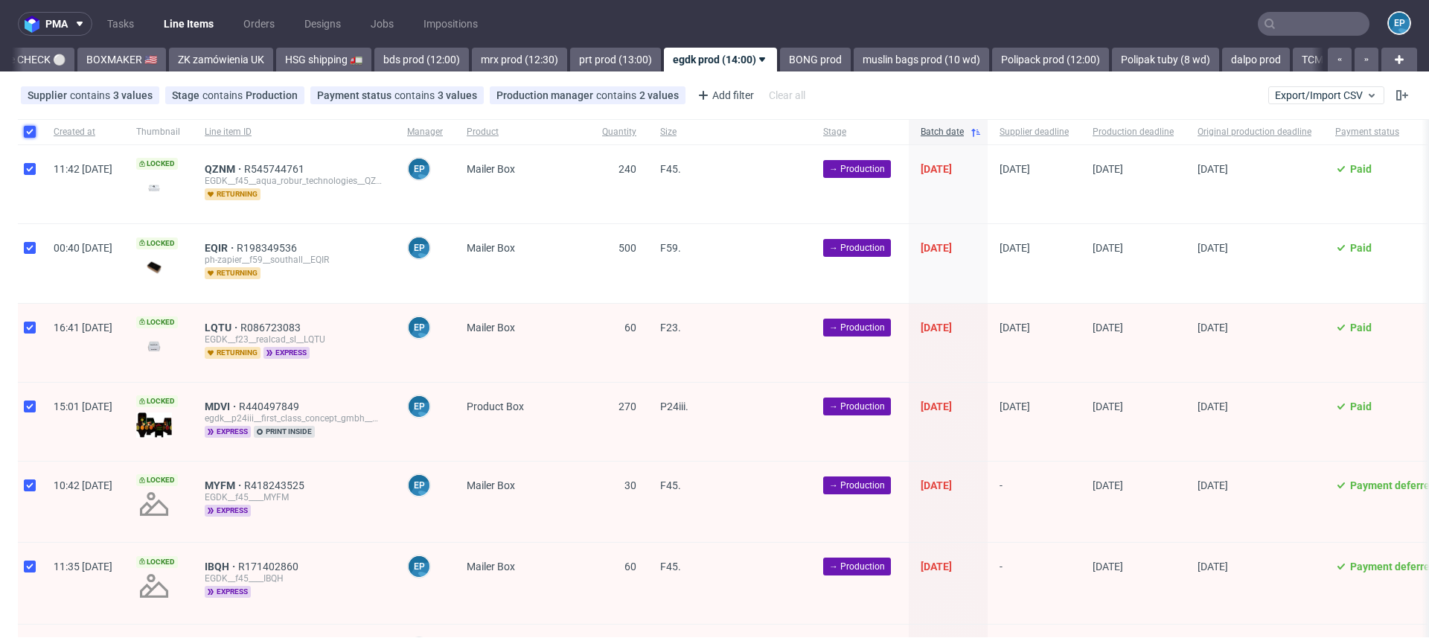
checkbox input "true"
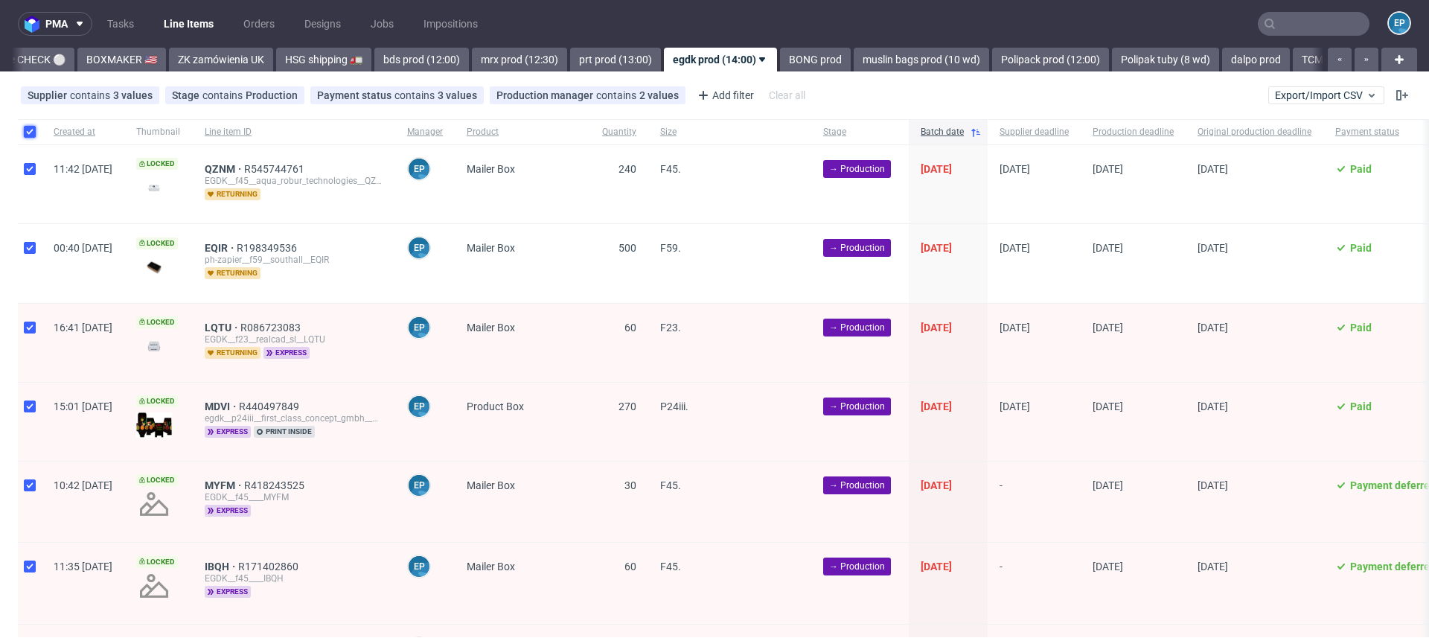
checkbox input "true"
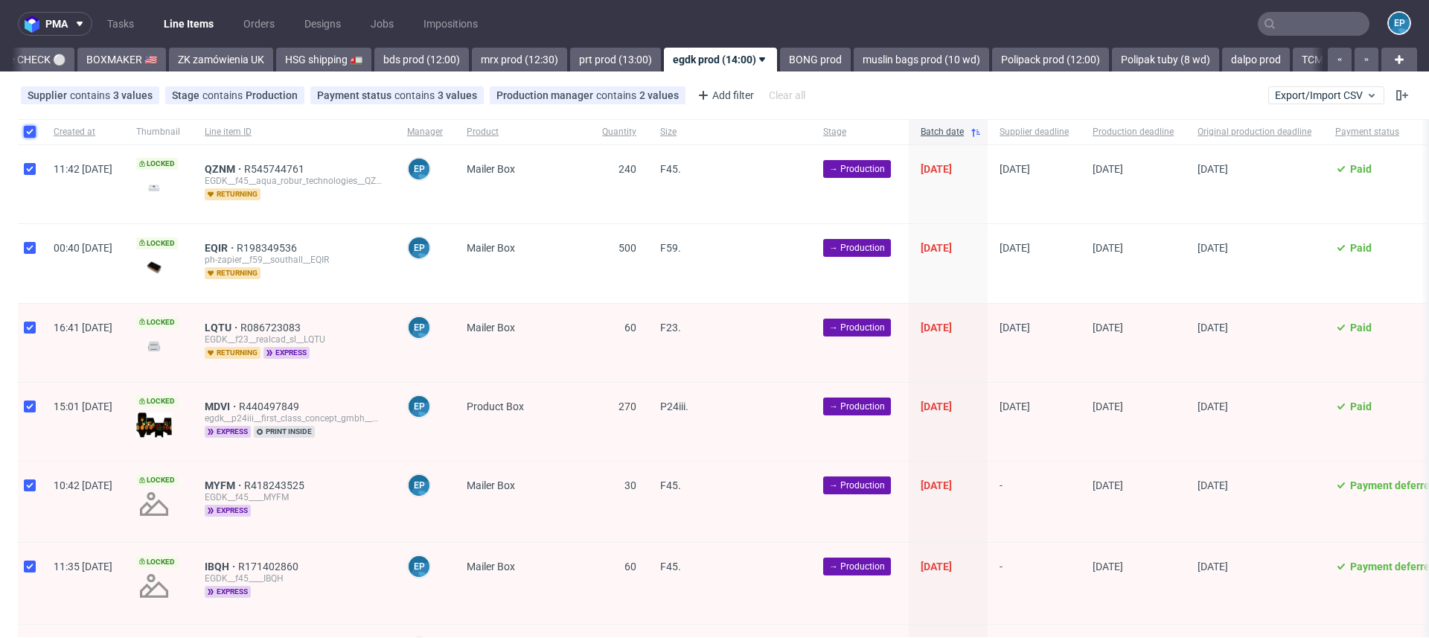
checkbox input "true"
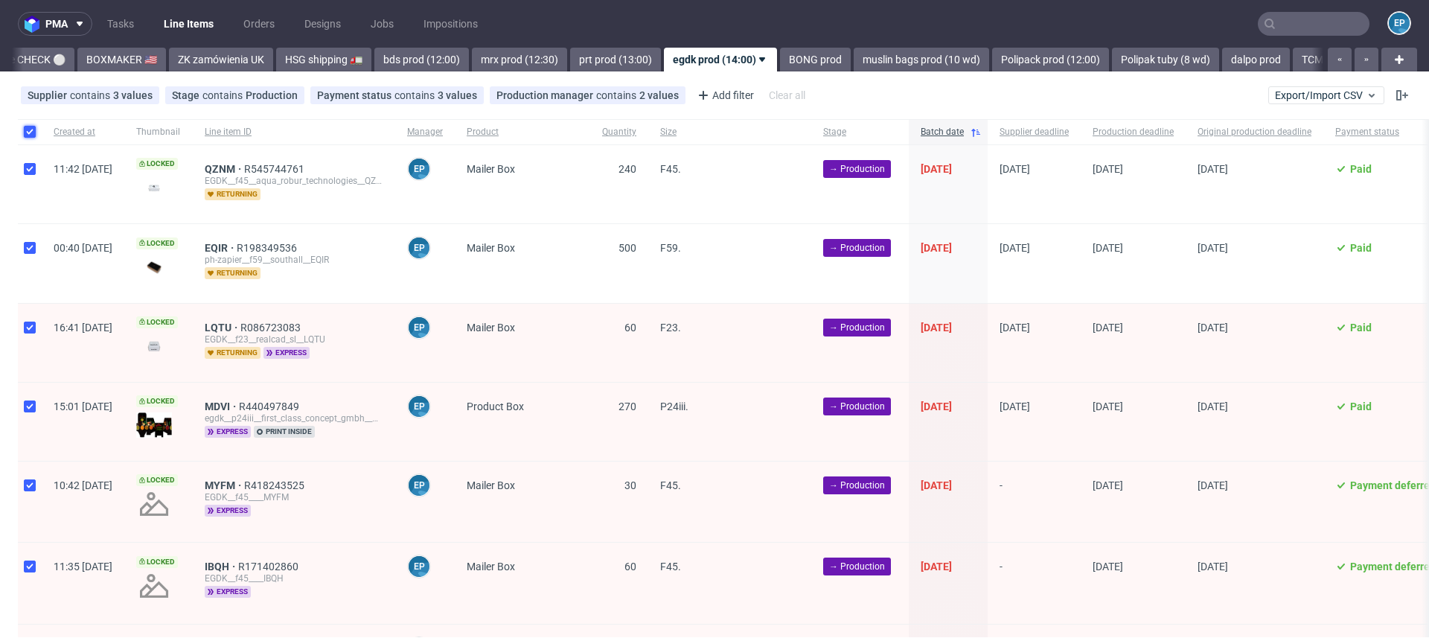
checkbox input "true"
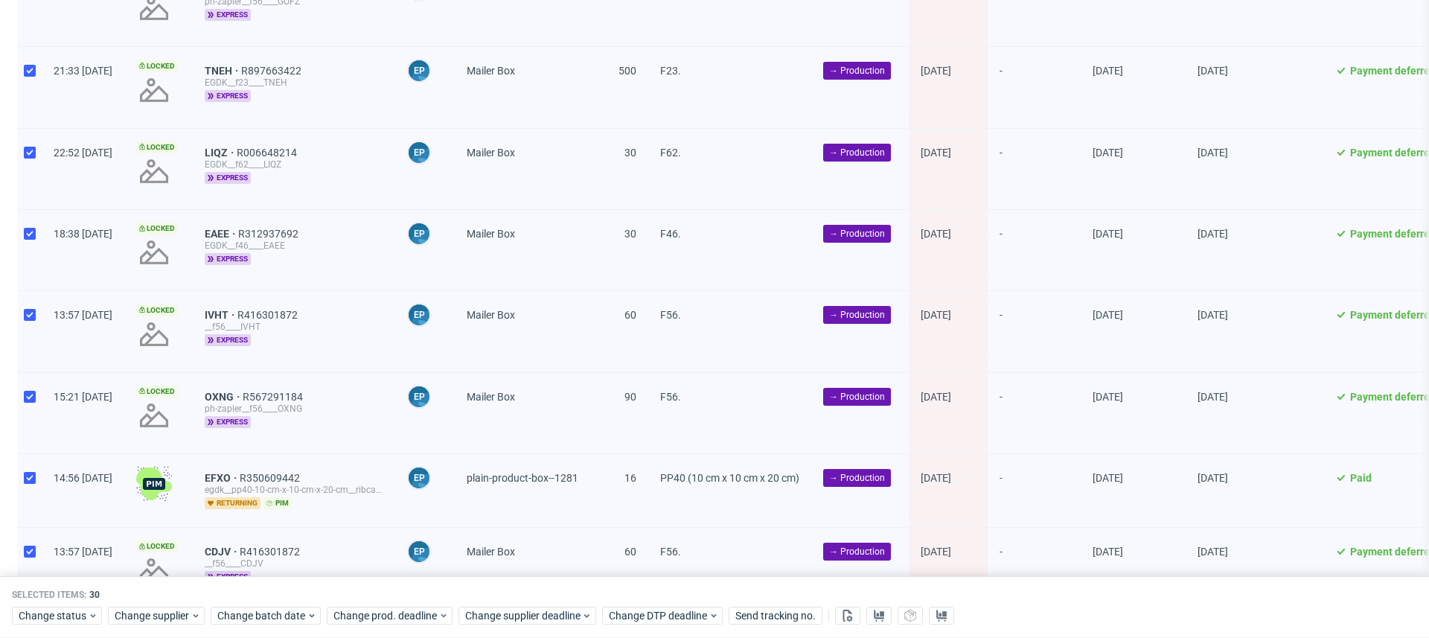
scroll to position [2023, 0]
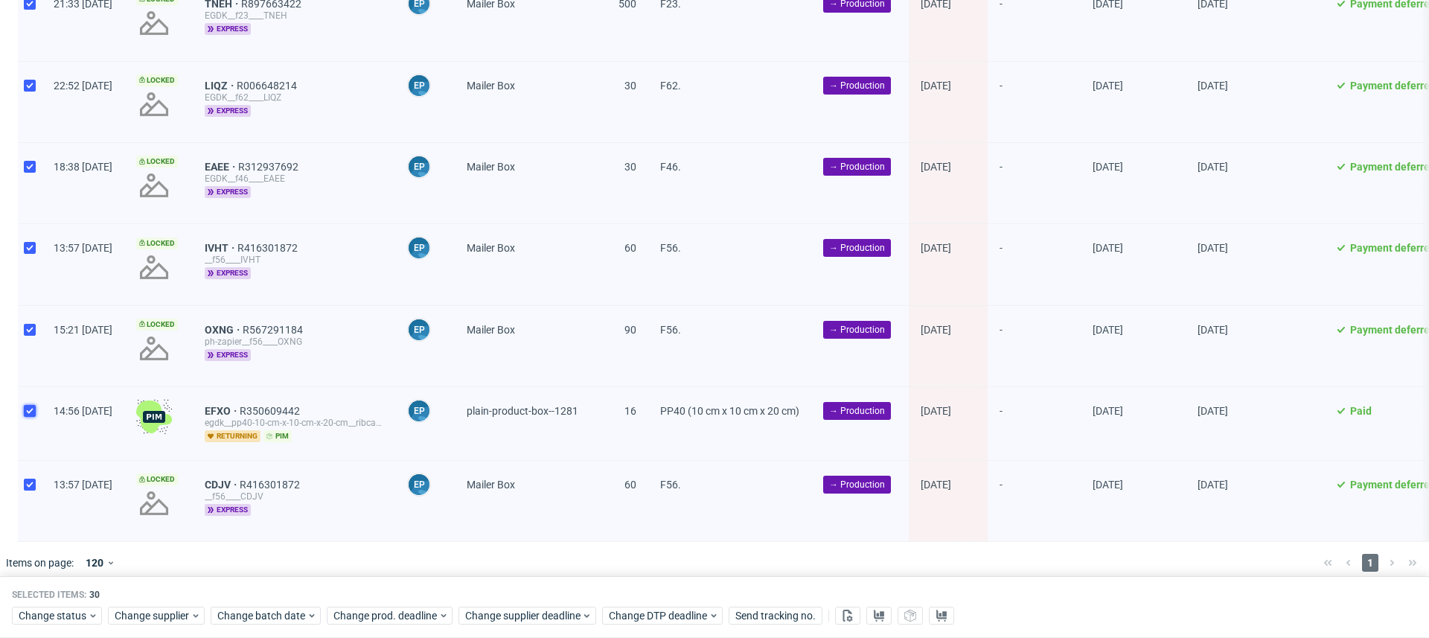
click at [30, 405] on input "checkbox" at bounding box center [30, 411] width 12 height 12
checkbox input "false"
click at [67, 612] on span "Change status" at bounding box center [53, 616] width 69 height 15
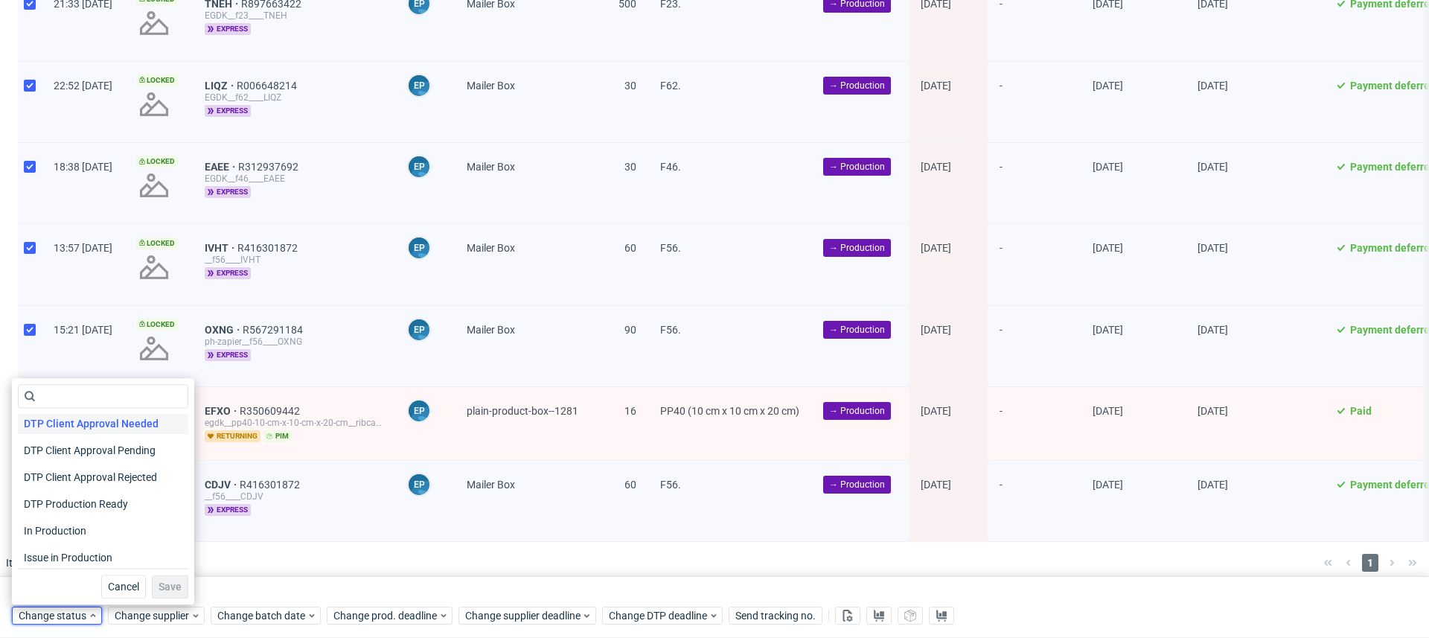
scroll to position [118, 0]
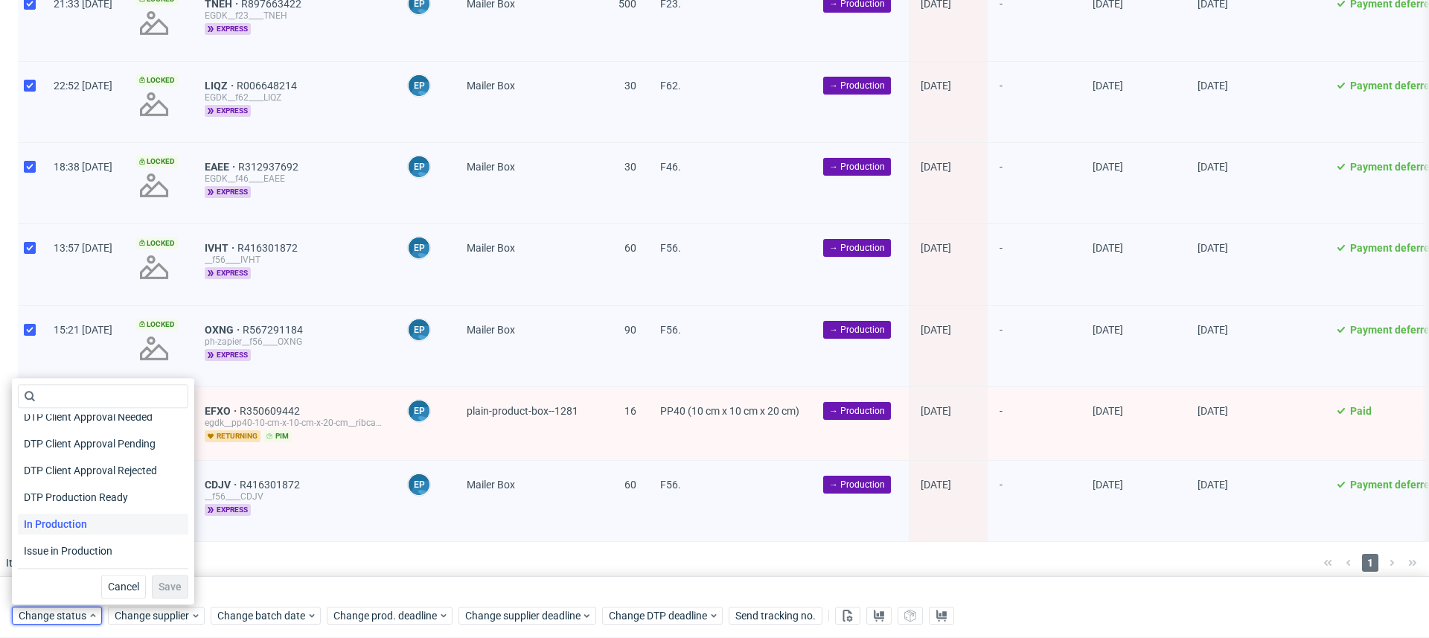
click at [59, 518] on span "In Production" at bounding box center [55, 523] width 75 height 21
click at [164, 593] on button "Save" at bounding box center [170, 586] width 36 height 24
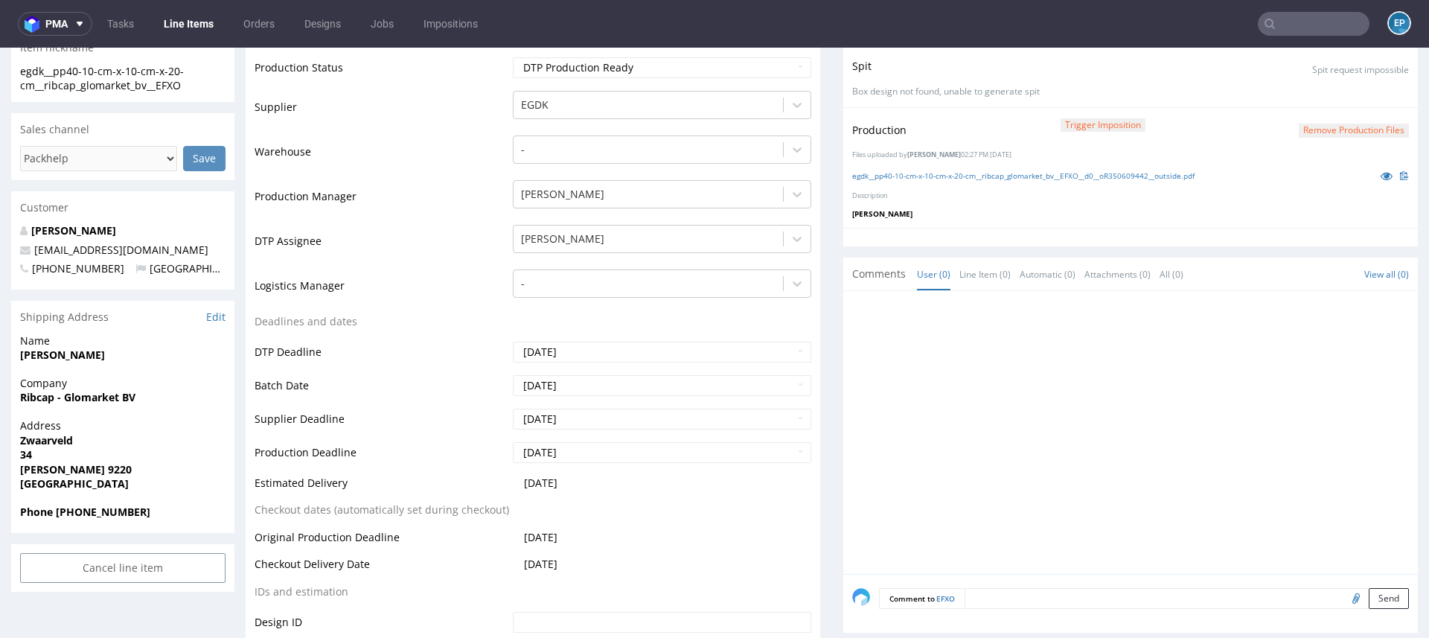
scroll to position [284, 0]
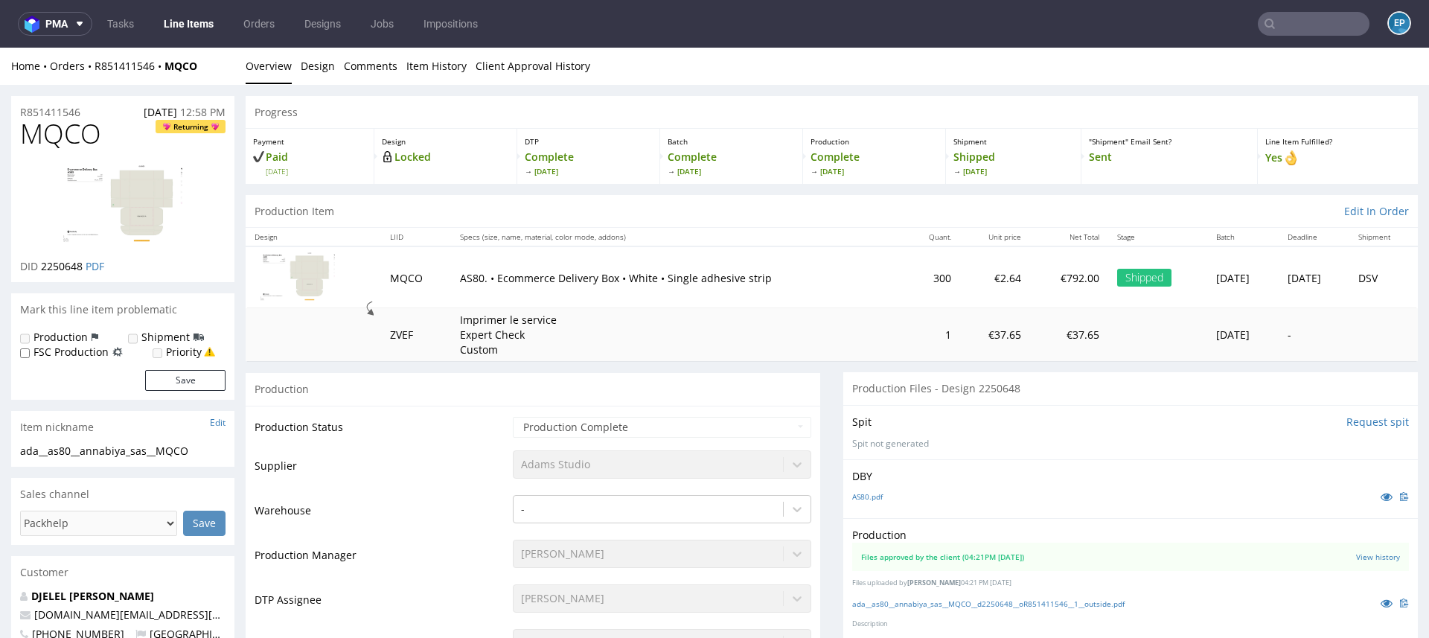
click at [1317, 11] on nav "pma Tasks Line Items Orders Designs Jobs Impositions EP" at bounding box center [714, 24] width 1429 height 48
click at [1307, 32] on input "text" at bounding box center [1314, 24] width 112 height 24
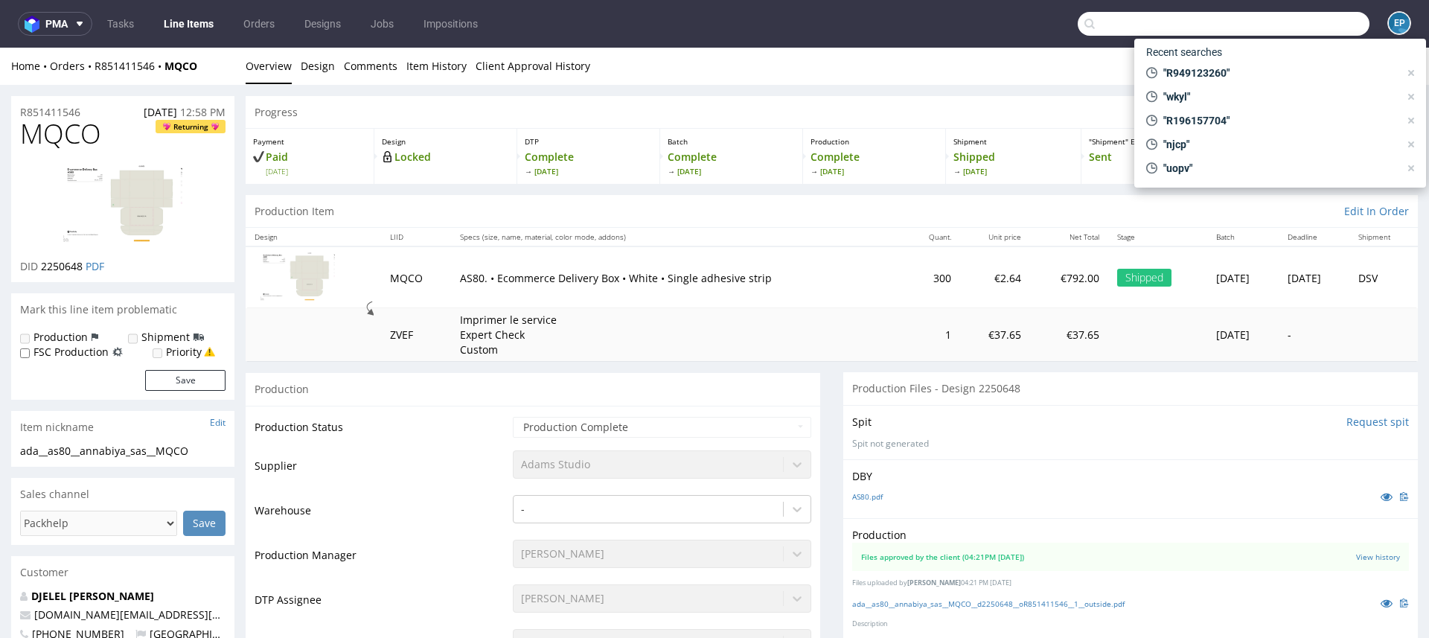
paste input "R070185303"
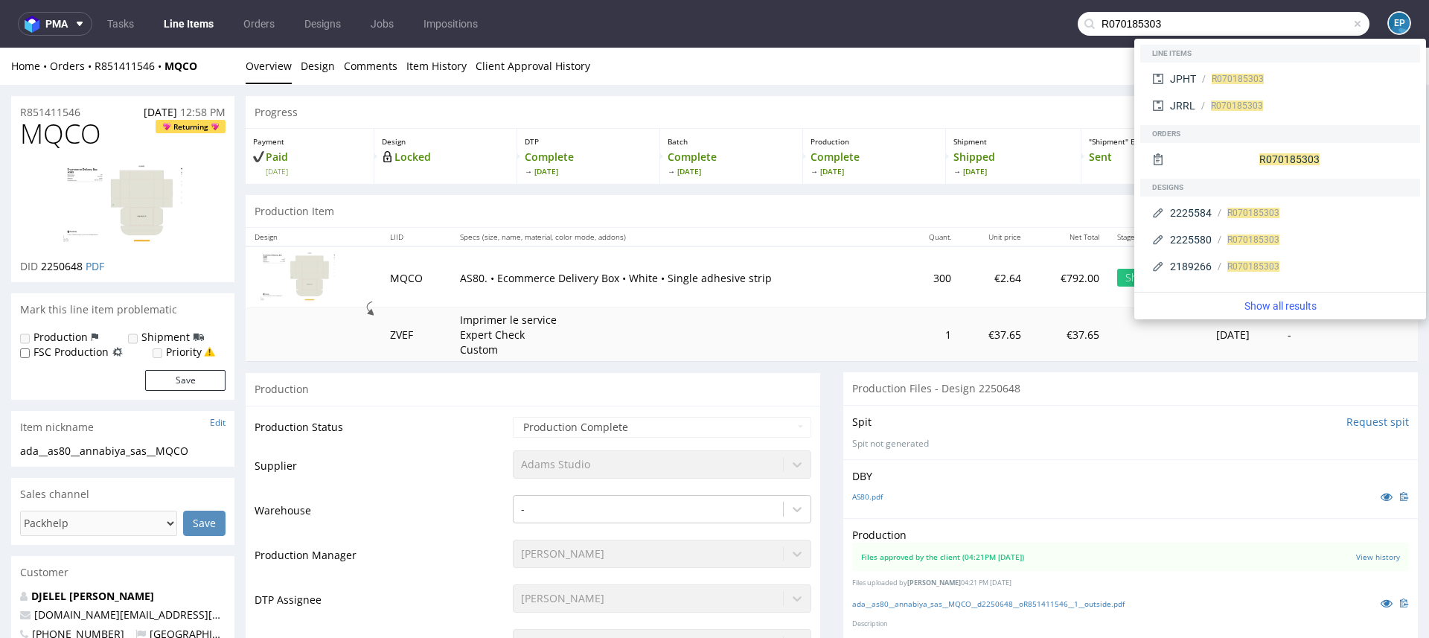
type input "R070185303"
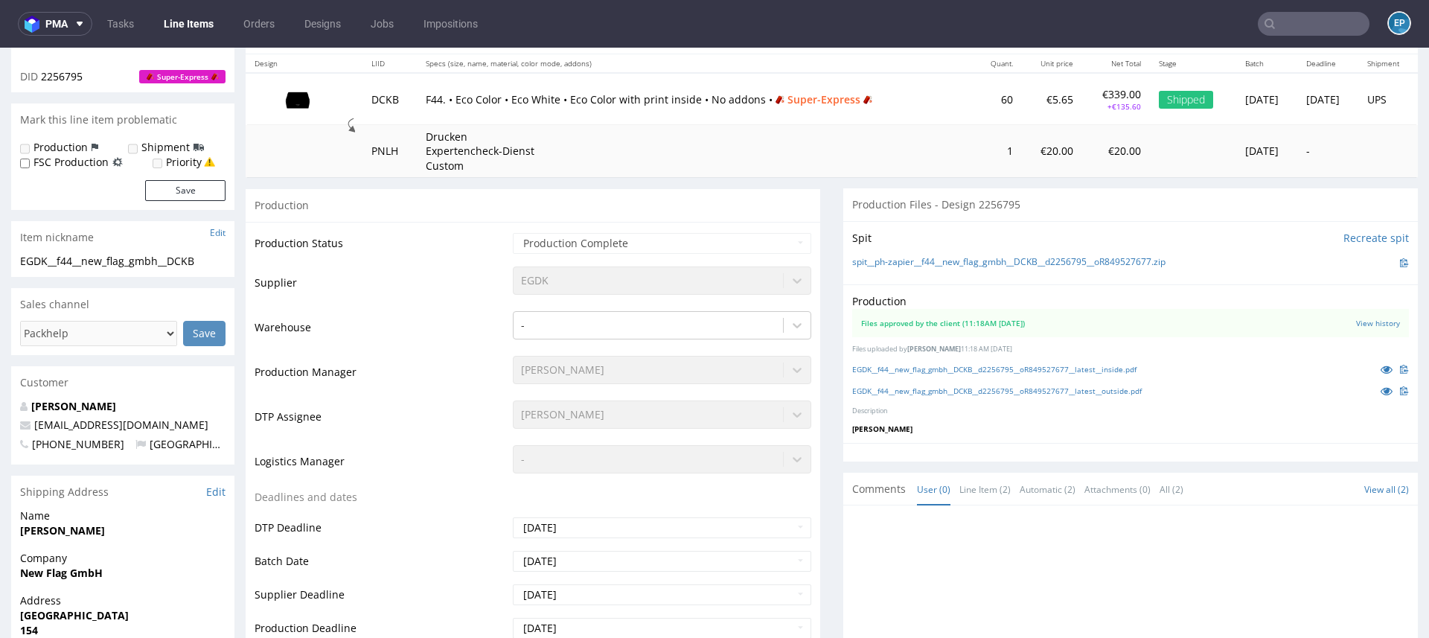
scroll to position [254, 0]
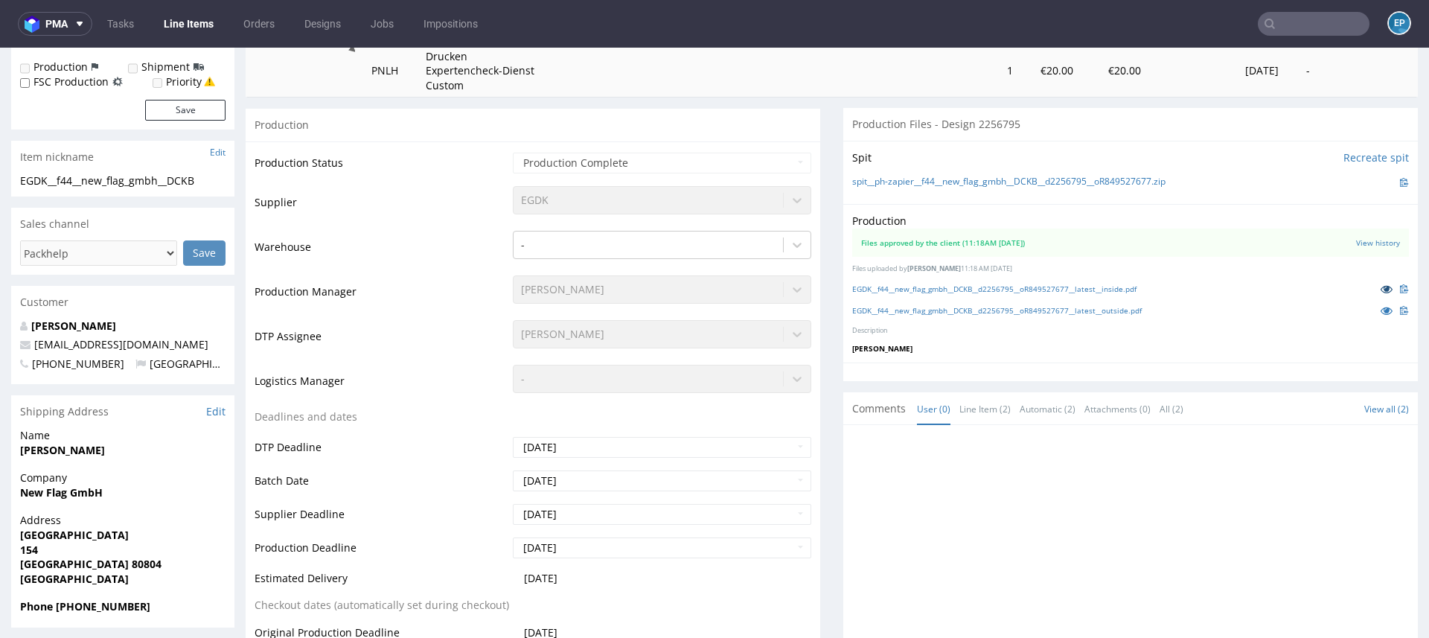
click at [1380, 286] on icon at bounding box center [1386, 289] width 12 height 10
click at [1380, 308] on icon at bounding box center [1386, 310] width 12 height 10
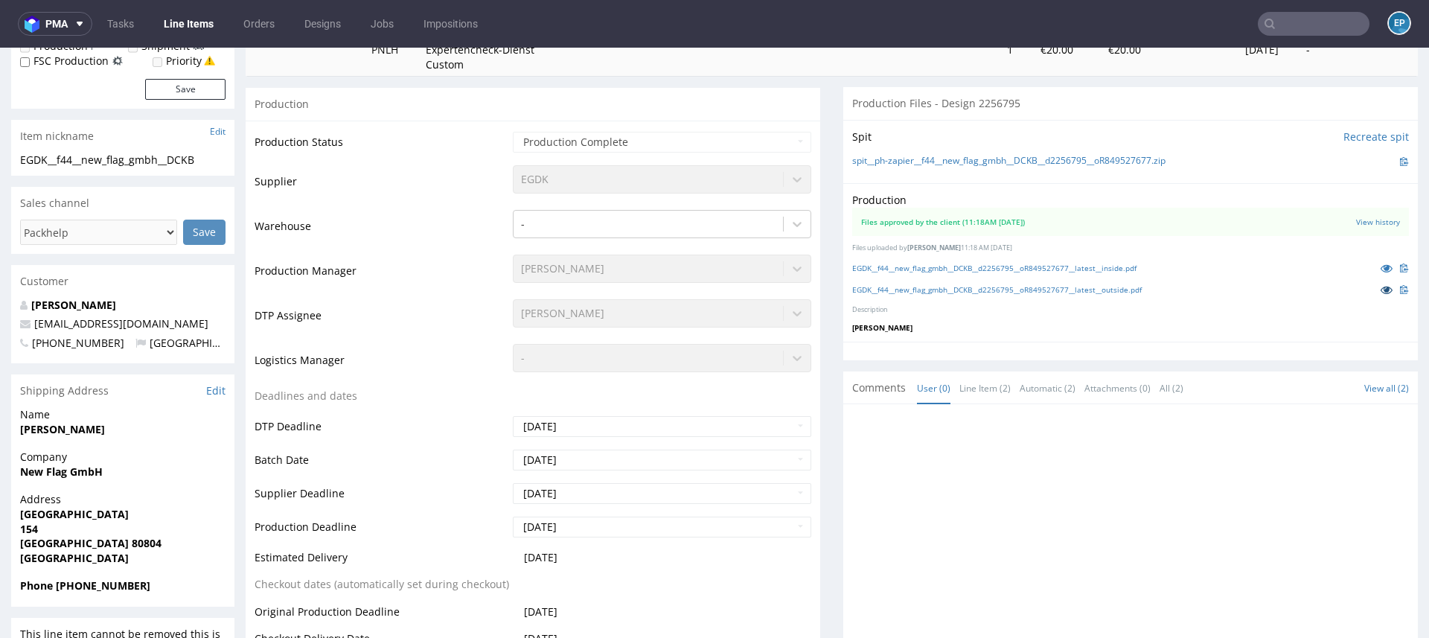
scroll to position [293, 0]
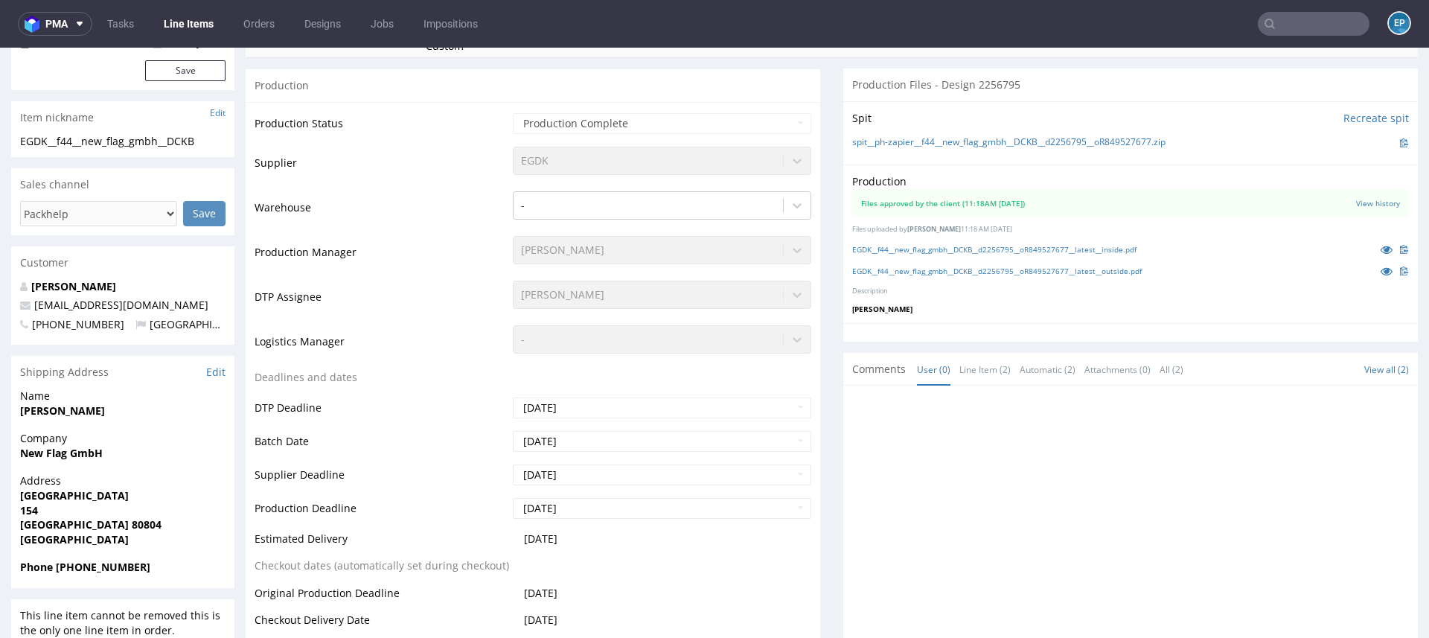
click at [1272, 31] on input "text" at bounding box center [1314, 24] width 112 height 24
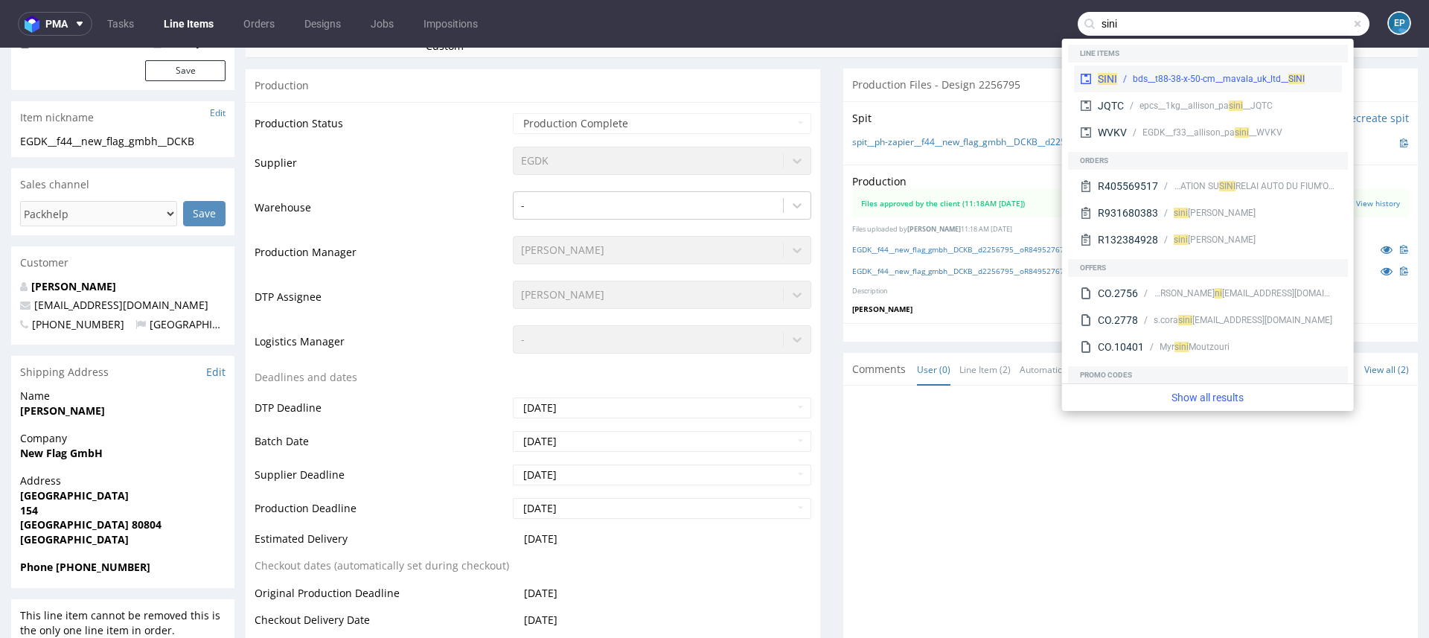
type input "sini"
click at [1168, 72] on div "bds__t88-38-x-50-cm__mavala_uk_ltd__ SINI" at bounding box center [1219, 78] width 172 height 13
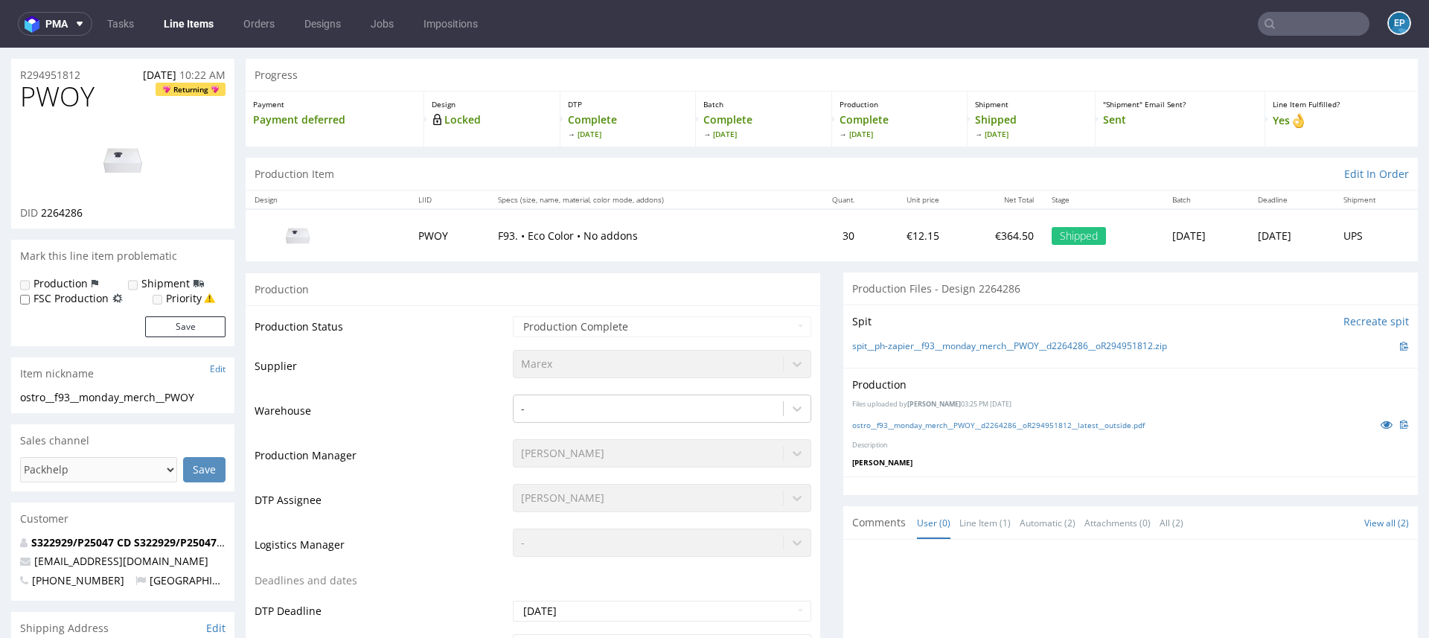
scroll to position [33, 0]
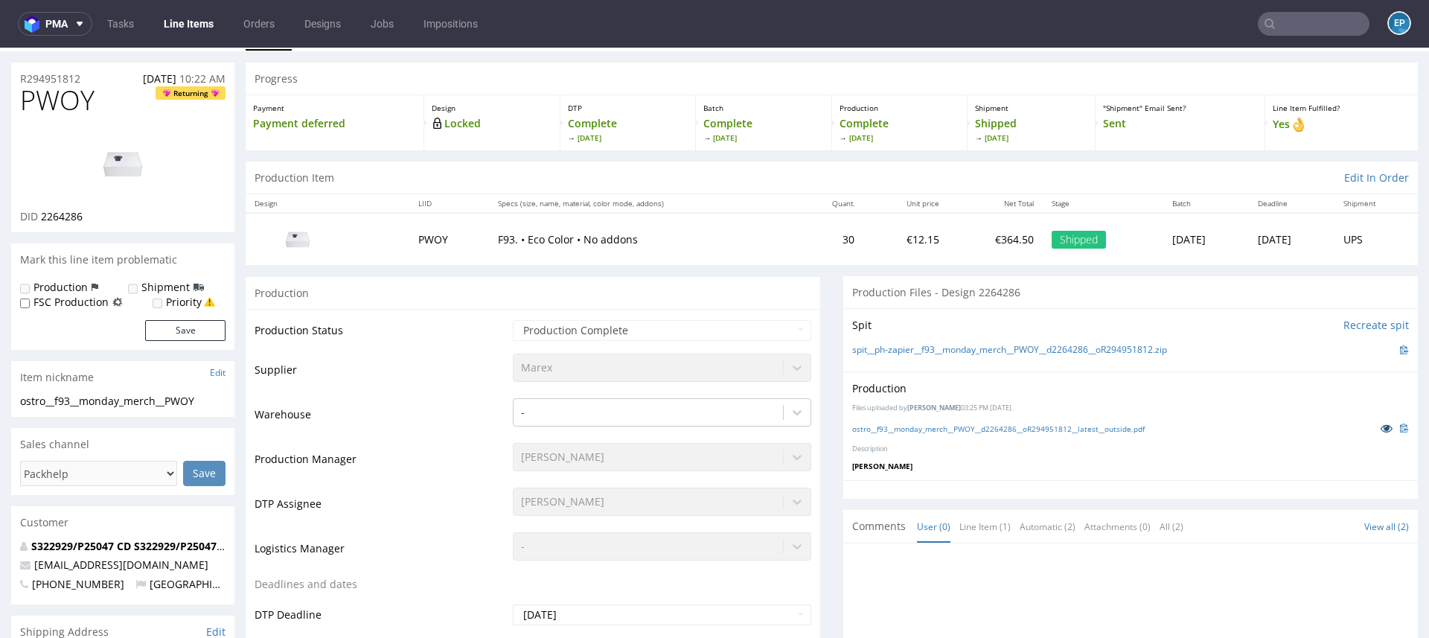
click at [1380, 429] on icon at bounding box center [1386, 428] width 12 height 10
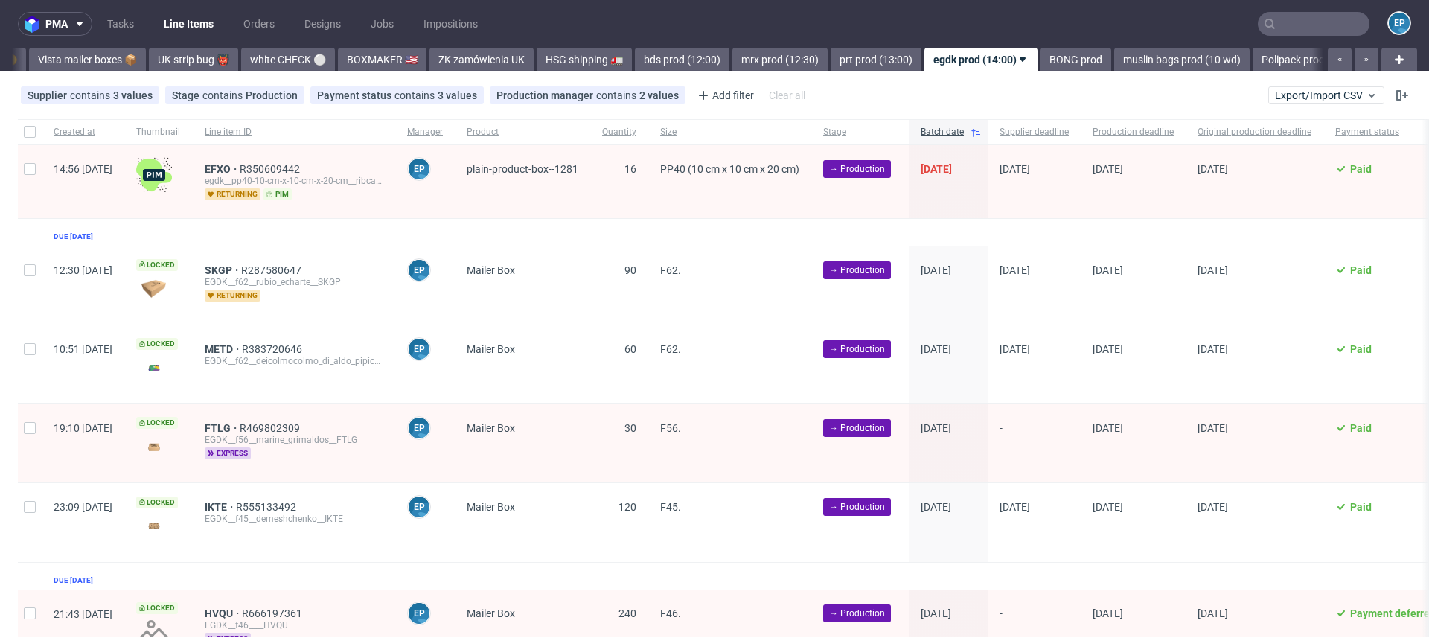
click at [1313, 31] on input "text" at bounding box center [1314, 24] width 112 height 24
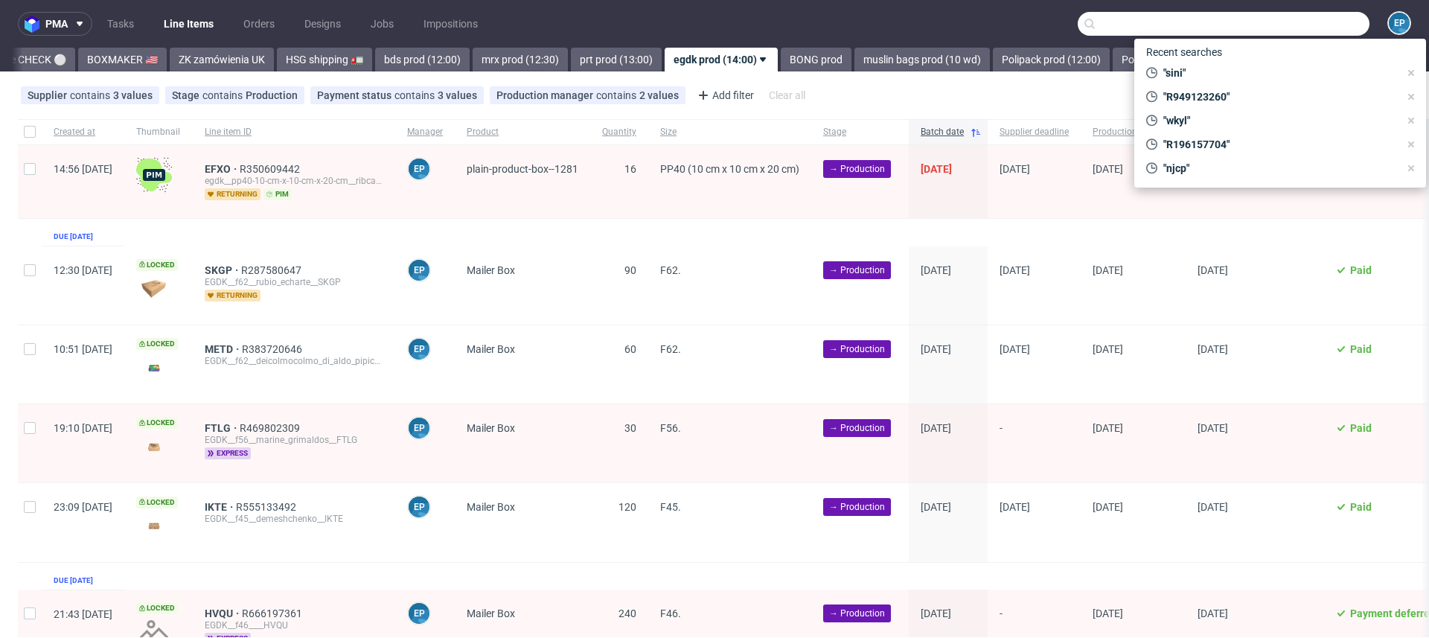
scroll to position [0, 1421]
paste input "ZGQD"
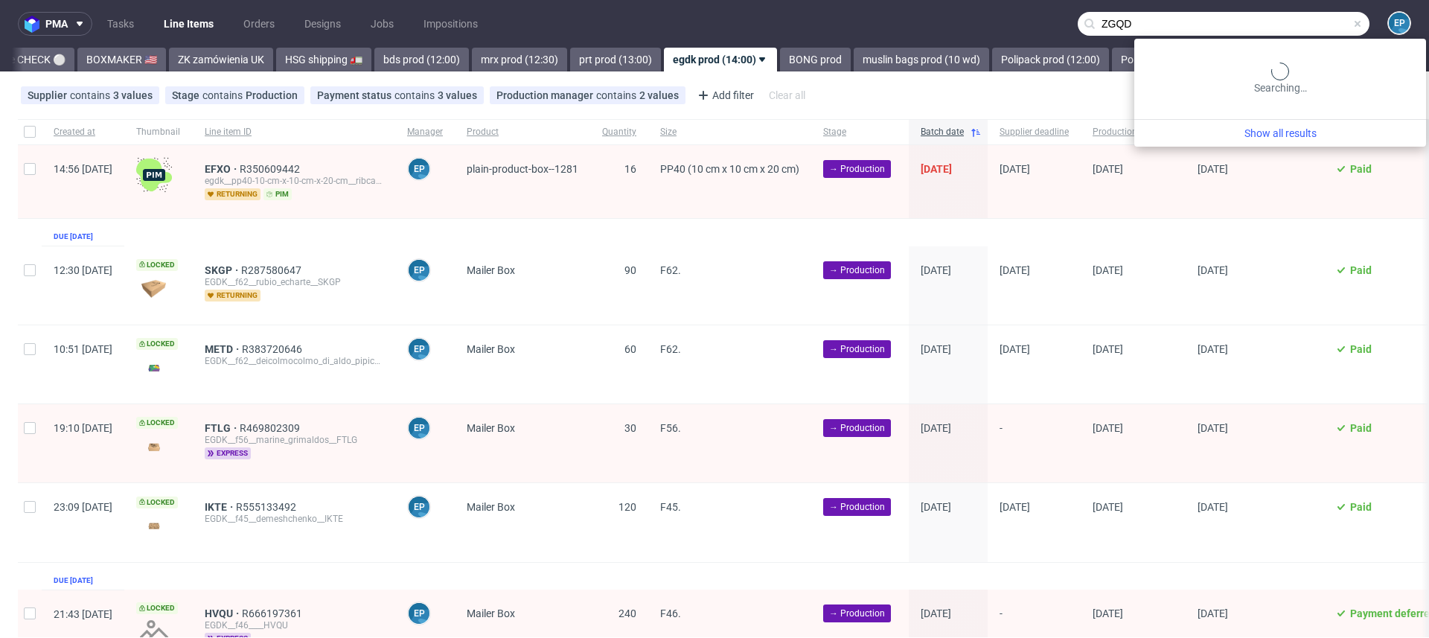
type input "ZGQD"
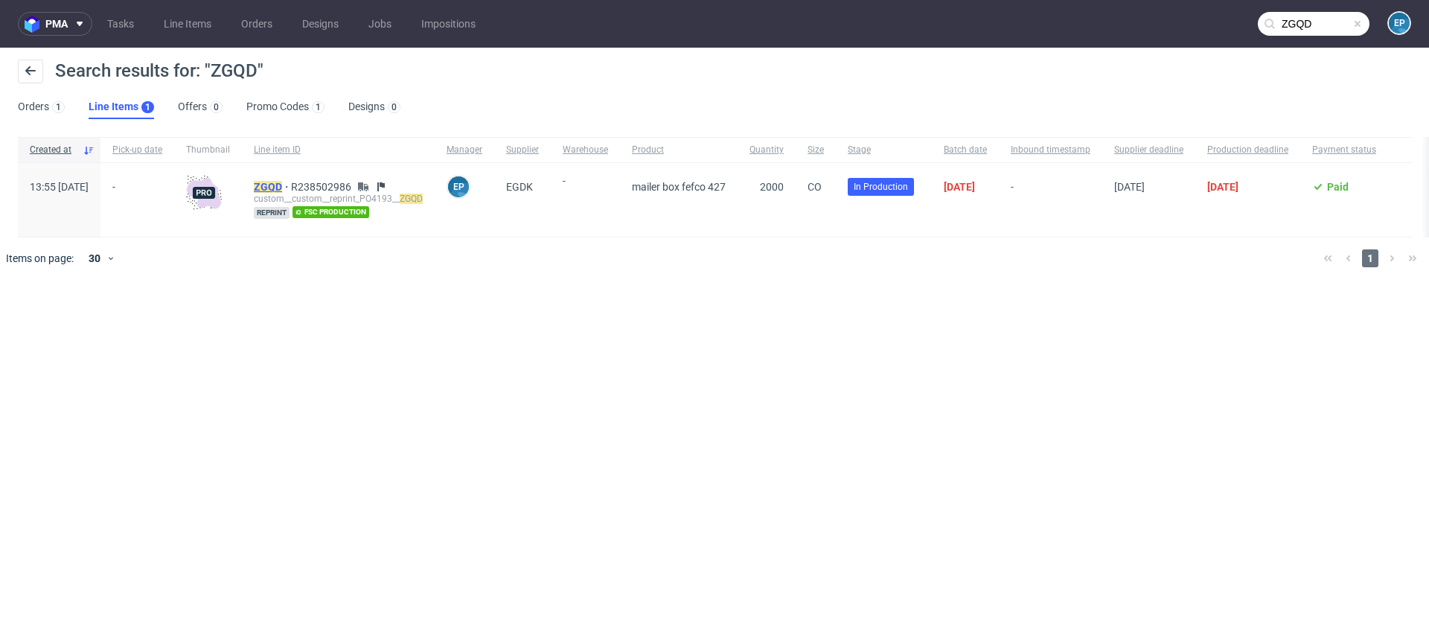
click at [282, 182] on mark "ZGQD" at bounding box center [268, 187] width 28 height 12
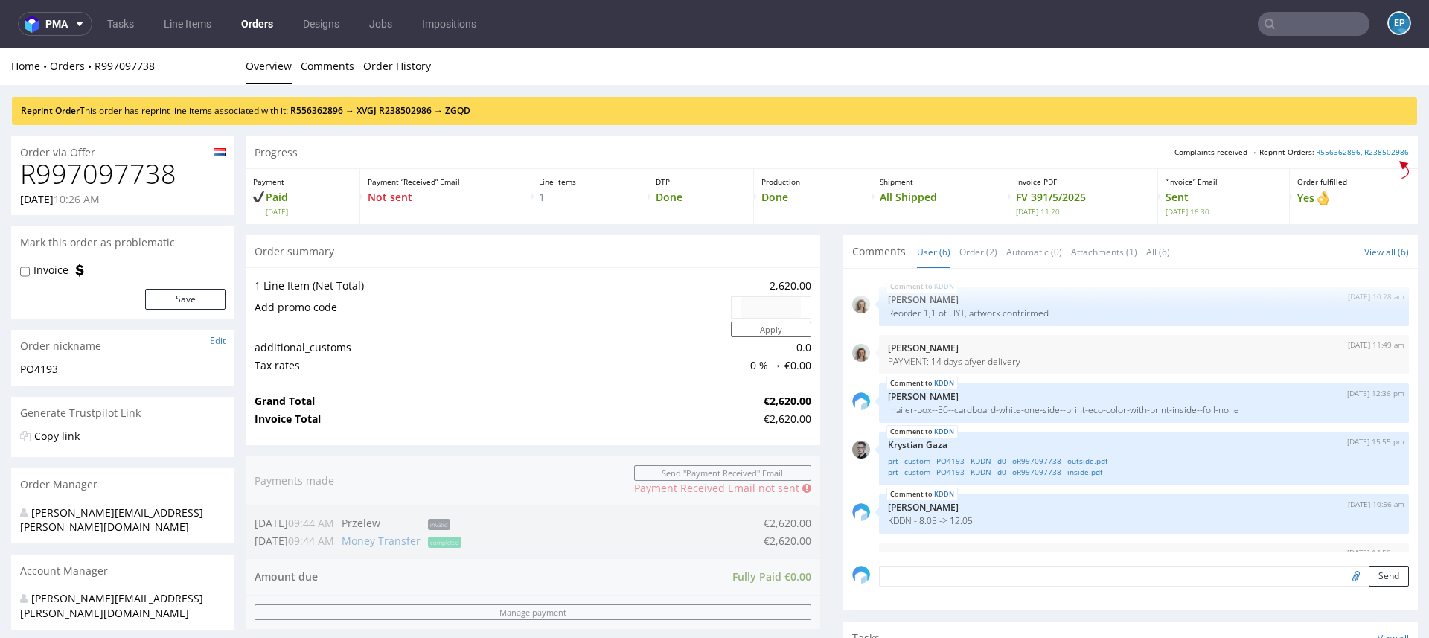
scroll to position [39, 0]
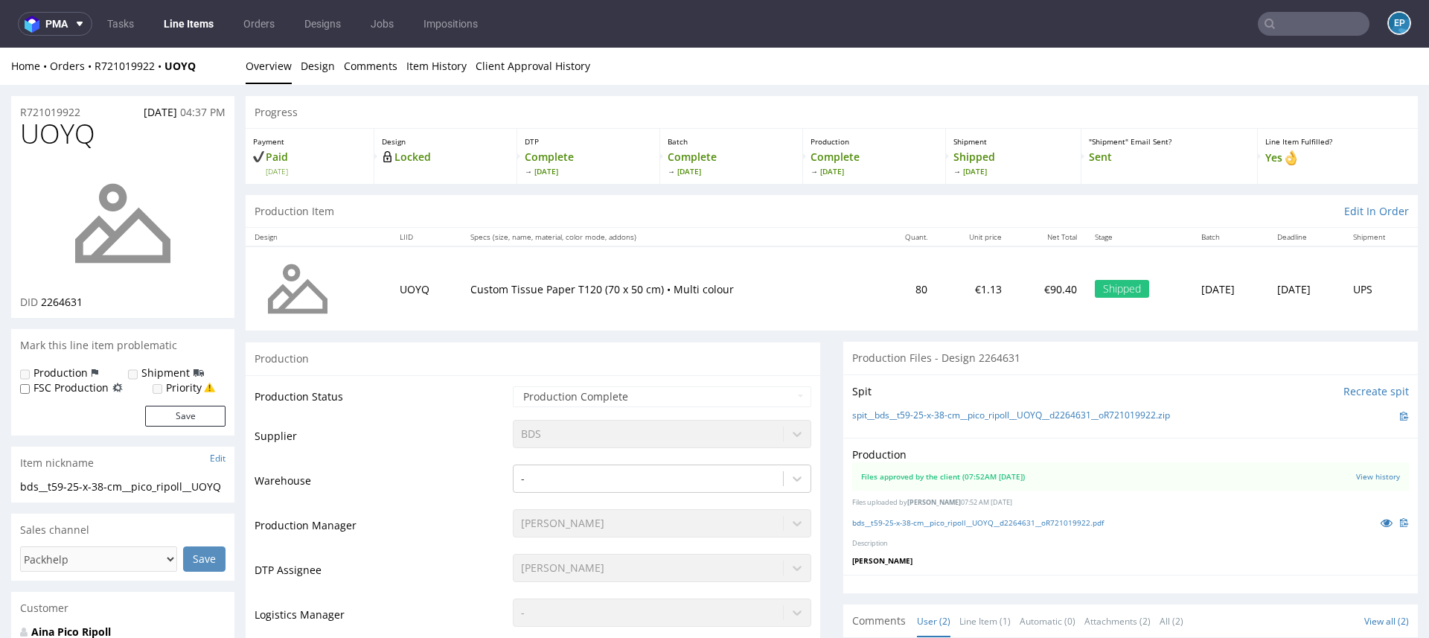
click at [80, 120] on span "UOYQ" at bounding box center [57, 134] width 75 height 30
click at [65, 136] on span "UOYQ" at bounding box center [57, 134] width 75 height 30
copy span "UOYQ"
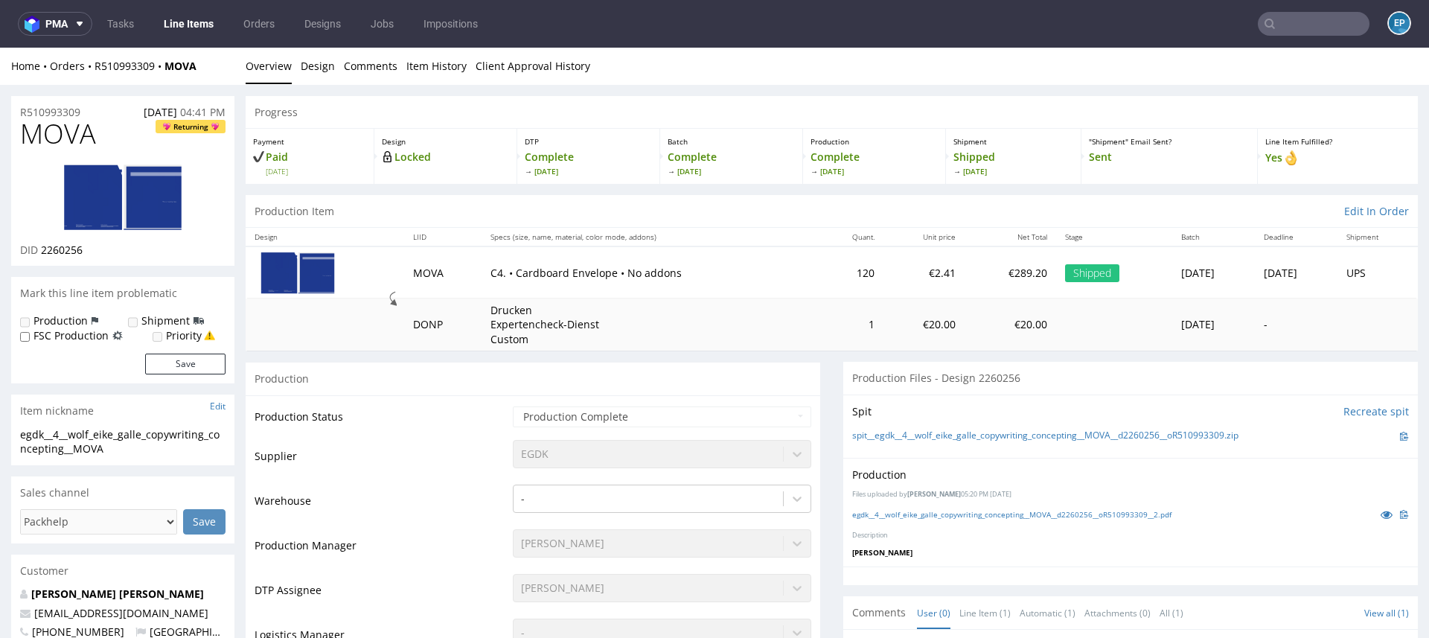
click at [1295, 27] on input "text" at bounding box center [1314, 24] width 112 height 24
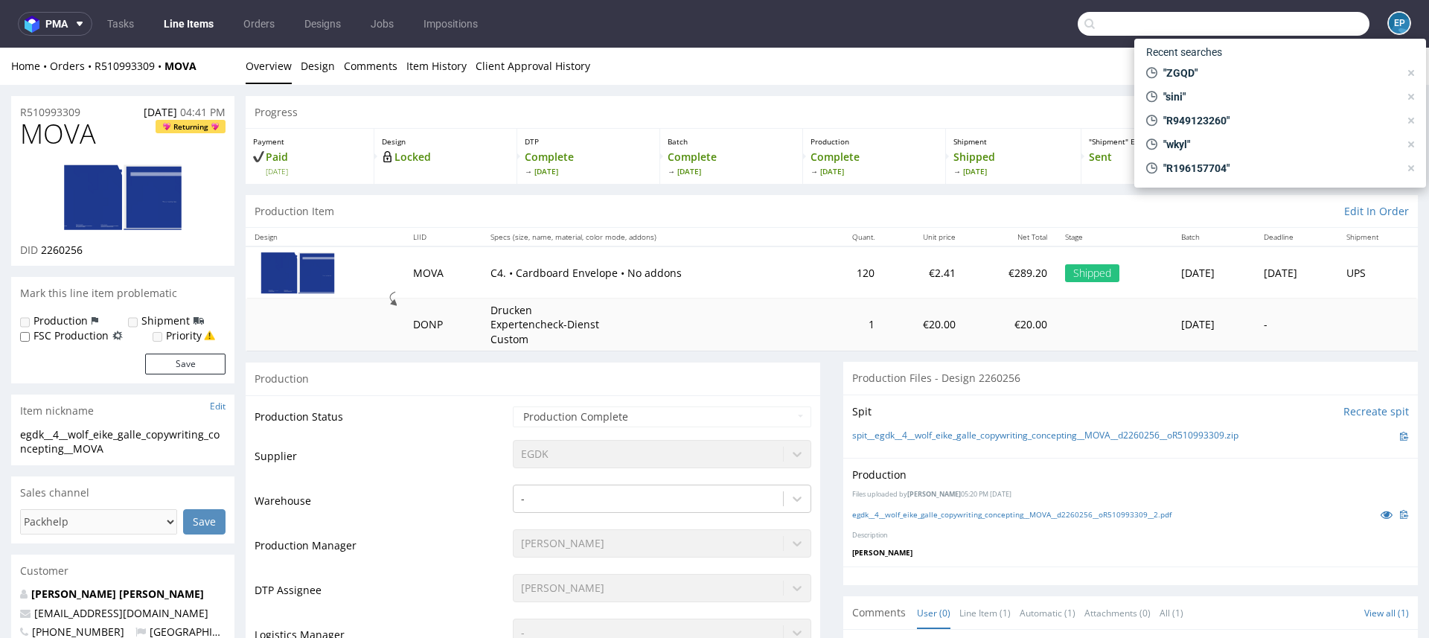
paste input "R270134275"
click at [1295, 27] on input "R270134275" at bounding box center [1224, 24] width 292 height 24
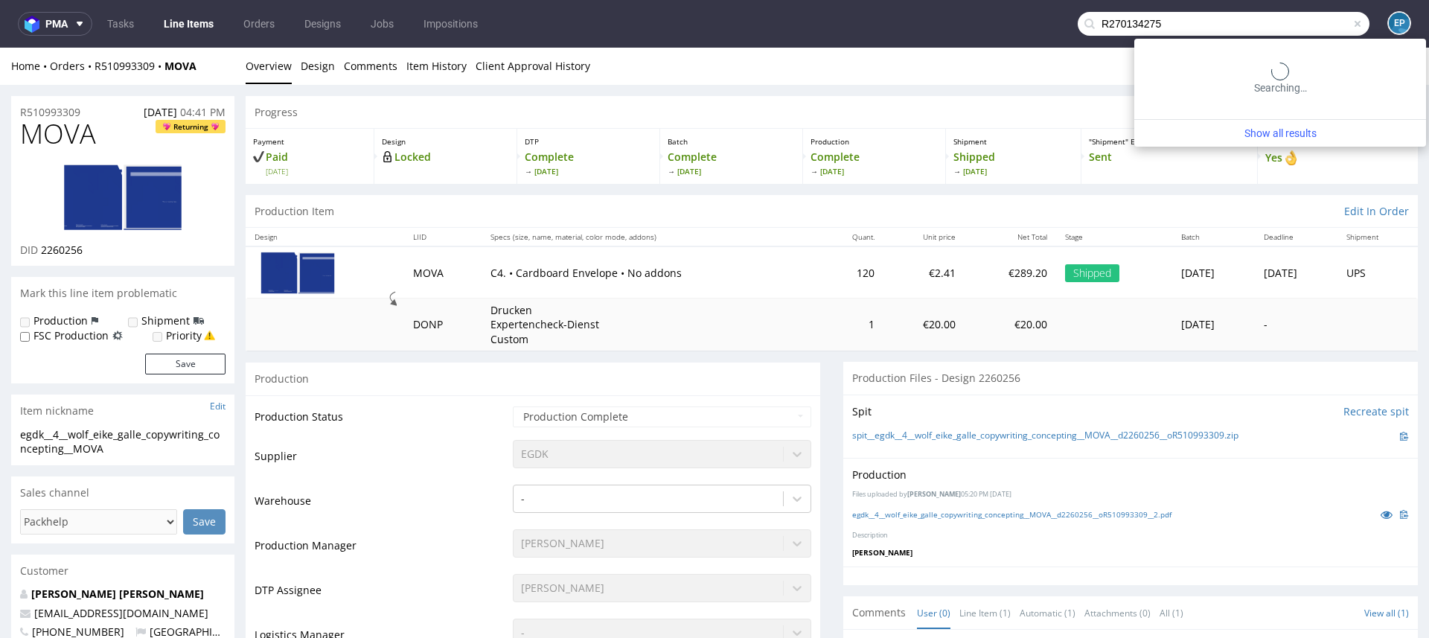
click at [1211, 25] on input "R270134275" at bounding box center [1224, 24] width 292 height 24
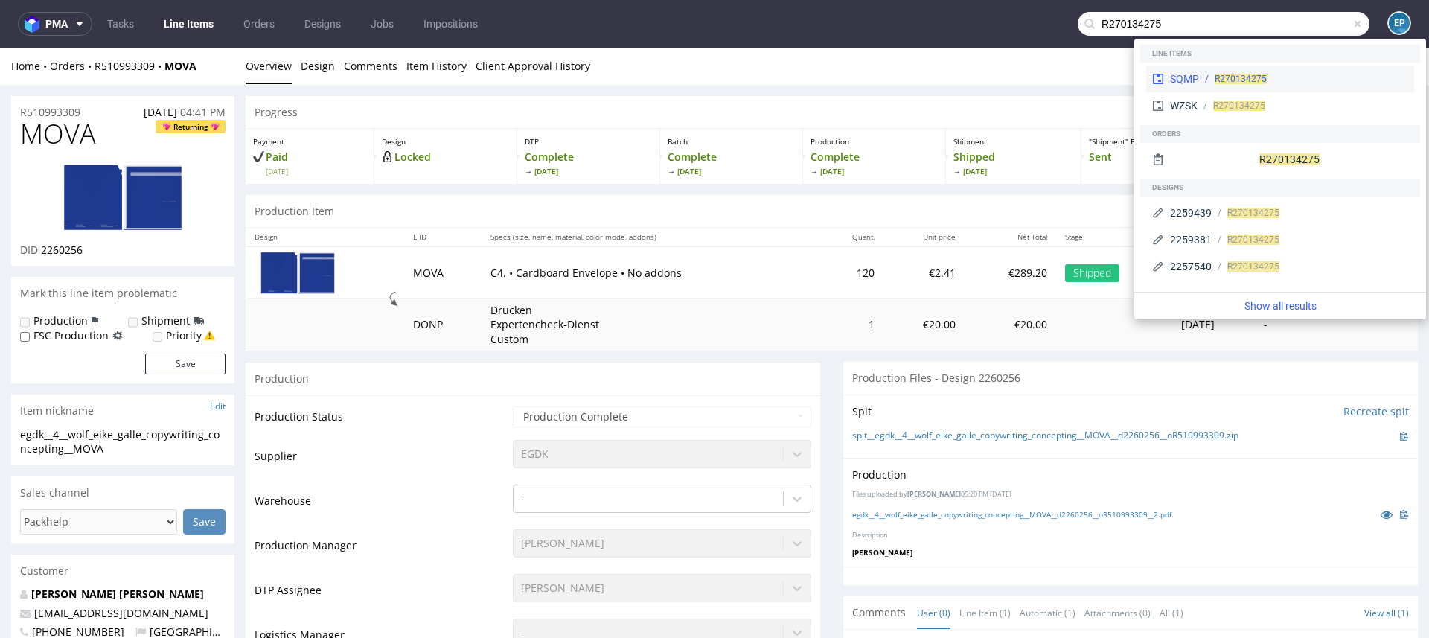
type input "R270134275"
click at [1191, 77] on div "SQMP" at bounding box center [1184, 78] width 29 height 15
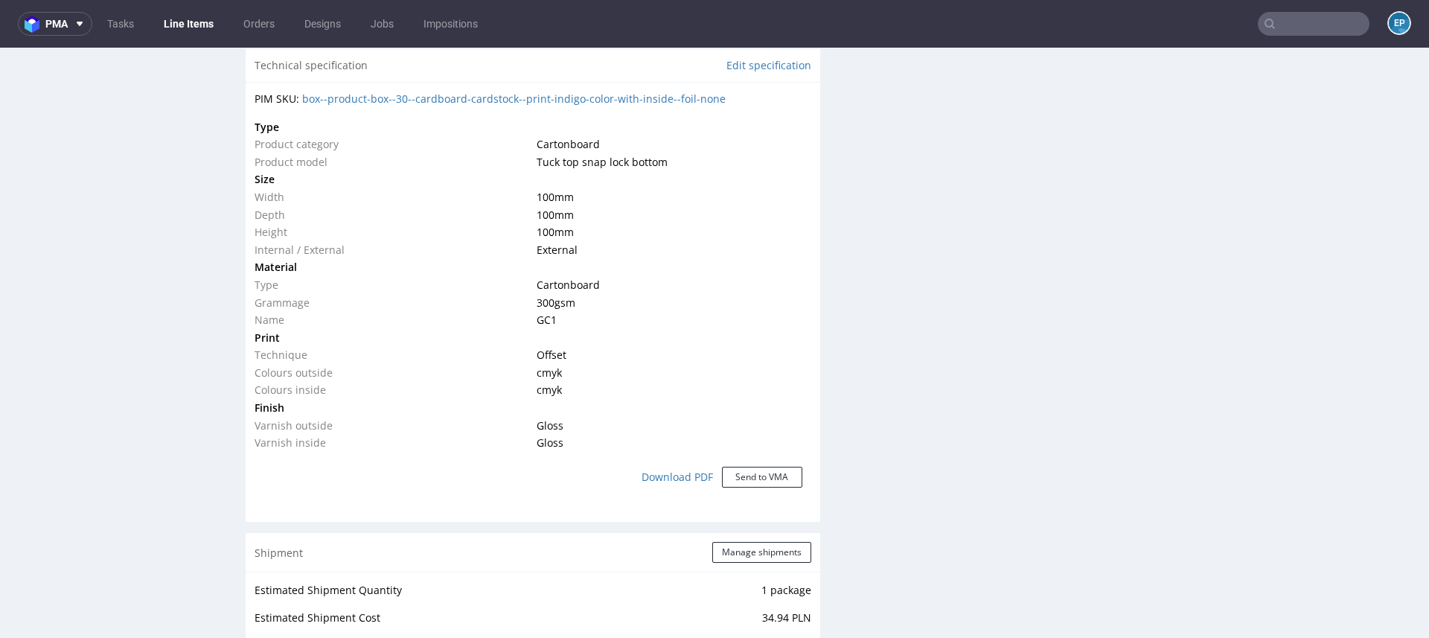
scroll to position [2159, 0]
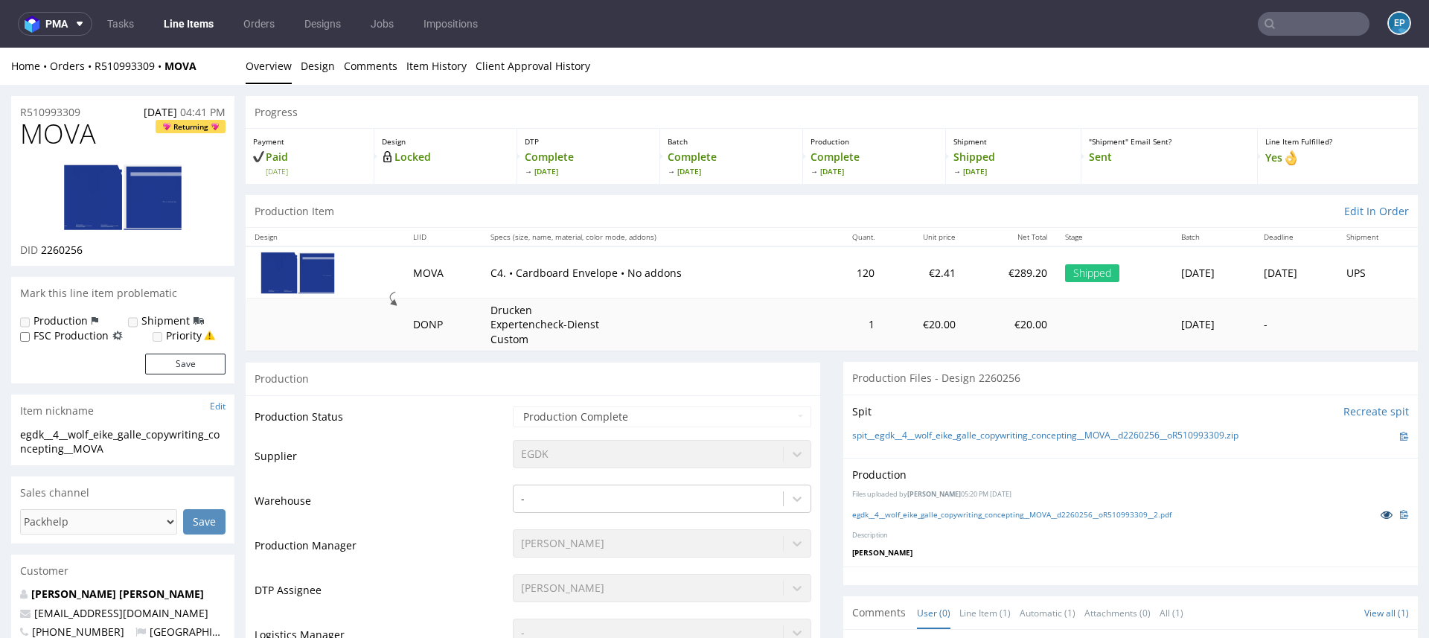
click at [1380, 509] on icon at bounding box center [1386, 514] width 12 height 10
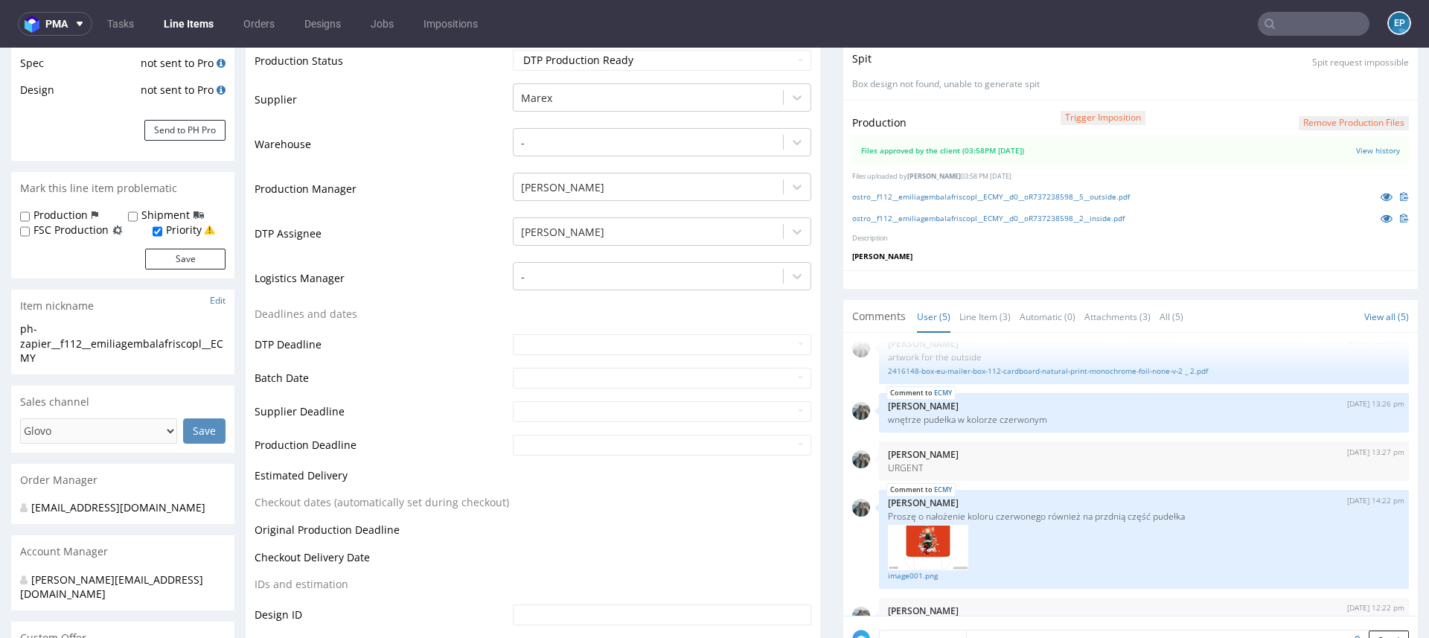
scroll to position [307, 0]
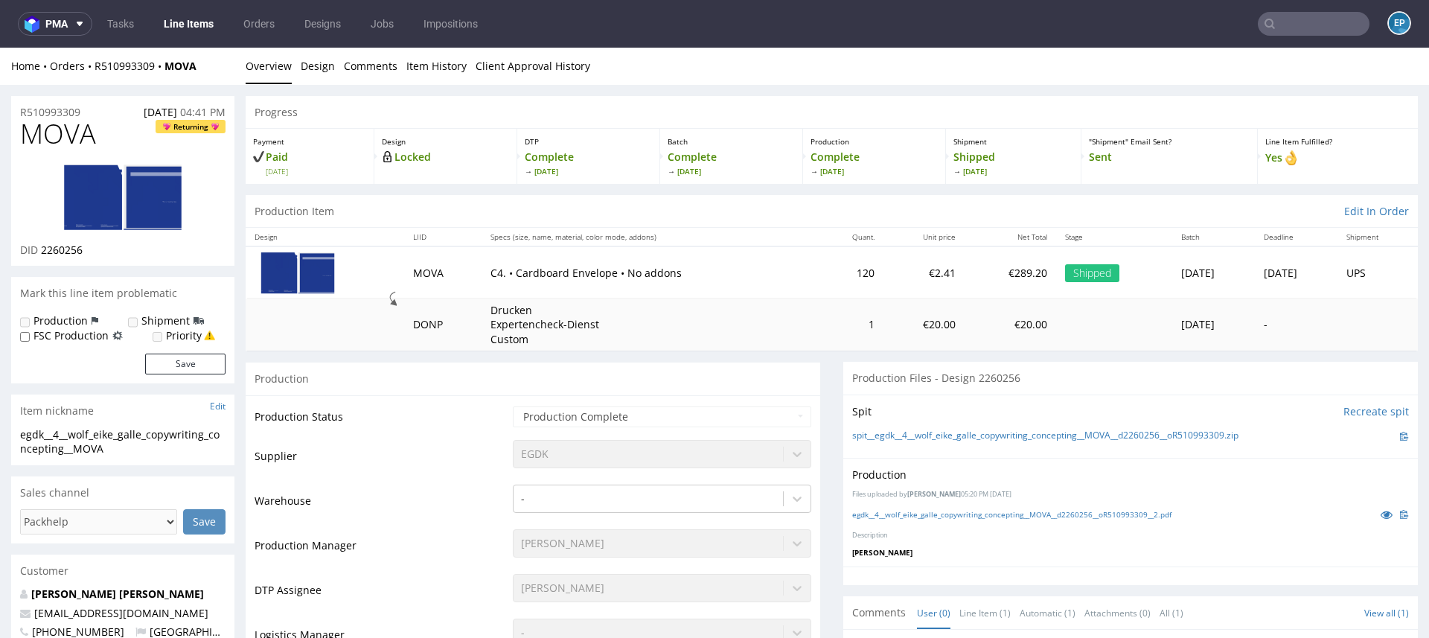
click at [150, 190] on img at bounding box center [122, 197] width 119 height 67
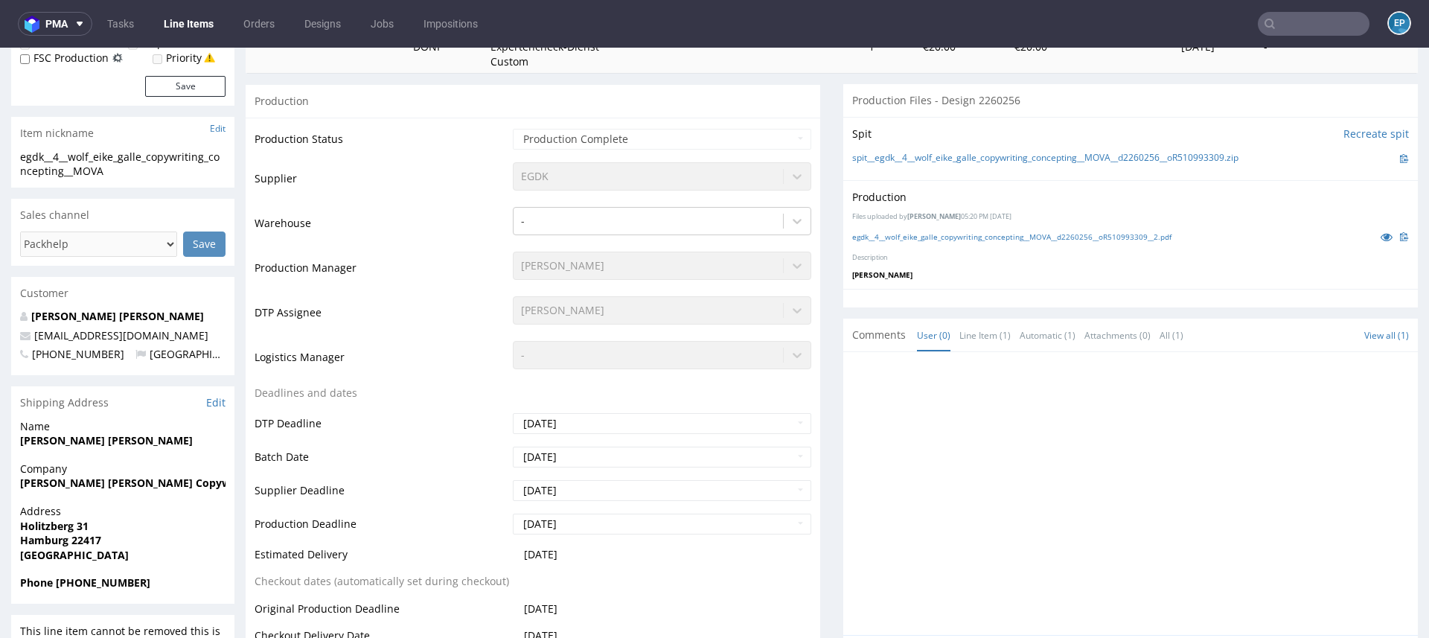
scroll to position [278, 0]
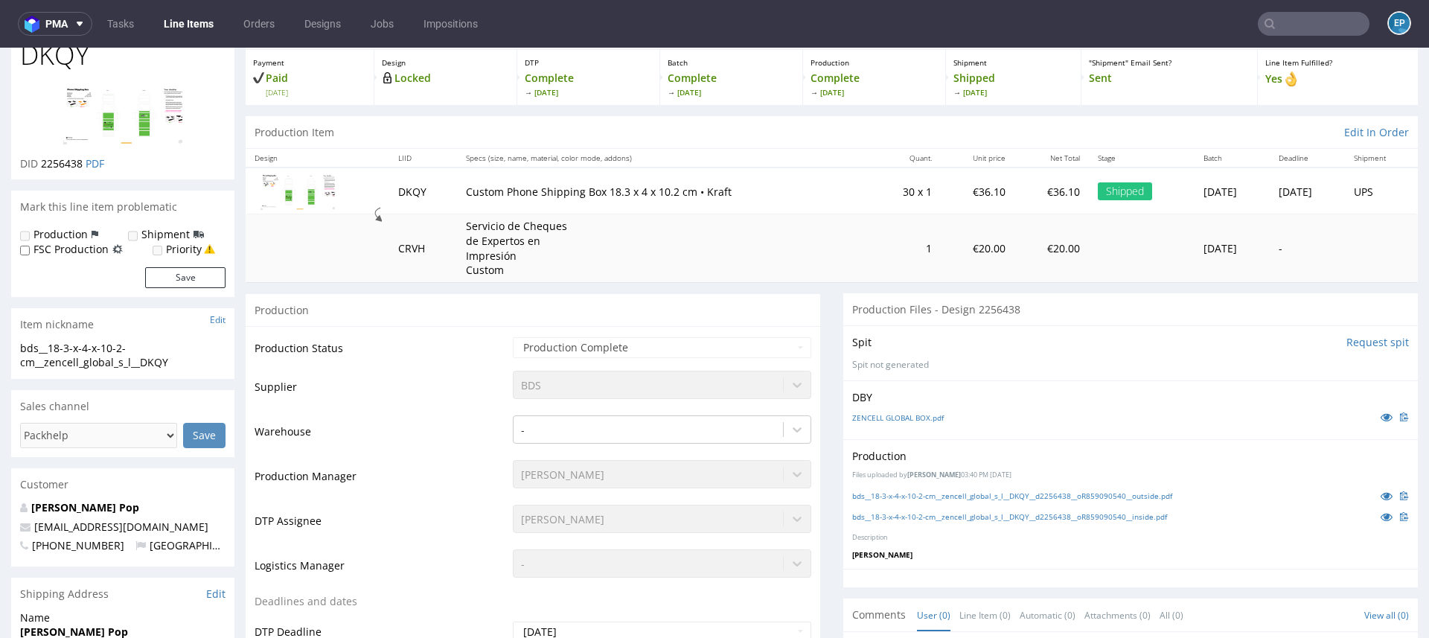
scroll to position [87, 0]
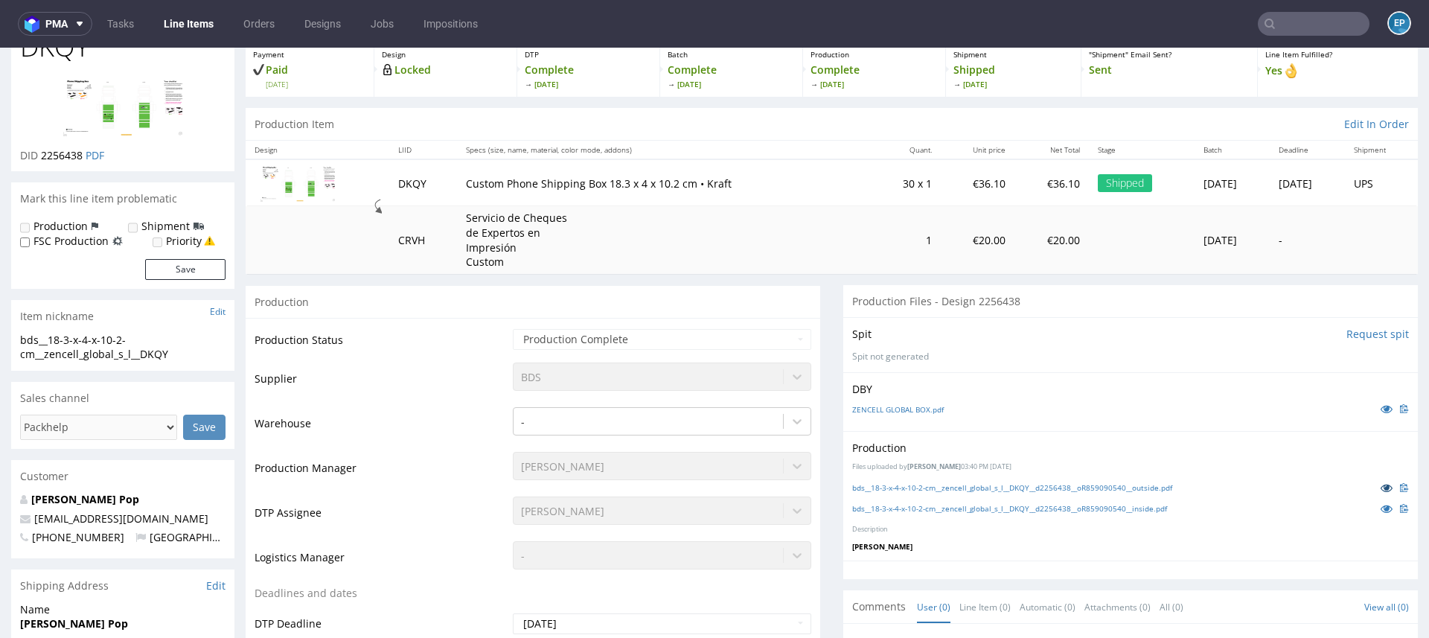
click at [1380, 484] on icon at bounding box center [1386, 487] width 12 height 10
click at [1380, 507] on icon at bounding box center [1386, 508] width 12 height 10
click at [118, 129] on img at bounding box center [122, 107] width 119 height 60
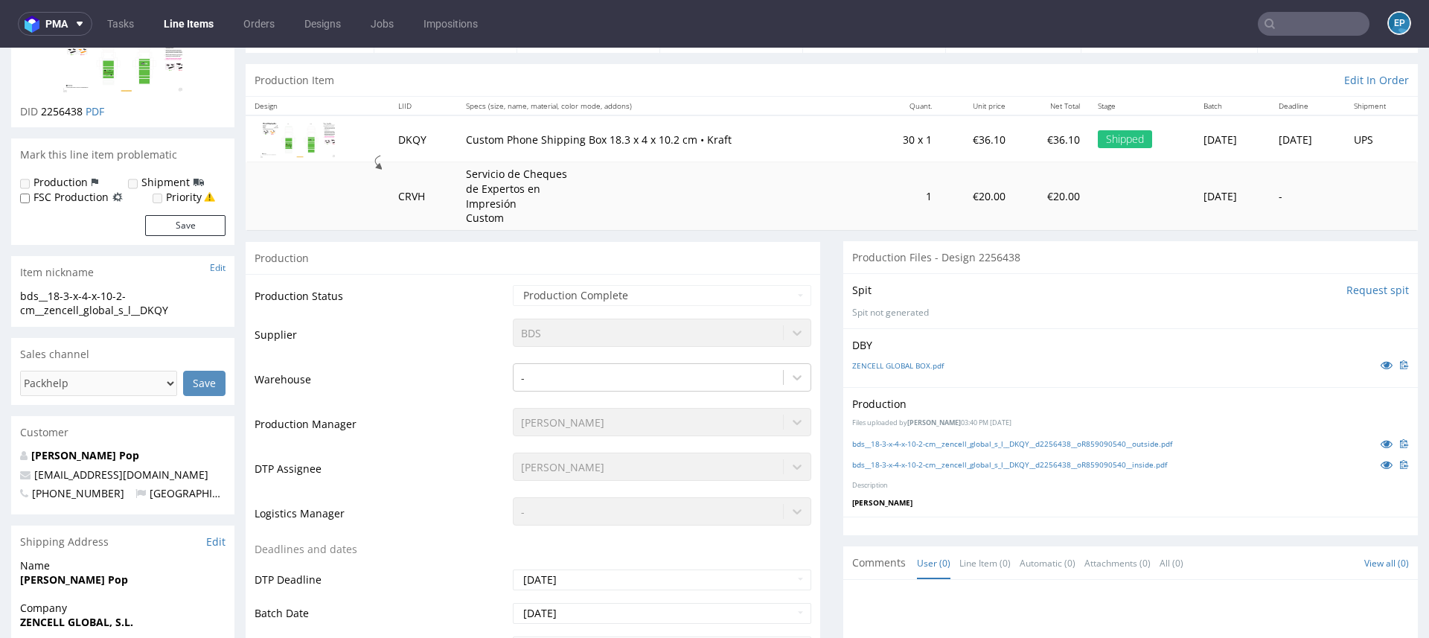
scroll to position [272, 0]
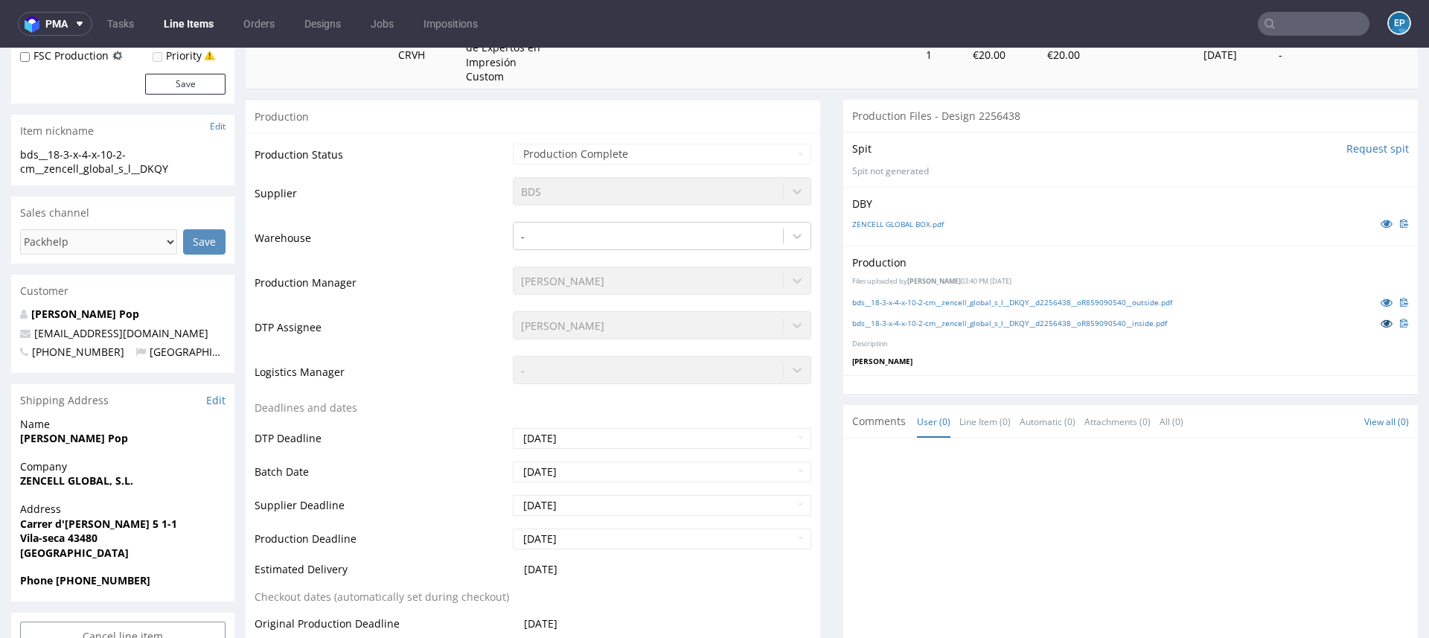
click at [1380, 319] on icon at bounding box center [1386, 323] width 12 height 10
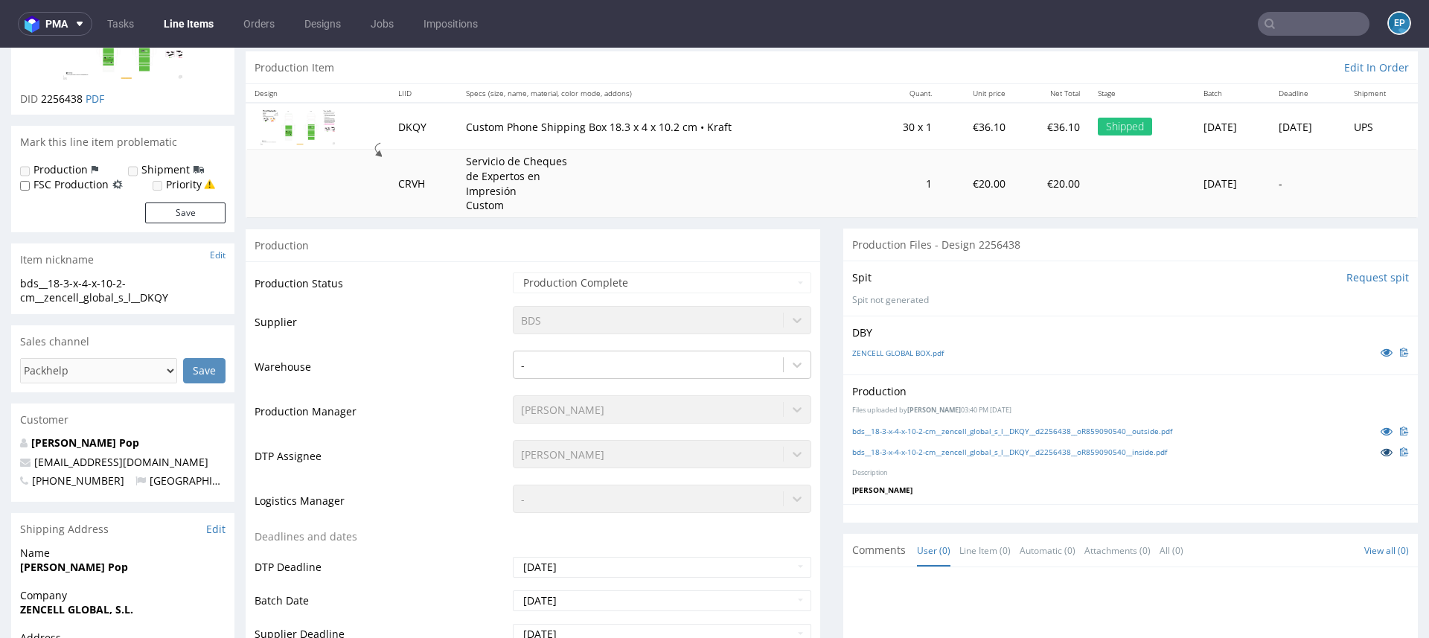
scroll to position [0, 0]
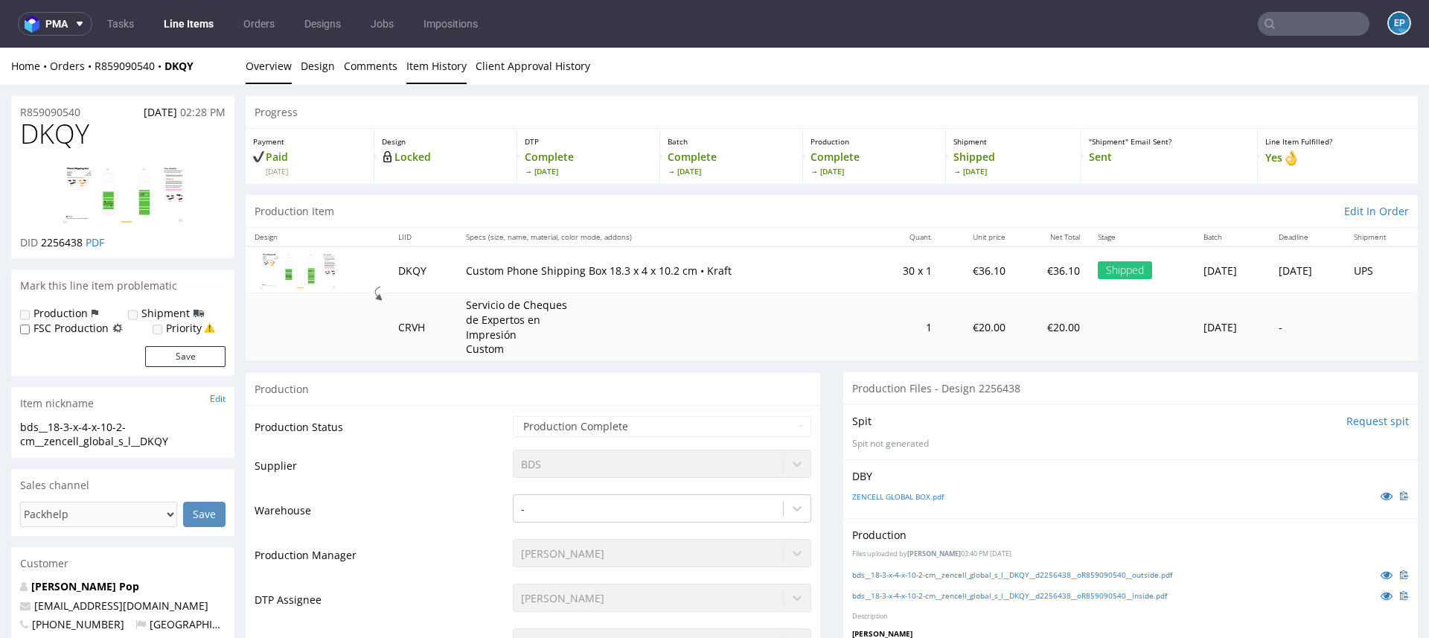
click at [411, 71] on link "Item History" at bounding box center [436, 66] width 60 height 36
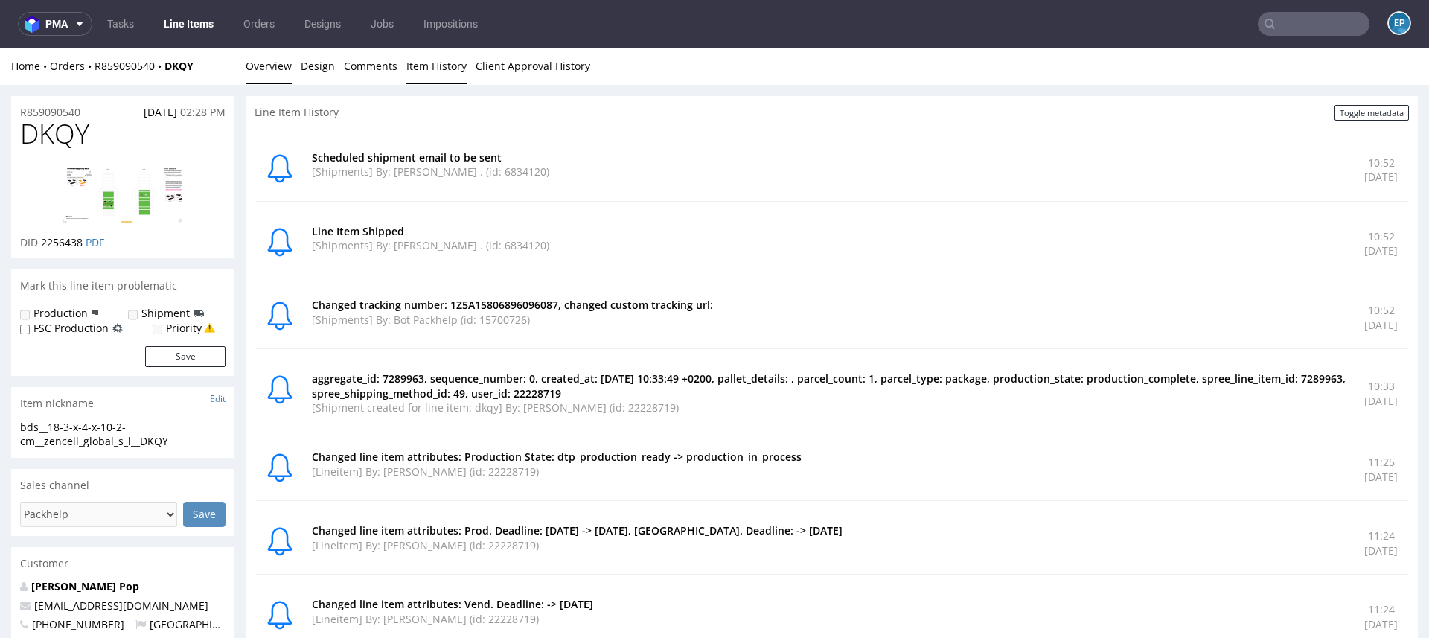
click at [264, 62] on link "Overview" at bounding box center [269, 66] width 46 height 36
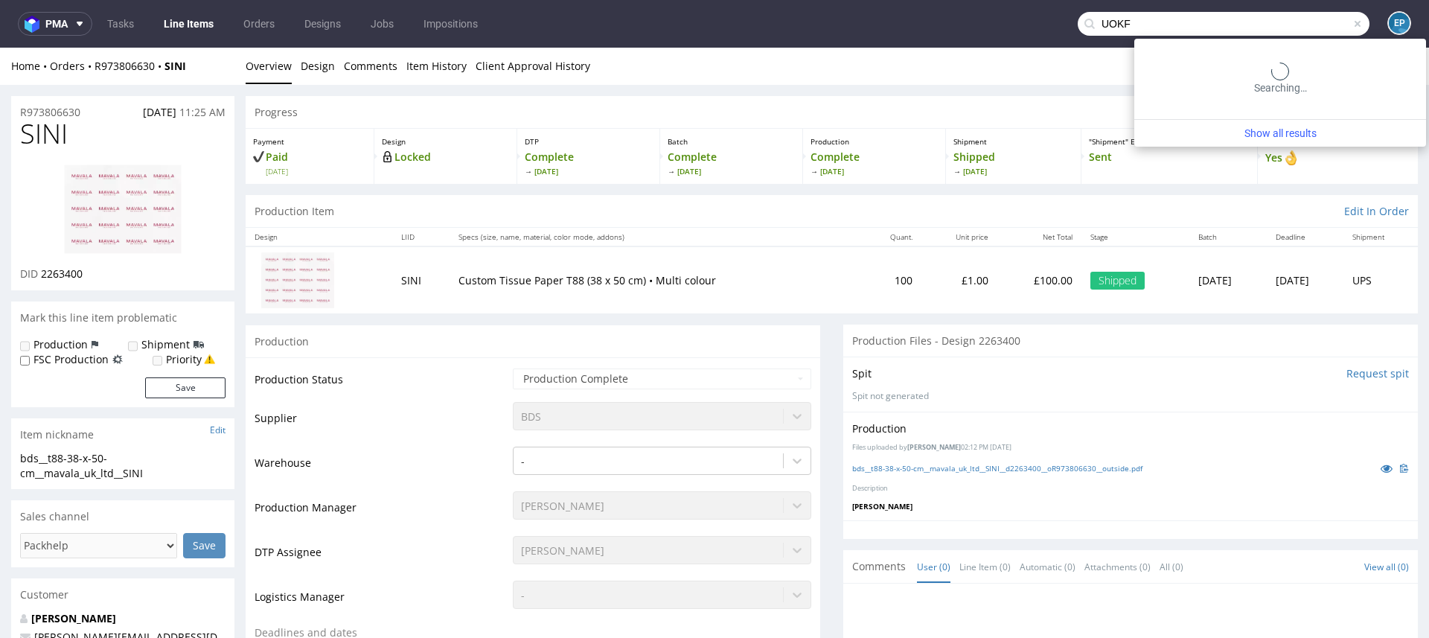
type input "UOKF"
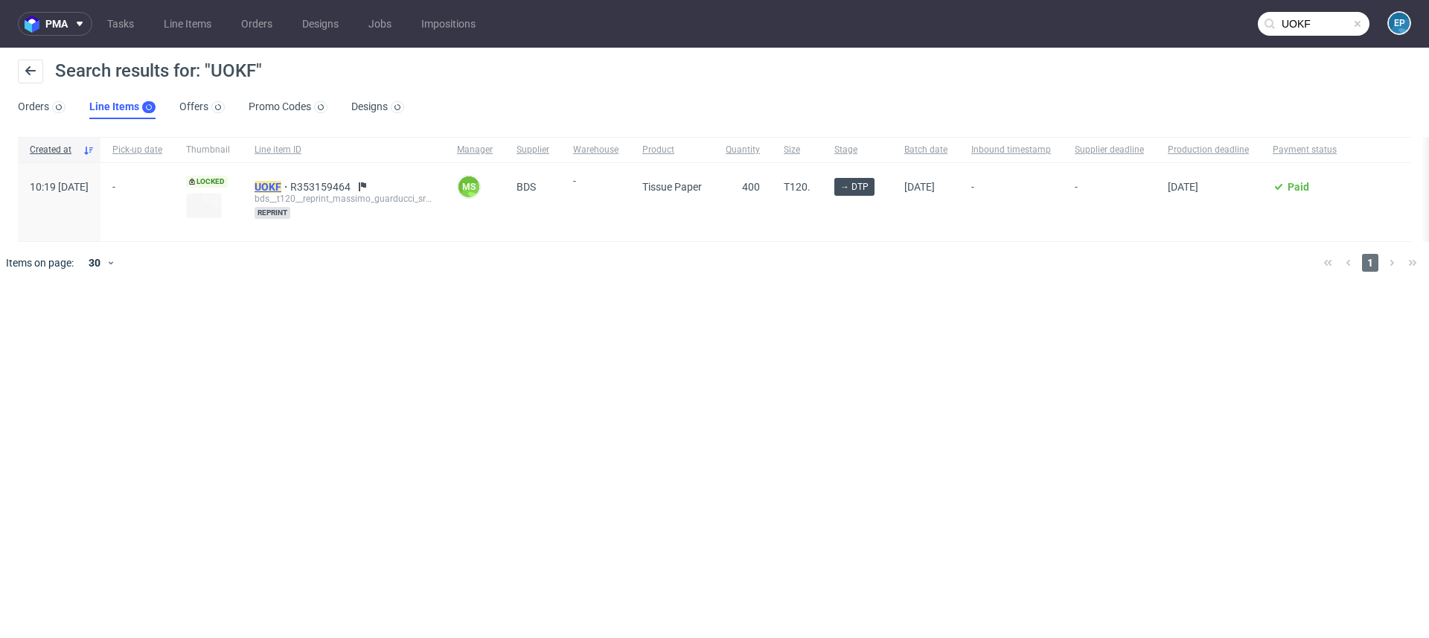
click at [281, 186] on mark "UOKF" at bounding box center [267, 187] width 27 height 12
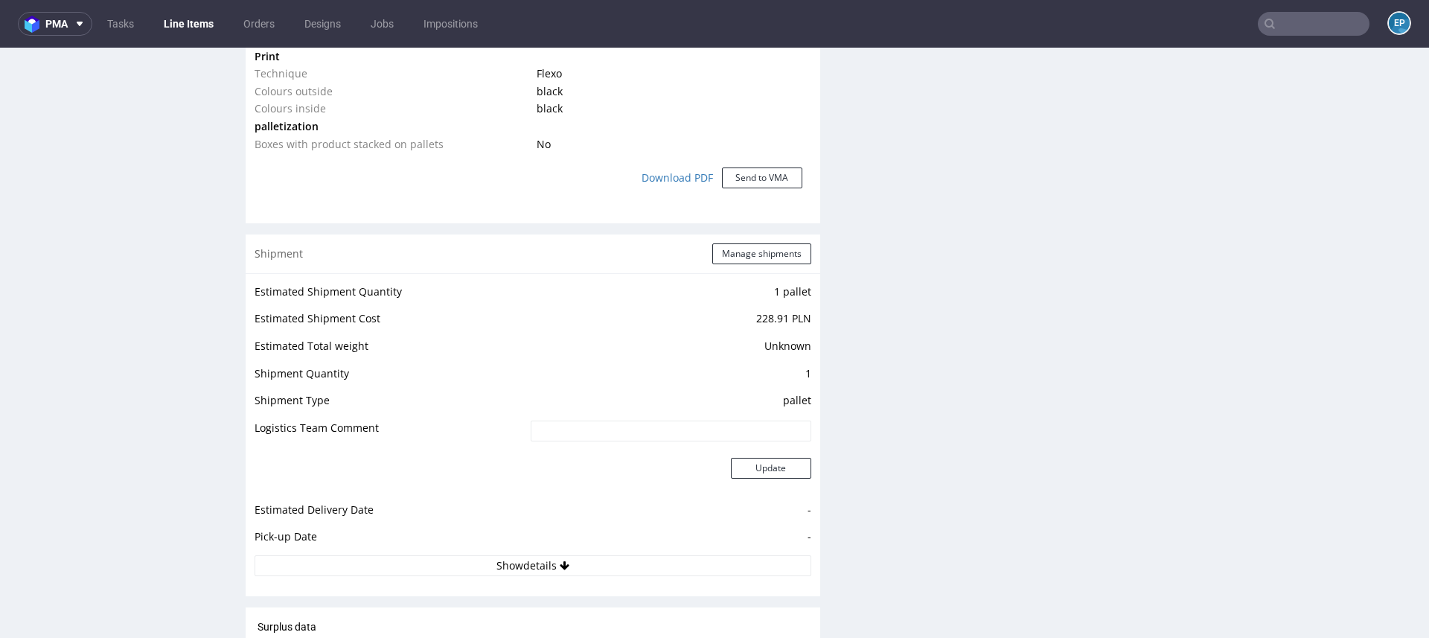
scroll to position [1319, 0]
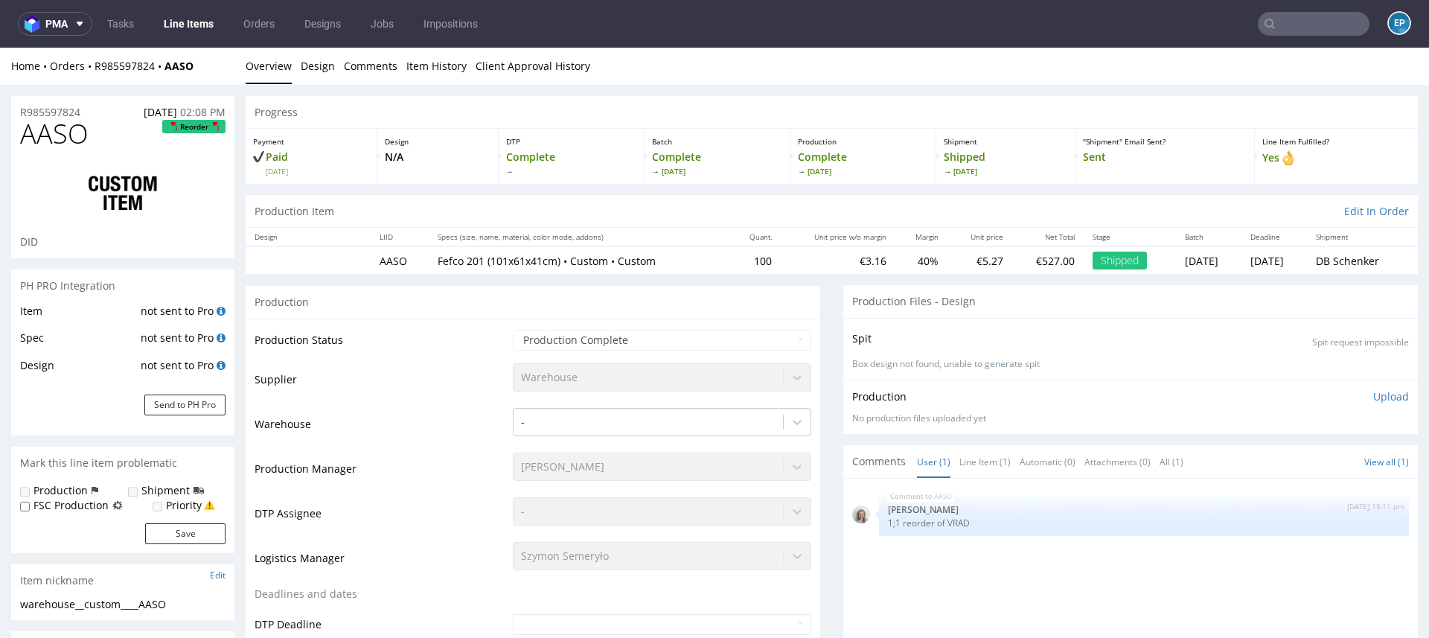
select select "in_progress"
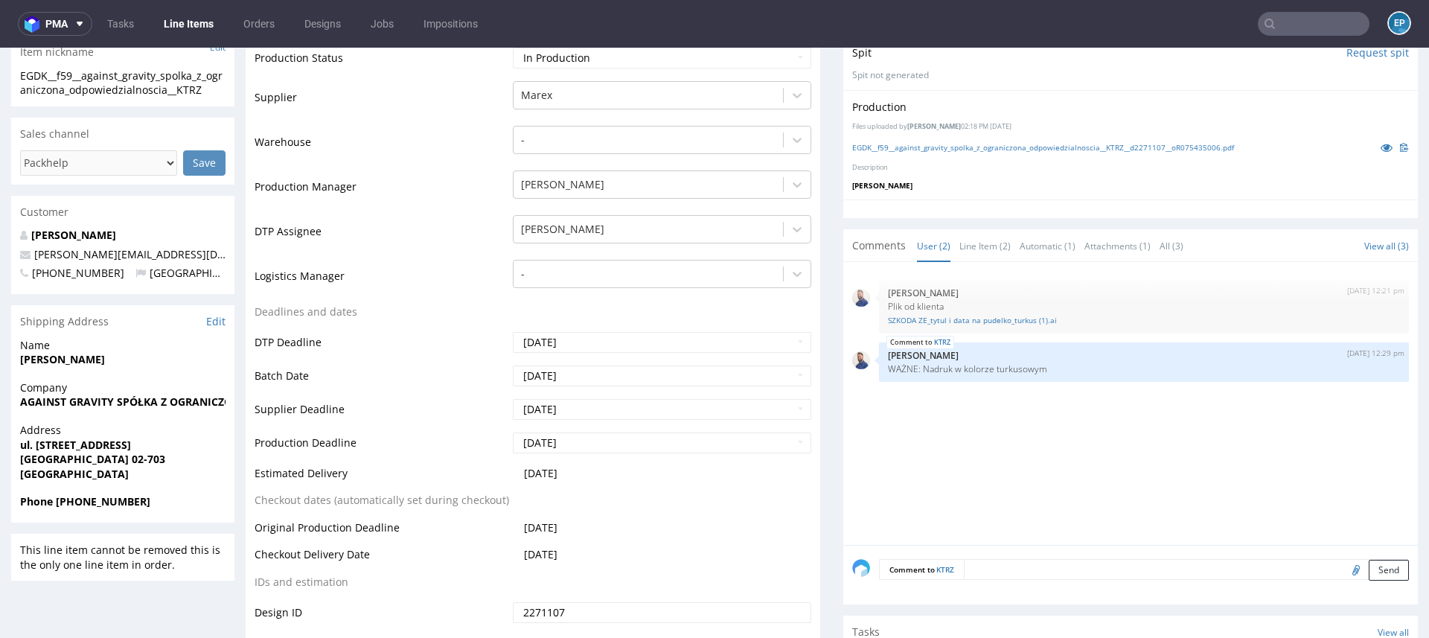
scroll to position [365, 0]
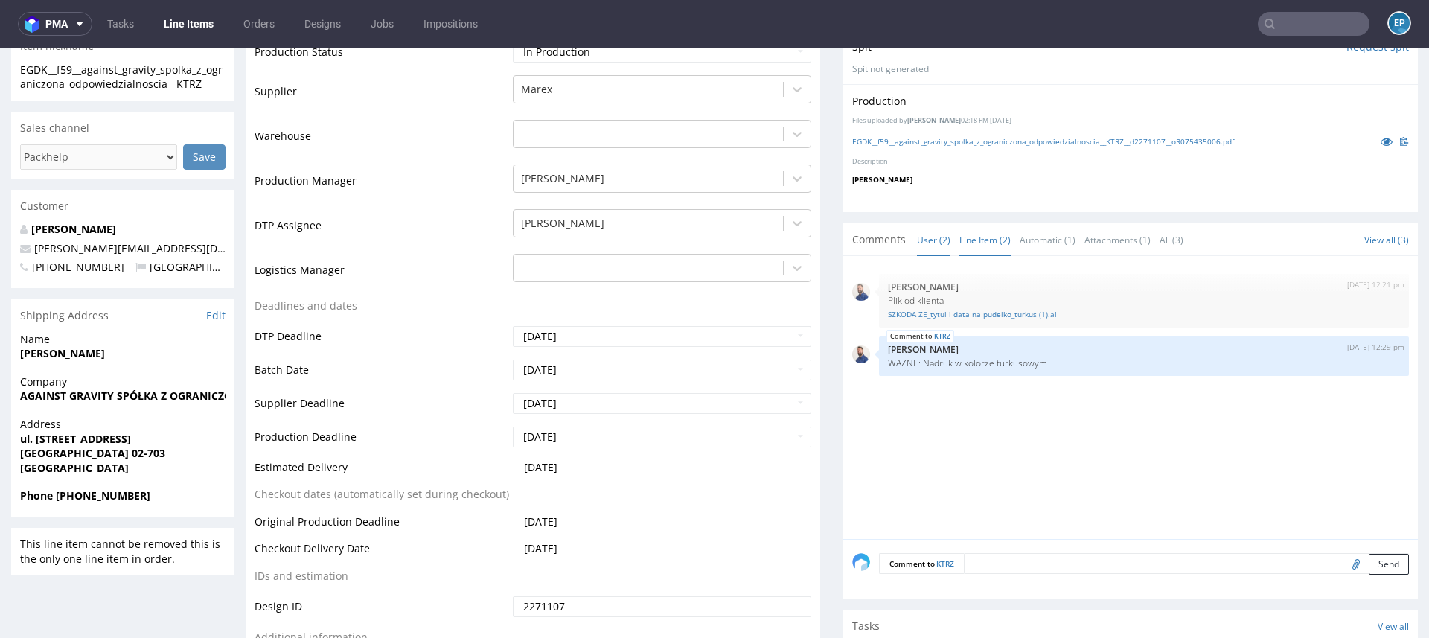
click at [976, 241] on link "Line Item (2)" at bounding box center [984, 240] width 51 height 32
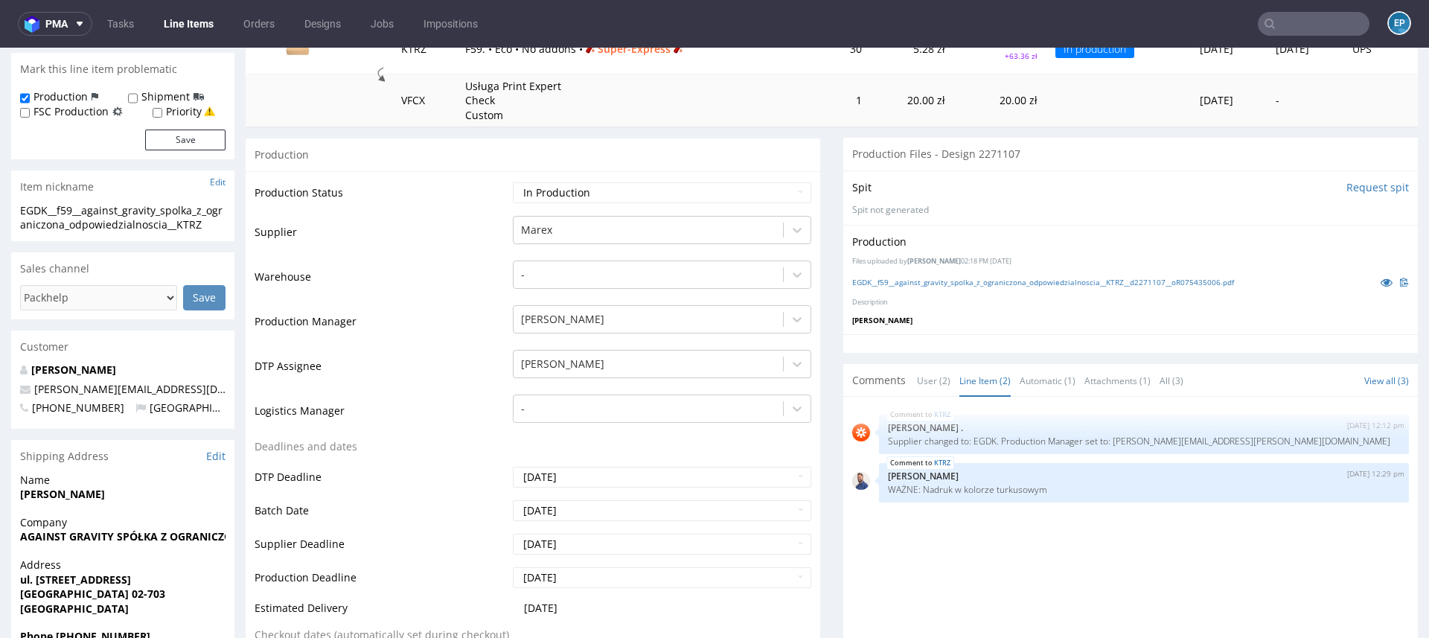
scroll to position [0, 0]
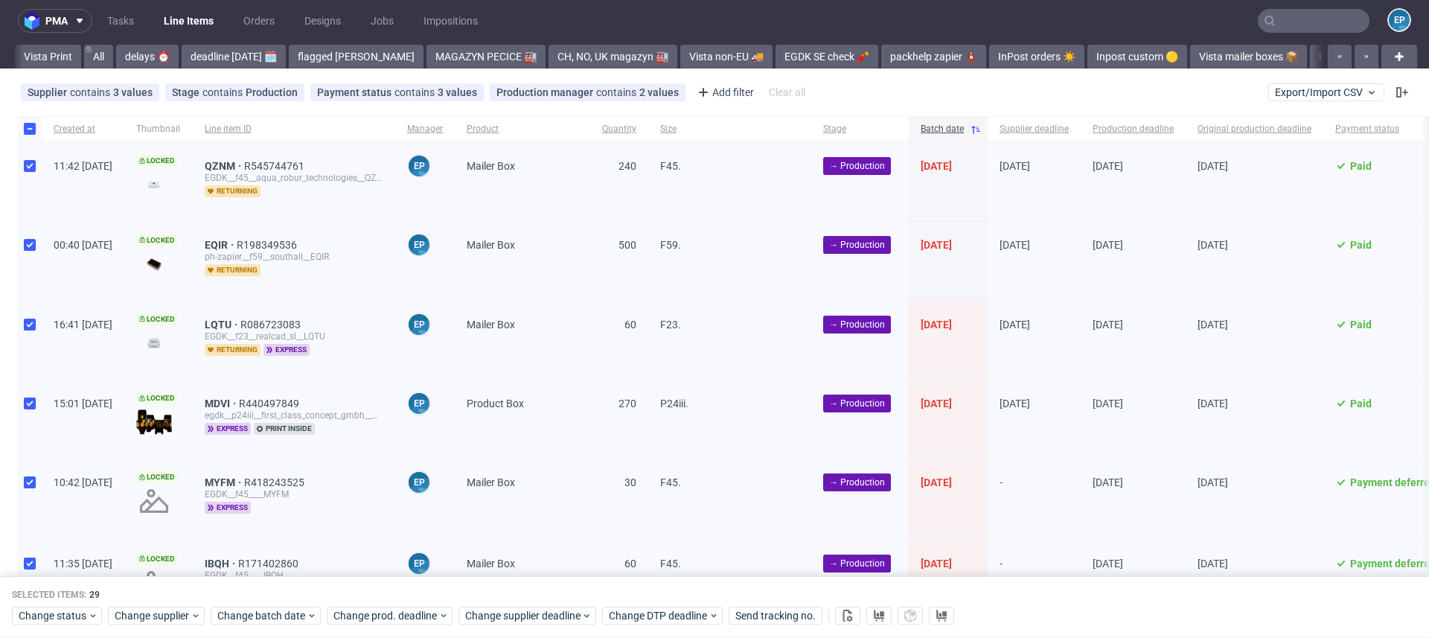
scroll to position [0, 1421]
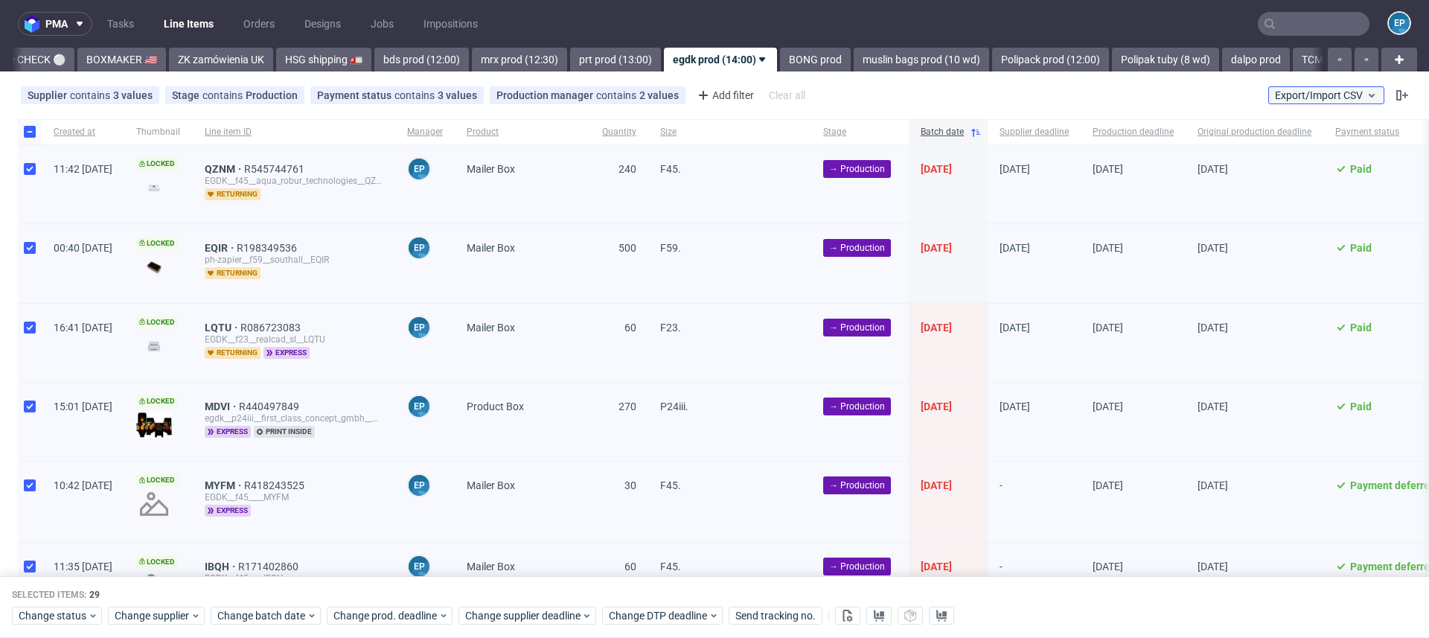
click at [1365, 99] on icon at bounding box center [1371, 95] width 12 height 12
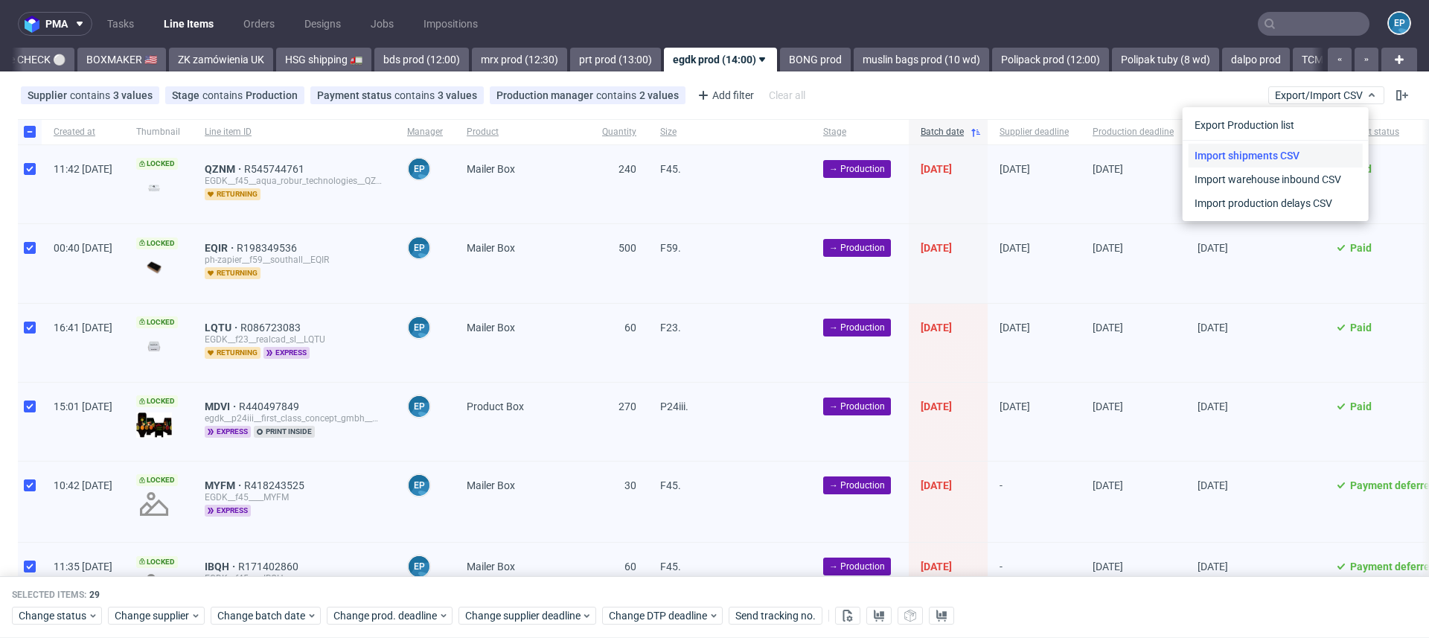
click at [1325, 154] on link "Import shipments CSV" at bounding box center [1275, 156] width 174 height 24
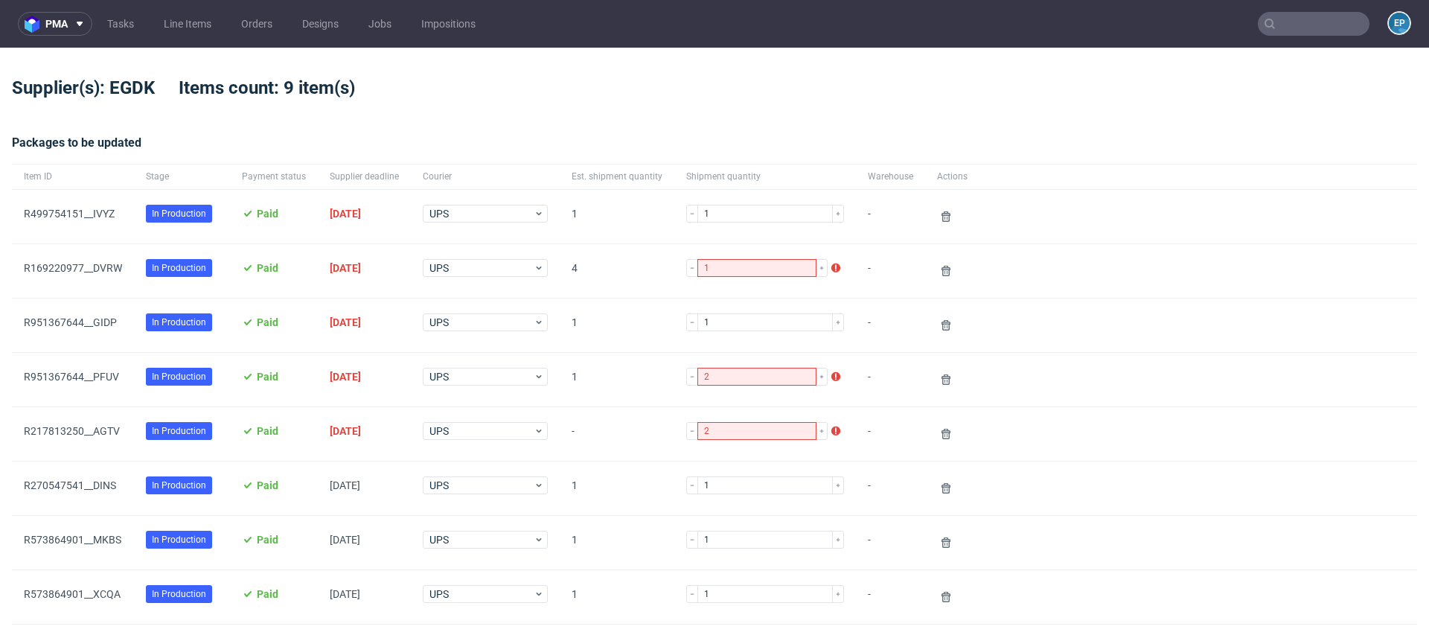
scroll to position [365, 0]
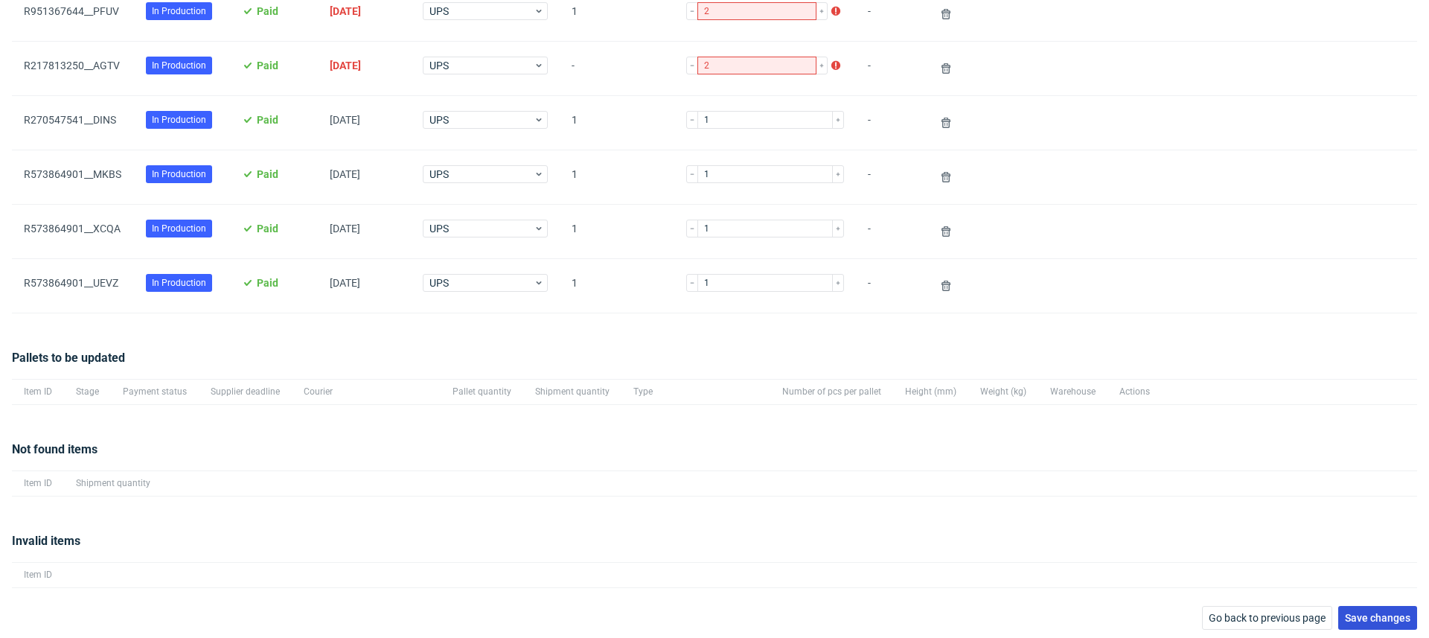
click at [1373, 606] on button "Save changes" at bounding box center [1377, 618] width 79 height 24
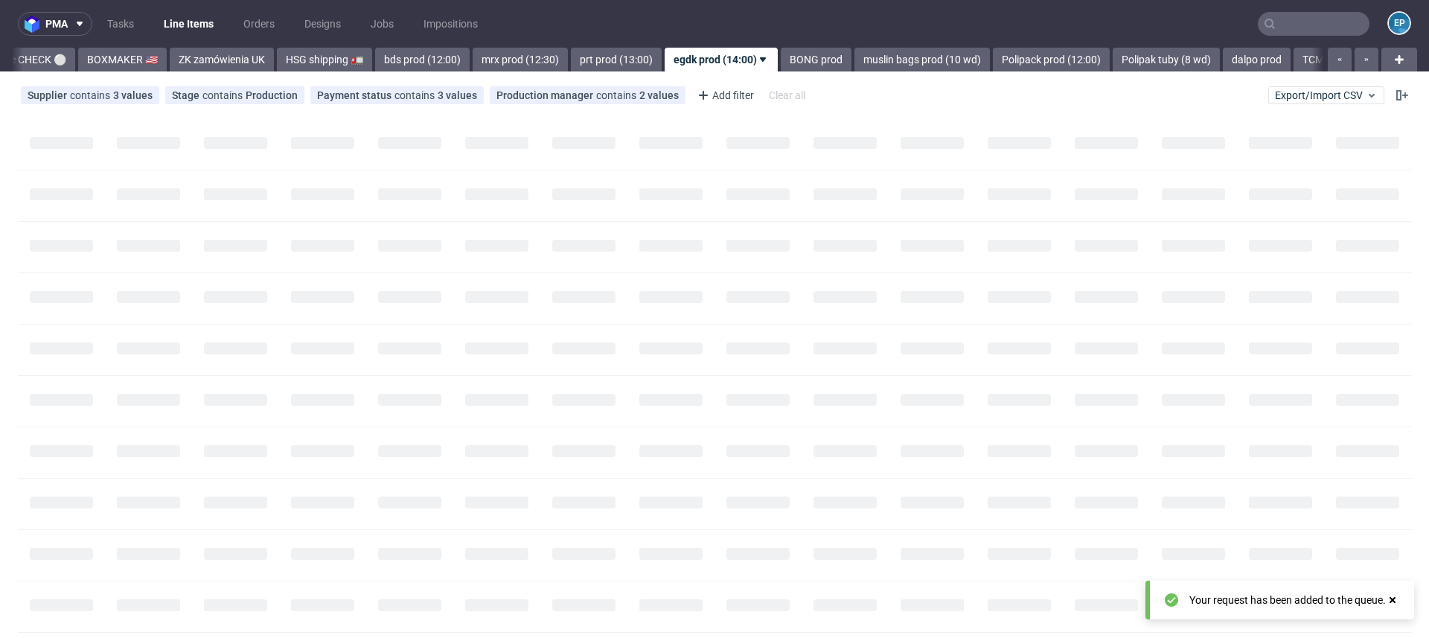
scroll to position [0, 1421]
